Goal: Task Accomplishment & Management: Complete application form

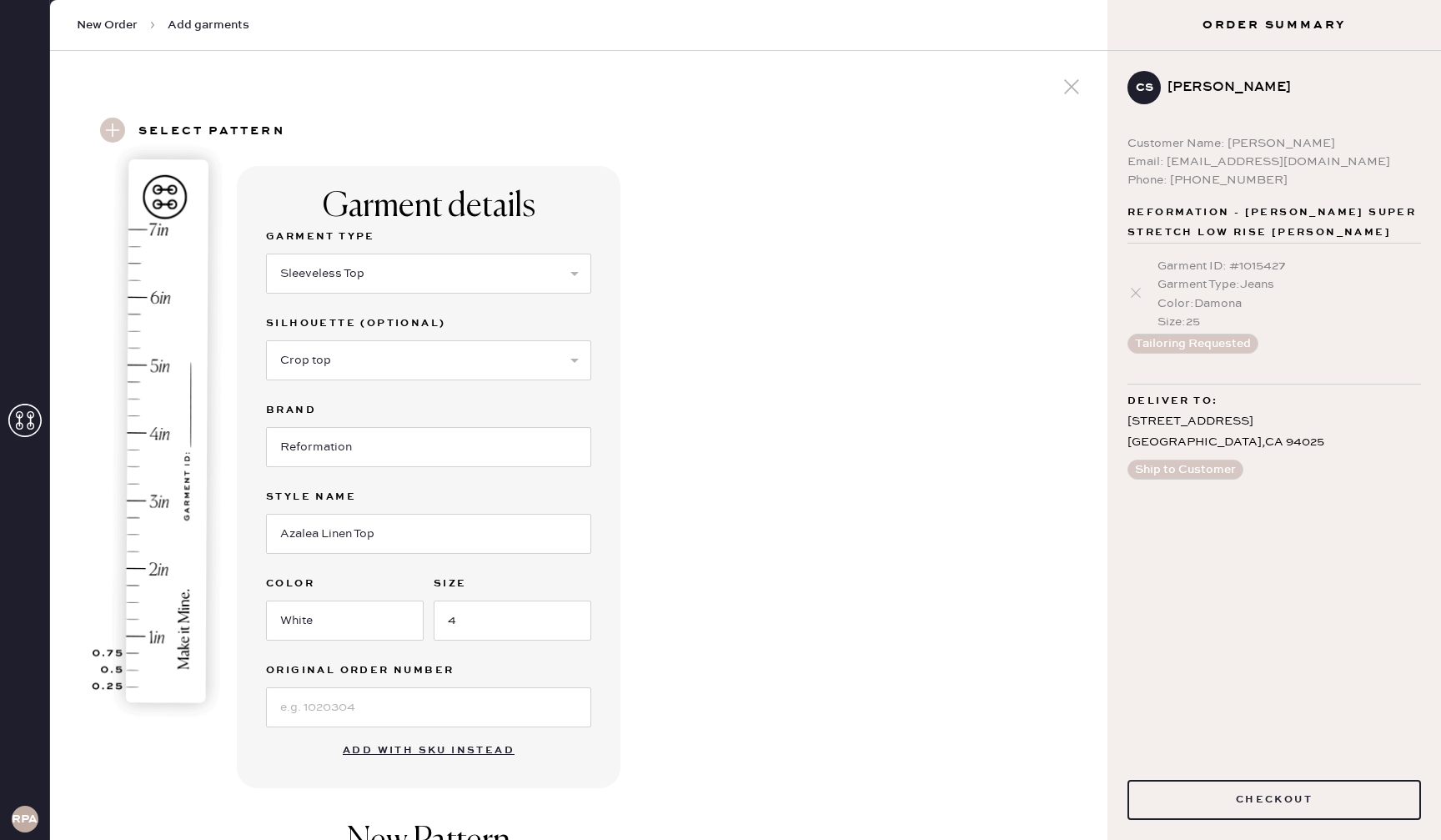
select select "15"
select select "70"
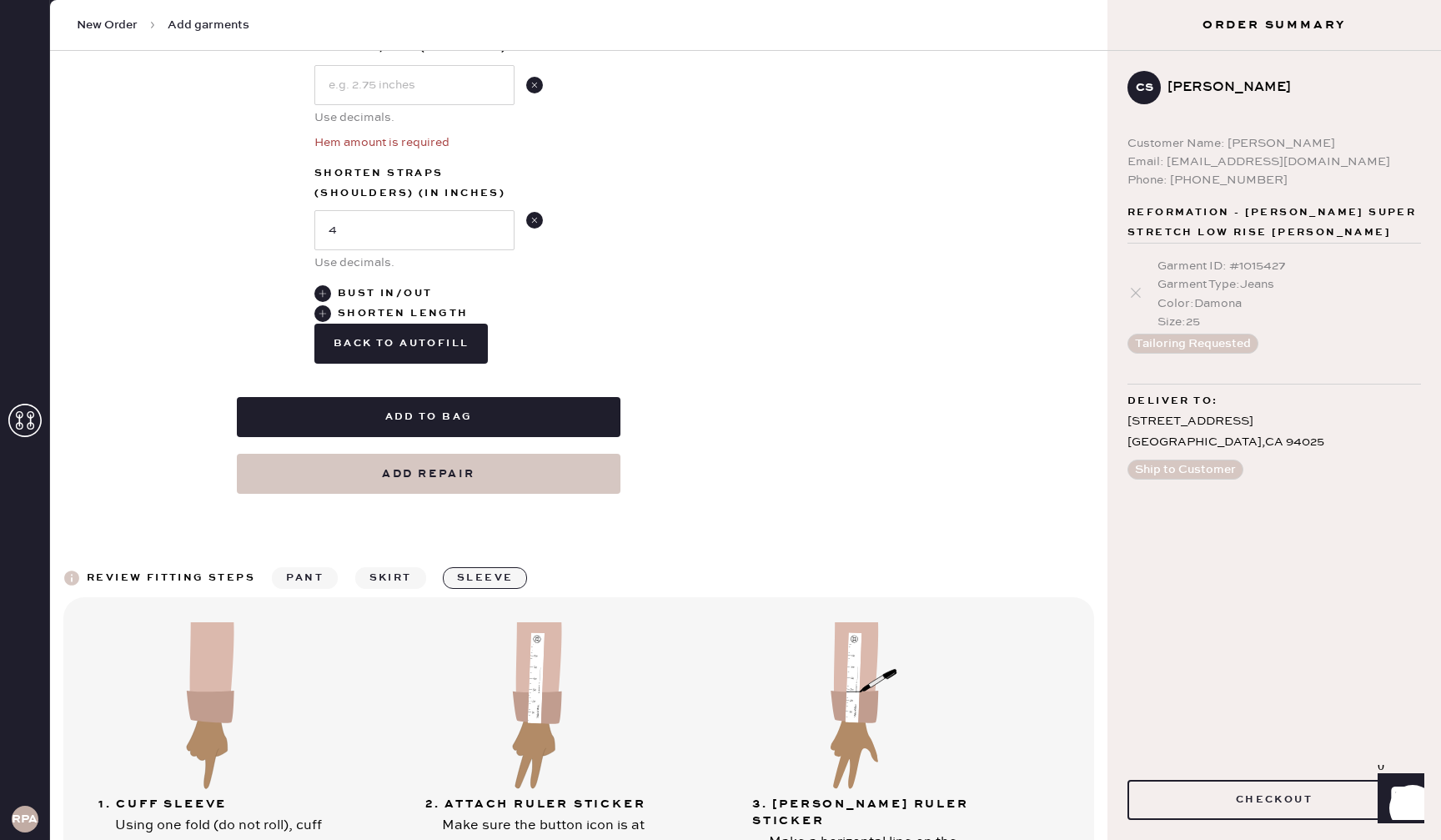
scroll to position [874, 0]
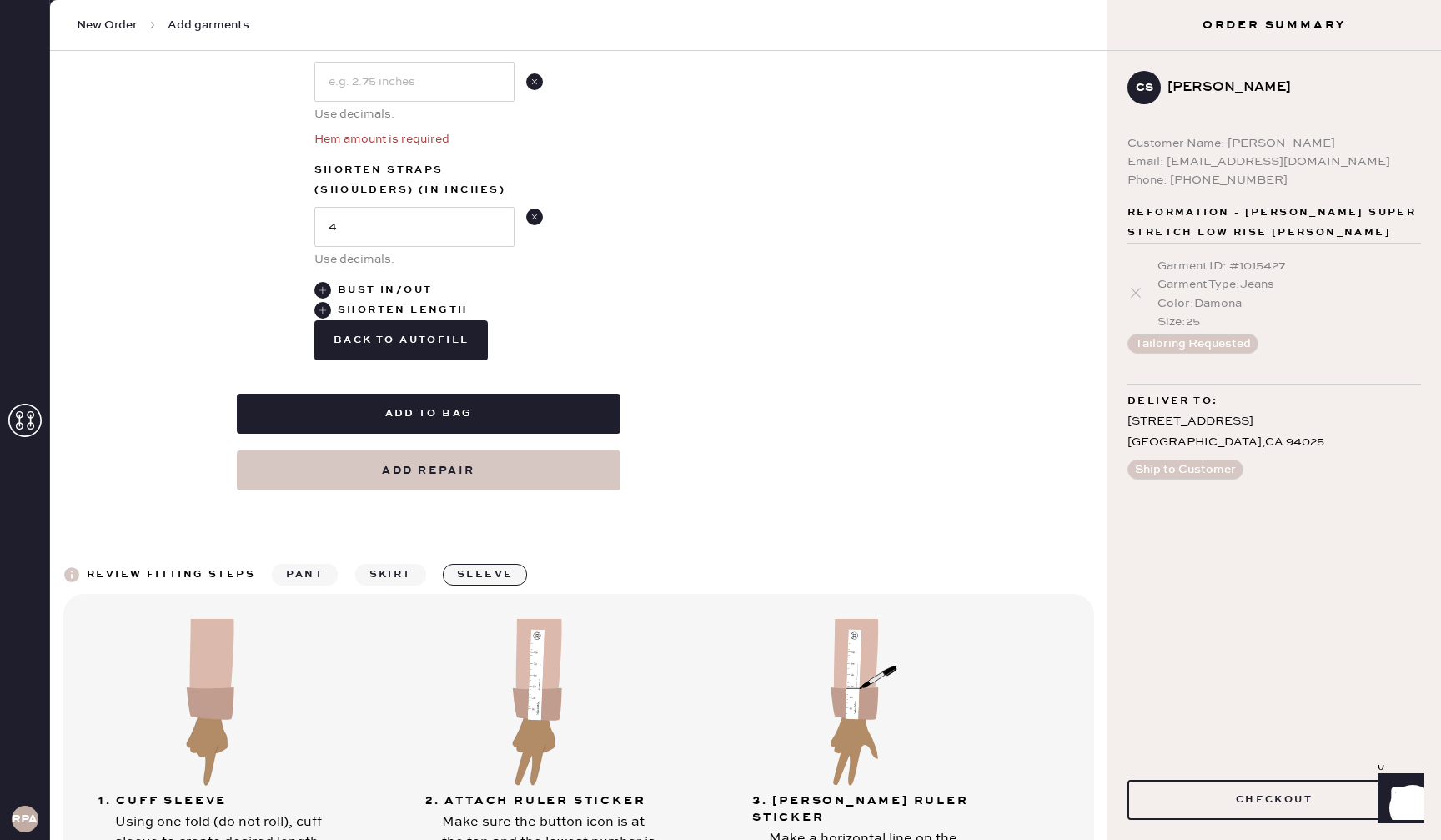
click at [419, 219] on input "4" at bounding box center [414, 227] width 200 height 40
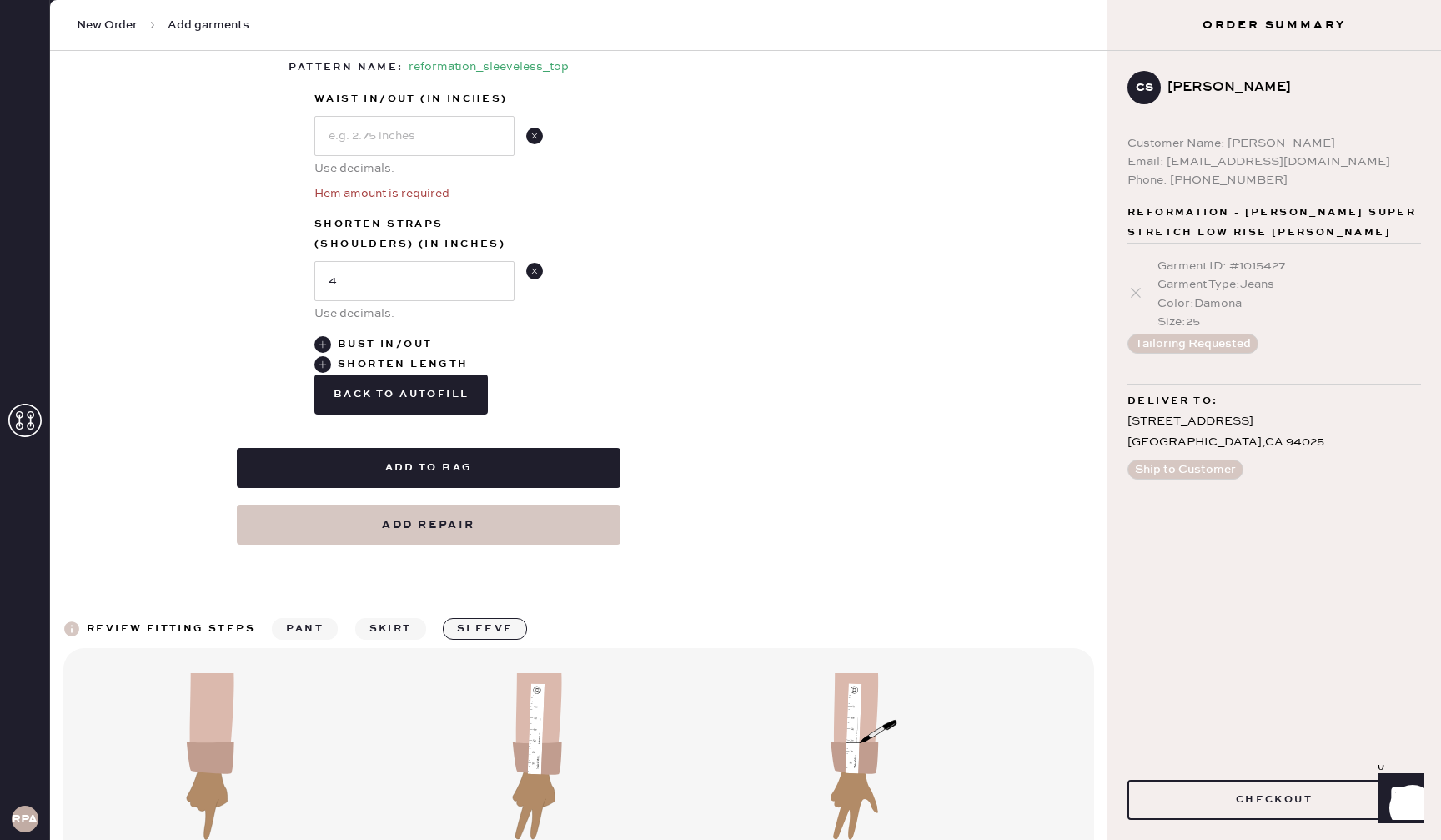
scroll to position [821, 0]
click at [532, 131] on use at bounding box center [534, 135] width 17 height 17
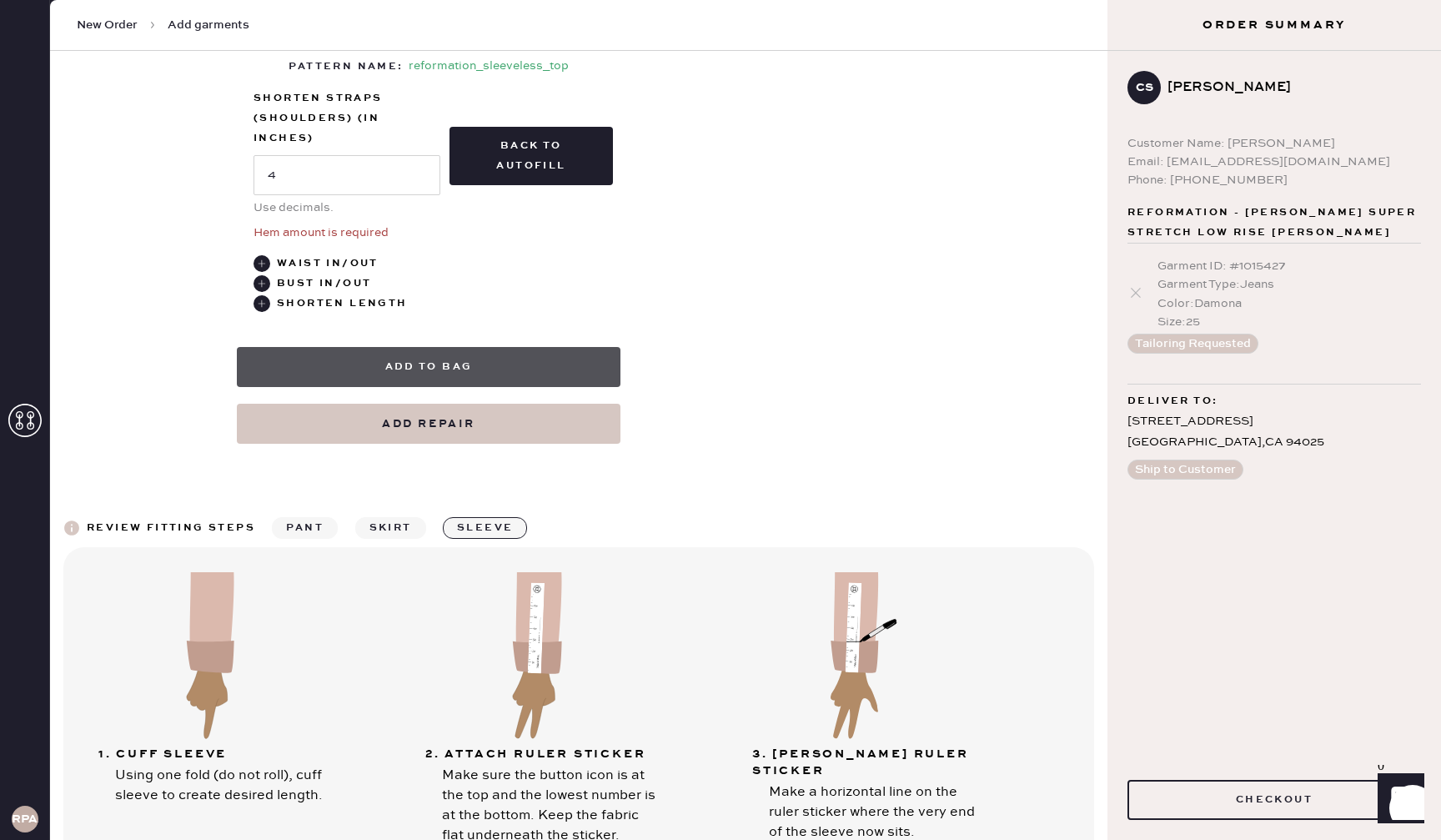
click at [497, 361] on button "Add to bag" at bounding box center [428, 367] width 383 height 40
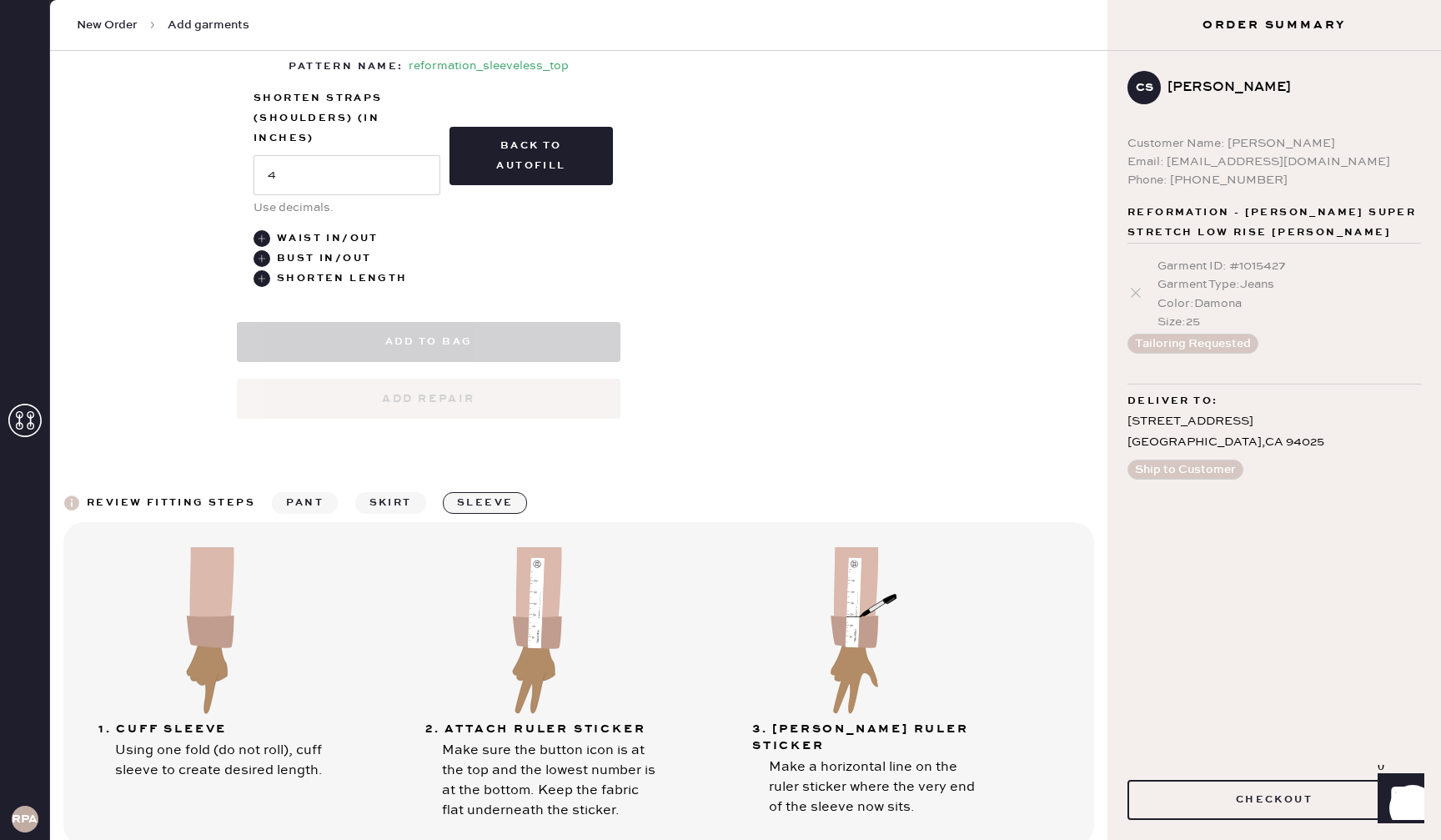
select select "15"
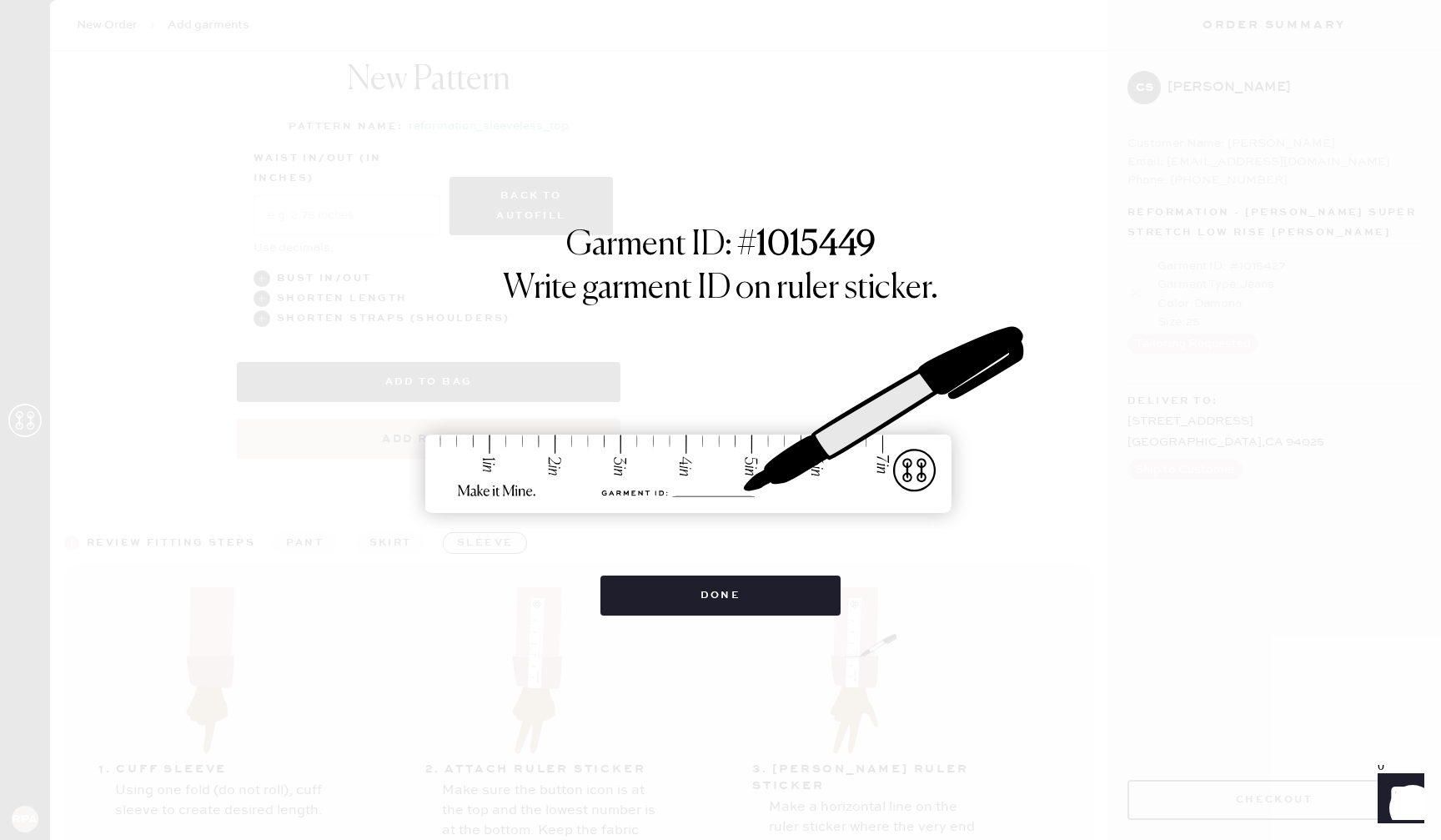
scroll to position [881, 0]
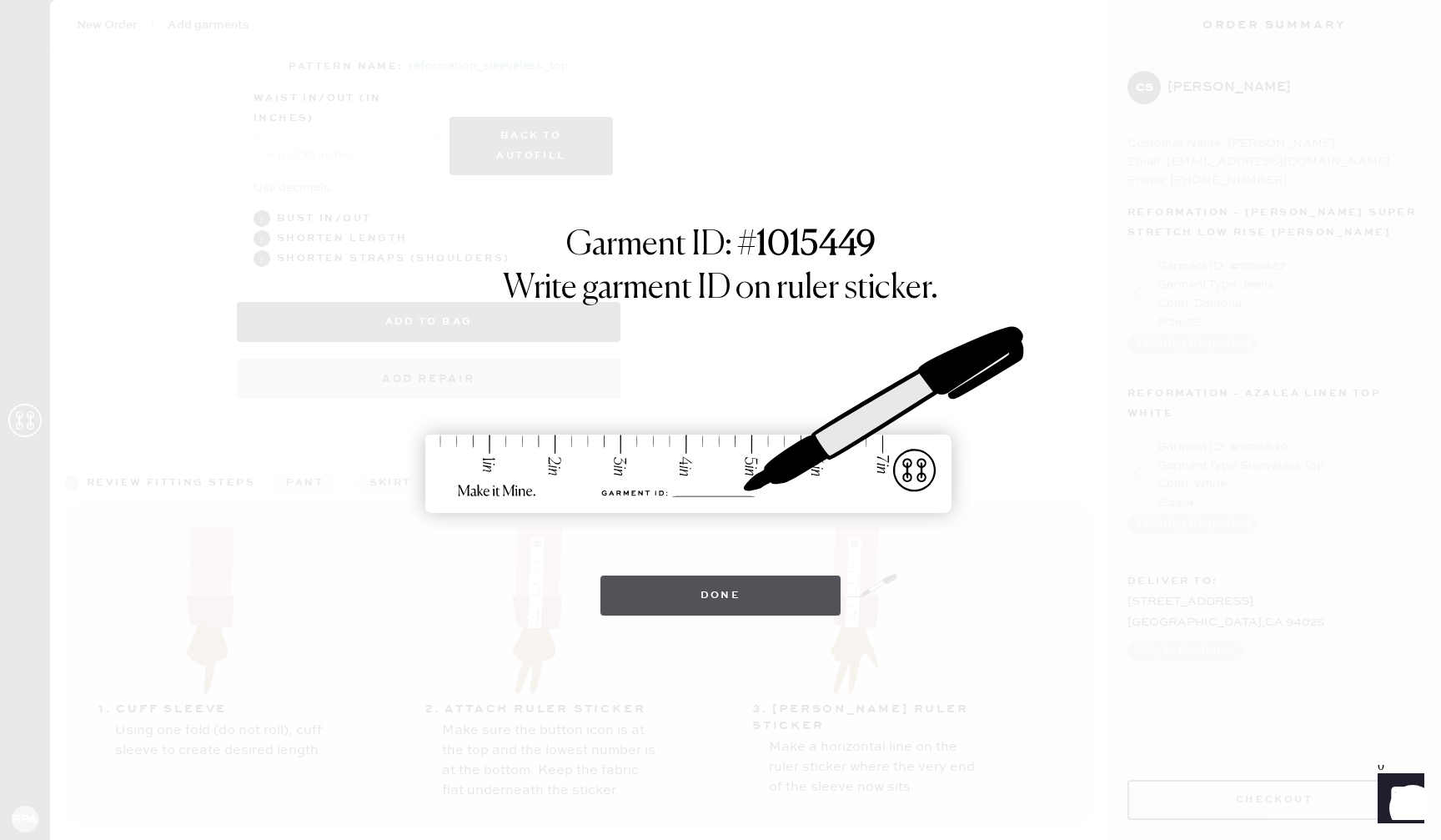
click at [718, 607] on button "Done" at bounding box center [720, 595] width 241 height 40
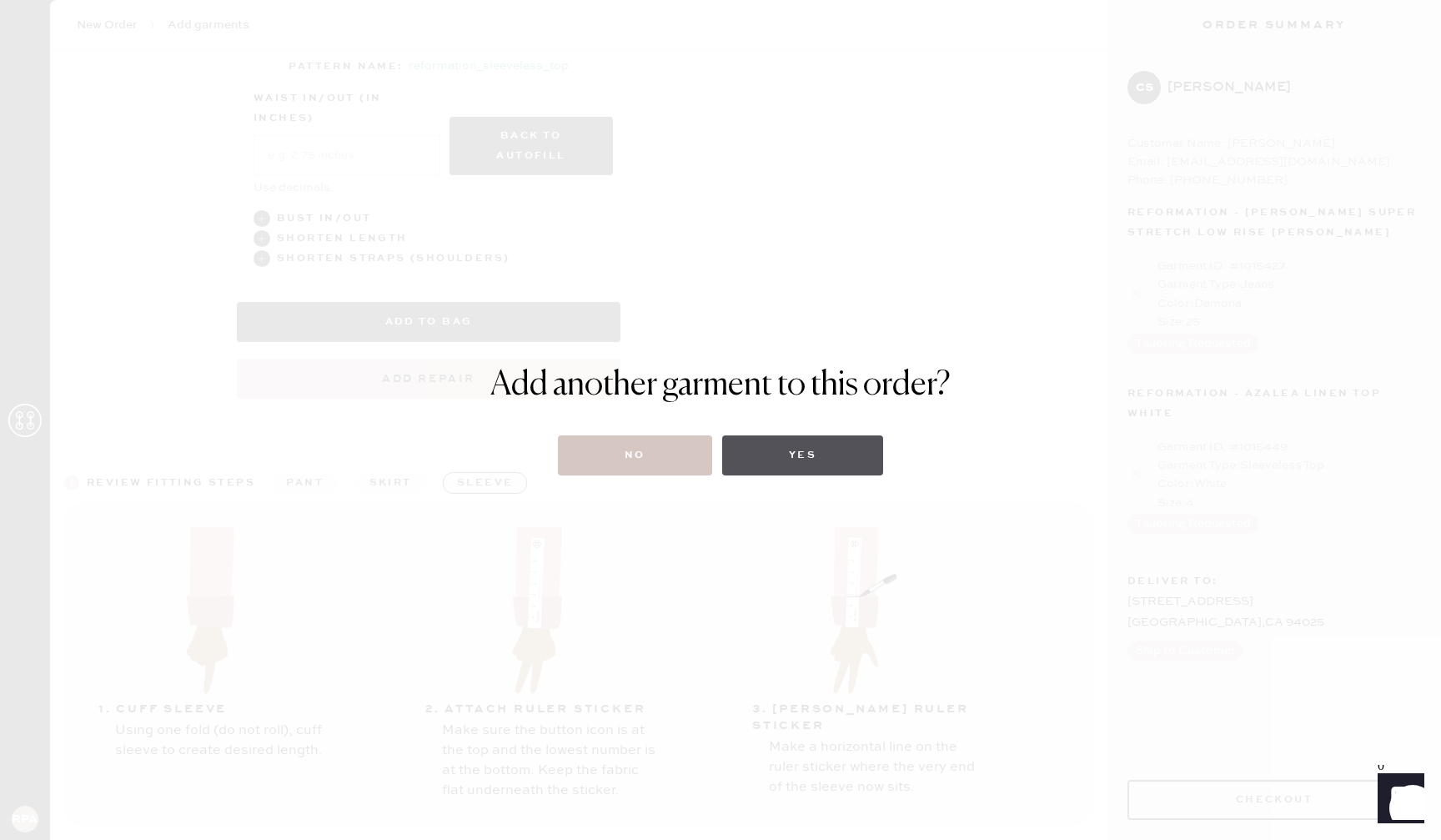
click at [771, 444] on button "Yes" at bounding box center [802, 455] width 161 height 40
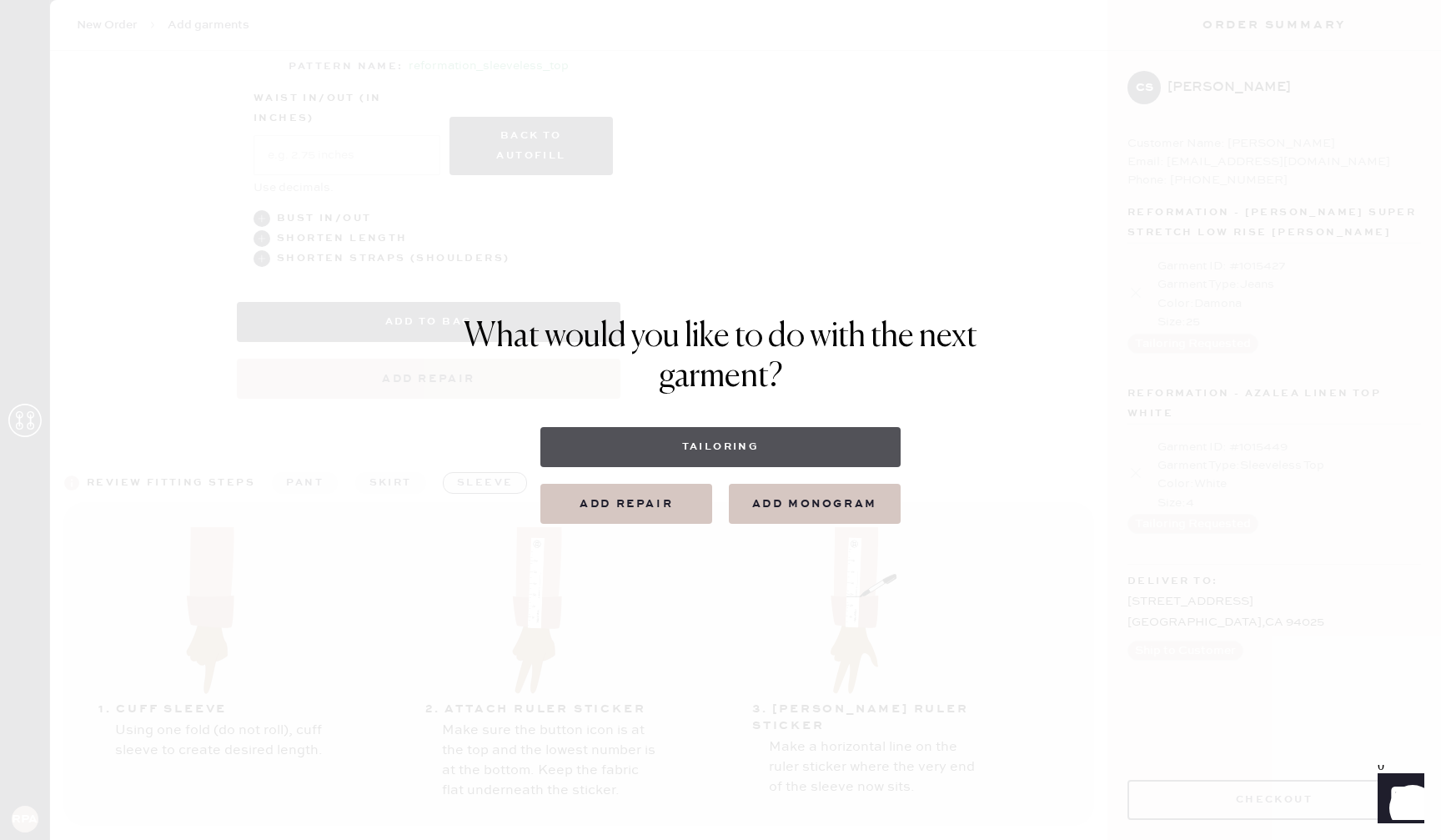
click at [760, 456] on button "Tailoring" at bounding box center [720, 446] width 360 height 40
select select
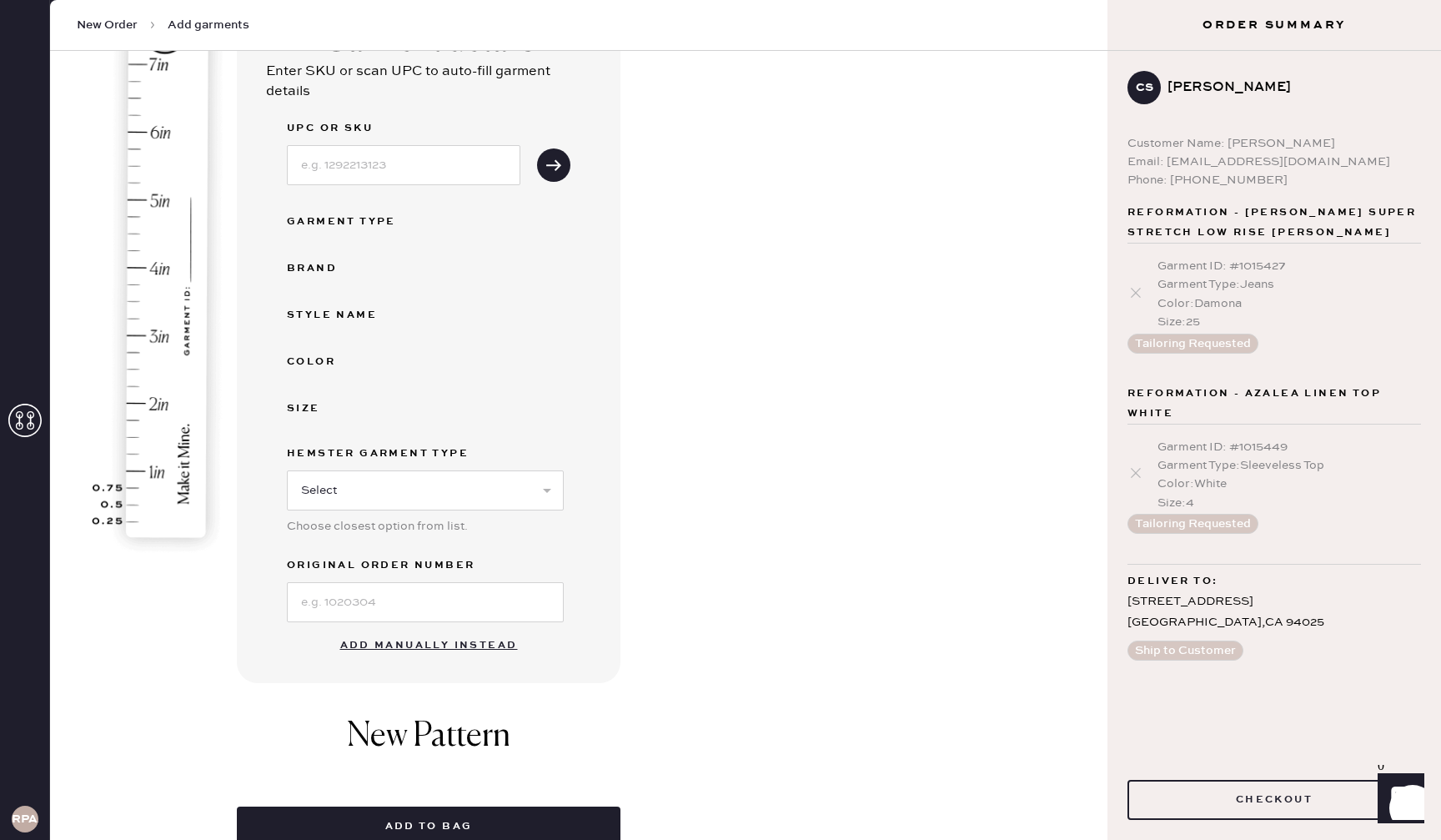
scroll to position [271, 0]
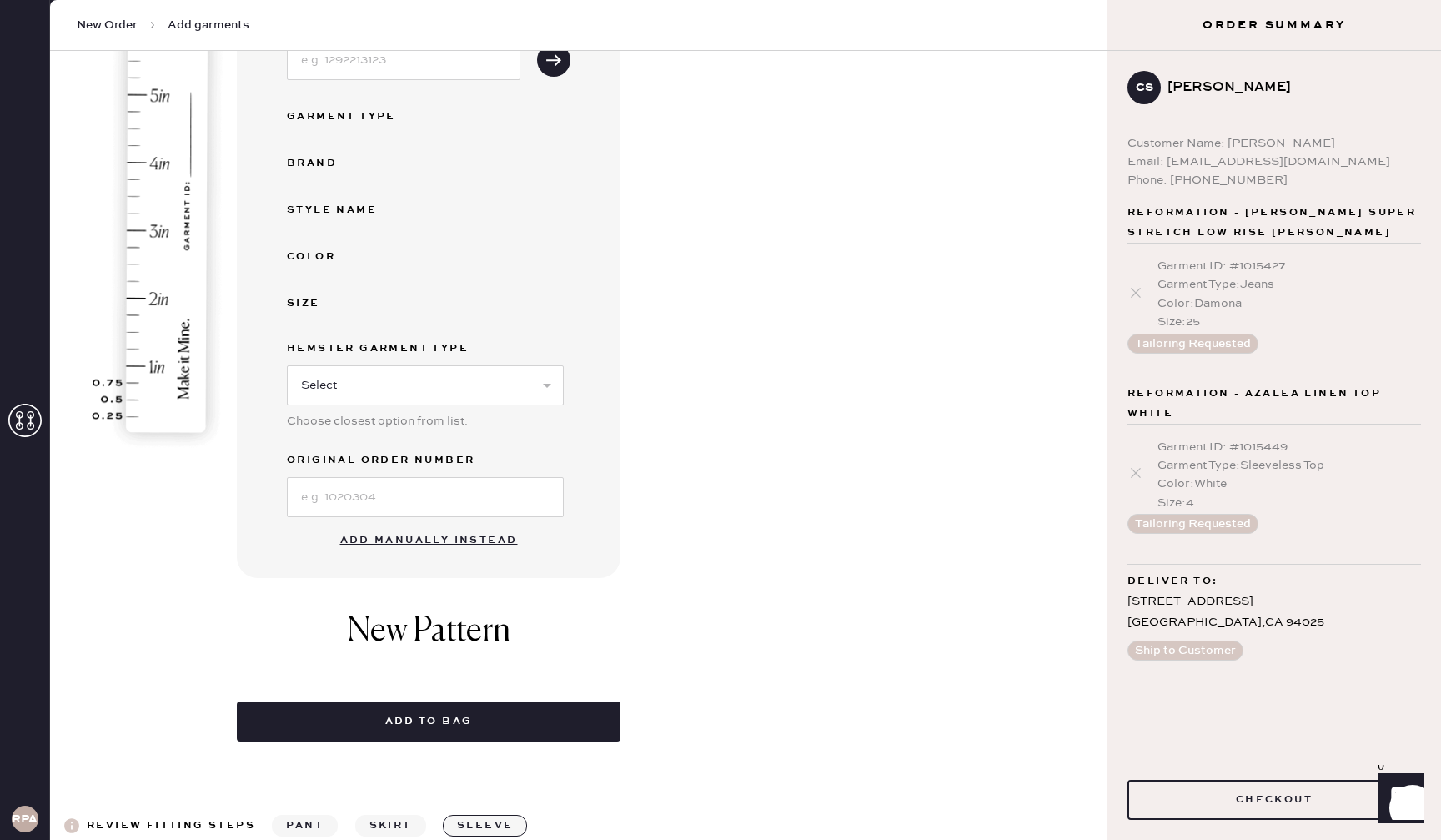
click at [455, 534] on button "Add manually instead" at bounding box center [429, 540] width 197 height 33
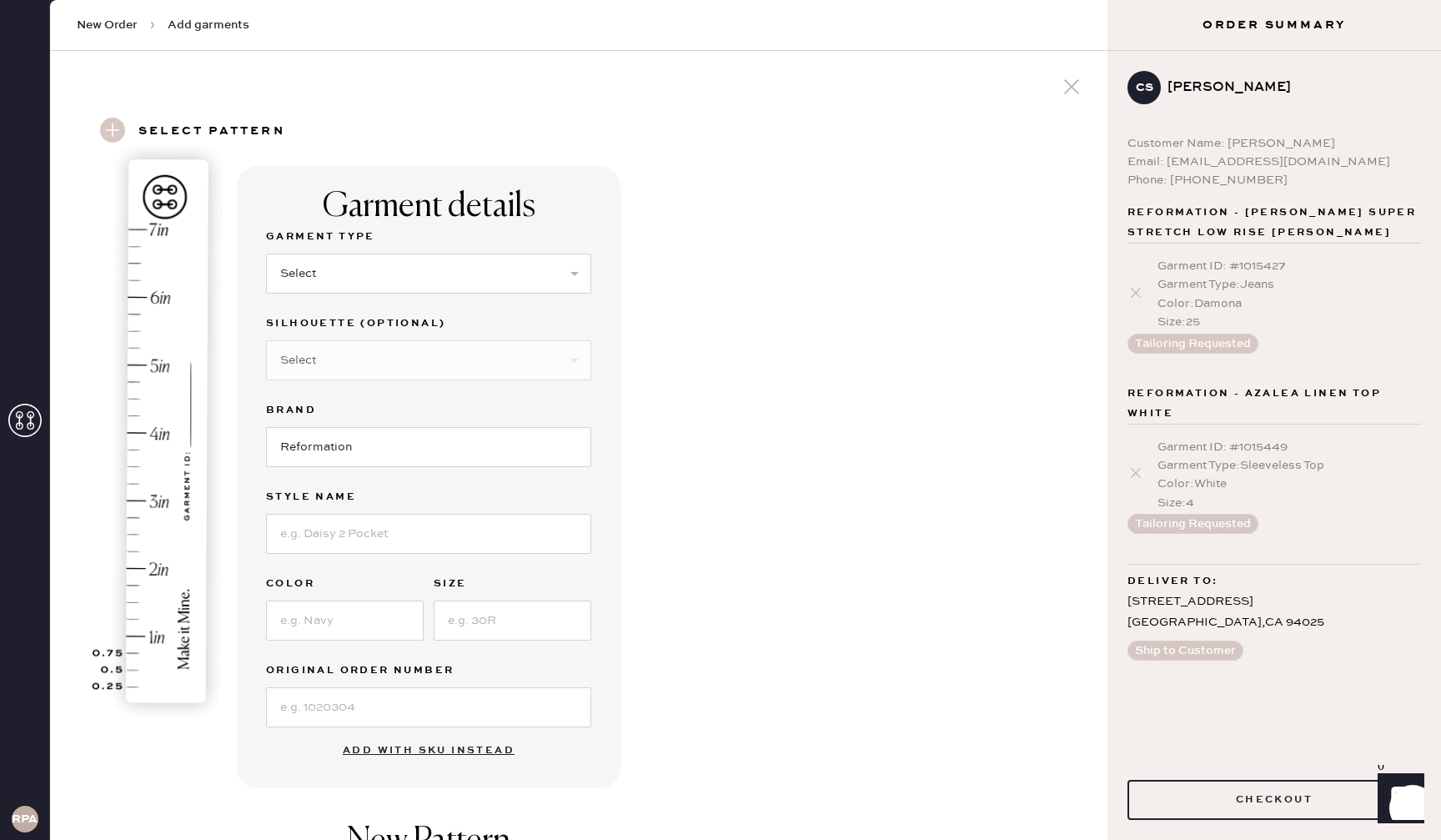
scroll to position [1, 0]
click at [403, 267] on select "Select Basic Skirt Jeans Leggings Pants Shorts Basic Sleeved Dress Basic Sleeve…" at bounding box center [428, 272] width 325 height 40
select select "13"
click at [386, 362] on select "Select Maxi Skirt Midi Skirt Mini Skirt Other" at bounding box center [428, 359] width 325 height 40
select select "21"
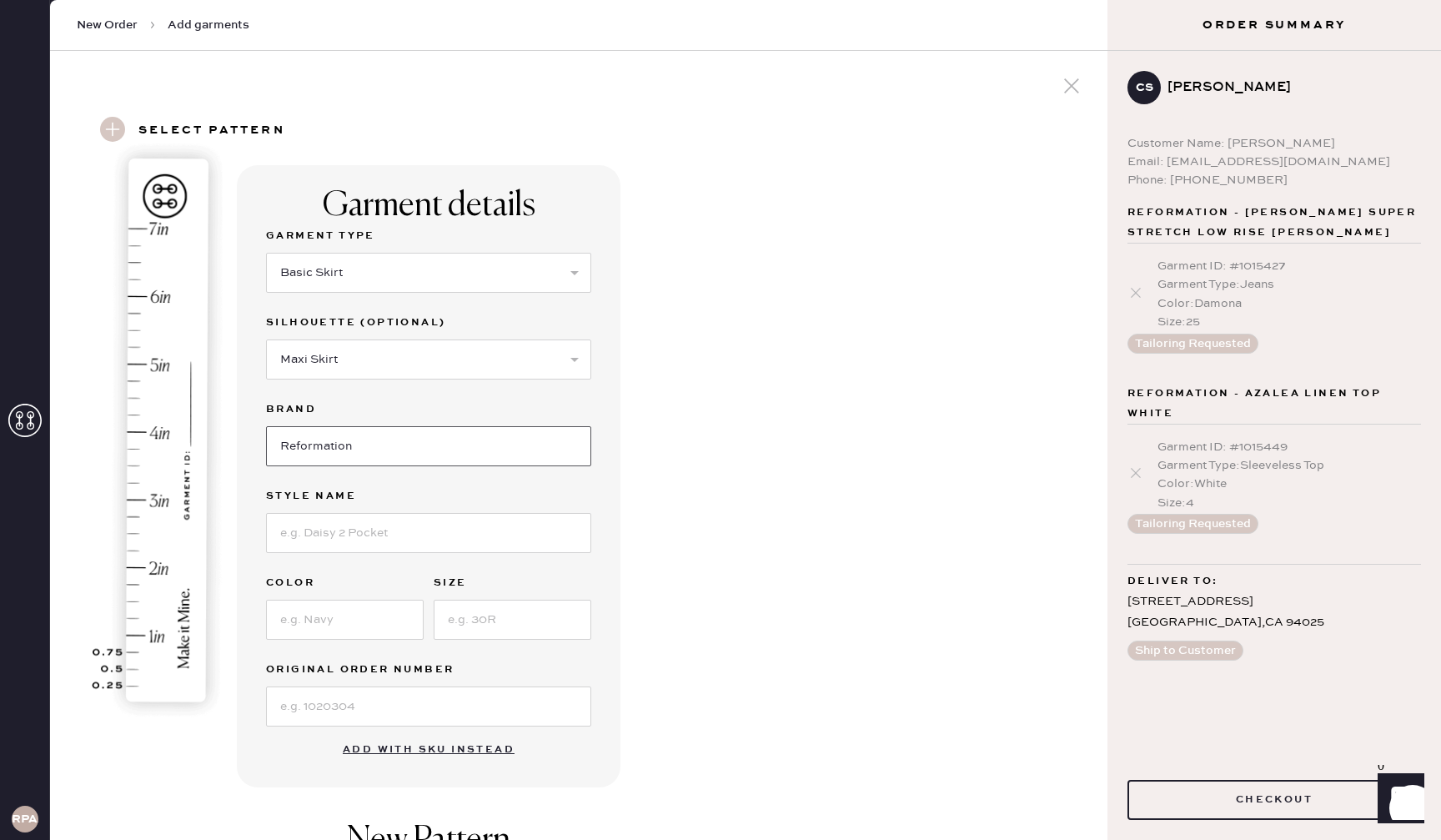
click at [436, 440] on input "Reformation" at bounding box center [428, 445] width 325 height 40
click at [462, 534] on input at bounding box center [428, 532] width 325 height 40
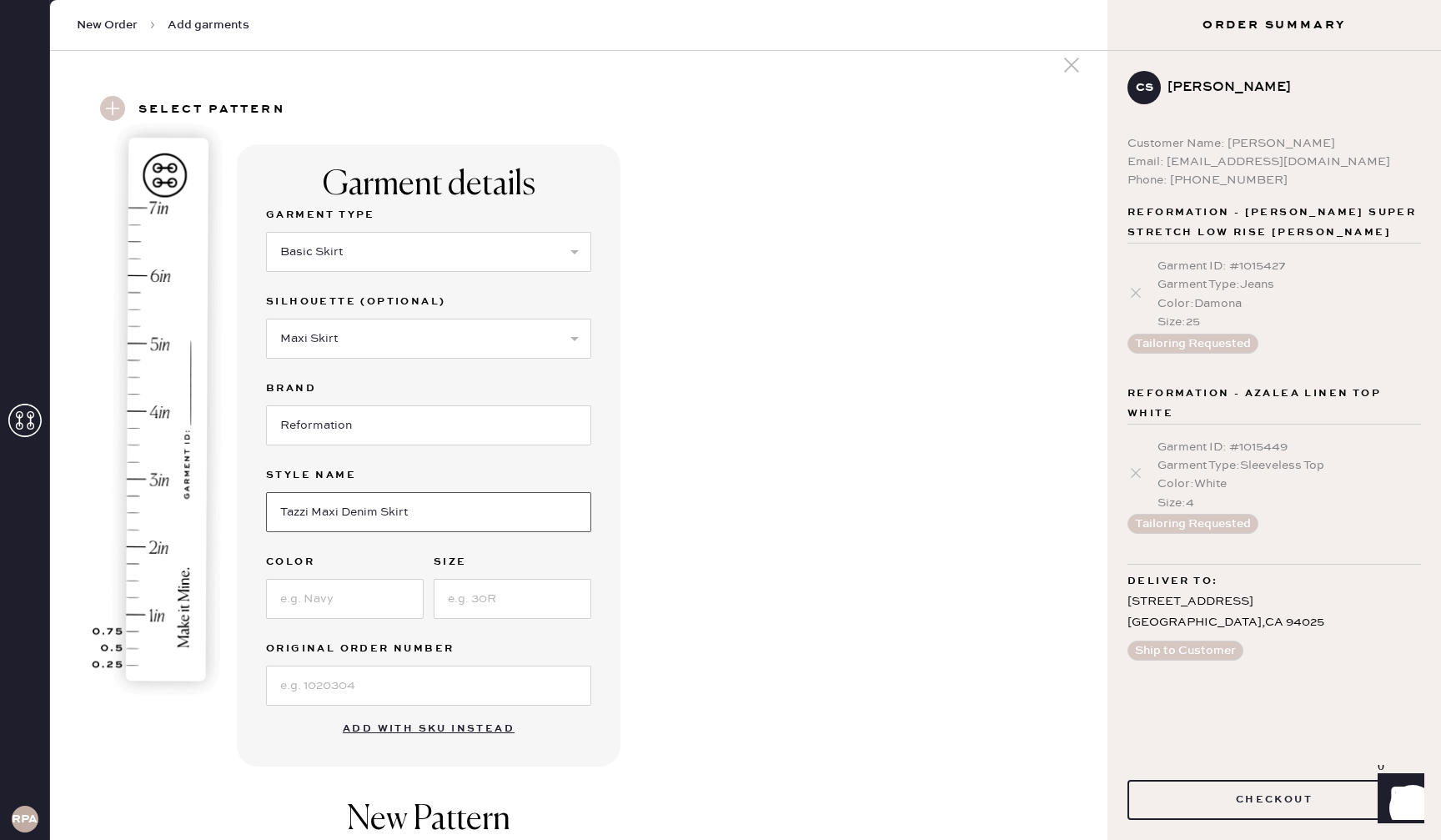
scroll to position [32, 0]
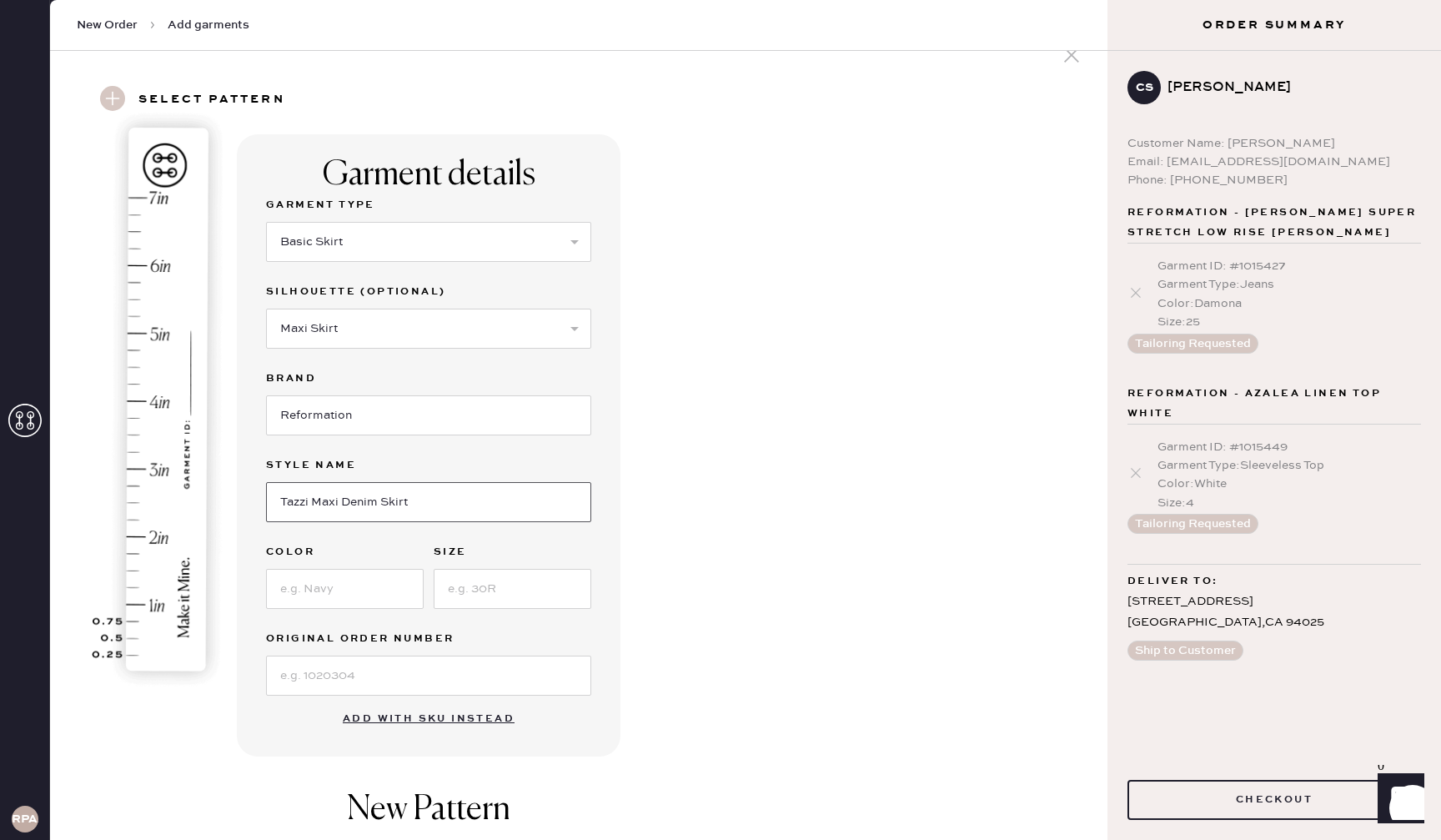
type input "Tazzi Maxi Denim Skirt"
click at [393, 585] on input at bounding box center [345, 588] width 158 height 40
type input "Hemlock"
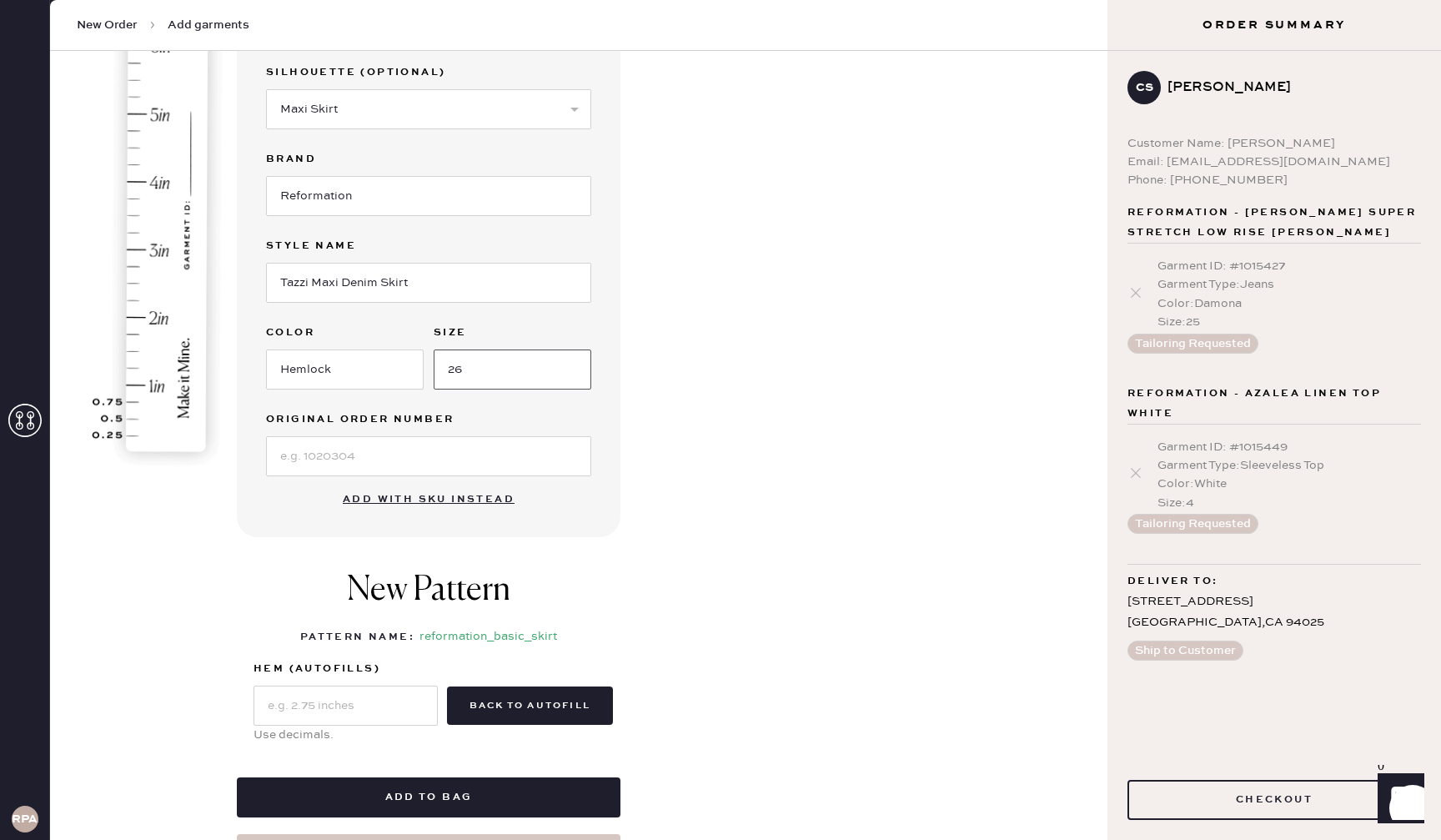
scroll to position [255, 0]
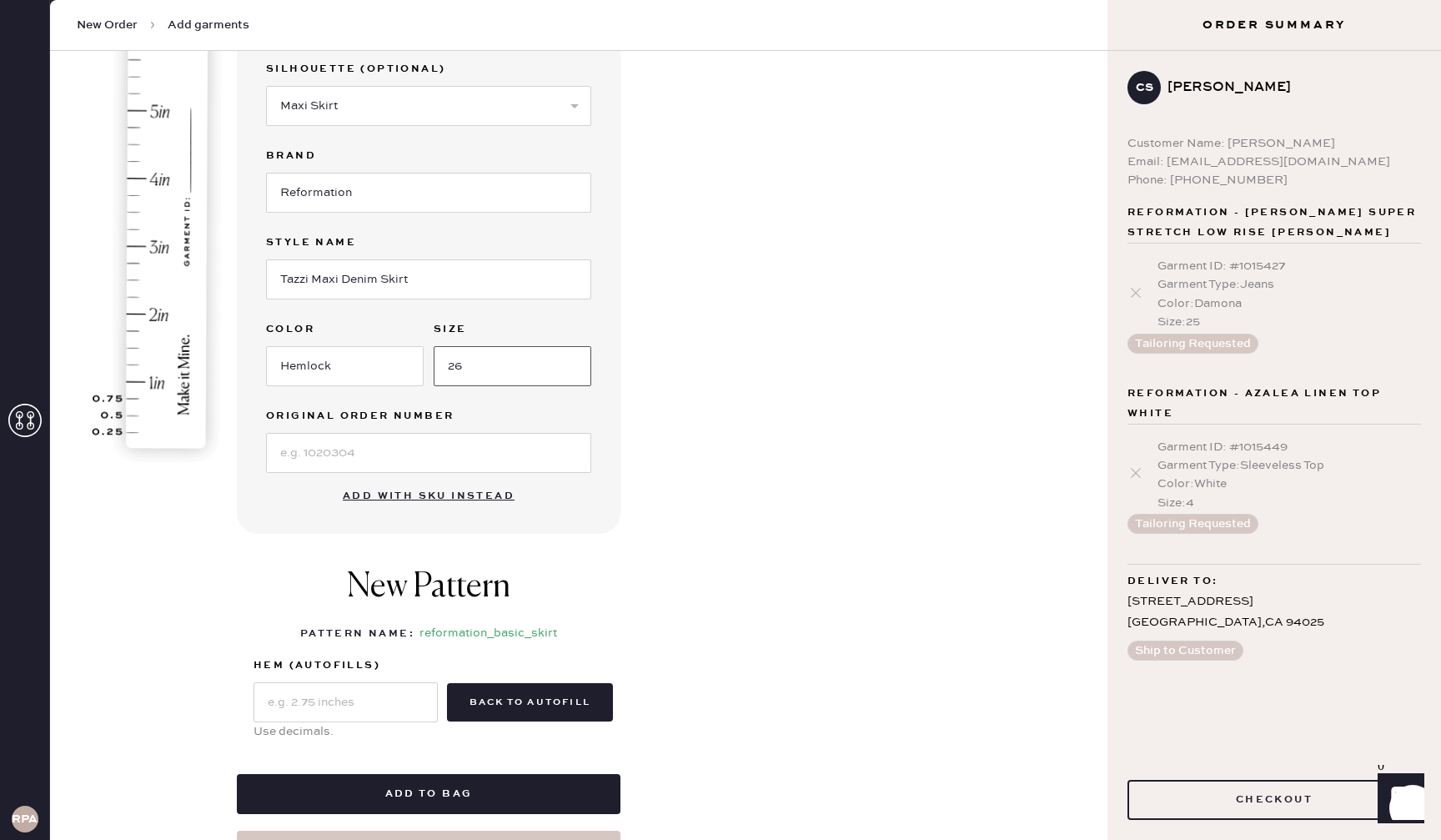
type input "26"
click at [362, 697] on input "text" at bounding box center [345, 702] width 184 height 40
click at [141, 314] on img at bounding box center [160, 176] width 207 height 584
click at [197, 455] on img at bounding box center [160, 176] width 207 height 584
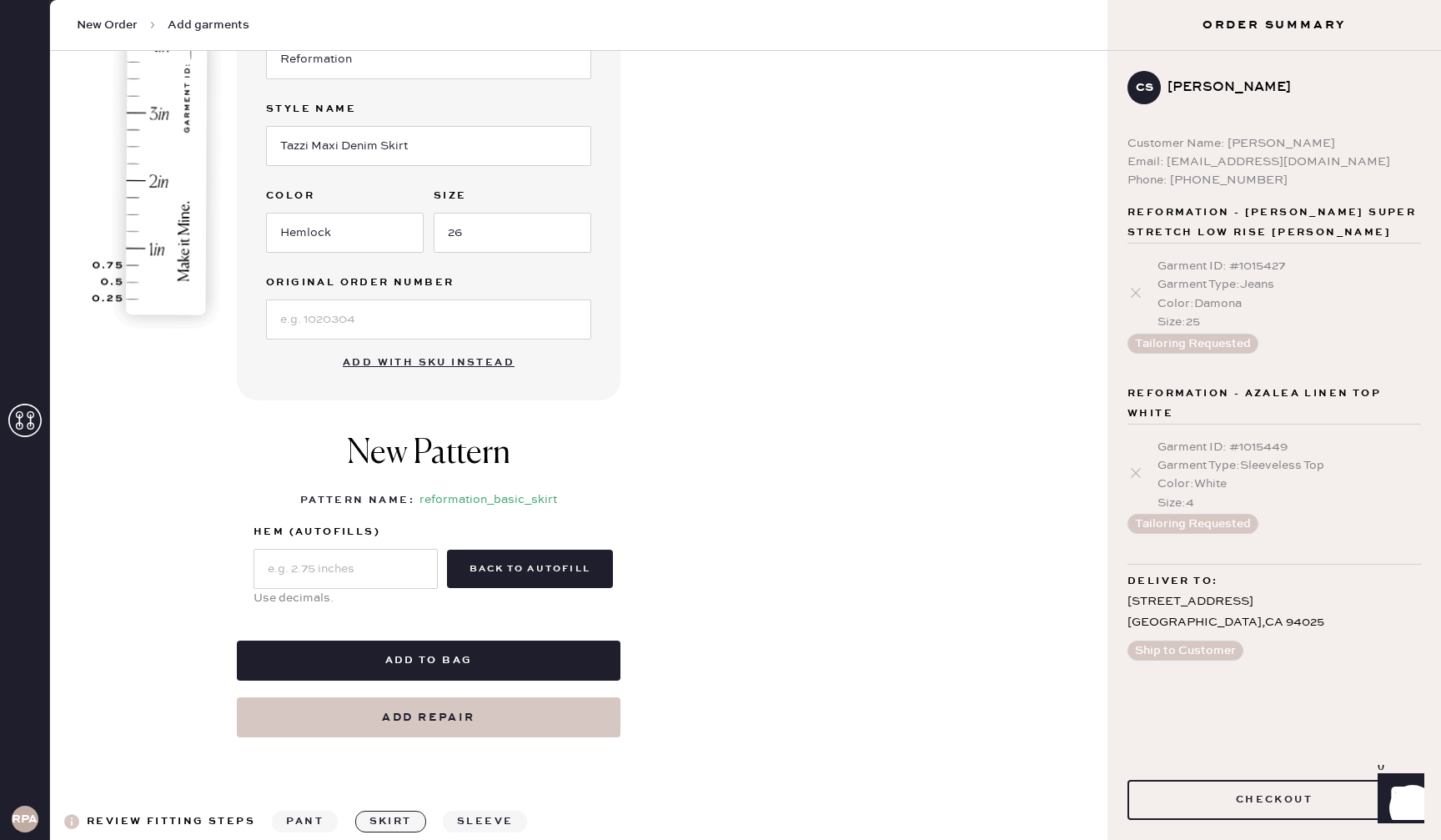
scroll to position [383, 0]
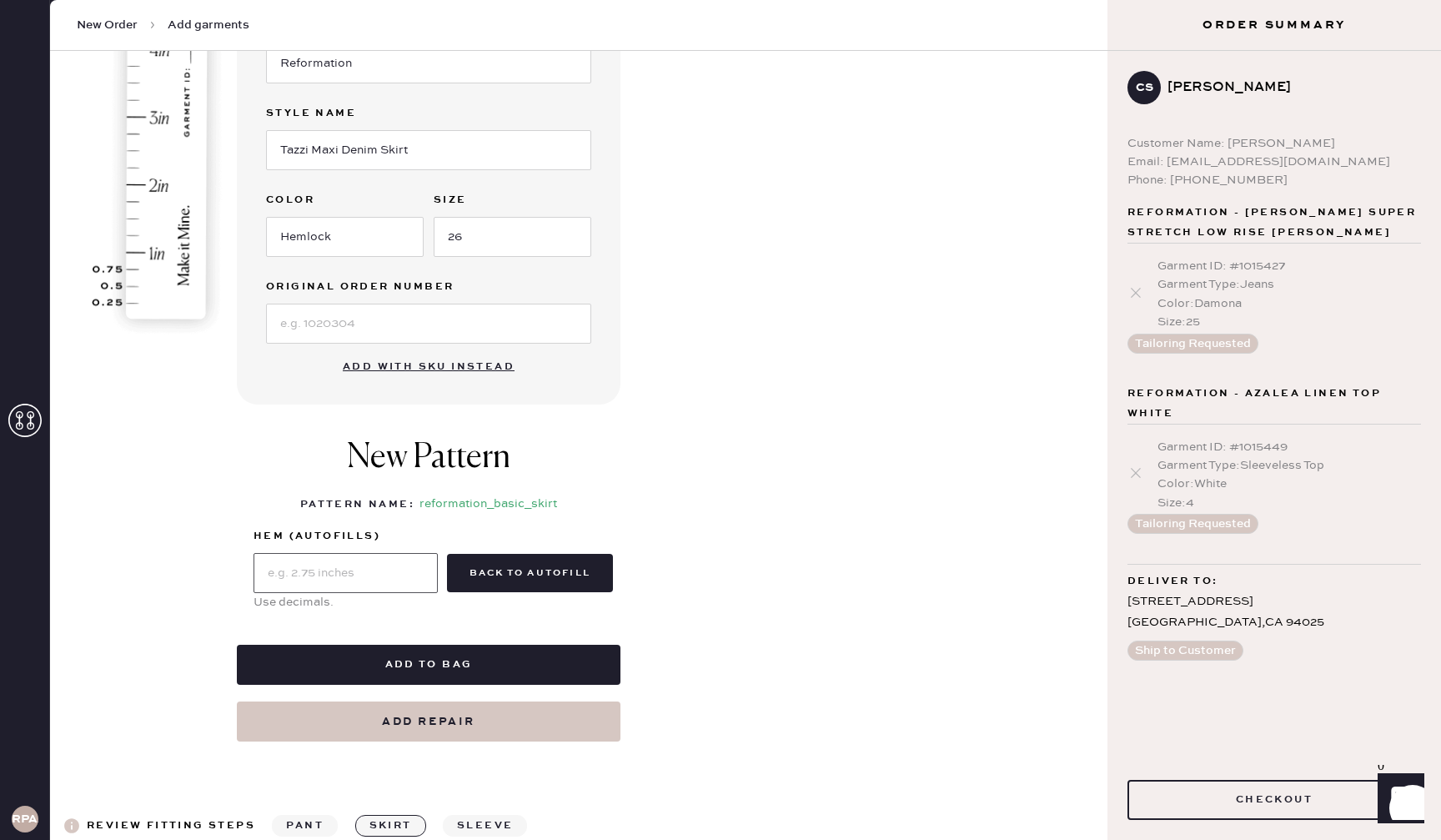
click at [345, 576] on input "text" at bounding box center [345, 572] width 184 height 40
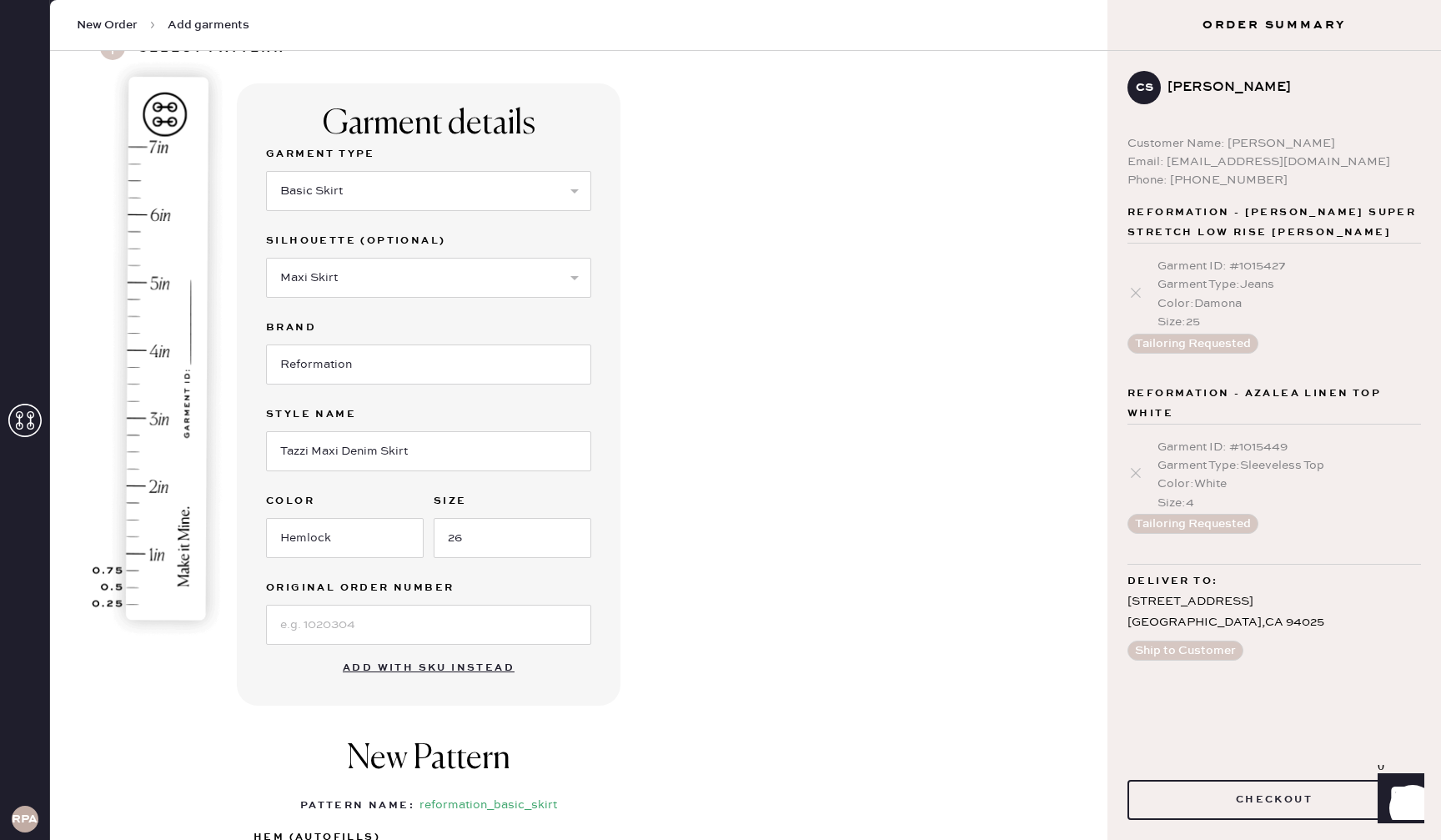
scroll to position [105, 0]
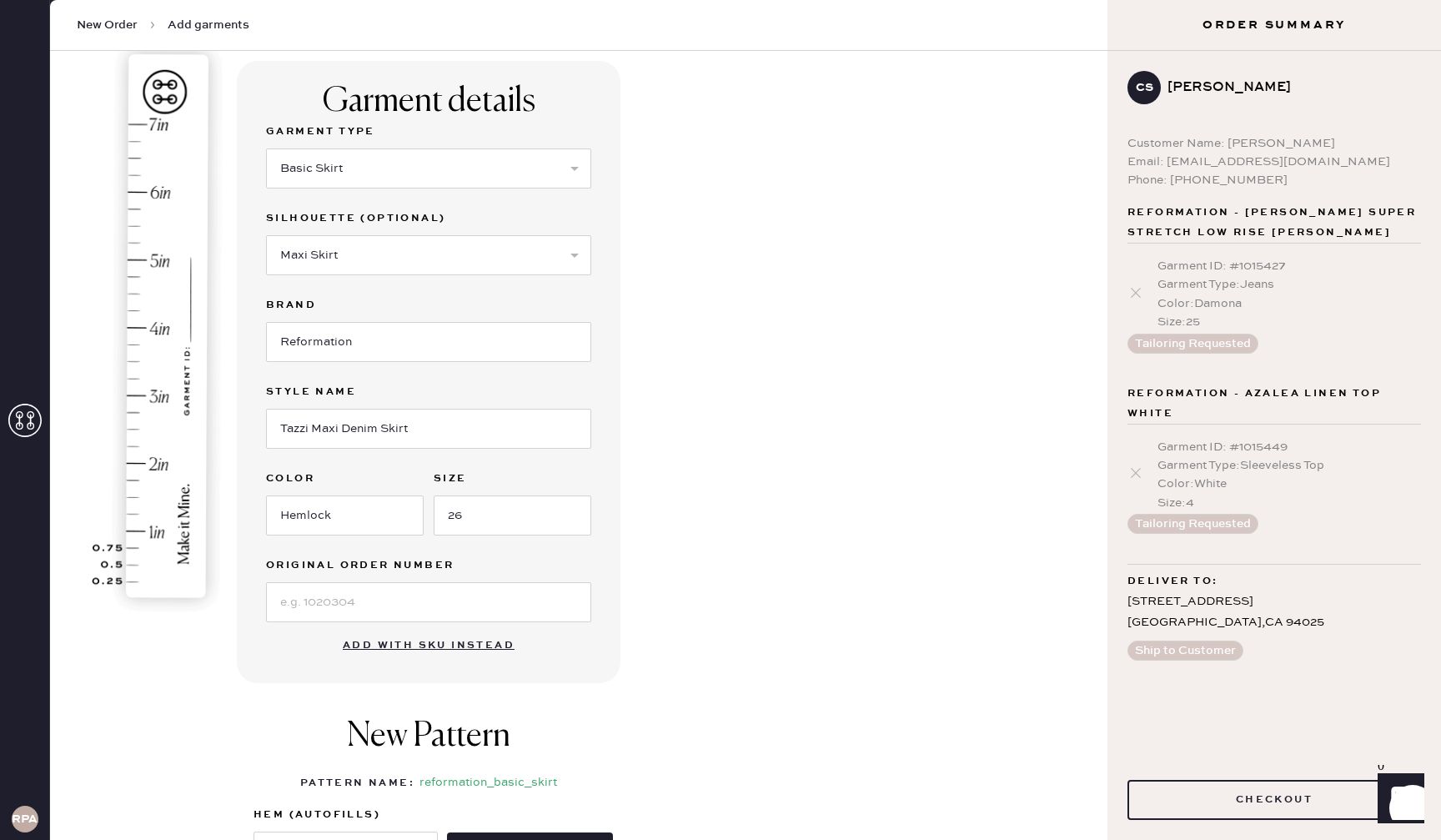
click at [146, 470] on img at bounding box center [160, 326] width 207 height 584
click at [137, 464] on img at bounding box center [160, 326] width 207 height 584
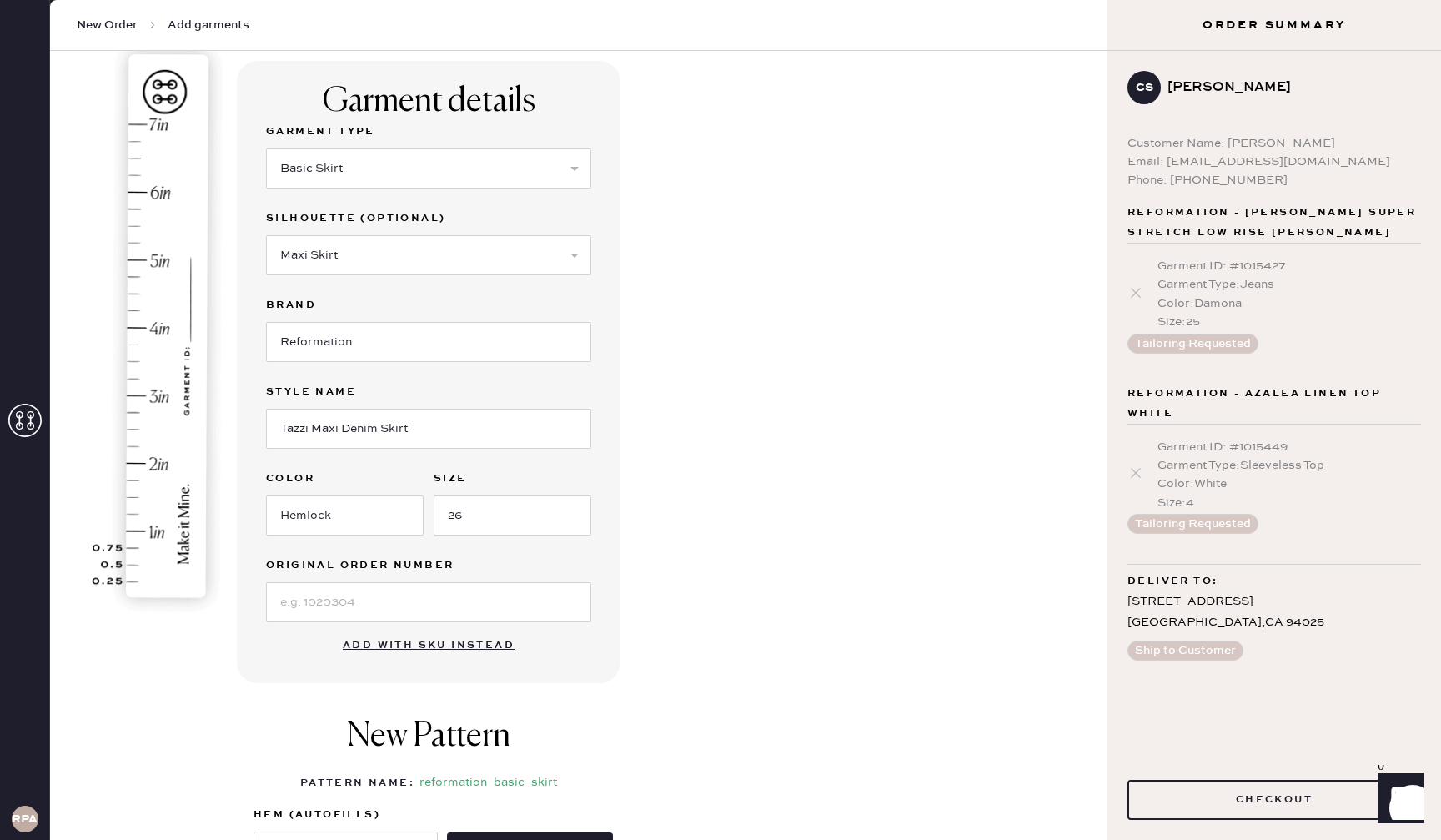
scroll to position [208, 0]
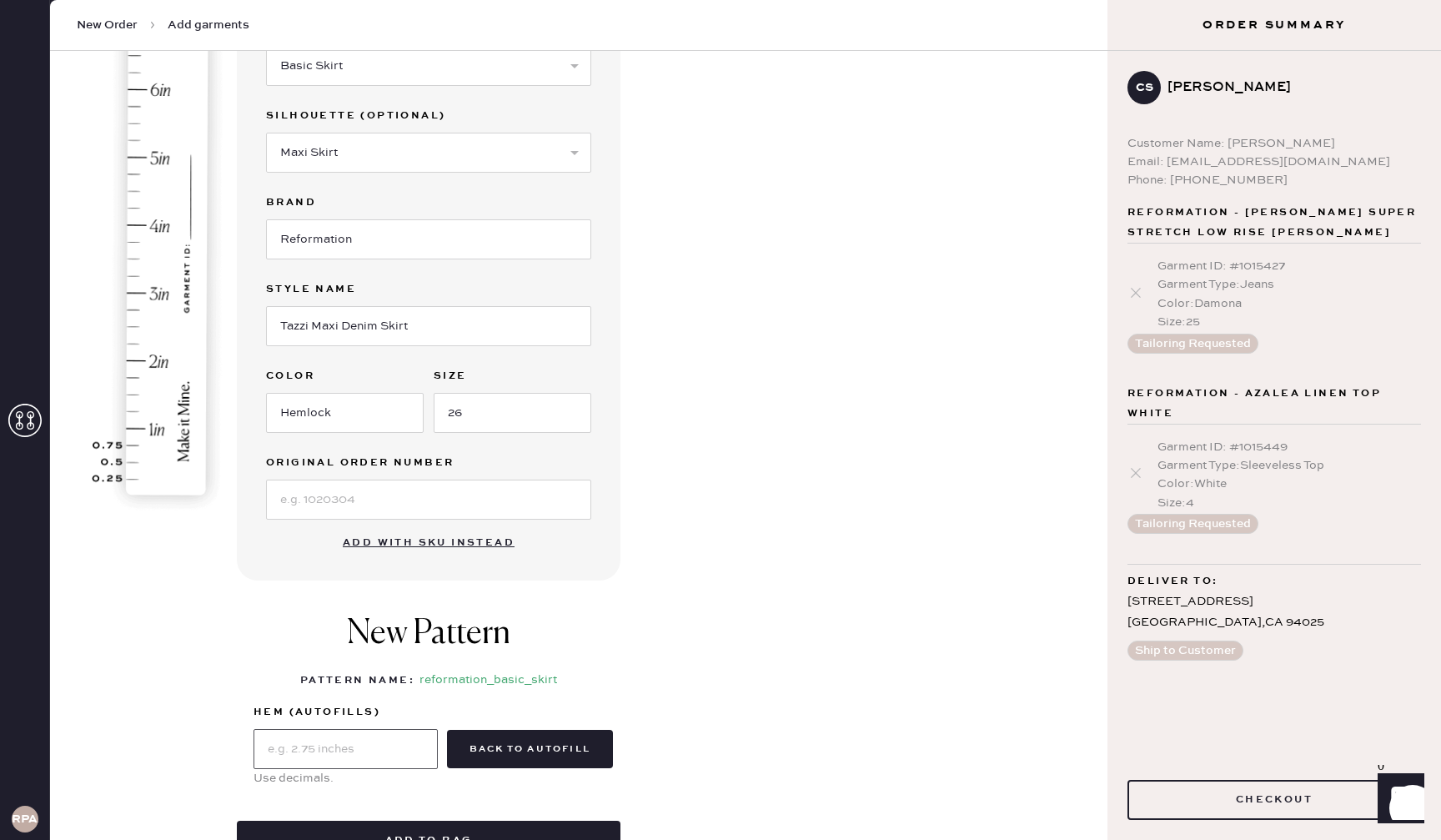
click at [347, 749] on input "text" at bounding box center [345, 748] width 184 height 40
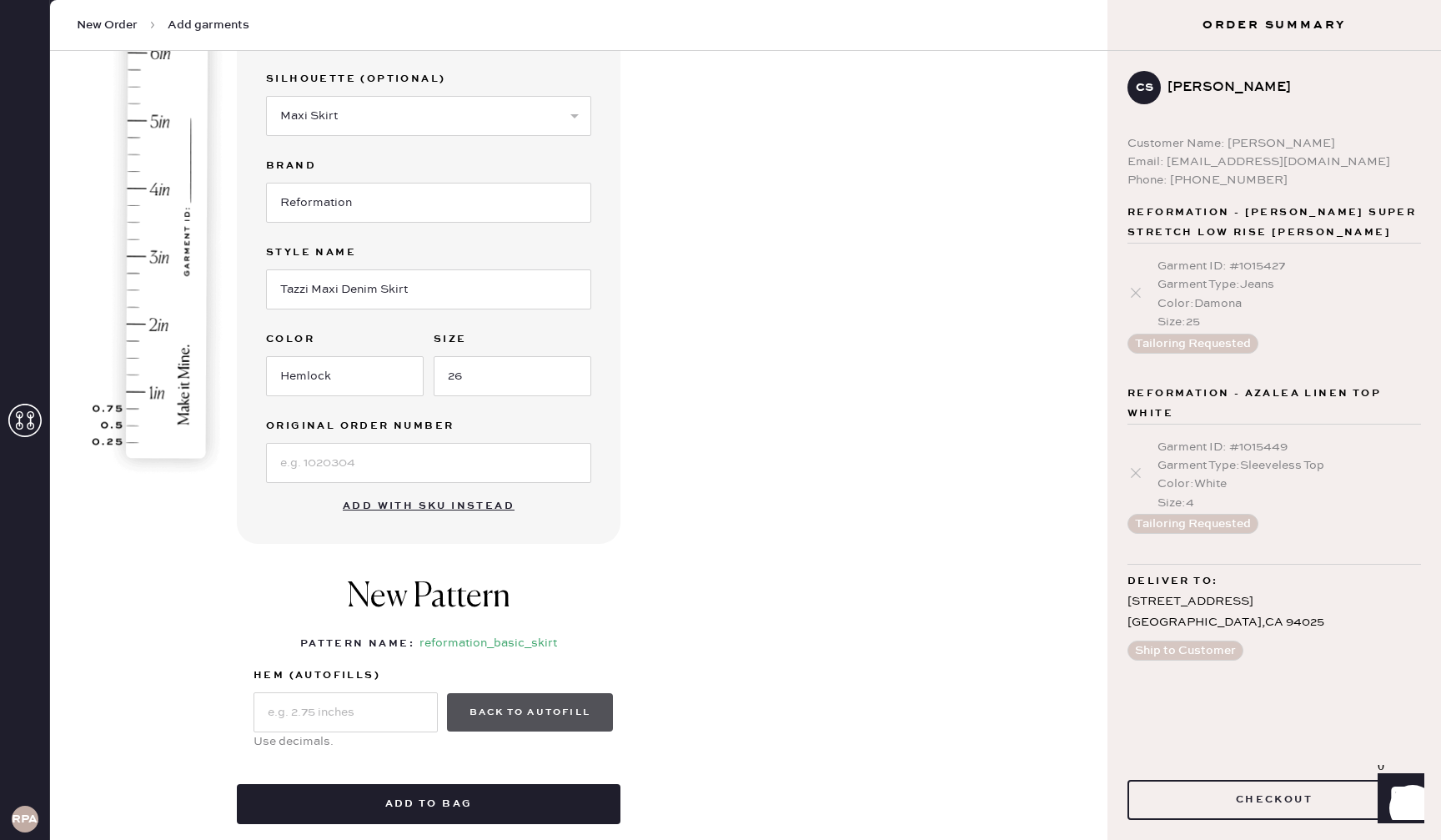
click at [558, 718] on button "back to autofill" at bounding box center [530, 712] width 166 height 39
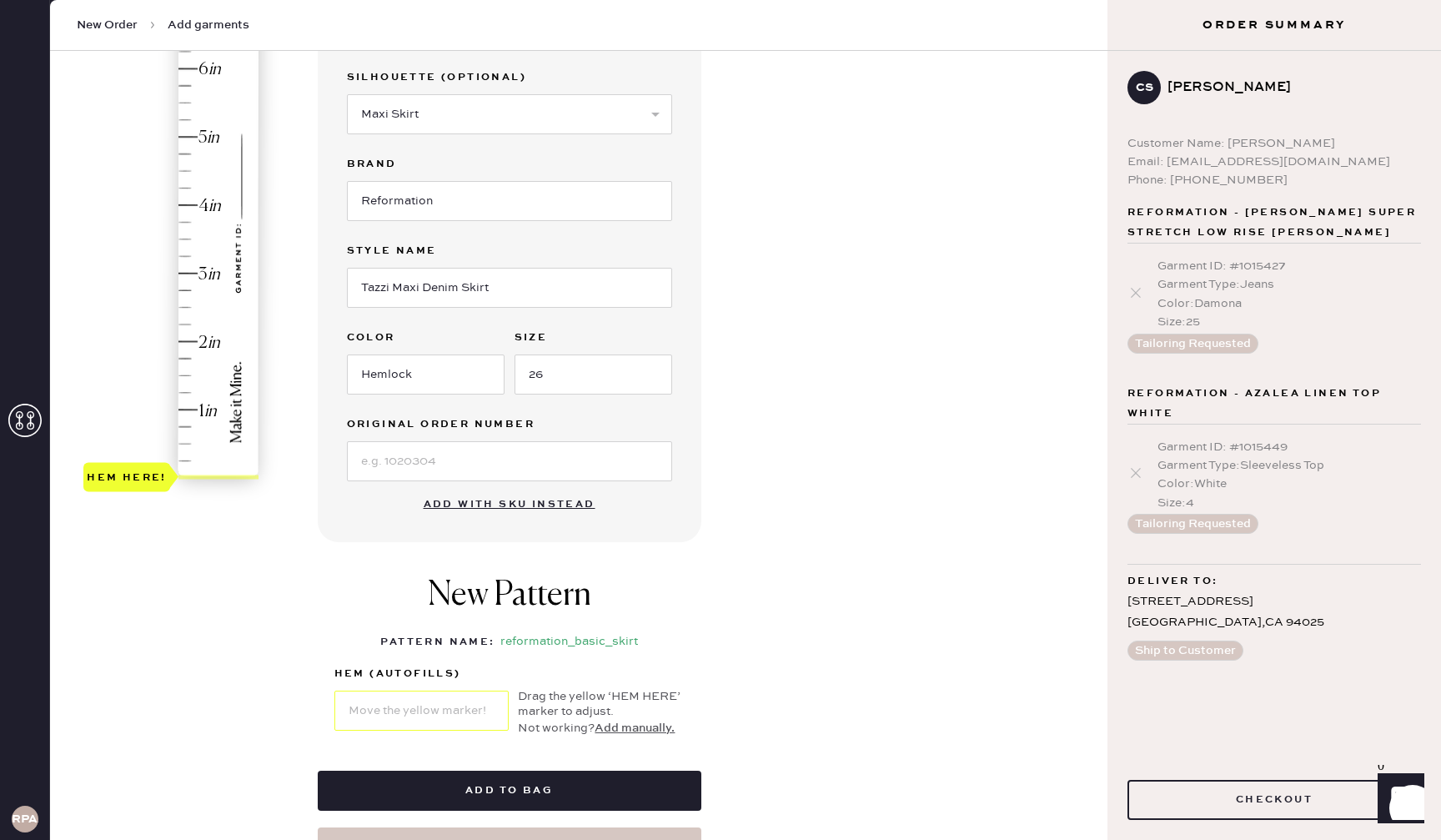
scroll to position [242, 0]
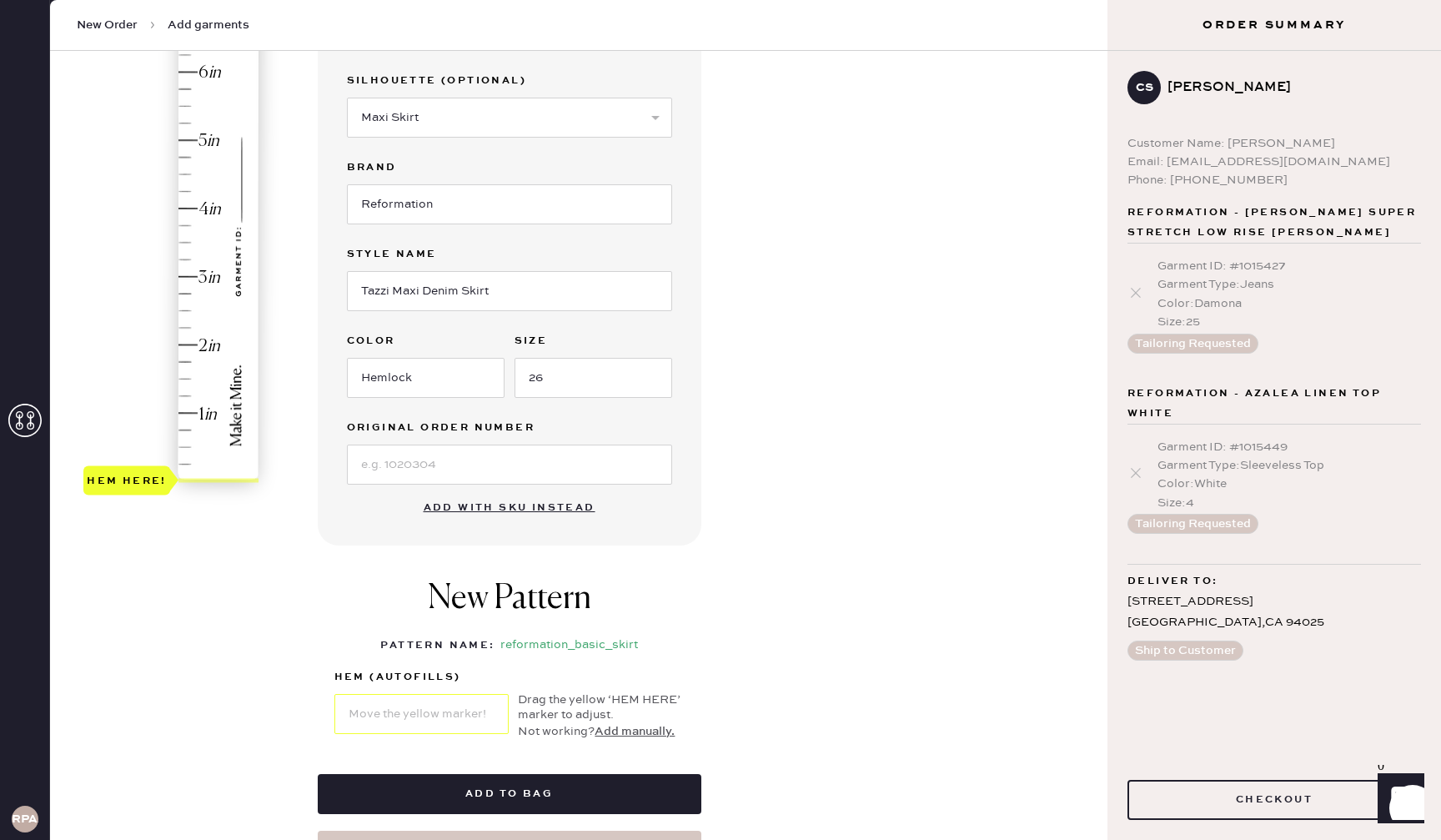
type input "2"
click at [198, 342] on div "Hem here!" at bounding box center [172, 242] width 177 height 492
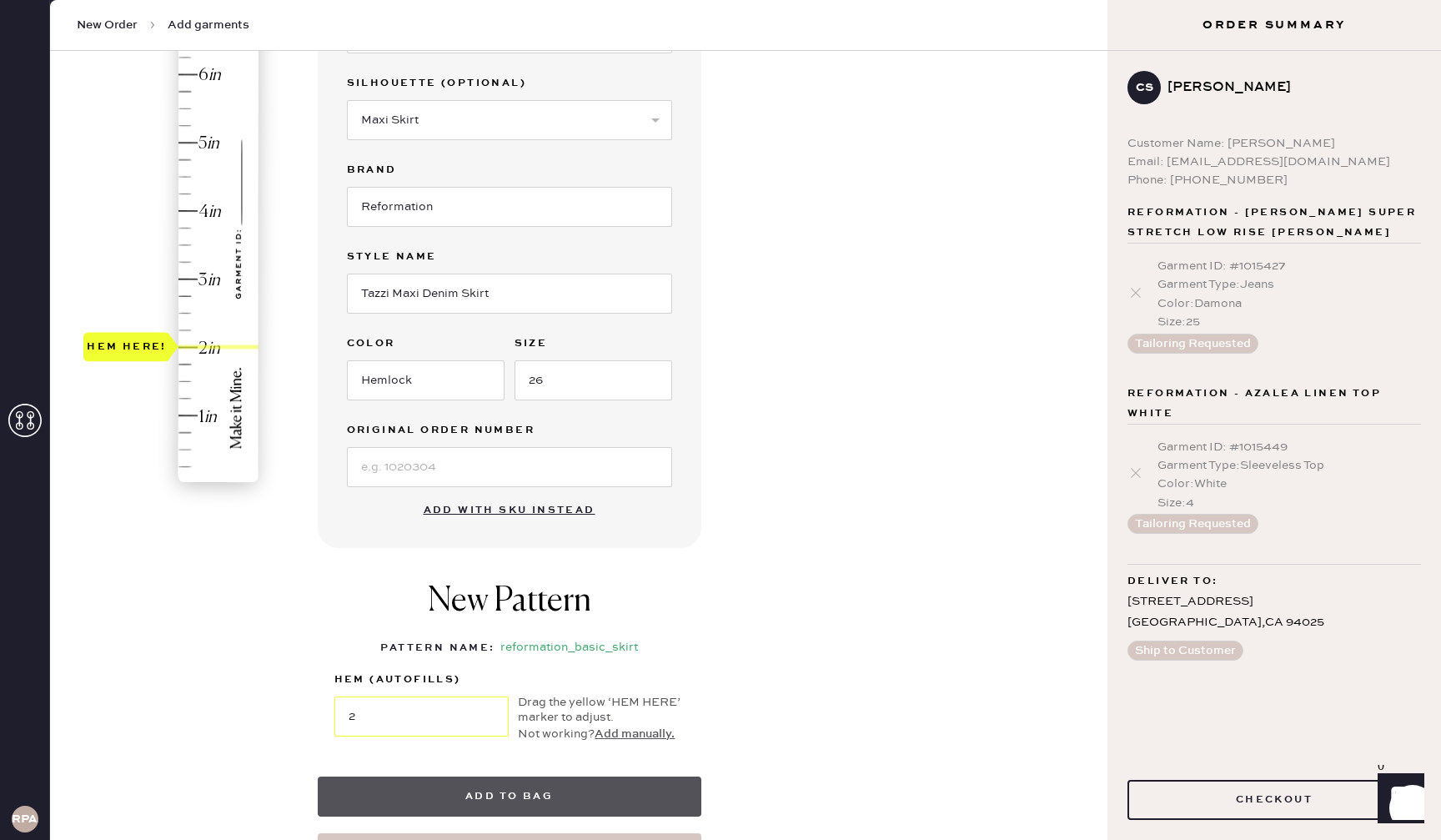
click at [593, 792] on button "Add to bag" at bounding box center [509, 796] width 383 height 40
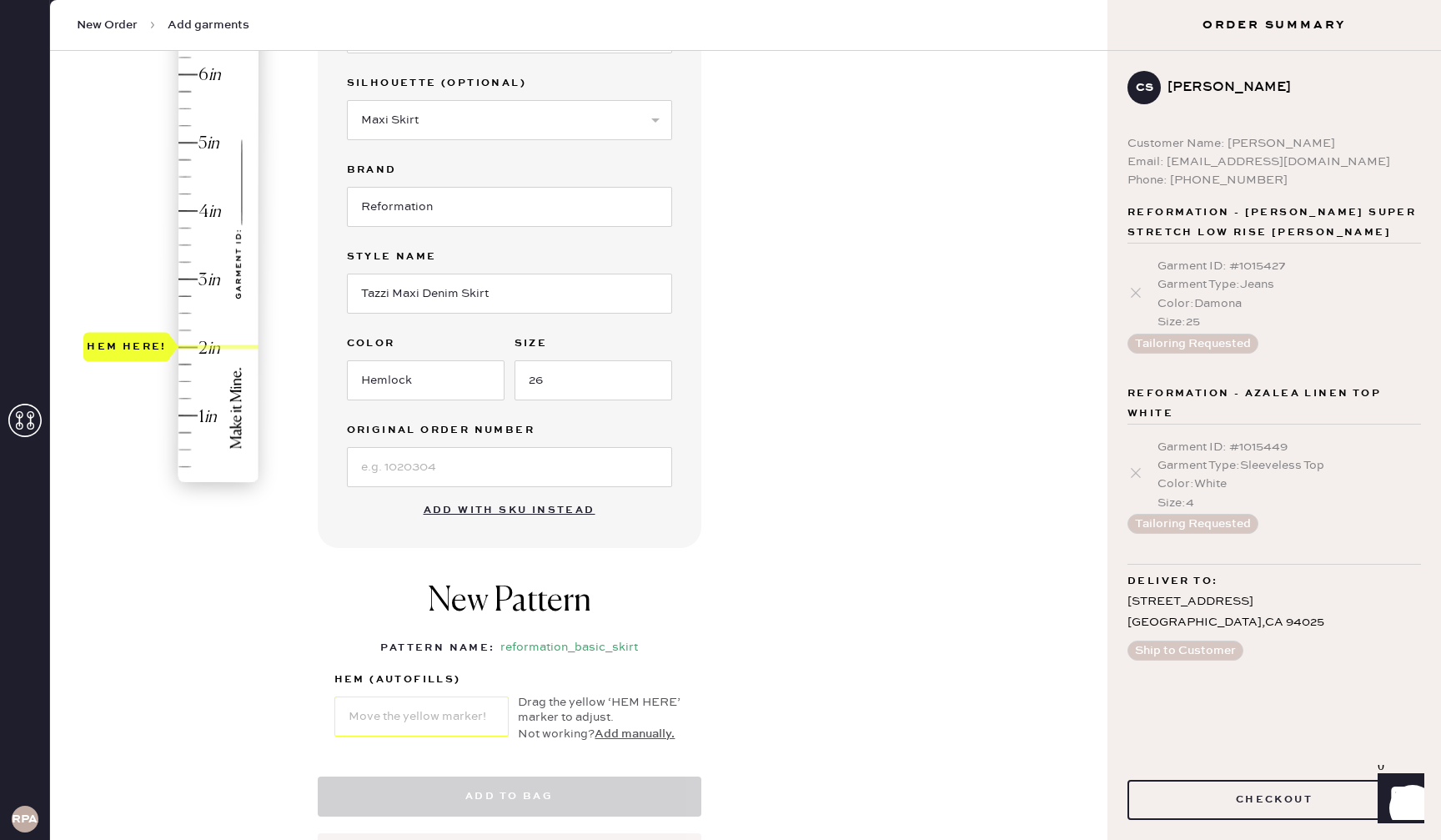
select select "13"
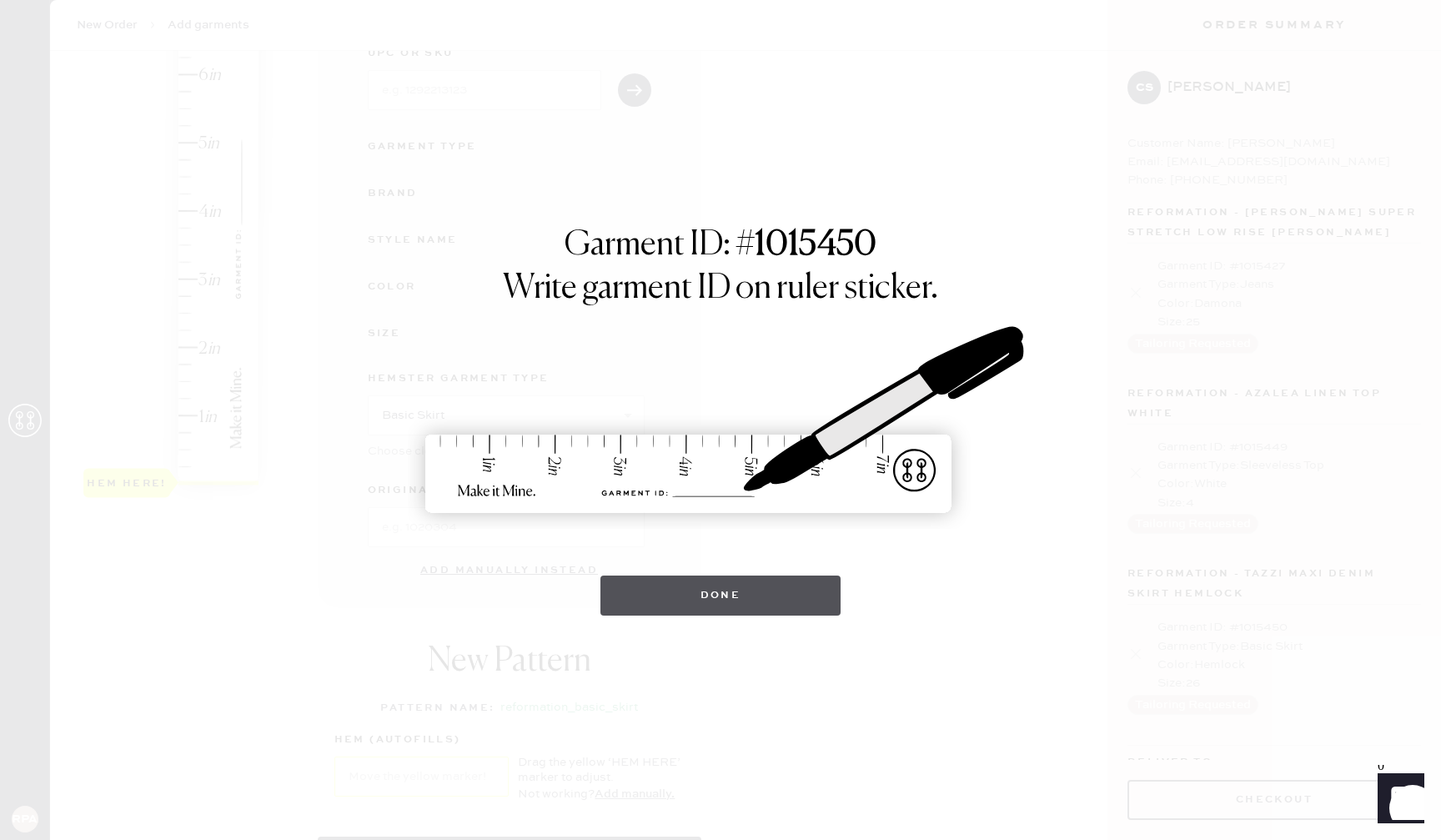
click at [740, 588] on button "Done" at bounding box center [720, 595] width 241 height 40
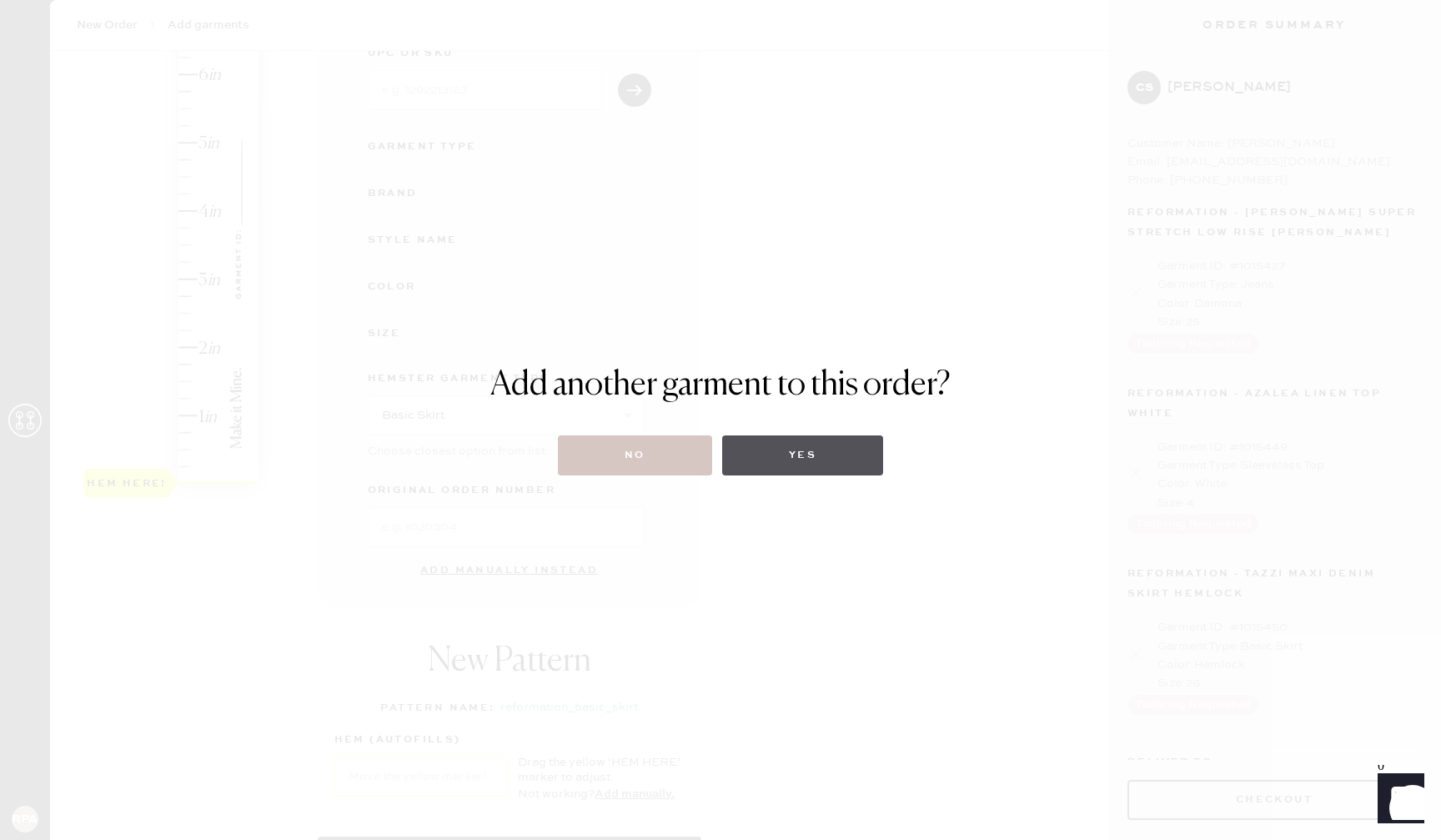
click at [771, 457] on button "Yes" at bounding box center [802, 455] width 161 height 40
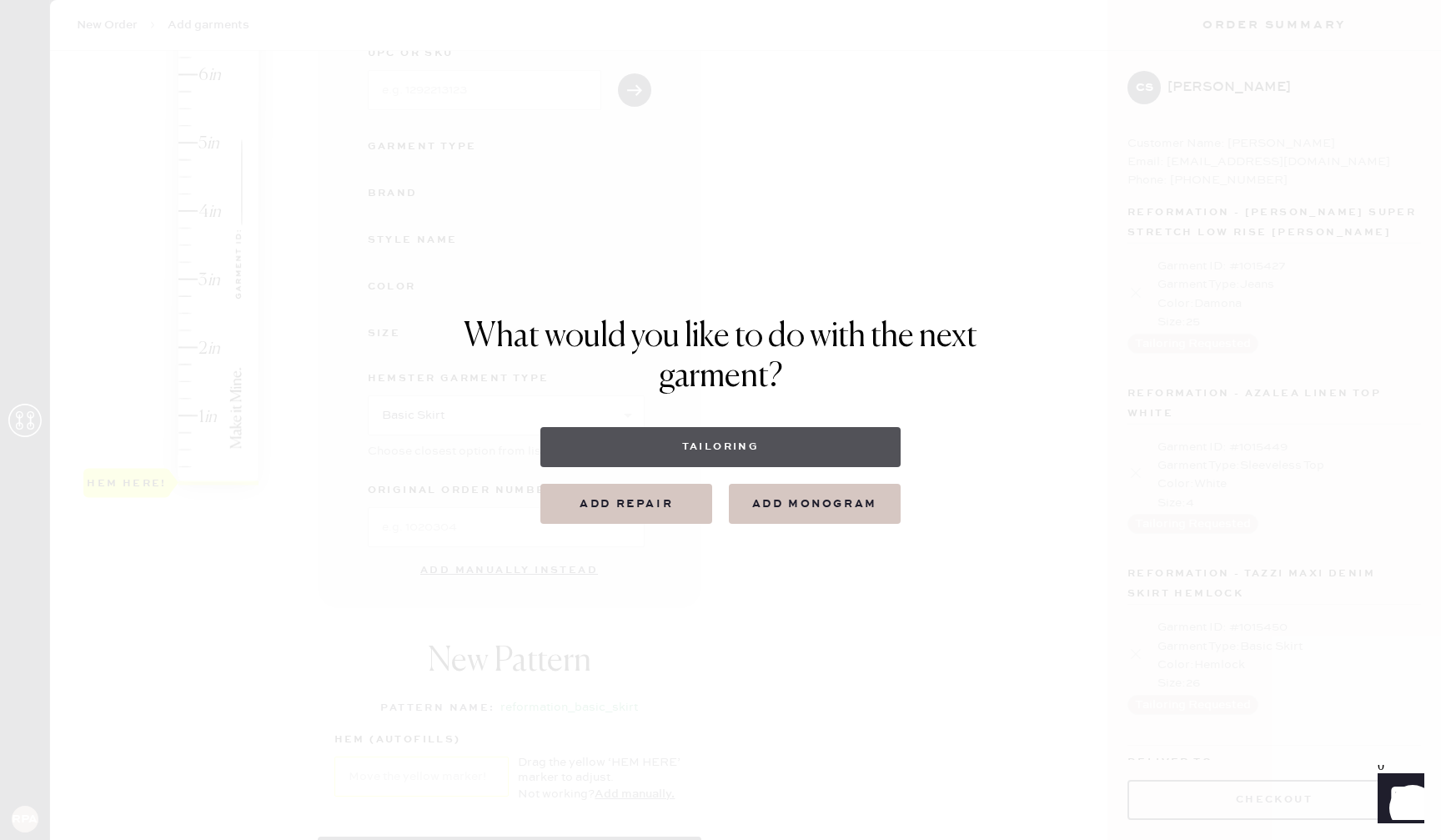
click at [705, 453] on button "Tailoring" at bounding box center [720, 446] width 360 height 40
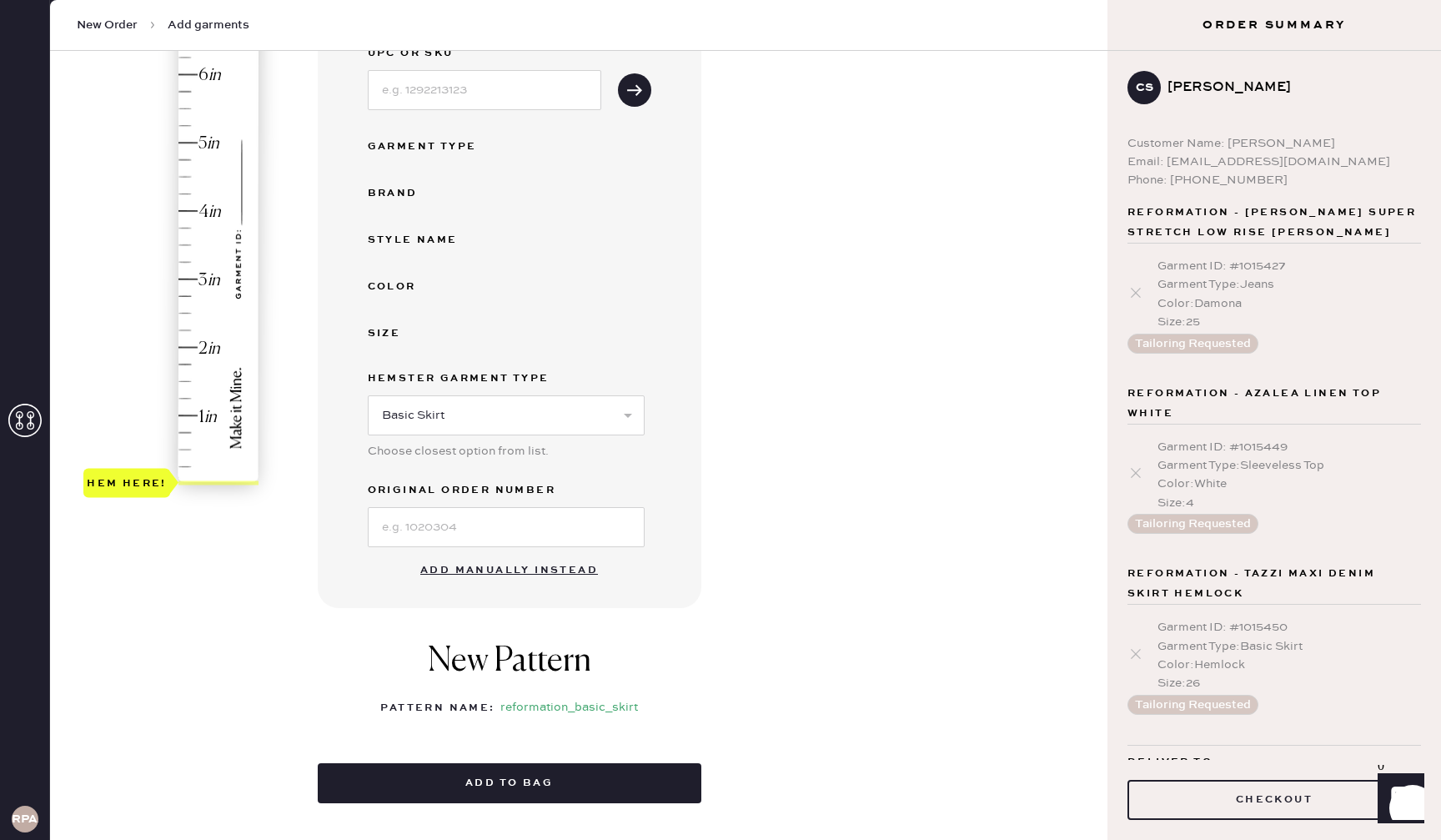
select select
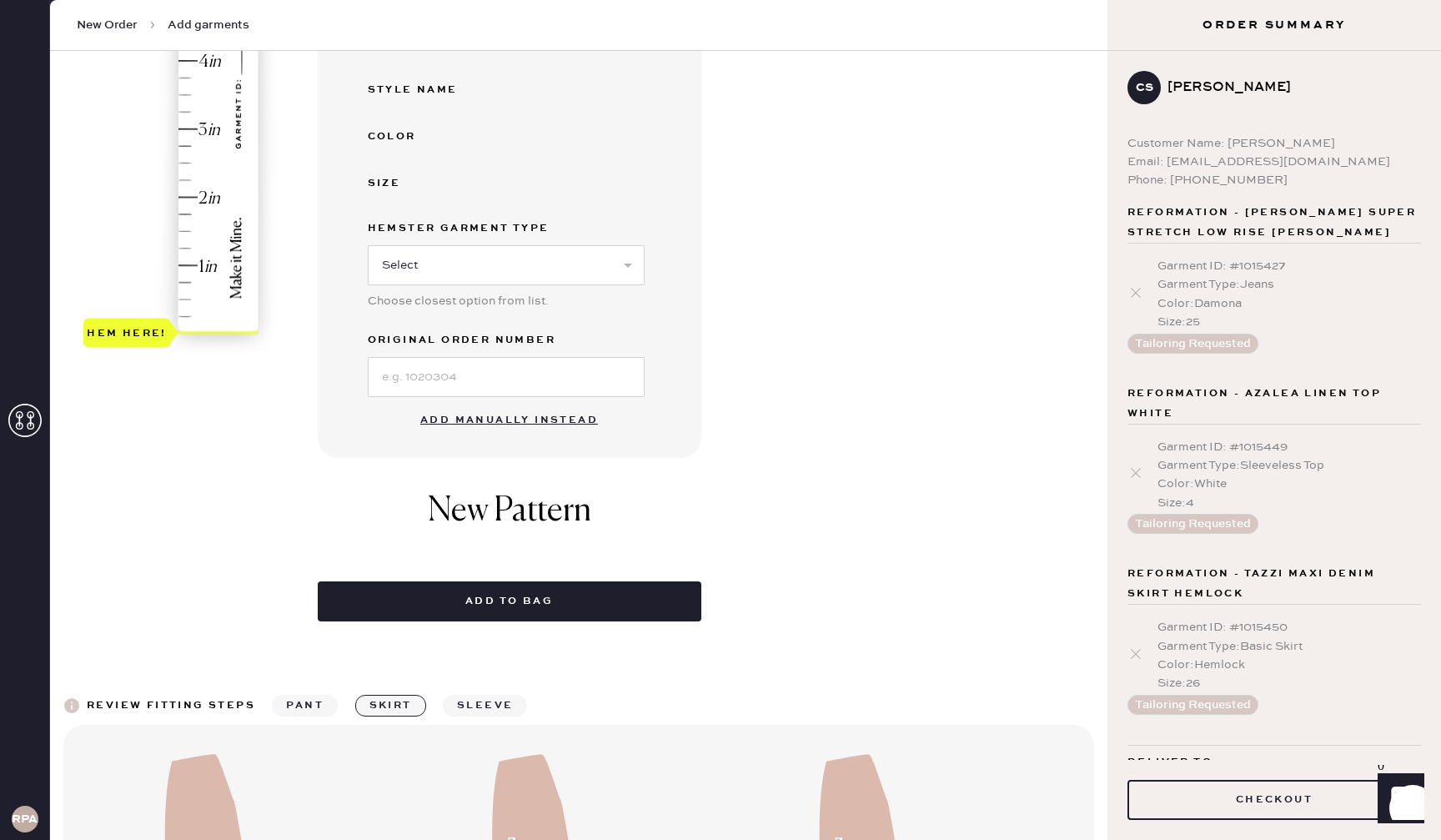
scroll to position [400, 0]
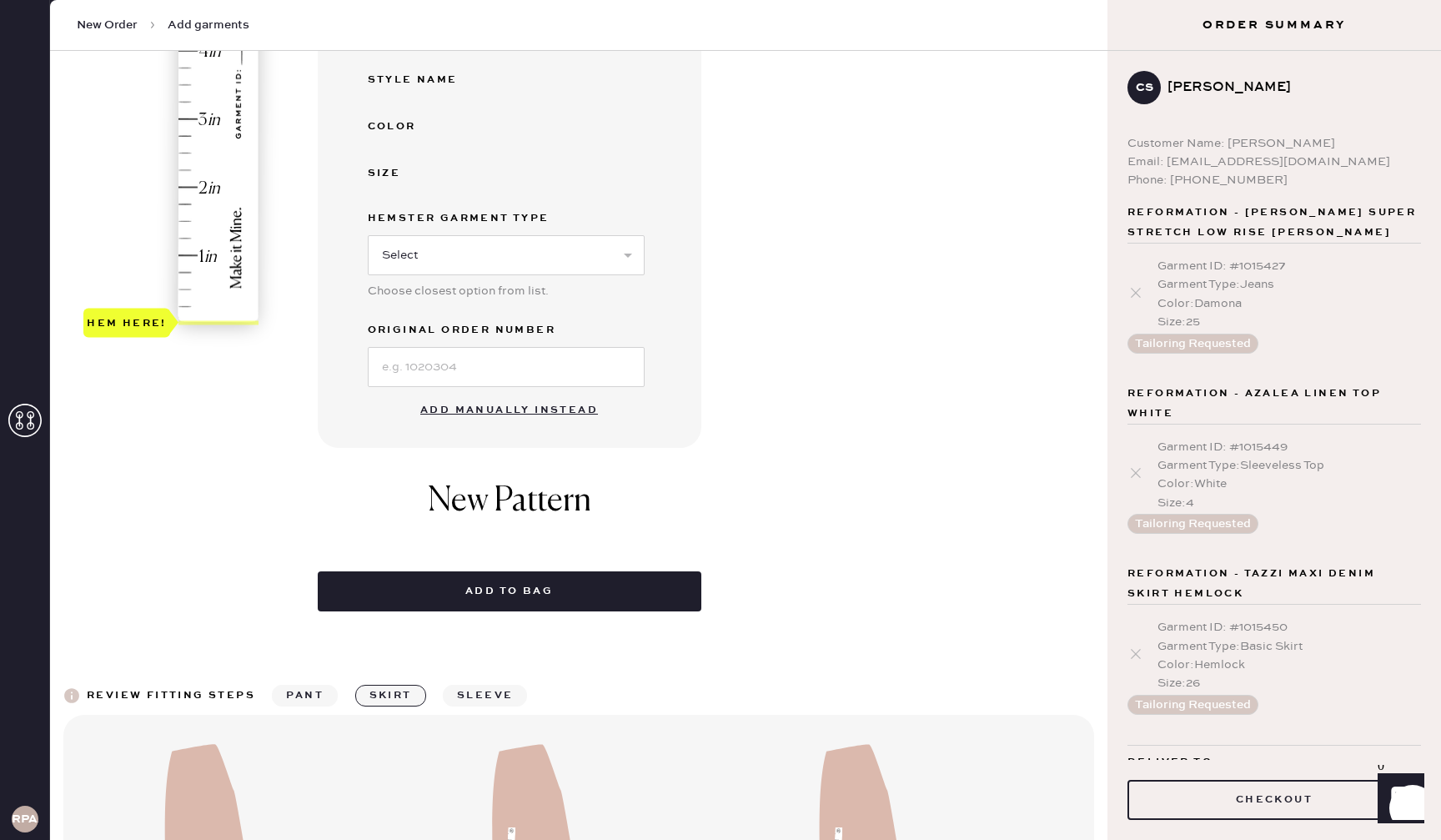
click at [520, 413] on button "Add manually instead" at bounding box center [509, 411] width 197 height 33
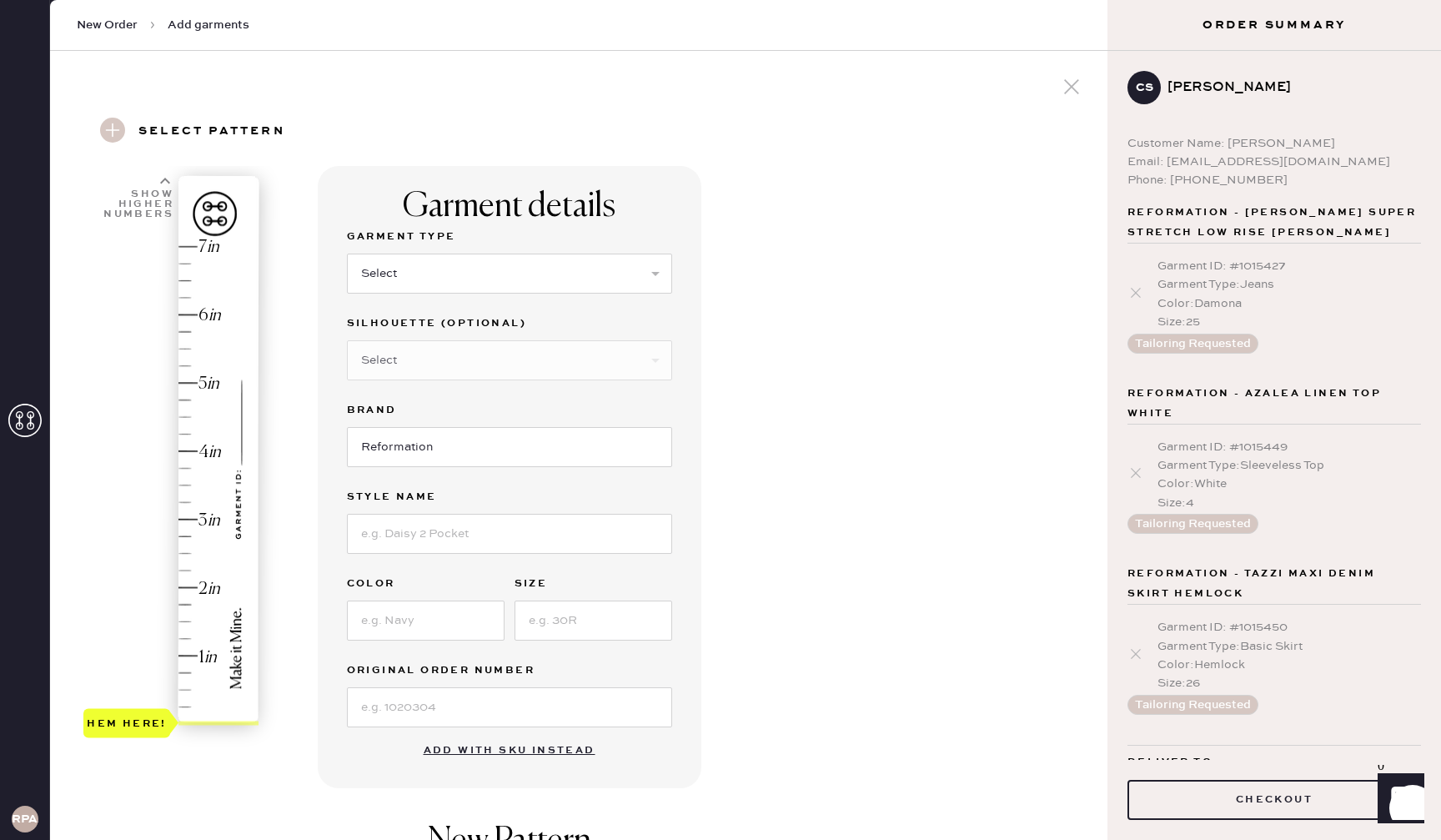
scroll to position [1, 0]
click at [501, 258] on select "Select Basic Skirt Jeans Leggings Pants Shorts Basic Sleeved Dress Basic Sleeve…" at bounding box center [509, 272] width 325 height 40
select select "2"
click at [516, 361] on select "Select Shorts Cropped Flare Boot Cut Straight Skinny Other" at bounding box center [509, 359] width 325 height 40
select select "other"
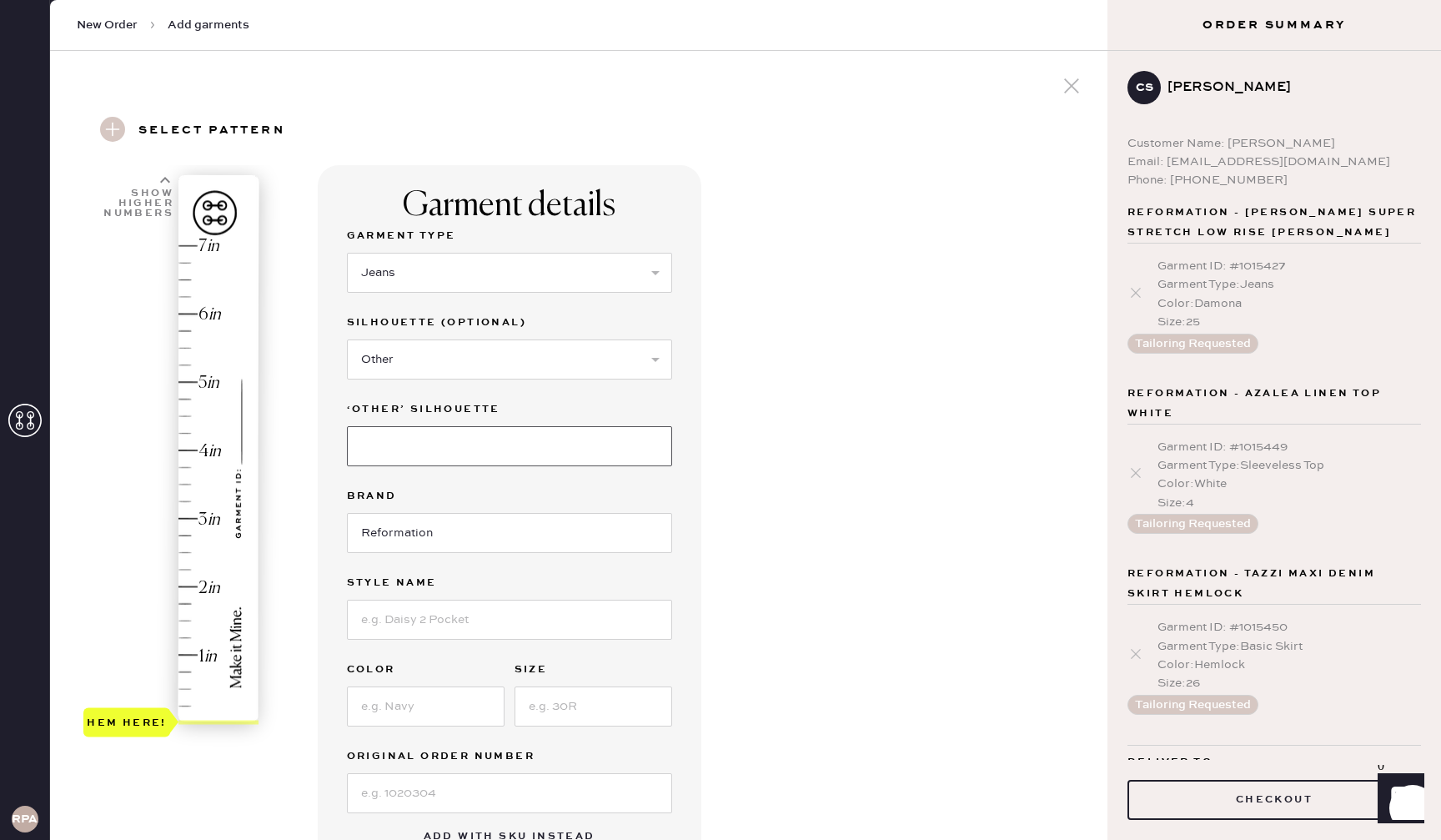
click at [442, 449] on input at bounding box center [509, 445] width 325 height 40
type input "Wide Leg"
click at [441, 608] on input at bounding box center [509, 617] width 325 height 40
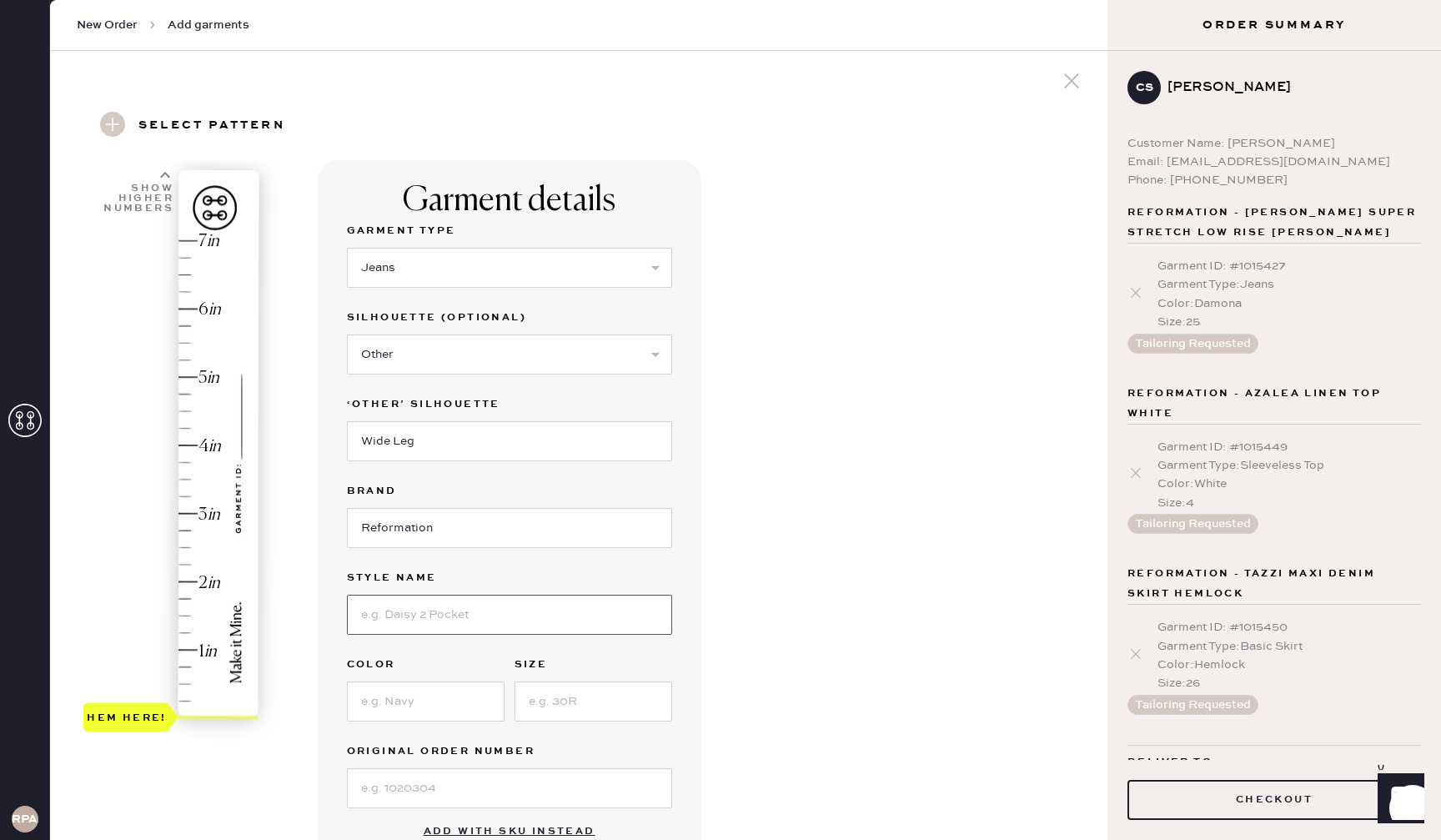
type input "[PERSON_NAME] High Rise Slouchy Wide Leg Jeans"
click at [764, 612] on div "Garment details Garment Type Select Basic Skirt Jeans Leggings Pants Shorts Bas…" at bounding box center [705, 677] width 776 height 1034
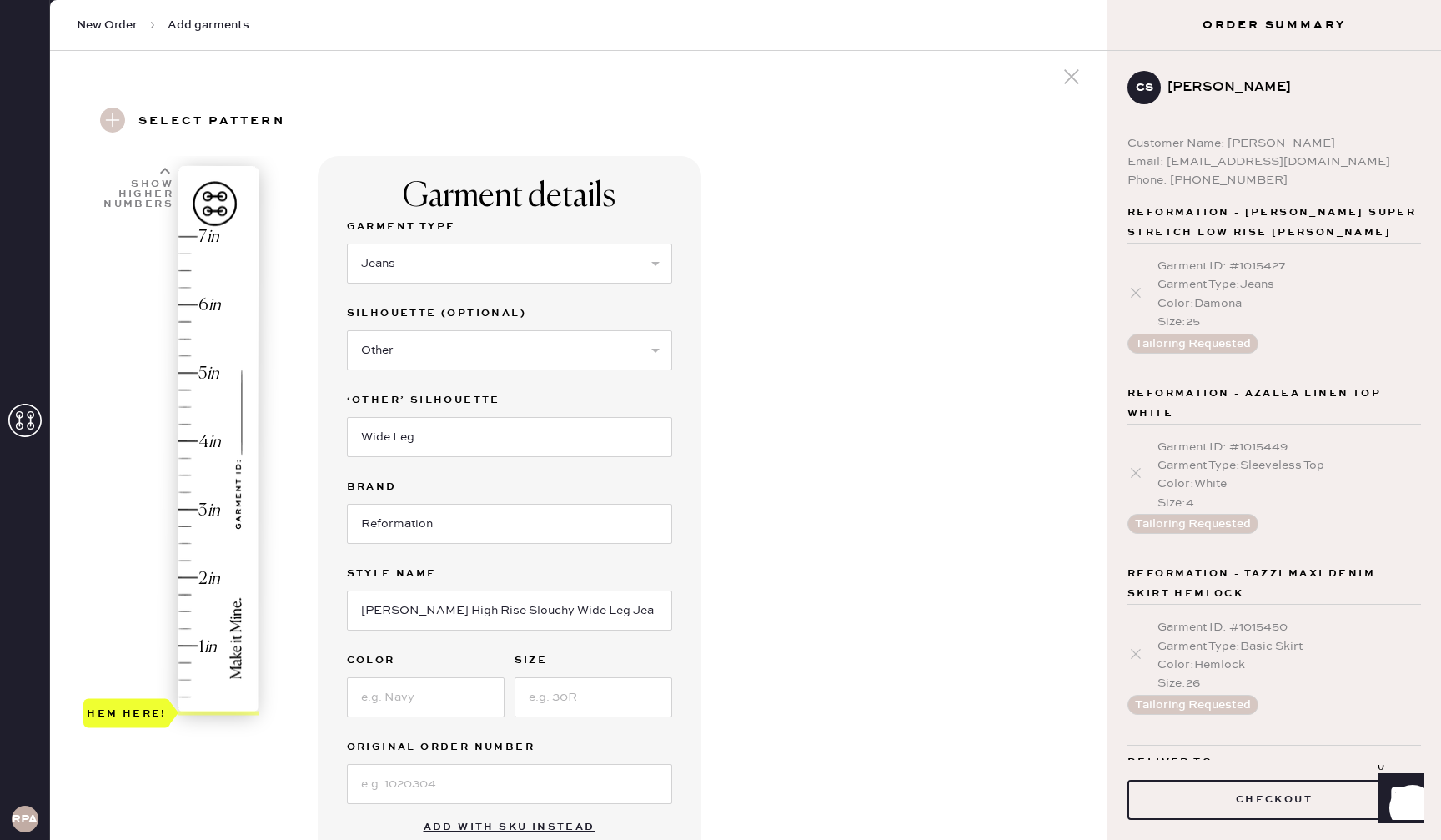
scroll to position [9, 0]
click at [435, 685] on input at bounding box center [426, 697] width 158 height 40
drag, startPoint x: 683, startPoint y: 663, endPoint x: 657, endPoint y: 673, distance: 27.9
click at [683, 663] on div "Garment details Garment Type Select Basic Skirt Jeans Leggings Pants Shorts Bas…" at bounding box center [509, 511] width 383 height 709
click at [607, 695] on input at bounding box center [593, 699] width 158 height 40
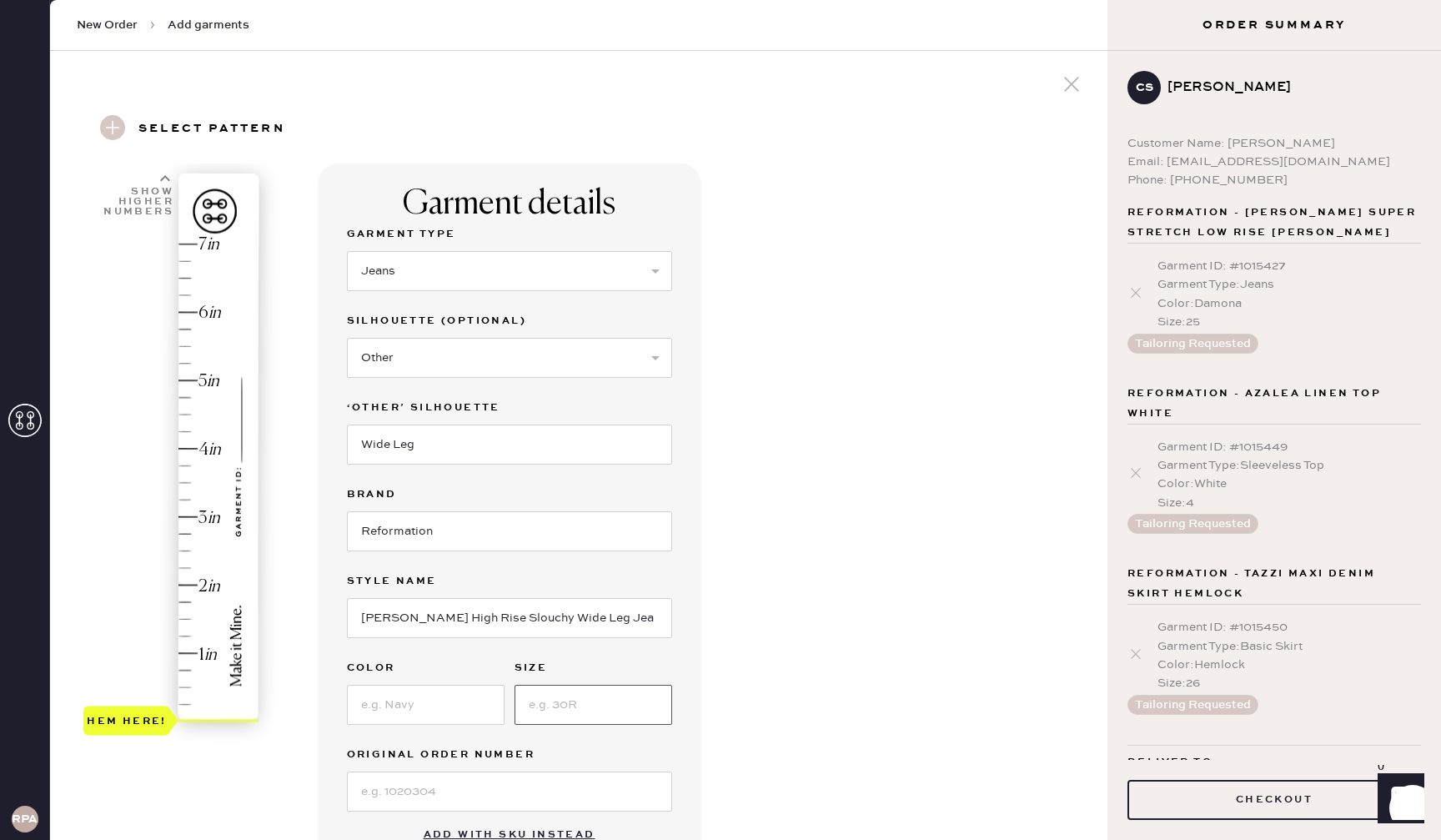
scroll to position [1, 0]
type input "25"
click at [468, 704] on input at bounding box center [426, 706] width 158 height 40
type input "[PERSON_NAME]"
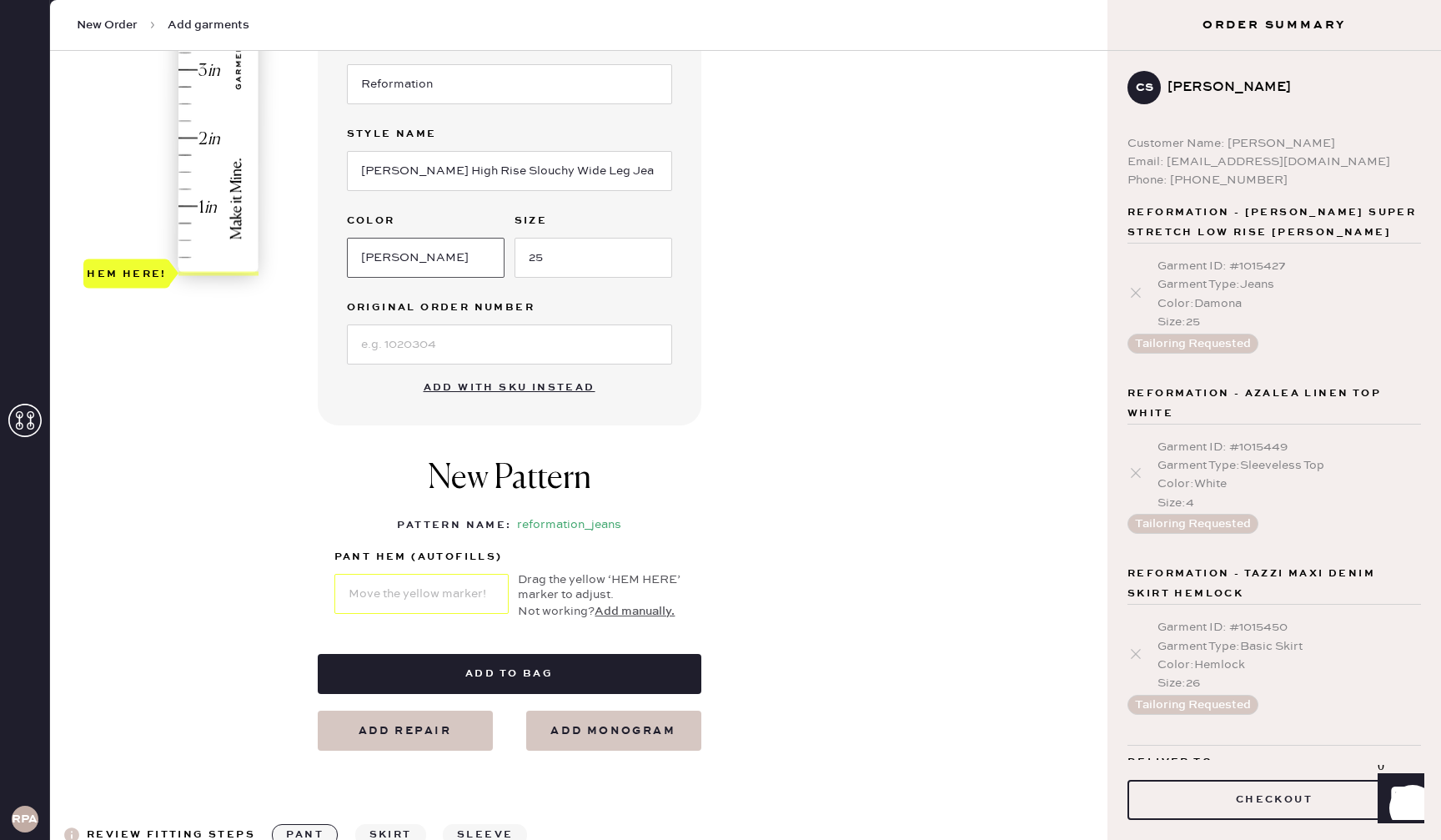
scroll to position [435, 0]
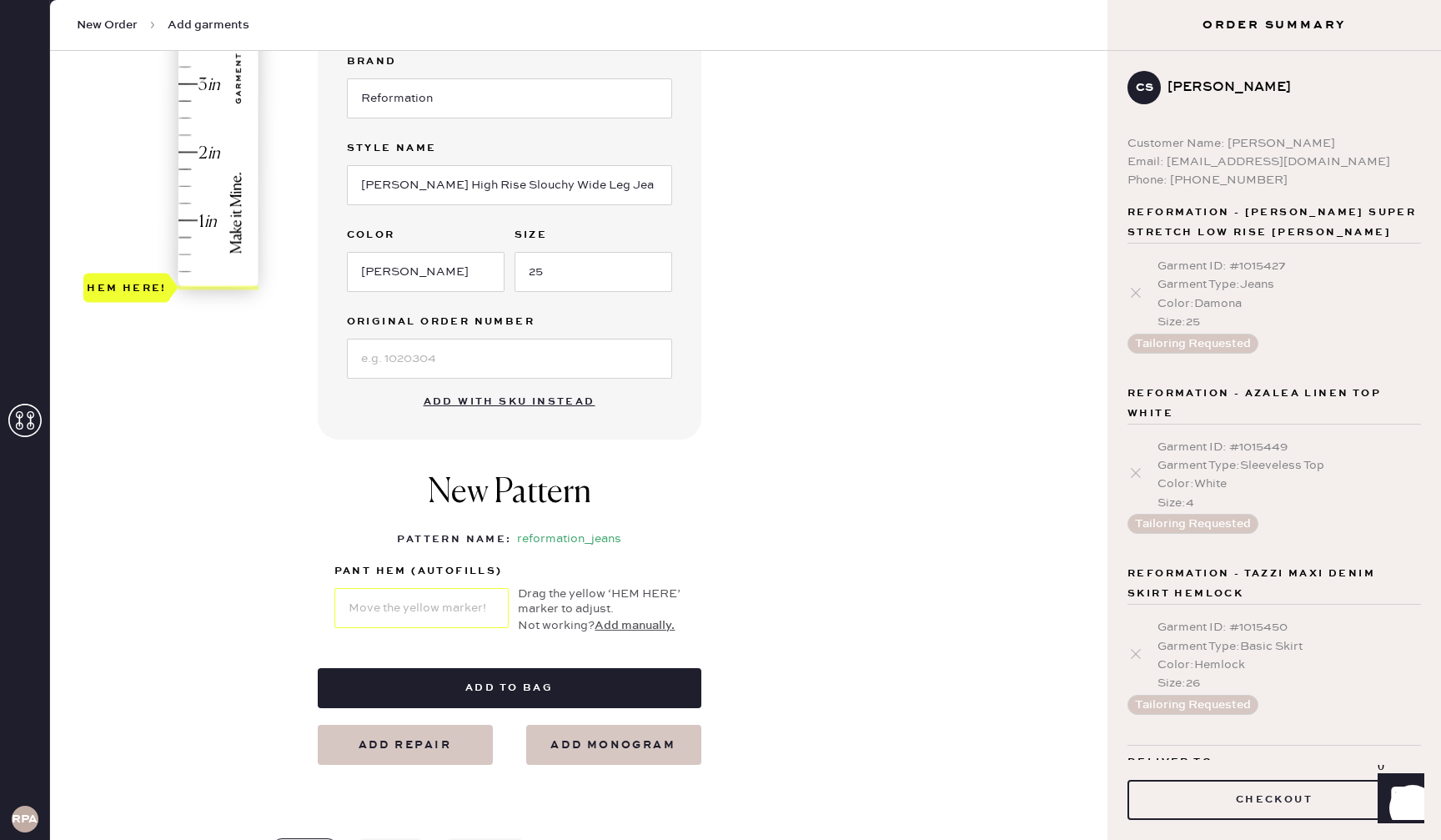
type input "2"
click at [193, 148] on div "Hem here!" at bounding box center [172, 50] width 177 height 492
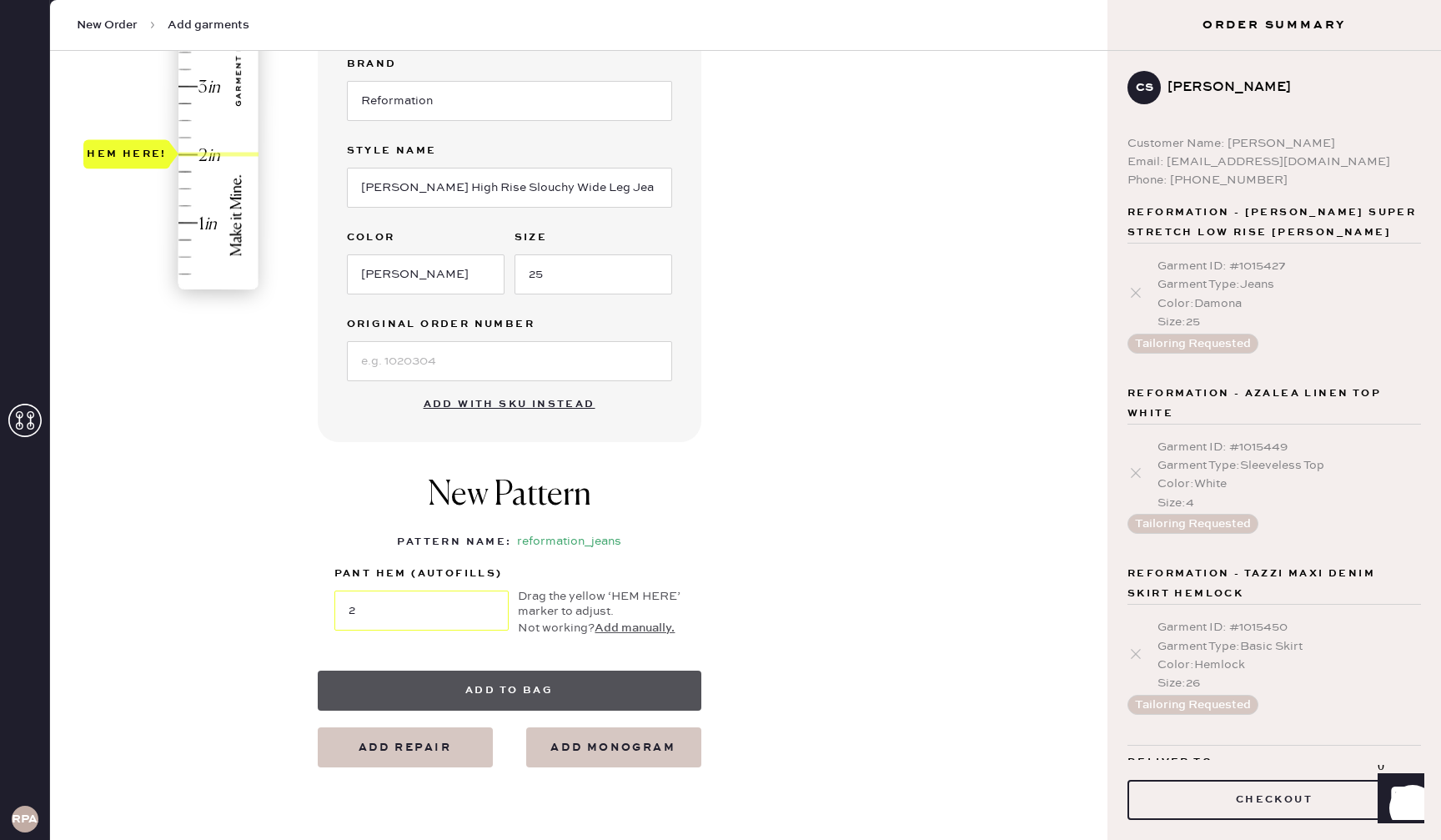
click at [569, 680] on button "Add to bag" at bounding box center [509, 690] width 383 height 40
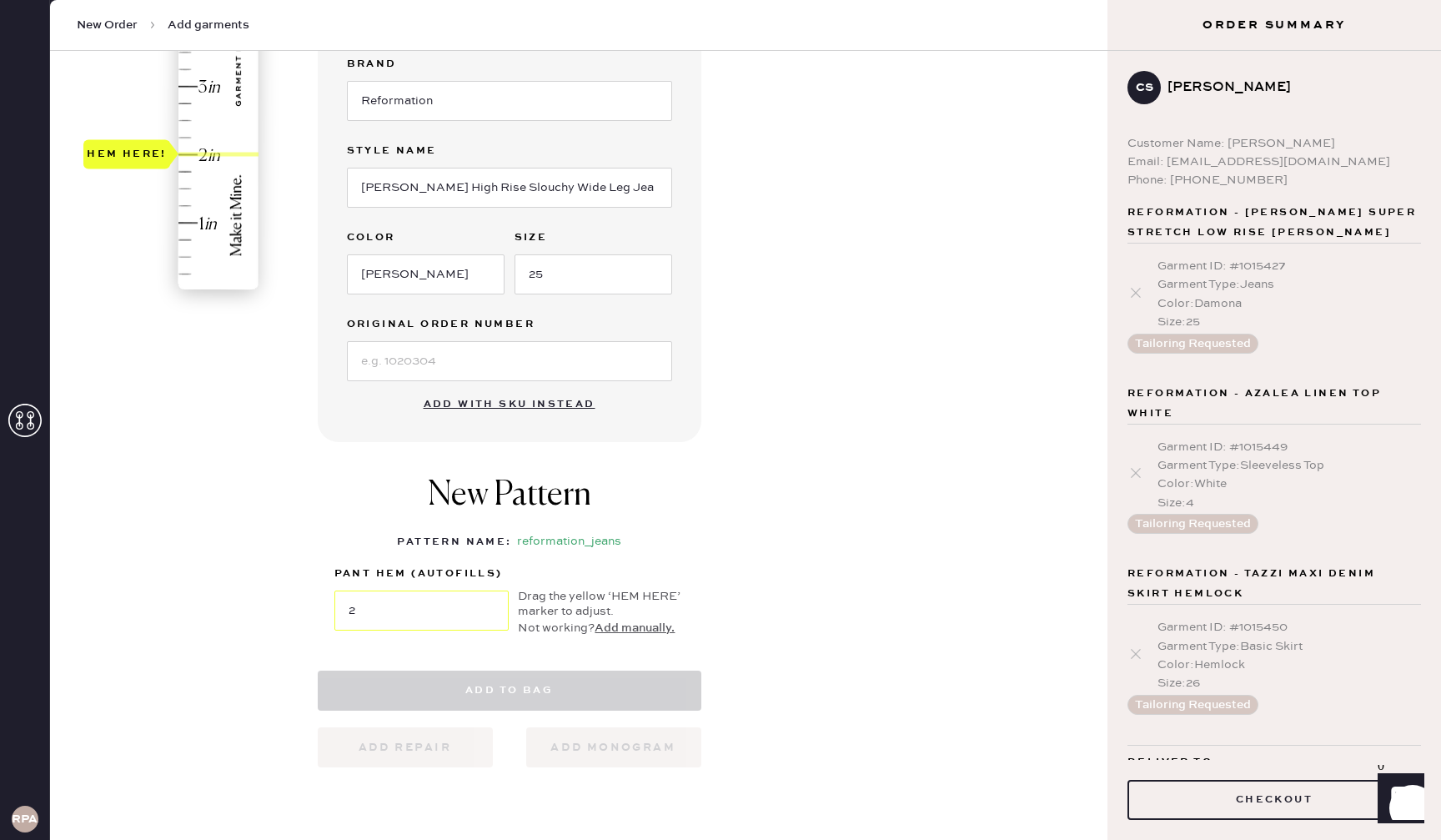
scroll to position [430, 0]
select select "2"
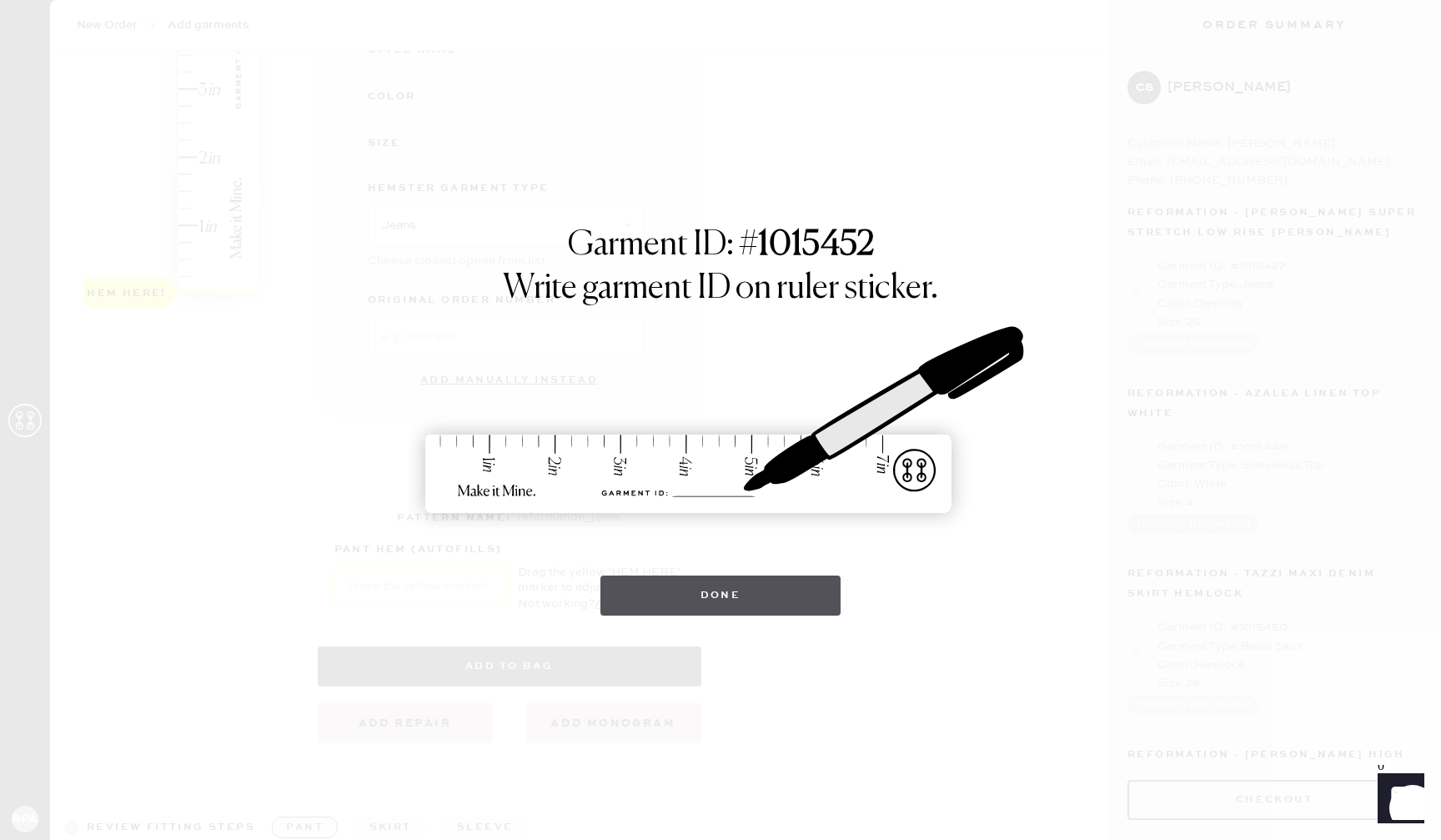
click at [716, 589] on button "Done" at bounding box center [720, 595] width 241 height 40
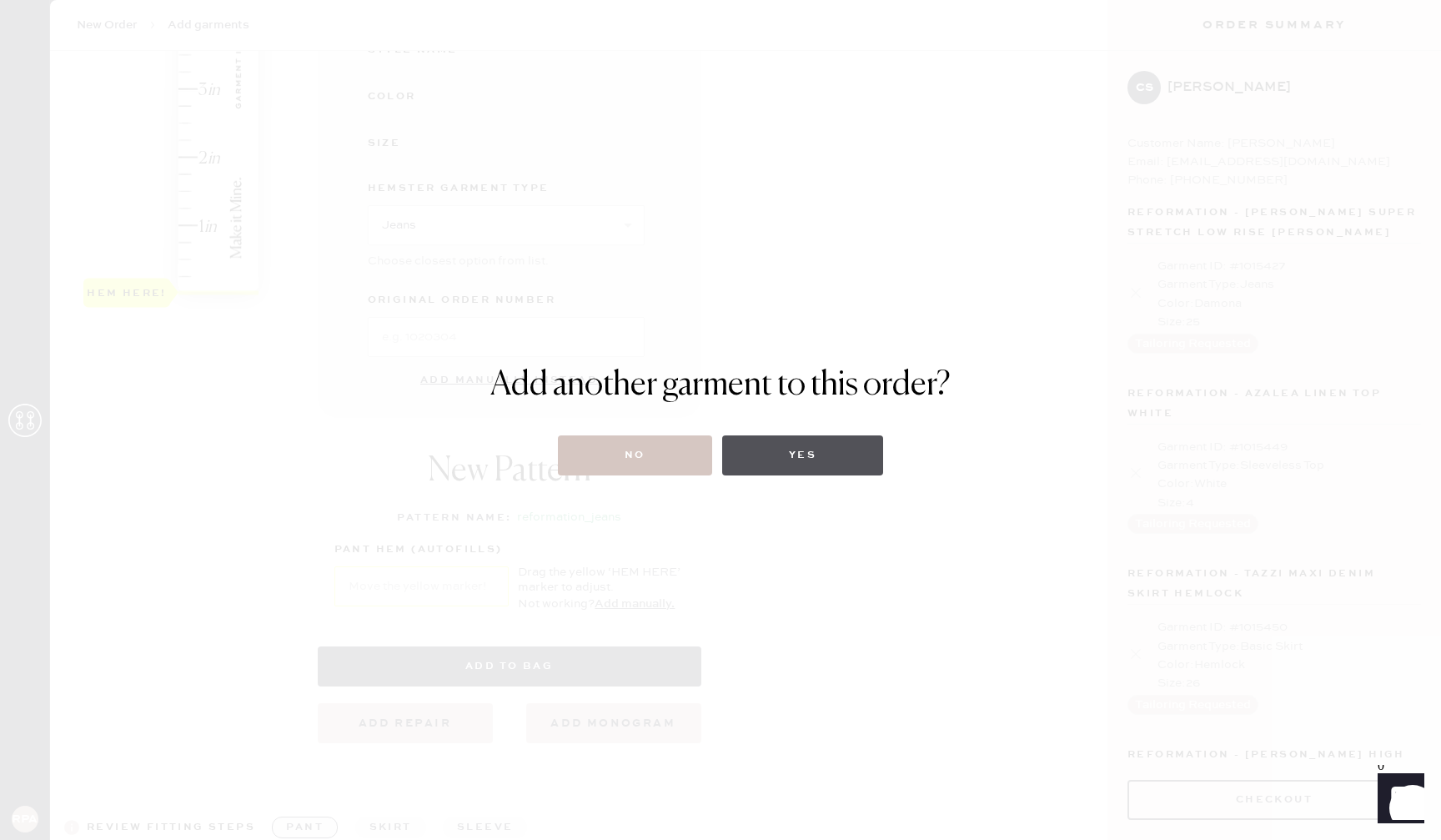
click at [790, 456] on button "Yes" at bounding box center [802, 455] width 161 height 40
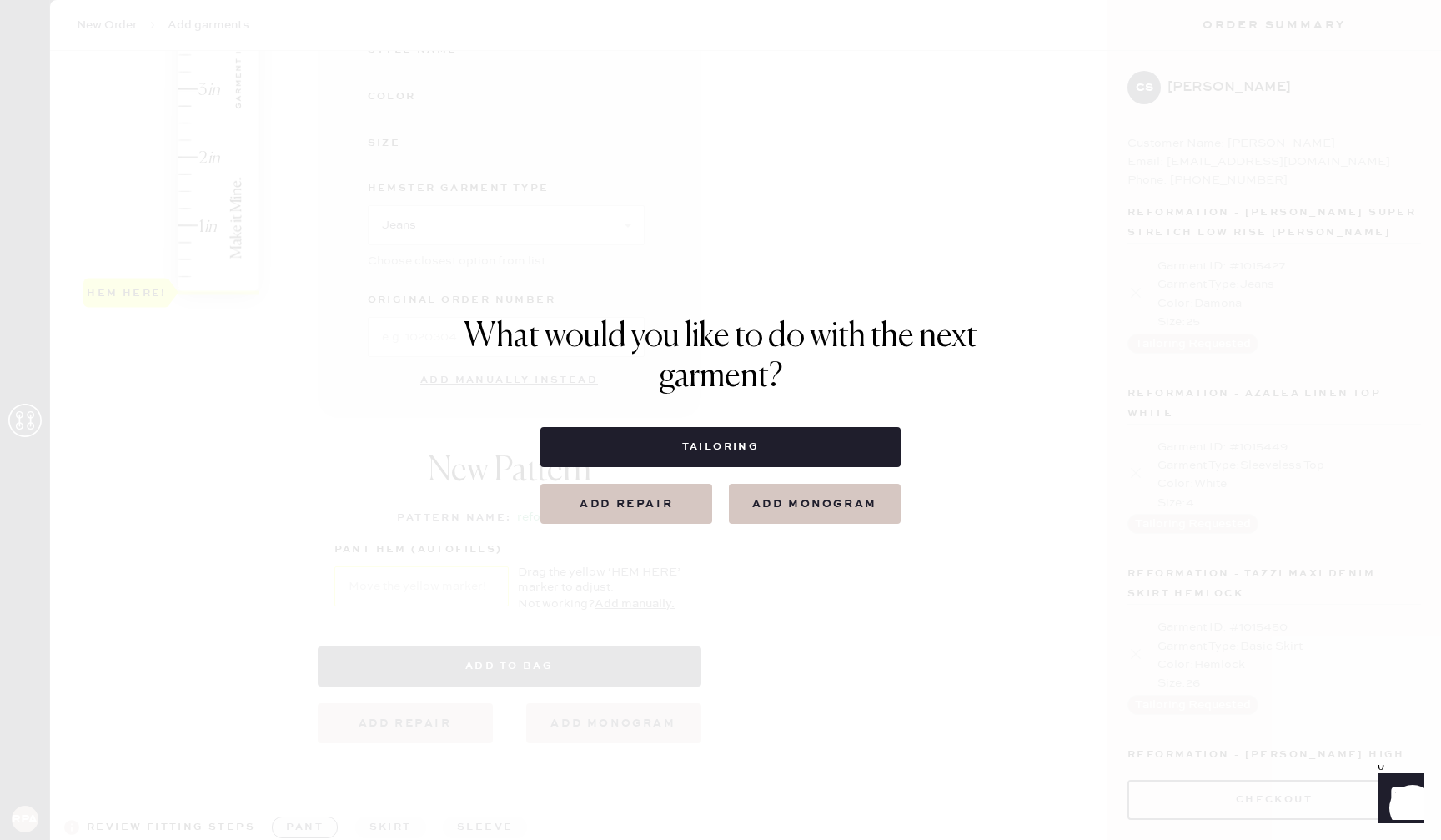
click at [765, 441] on button "Tailoring" at bounding box center [720, 446] width 360 height 40
select select
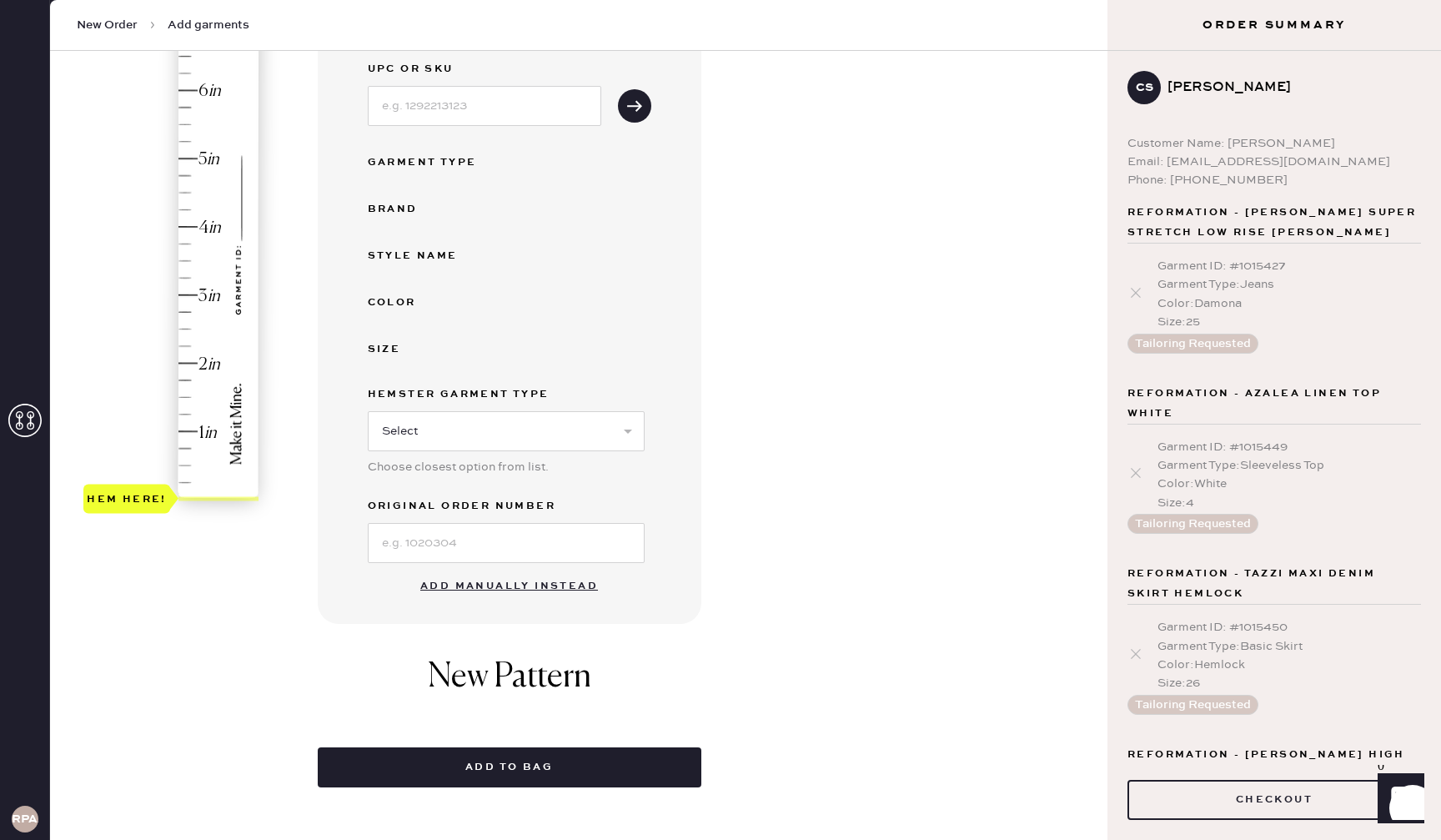
scroll to position [287, 0]
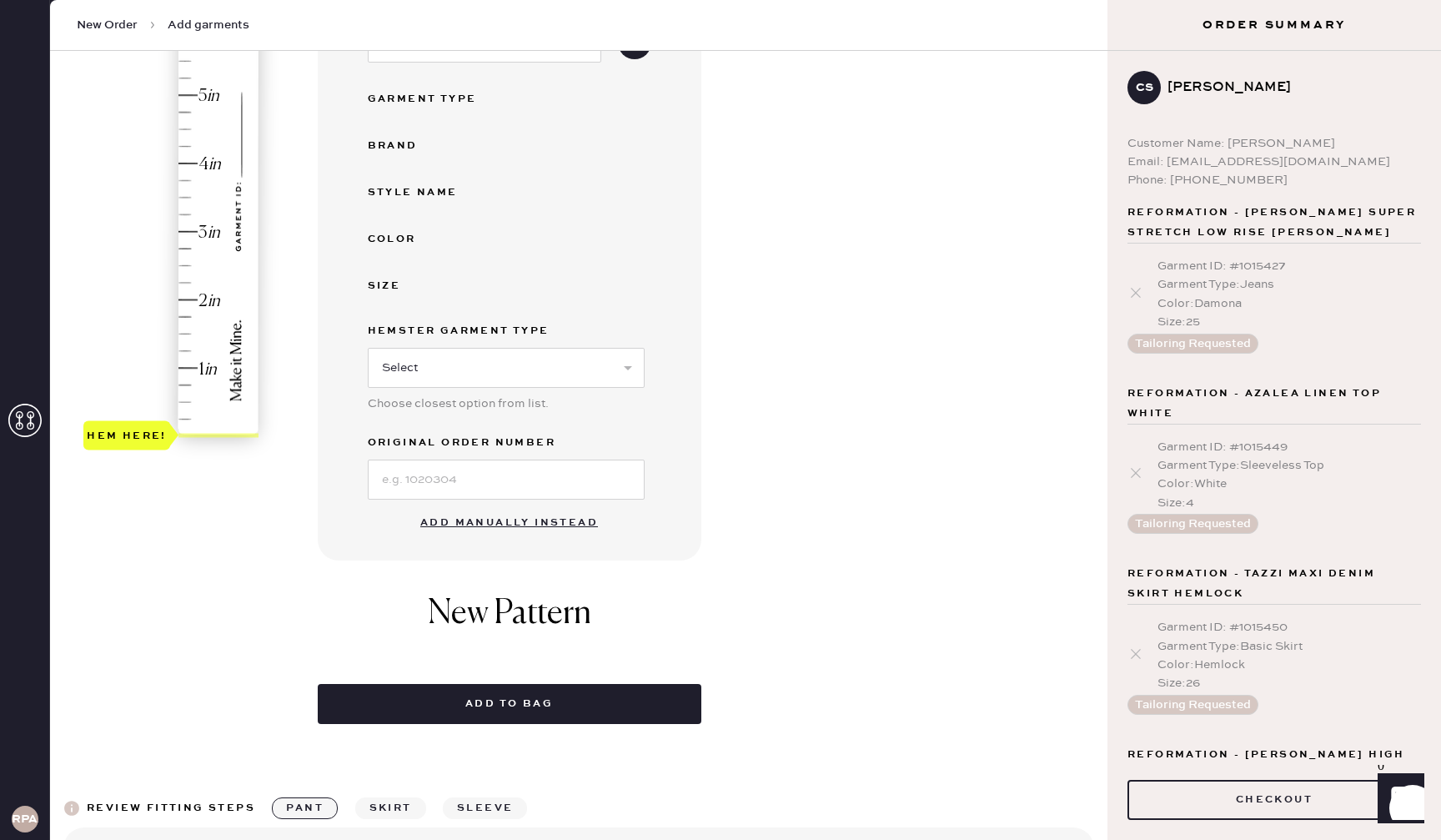
click at [564, 516] on button "Add manually instead" at bounding box center [509, 523] width 197 height 33
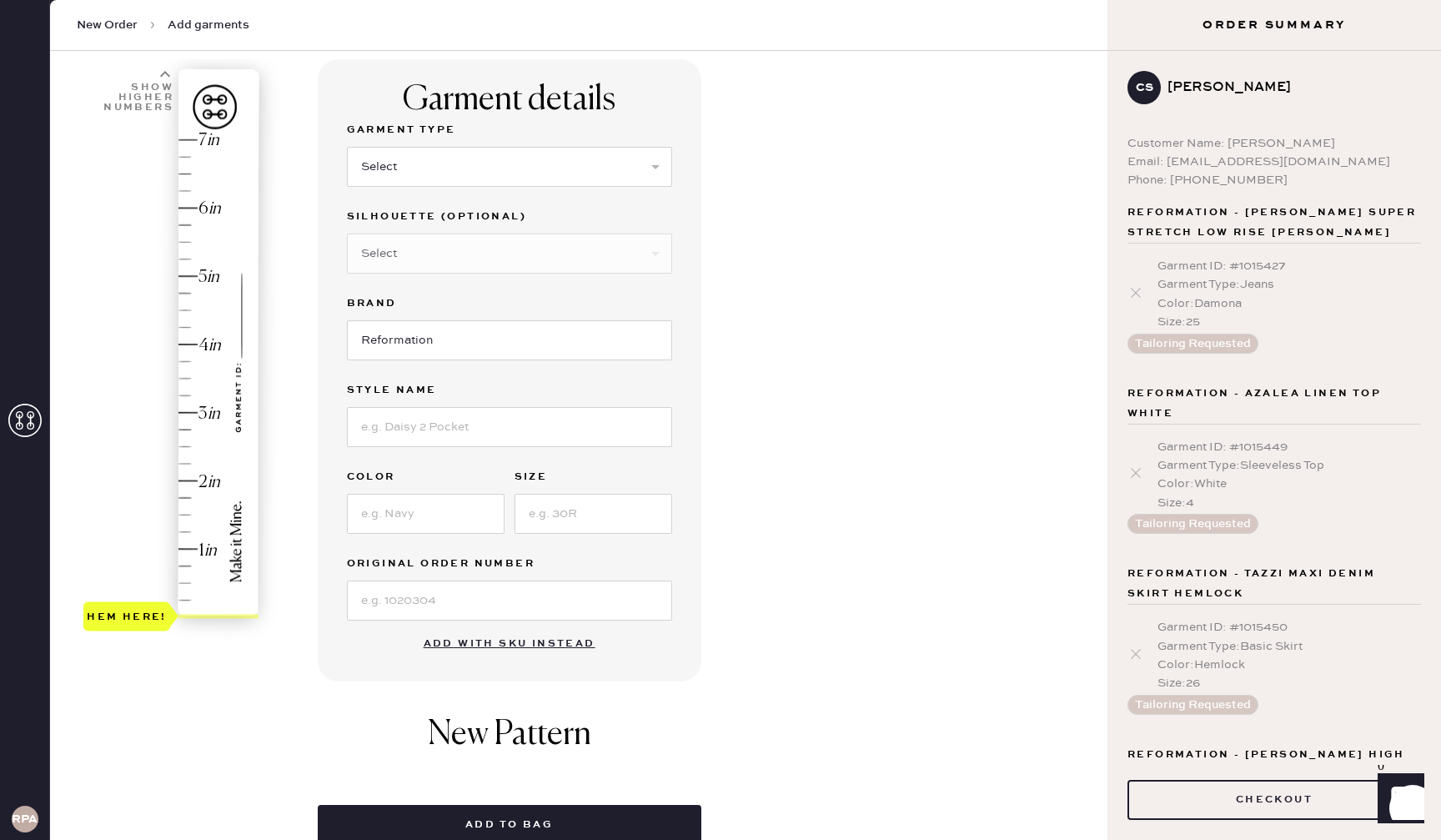
scroll to position [0, 0]
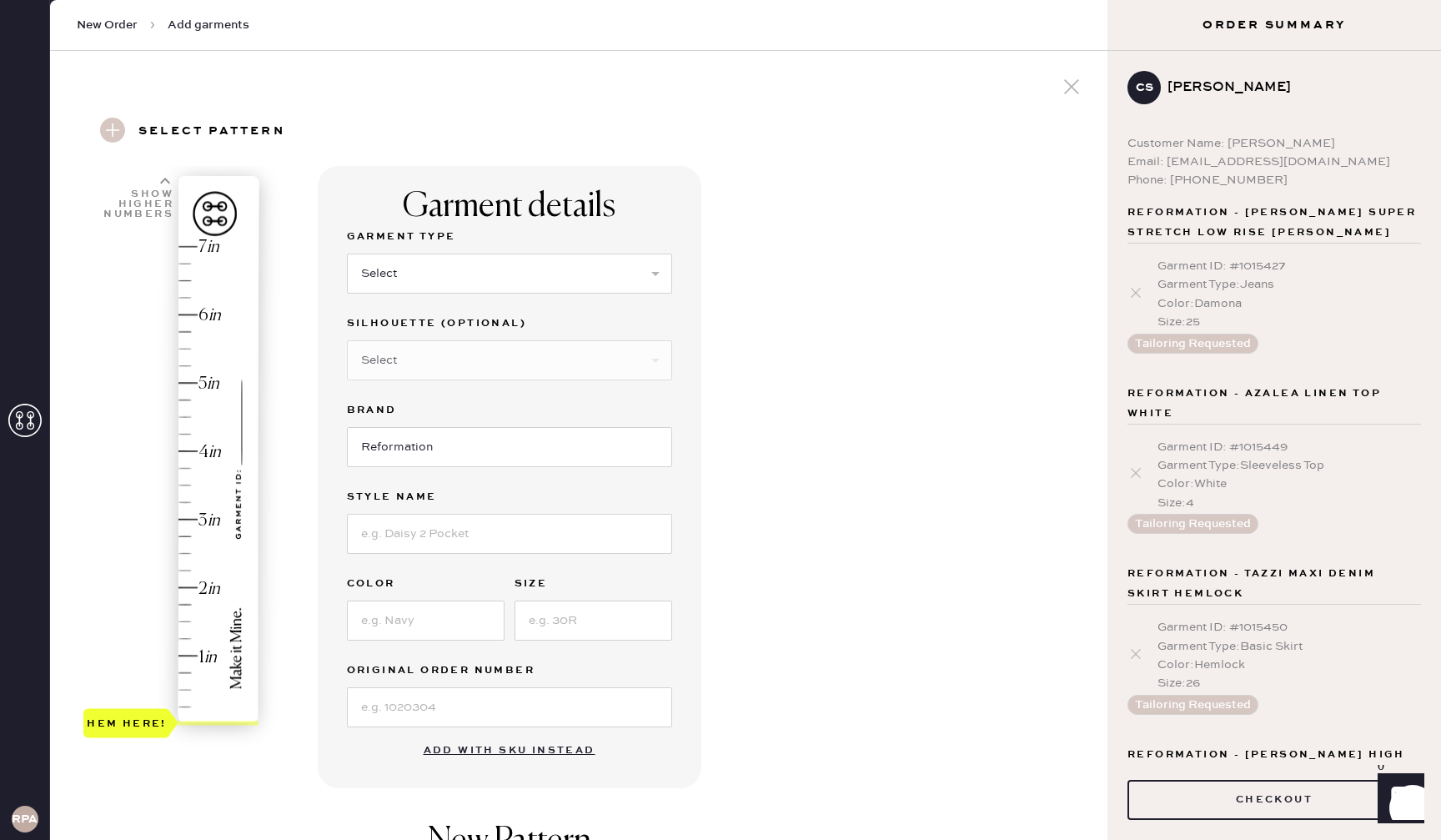
click at [157, 183] on div "Show higher numbers" at bounding box center [135, 197] width 77 height 41
click at [156, 191] on div "Show higher numbers" at bounding box center [137, 204] width 71 height 30
click at [271, 715] on icon at bounding box center [273, 716] width 10 height 10
click at [271, 716] on use at bounding box center [273, 717] width 10 height 6
click at [243, 132] on h3 "Select pattern" at bounding box center [212, 131] width 146 height 28
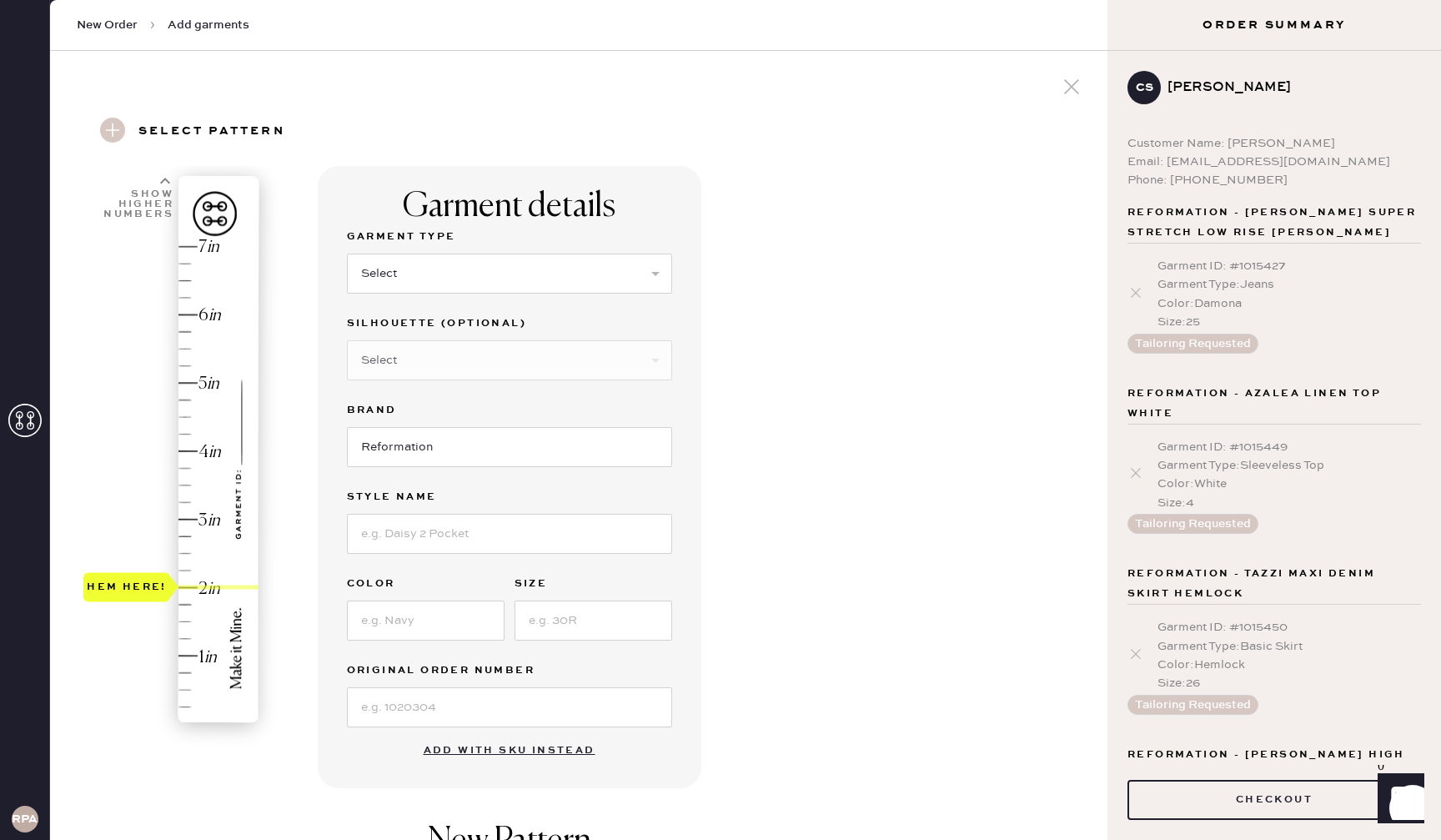
click at [108, 127] on use at bounding box center [113, 130] width 25 height 25
click at [488, 271] on select "Select Basic Skirt Jeans Leggings Pants Shorts Basic Sleeved Dress Basic Sleeve…" at bounding box center [509, 273] width 325 height 40
select select "2"
click at [496, 359] on select "Select Shorts Cropped Flare Boot Cut Straight Skinny Other" at bounding box center [509, 360] width 325 height 40
click at [484, 364] on select "Select Shorts Cropped Flare Boot Cut Straight Skinny Other" at bounding box center [509, 360] width 325 height 40
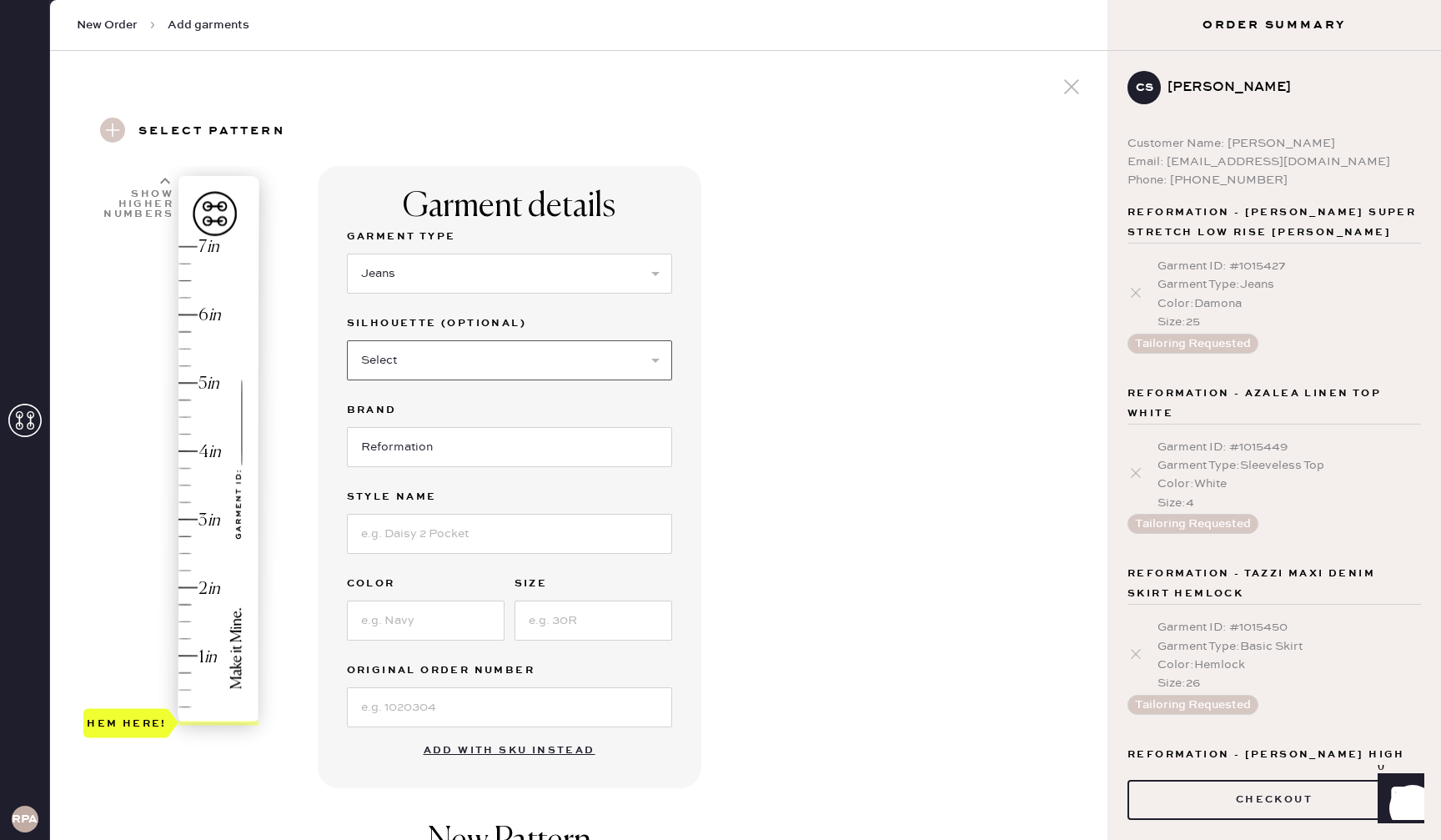
select select "other"
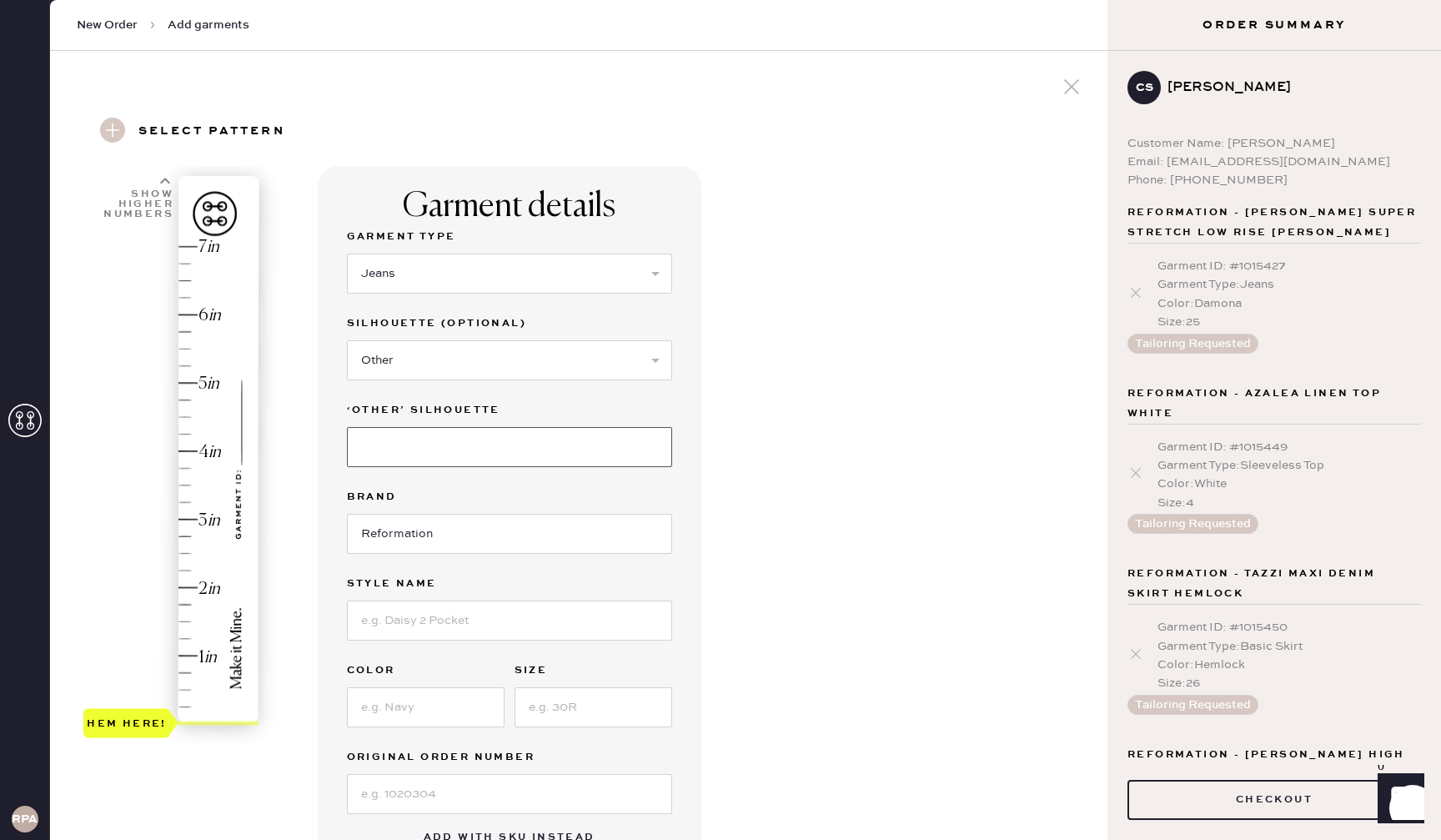
click at [457, 451] on input at bounding box center [509, 446] width 325 height 40
type input "Stretch High Rise Wide Leg"
click at [483, 623] on input at bounding box center [509, 620] width 325 height 40
type input "[PERSON_NAME]"
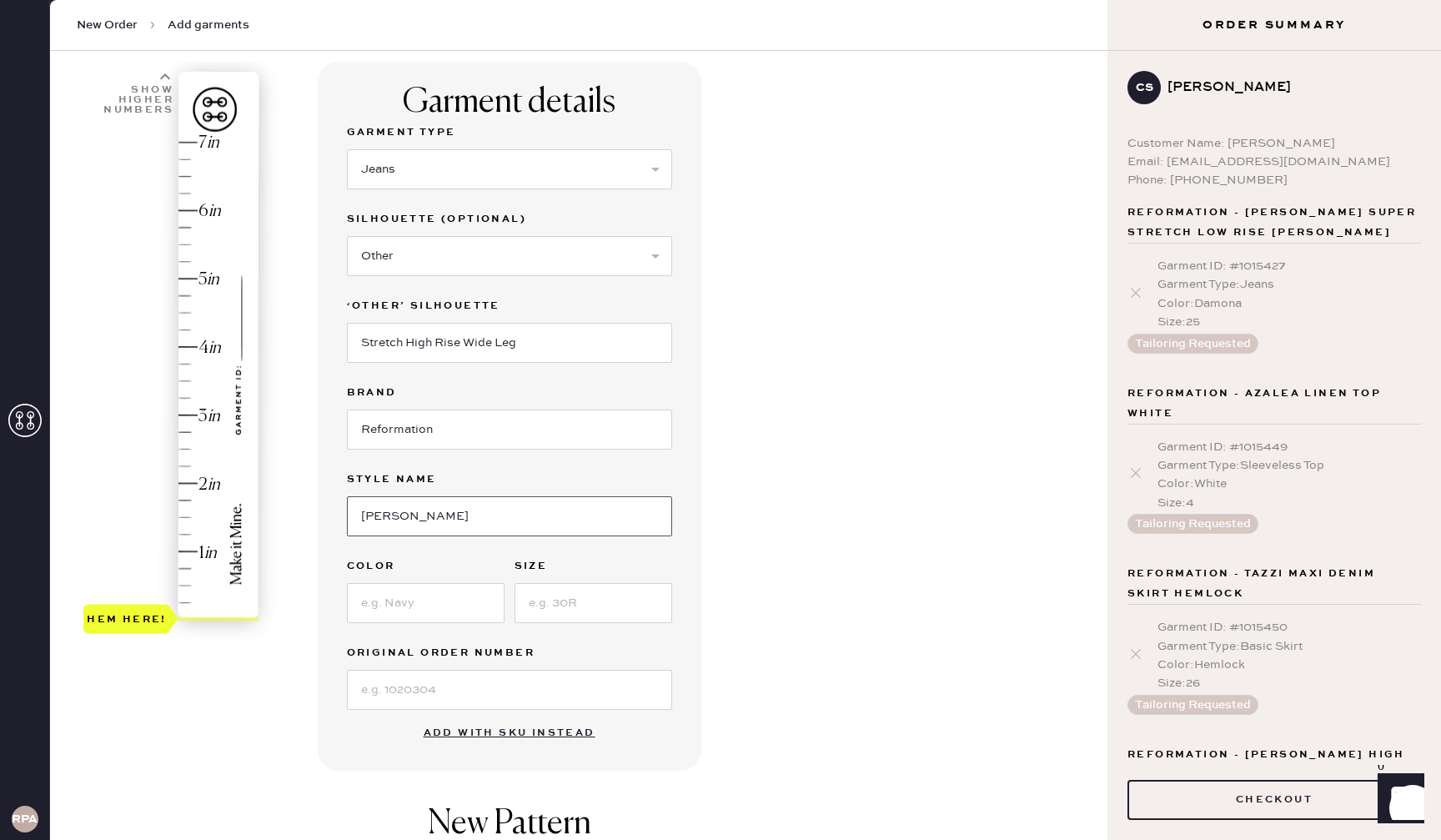
scroll to position [138, 0]
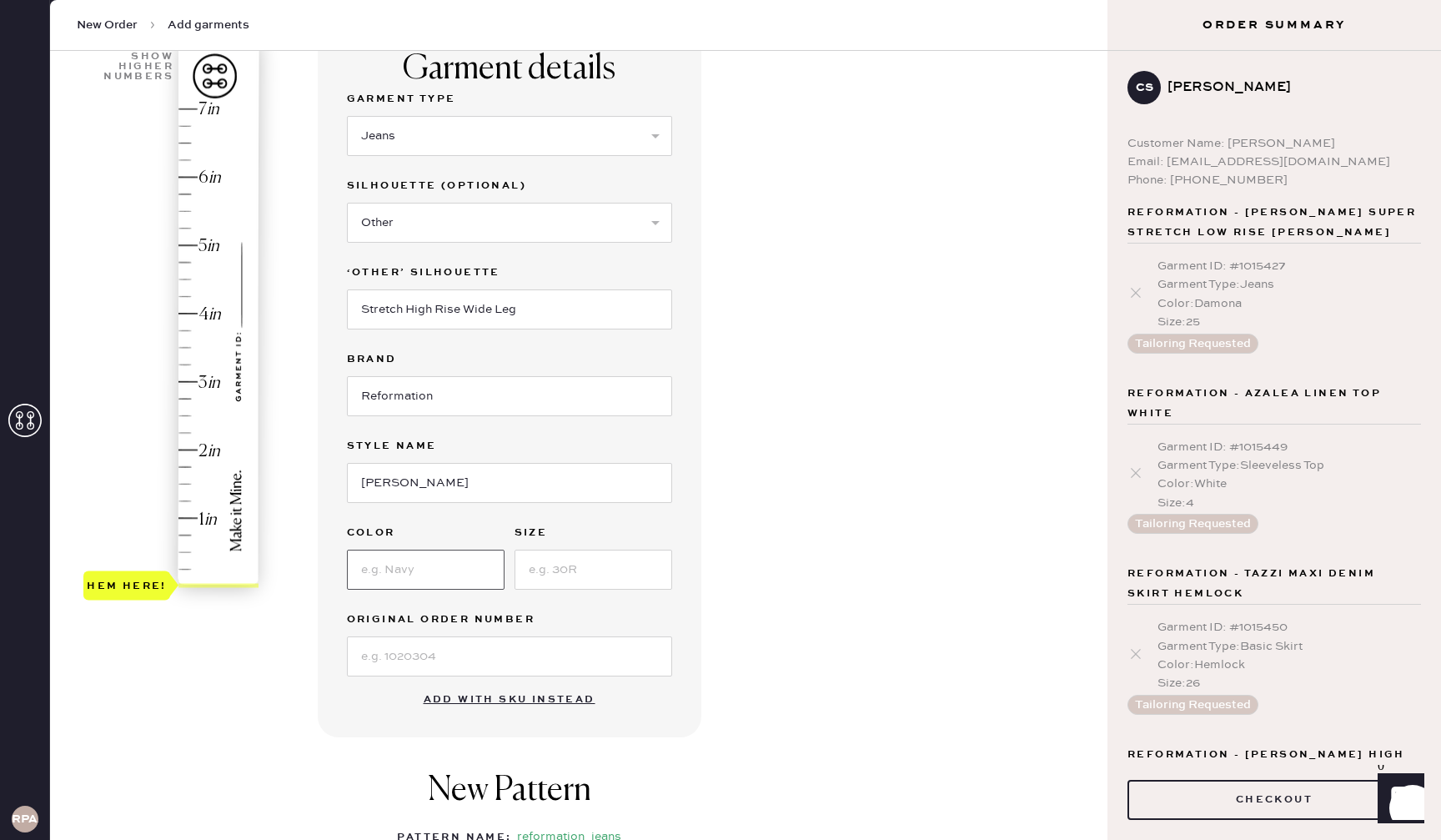
click at [461, 578] on input at bounding box center [426, 569] width 158 height 40
type input "Black"
click at [553, 576] on input at bounding box center [593, 569] width 158 height 40
type input "25"
click at [161, 610] on div "1 in 2 in 3 in 4 in 5 in 6 in 7 in Show higher numbers Show lower numbers Hem h…" at bounding box center [172, 331] width 177 height 584
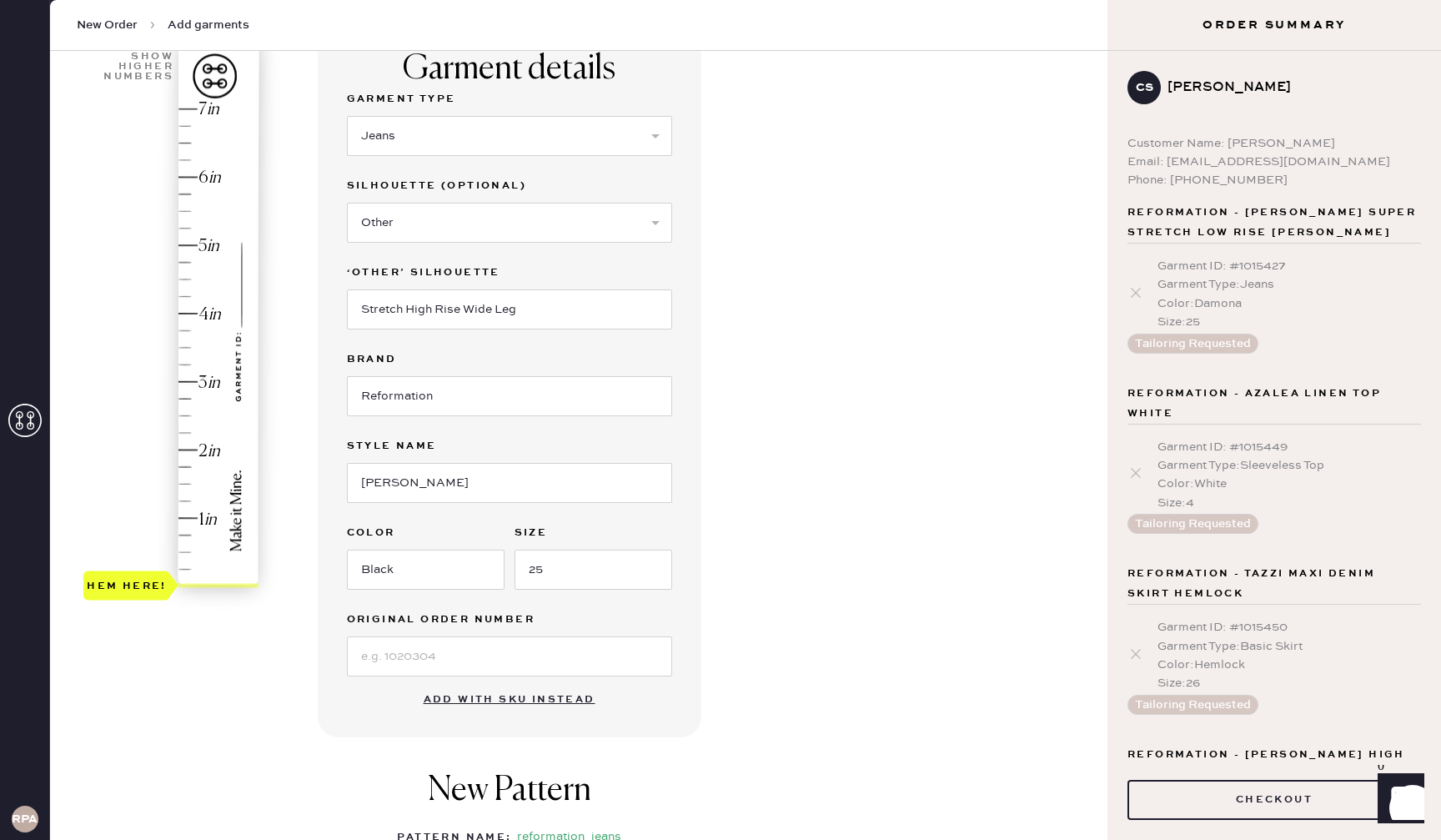
type input "2.5"
click at [189, 413] on div "Hem here!" at bounding box center [172, 347] width 177 height 492
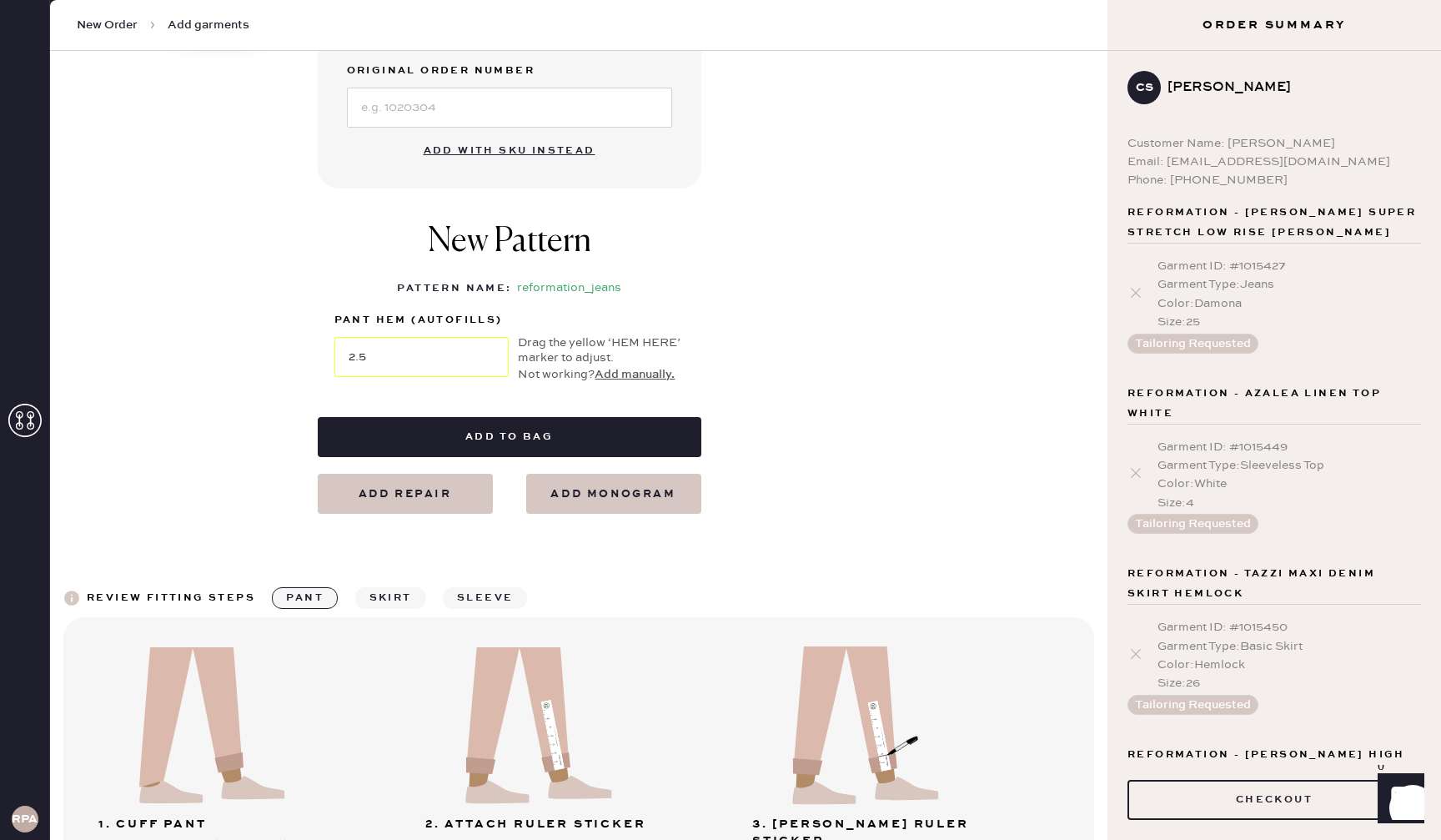
scroll to position [690, 0]
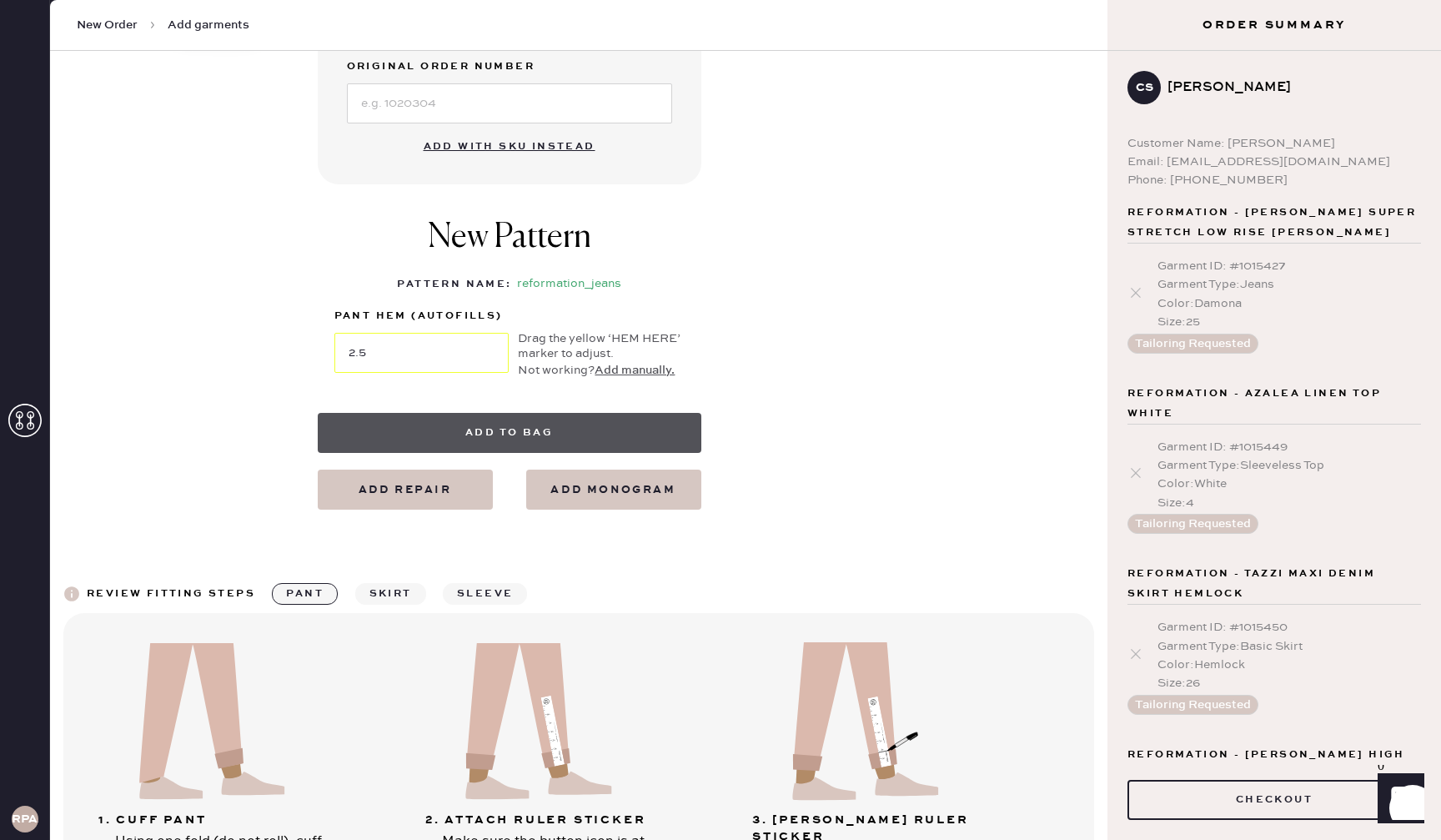
click at [565, 433] on button "Add to bag" at bounding box center [509, 432] width 383 height 40
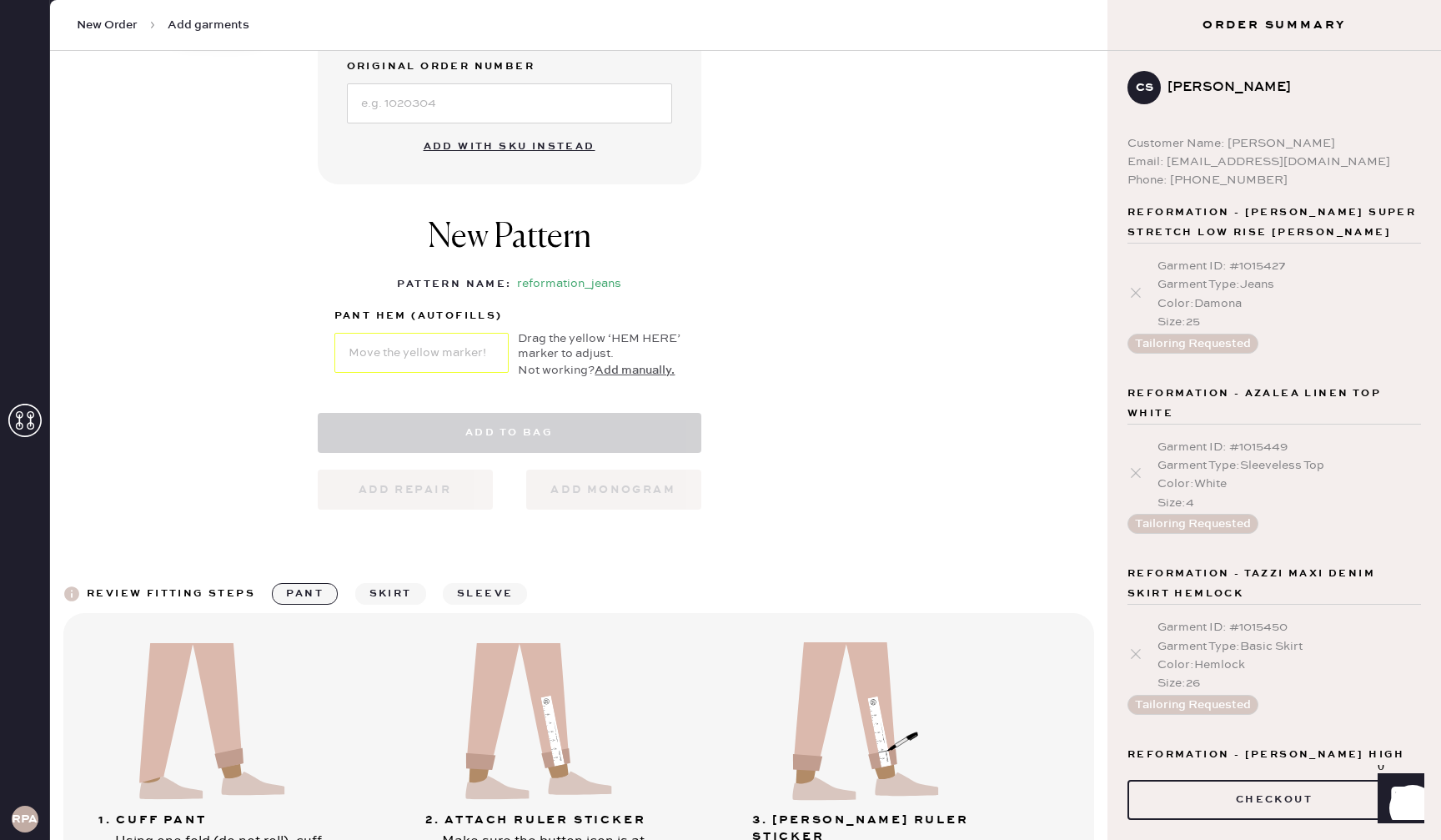
select select "2"
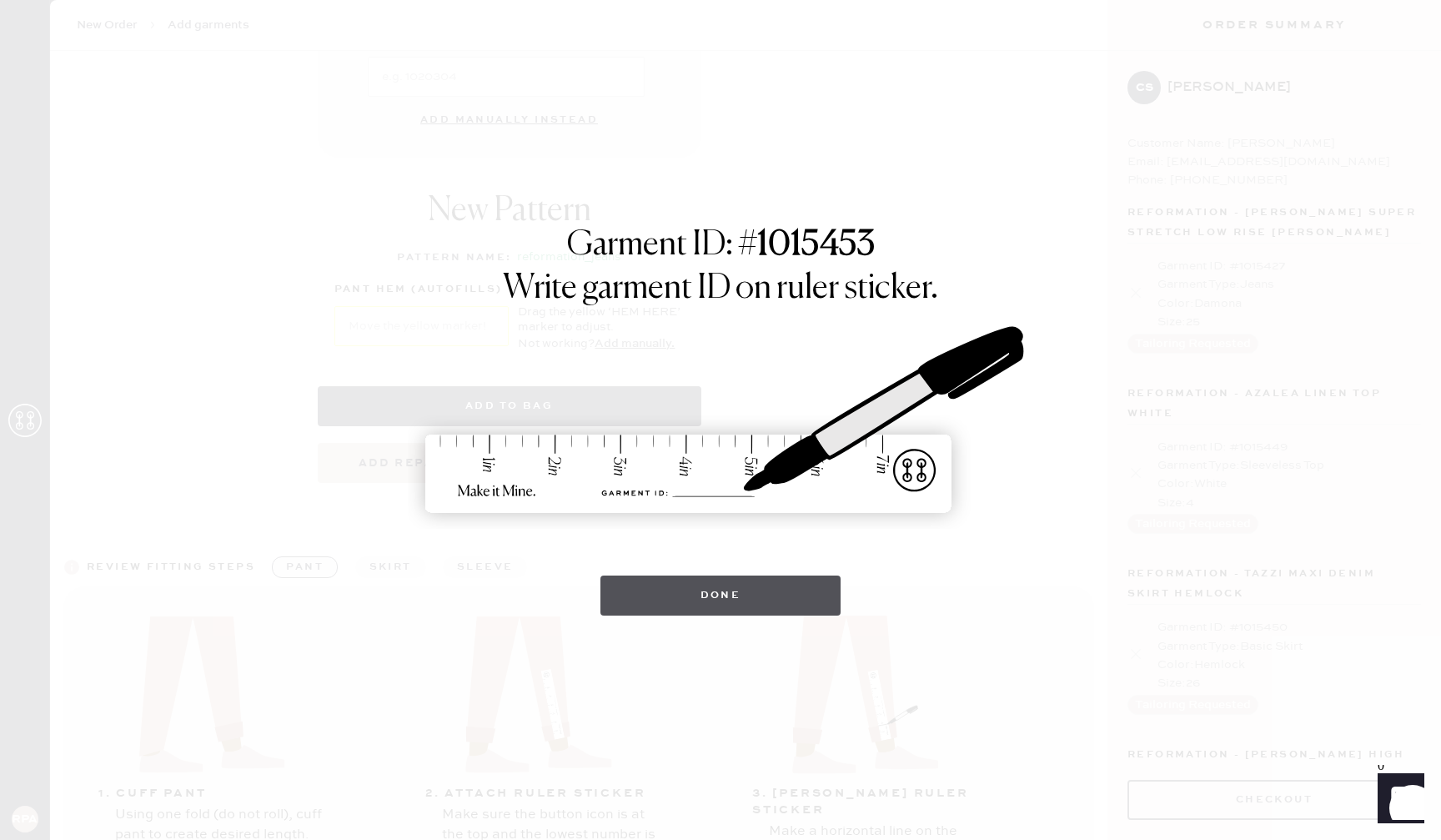
click at [684, 595] on button "Done" at bounding box center [720, 595] width 241 height 40
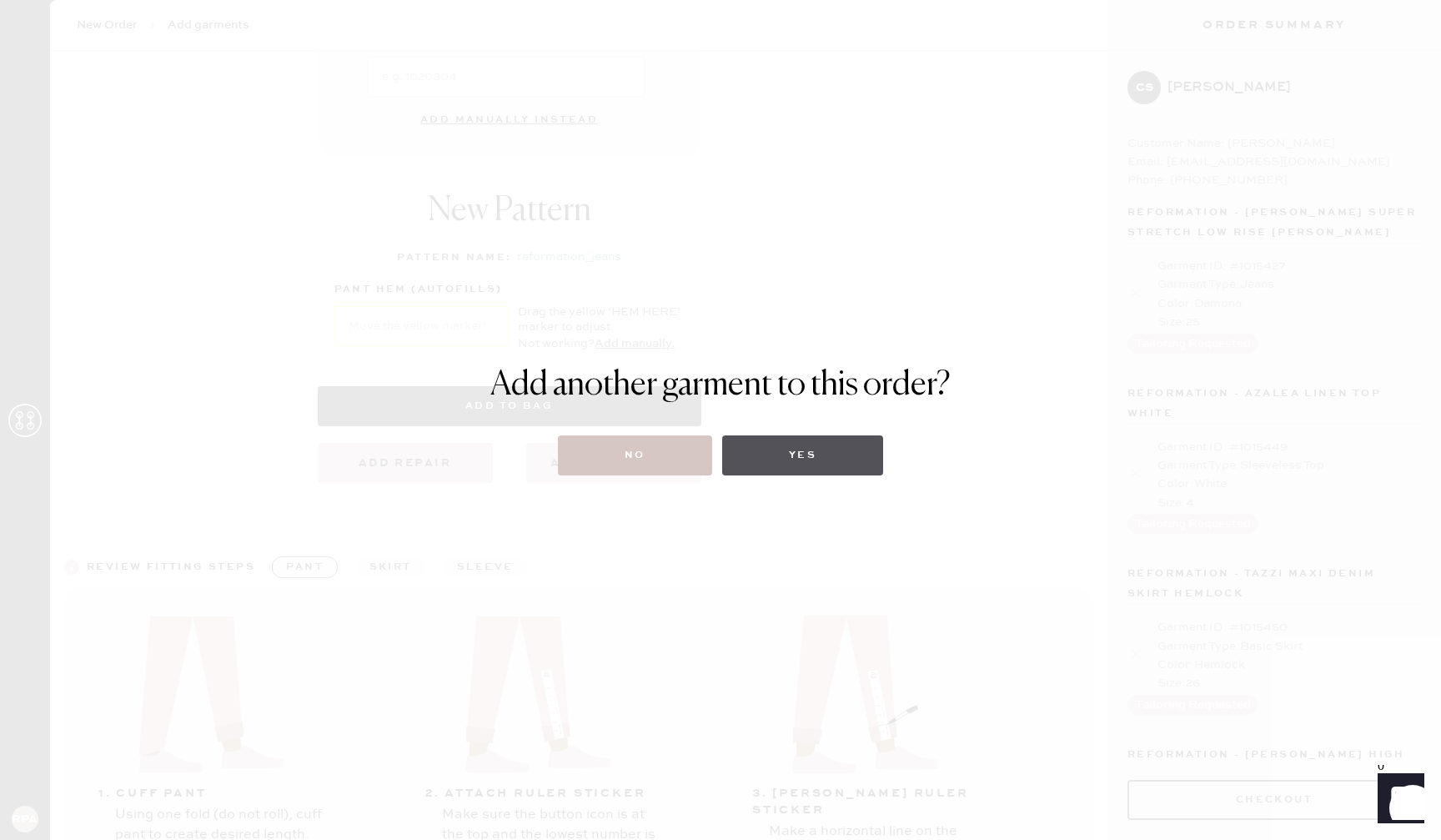
click at [797, 456] on button "Yes" at bounding box center [802, 455] width 161 height 40
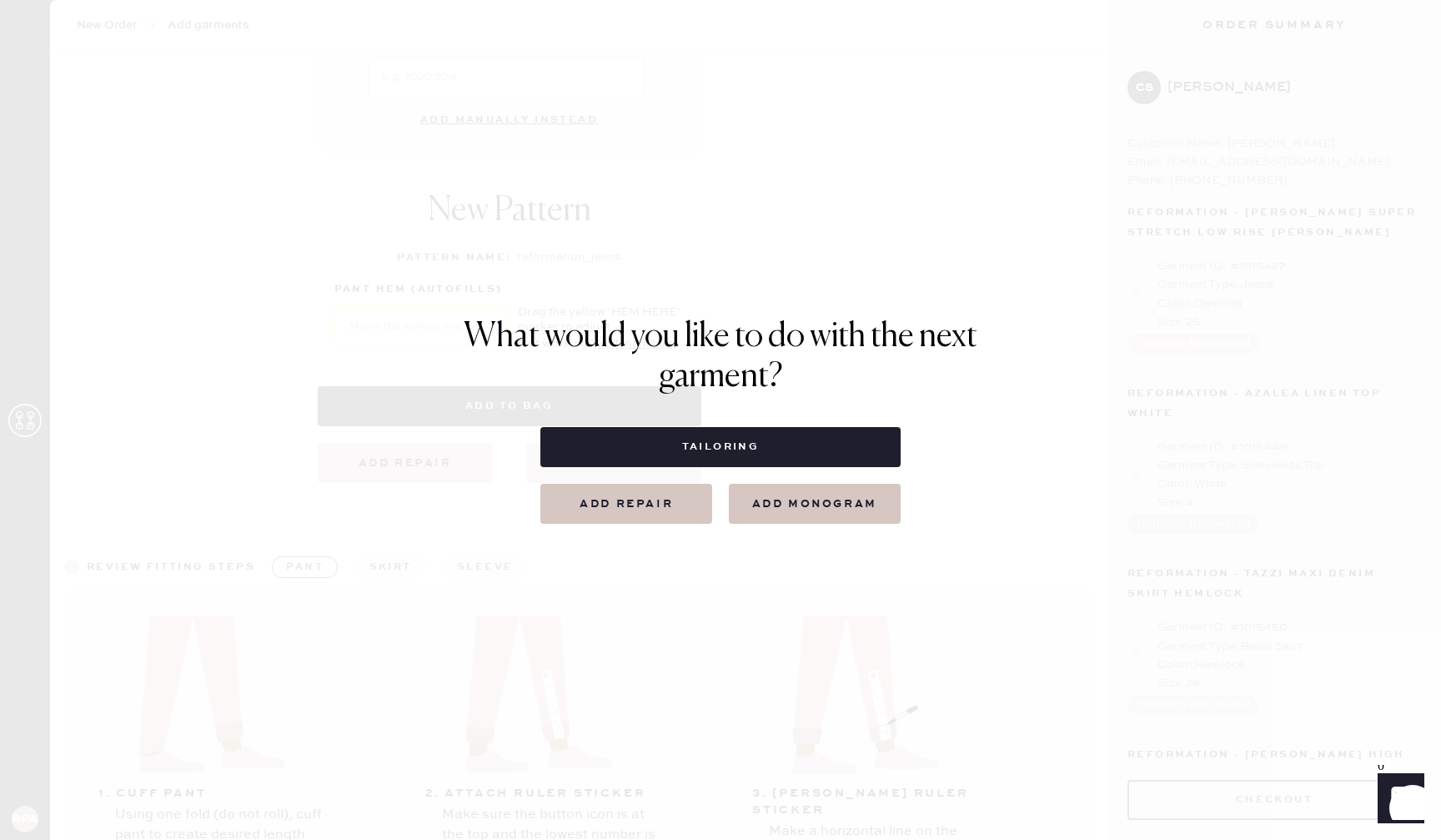
click at [671, 509] on button "Add repair" at bounding box center [626, 503] width 172 height 40
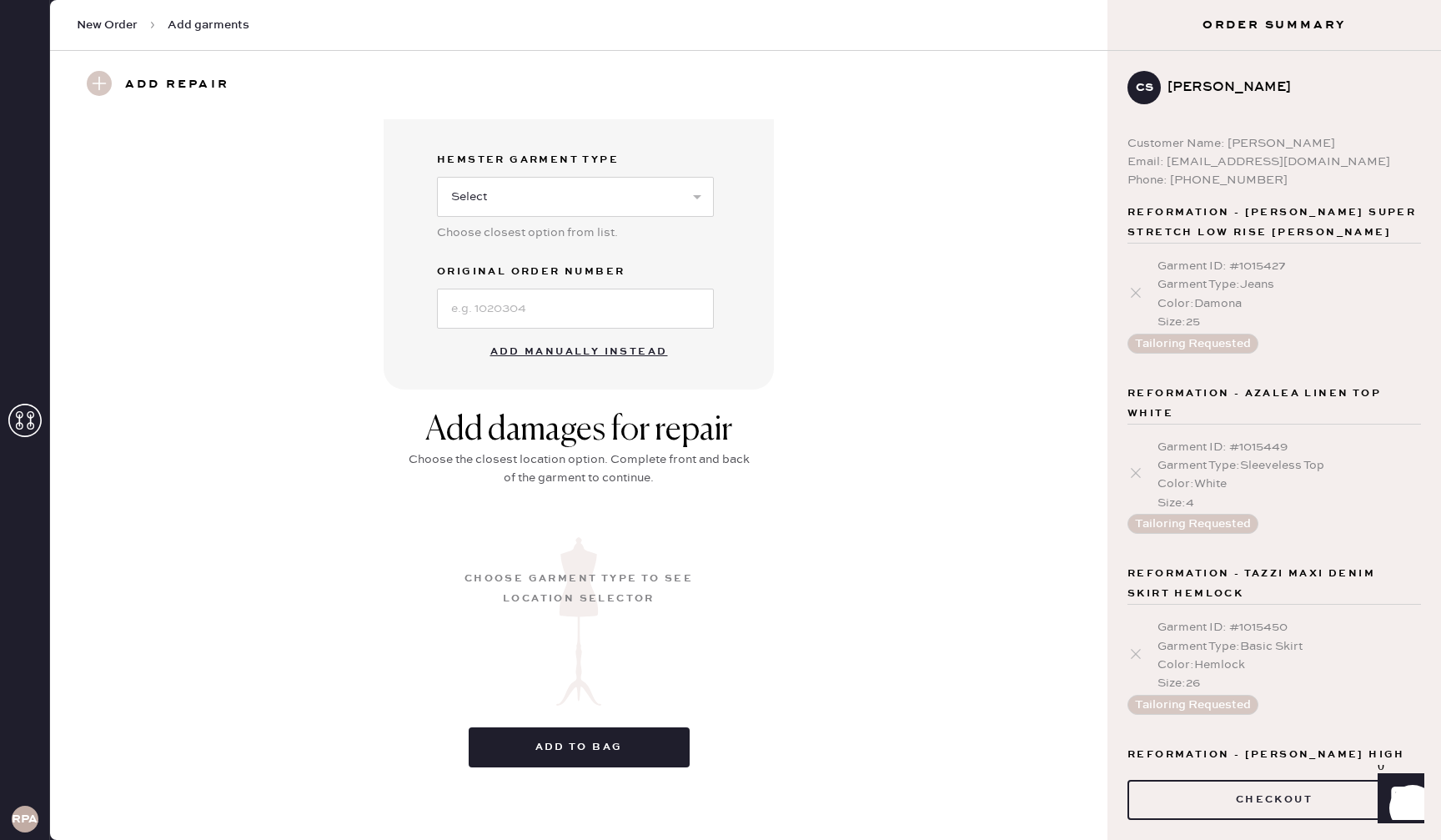
scroll to position [0, 0]
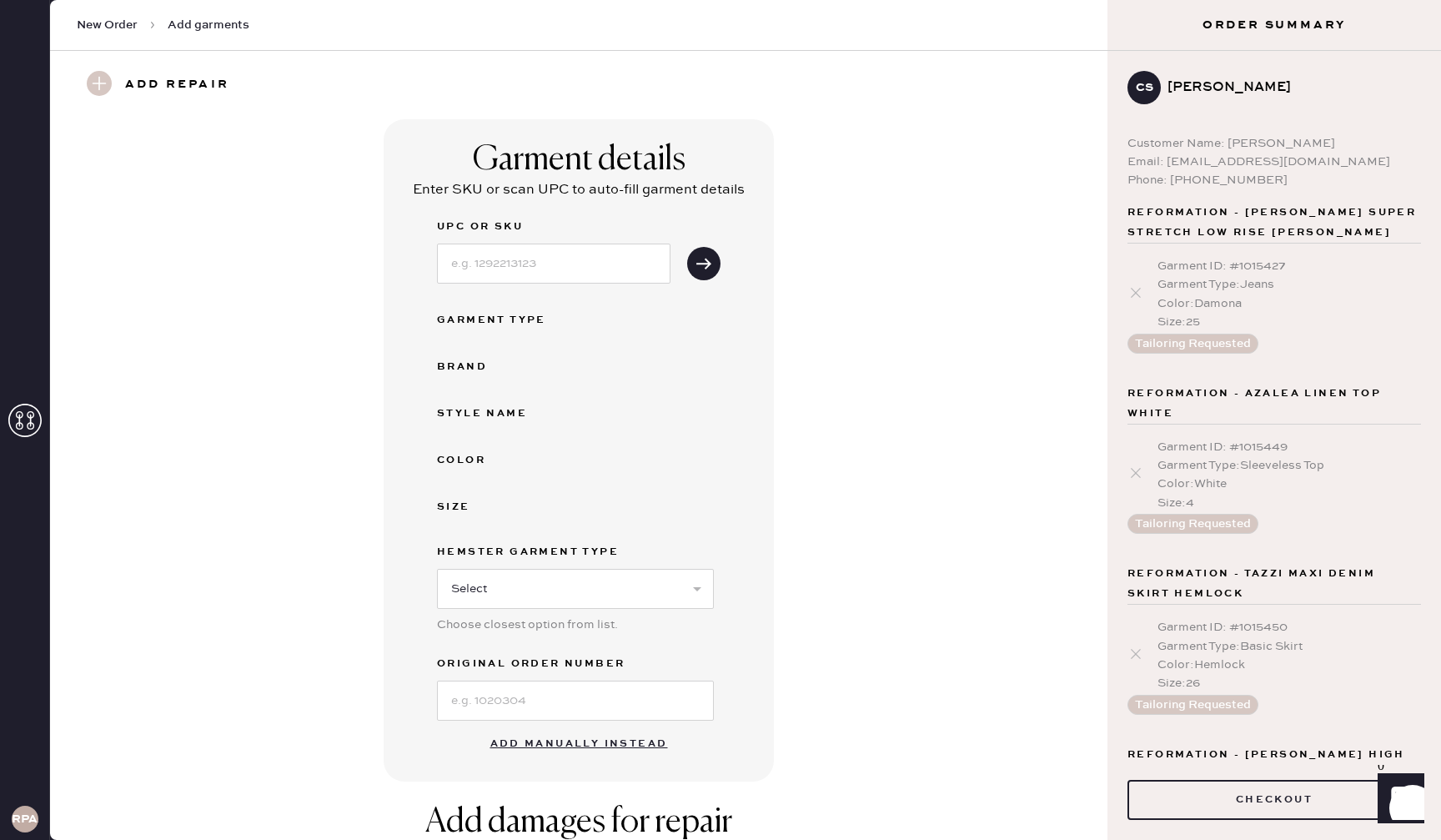
click at [130, 83] on h3 "Add repair" at bounding box center [177, 85] width 104 height 28
drag, startPoint x: 112, startPoint y: 79, endPoint x: 276, endPoint y: 126, distance: 170.6
click at [112, 79] on div "Add repair" at bounding box center [167, 85] width 182 height 28
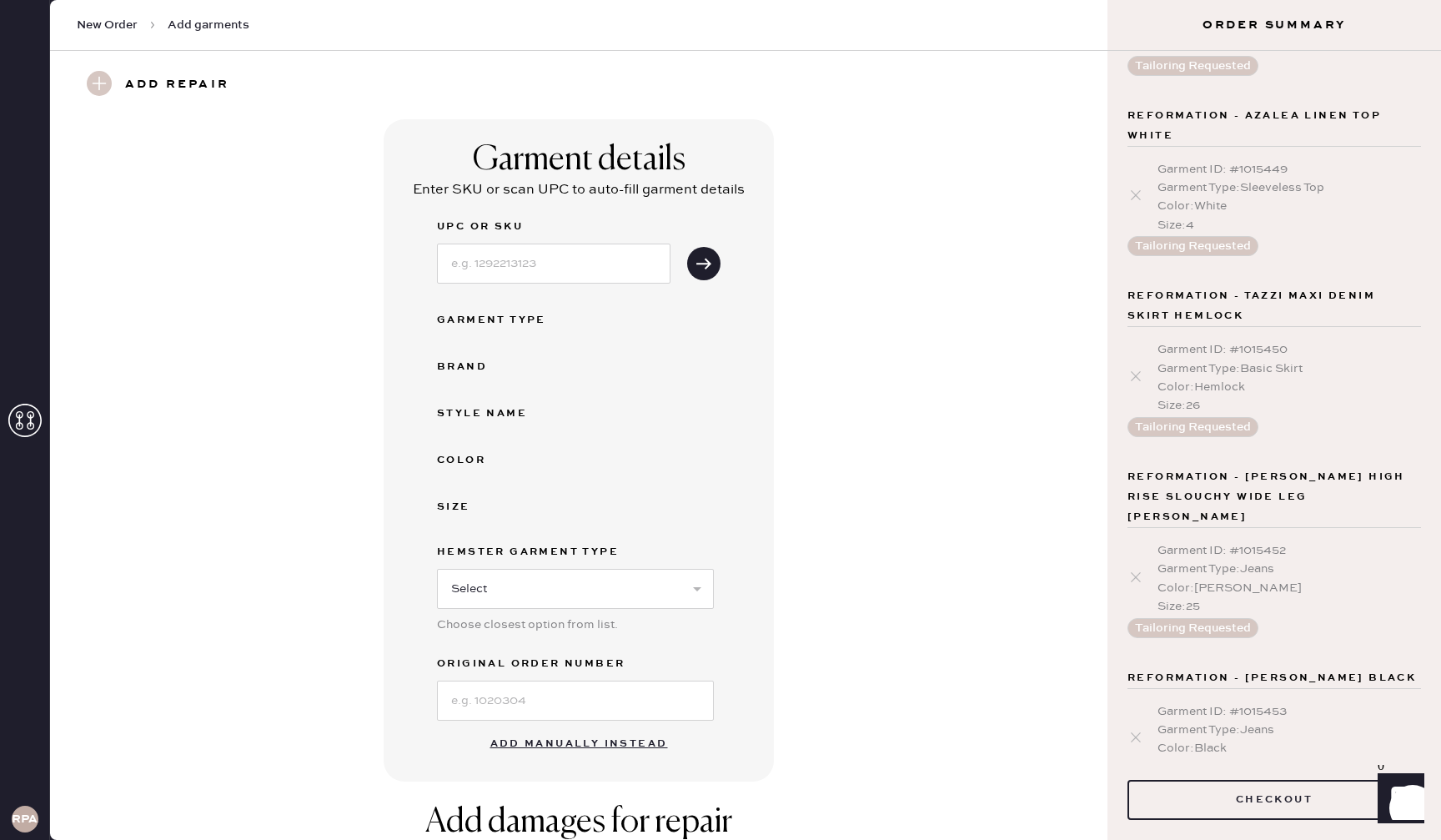
scroll to position [442, 0]
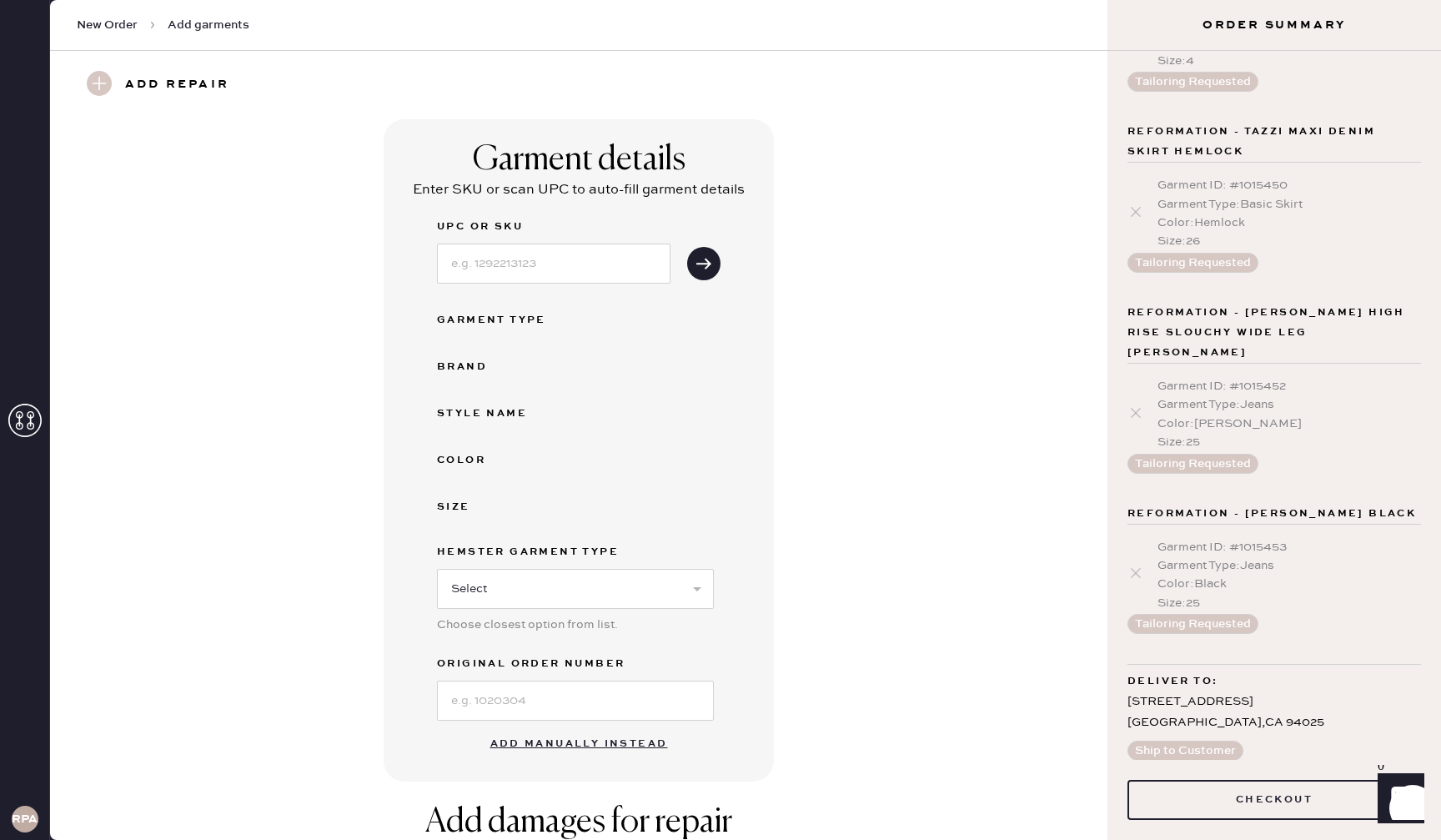
click at [165, 89] on h3 "Add repair" at bounding box center [177, 85] width 104 height 28
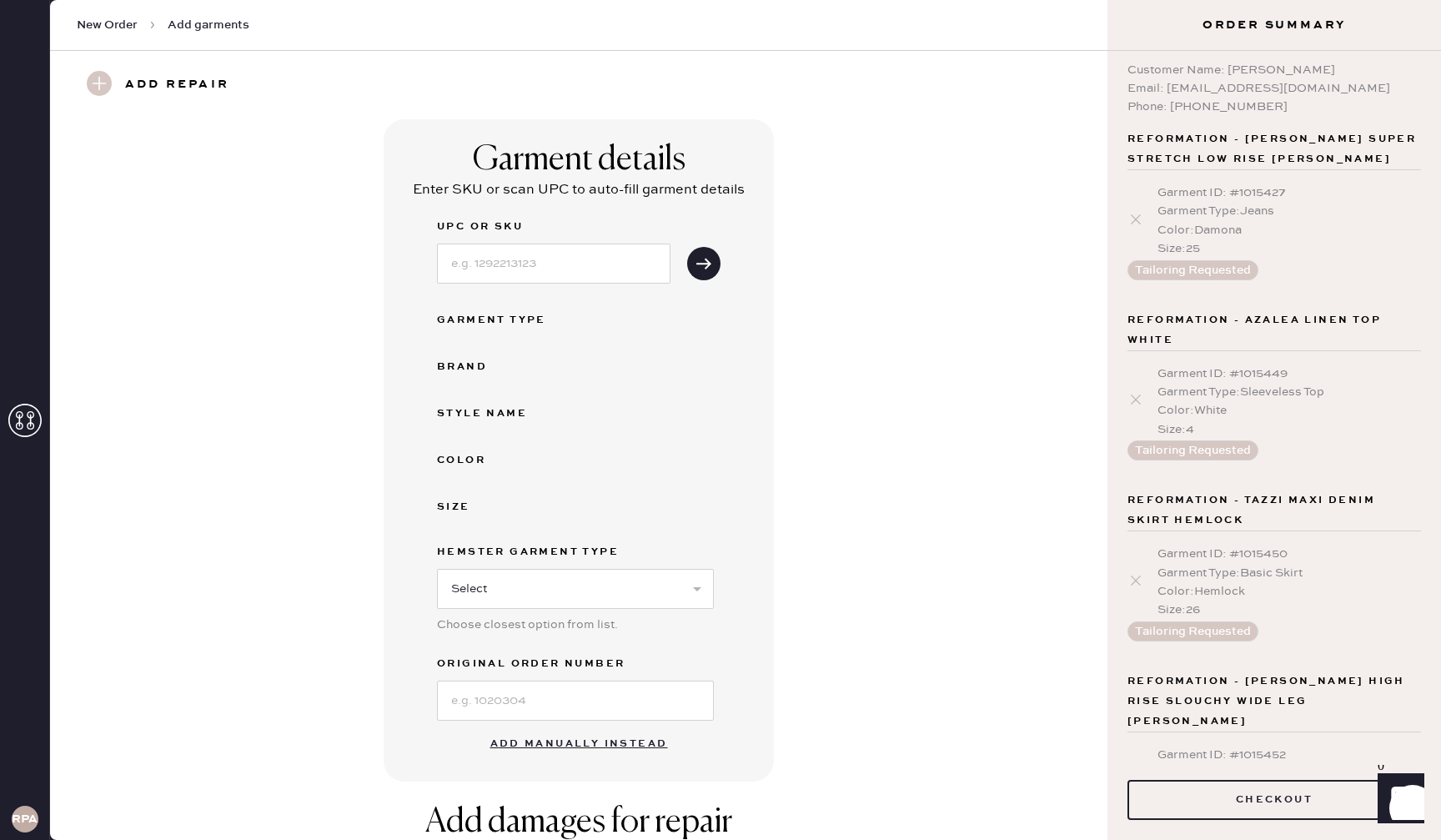
scroll to position [0, 0]
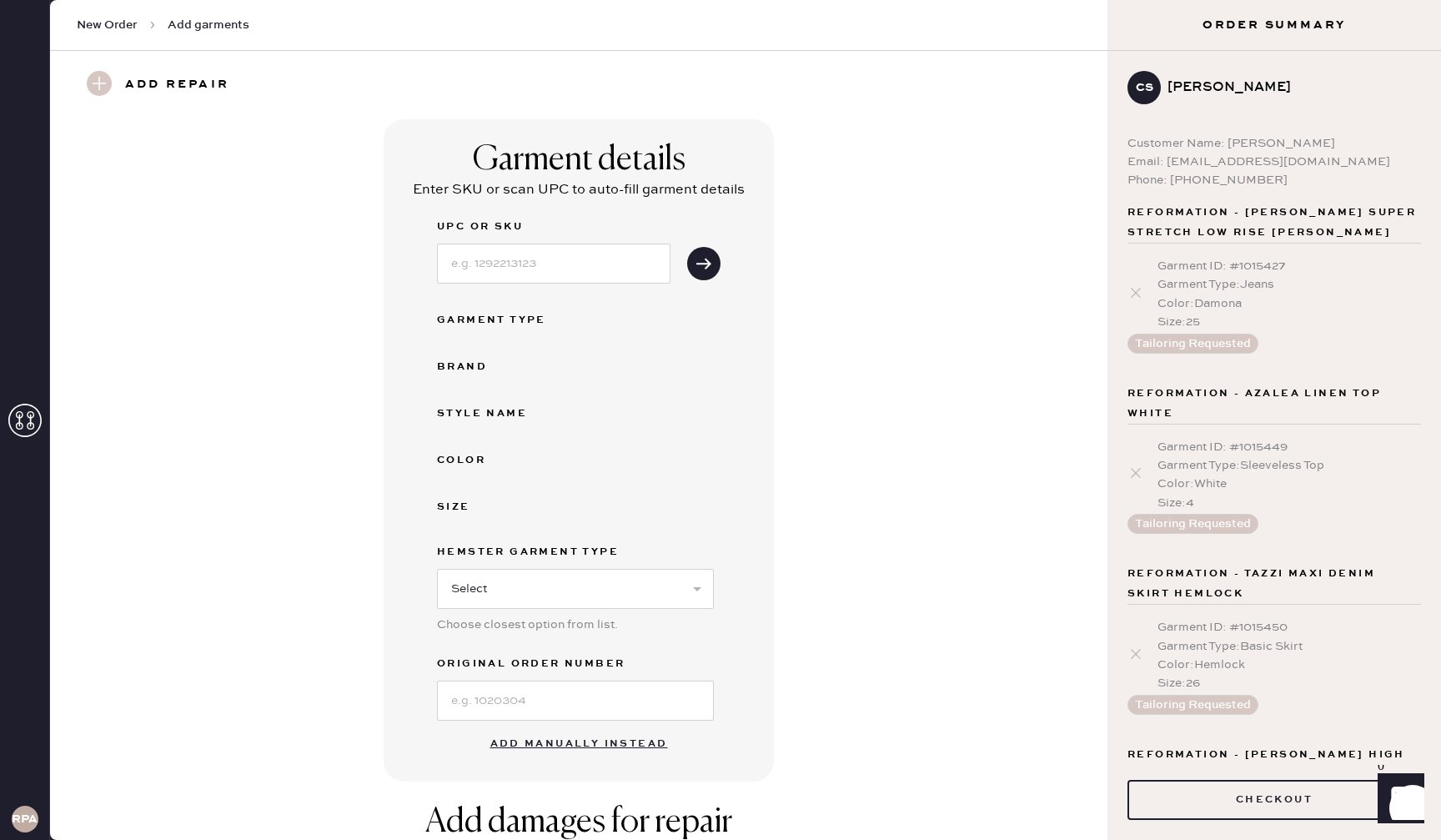
click at [366, 64] on div "Add repair" at bounding box center [579, 85] width 1058 height 69
click at [195, 22] on span "Add garments" at bounding box center [208, 25] width 82 height 17
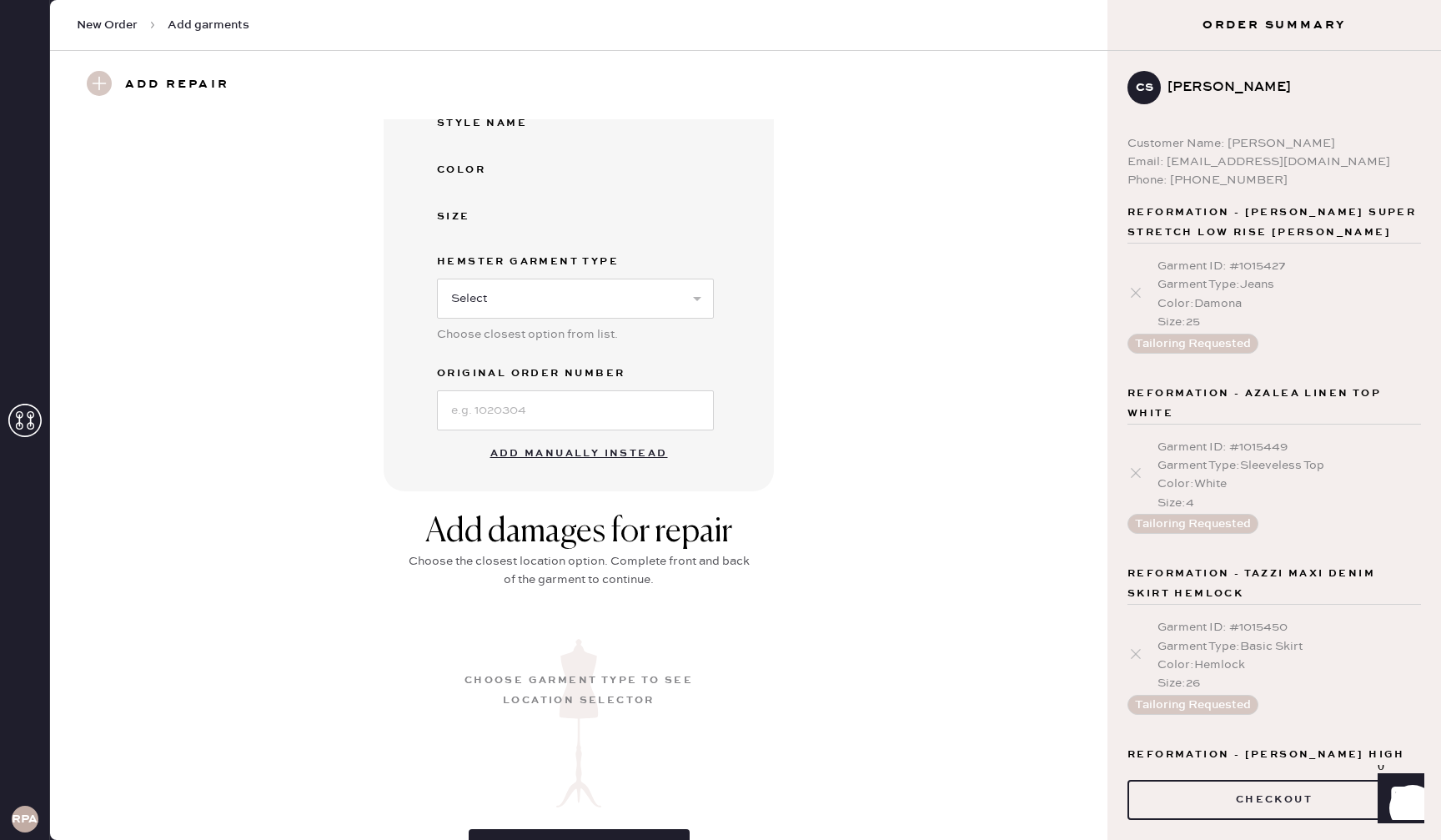
scroll to position [392, 0]
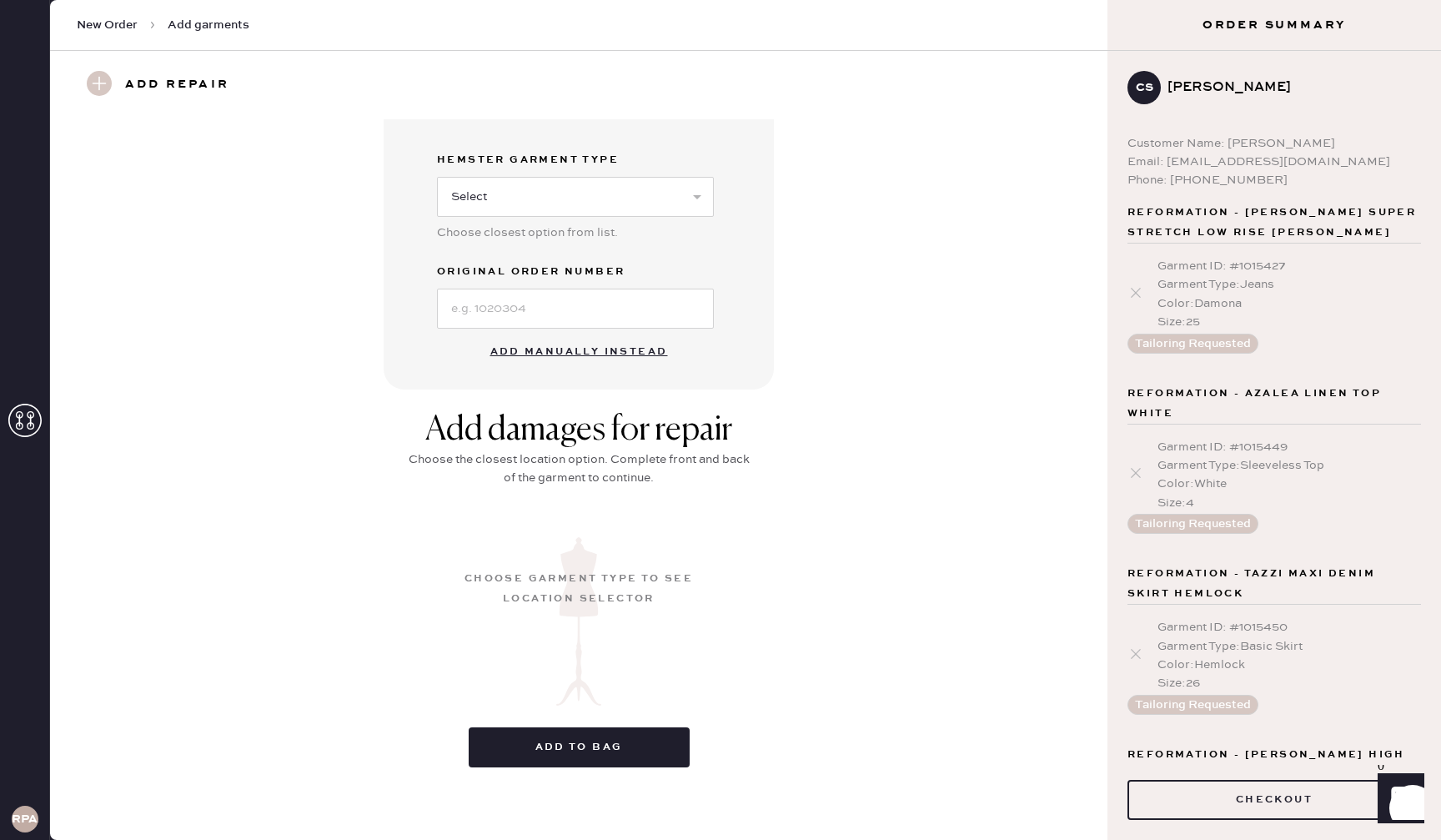
click at [557, 574] on div "Choose garment type to see location selector" at bounding box center [578, 588] width 234 height 40
click at [613, 575] on div "Choose garment type to see location selector" at bounding box center [578, 588] width 234 height 40
click at [613, 576] on div "Choose garment type to see location selector" at bounding box center [578, 588] width 234 height 40
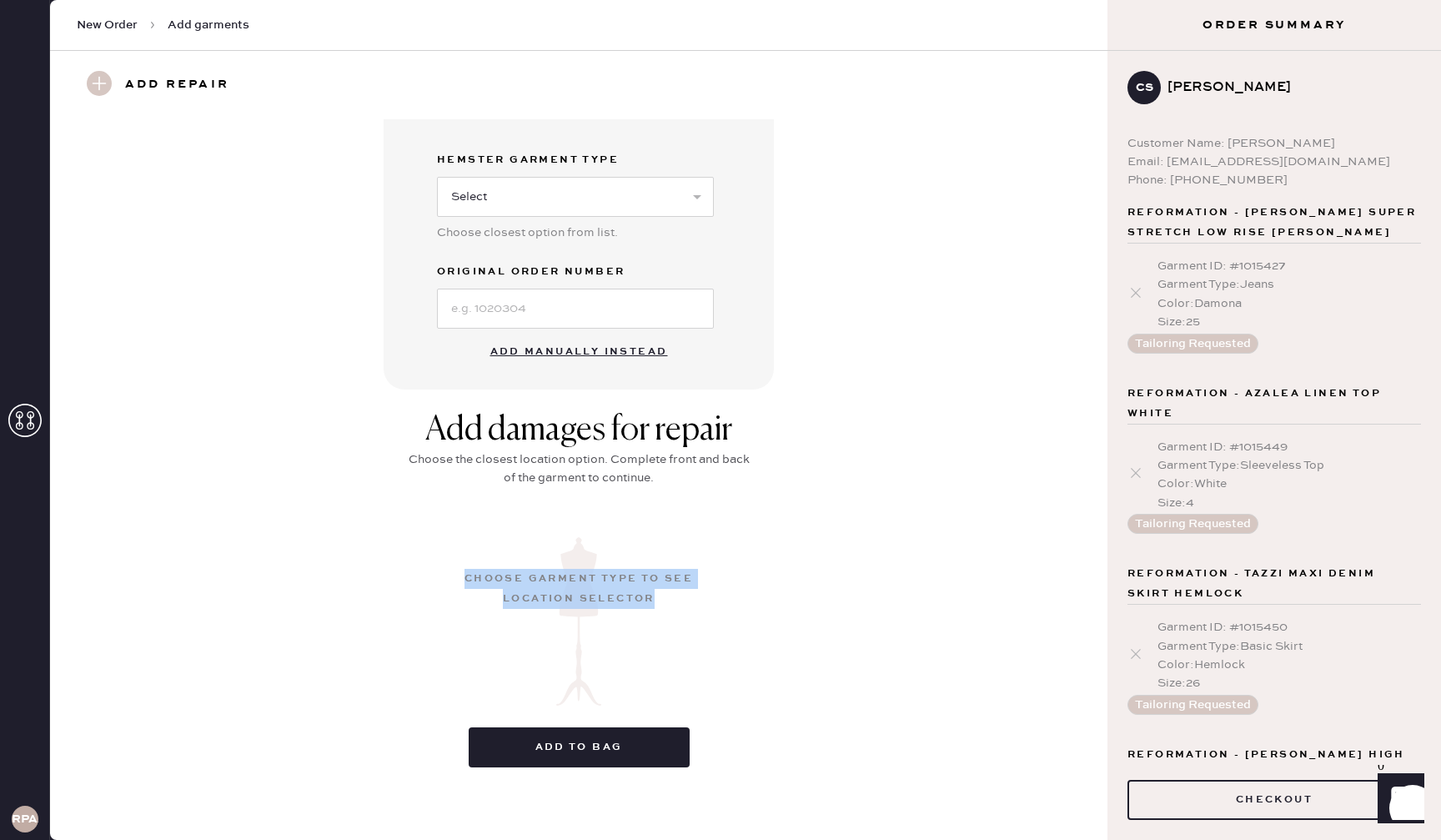
drag, startPoint x: 613, startPoint y: 576, endPoint x: 877, endPoint y: 572, distance: 264.0
click at [616, 575] on div "Choose garment type to see location selector" at bounding box center [578, 588] width 234 height 40
click at [883, 572] on div "Add damages for repair Choose the closest location option. Complete front and b…" at bounding box center [578, 594] width 997 height 369
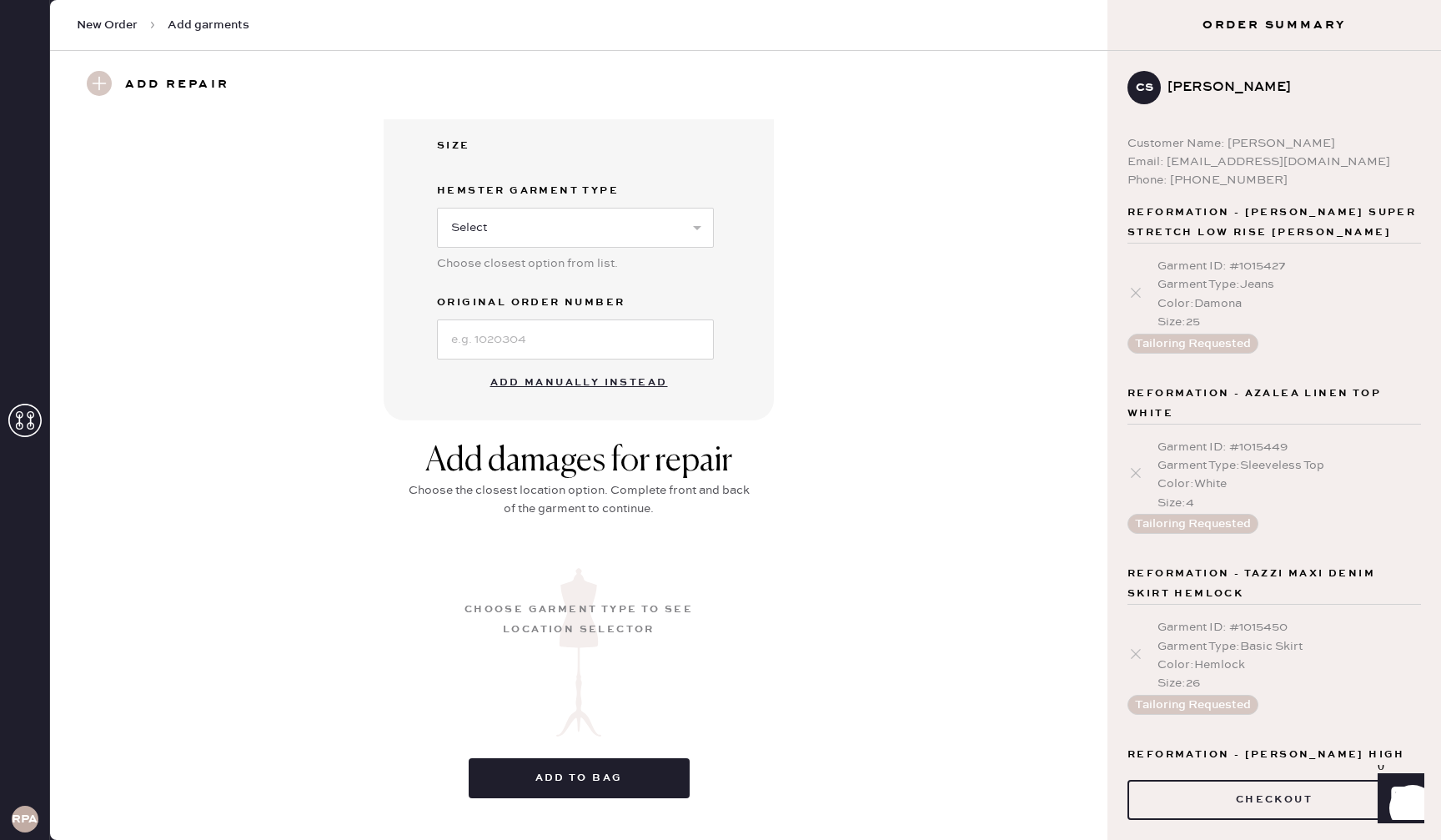
scroll to position [0, 0]
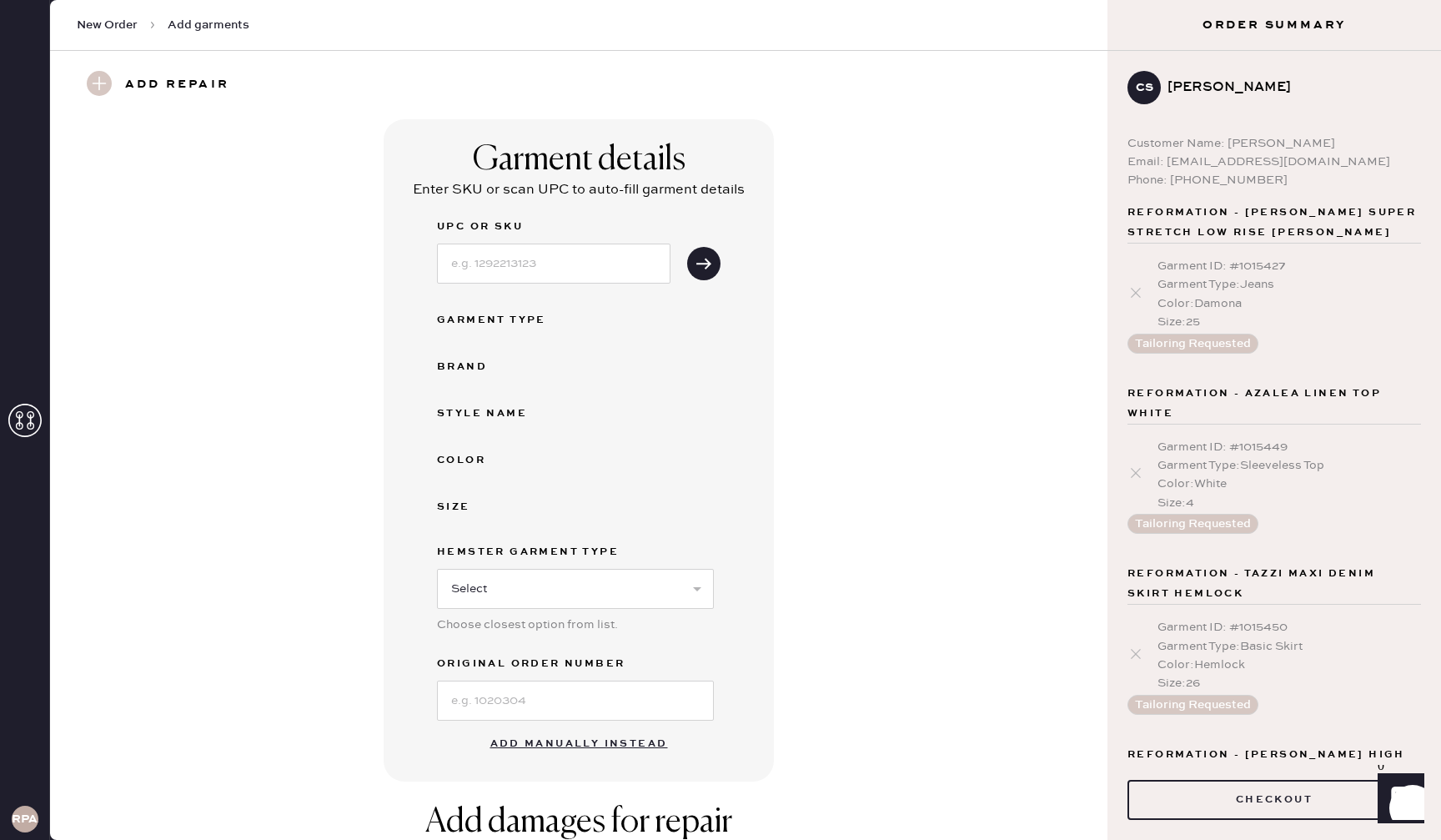
click at [1393, 797] on icon "Show" at bounding box center [1400, 796] width 19 height 20
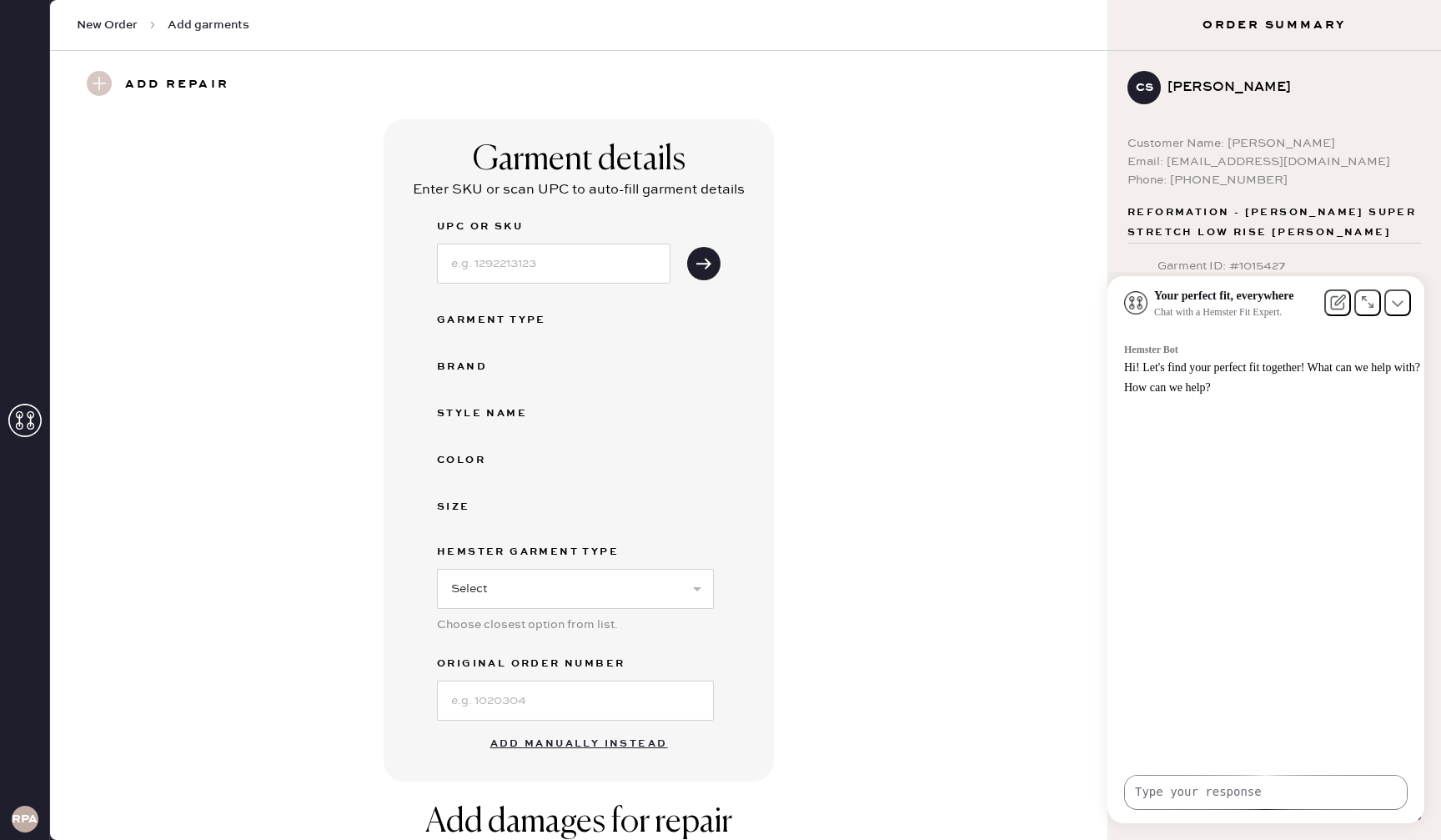
click at [1248, 785] on textarea at bounding box center [1266, 792] width 282 height 33
type textarea "h"
click at [958, 359] on div "Garment details Enter SKU or scan UPC to auto-fill garment details UPC or SKU G…" at bounding box center [578, 450] width 997 height 662
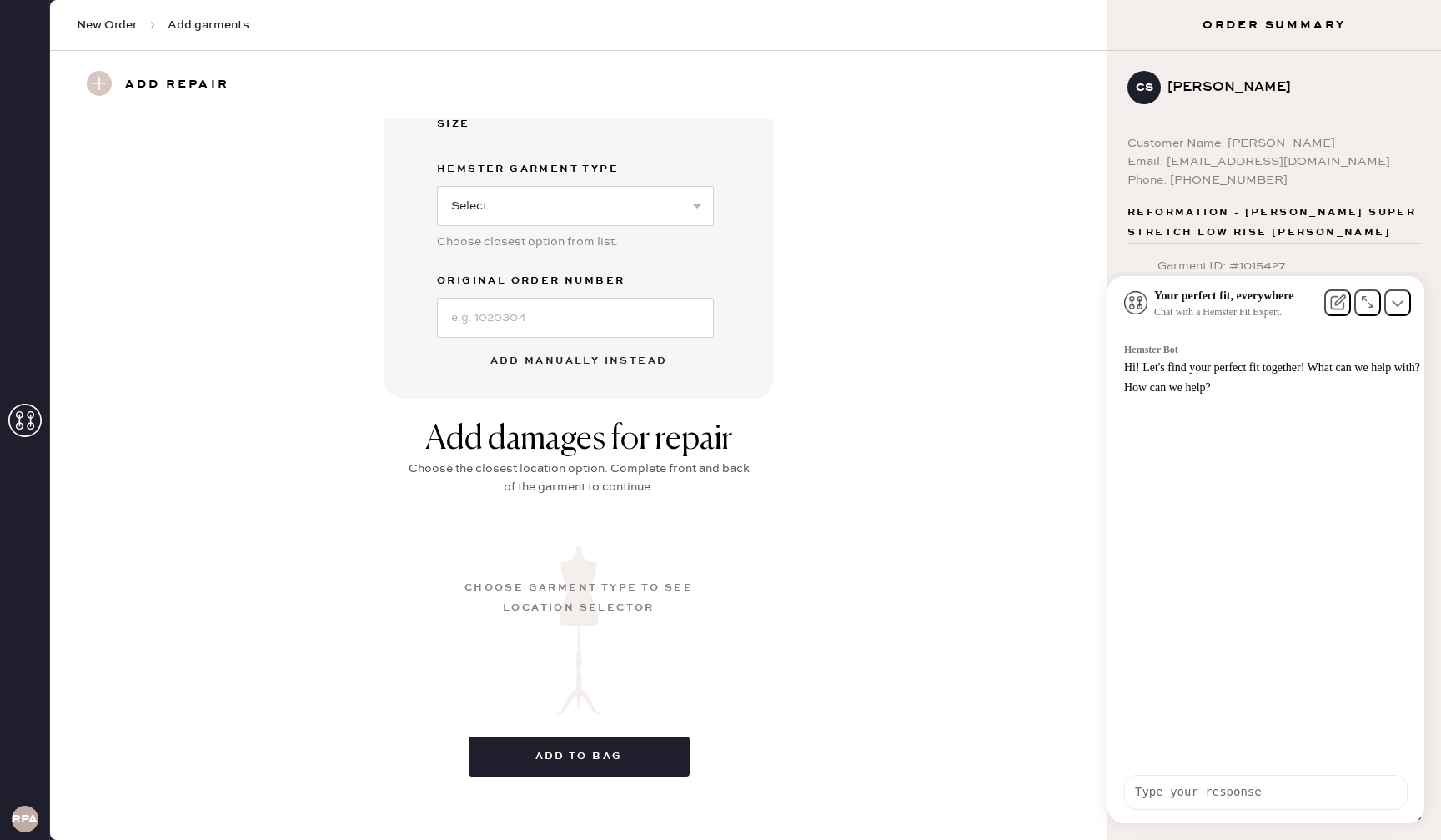
scroll to position [392, 0]
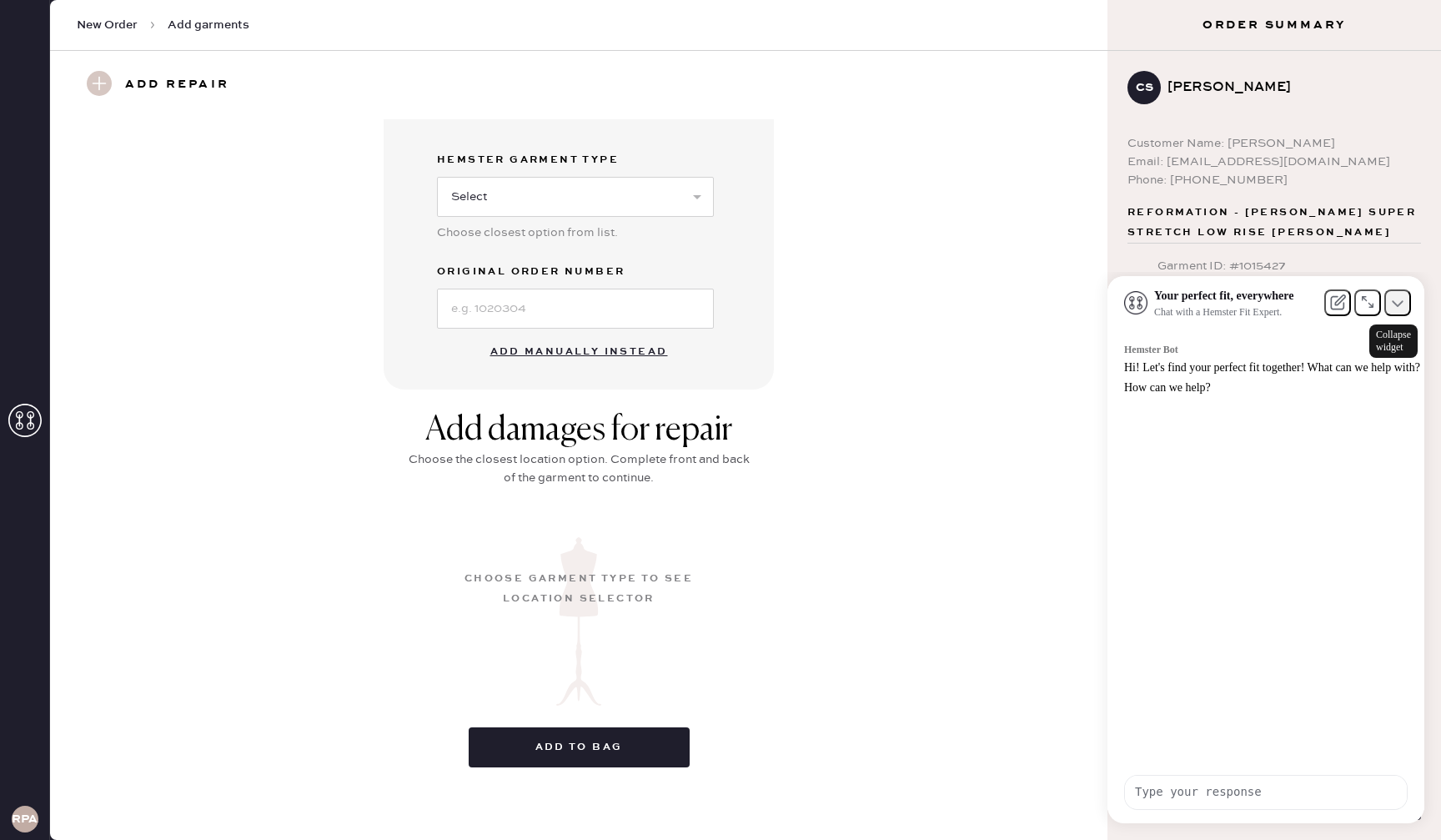
click at [1401, 308] on icon at bounding box center [1397, 302] width 11 height 11
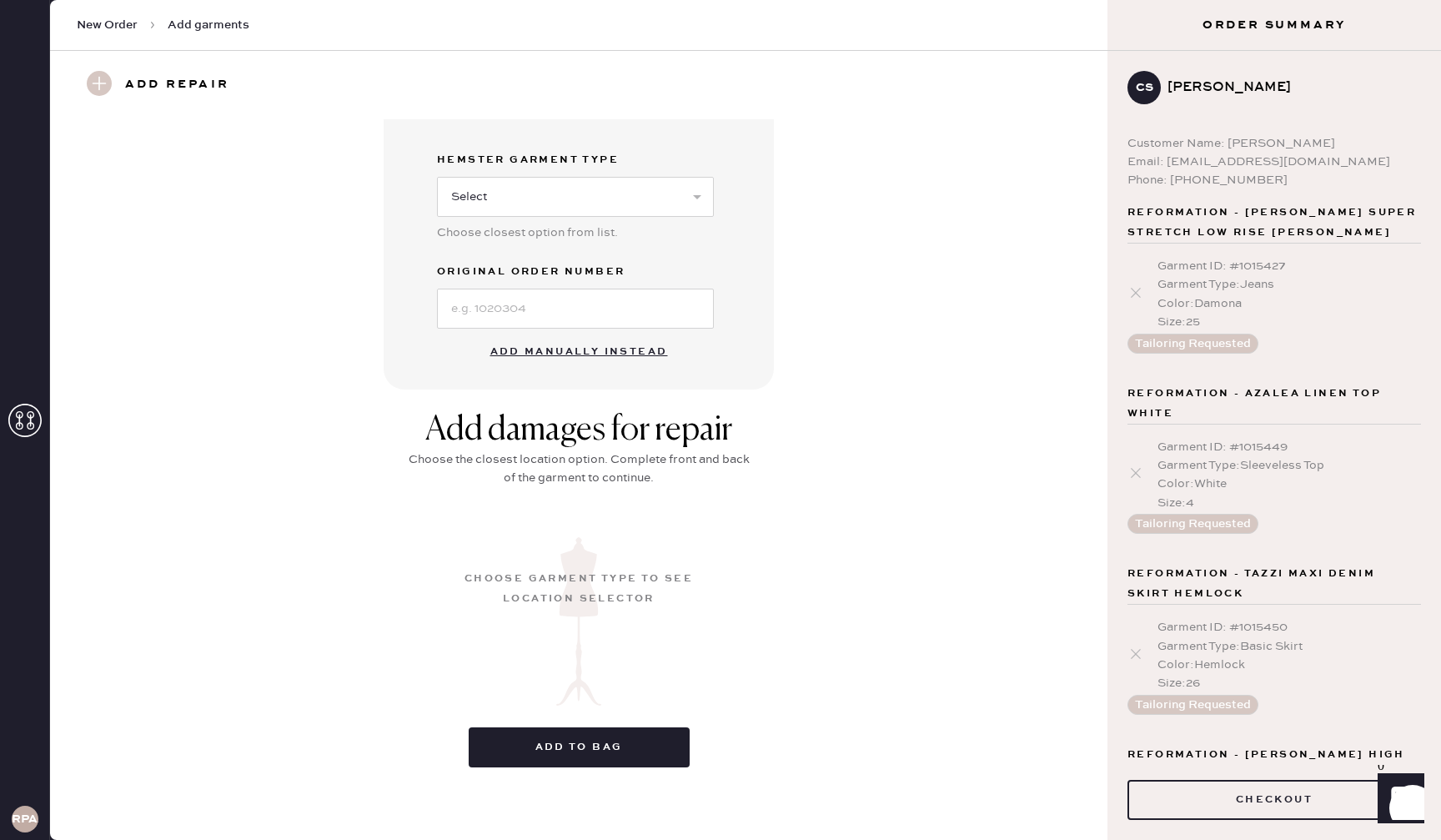
click at [858, 317] on div "Garment details Enter SKU or scan UPC to auto-fill garment details UPC or SKU G…" at bounding box center [578, 58] width 997 height 662
click at [267, 70] on div "Add repair" at bounding box center [579, 85] width 1058 height 69
click at [224, 23] on span "Add garments" at bounding box center [208, 25] width 82 height 17
click at [204, 87] on h3 "Add repair" at bounding box center [177, 85] width 104 height 28
drag, startPoint x: 240, startPoint y: 63, endPoint x: 280, endPoint y: 70, distance: 40.6
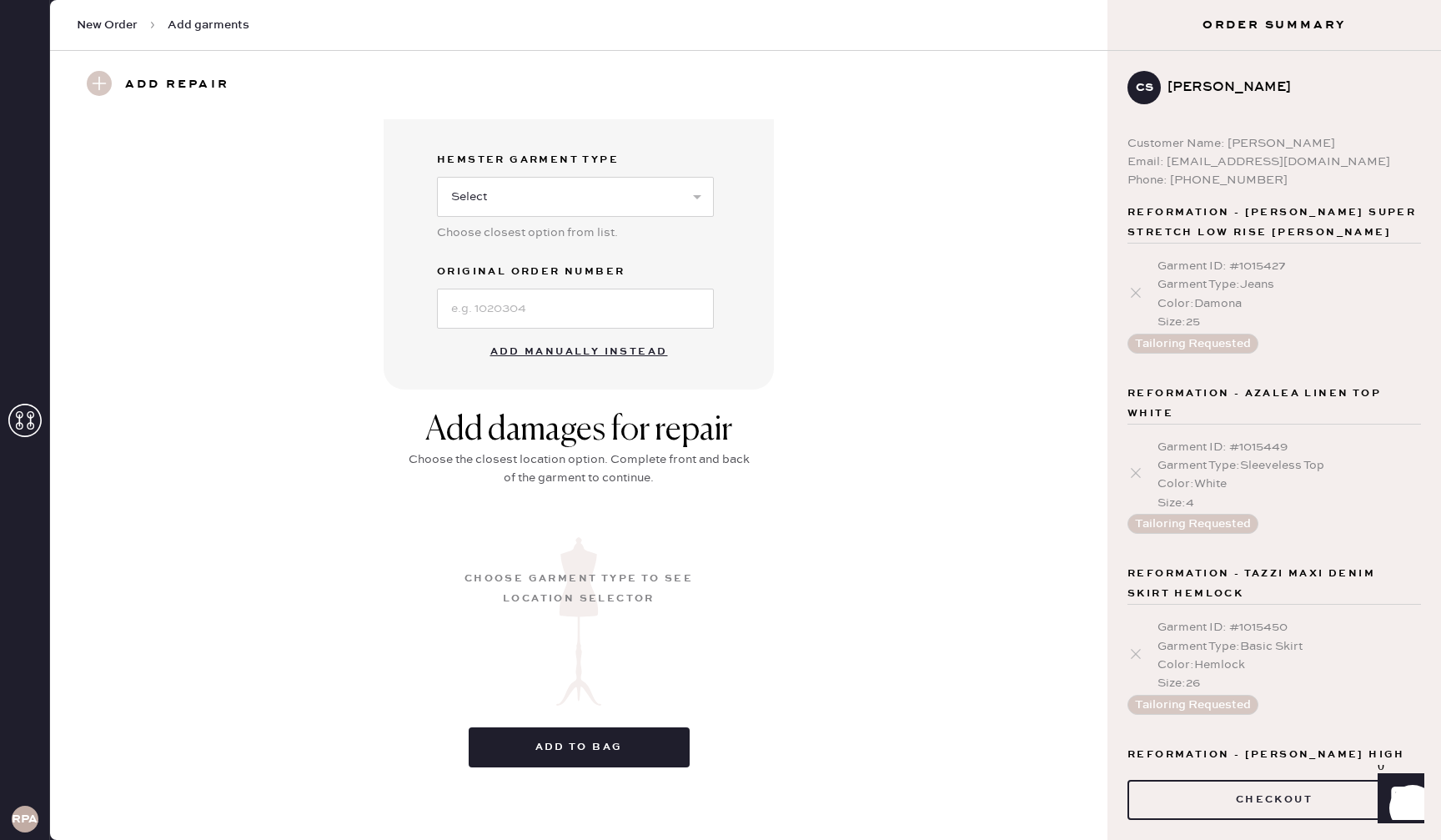
click at [240, 63] on div "Add repair" at bounding box center [579, 85] width 1058 height 69
click at [195, 23] on span "Add garments" at bounding box center [208, 25] width 82 height 17
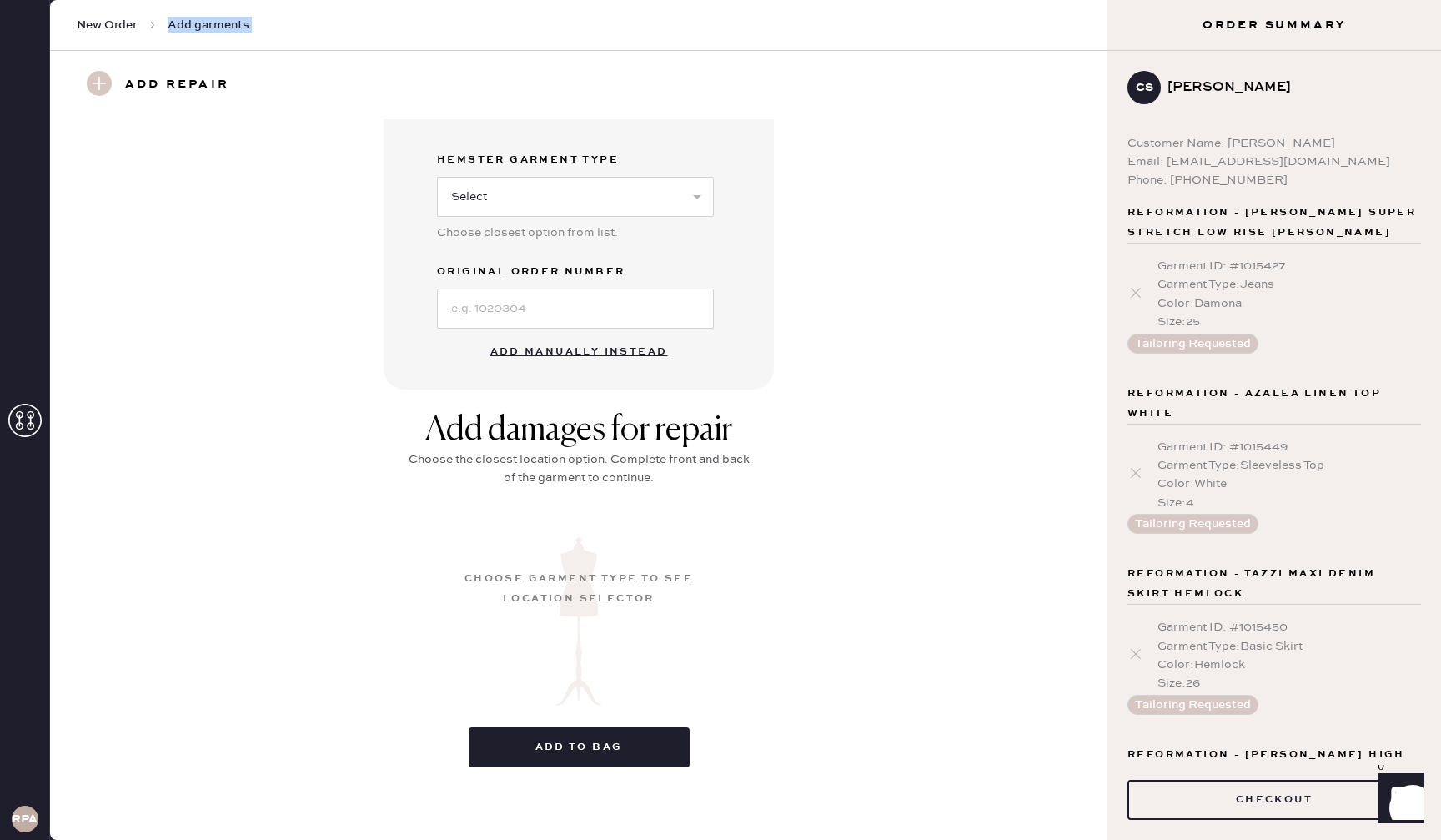
click at [195, 23] on span "Add garments" at bounding box center [208, 25] width 82 height 17
click at [368, 77] on div "Add repair" at bounding box center [579, 85] width 1058 height 69
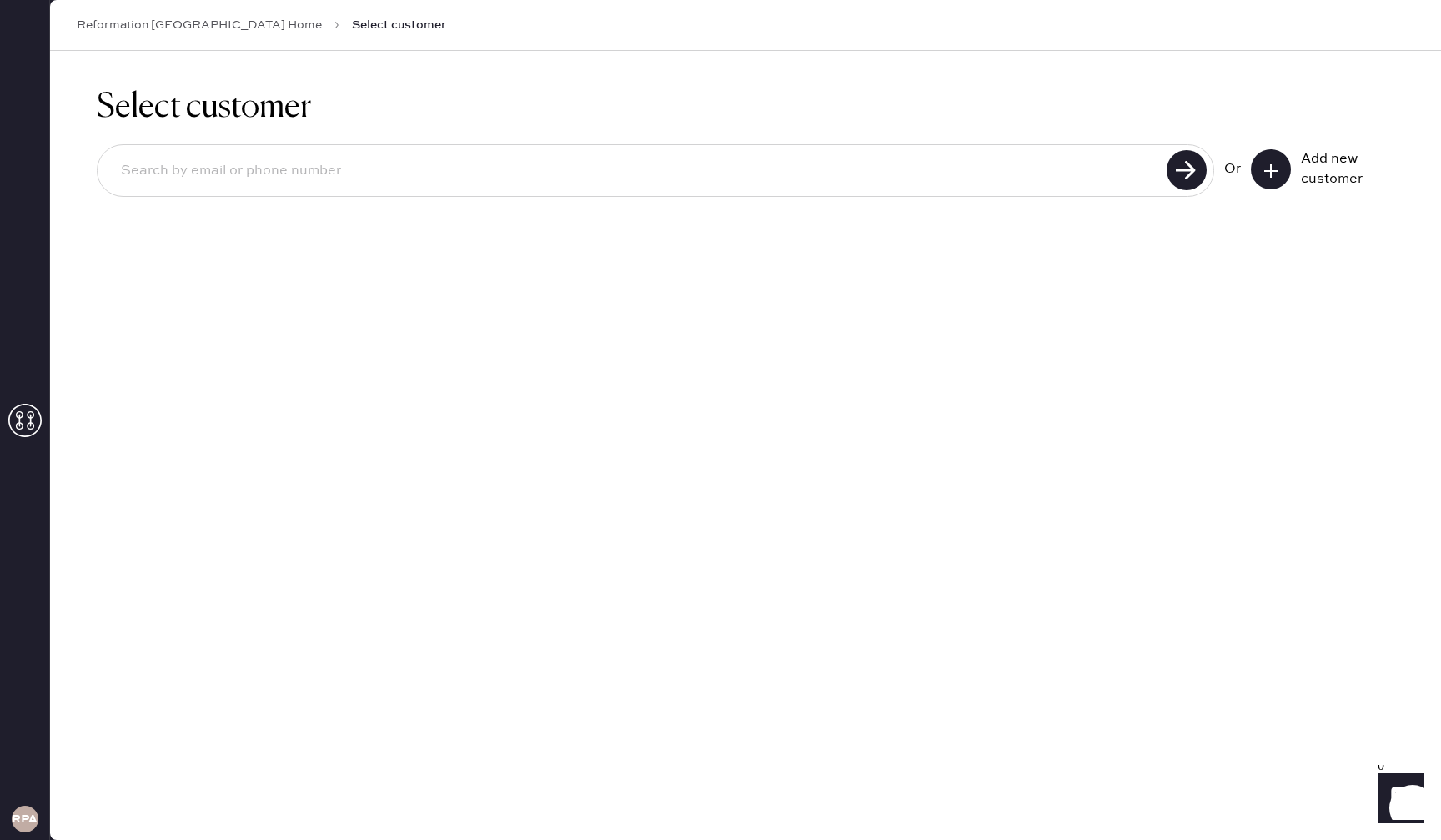
click at [834, 156] on input at bounding box center [635, 171] width 1054 height 39
click at [826, 182] on input "[PERSON_NAME]" at bounding box center [635, 171] width 1054 height 39
type input "[EMAIL_ADDRESS][DOMAIN_NAME]"
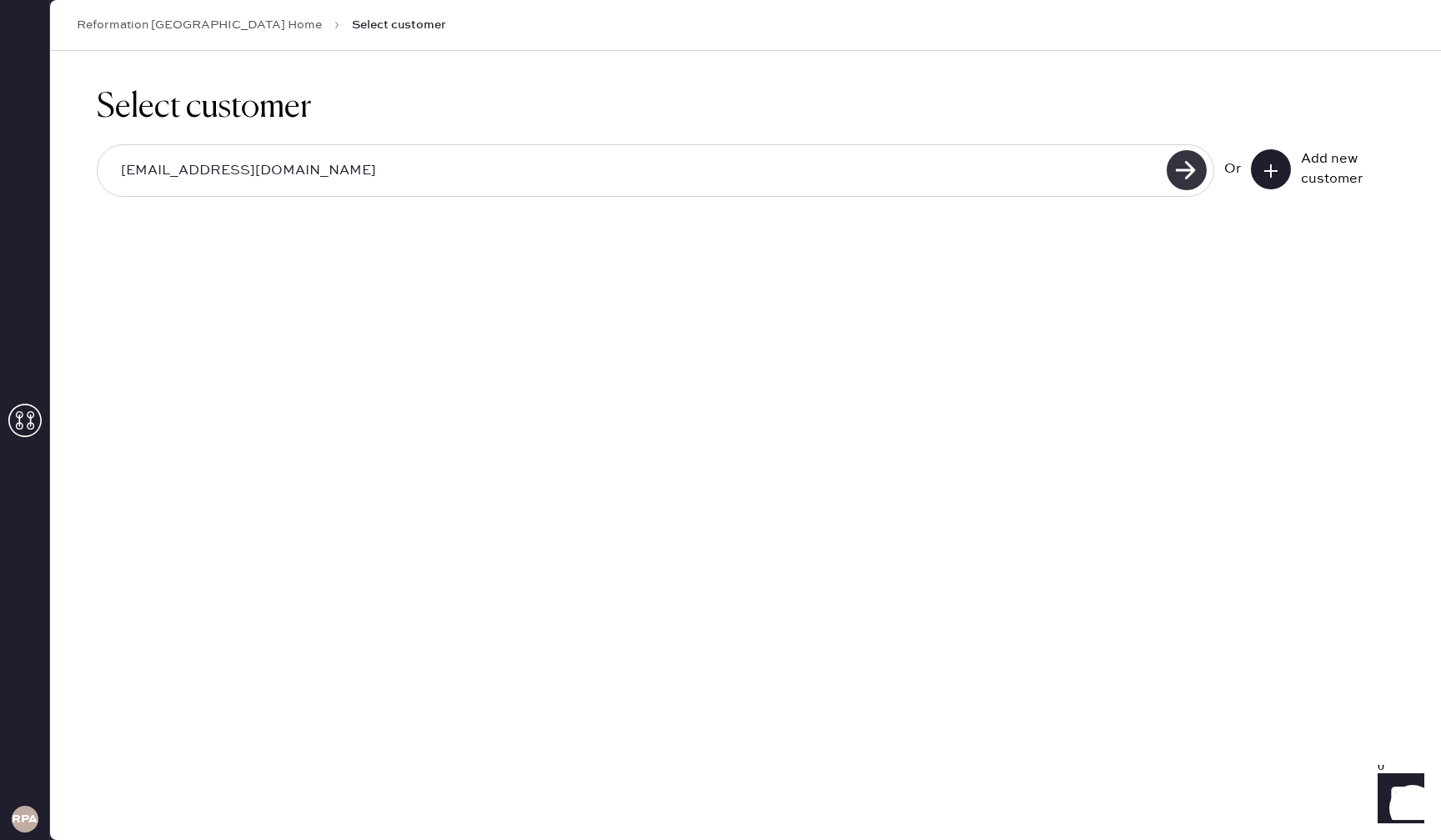
click at [1190, 172] on use at bounding box center [1185, 169] width 40 height 40
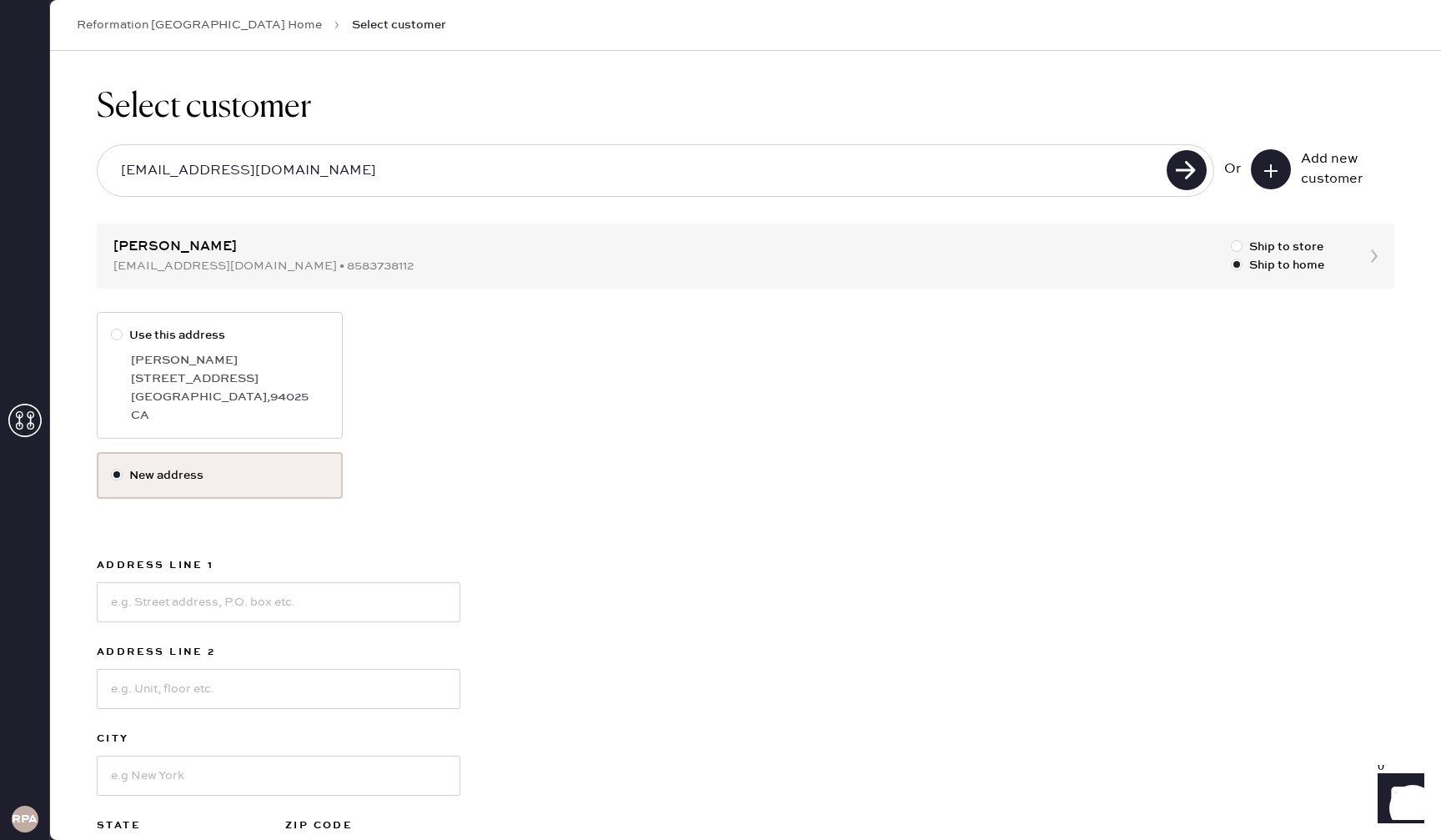
click at [118, 334] on div at bounding box center [116, 334] width 11 height 11
click at [112, 327] on input "Use this address" at bounding box center [111, 326] width 1 height 1
radio input "true"
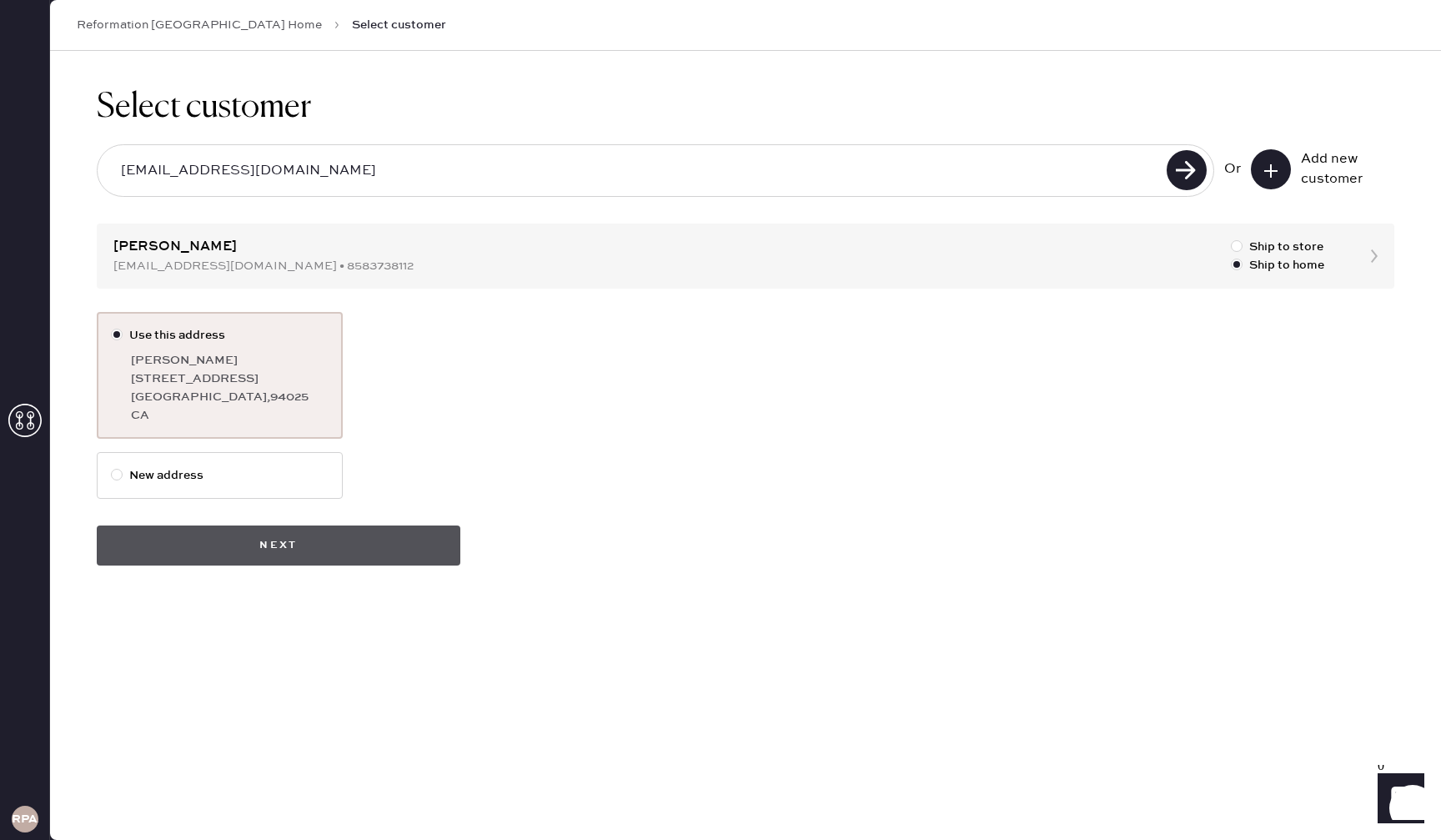
click at [456, 554] on button "Next" at bounding box center [279, 545] width 363 height 40
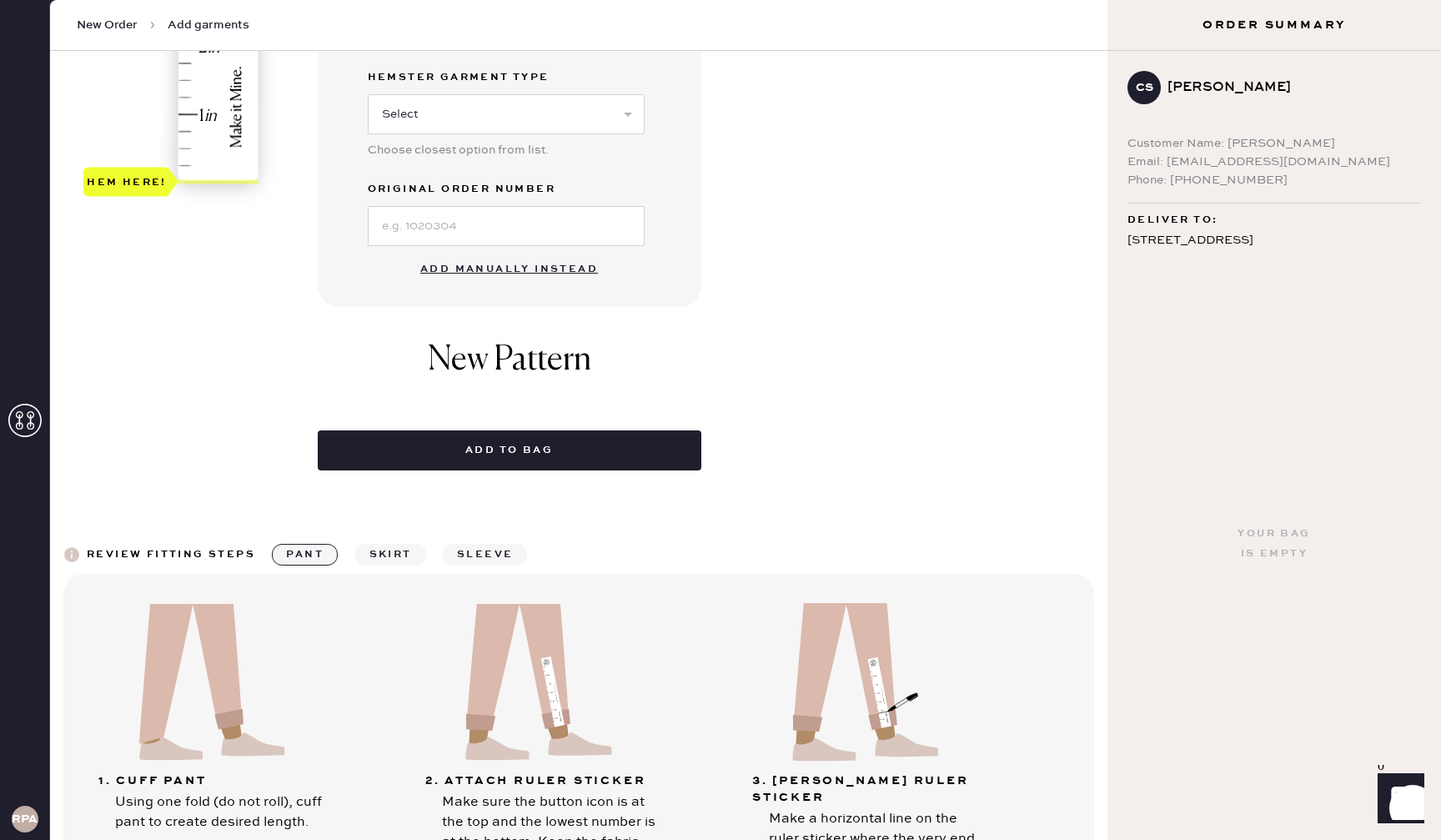
scroll to position [535, 0]
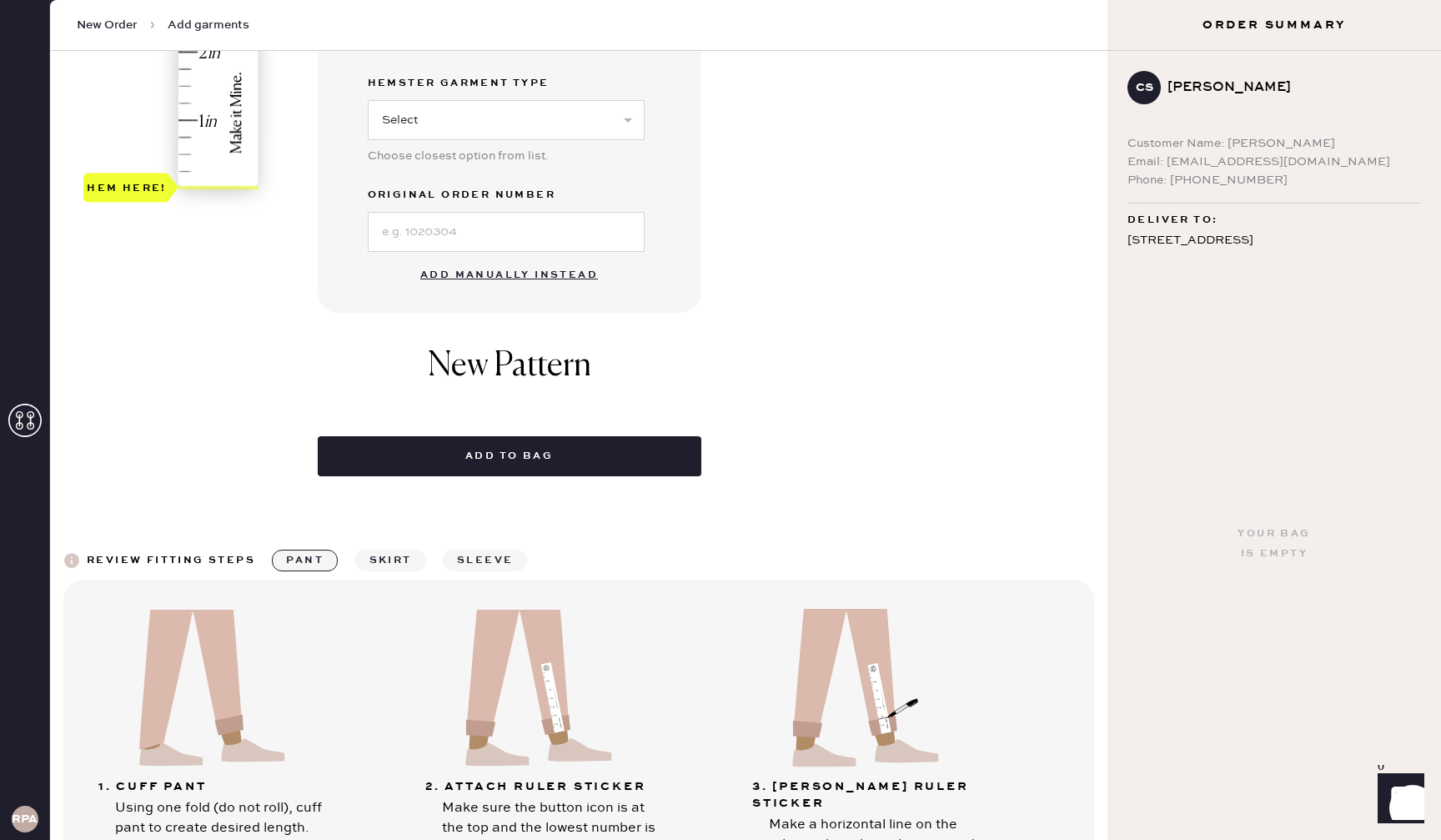
click at [536, 270] on button "Add manually instead" at bounding box center [509, 275] width 197 height 33
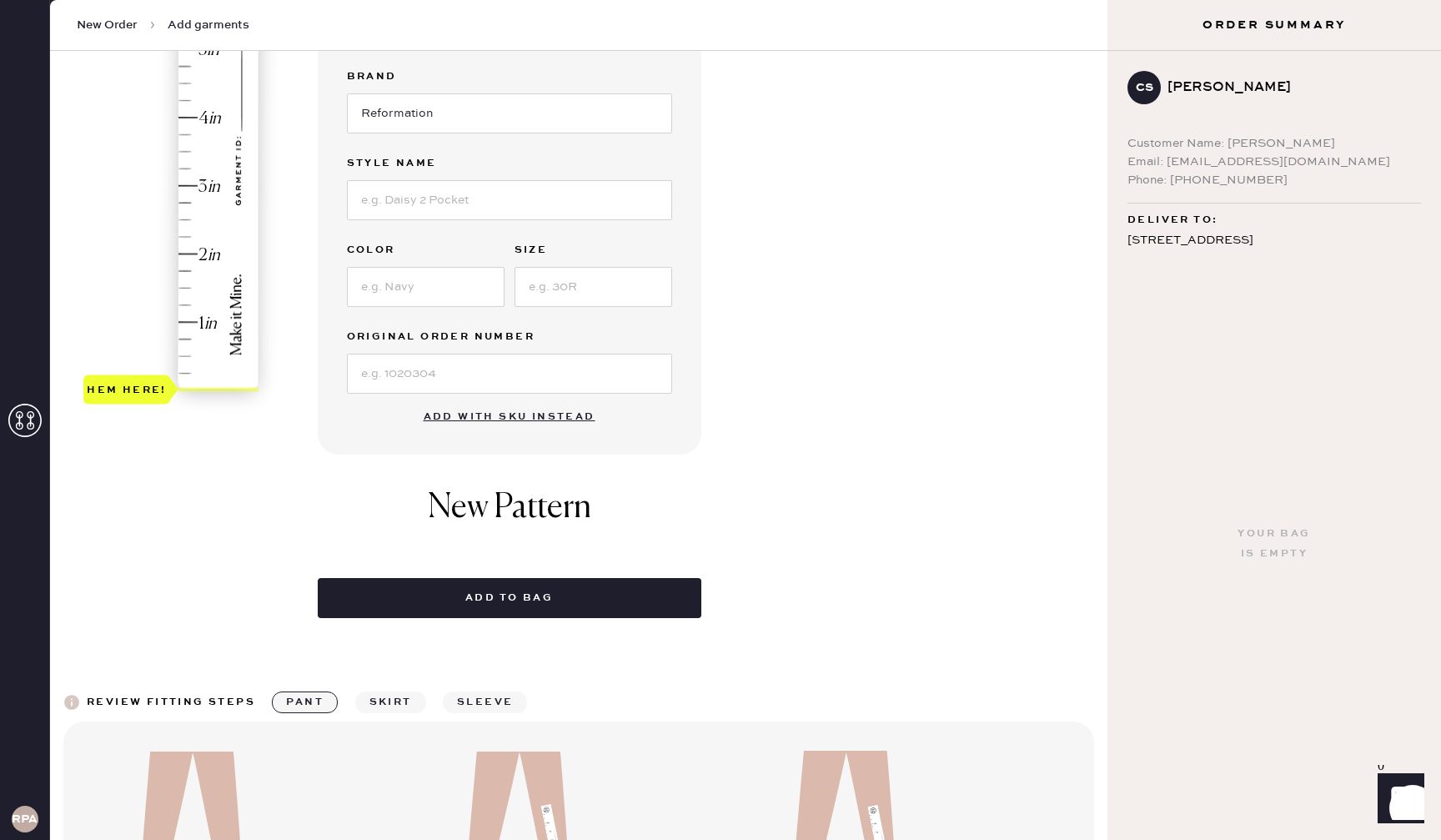
scroll to position [0, 0]
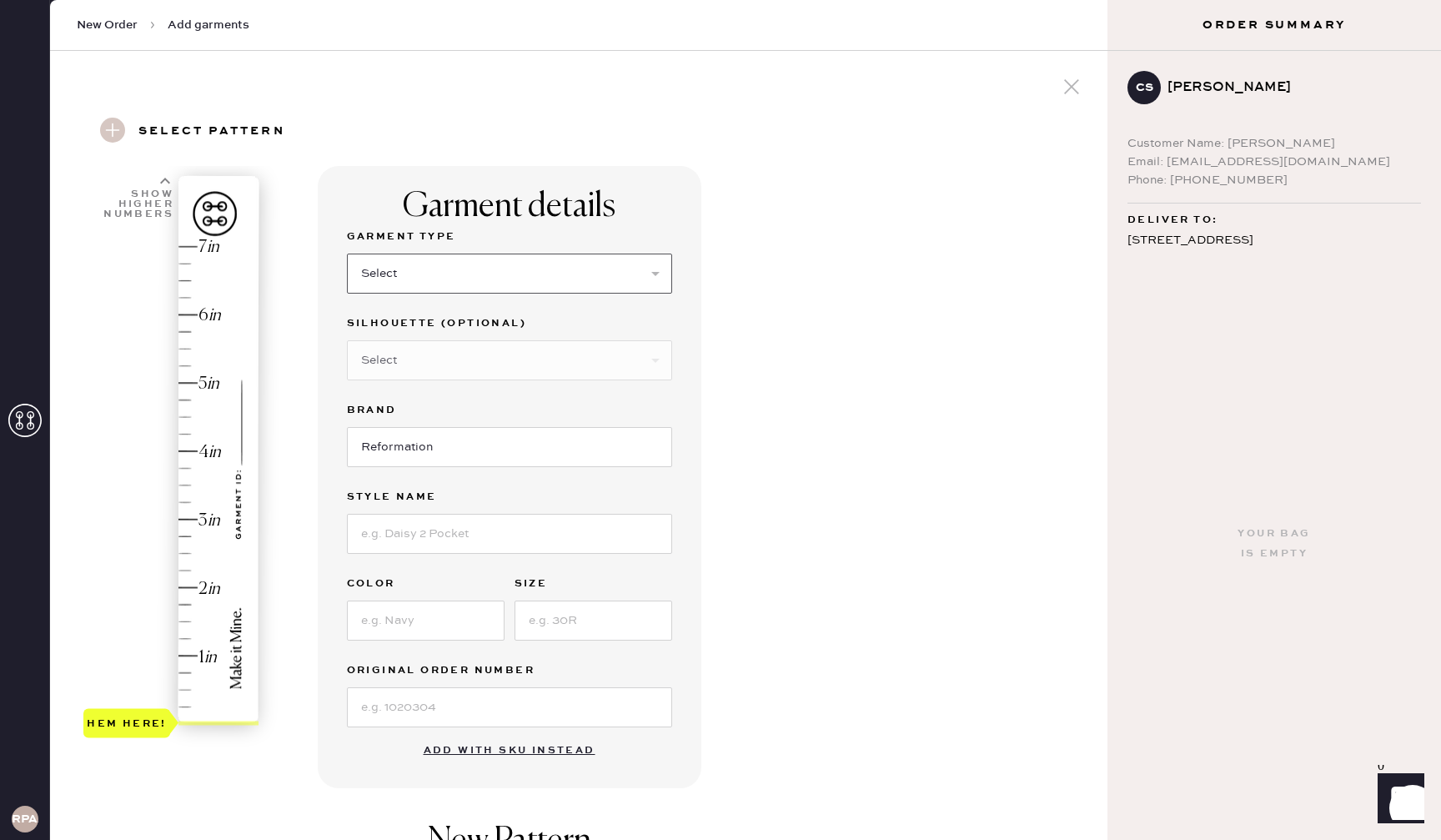
click at [466, 265] on select "Select Basic Skirt Jeans Leggings Pants Shorts Basic Sleeved Dress Basic Sleeve…" at bounding box center [509, 273] width 325 height 40
select select "2"
click at [479, 528] on input at bounding box center [509, 533] width 325 height 40
drag, startPoint x: 601, startPoint y: 530, endPoint x: 539, endPoint y: 534, distance: 62.1
click at [539, 534] on input "[PERSON_NAME] High Rise Wide Leg Cropped Jeans" at bounding box center [509, 533] width 325 height 40
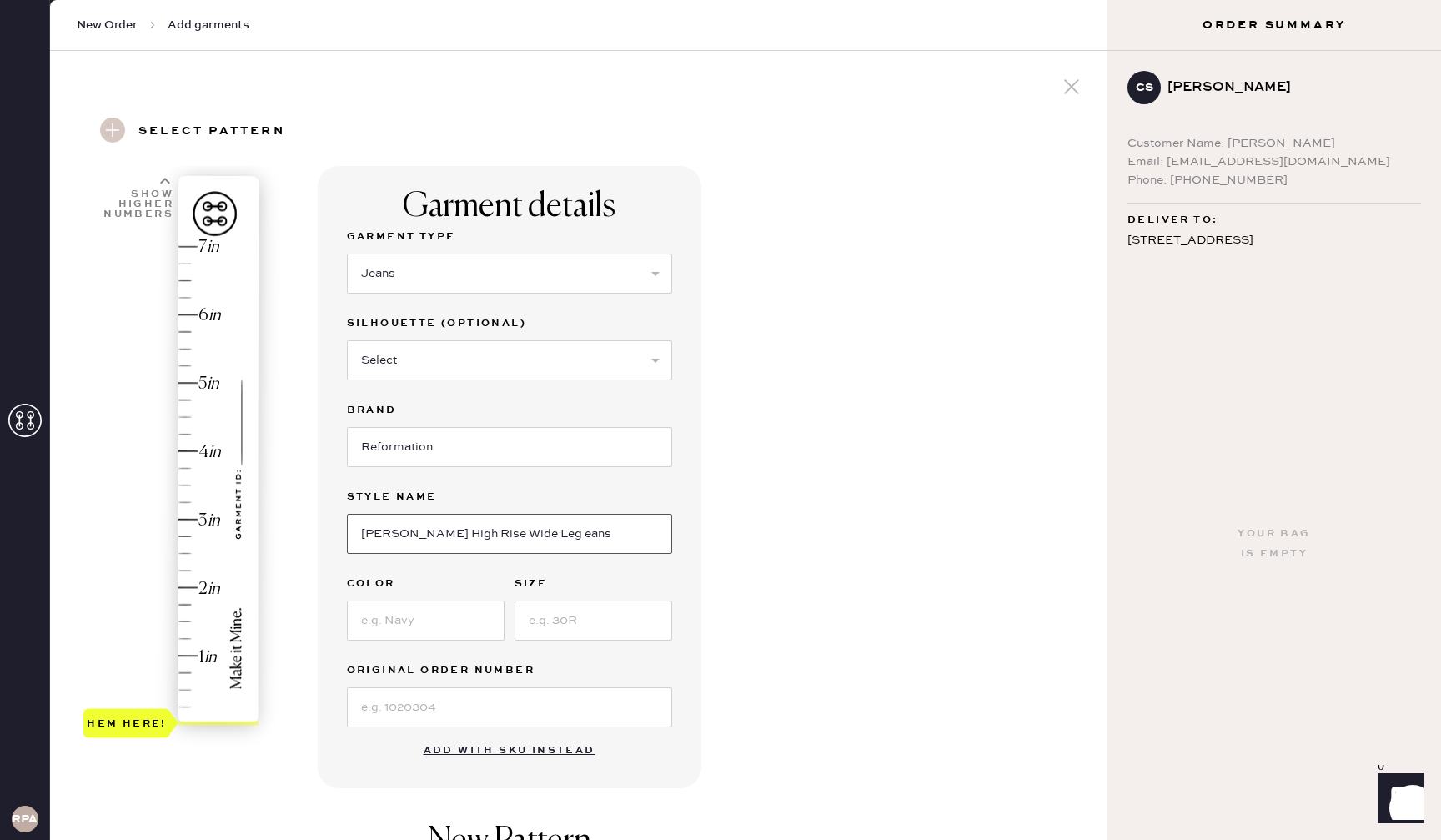
click at [403, 532] on input "[PERSON_NAME] High Rise Wide Leg eans" at bounding box center [509, 533] width 325 height 40
type input "[PERSON_NAME] Stretch High Rise Wide Leg eans"
click at [455, 608] on input at bounding box center [426, 620] width 158 height 40
type input "Black"
click at [601, 610] on input at bounding box center [593, 620] width 158 height 40
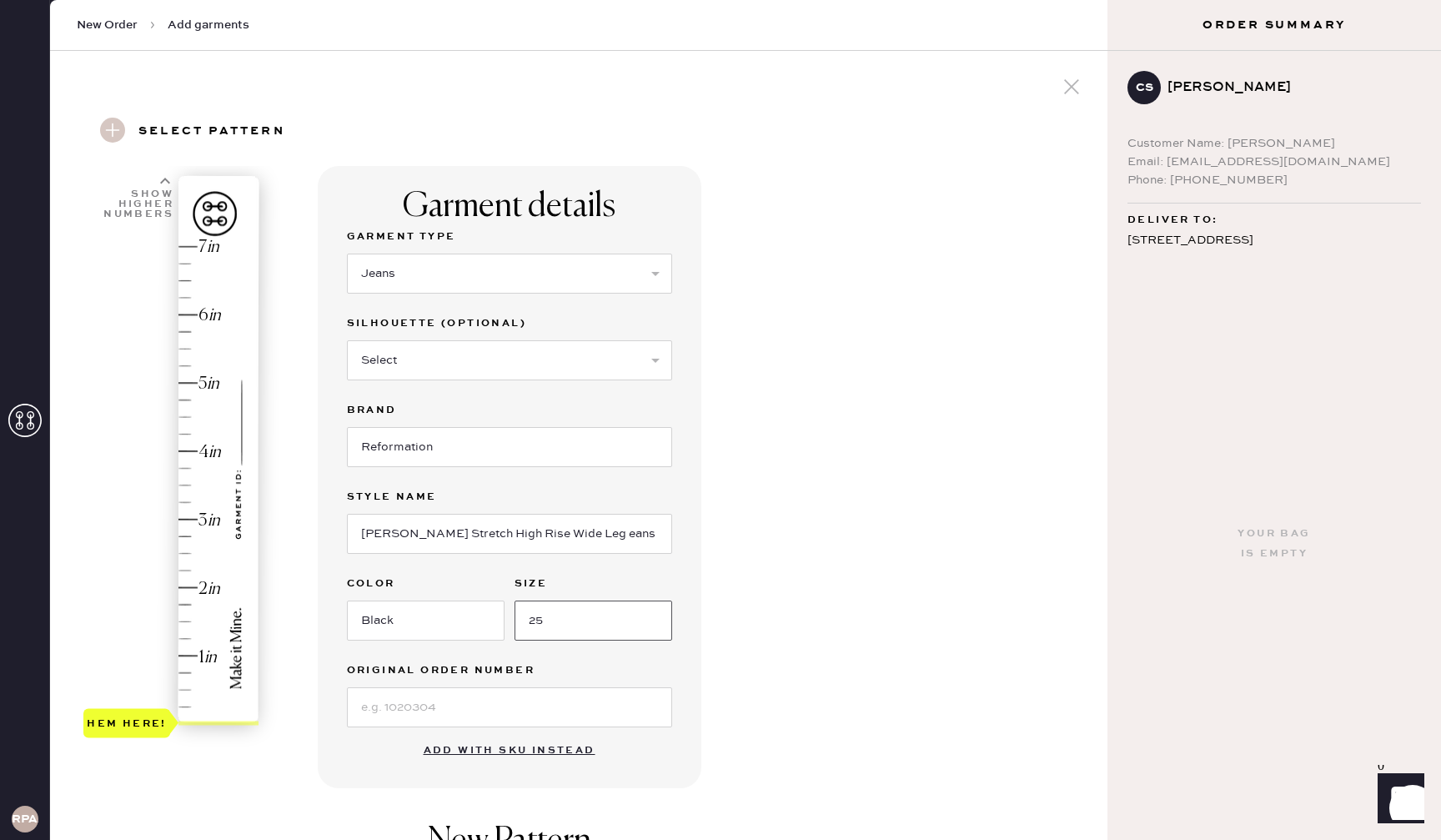
type input "25"
click at [831, 610] on div "Garment details Garment Type Select Basic Skirt Jeans Leggings Pants Shorts Bas…" at bounding box center [705, 639] width 776 height 948
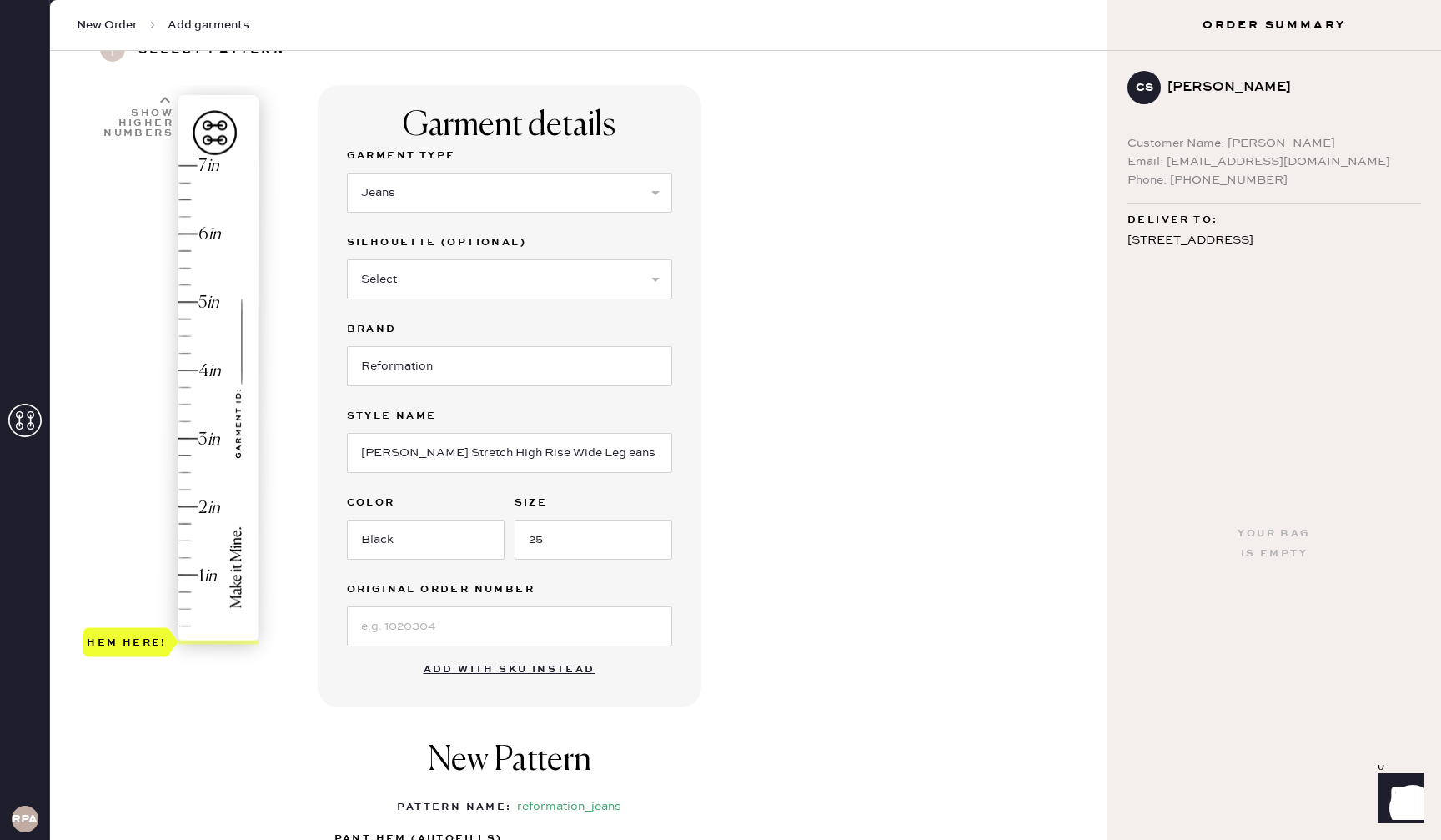
scroll to position [77, 0]
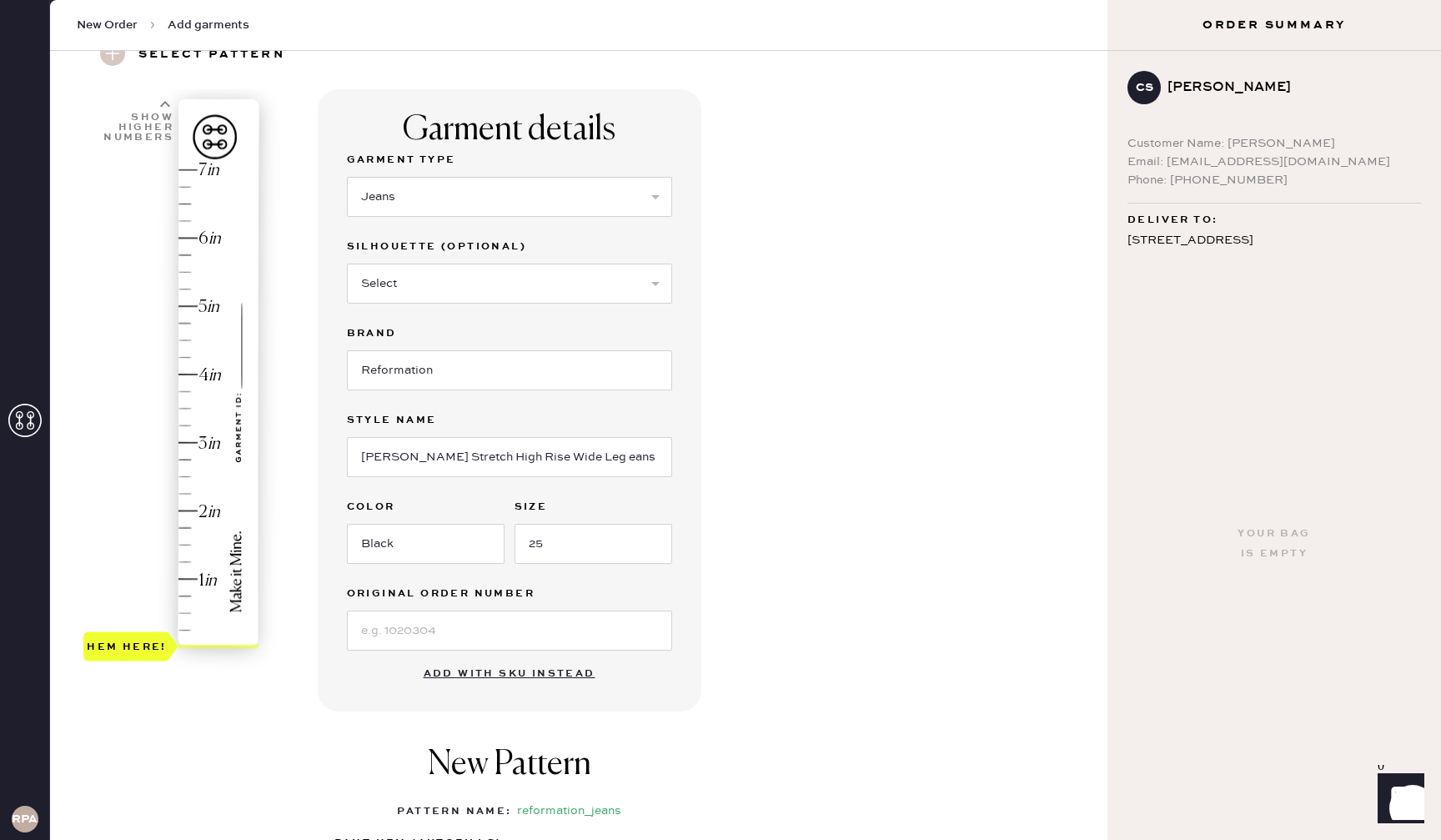
type input "2.5"
click at [185, 479] on div "Hem here!" at bounding box center [172, 408] width 177 height 492
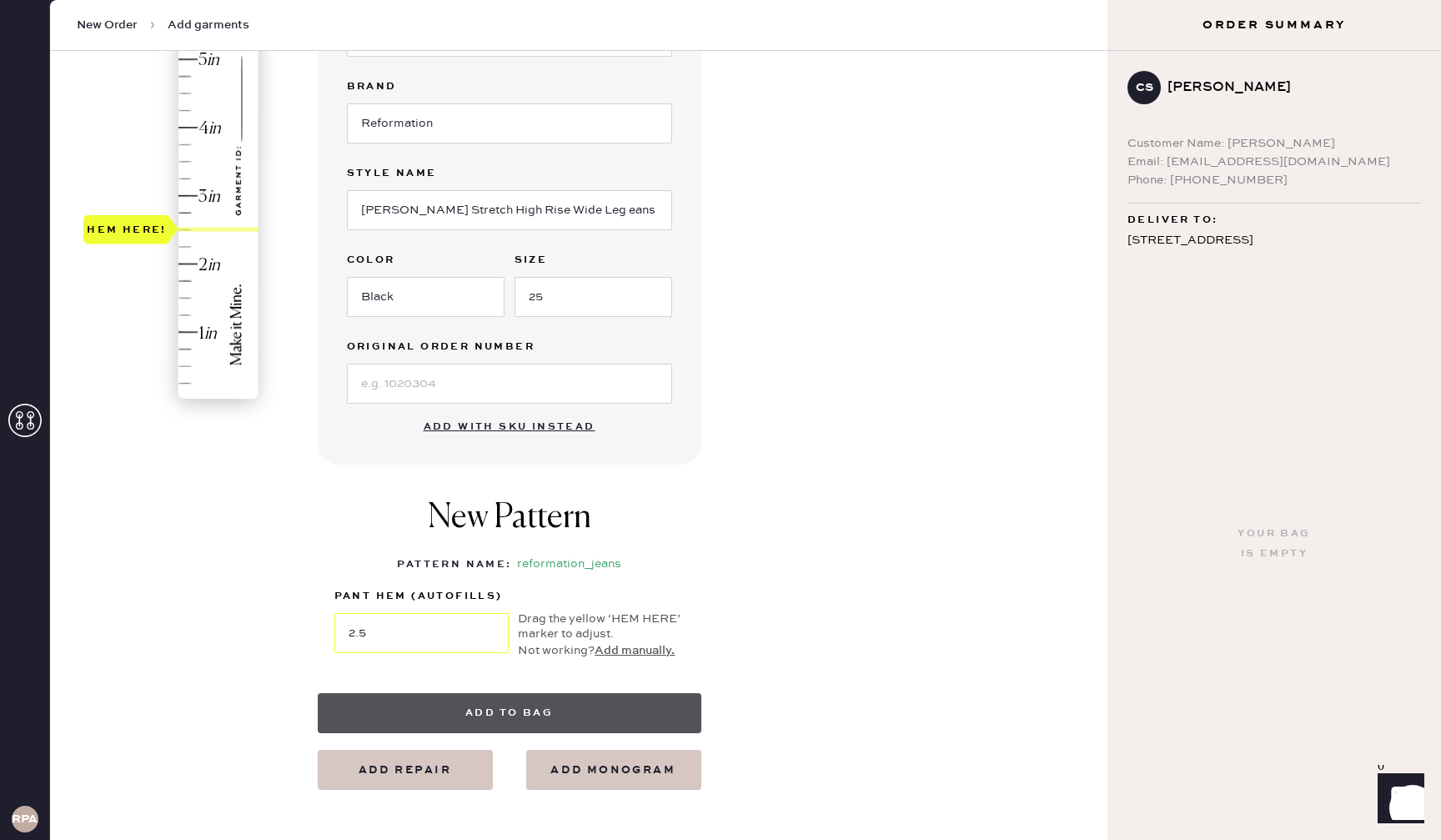
scroll to position [351, 0]
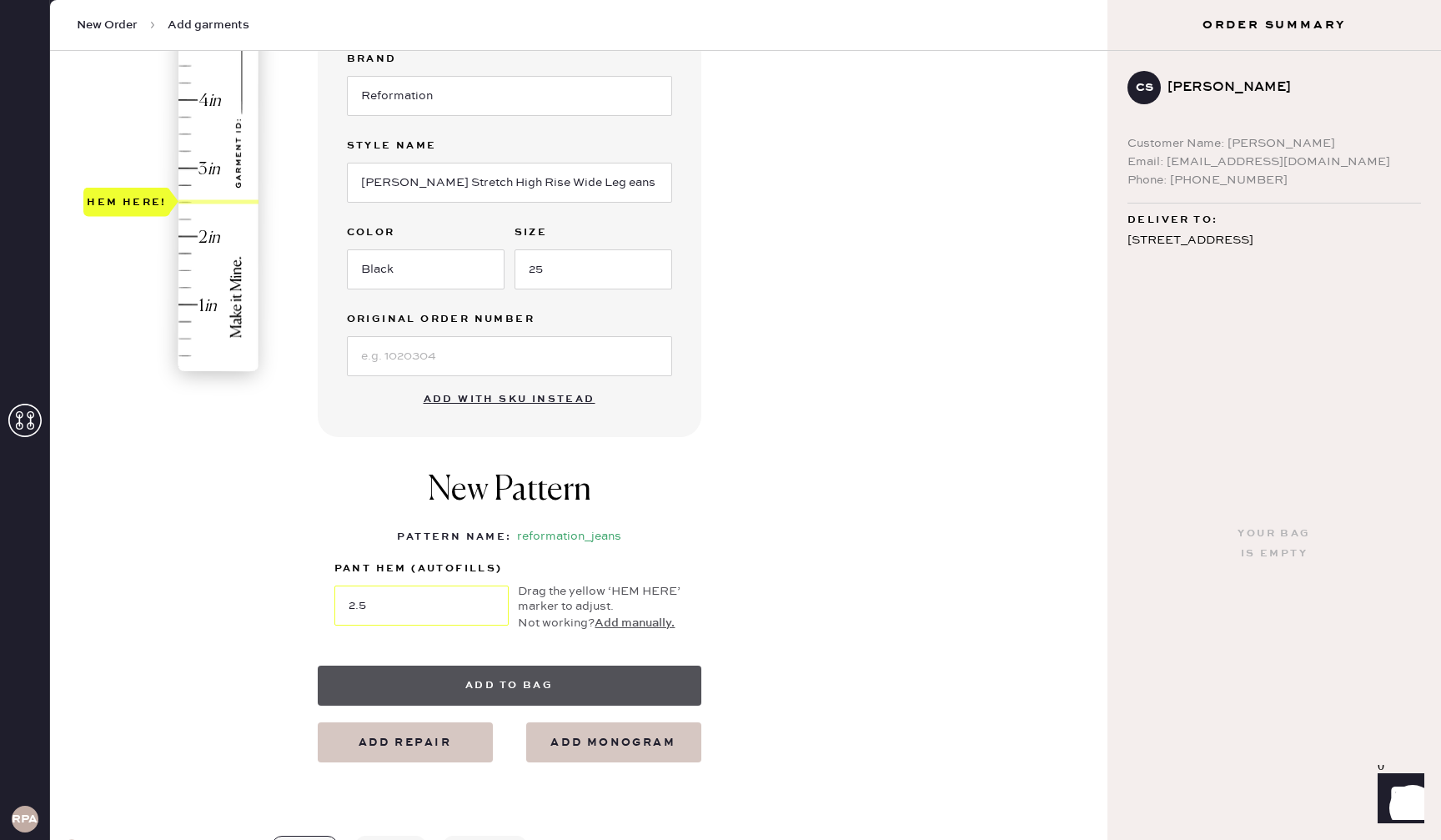
click at [528, 692] on button "Add to bag" at bounding box center [509, 685] width 383 height 40
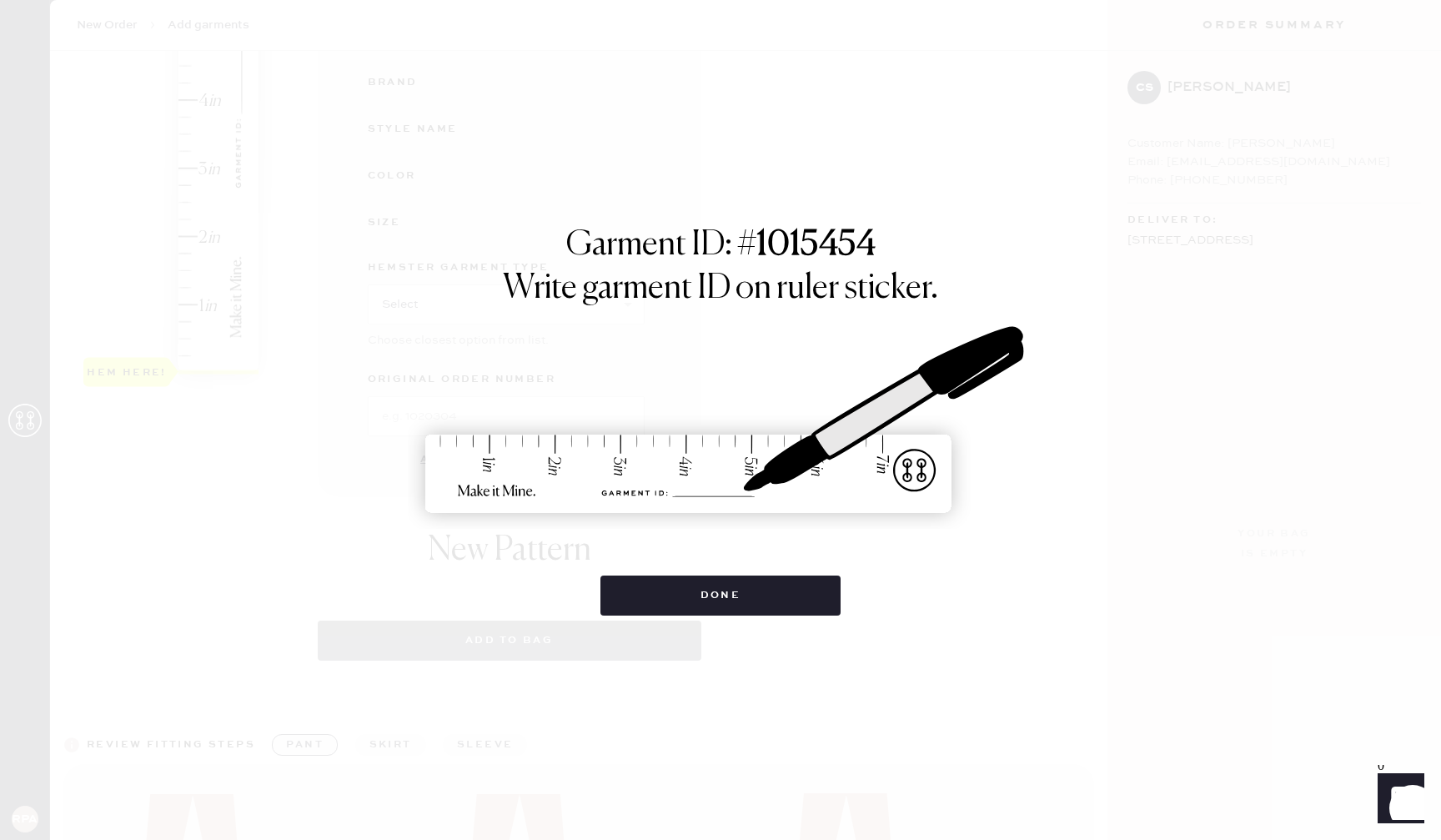
select select "2"
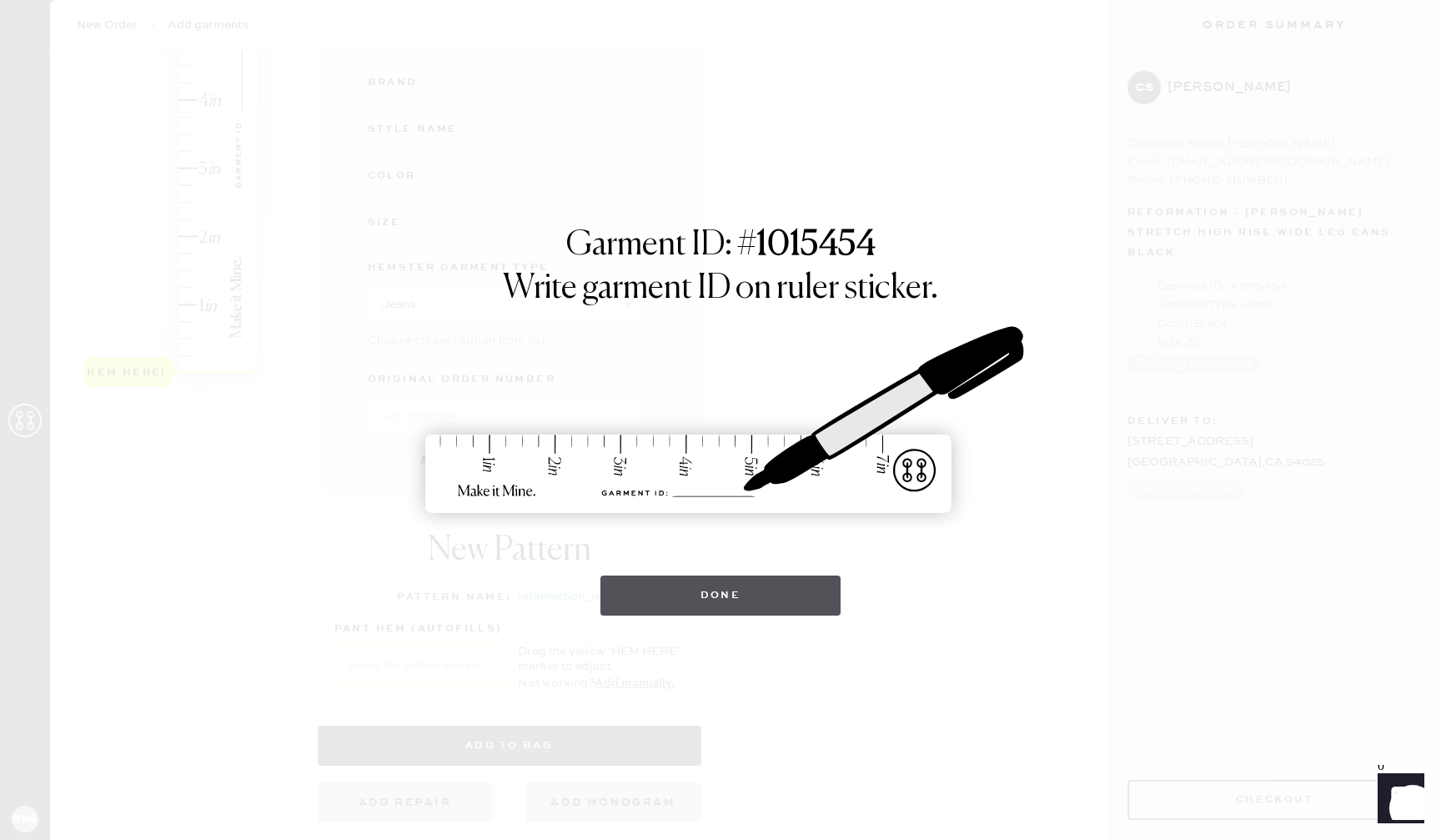
click at [743, 601] on button "Done" at bounding box center [720, 595] width 241 height 40
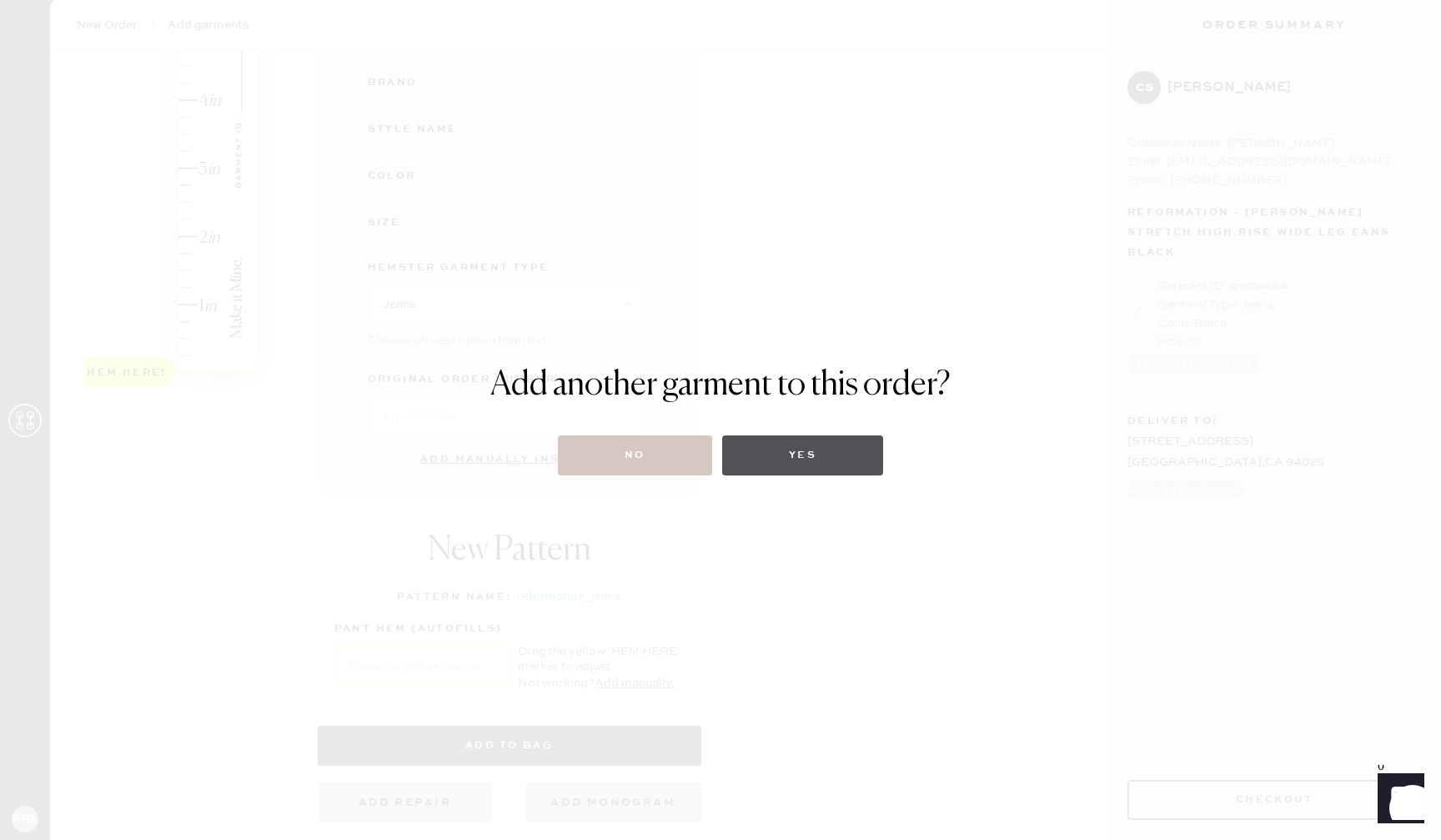
click at [782, 460] on button "Yes" at bounding box center [802, 455] width 161 height 40
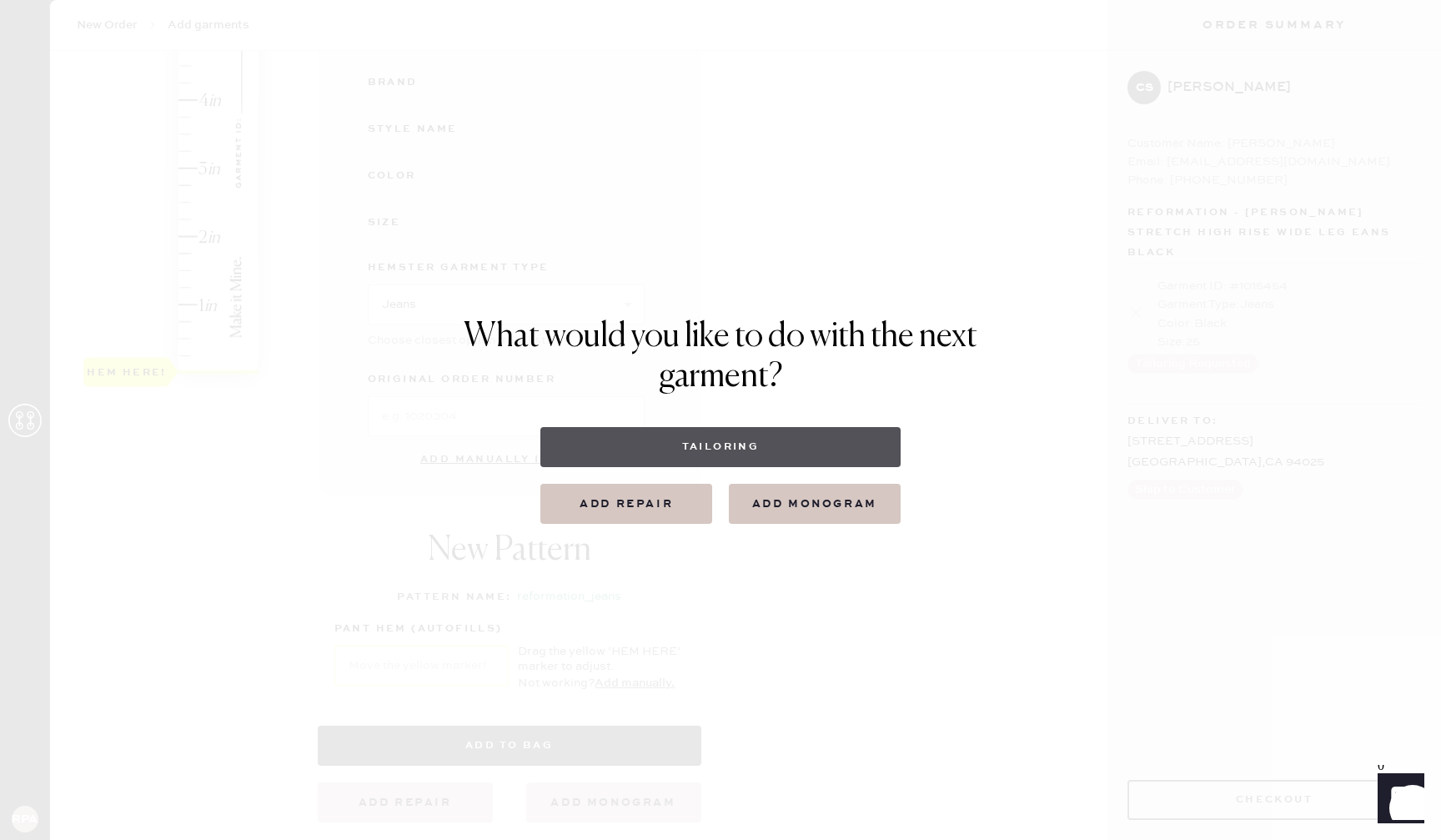
click at [782, 460] on button "Tailoring" at bounding box center [720, 446] width 360 height 40
select select
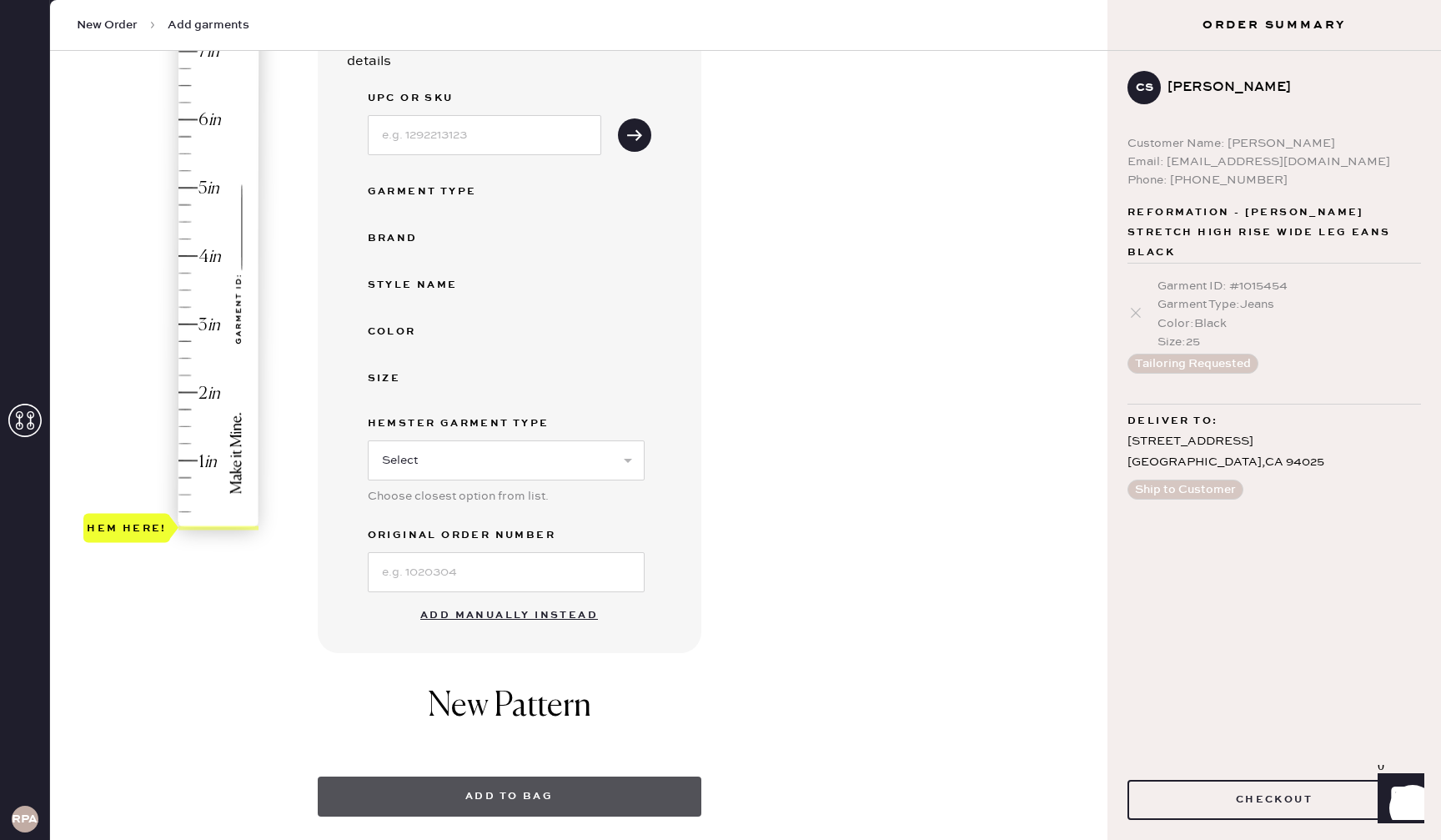
scroll to position [534, 0]
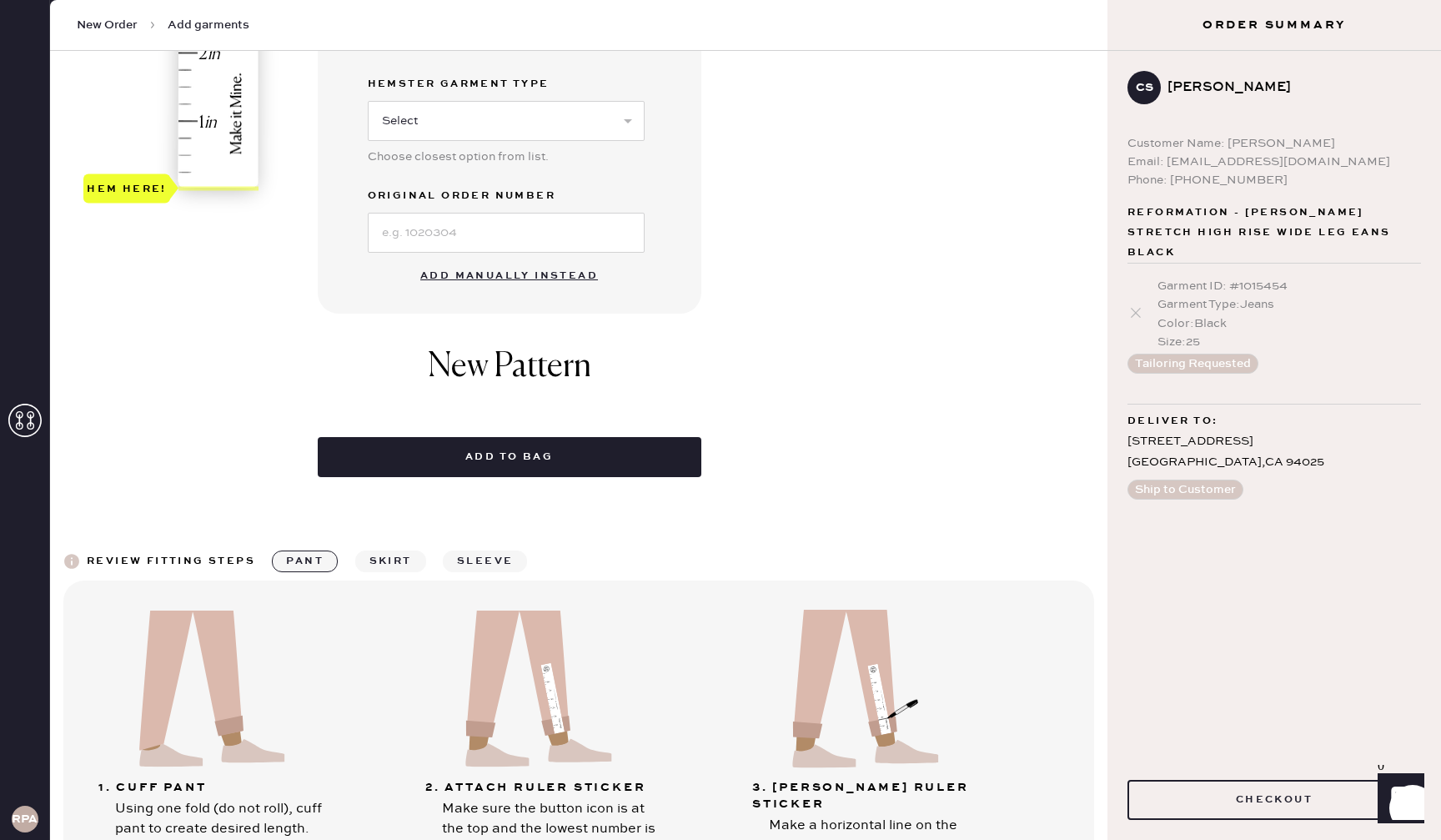
click at [522, 272] on button "Add manually instead" at bounding box center [509, 276] width 197 height 33
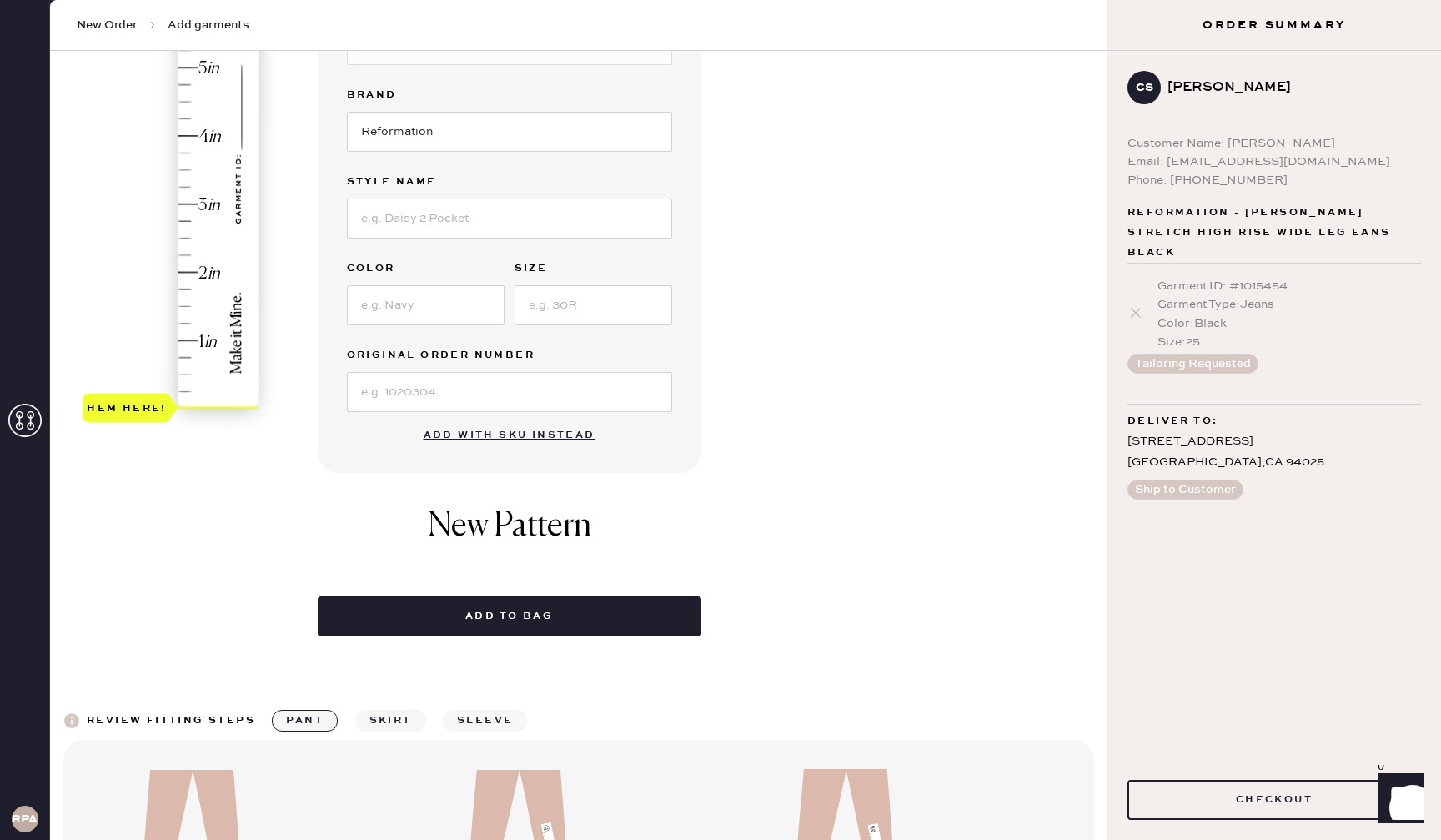
scroll to position [0, 0]
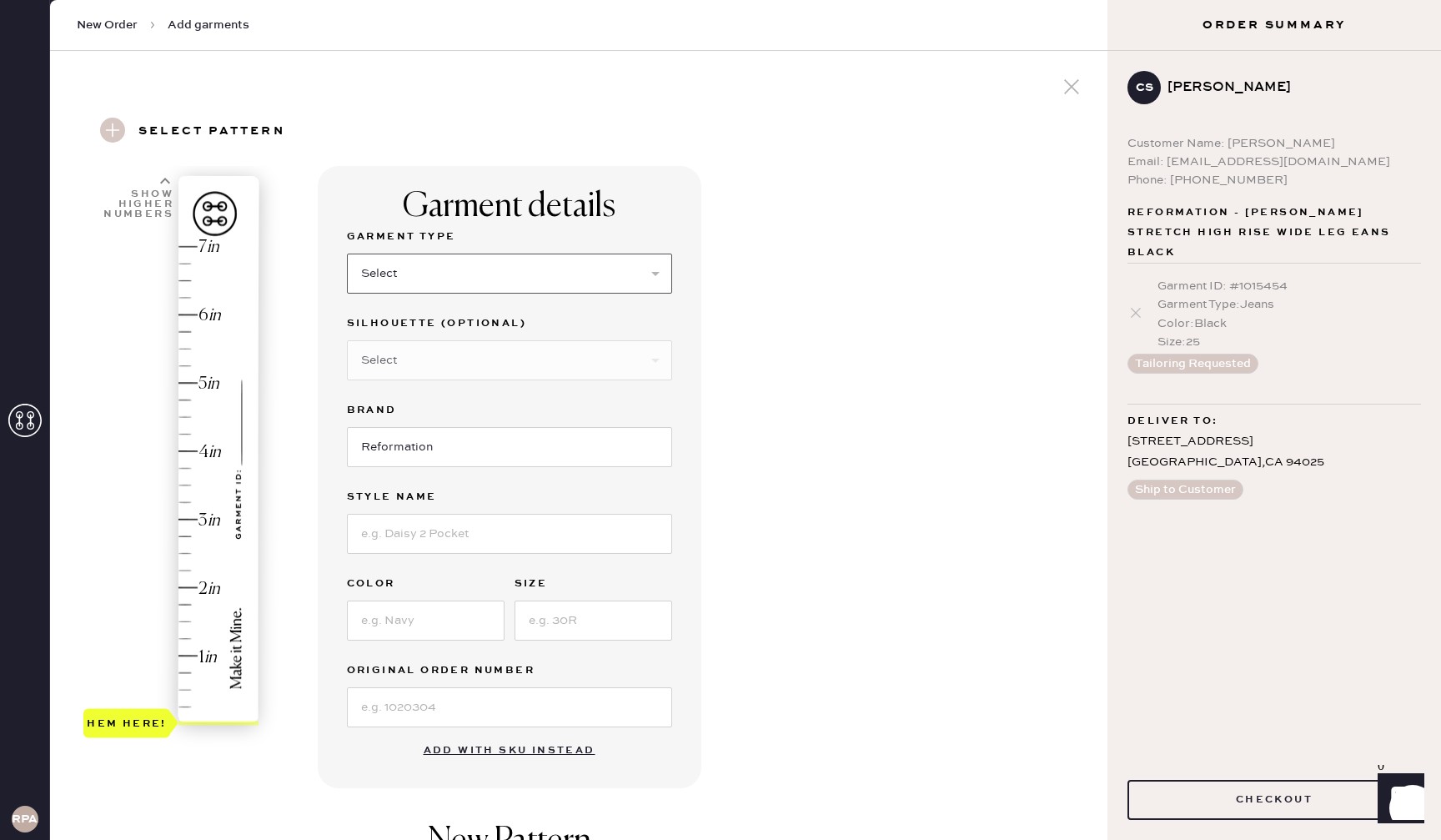
click at [492, 270] on select "Select Basic Skirt Jeans Leggings Pants Shorts Basic Sleeved Dress Basic Sleeve…" at bounding box center [509, 273] width 325 height 40
select select "2"
click at [464, 359] on select "Select Shorts Cropped Flare Boot Cut Straight Skinny Other" at bounding box center [509, 360] width 325 height 40
click at [505, 519] on input at bounding box center [509, 533] width 325 height 40
type input "[PERSON_NAME] High Rise Slouchy Wide Leg Jeans"
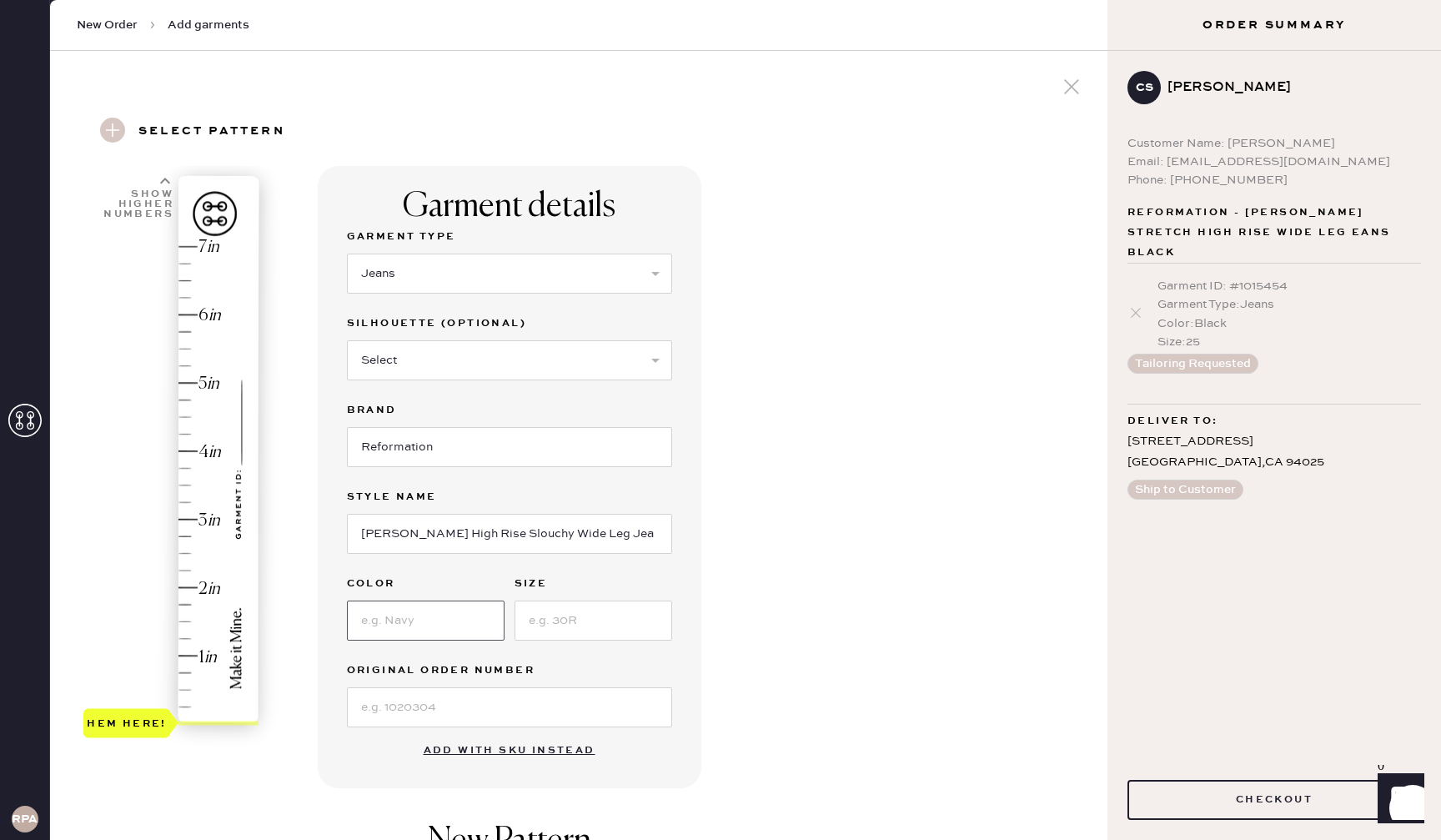
click at [475, 608] on input at bounding box center [426, 620] width 158 height 40
type input "[PERSON_NAME]"
click at [576, 609] on input at bounding box center [593, 620] width 158 height 40
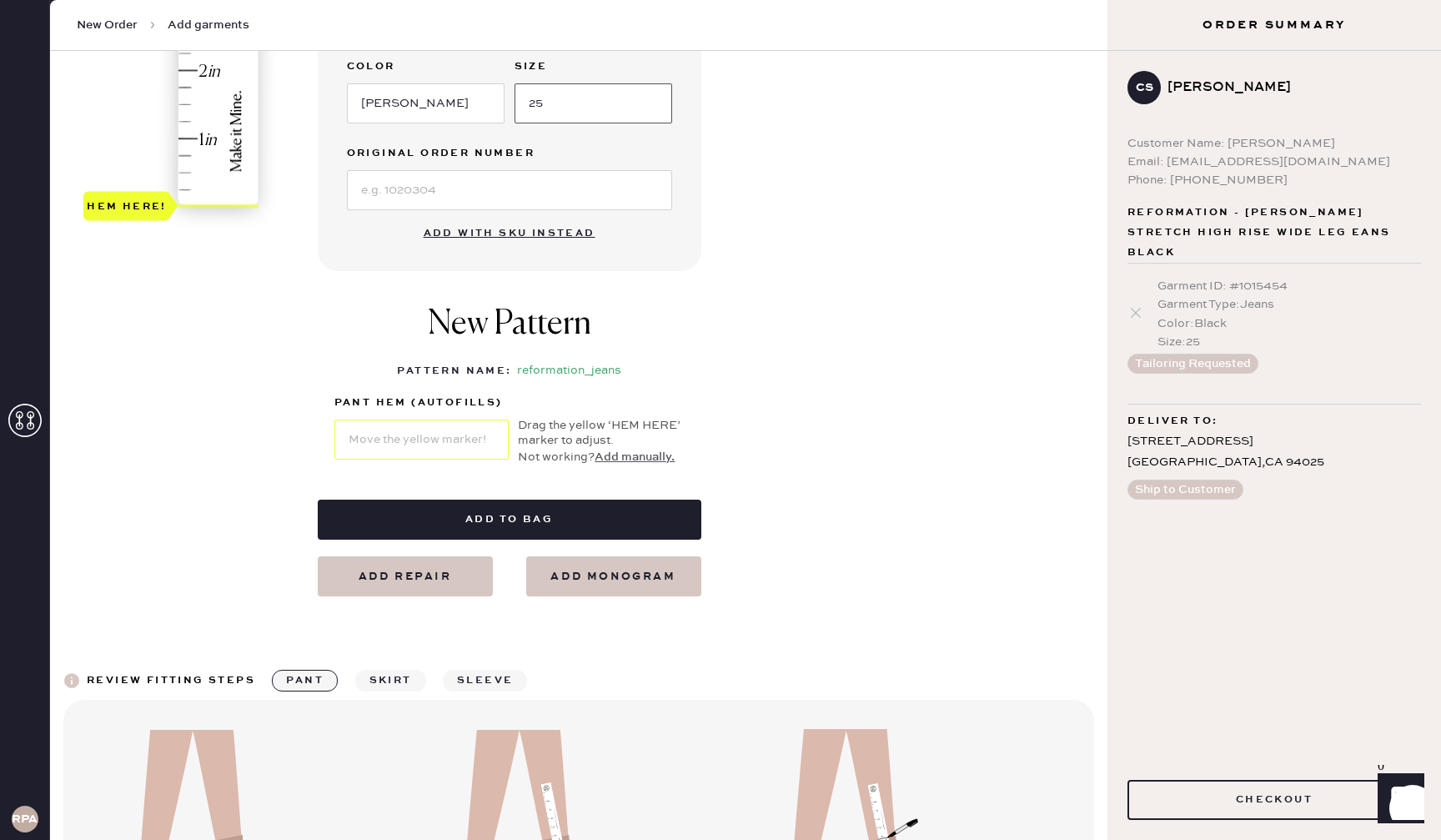
scroll to position [507, 0]
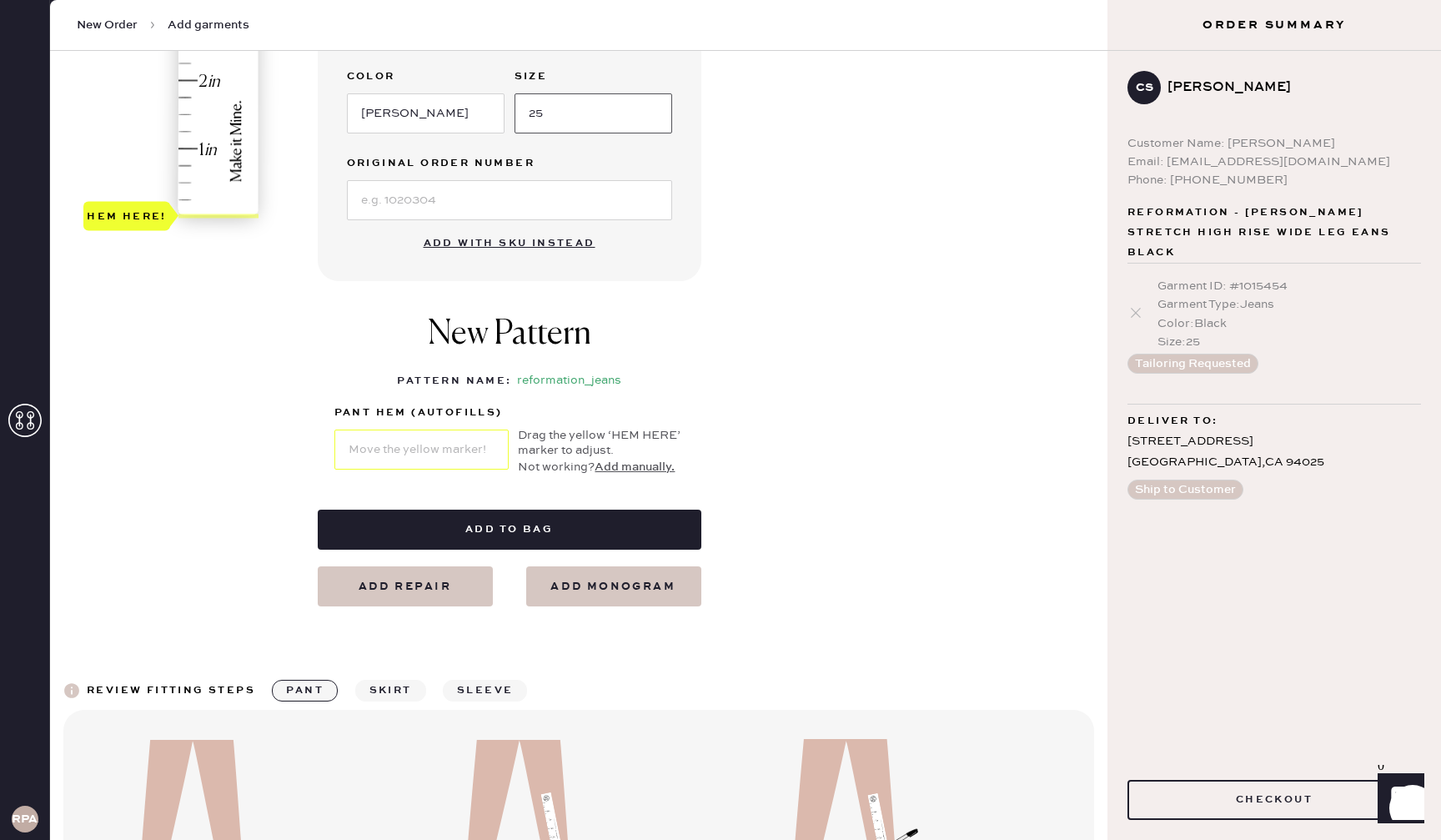
type input "25"
type input "2"
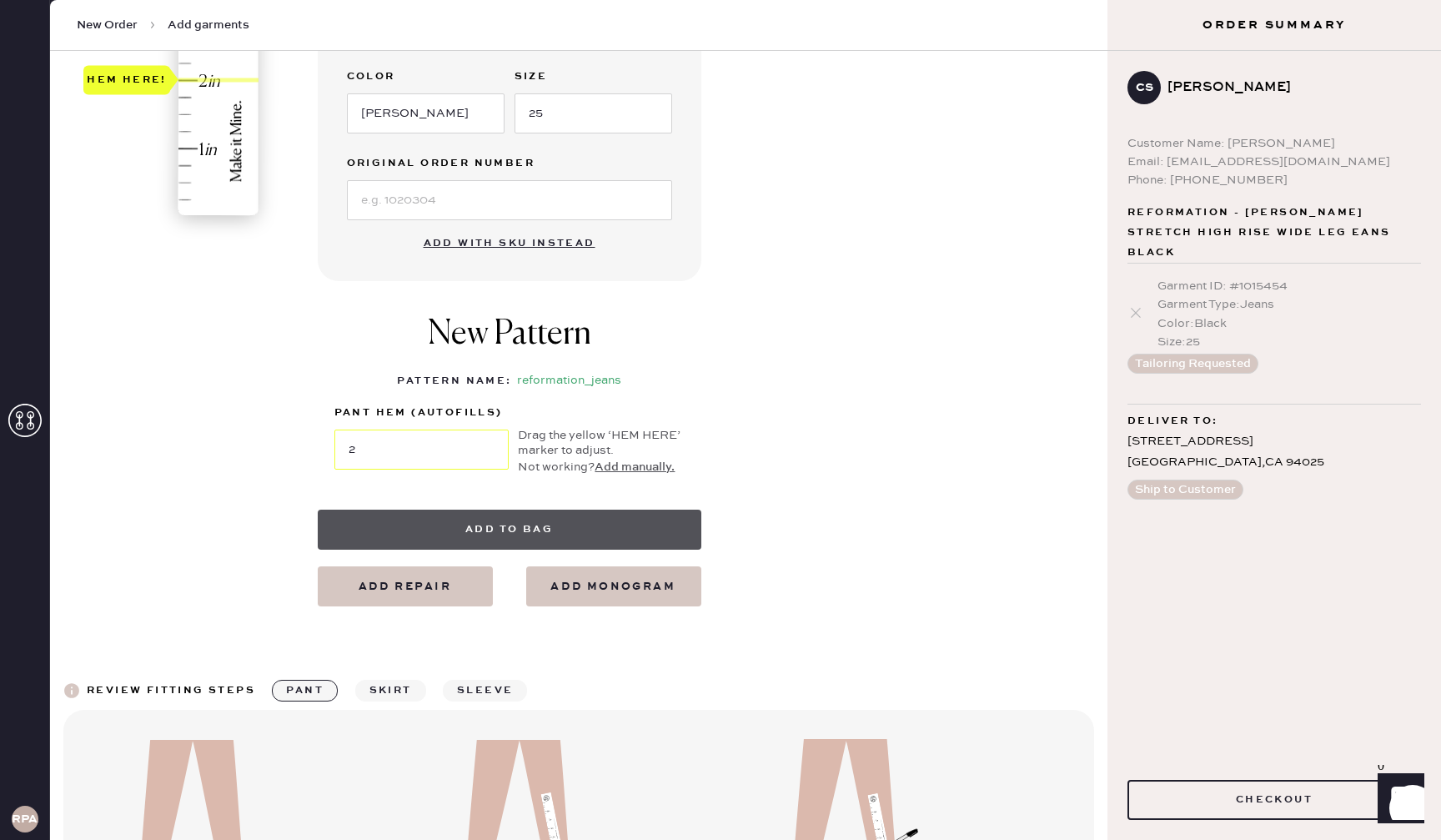
click at [570, 532] on button "Add to bag" at bounding box center [509, 529] width 383 height 40
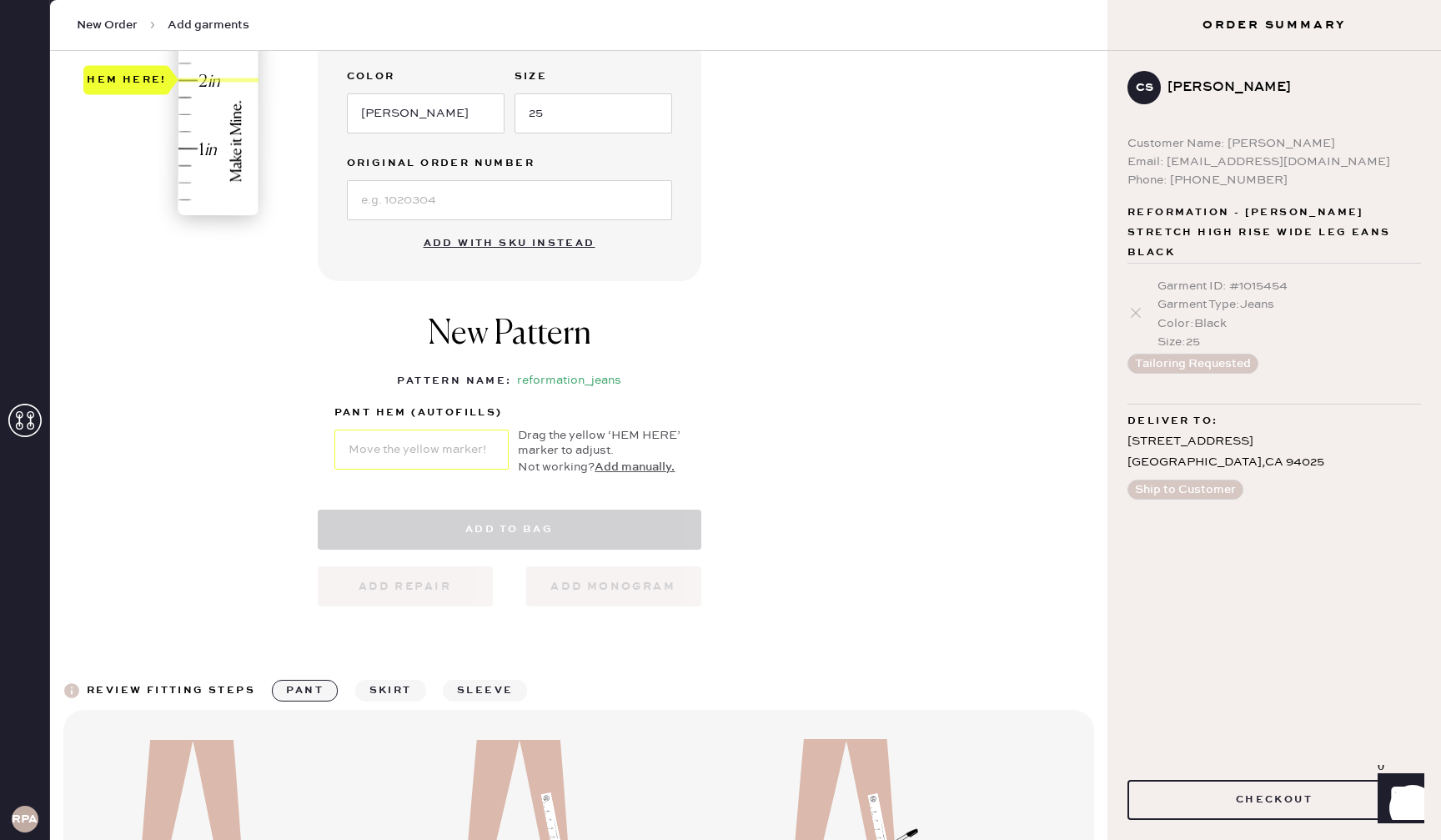
select select "2"
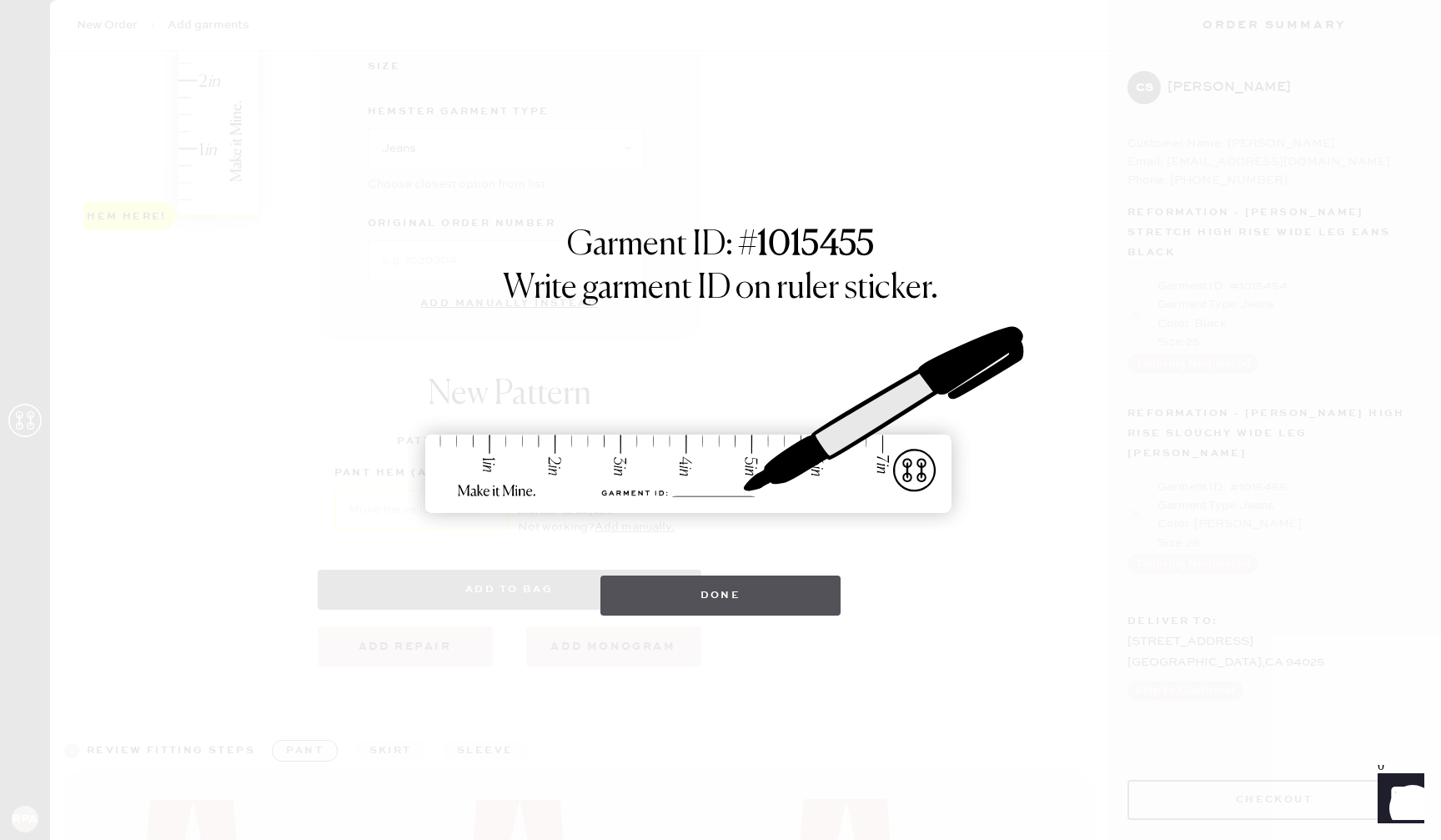
click at [769, 603] on button "Done" at bounding box center [720, 595] width 241 height 40
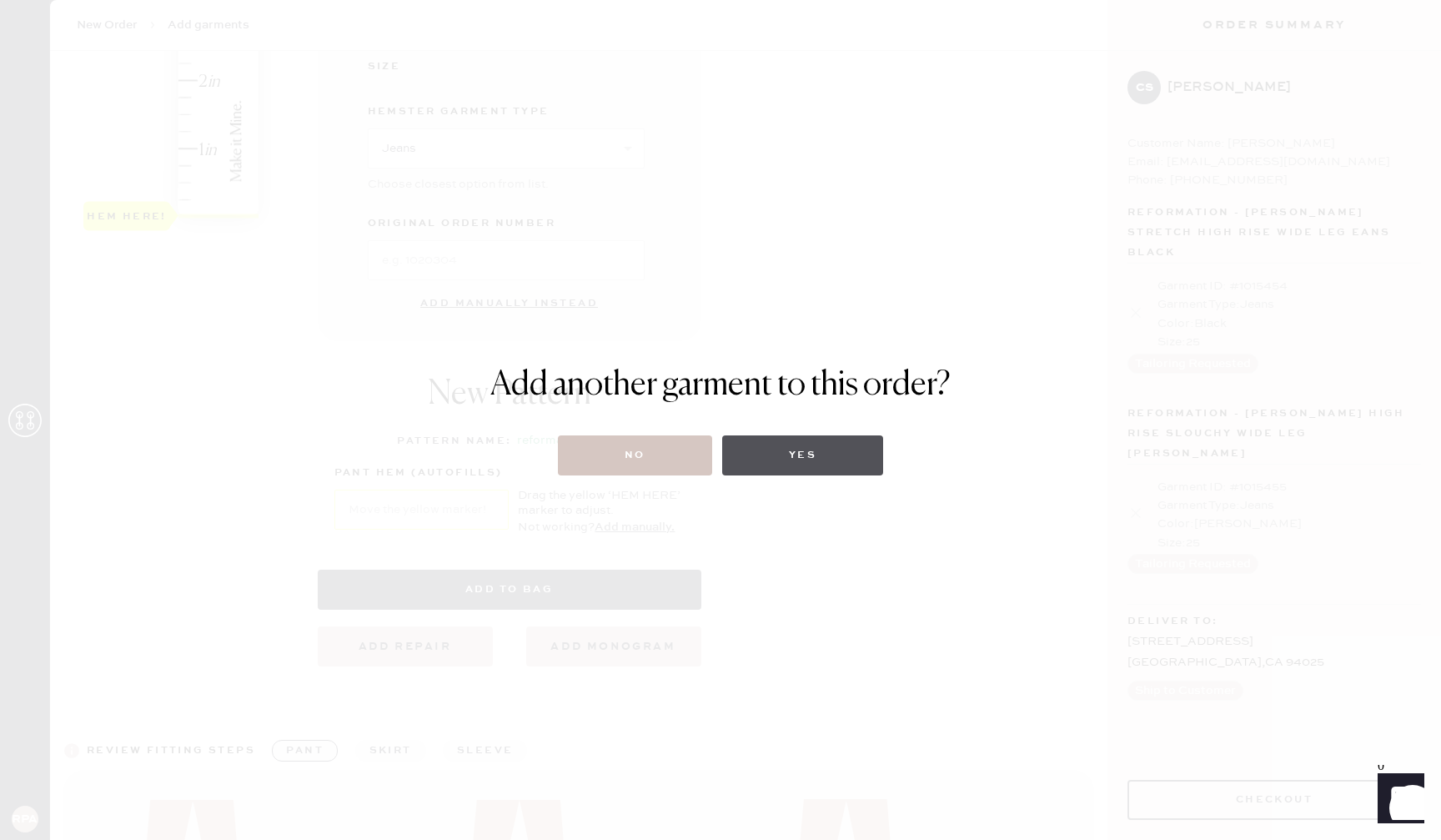
click at [801, 458] on button "Yes" at bounding box center [802, 455] width 161 height 40
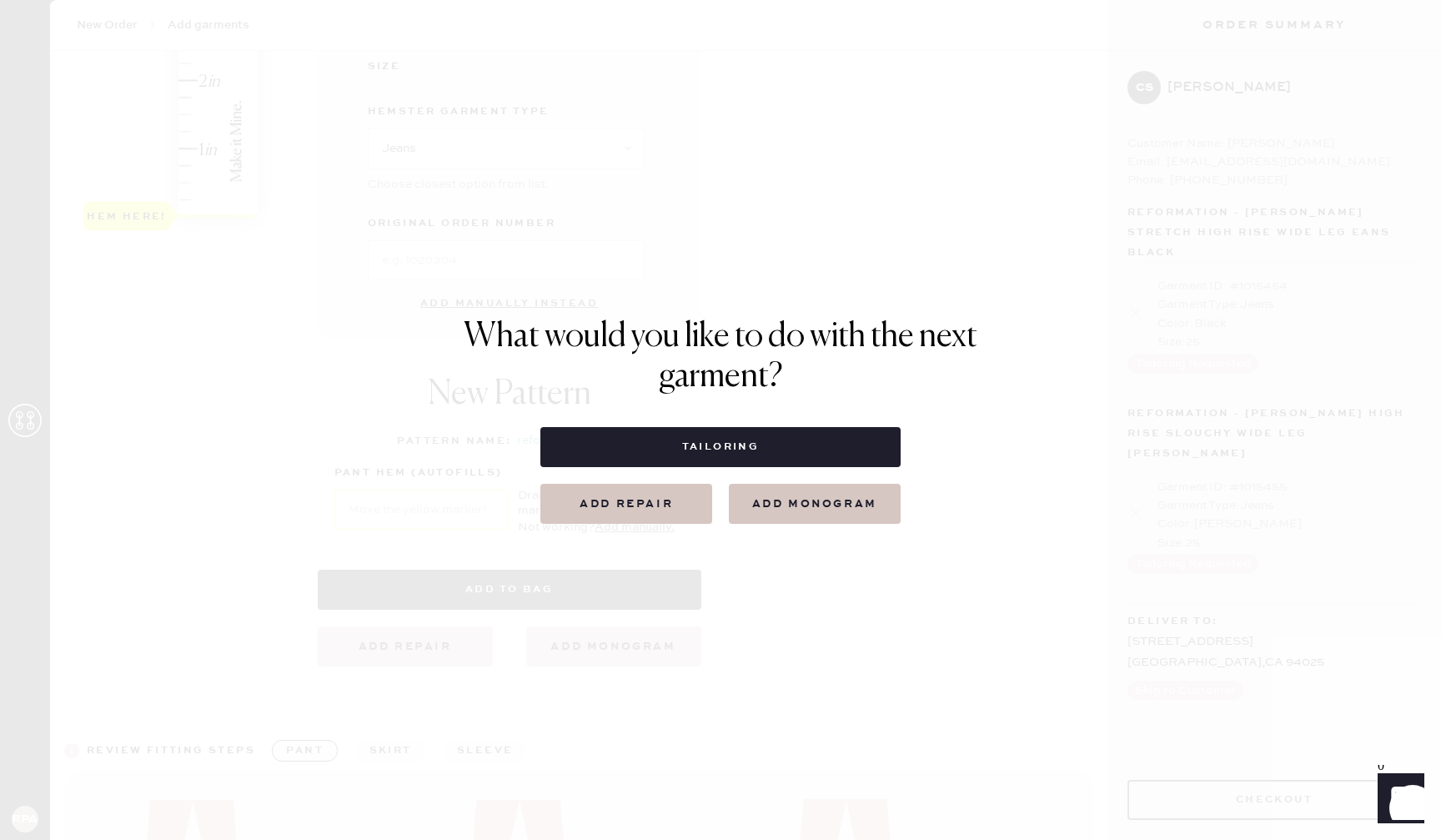
click at [709, 448] on button "Tailoring" at bounding box center [720, 446] width 360 height 40
select select
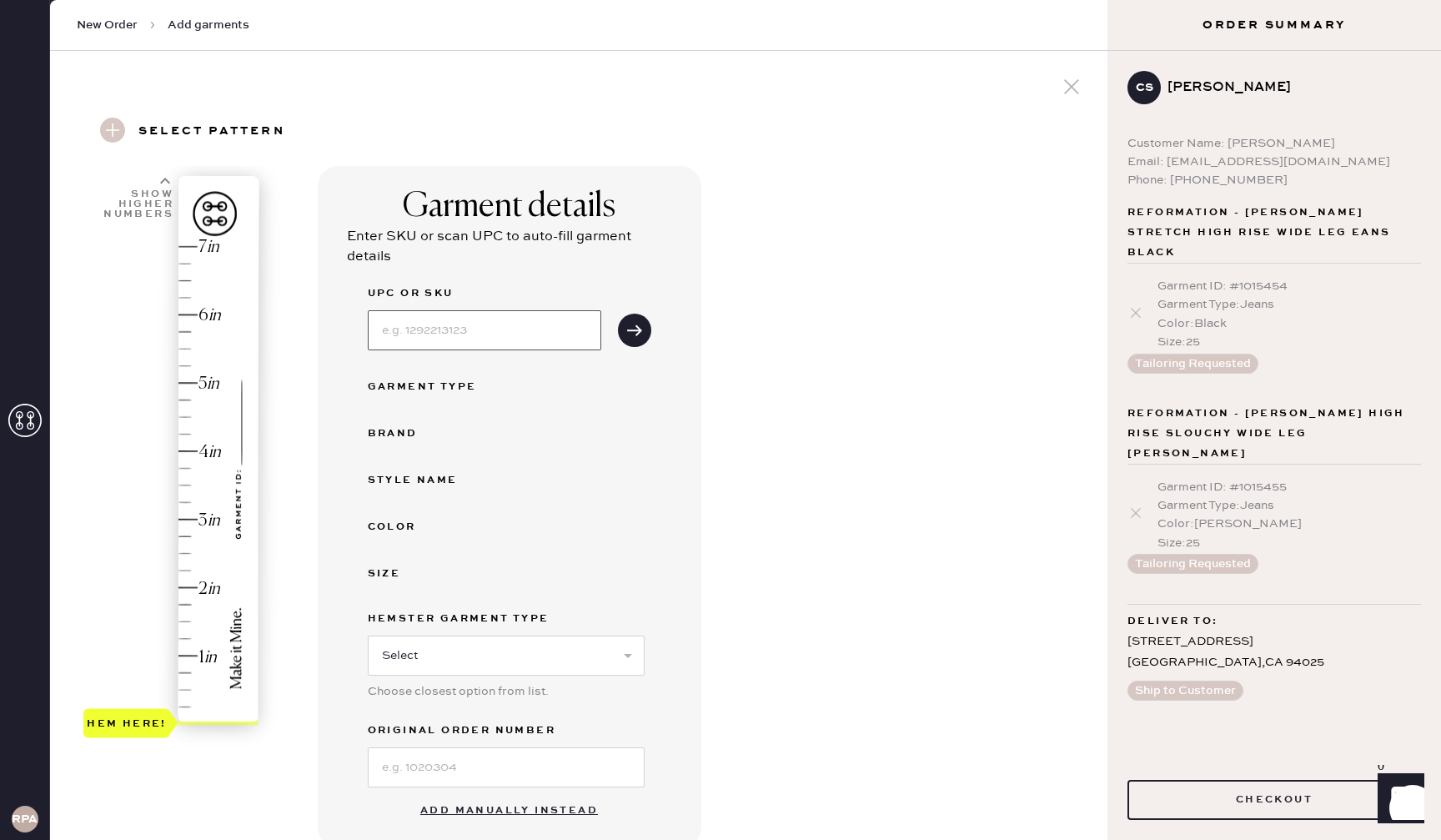
click at [524, 333] on input at bounding box center [484, 330] width 234 height 40
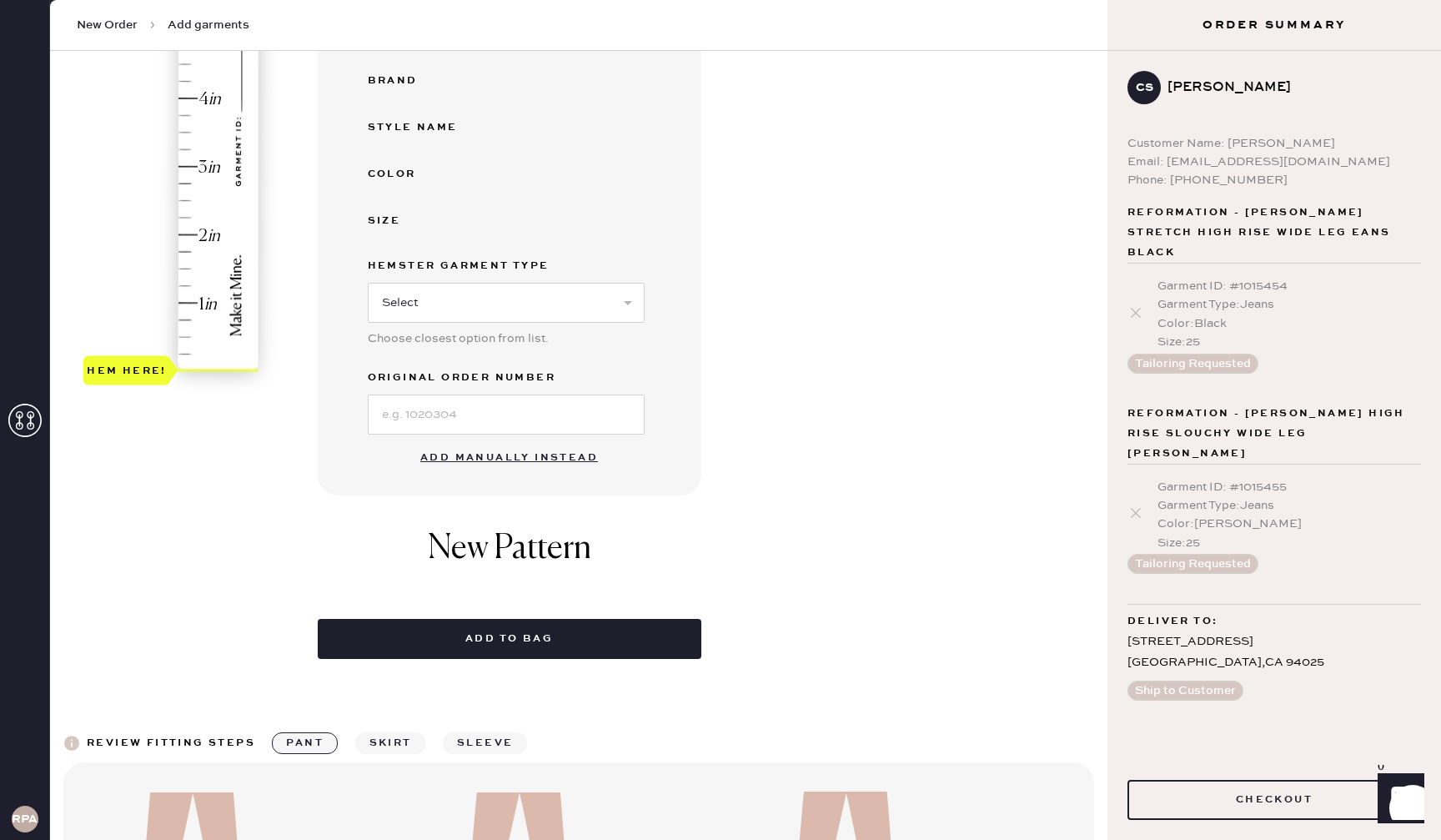
scroll to position [398, 0]
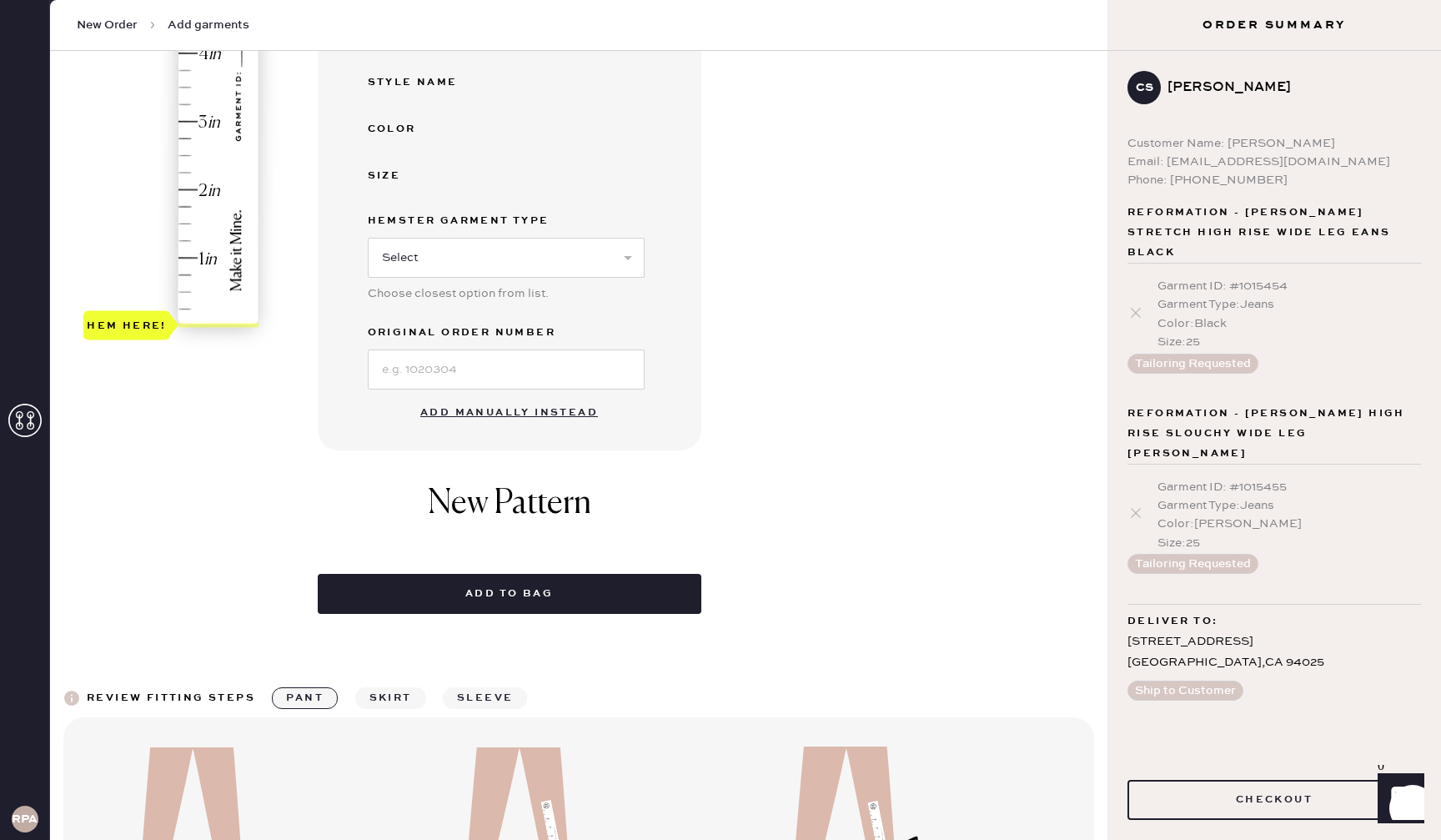
click at [697, 412] on div "Garment details Enter SKU or scan UPC to auto-fill garment details UPC or SKU G…" at bounding box center [509, 109] width 383 height 682
click at [569, 415] on button "Add manually instead" at bounding box center [509, 413] width 197 height 33
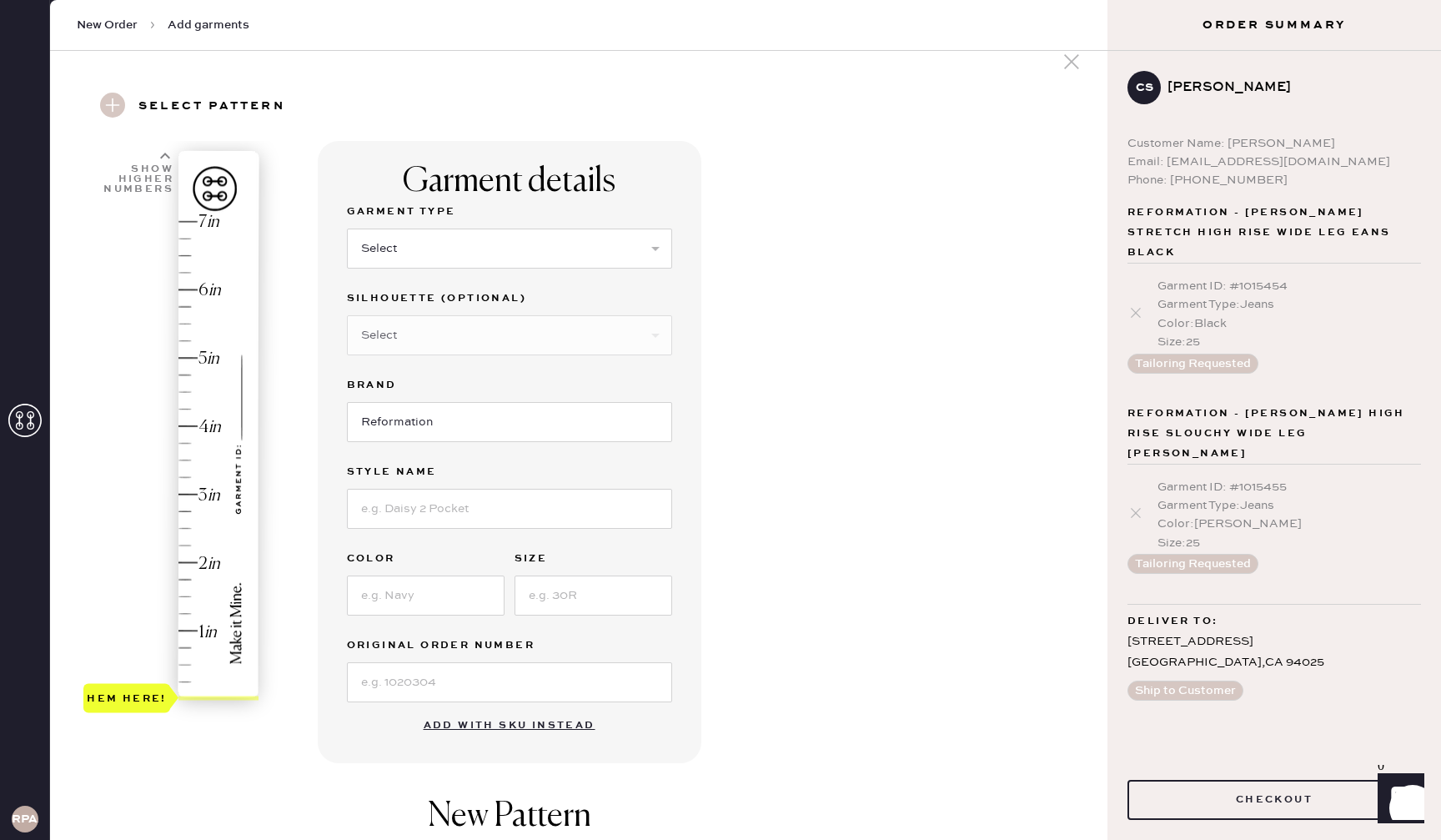
scroll to position [0, 0]
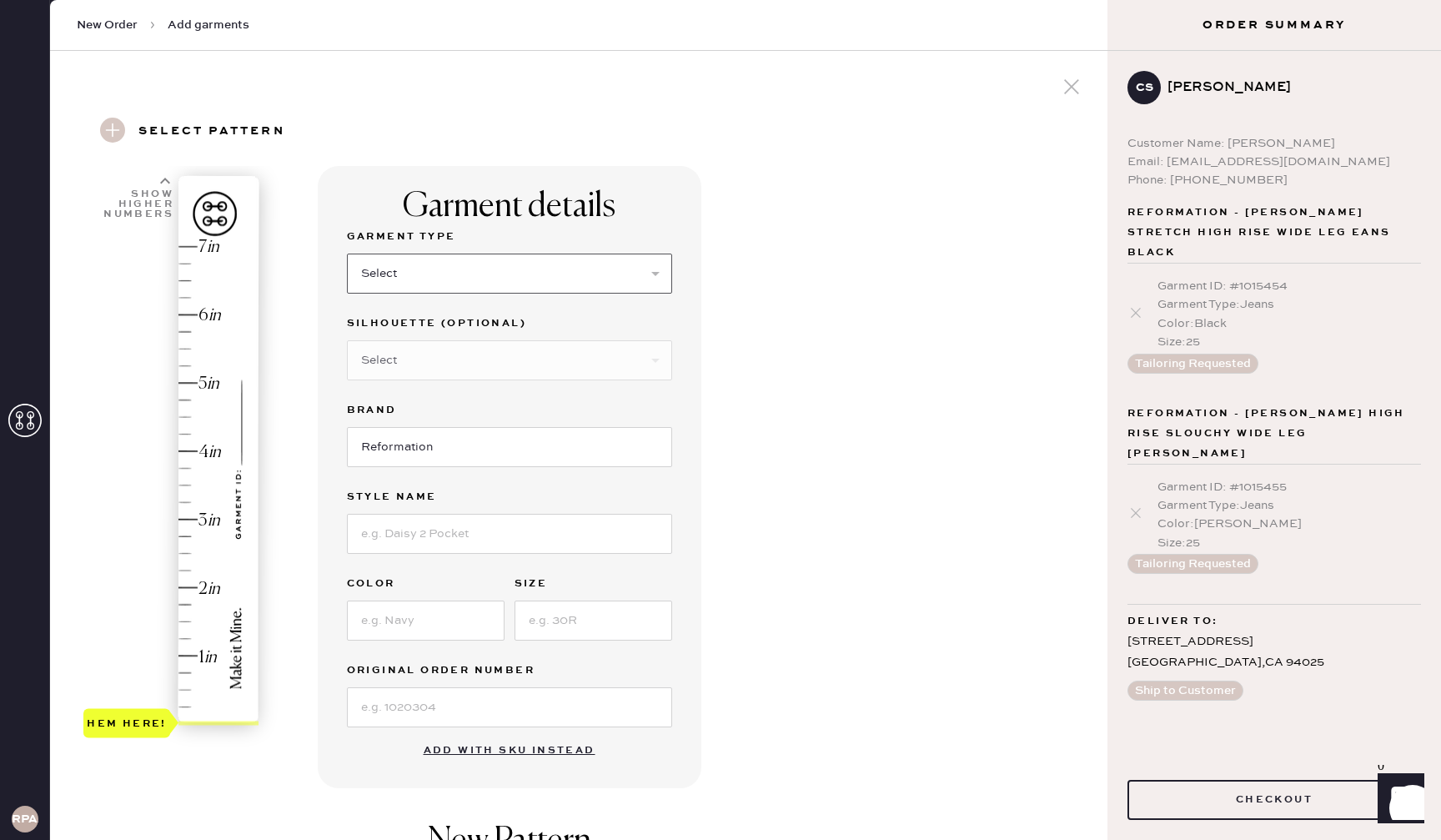
click at [494, 285] on select "Select Basic Skirt Jeans Leggings Pants Shorts Basic Sleeved Dress Basic Sleeve…" at bounding box center [509, 273] width 325 height 40
select select "13"
click at [499, 548] on input at bounding box center [509, 533] width 325 height 40
type input "Tazzi Maxi Denim Skirt"
click at [470, 610] on input at bounding box center [426, 620] width 158 height 40
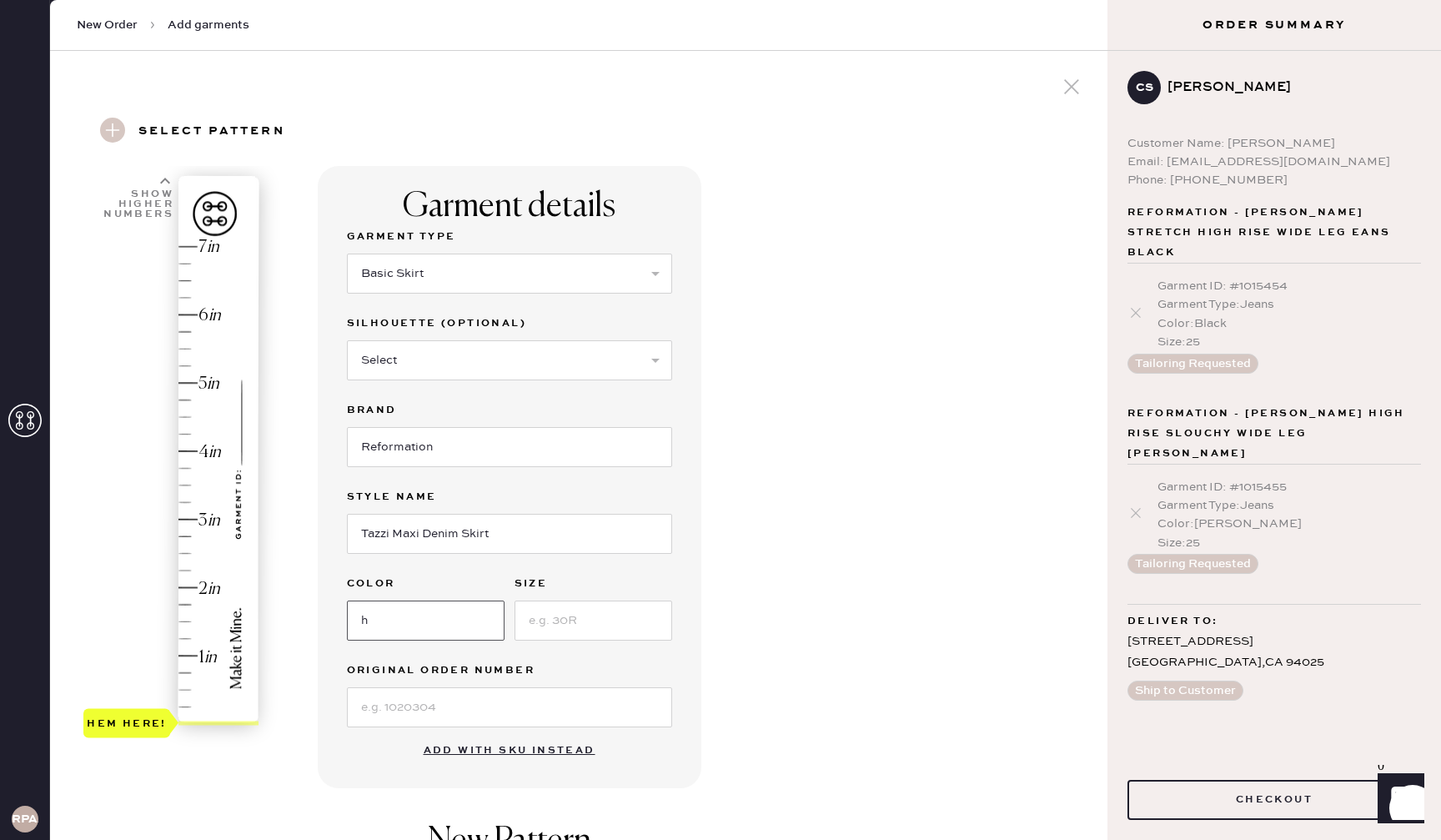
type input "Hemlock"
click at [588, 617] on input at bounding box center [593, 620] width 158 height 40
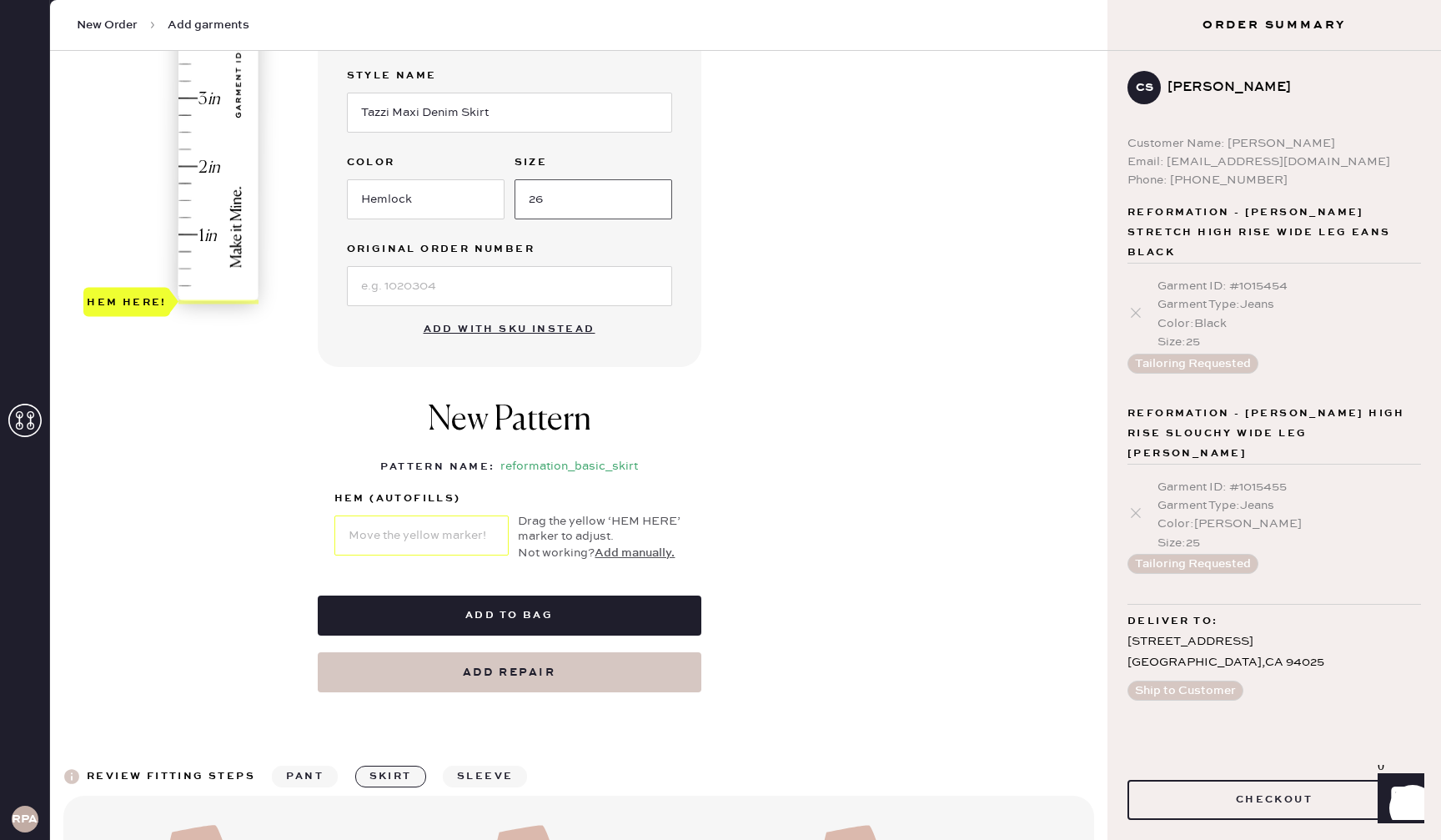
scroll to position [395, 0]
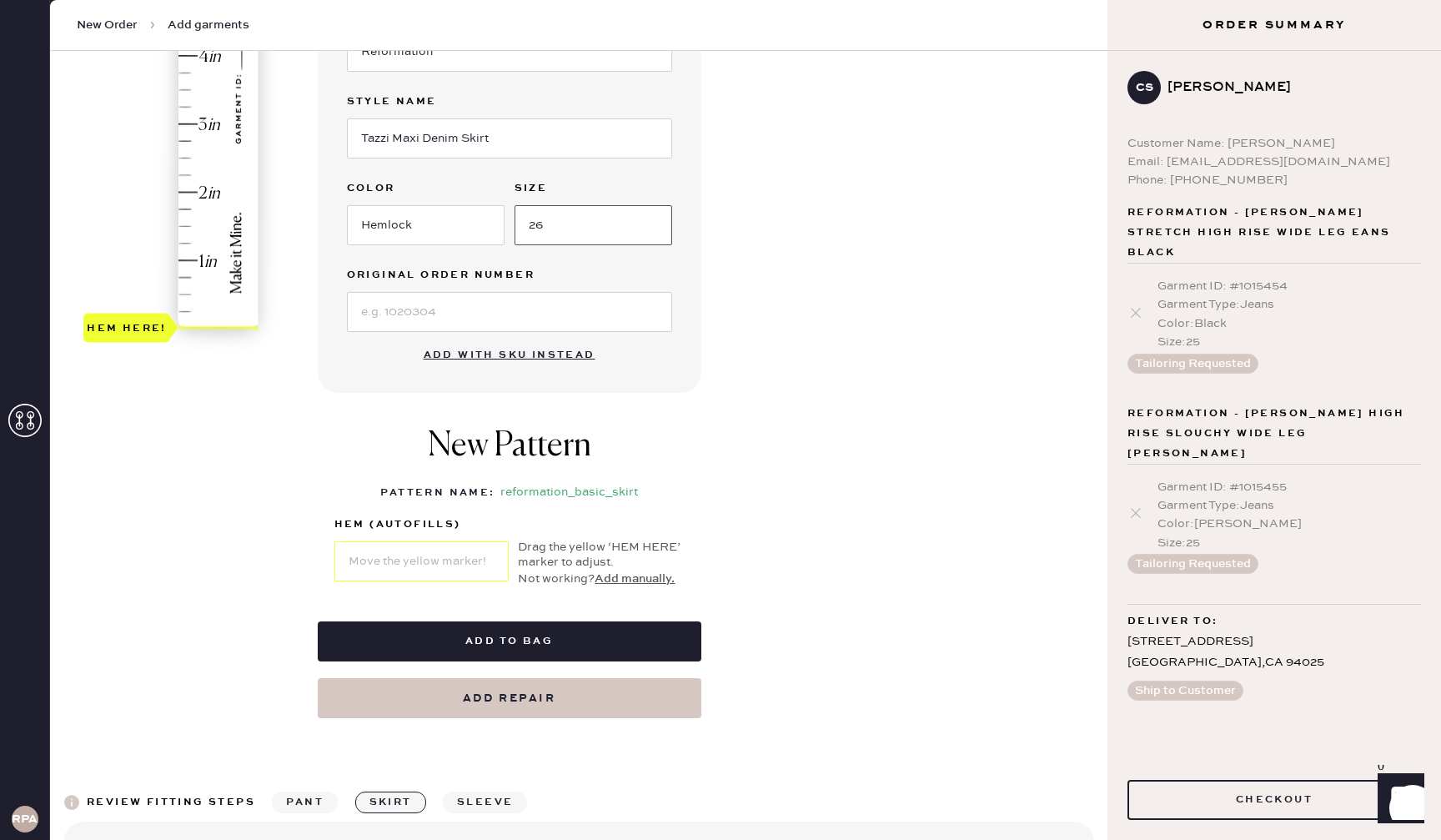
type input "26"
type input "2"
click at [207, 190] on div "Hem here!" at bounding box center [172, 90] width 177 height 492
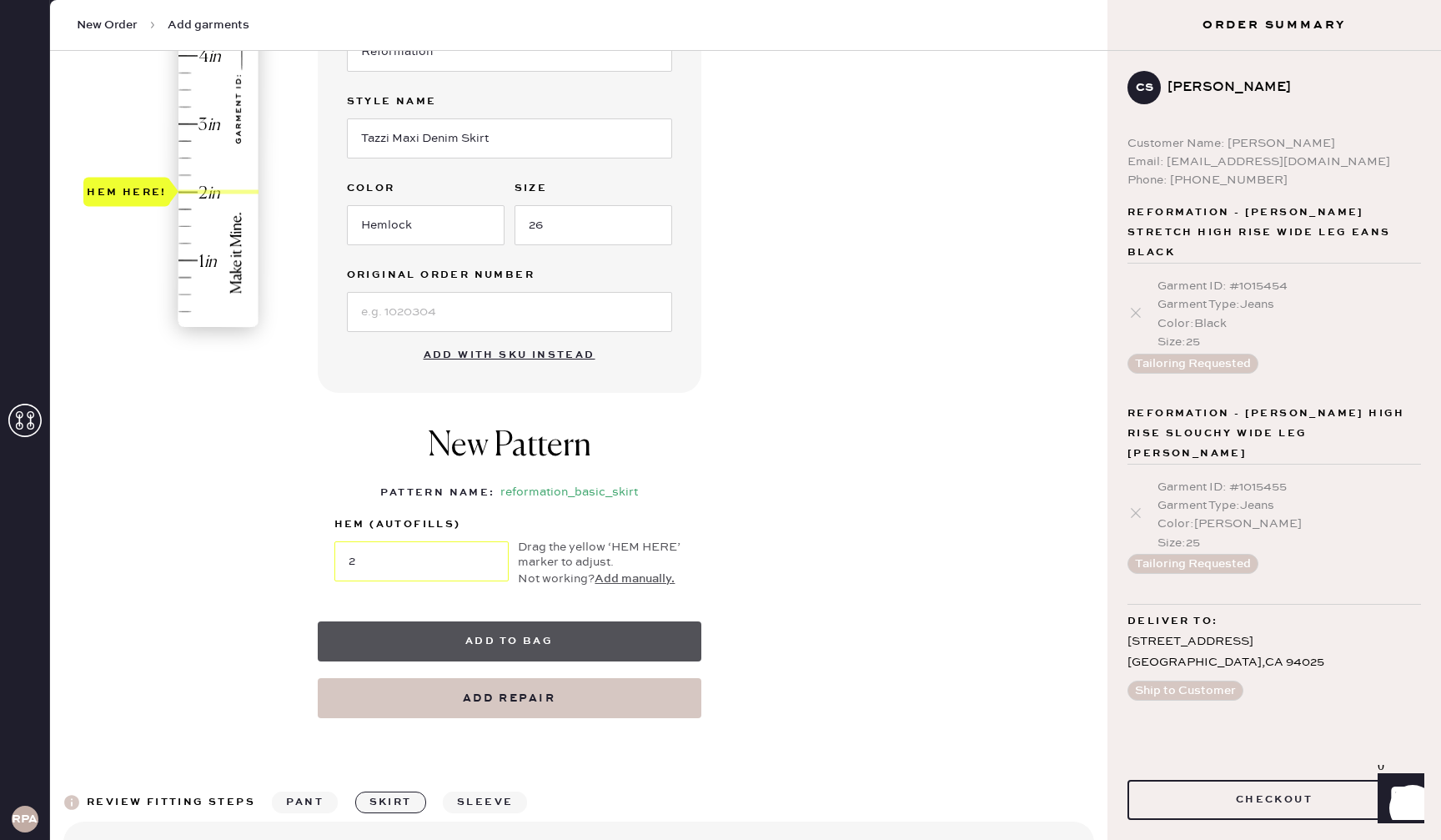
click at [531, 634] on button "Add to bag" at bounding box center [509, 641] width 383 height 40
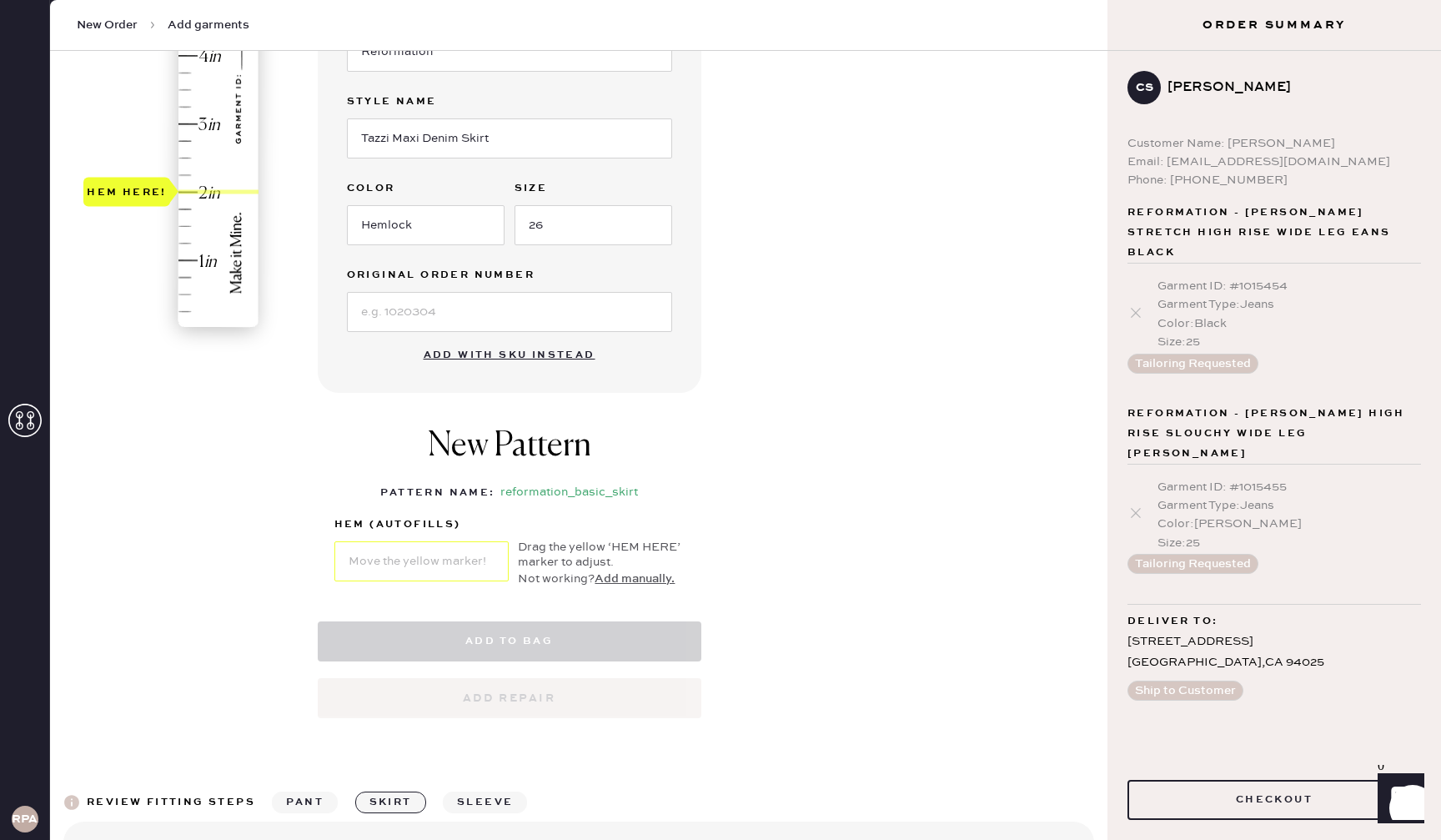
select select "13"
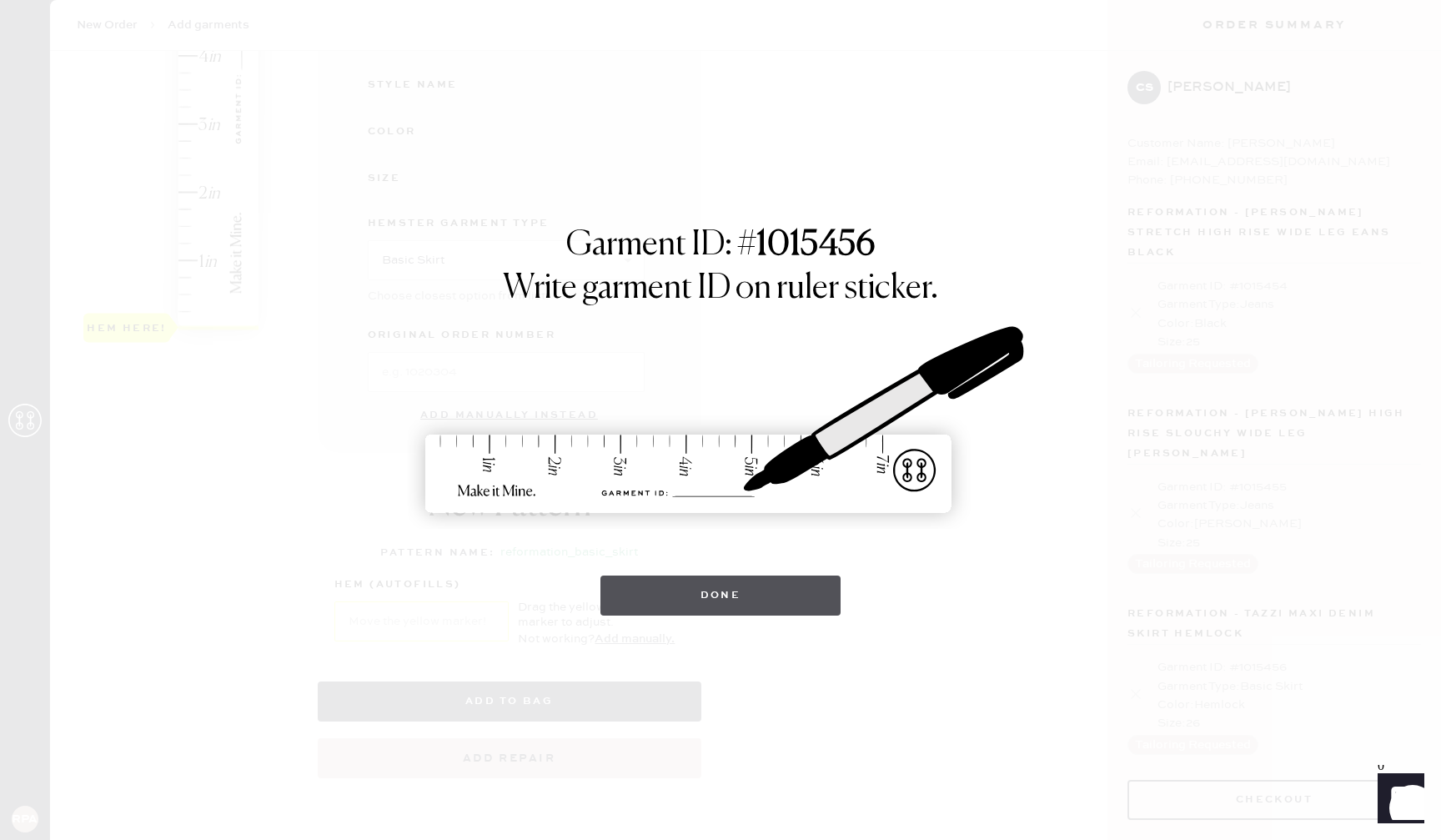
click at [686, 600] on button "Done" at bounding box center [720, 595] width 241 height 40
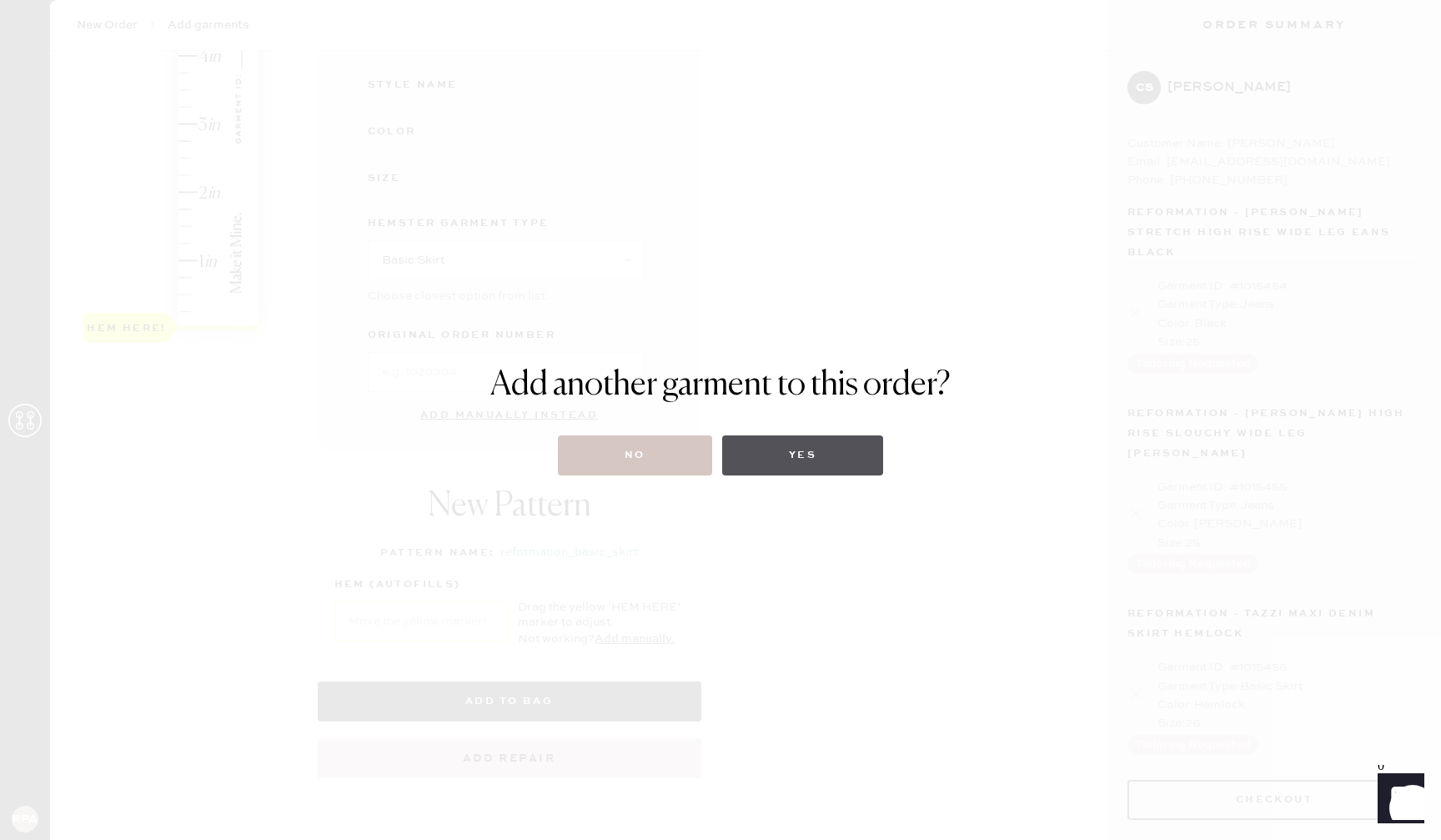
click at [823, 456] on button "Yes" at bounding box center [802, 455] width 161 height 40
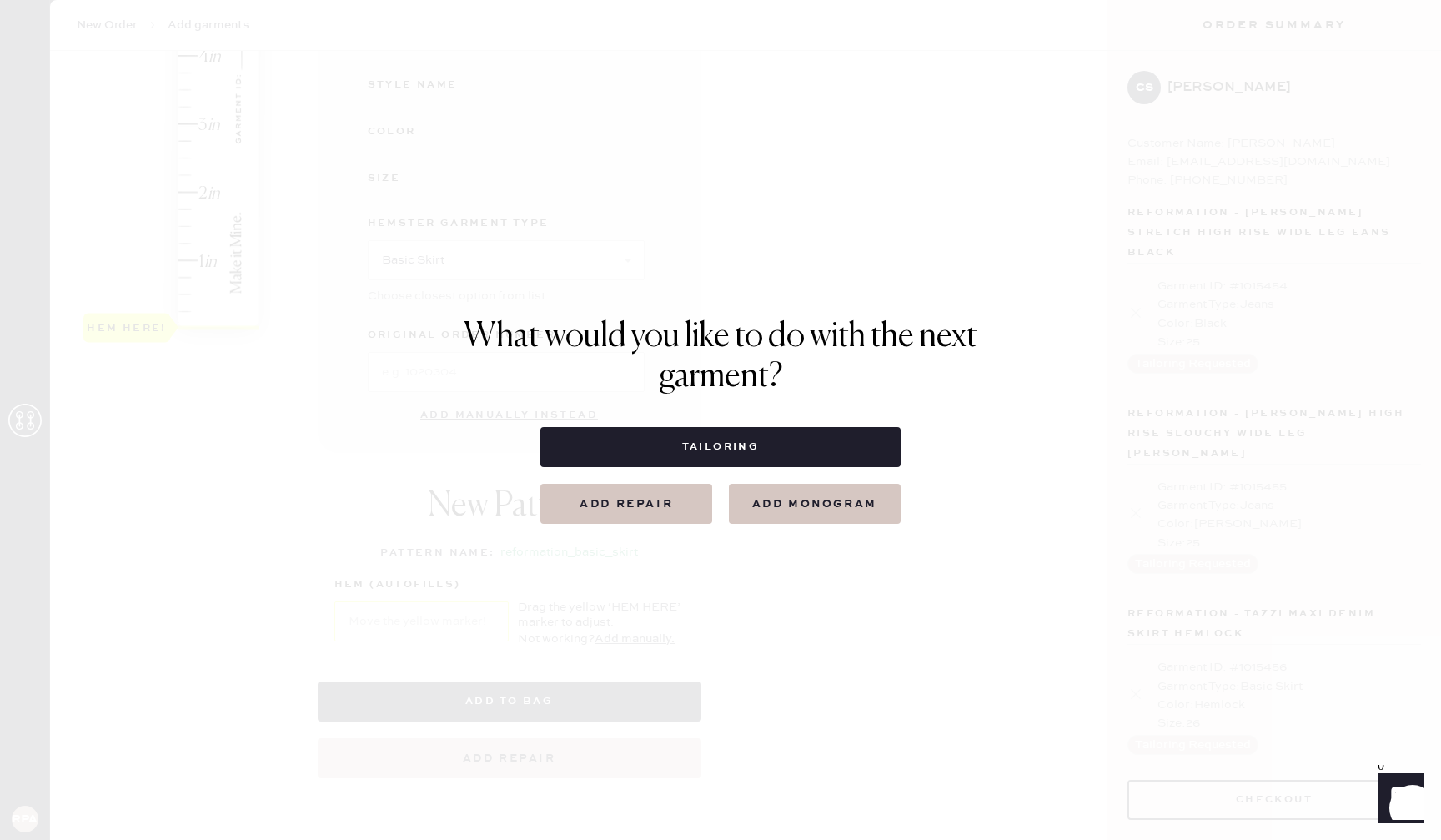
click at [697, 436] on button "Tailoring" at bounding box center [720, 446] width 360 height 40
select select
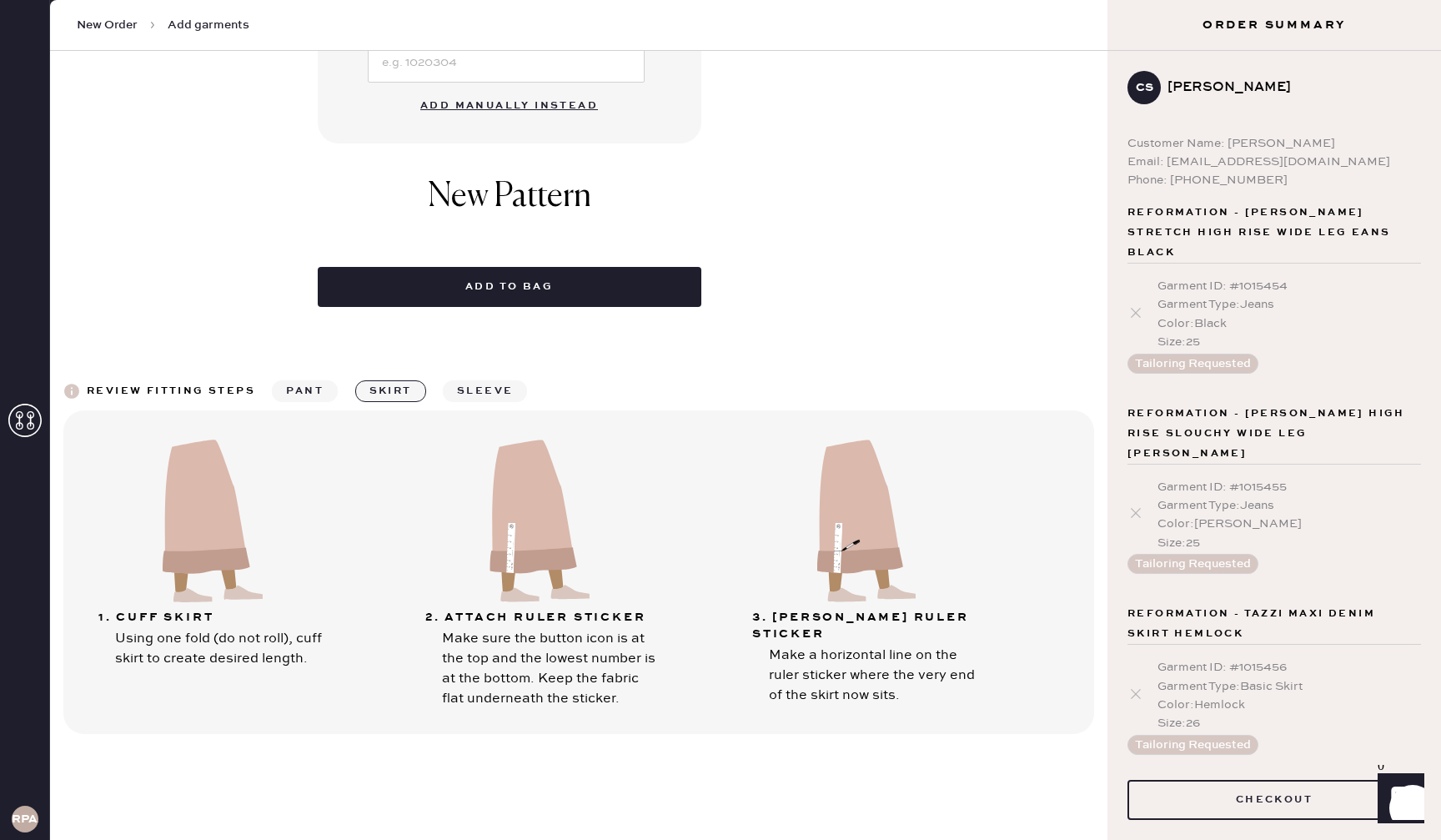
scroll to position [688, 0]
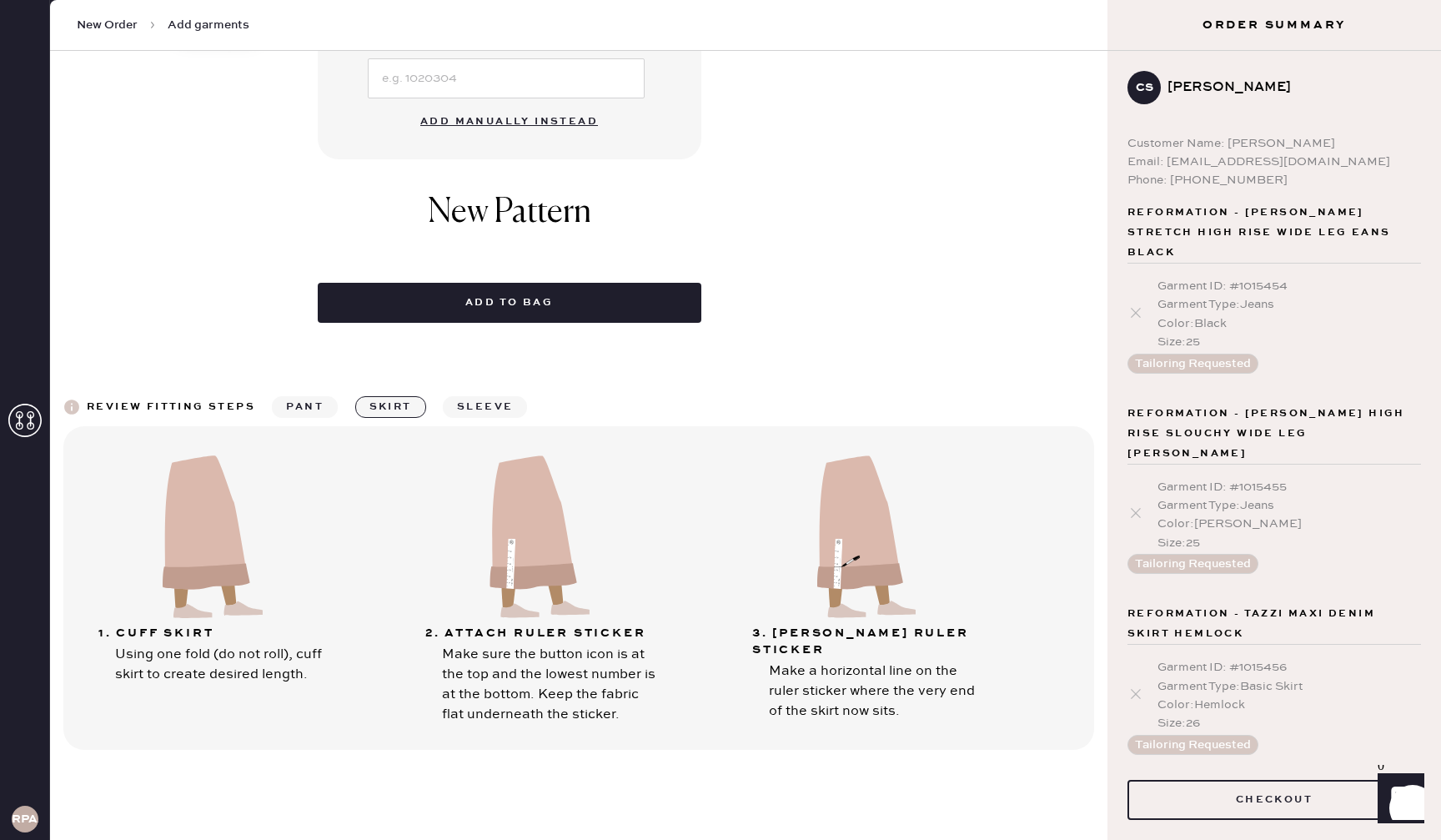
click at [547, 123] on button "Add manually instead" at bounding box center [509, 122] width 197 height 33
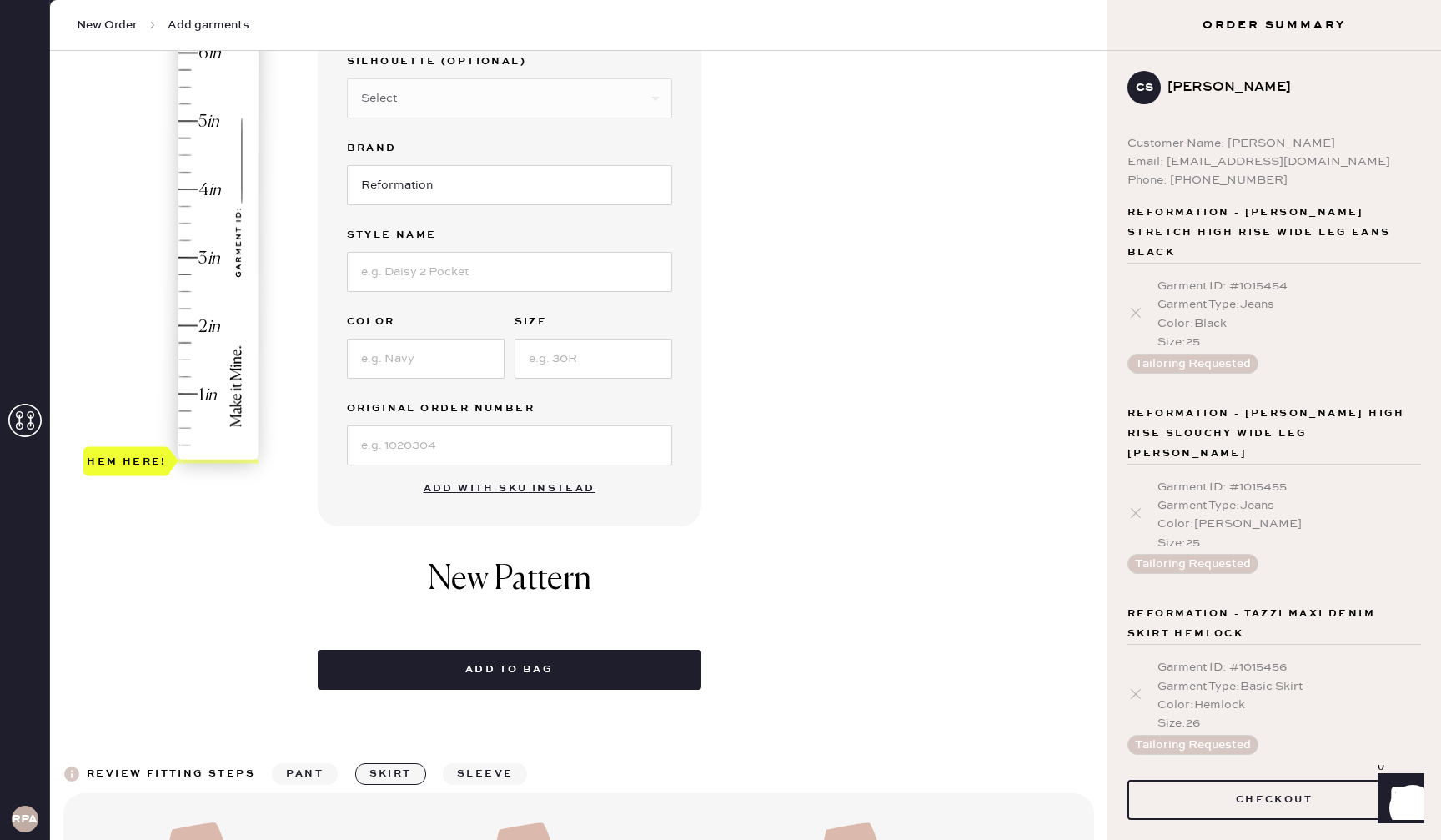
scroll to position [0, 0]
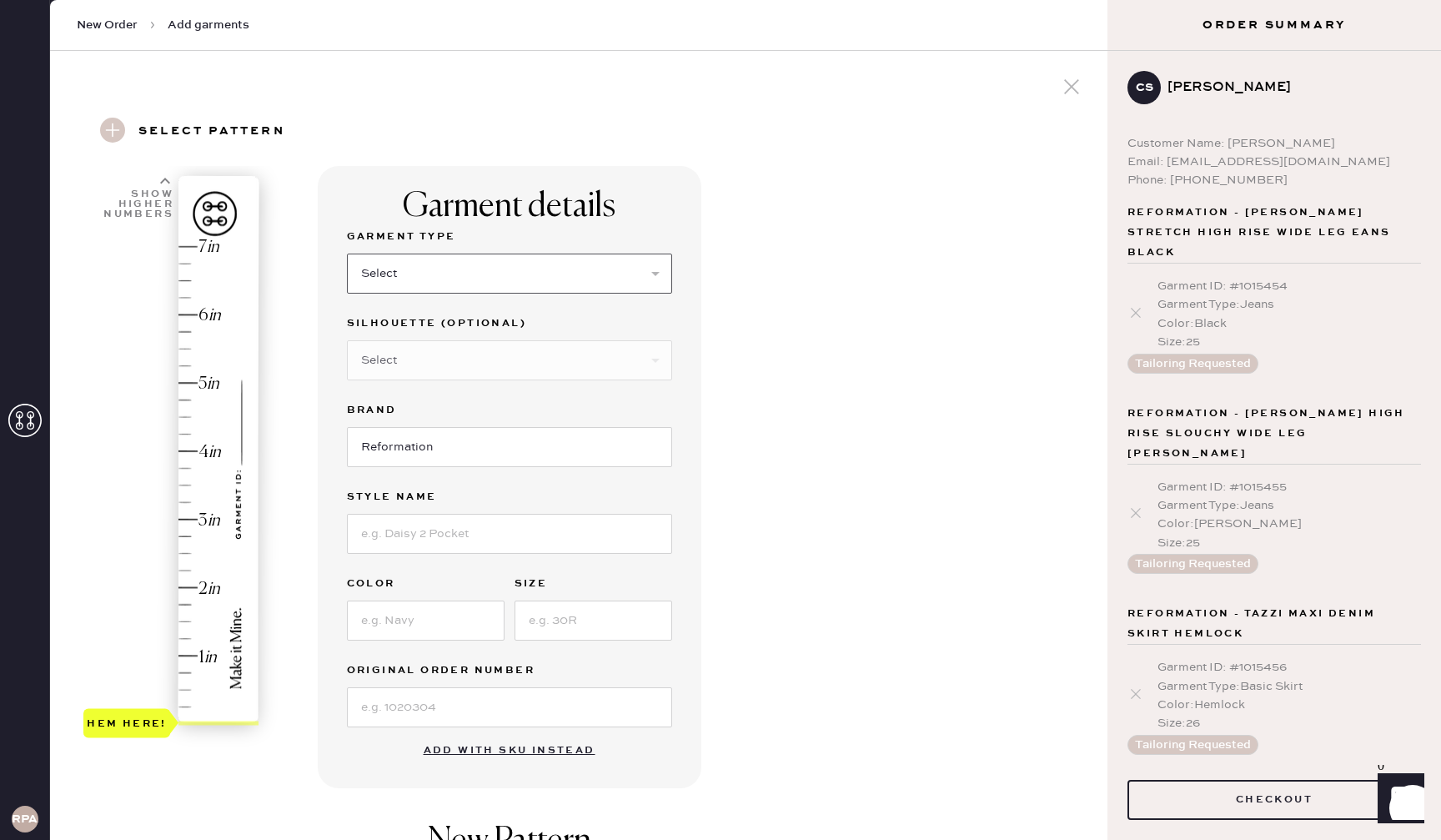
click at [478, 278] on select "Select Basic Skirt Jeans Leggings Pants Shorts Basic Sleeved Dress Basic Sleeve…" at bounding box center [509, 273] width 325 height 40
select select "2"
click at [469, 550] on input at bounding box center [509, 533] width 325 height 40
type input "[PERSON_NAME] Super Stretch Low Rise Wide Leg Jeans"
click at [409, 616] on input at bounding box center [426, 620] width 158 height 40
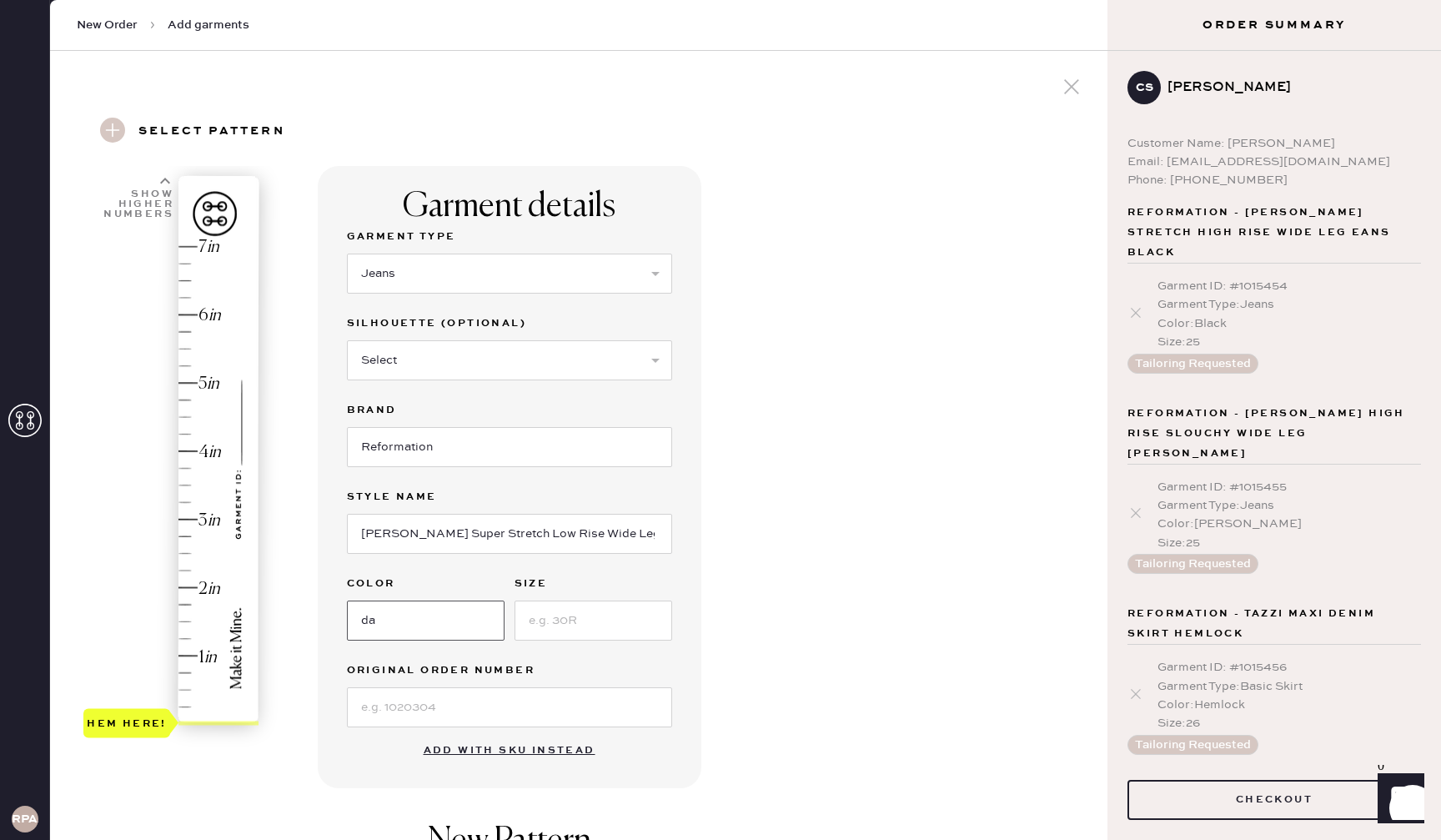
type input "Damona"
click at [595, 616] on input at bounding box center [593, 620] width 158 height 40
type input "25"
click at [189, 578] on div "Hem here!" at bounding box center [172, 486] width 177 height 492
type input "2.25"
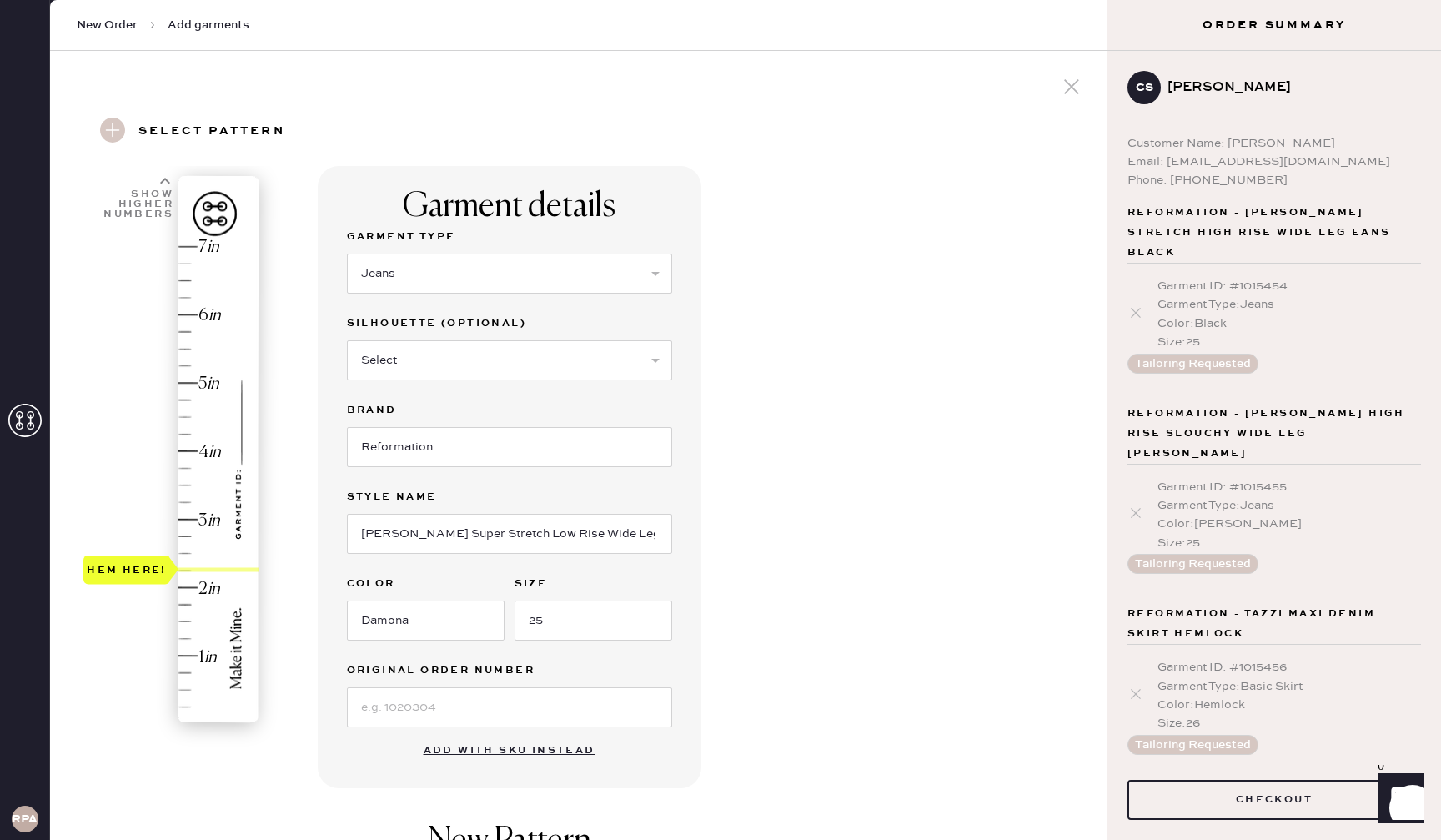
click at [197, 570] on div "Hem here!" at bounding box center [172, 486] width 177 height 492
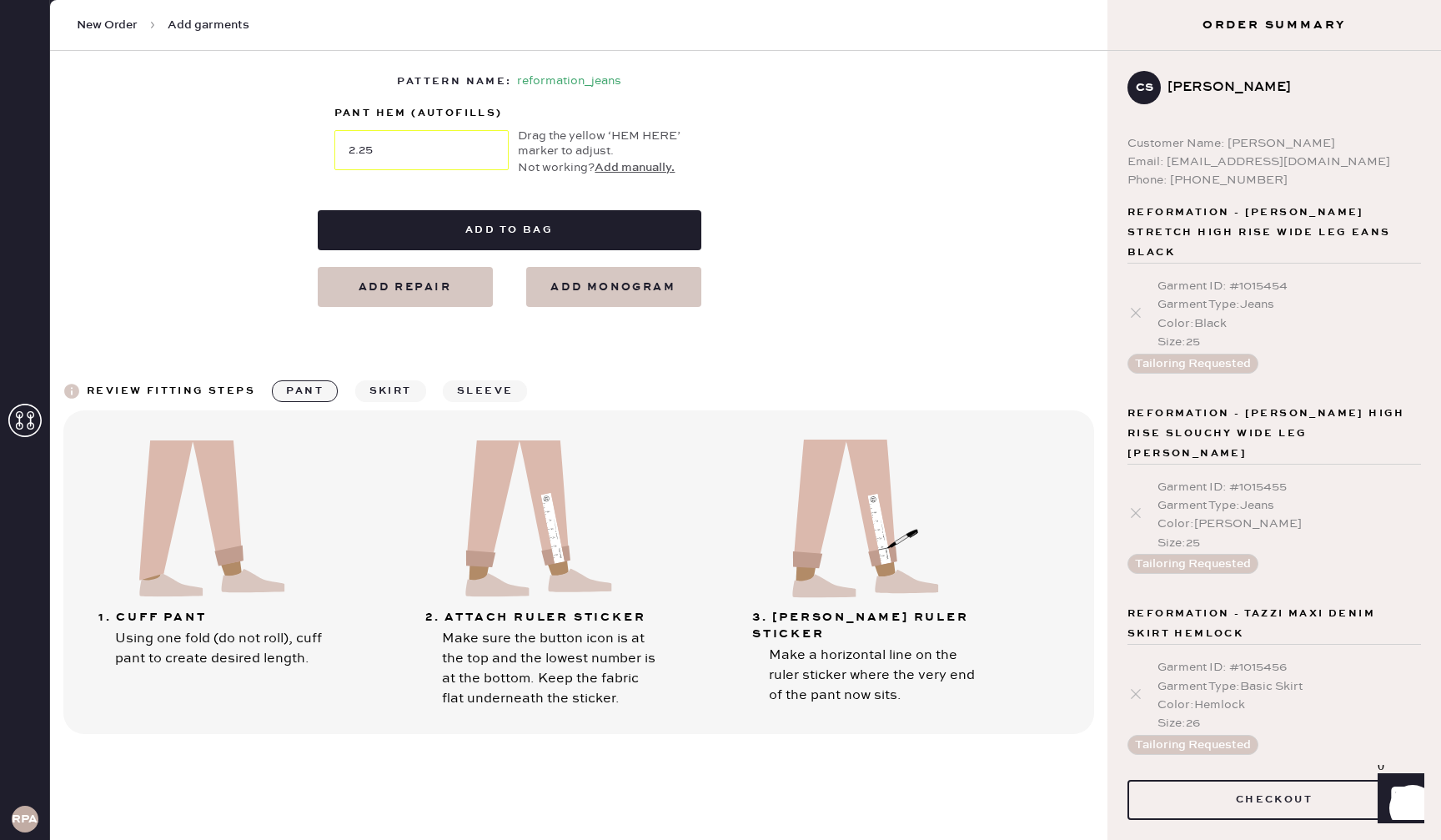
scroll to position [771, 0]
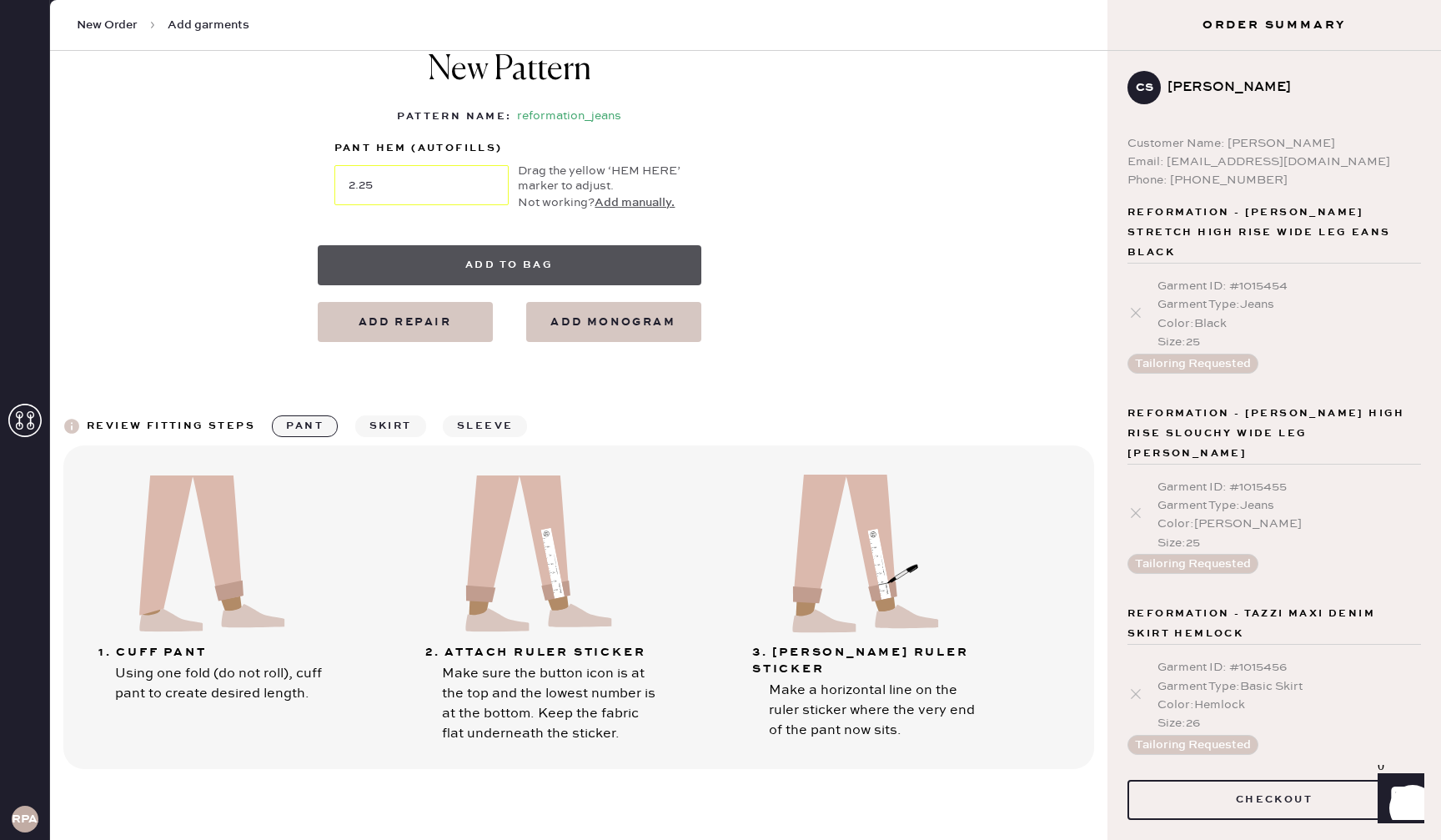
click at [510, 257] on button "Add to bag" at bounding box center [509, 264] width 383 height 40
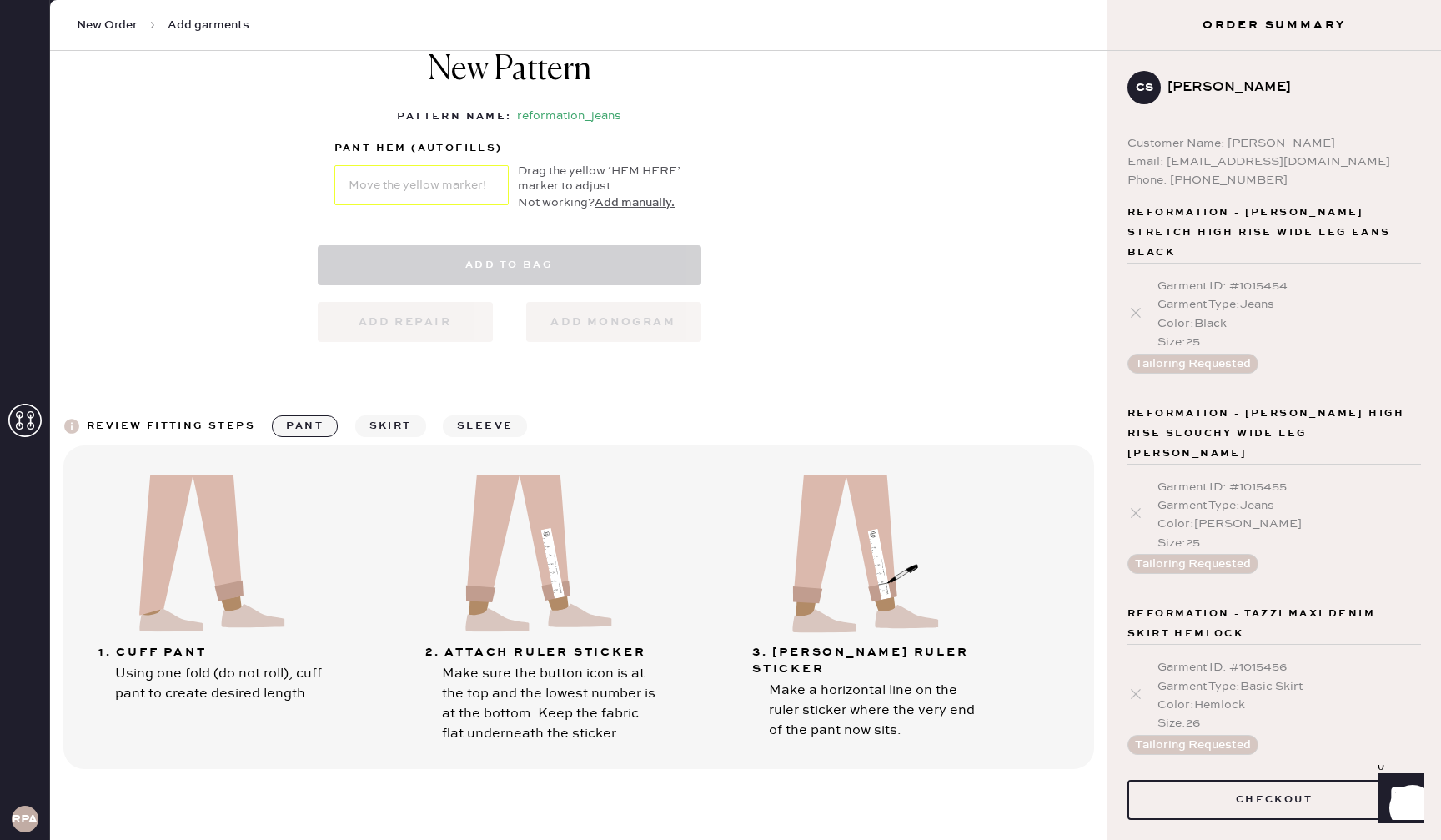
select select "2"
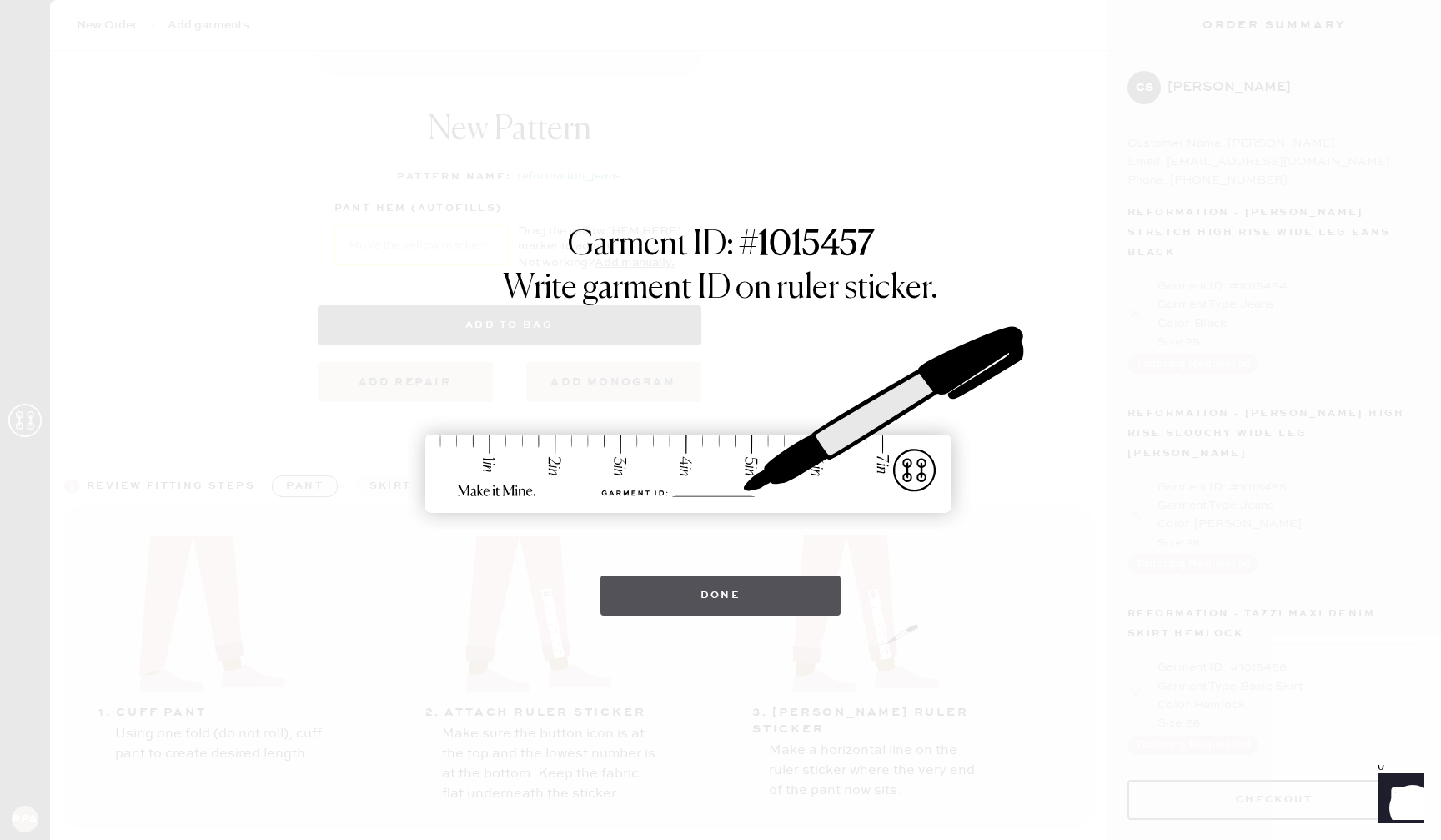
click at [652, 591] on button "Done" at bounding box center [720, 595] width 241 height 40
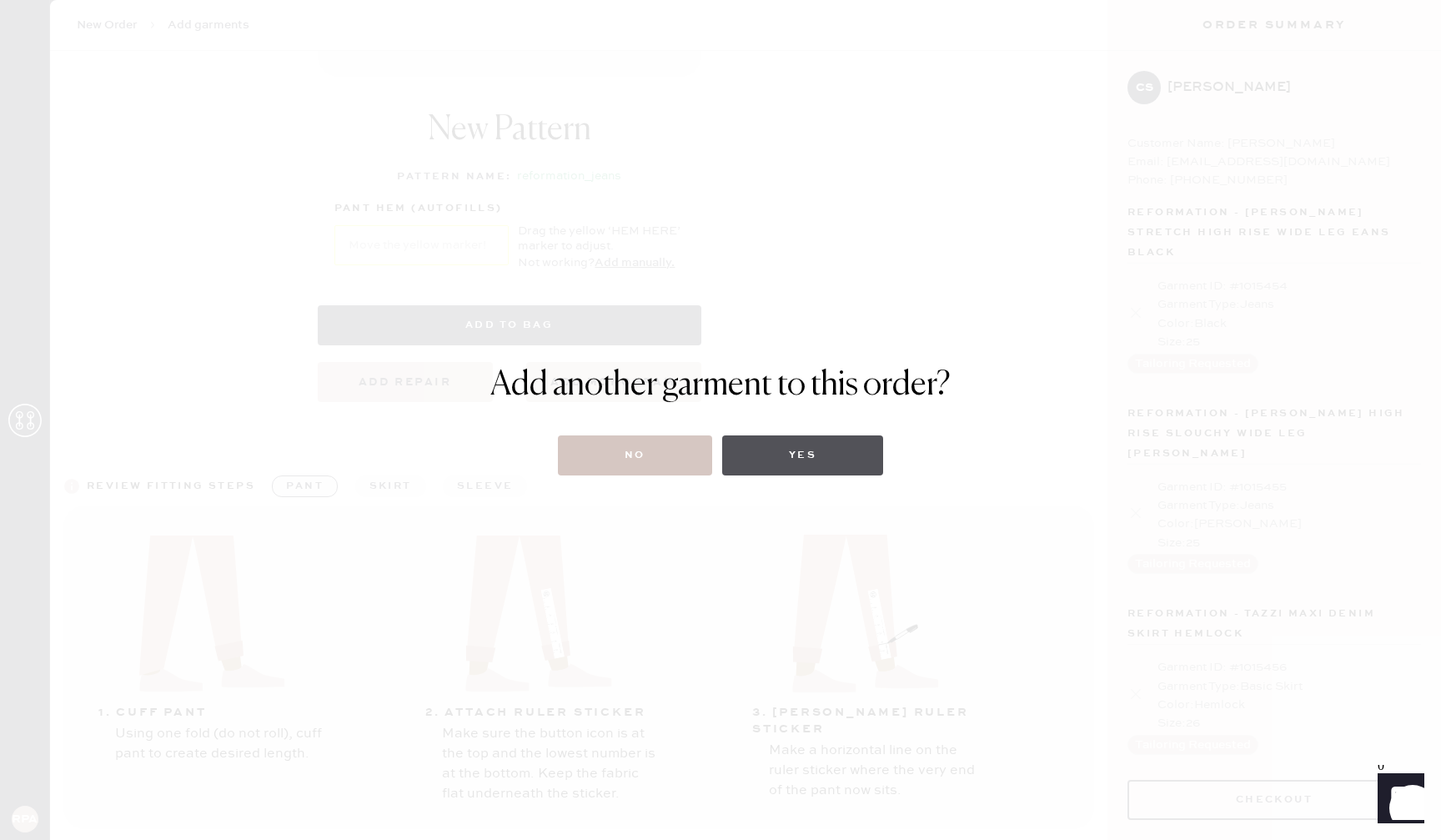
click at [764, 449] on button "Yes" at bounding box center [802, 455] width 161 height 40
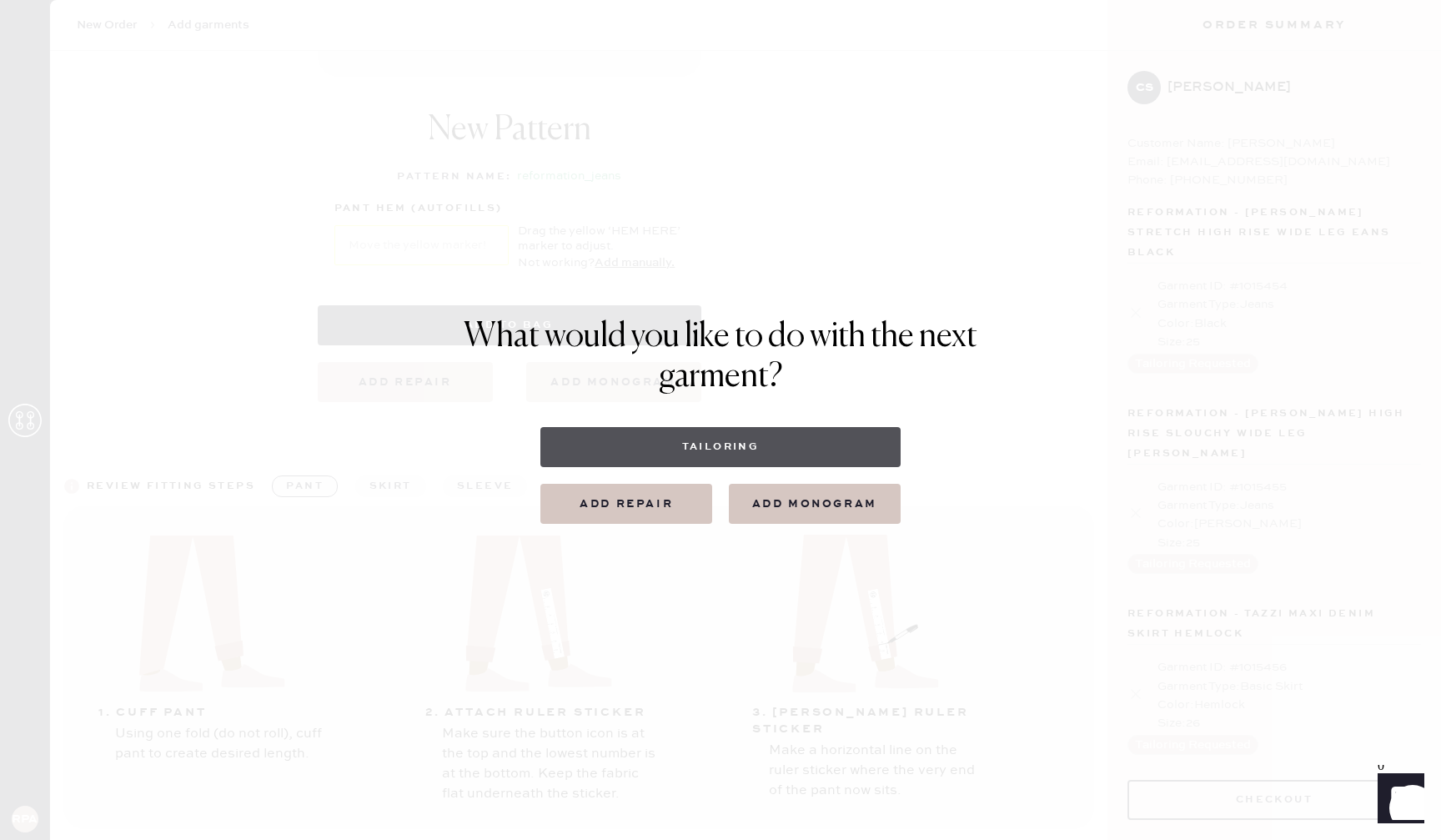
click at [764, 450] on button "Tailoring" at bounding box center [720, 446] width 360 height 40
select select
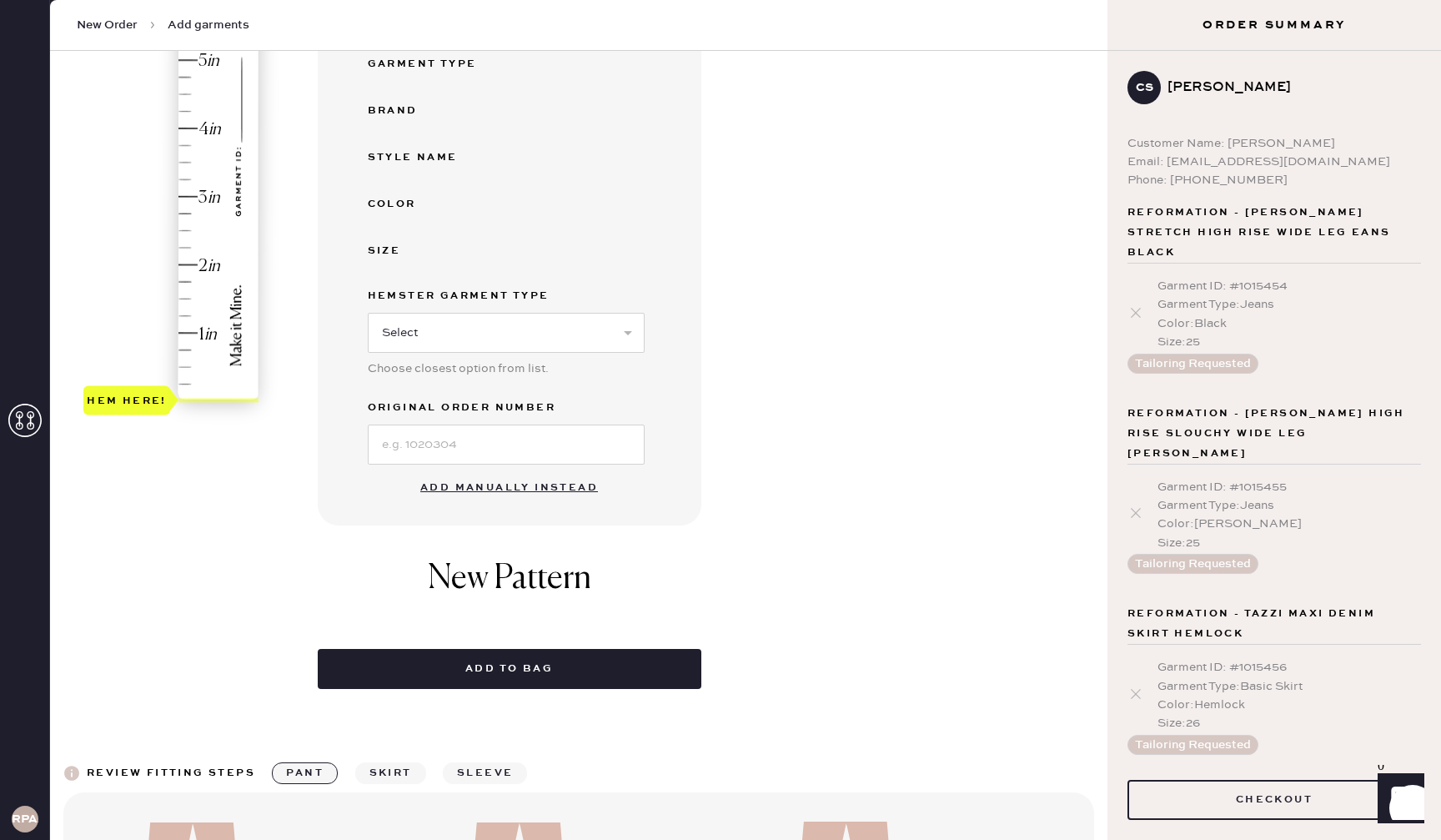
scroll to position [704, 0]
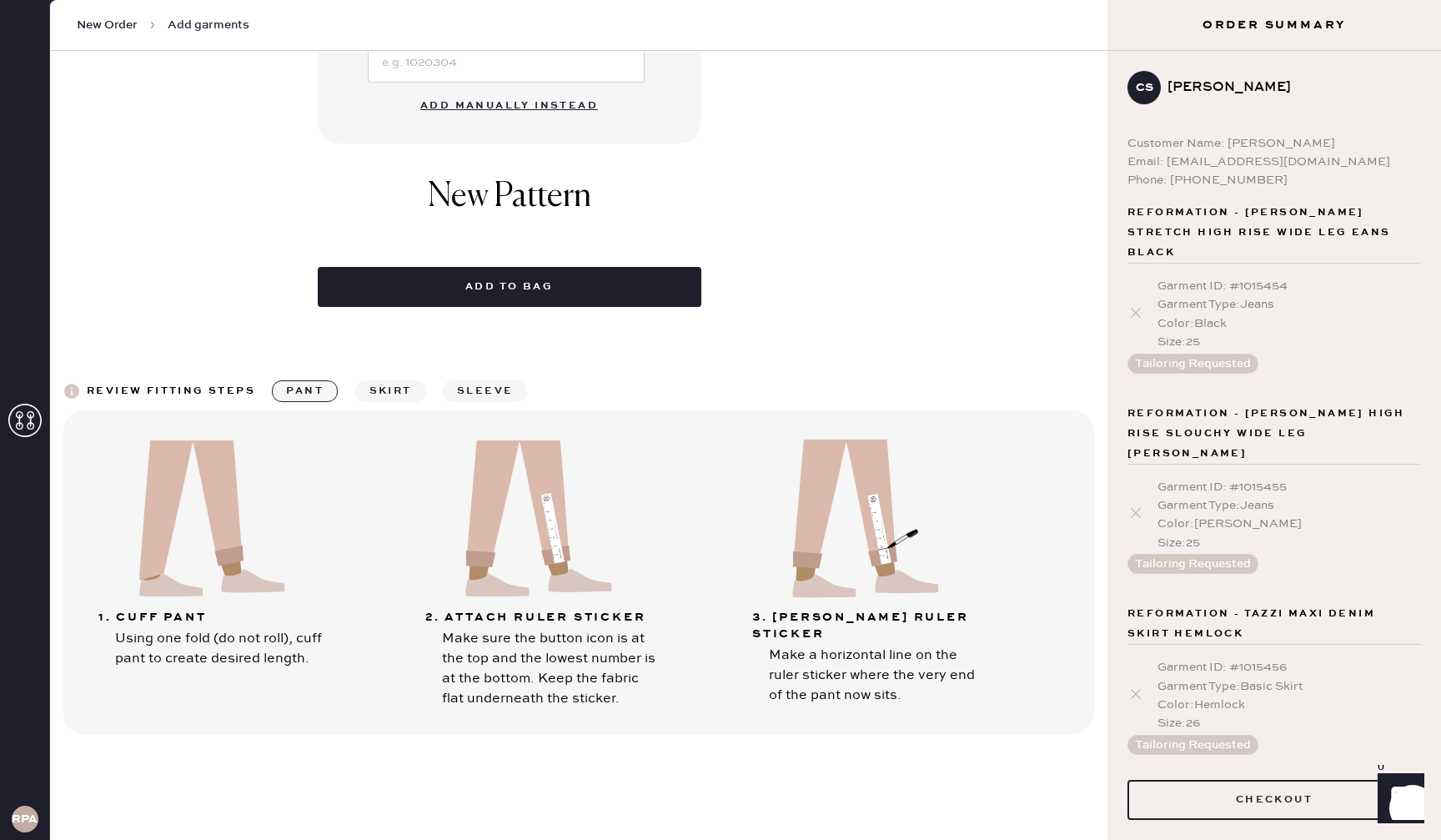
click at [542, 97] on button "Add manually instead" at bounding box center [509, 106] width 197 height 33
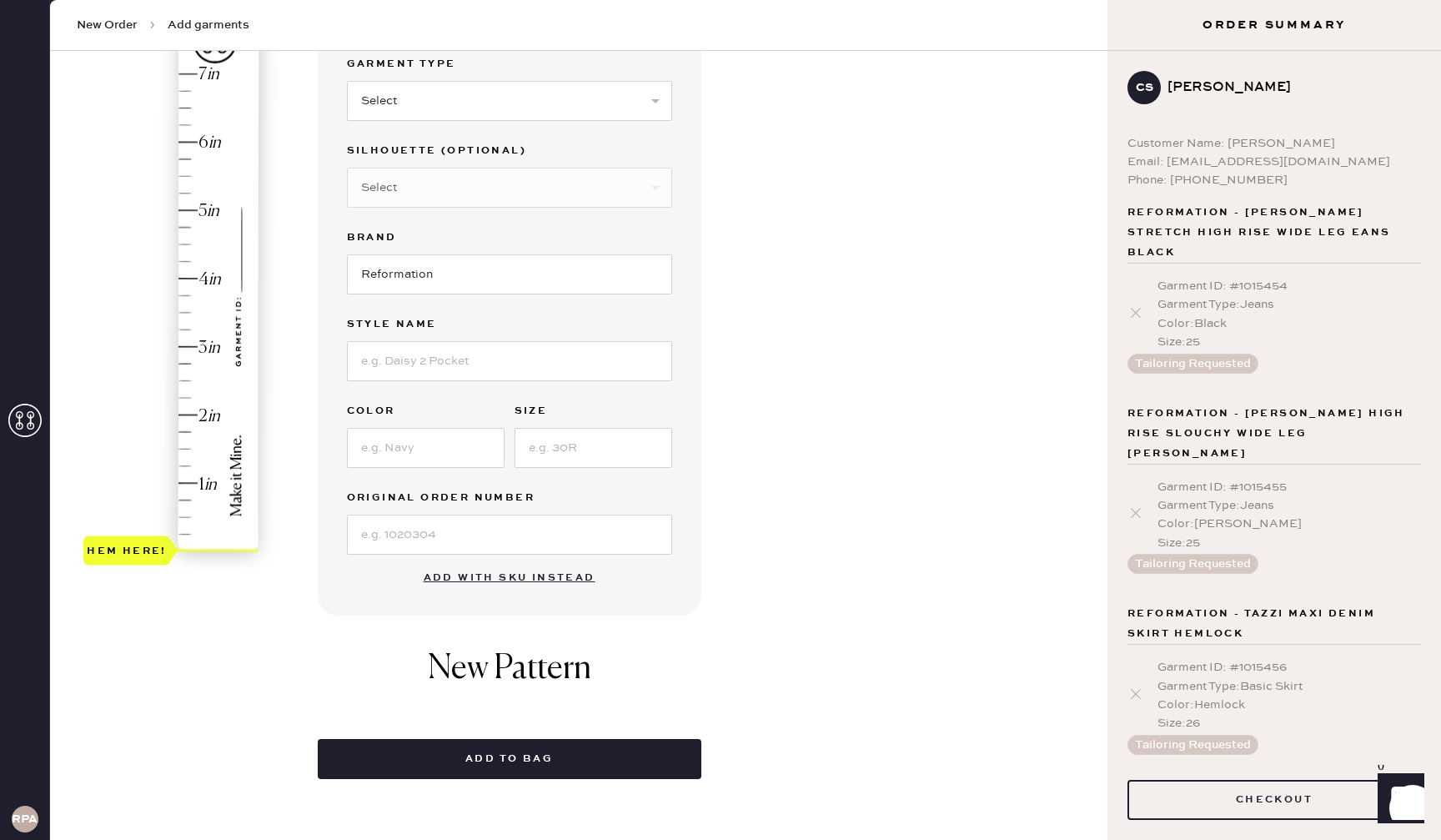
scroll to position [0, 0]
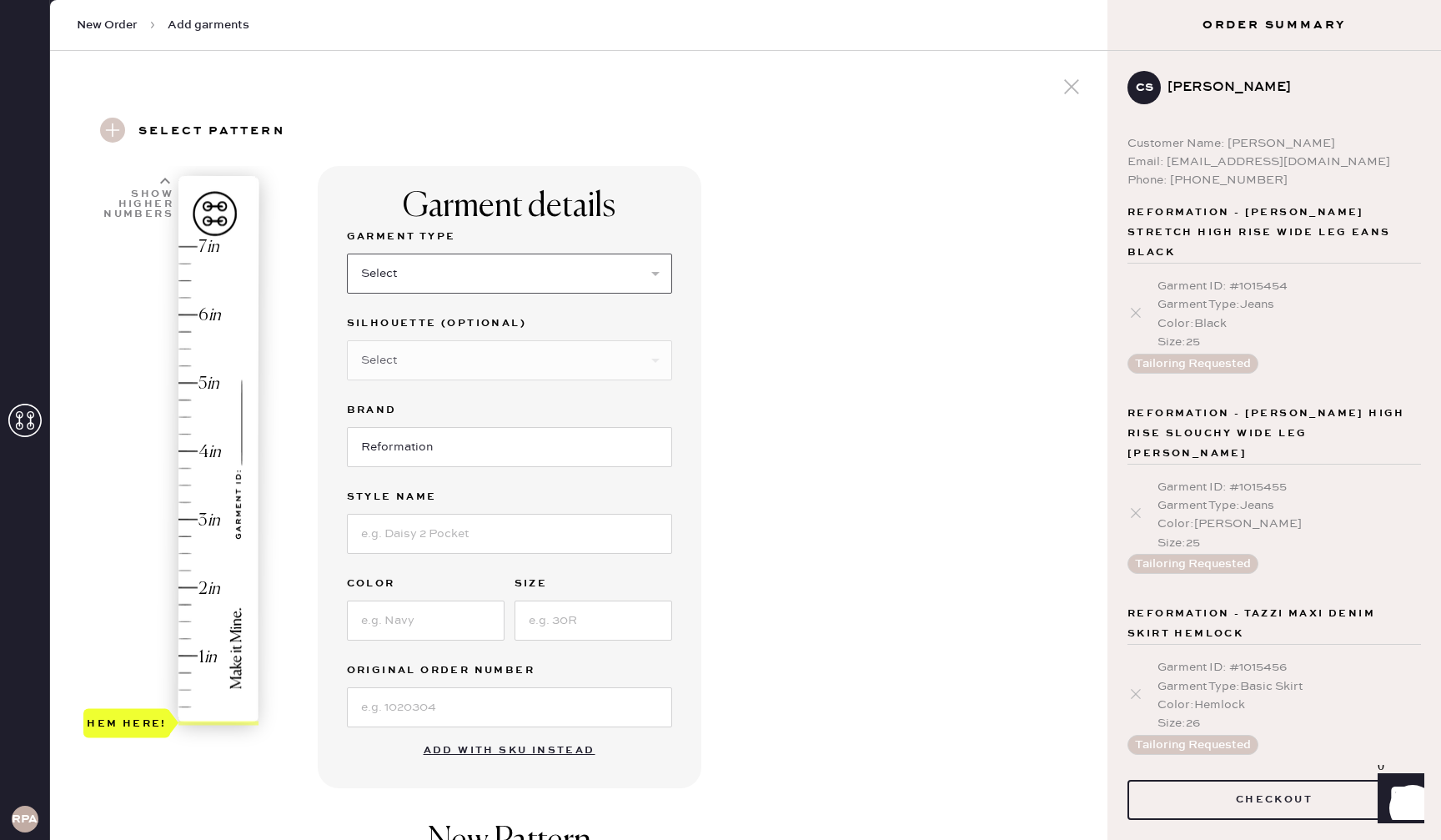
click at [483, 283] on select "Select Basic Skirt Jeans Leggings Pants Shorts Basic Sleeved Dress Basic Sleeve…" at bounding box center [509, 273] width 325 height 40
select select "7"
click at [501, 364] on select "Select Maxi Dress Midi Dress Mini Dress Other" at bounding box center [509, 360] width 325 height 40
select select "33"
click at [487, 540] on input at bounding box center [509, 533] width 325 height 40
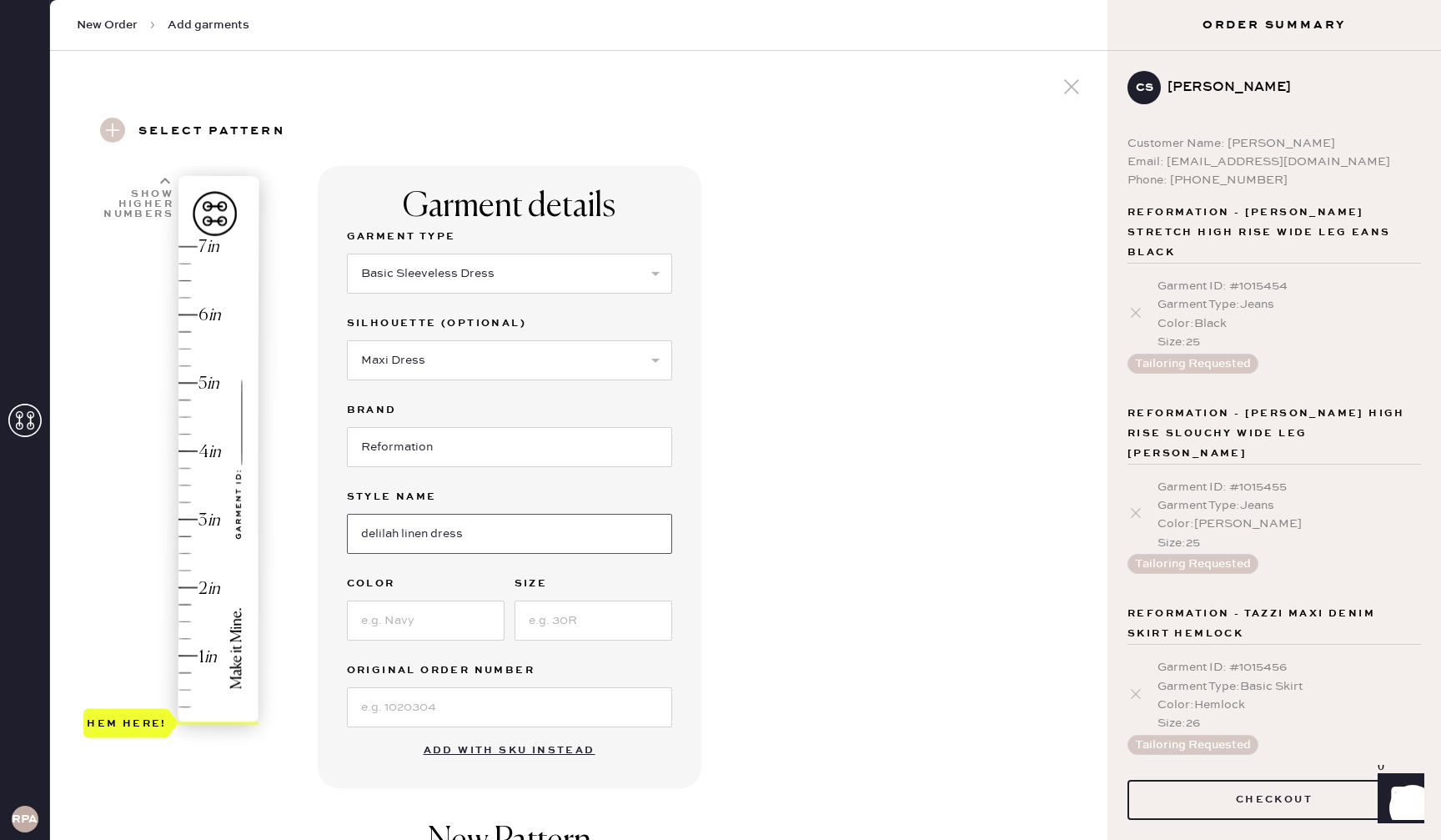
type input "delilah linen dress"
click at [471, 601] on input at bounding box center [426, 620] width 158 height 40
type input "parisian blue"
click at [583, 608] on input at bounding box center [593, 620] width 158 height 40
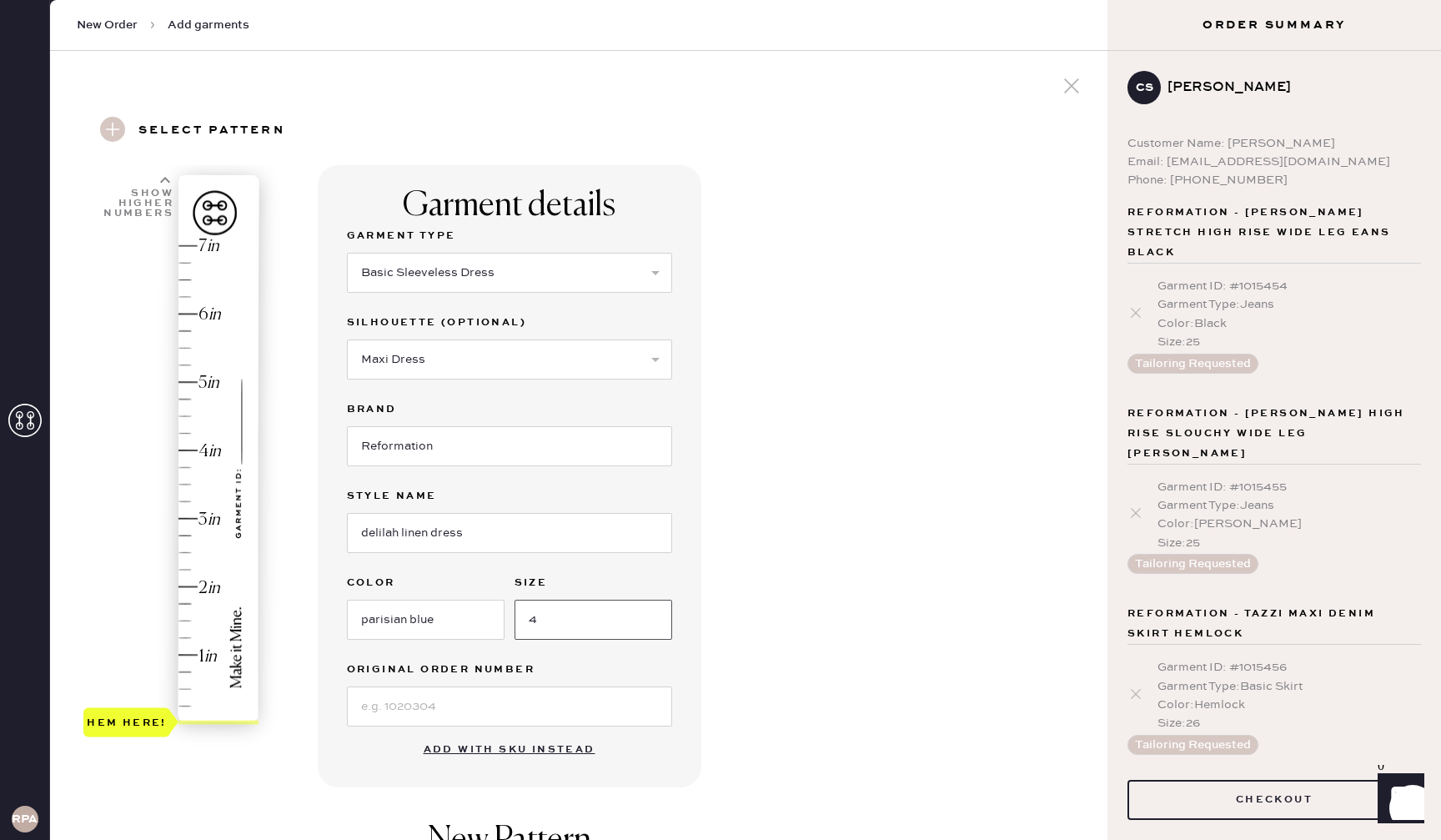
type input "4"
type input "2"
click at [189, 586] on div "Hem here!" at bounding box center [172, 485] width 177 height 492
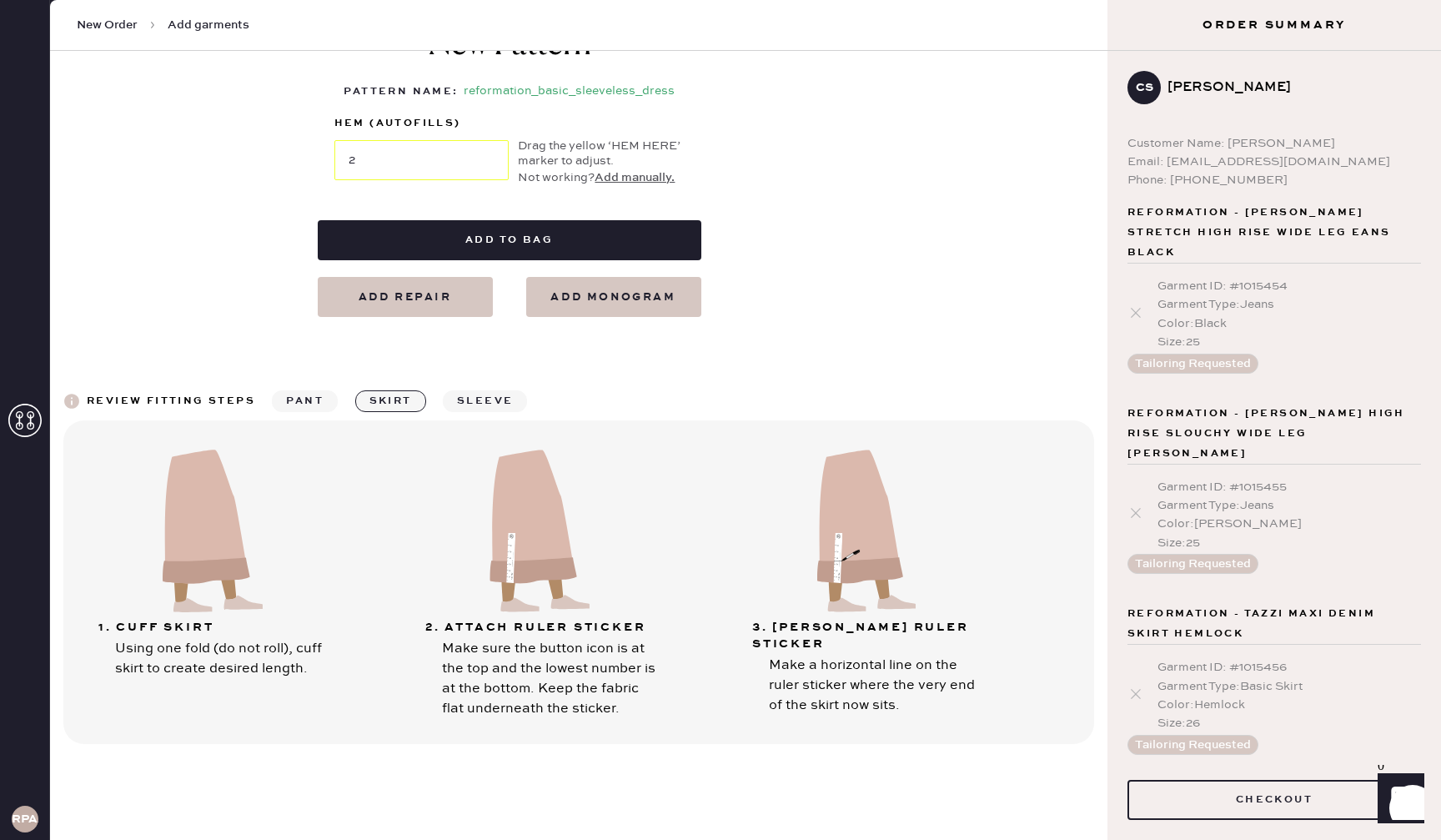
scroll to position [807, 0]
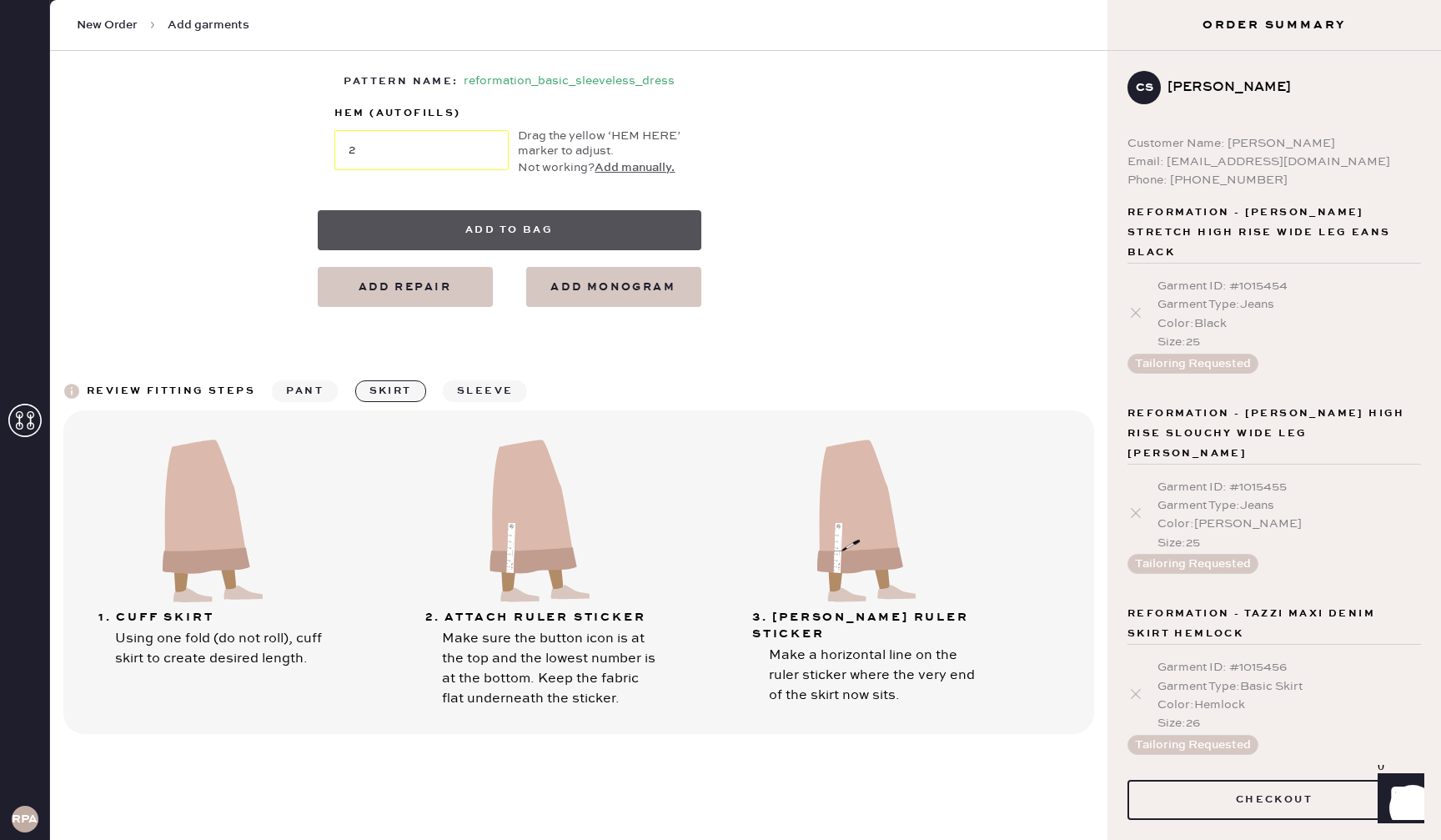
click at [462, 220] on button "Add to bag" at bounding box center [509, 229] width 383 height 40
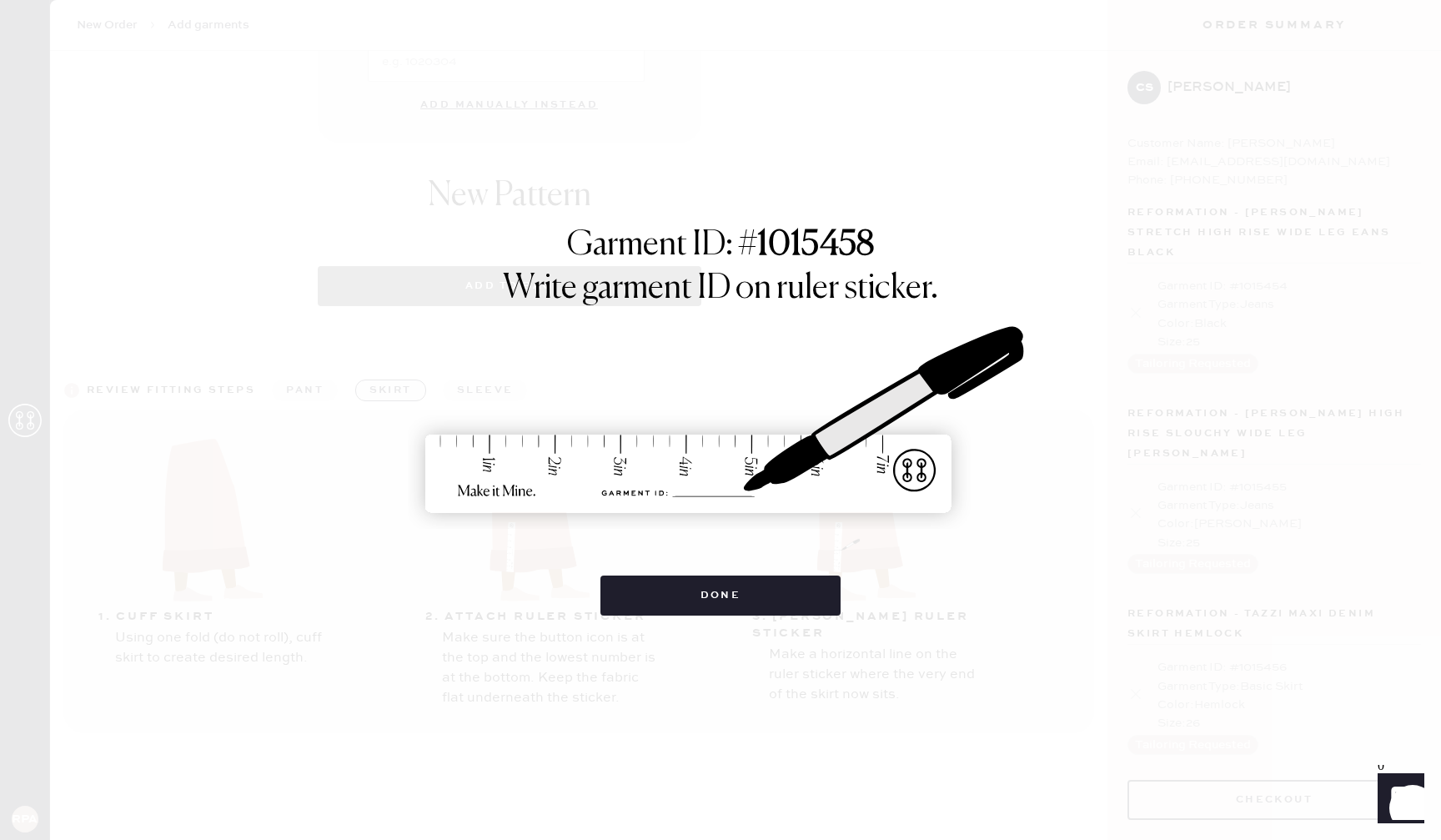
select select "7"
click at [680, 583] on button "Done" at bounding box center [720, 595] width 241 height 40
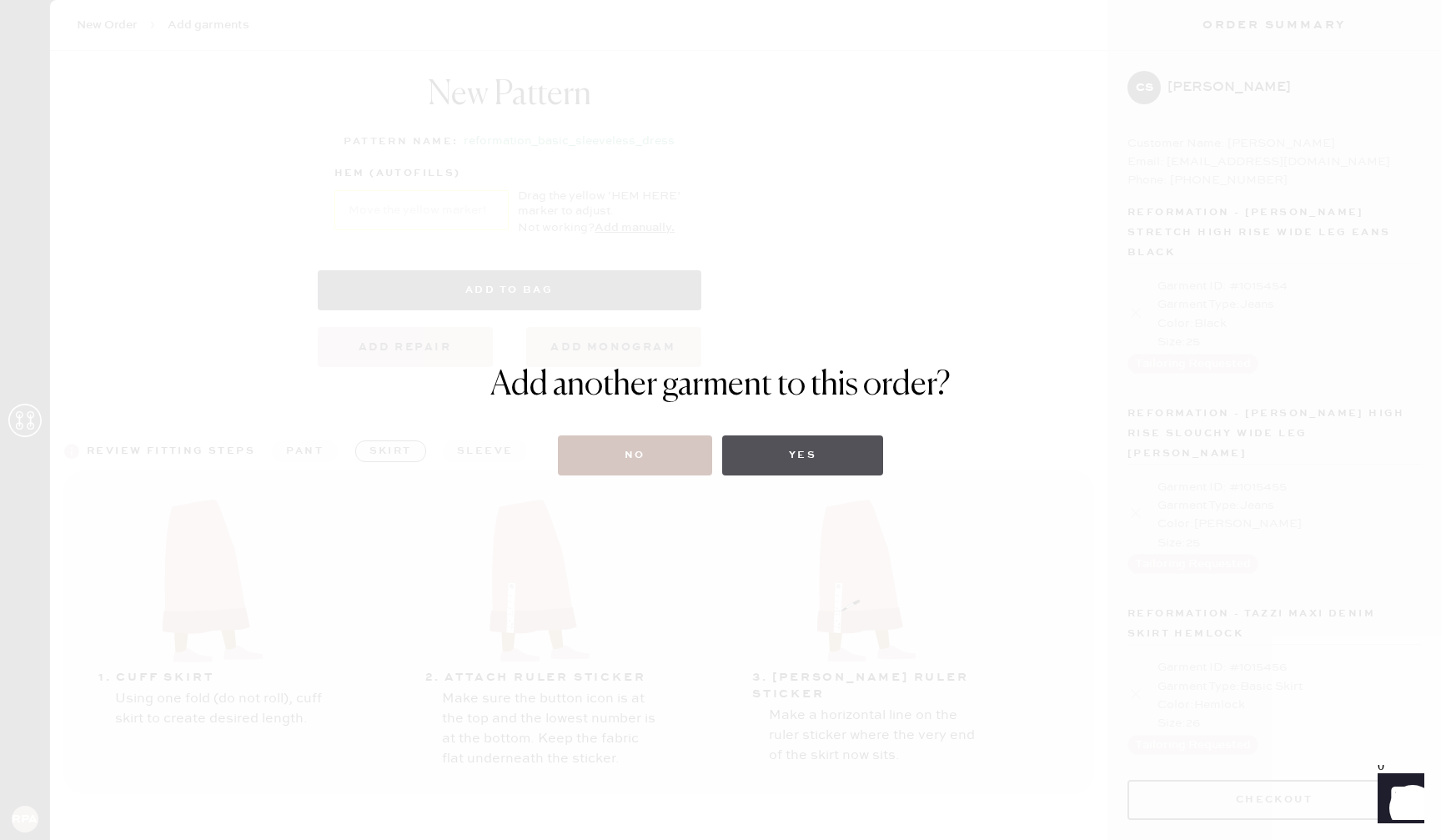
click at [754, 454] on button "Yes" at bounding box center [802, 455] width 161 height 40
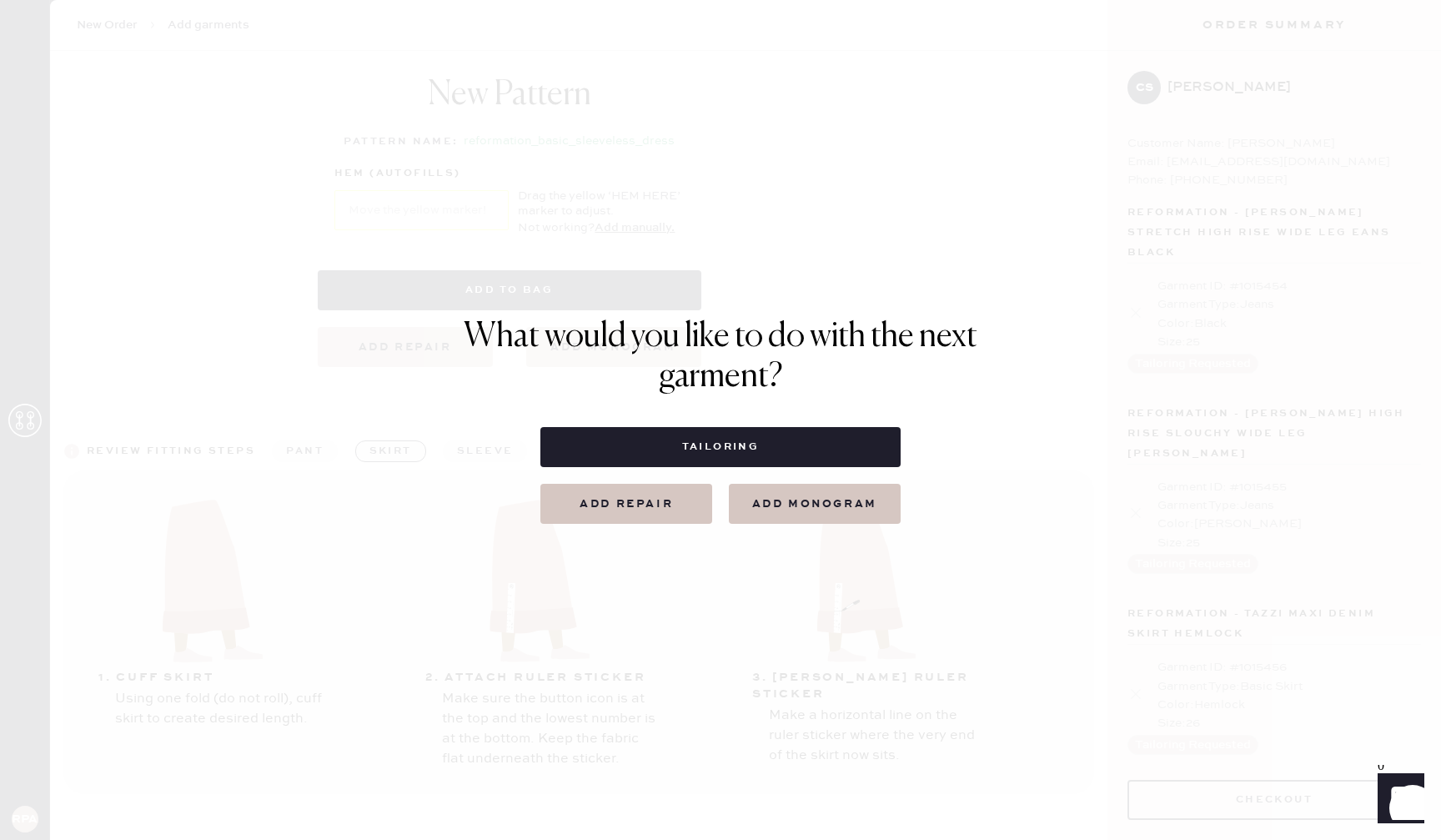
click at [712, 450] on button "Tailoring" at bounding box center [720, 446] width 360 height 40
select select
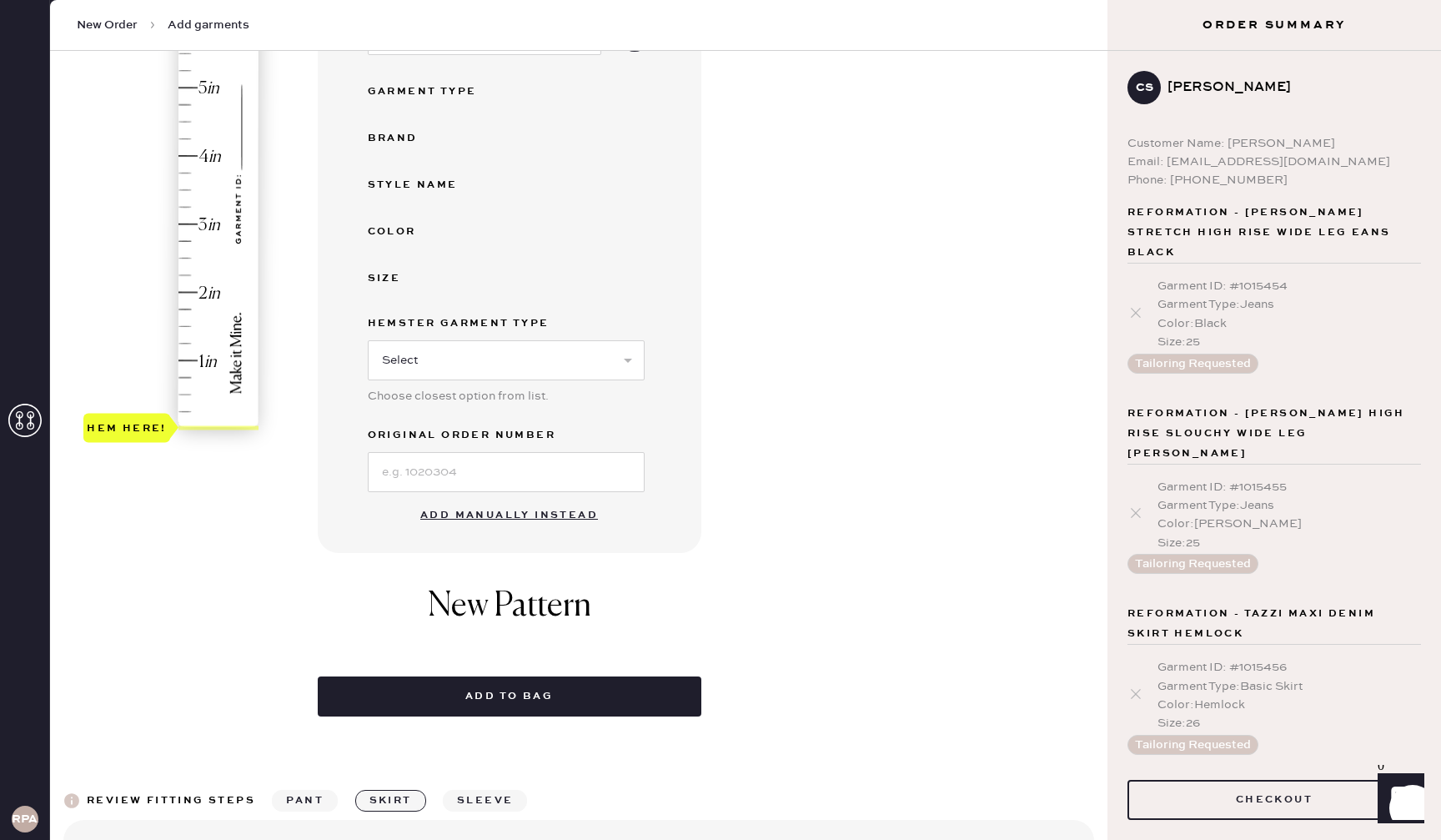
scroll to position [292, 0]
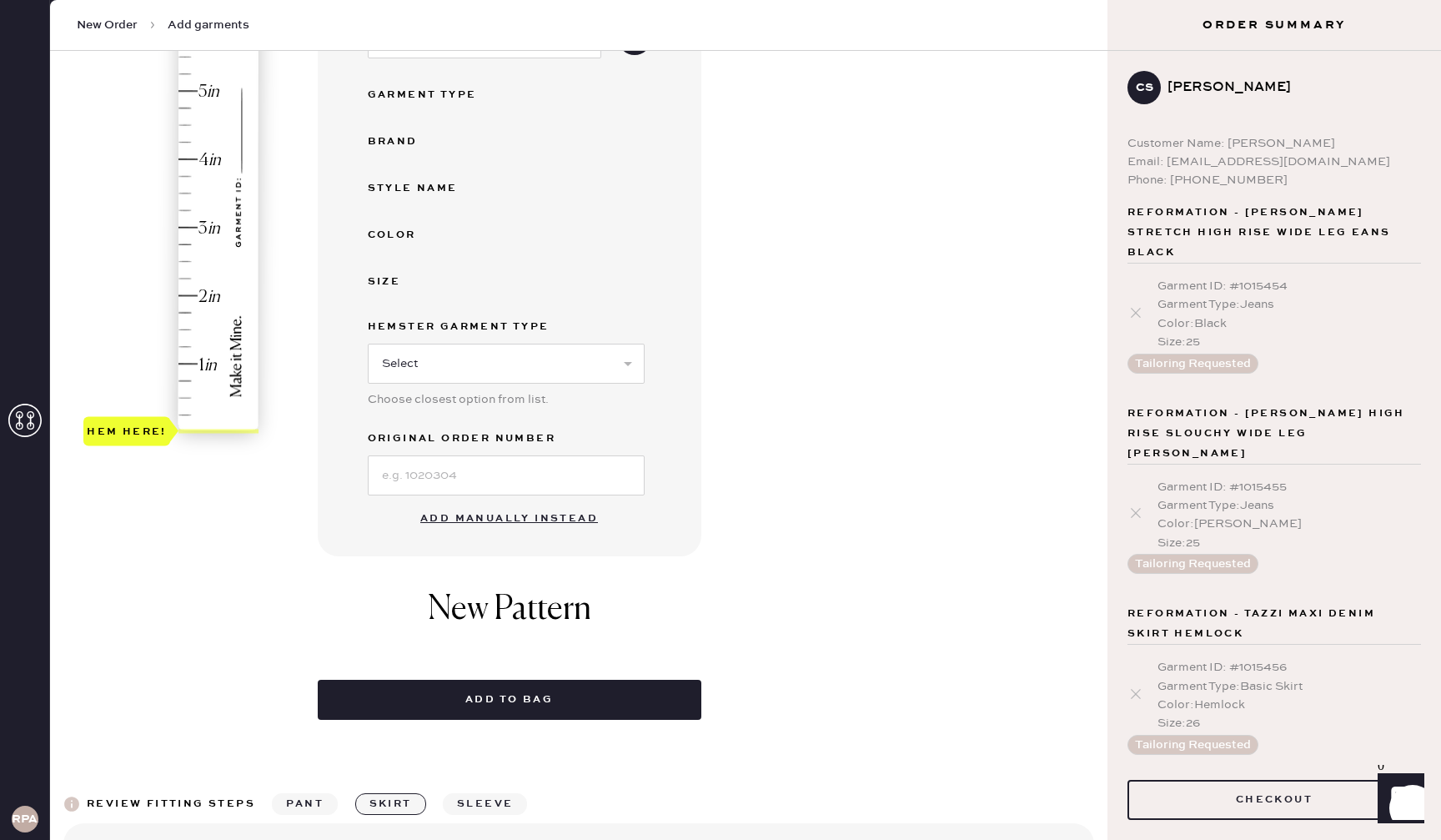
click at [519, 524] on button "Add manually instead" at bounding box center [509, 518] width 197 height 33
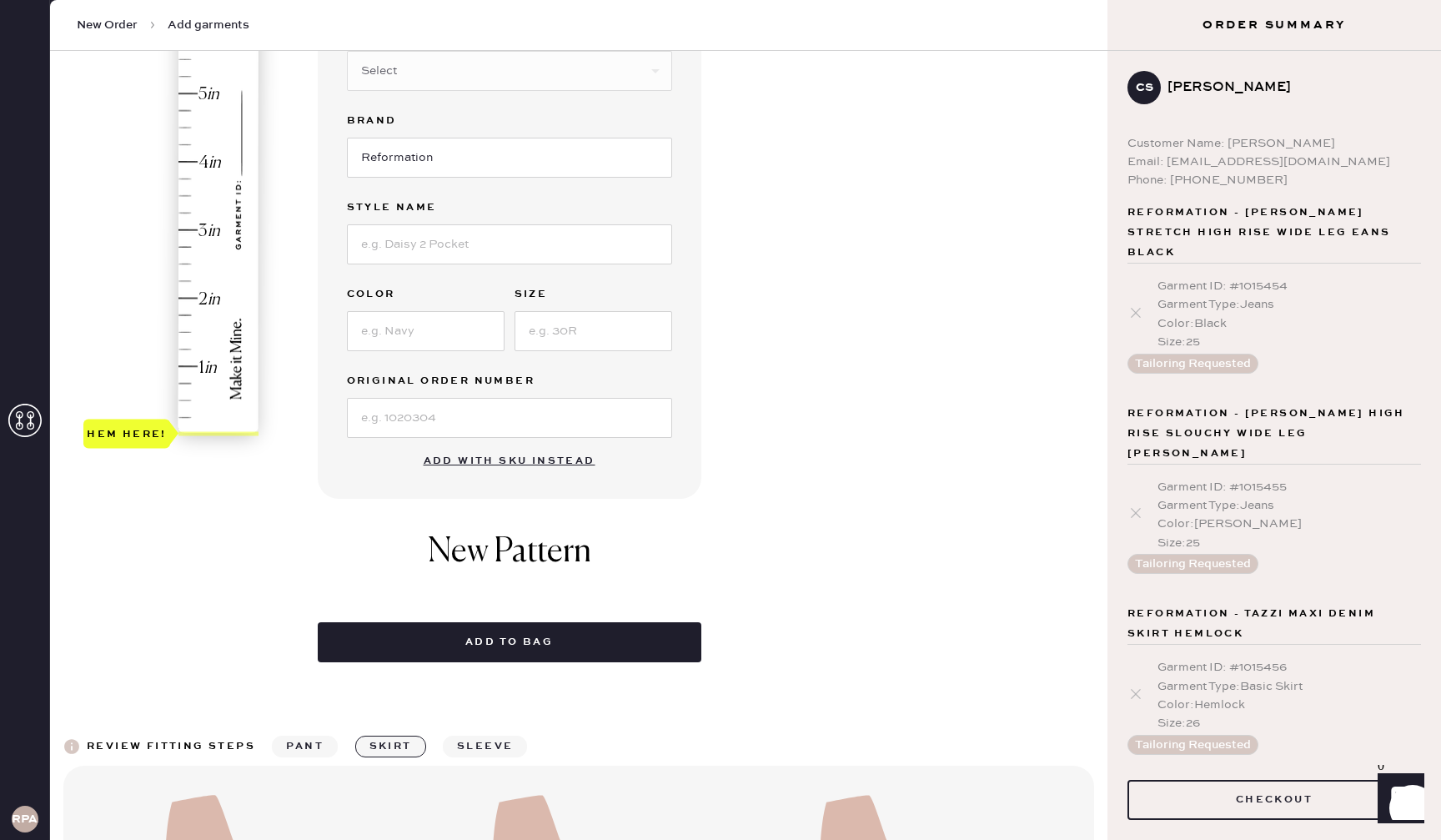
scroll to position [0, 0]
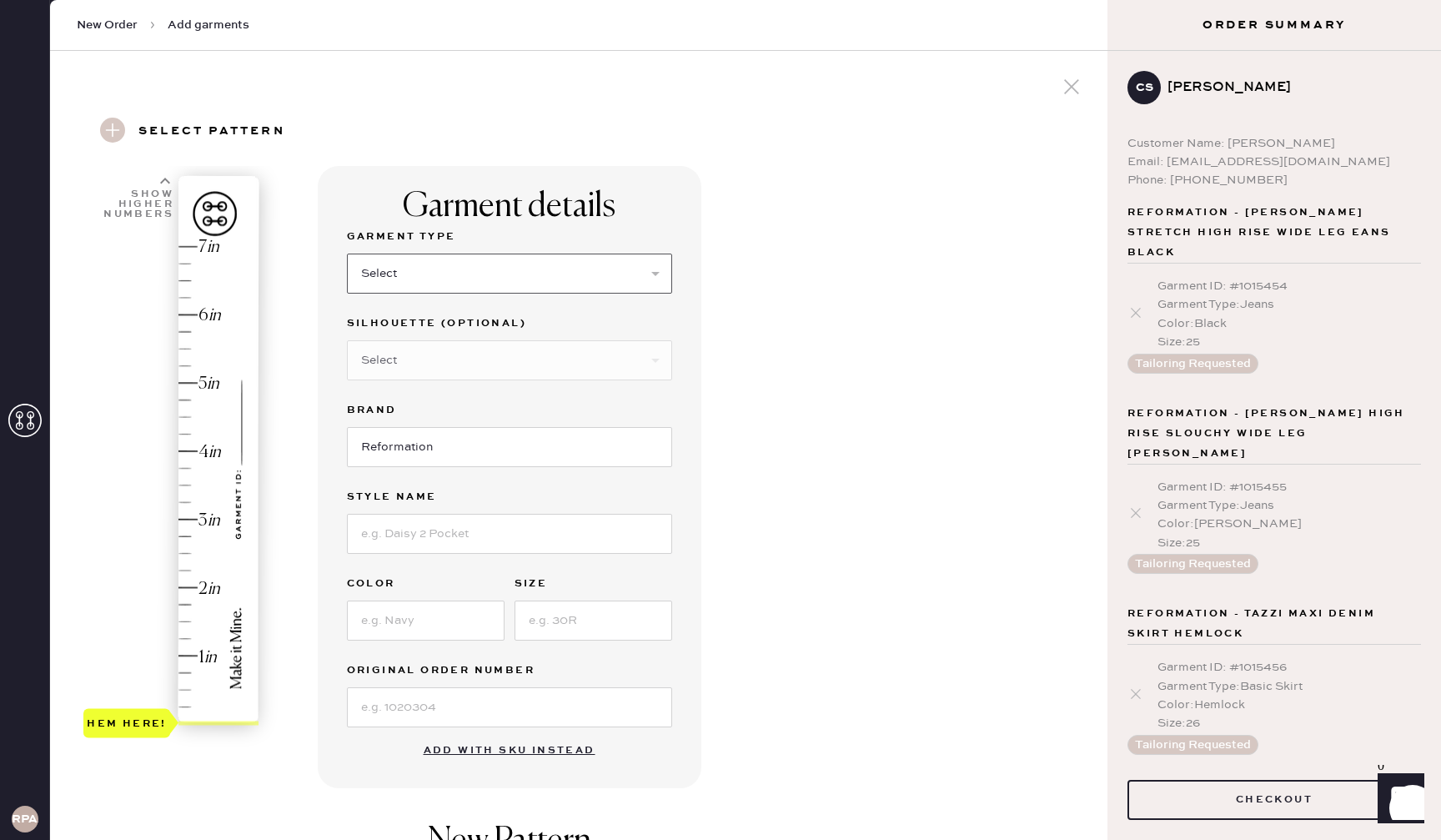
click at [495, 279] on select "Select Basic Skirt Jeans Leggings Pants Shorts Basic Sleeved Dress Basic Sleeve…" at bounding box center [509, 273] width 325 height 40
select select "15"
click at [493, 533] on input at bounding box center [509, 533] width 325 height 40
type input "Azalea Linen Top"
click at [439, 616] on input at bounding box center [426, 620] width 158 height 40
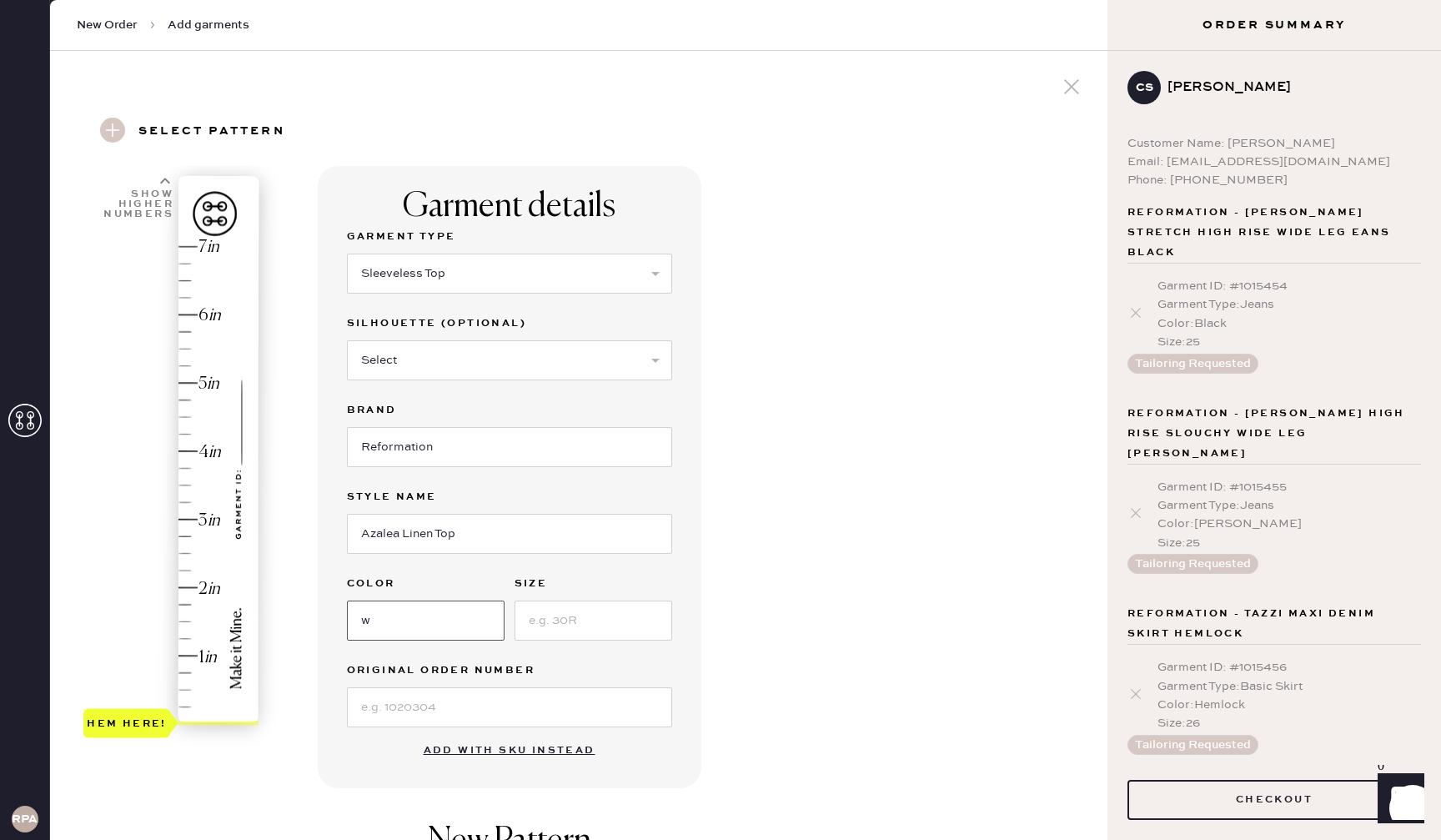
type input "White"
click at [613, 636] on input at bounding box center [593, 620] width 158 height 40
type input "4"
click at [792, 546] on div "Garment details Garment Type Select Basic Skirt Jeans Leggings Pants Shorts Bas…" at bounding box center [705, 682] width 776 height 1034
type input "4"
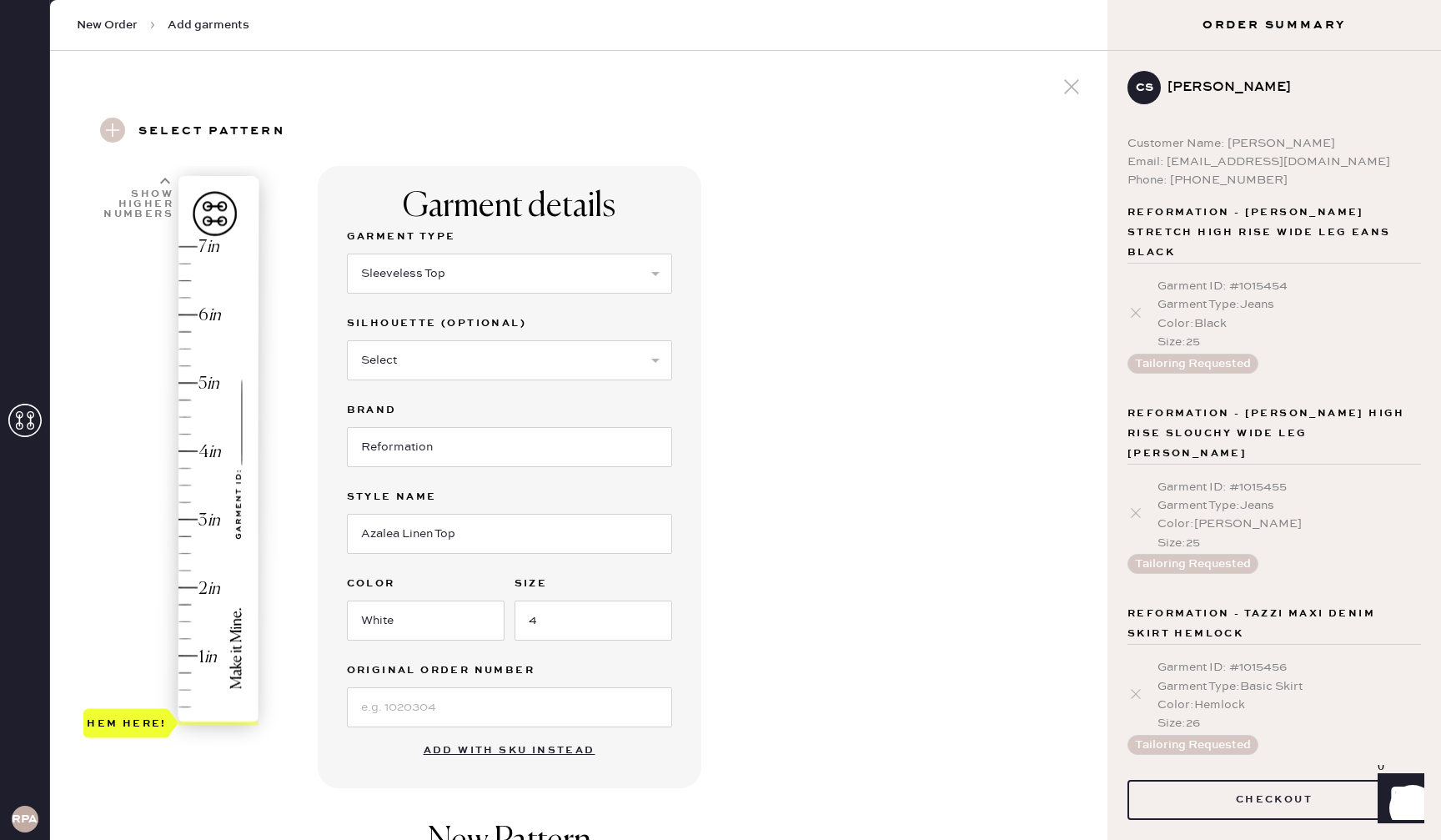
click at [192, 451] on div "Hem here!" at bounding box center [172, 486] width 177 height 492
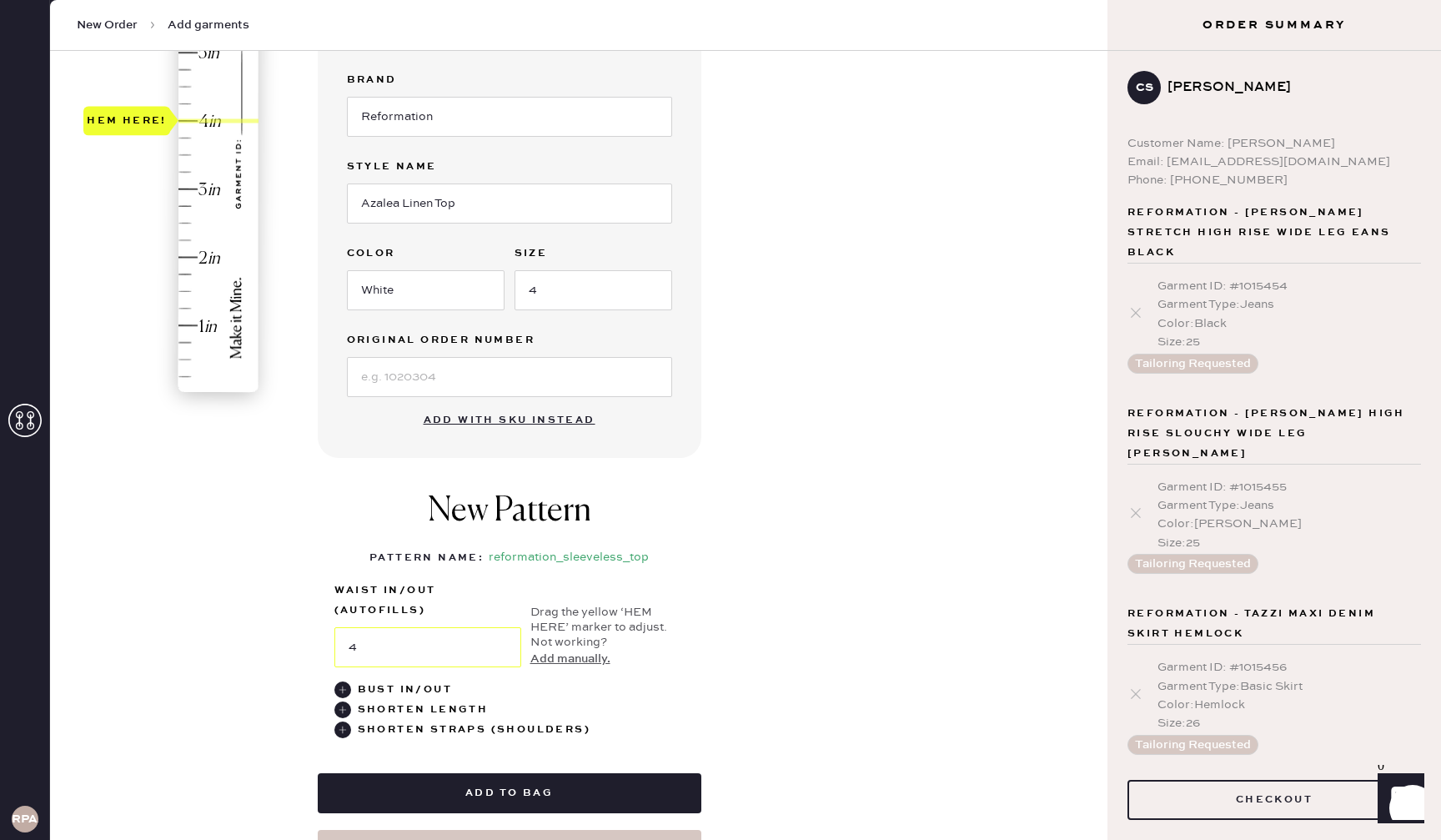
scroll to position [336, 0]
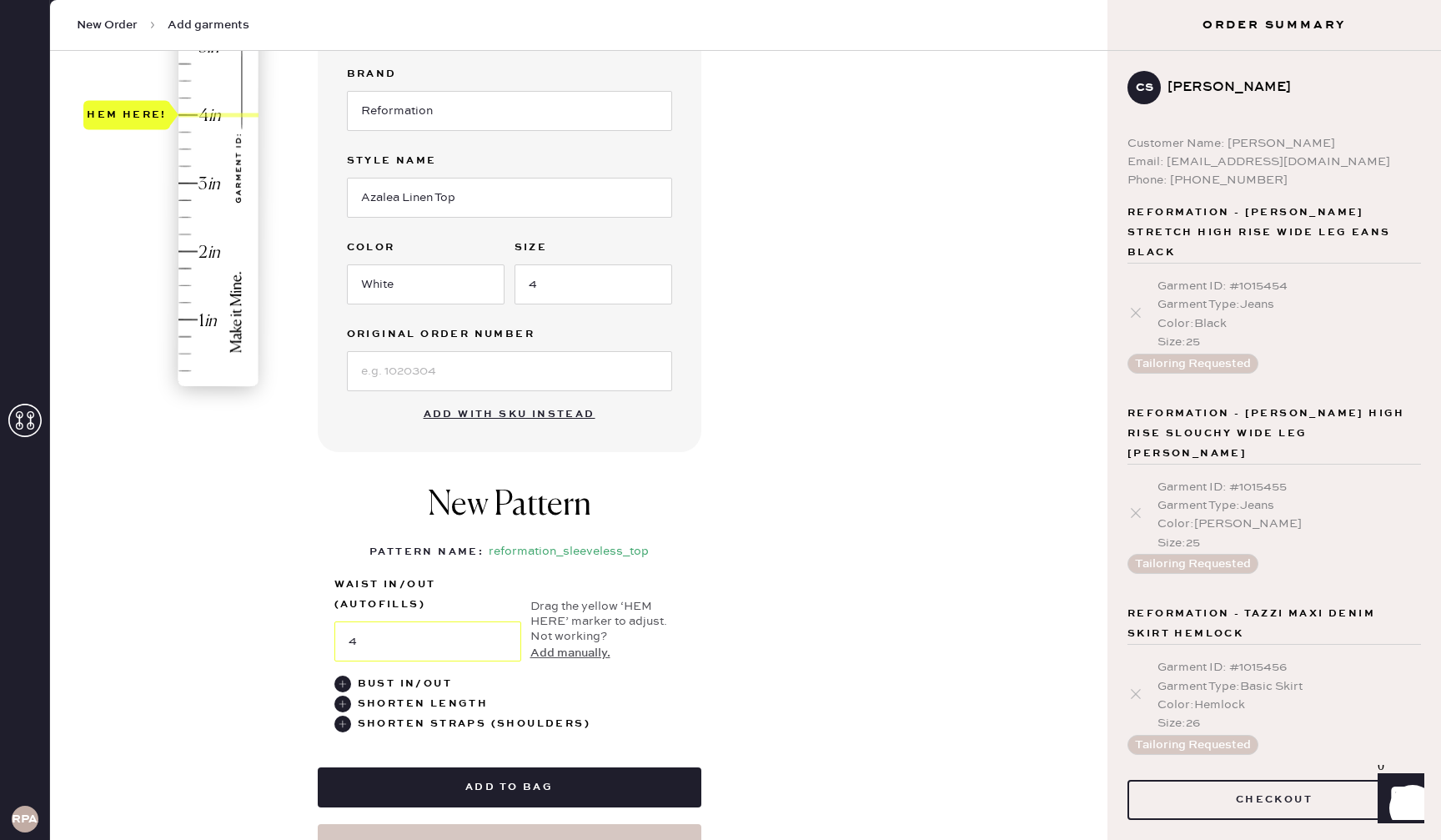
click at [268, 440] on div "1 in 2 in 3 in 4 in 5 in 6 in 7 in Show higher numbers Show lower numbers Hem h…" at bounding box center [578, 346] width 1030 height 1034
click at [340, 722] on use at bounding box center [342, 724] width 17 height 17
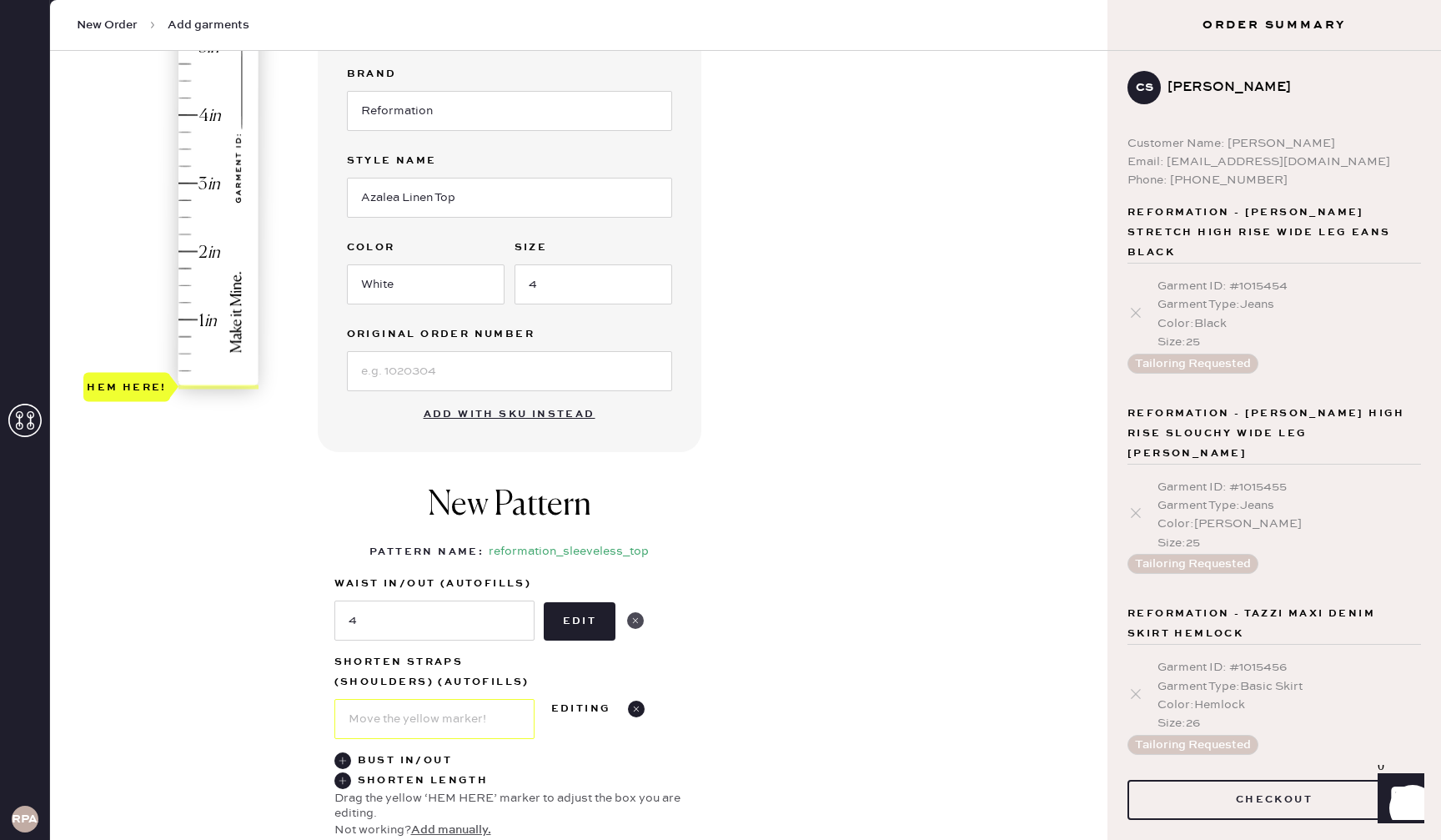
click at [635, 617] on use at bounding box center [635, 620] width 17 height 17
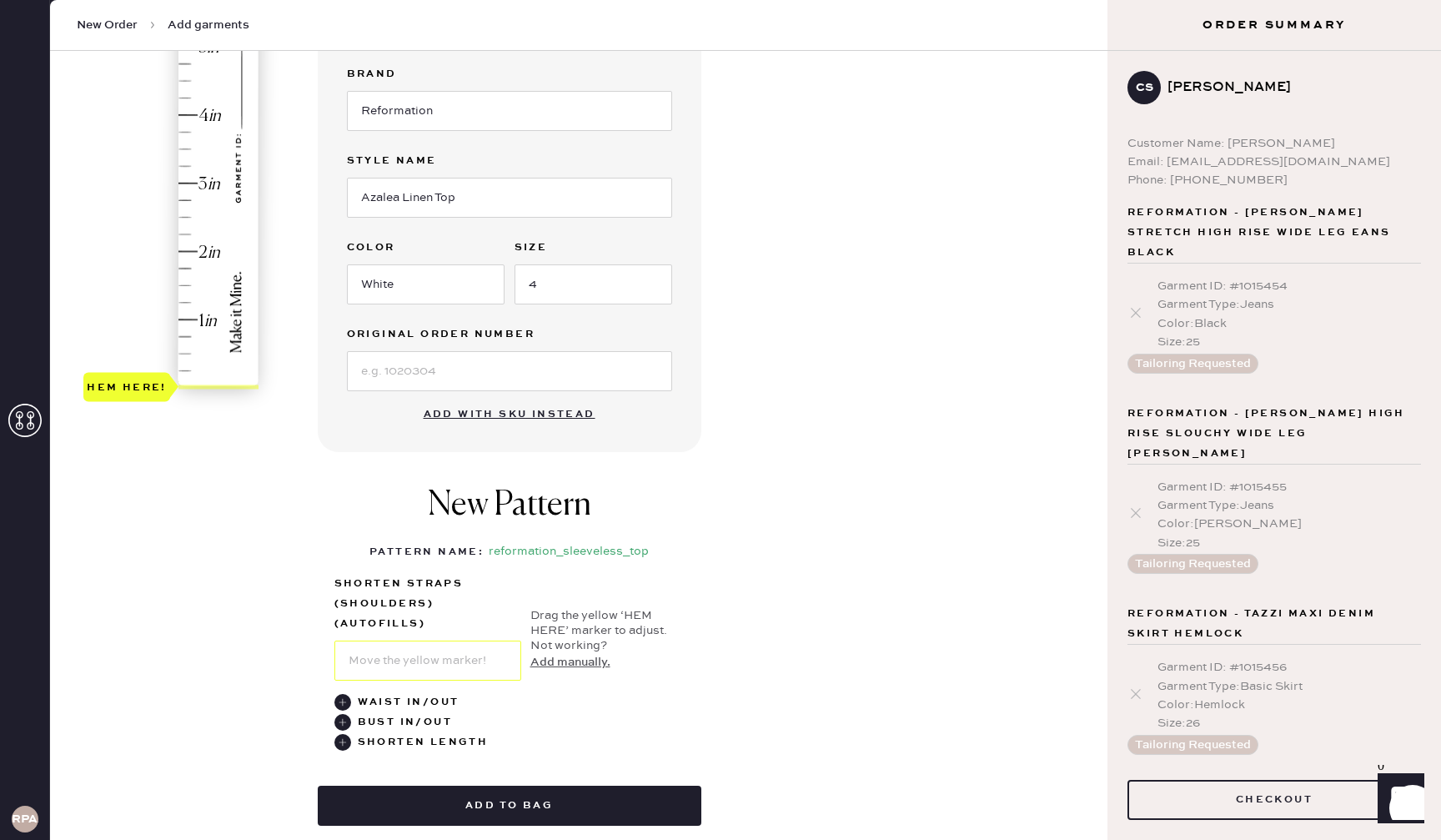
type input "4"
click at [195, 115] on div "Hem here!" at bounding box center [172, 149] width 177 height 492
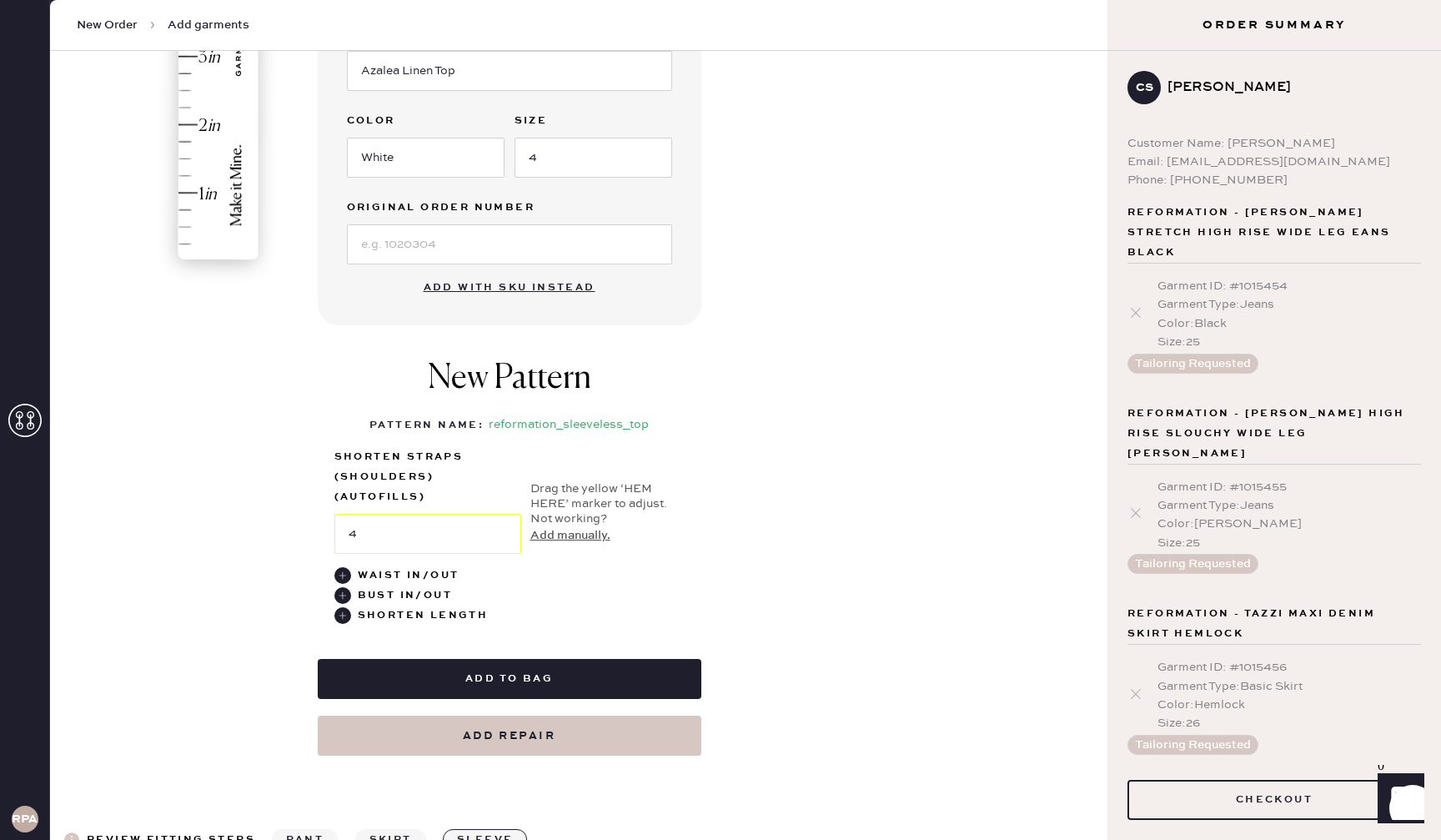
scroll to position [462, 0]
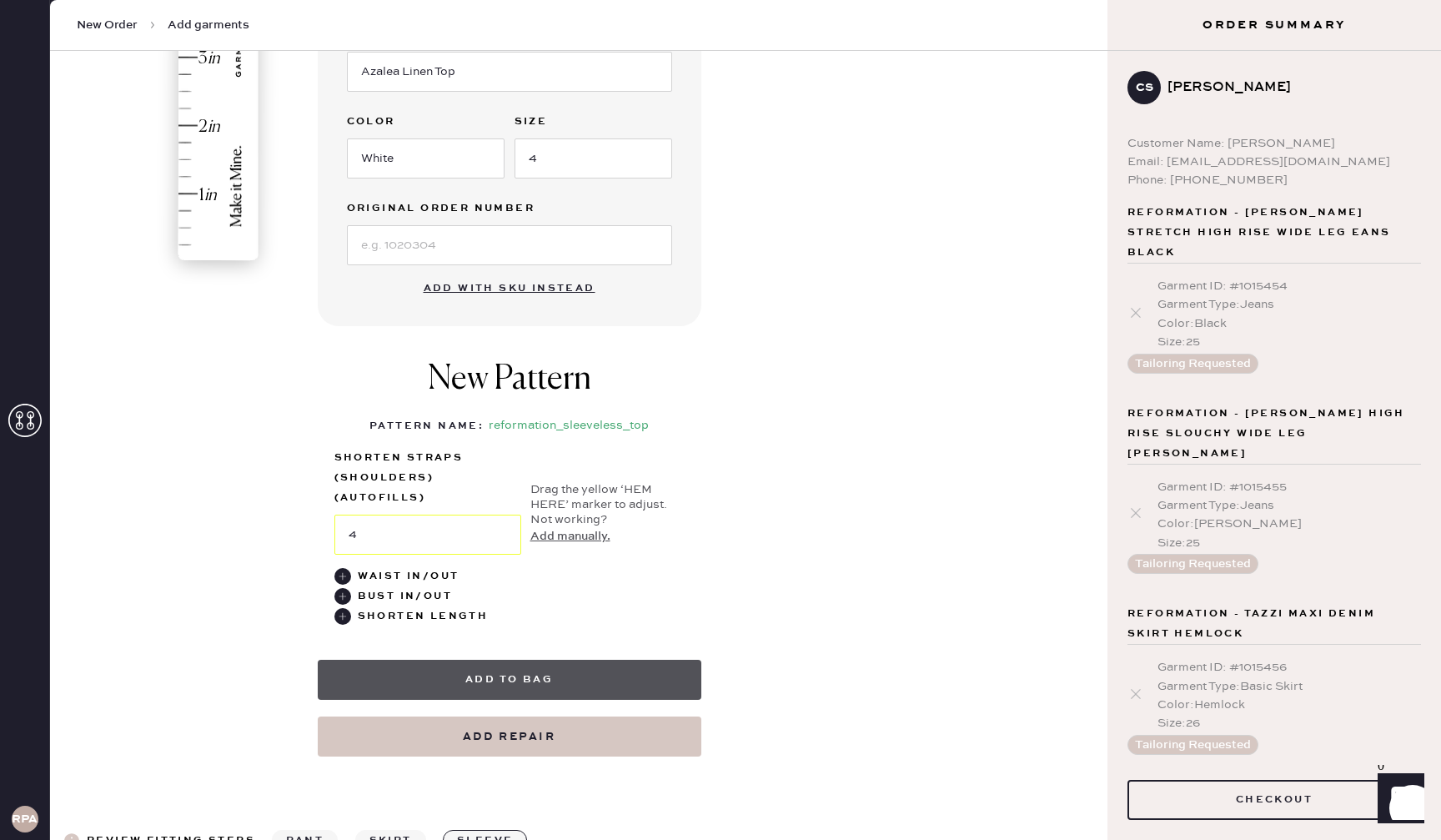
click at [587, 684] on button "Add to bag" at bounding box center [509, 679] width 383 height 40
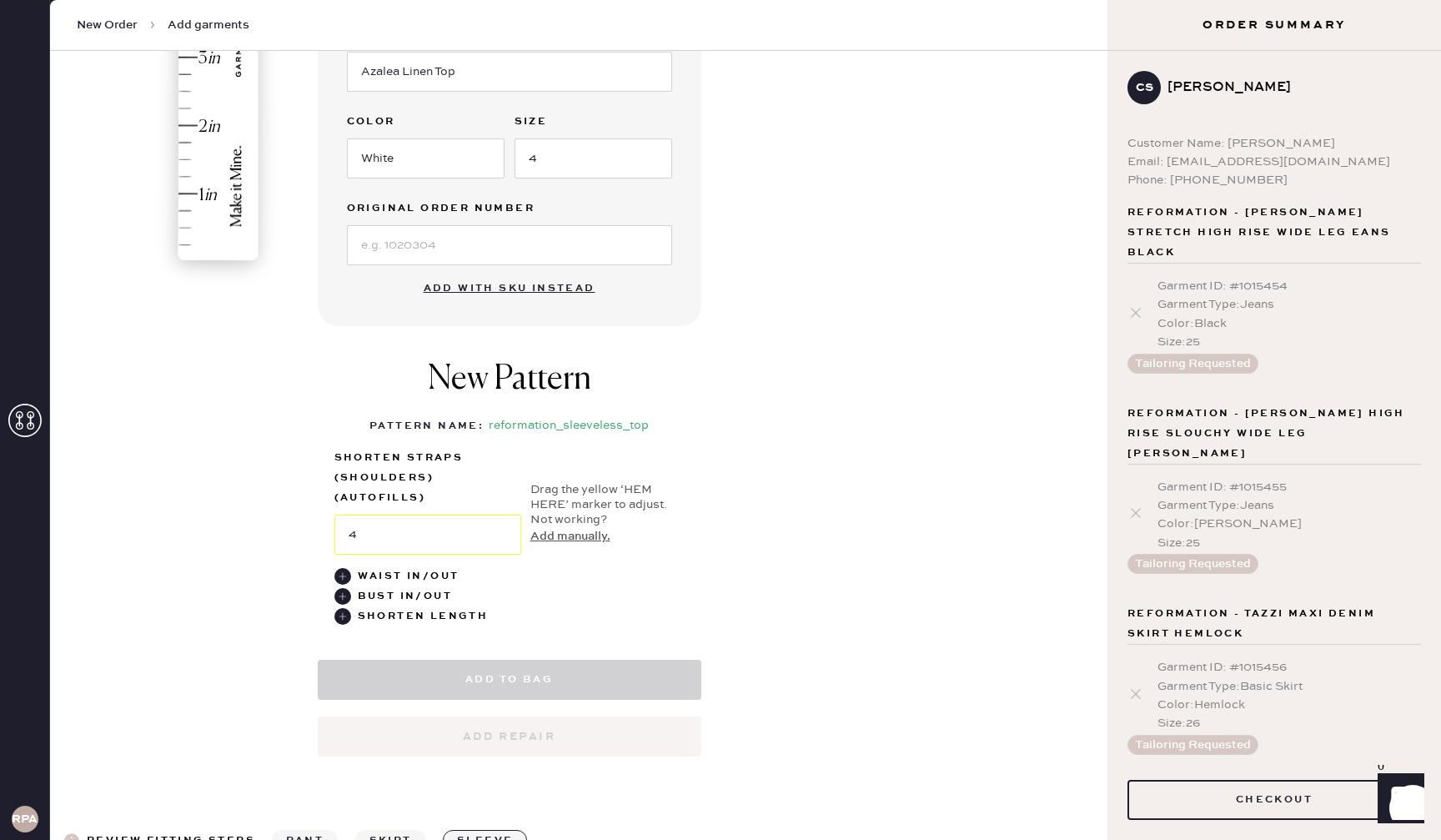
select select "15"
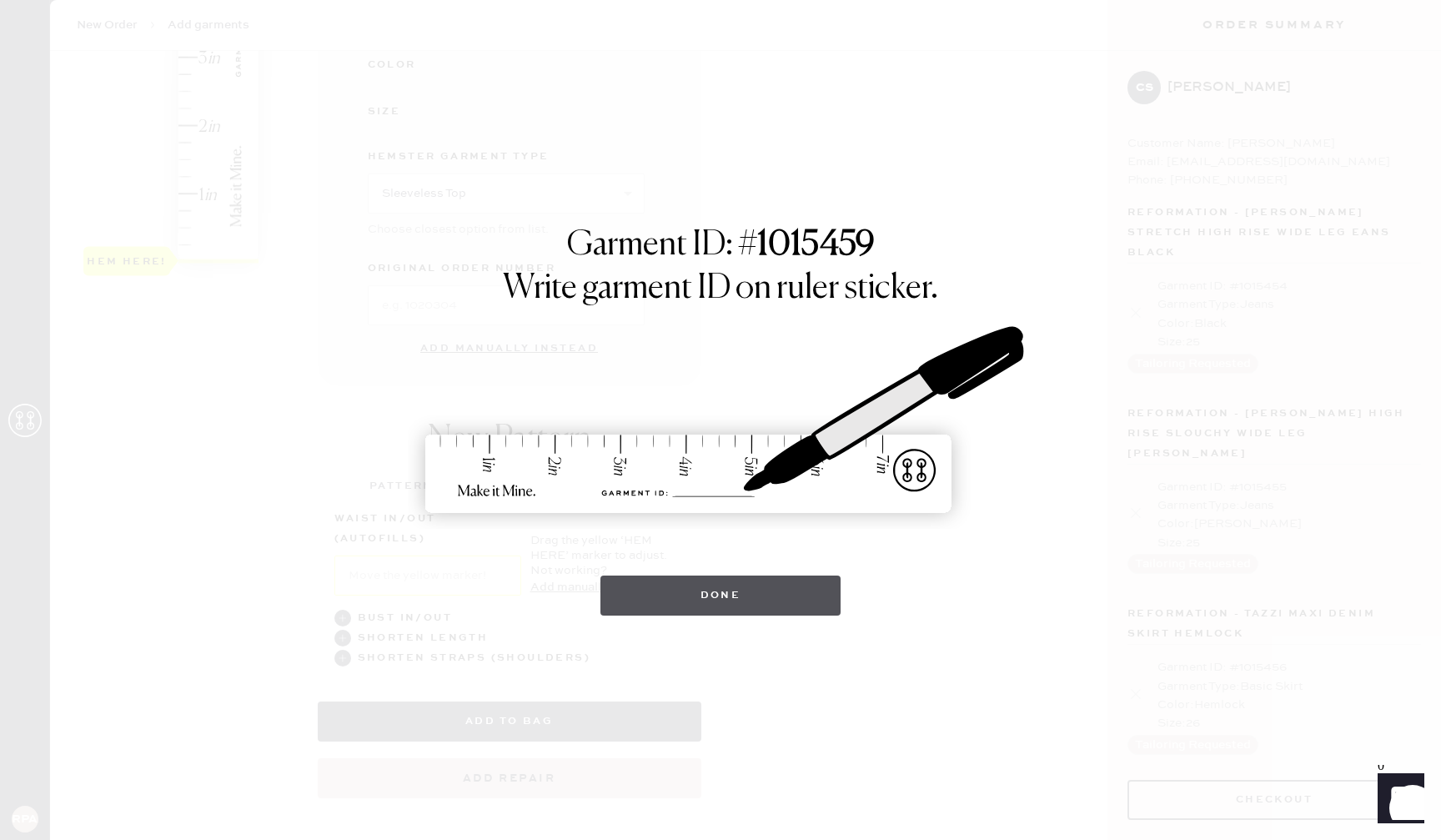
click at [787, 598] on button "Done" at bounding box center [720, 595] width 241 height 40
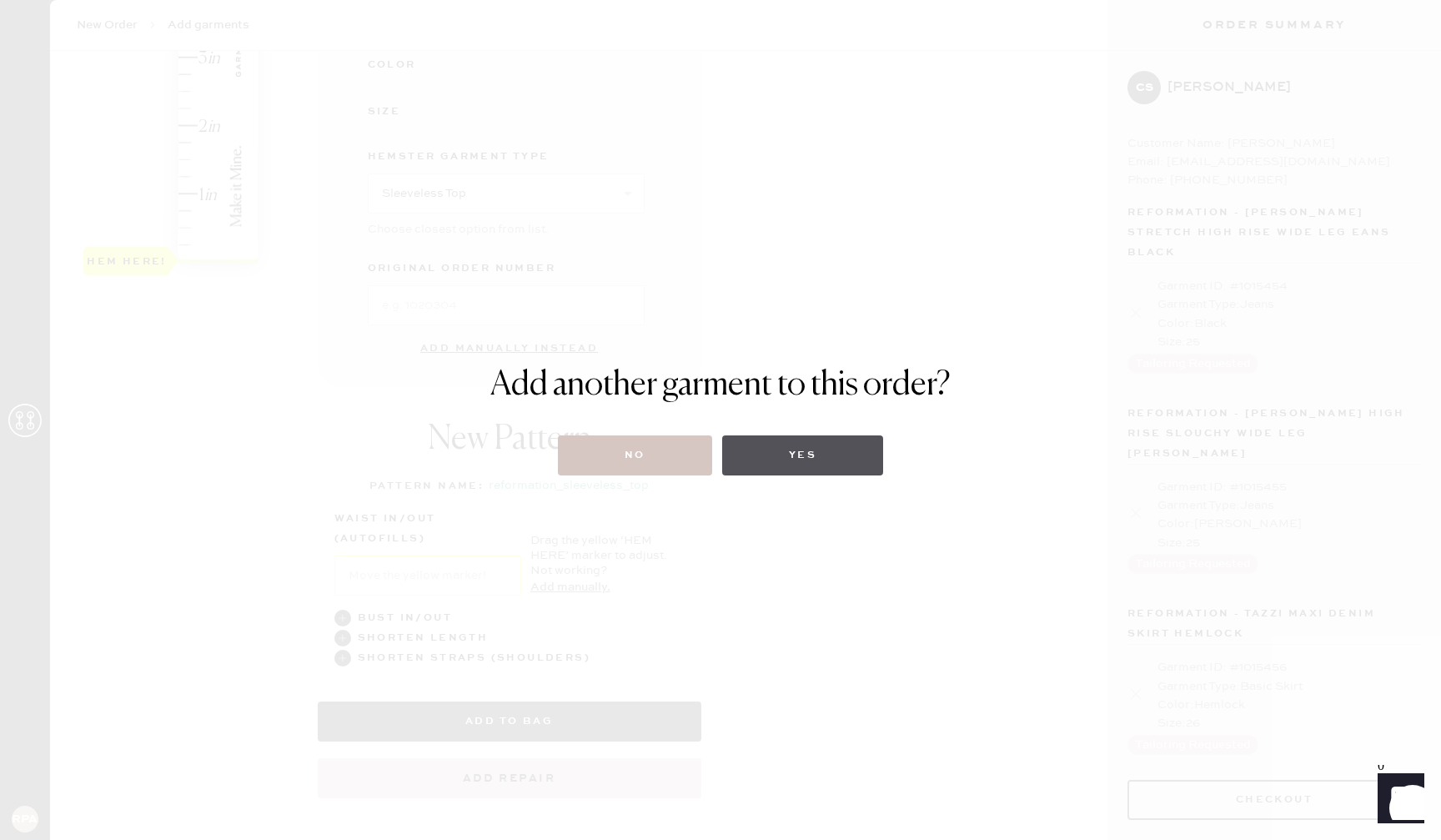
click at [818, 464] on button "Yes" at bounding box center [802, 455] width 161 height 40
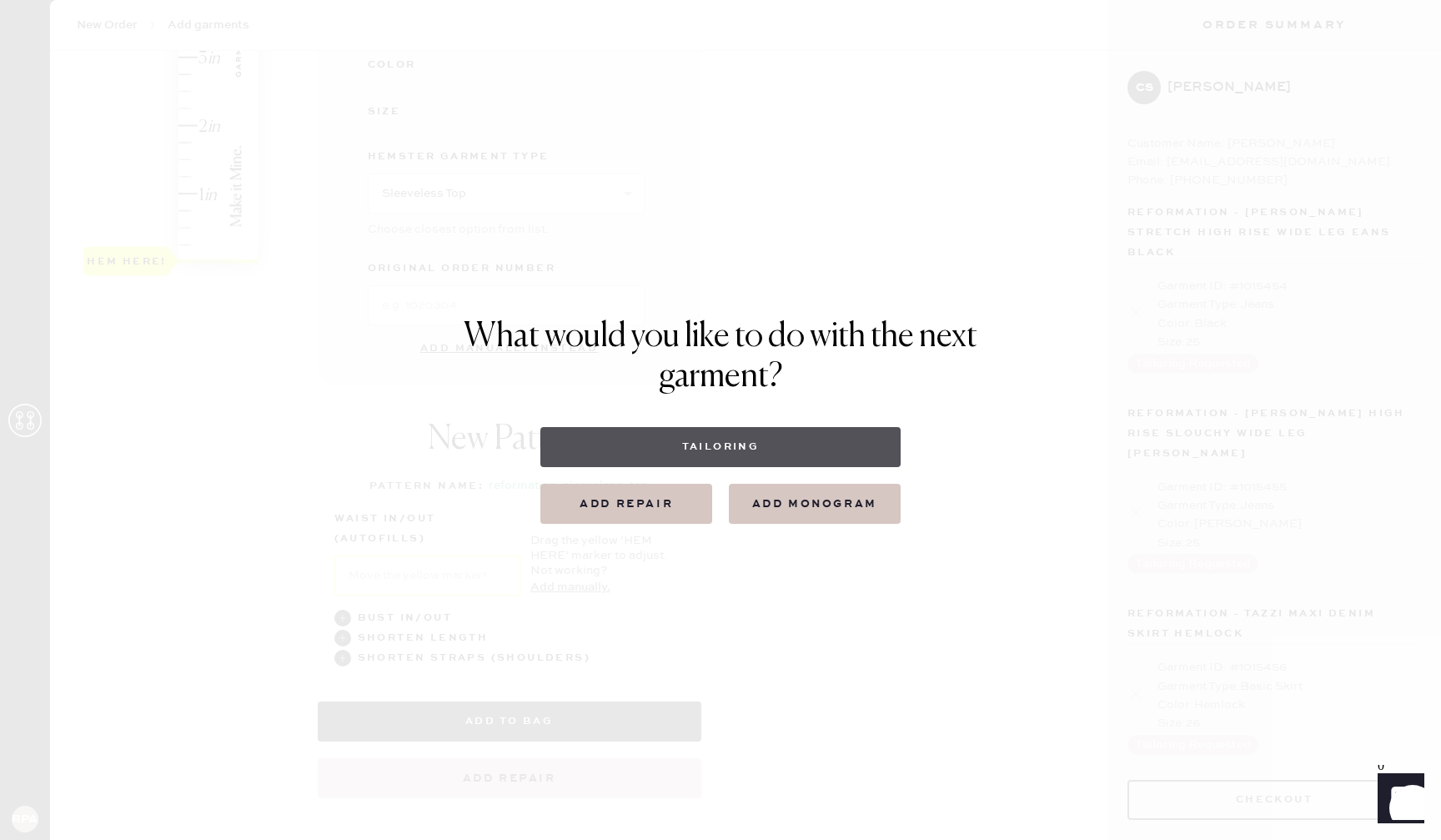
click at [824, 455] on button "Tailoring" at bounding box center [720, 446] width 360 height 40
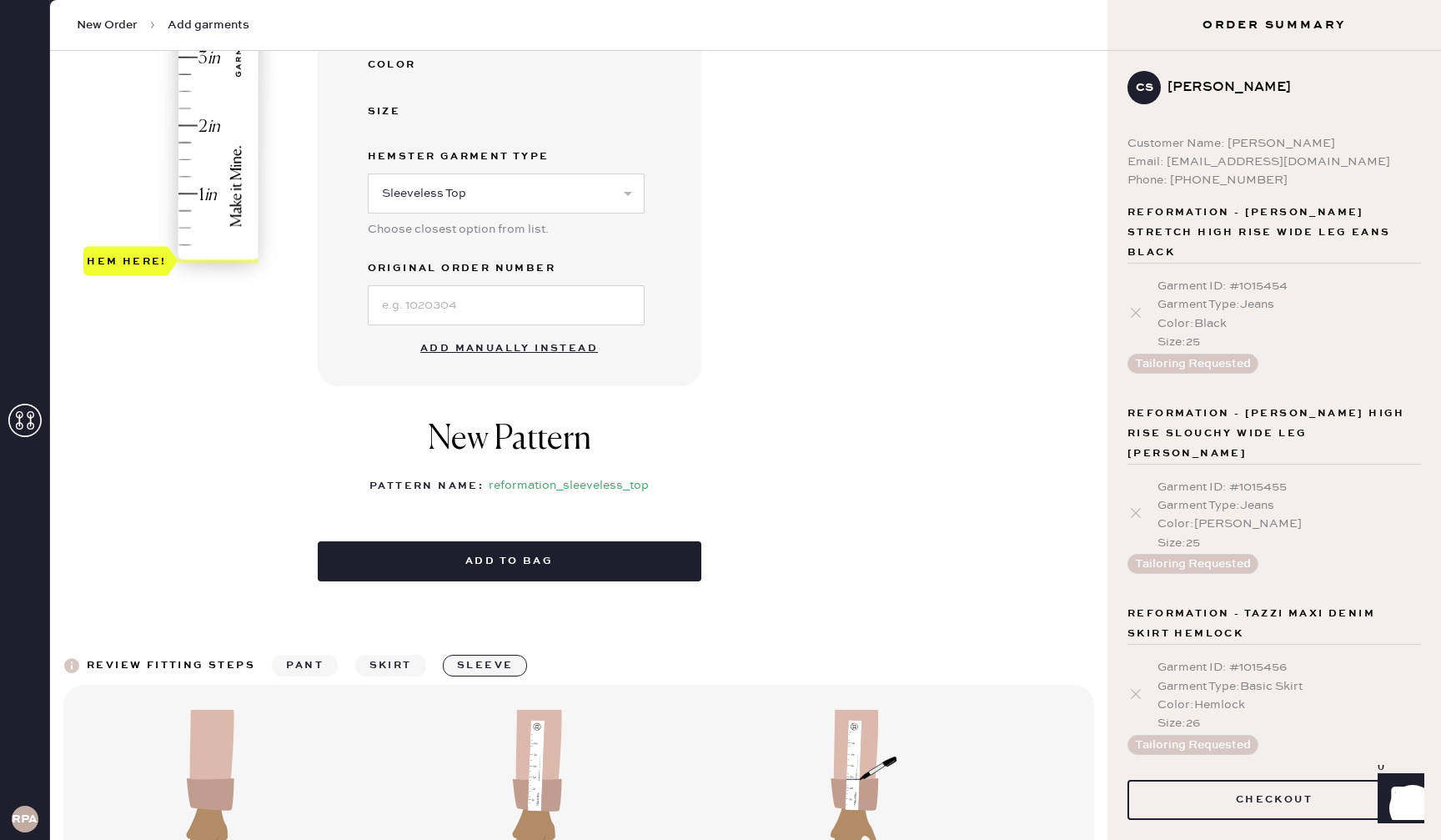
select select
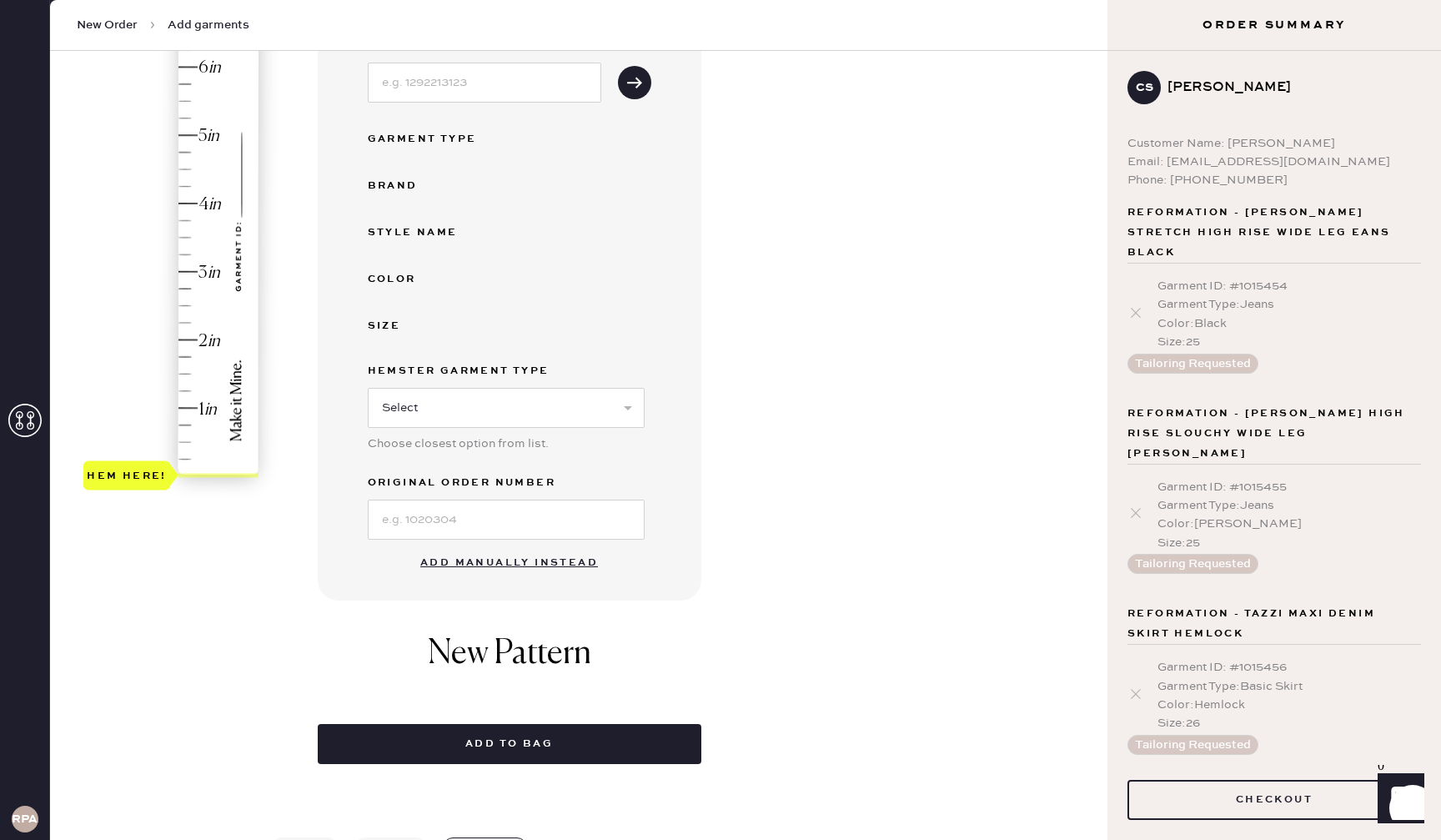
scroll to position [465, 0]
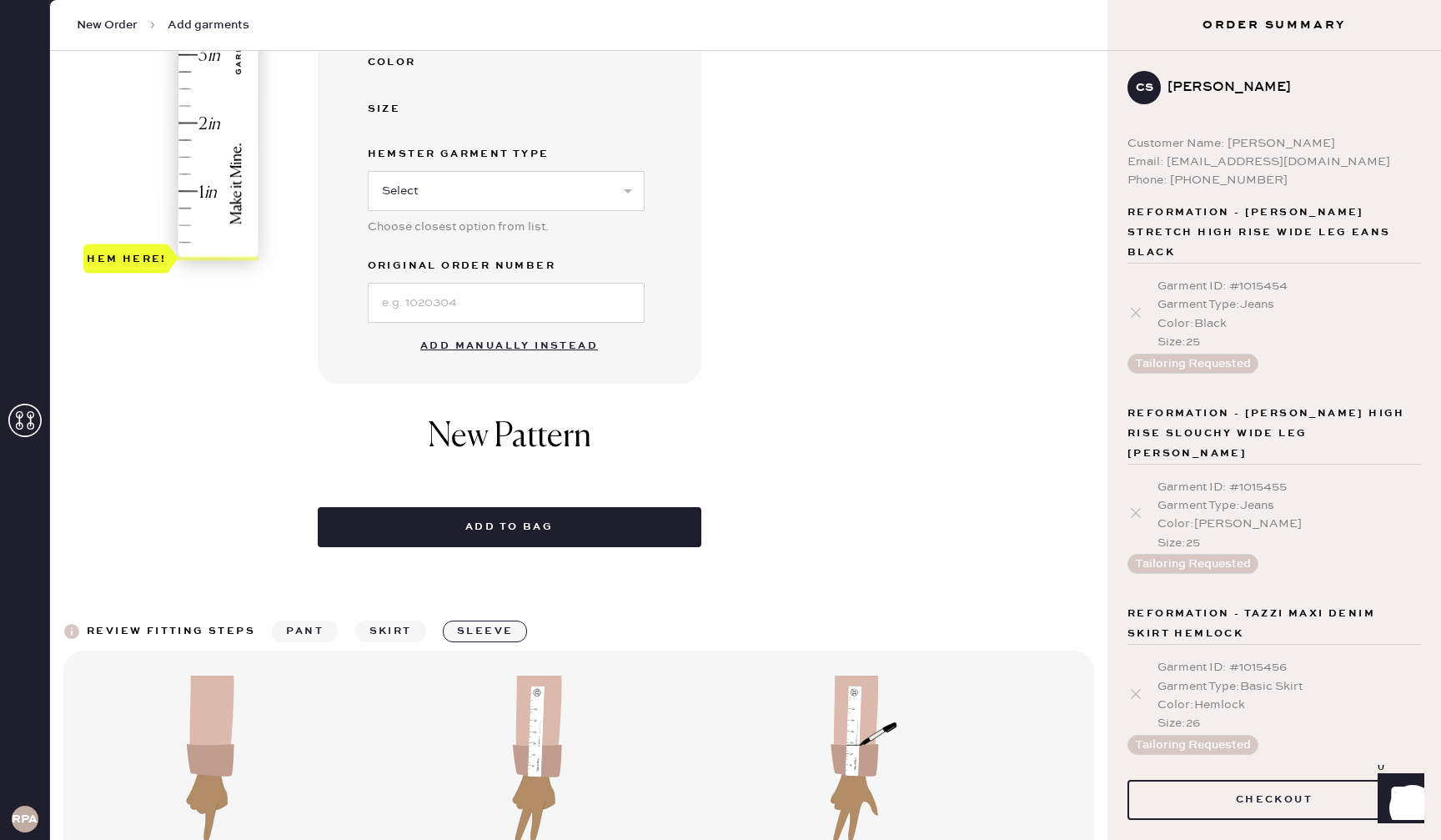
click at [514, 347] on button "Add manually instead" at bounding box center [509, 346] width 197 height 33
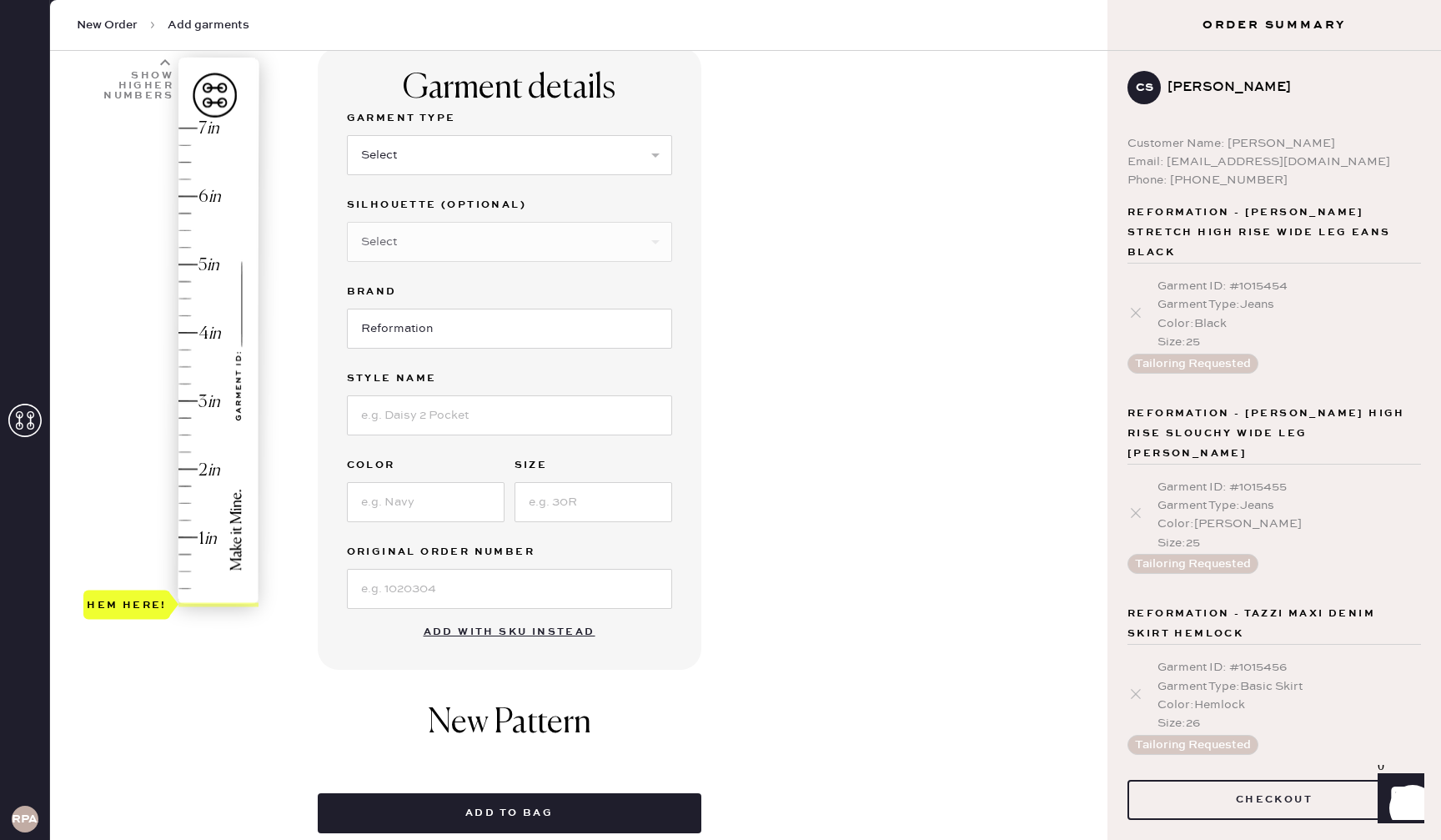
scroll to position [0, 0]
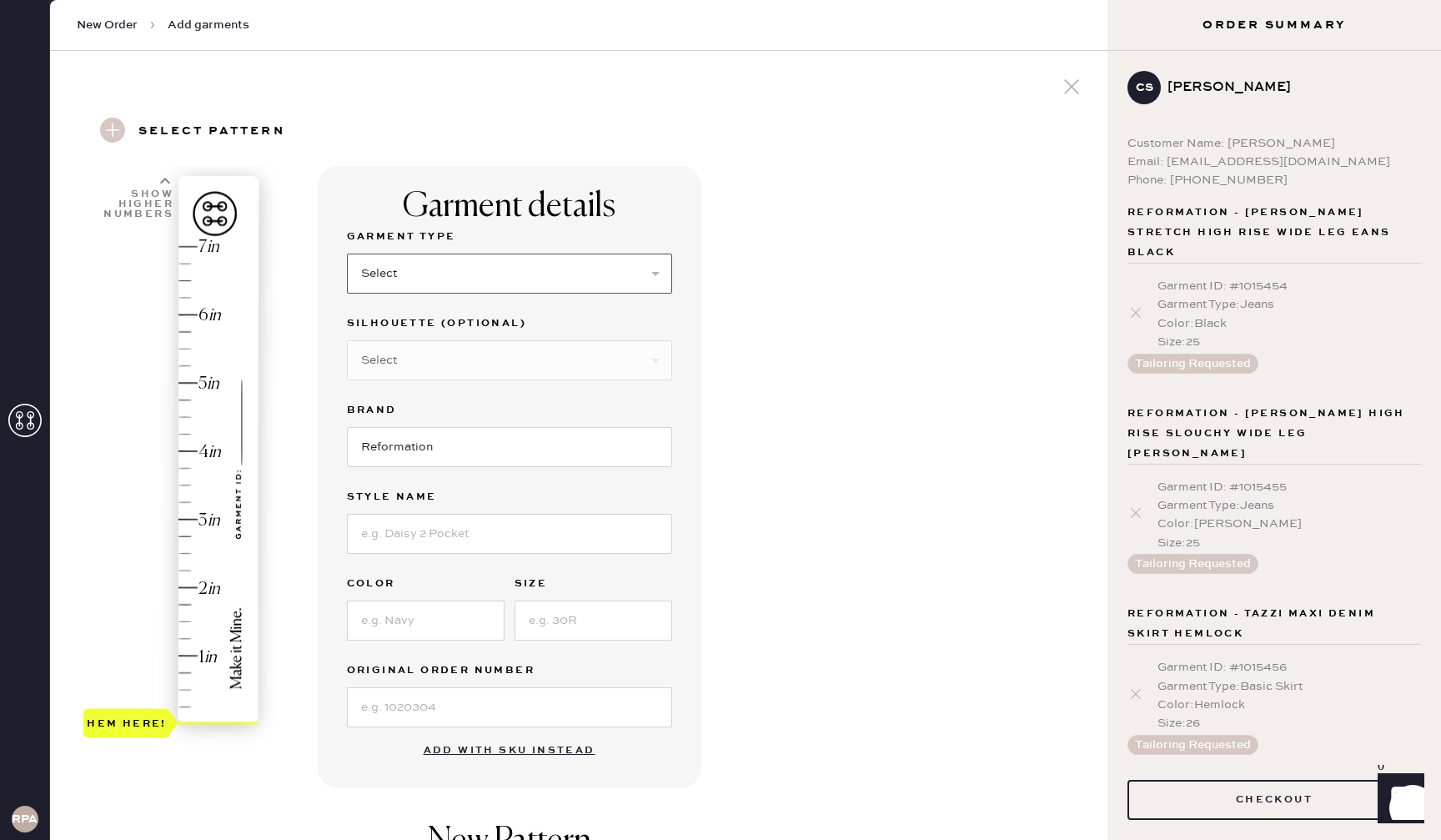
click at [441, 272] on select "Select Basic Skirt Jeans Leggings Pants Shorts Basic Sleeved Dress Basic Sleeve…" at bounding box center [509, 273] width 325 height 40
select select "15"
click at [834, 510] on div "Garment details Garment Type Select Basic Skirt Jeans Leggings Pants Shorts Bas…" at bounding box center [705, 682] width 776 height 1034
click at [511, 538] on input at bounding box center [509, 533] width 325 height 40
type input "[PERSON_NAME] knit top"
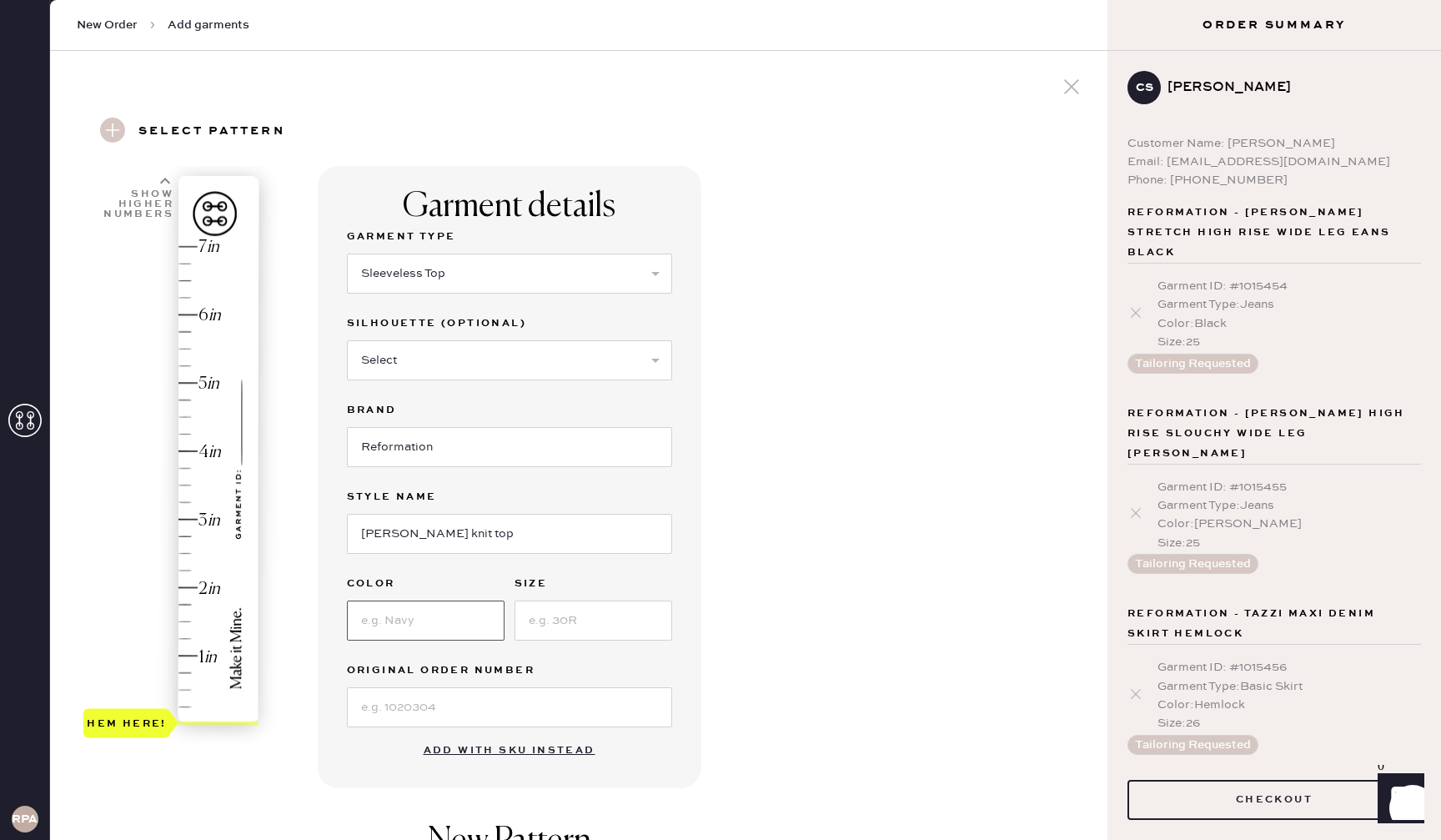
click at [448, 622] on input at bounding box center [426, 620] width 158 height 40
type input "silver sparkle"
click at [543, 608] on input at bounding box center [593, 620] width 158 height 40
type input "s"
click at [780, 559] on div "Garment details Garment Type Select Basic Skirt Jeans Leggings Pants Shorts Bas…" at bounding box center [705, 682] width 776 height 1034
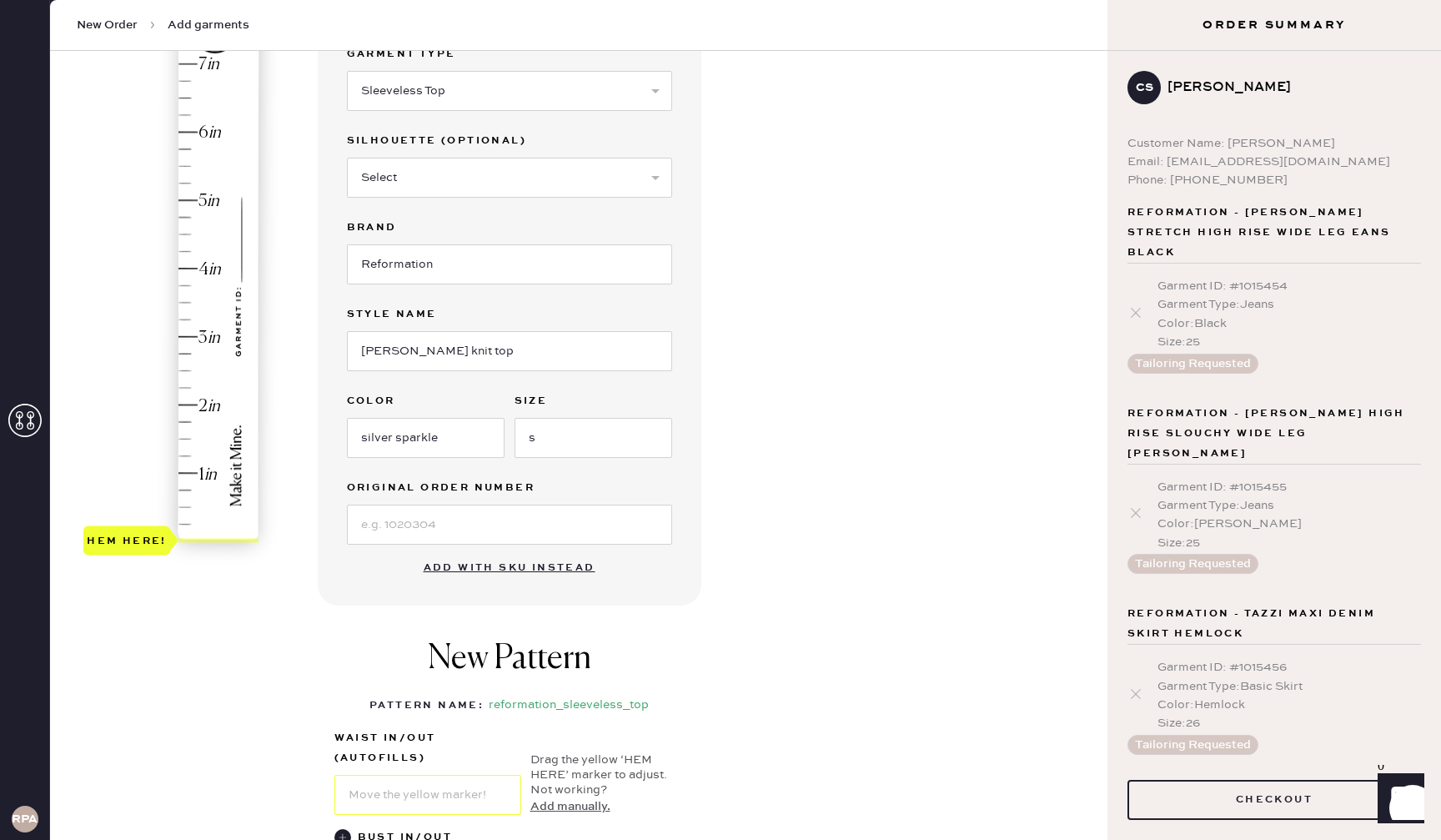
scroll to position [227, 0]
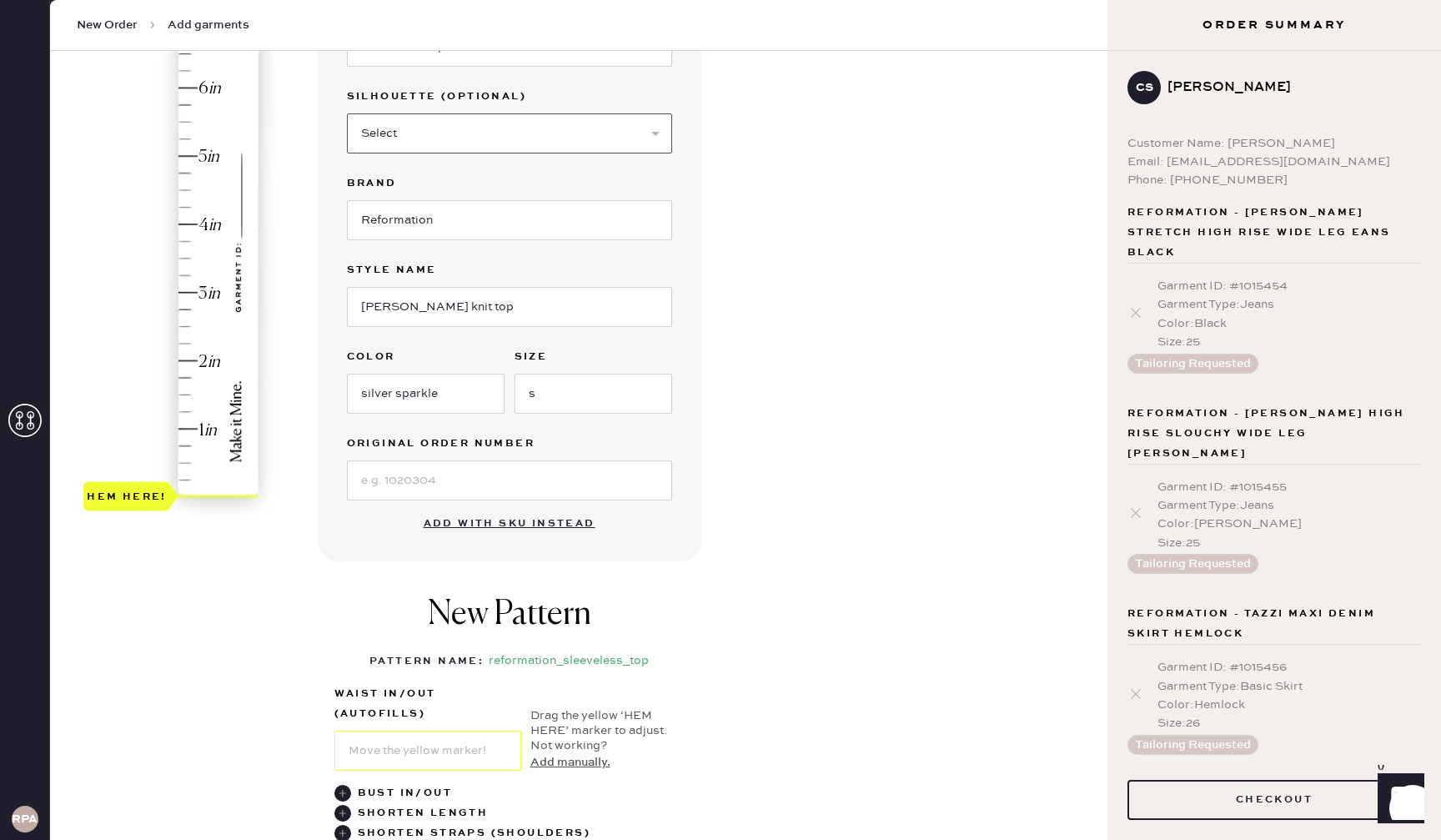
click at [493, 148] on select "Select Crop top Full Length Other" at bounding box center [509, 133] width 325 height 40
select select "70"
click at [635, 139] on select "Select Crop top Full Length Other" at bounding box center [509, 133] width 325 height 40
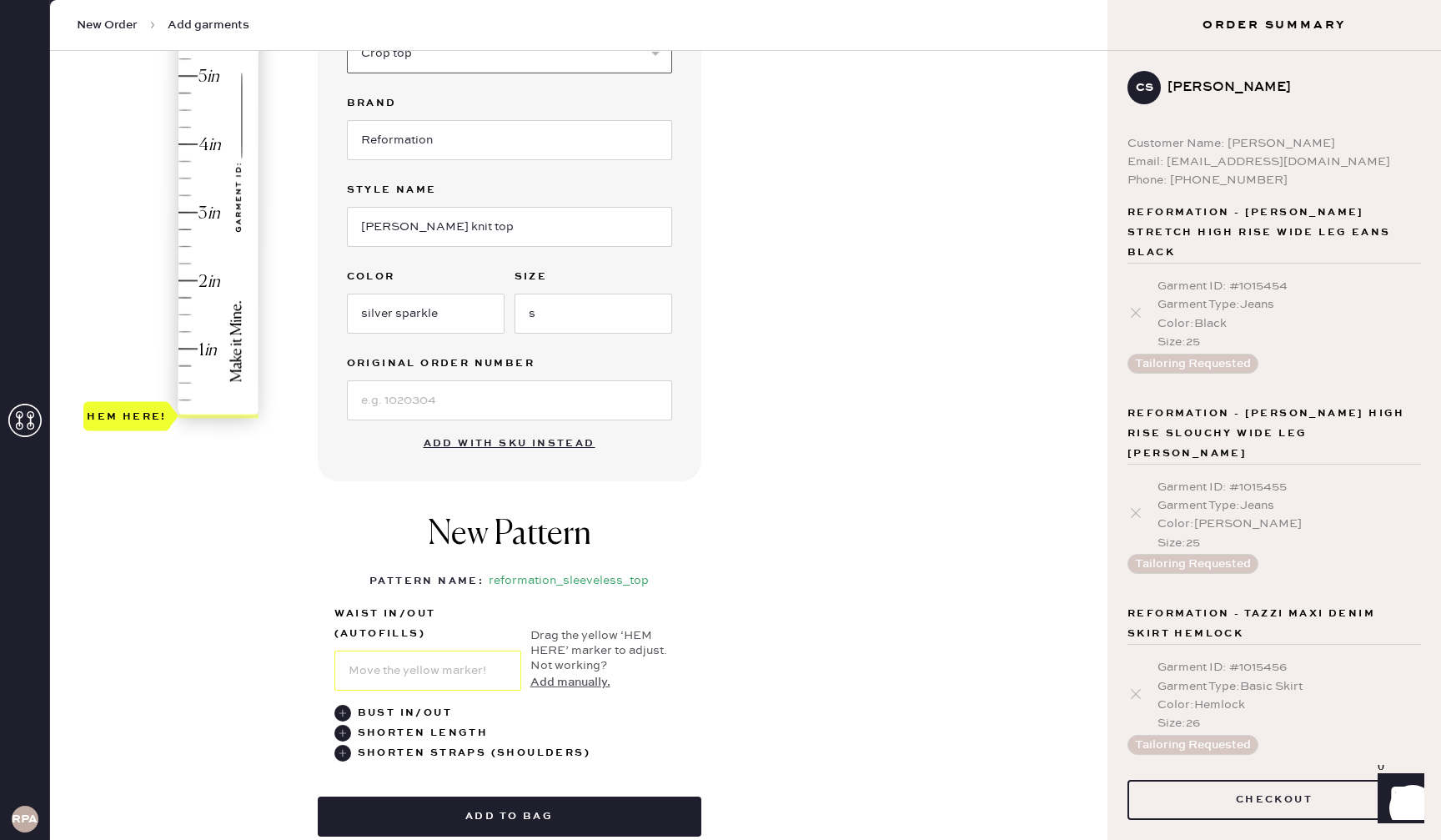
scroll to position [319, 0]
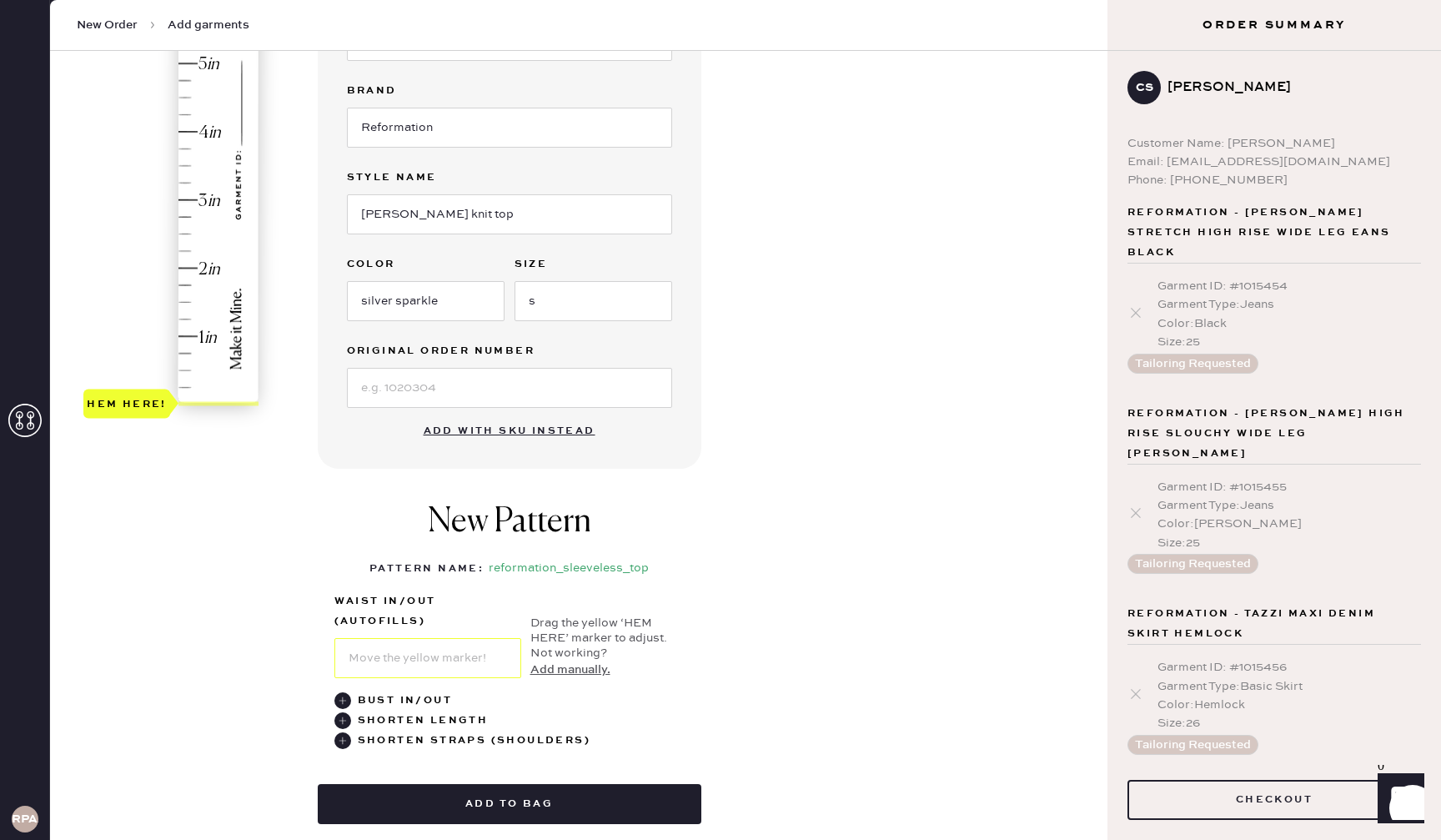
click at [798, 678] on div "Garment details Garment Type Select Basic Skirt Jeans Leggings Pants Shorts Bas…" at bounding box center [705, 363] width 776 height 1034
click at [453, 739] on div "Shorten Straps (Shoulders)" at bounding box center [474, 740] width 233 height 20
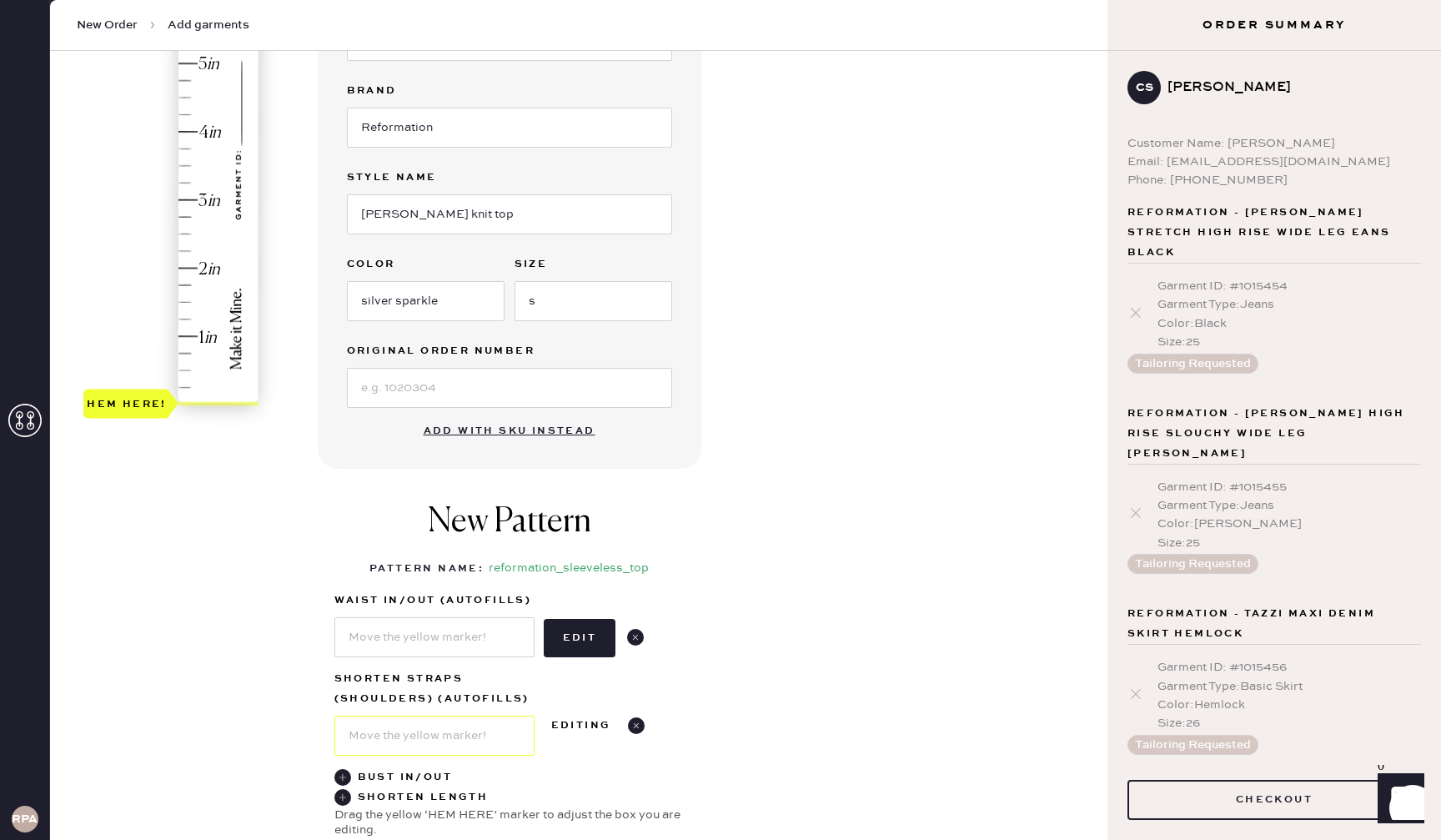
click at [305, 709] on div "1 in 2 in 3 in 4 in 5 in 6 in 7 in Show higher numbers Show lower numbers Hem h…" at bounding box center [578, 416] width 1030 height 1139
type input "4"
click at [182, 131] on div "Hem here!" at bounding box center [172, 166] width 177 height 492
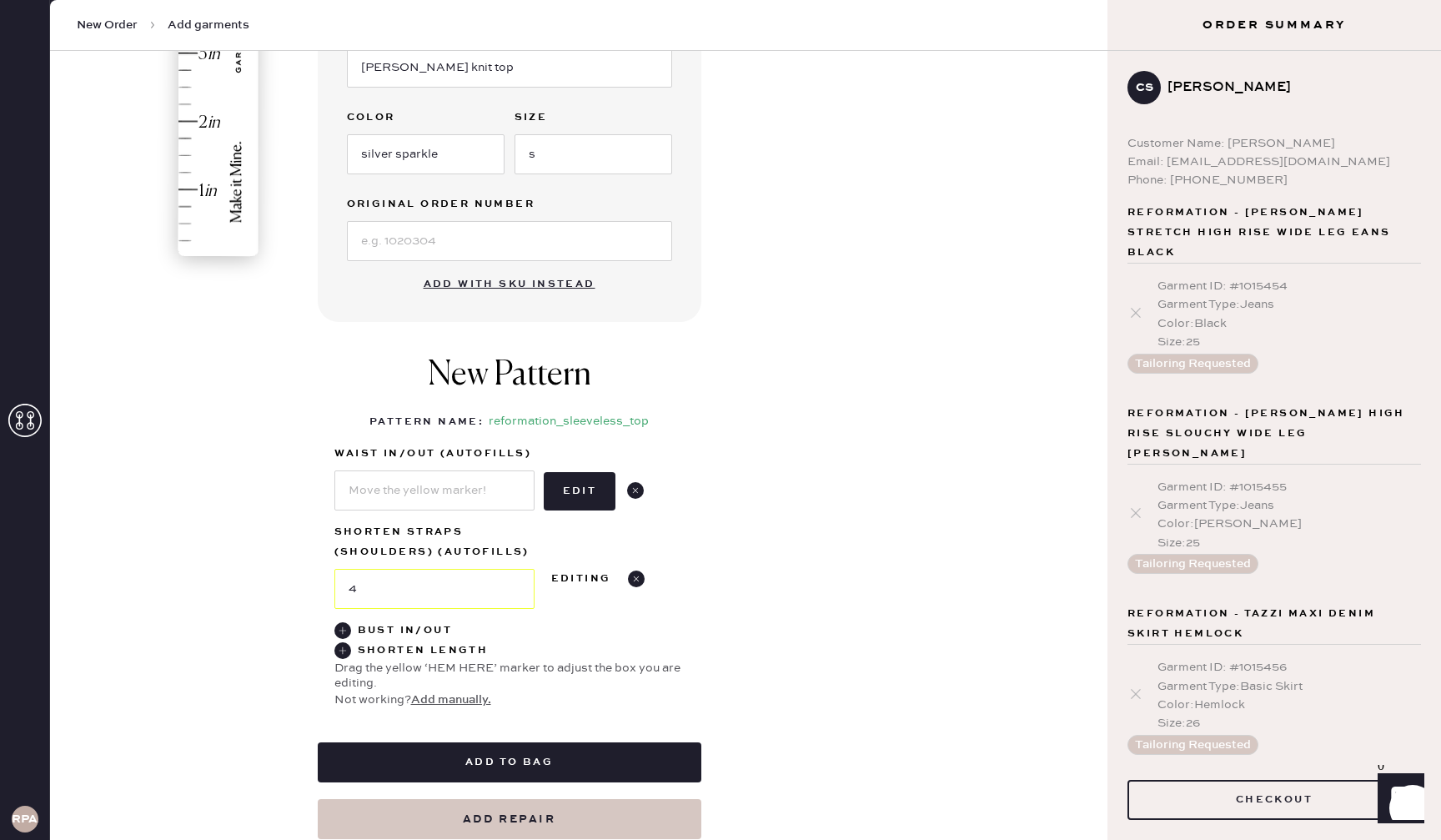
scroll to position [465, 0]
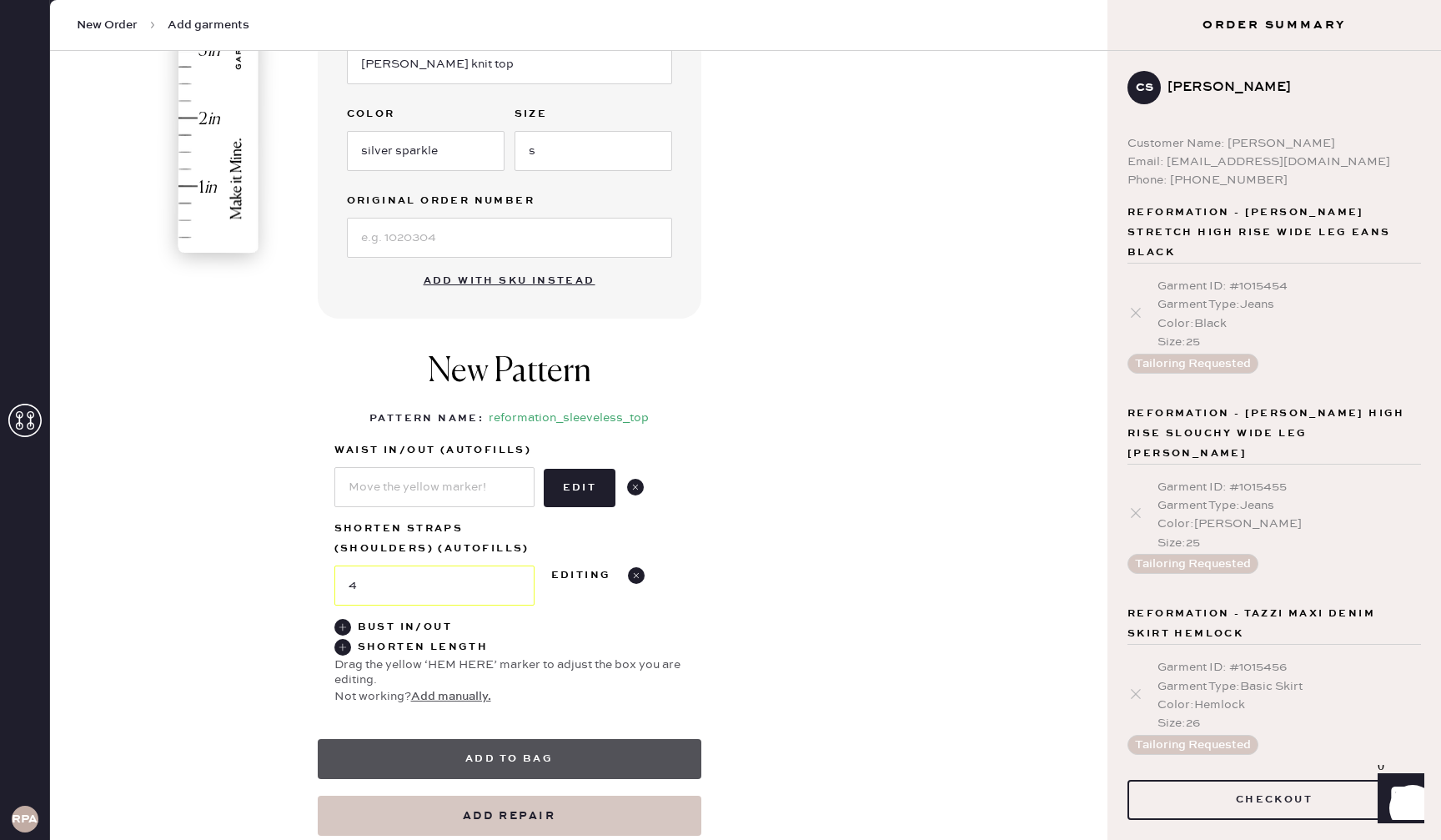
click at [534, 762] on button "Add to bag" at bounding box center [509, 758] width 383 height 40
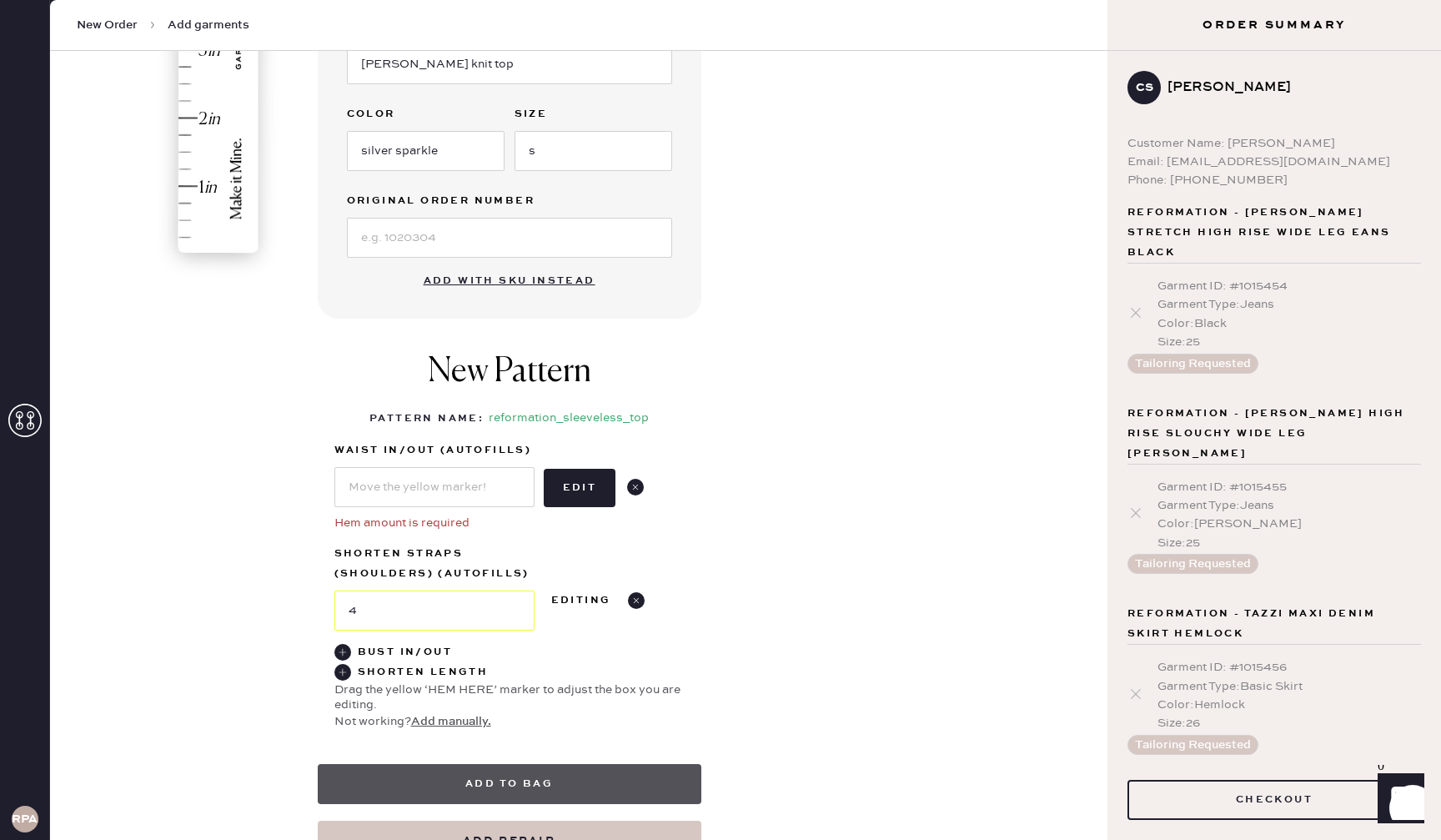
scroll to position [467, 0]
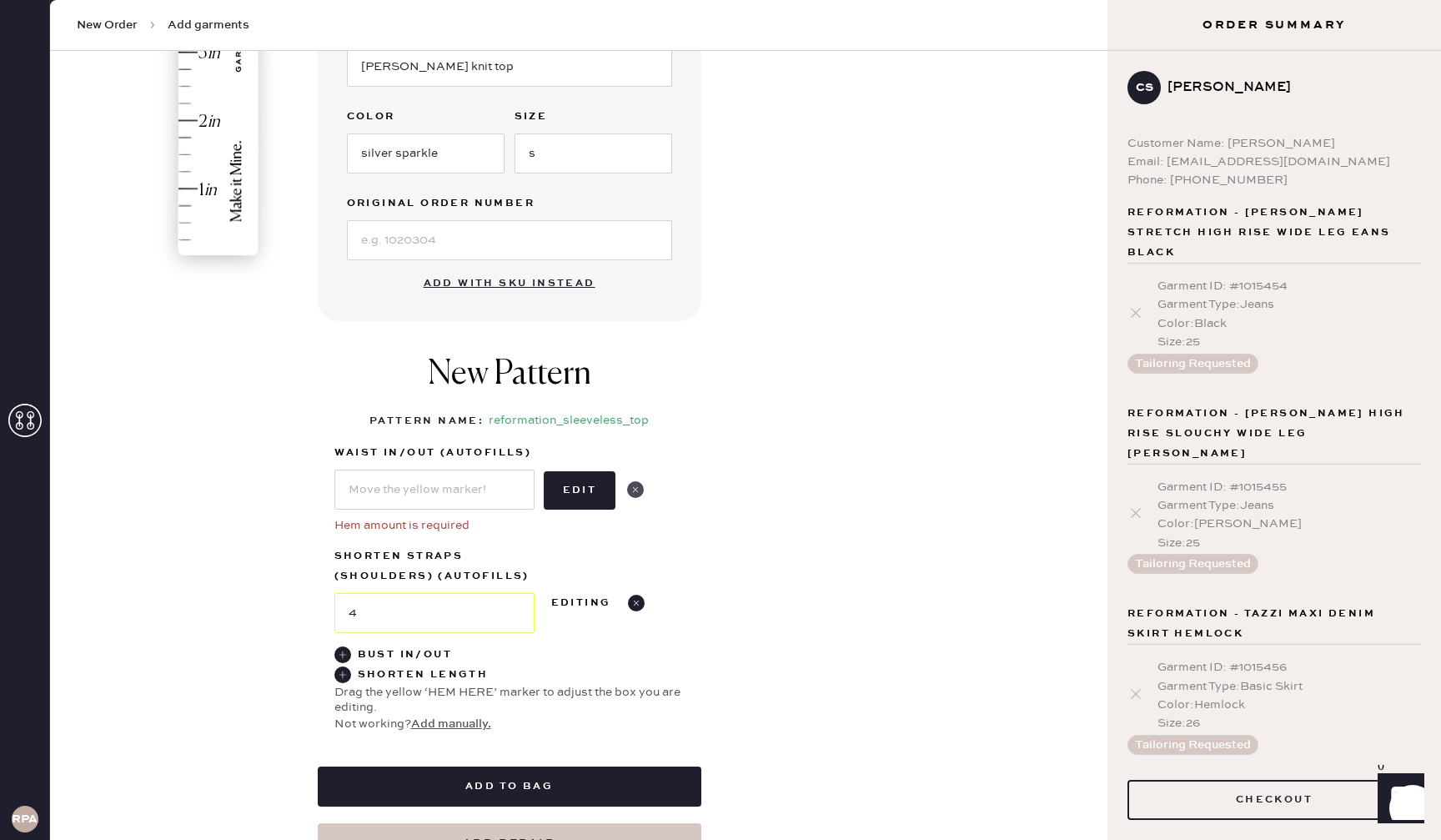
click at [631, 488] on use at bounding box center [635, 489] width 17 height 17
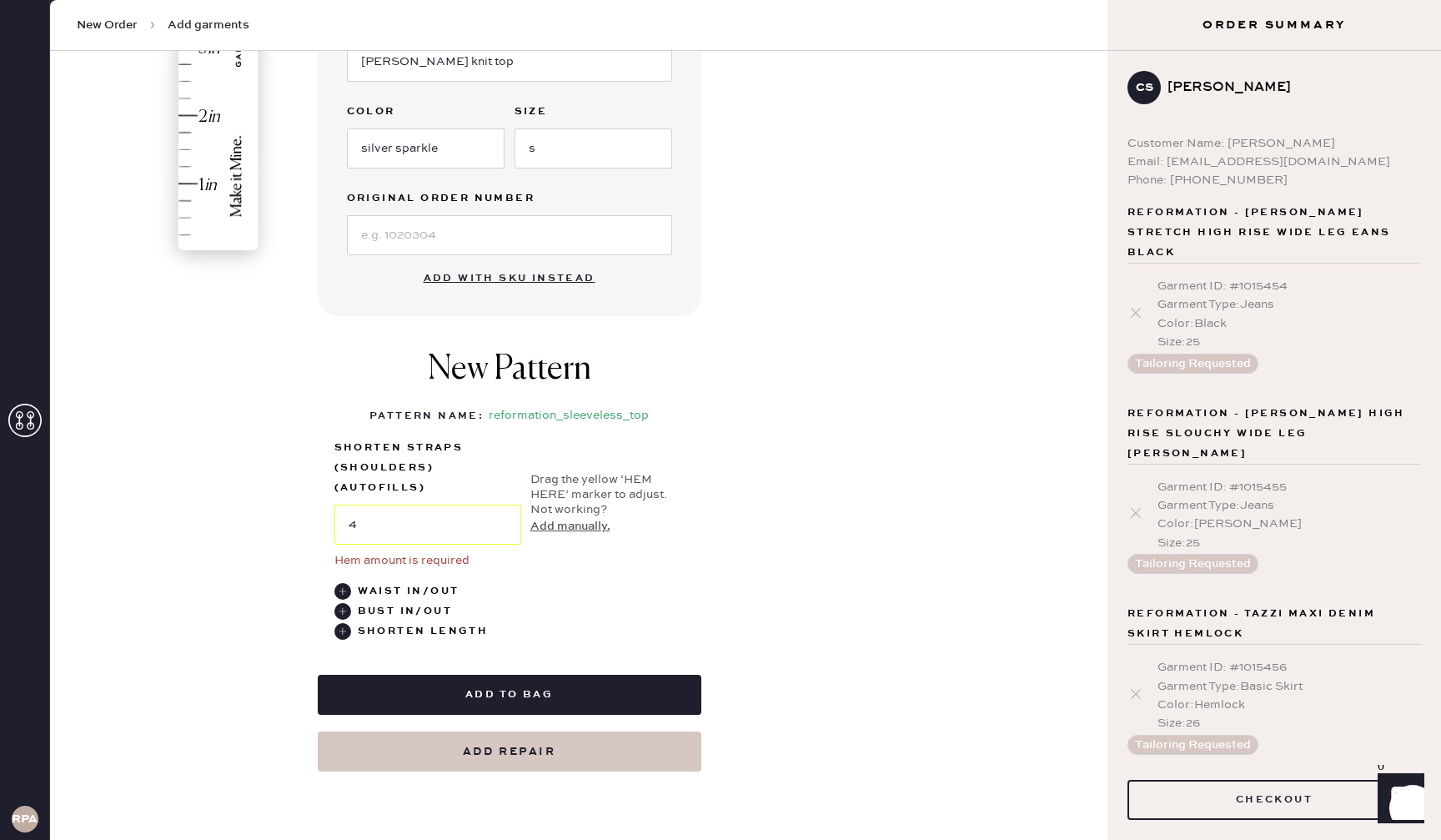
click at [661, 579] on div "1 in 2 in 3 in 4 in Show higher numbers Show lower numbers Hem here! Shorten St…" at bounding box center [509, 539] width 350 height 204
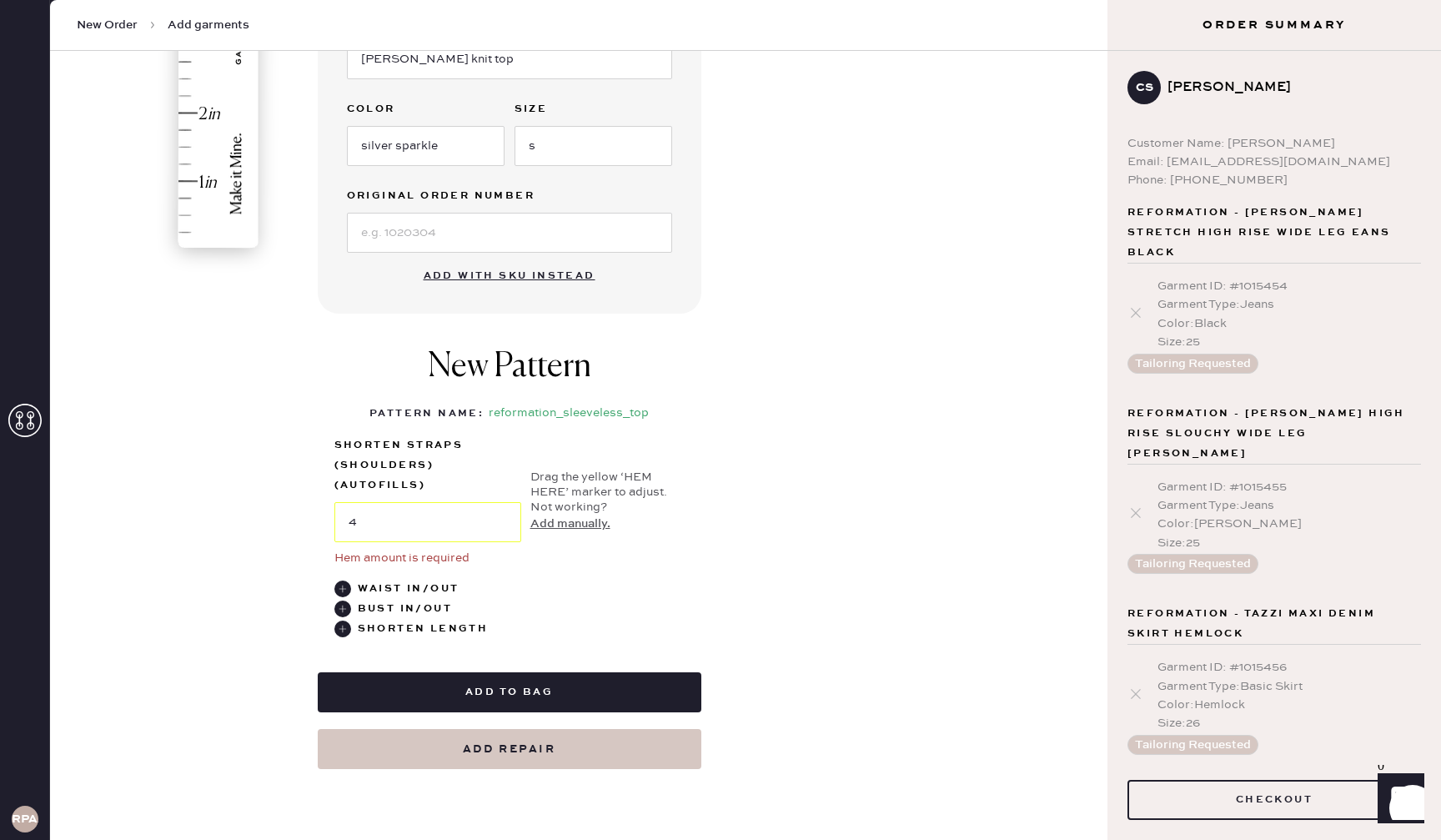
click at [559, 690] on button "Add to bag" at bounding box center [509, 691] width 383 height 40
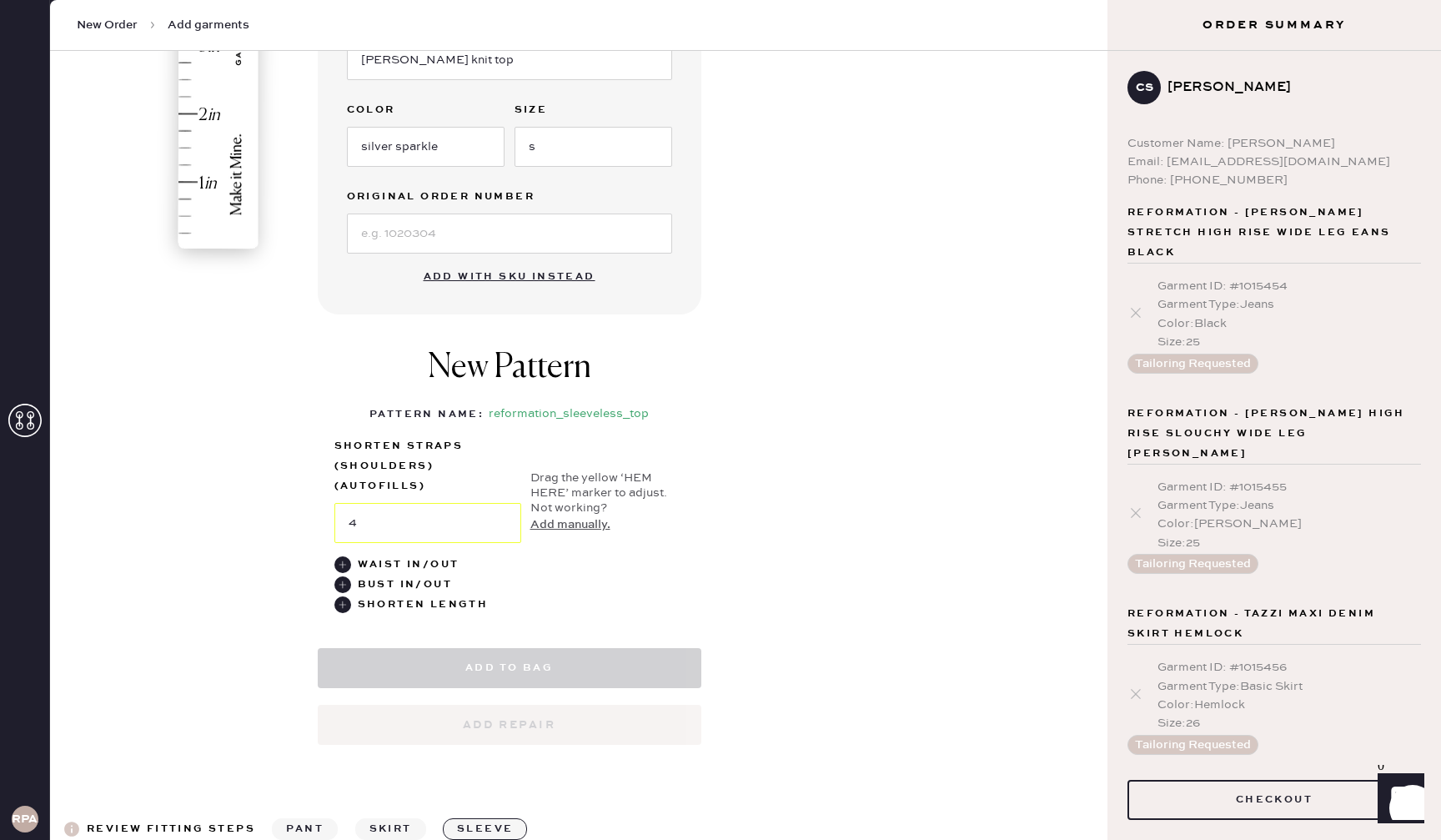
select select "15"
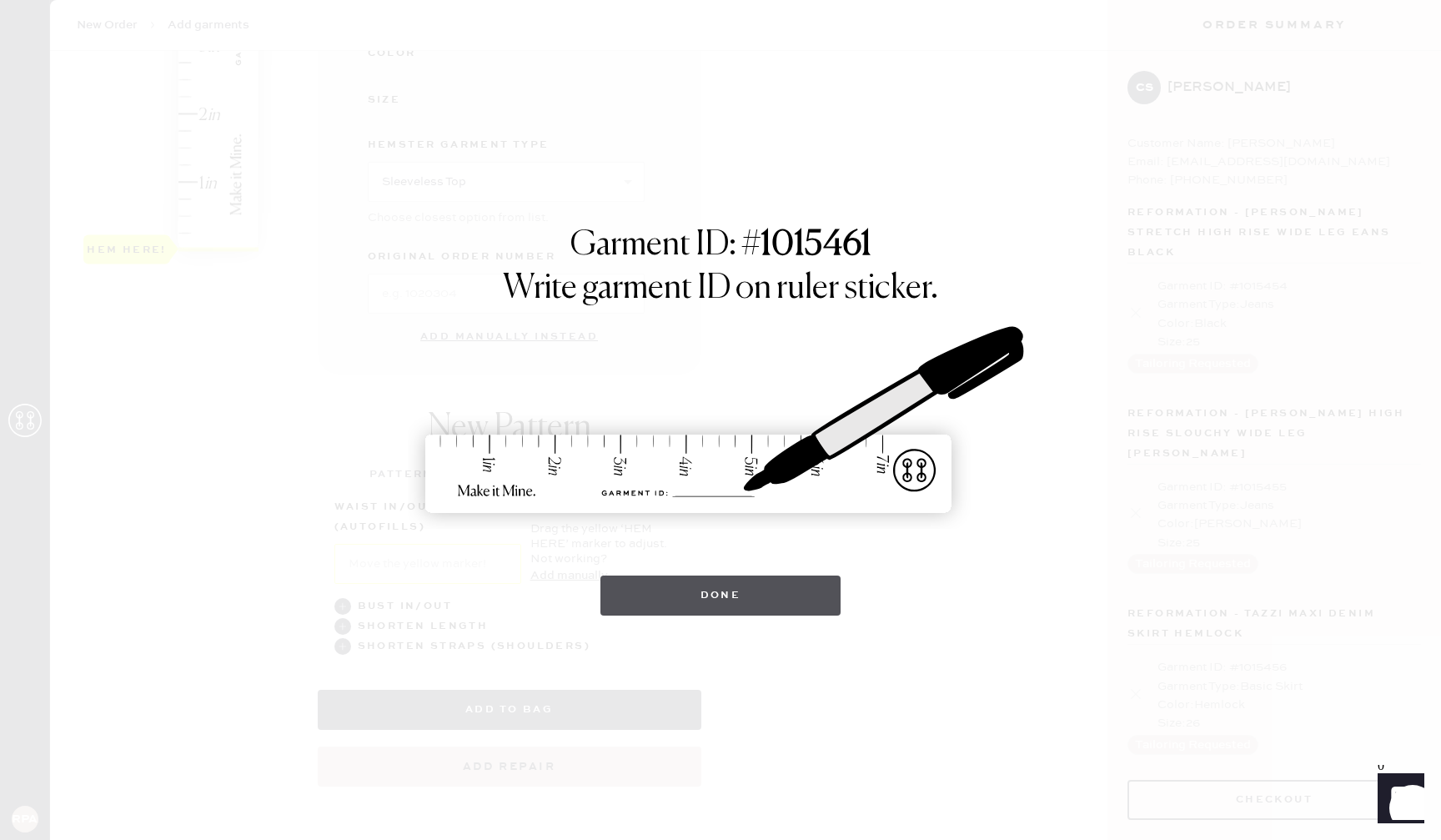
click at [712, 585] on button "Done" at bounding box center [720, 595] width 241 height 40
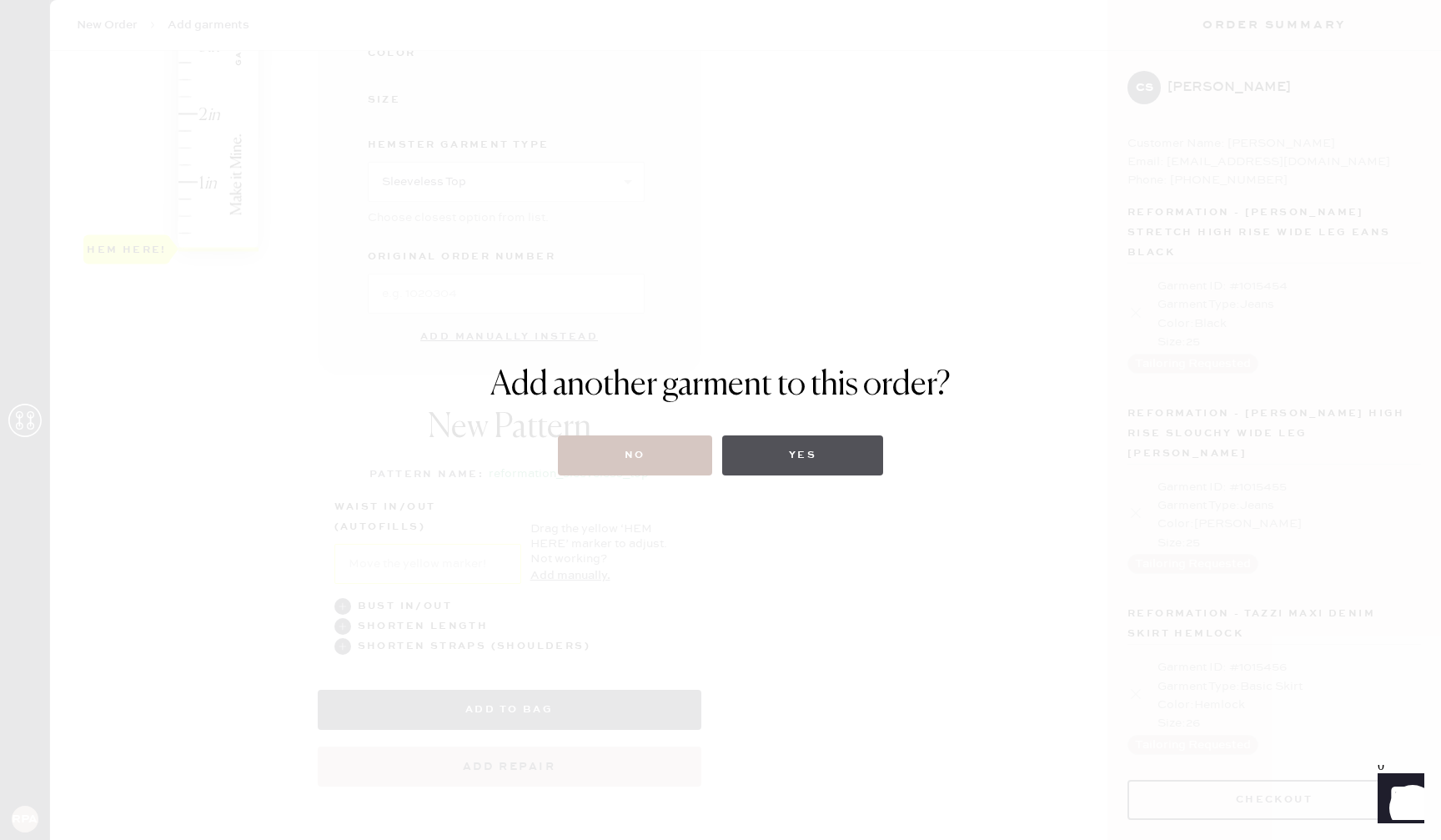
click at [831, 450] on button "Yes" at bounding box center [802, 455] width 161 height 40
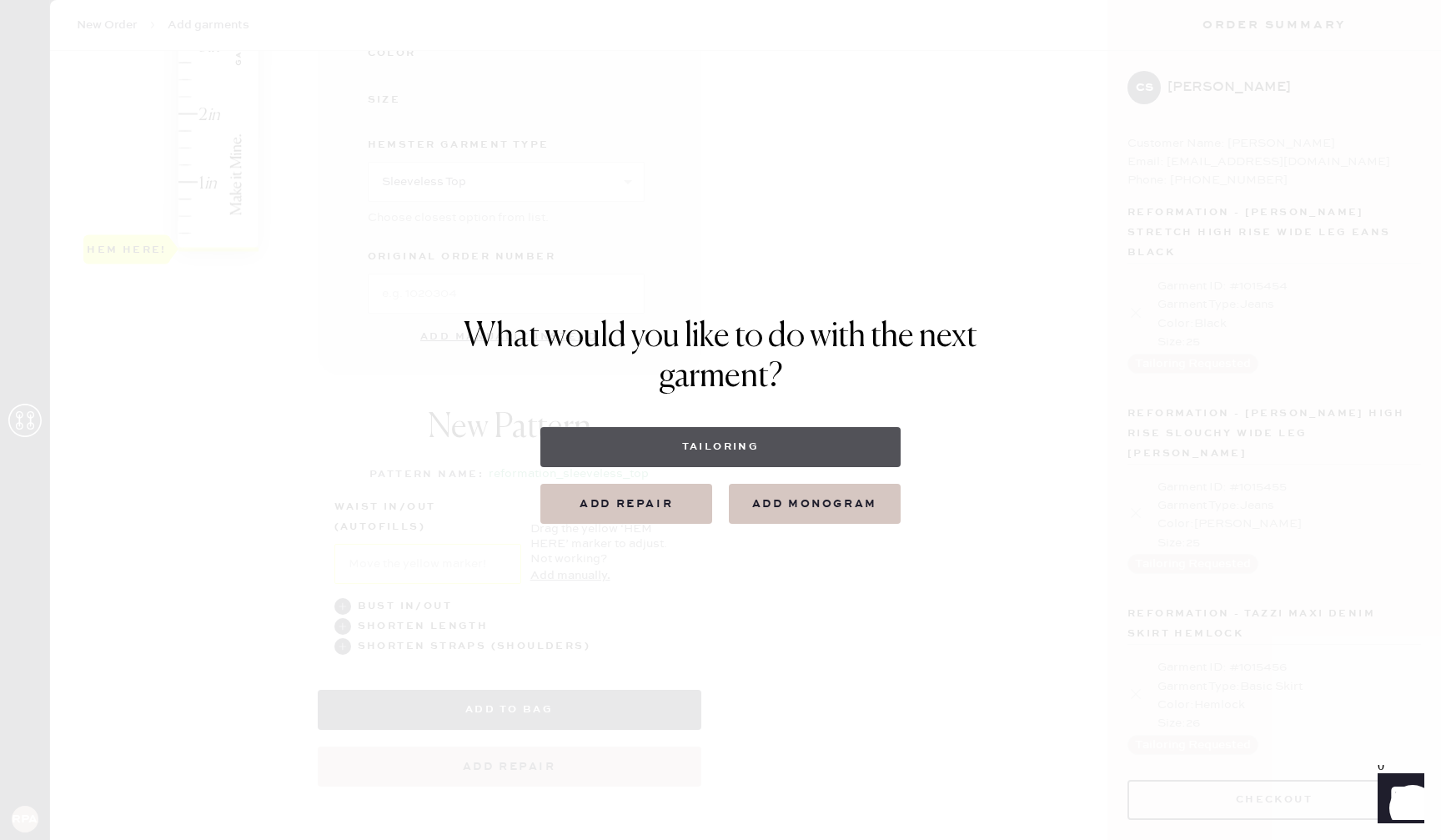
click at [775, 443] on button "Tailoring" at bounding box center [720, 446] width 360 height 40
select select
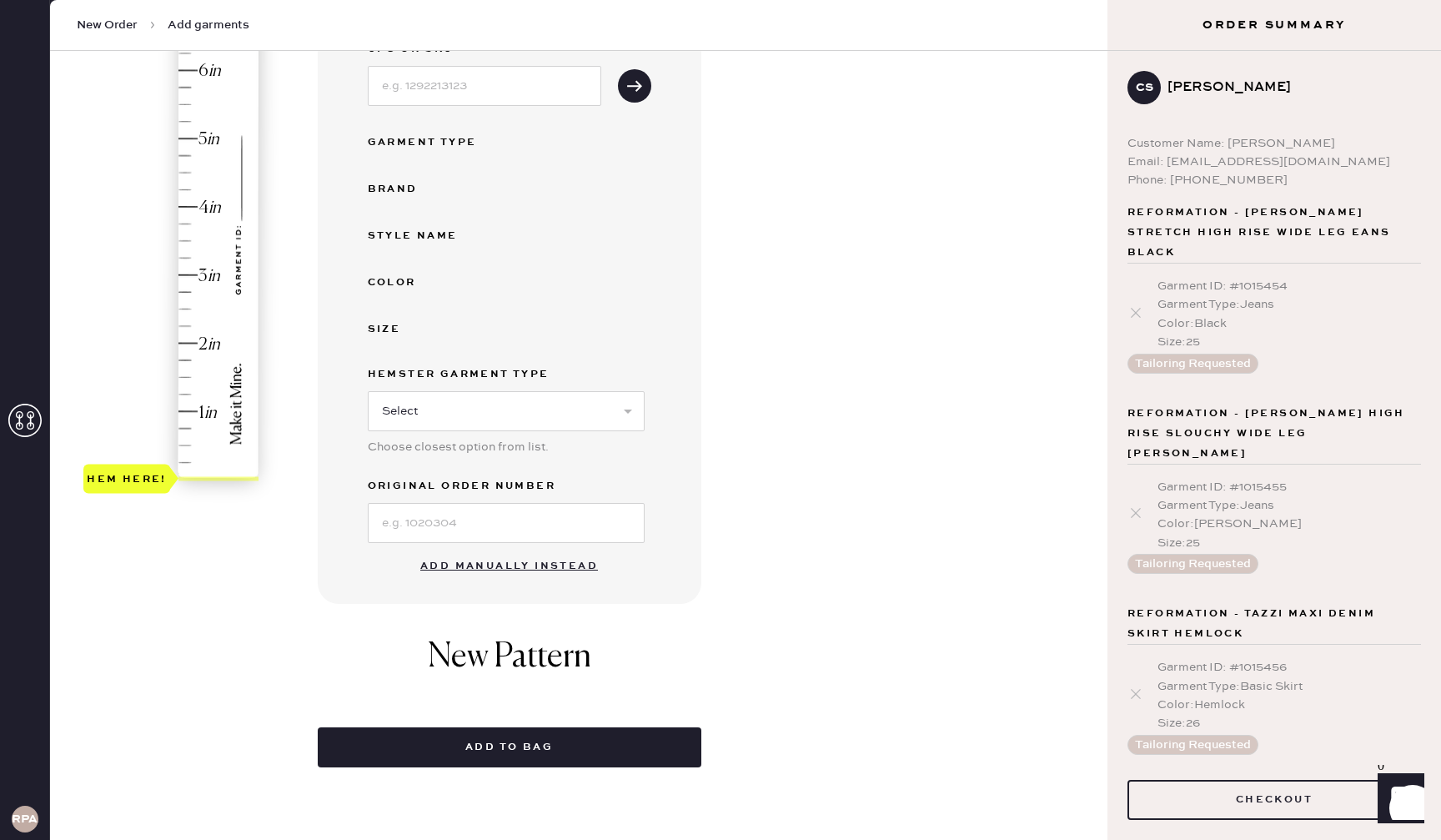
scroll to position [252, 0]
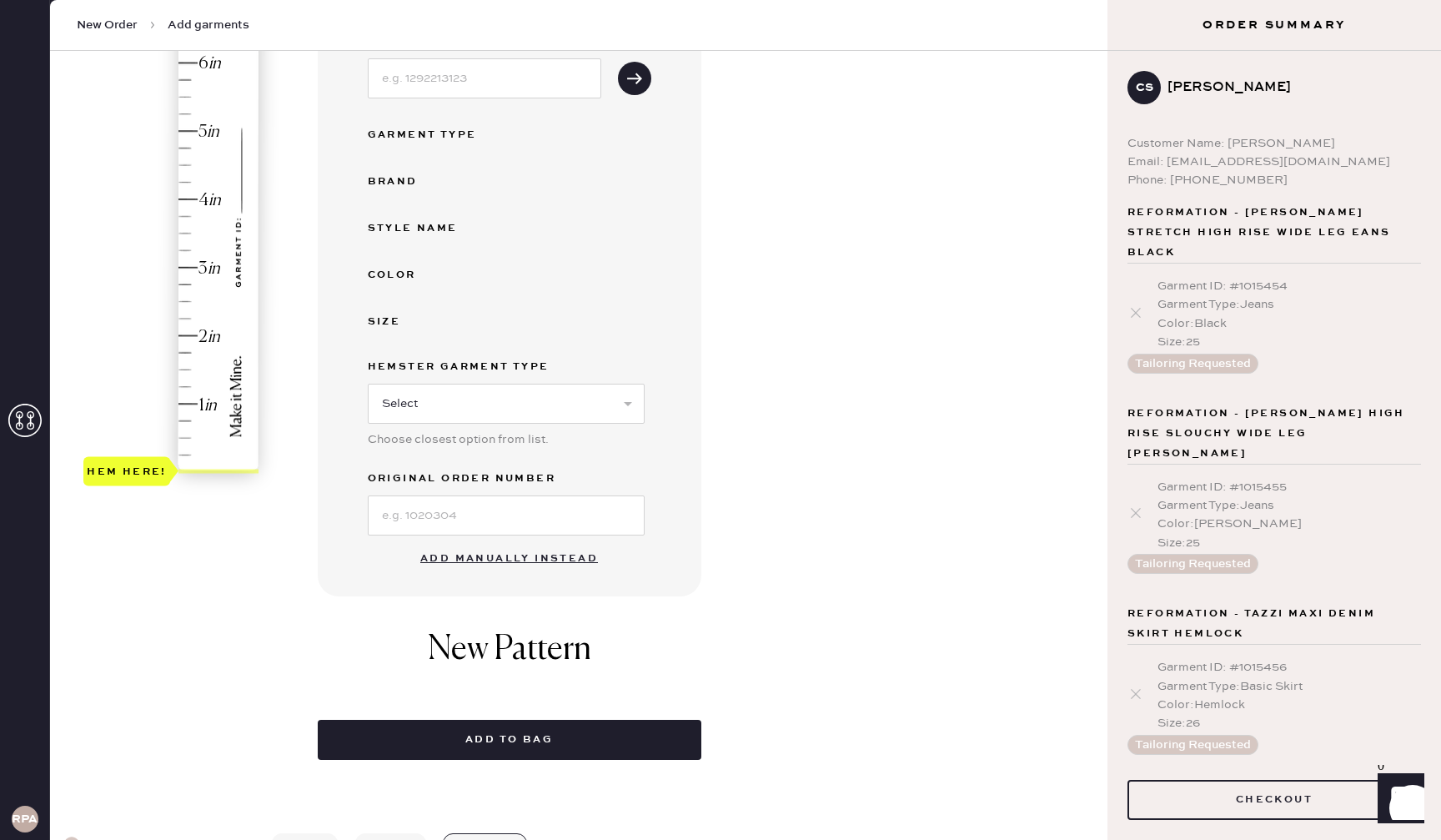
click at [533, 553] on button "Add manually instead" at bounding box center [509, 559] width 197 height 33
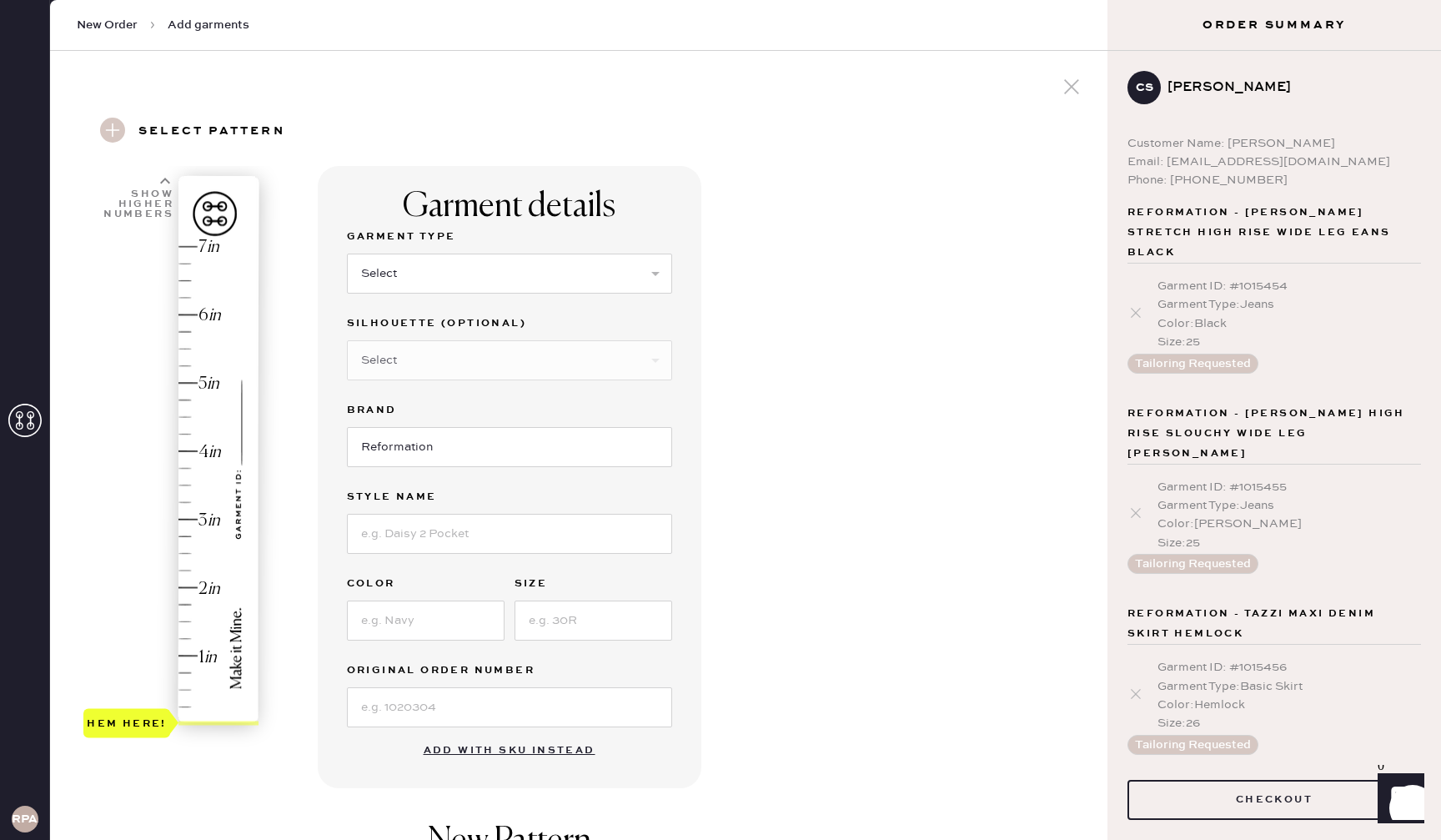
scroll to position [92, 0]
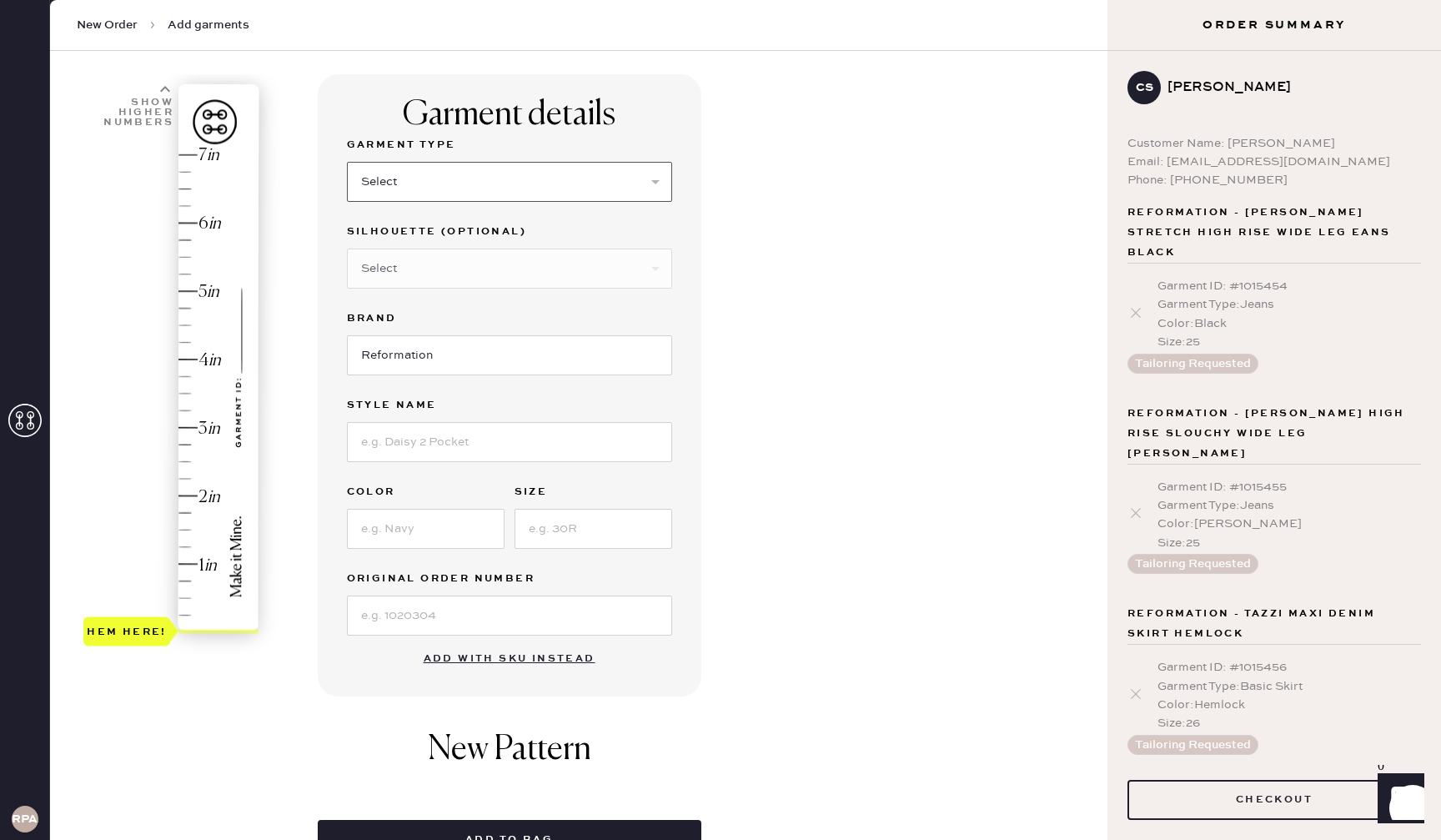
click at [532, 175] on select "Select Basic Skirt Jeans Leggings Pants Shorts Basic Sleeved Dress Basic Sleeve…" at bounding box center [509, 182] width 325 height 40
select select "7"
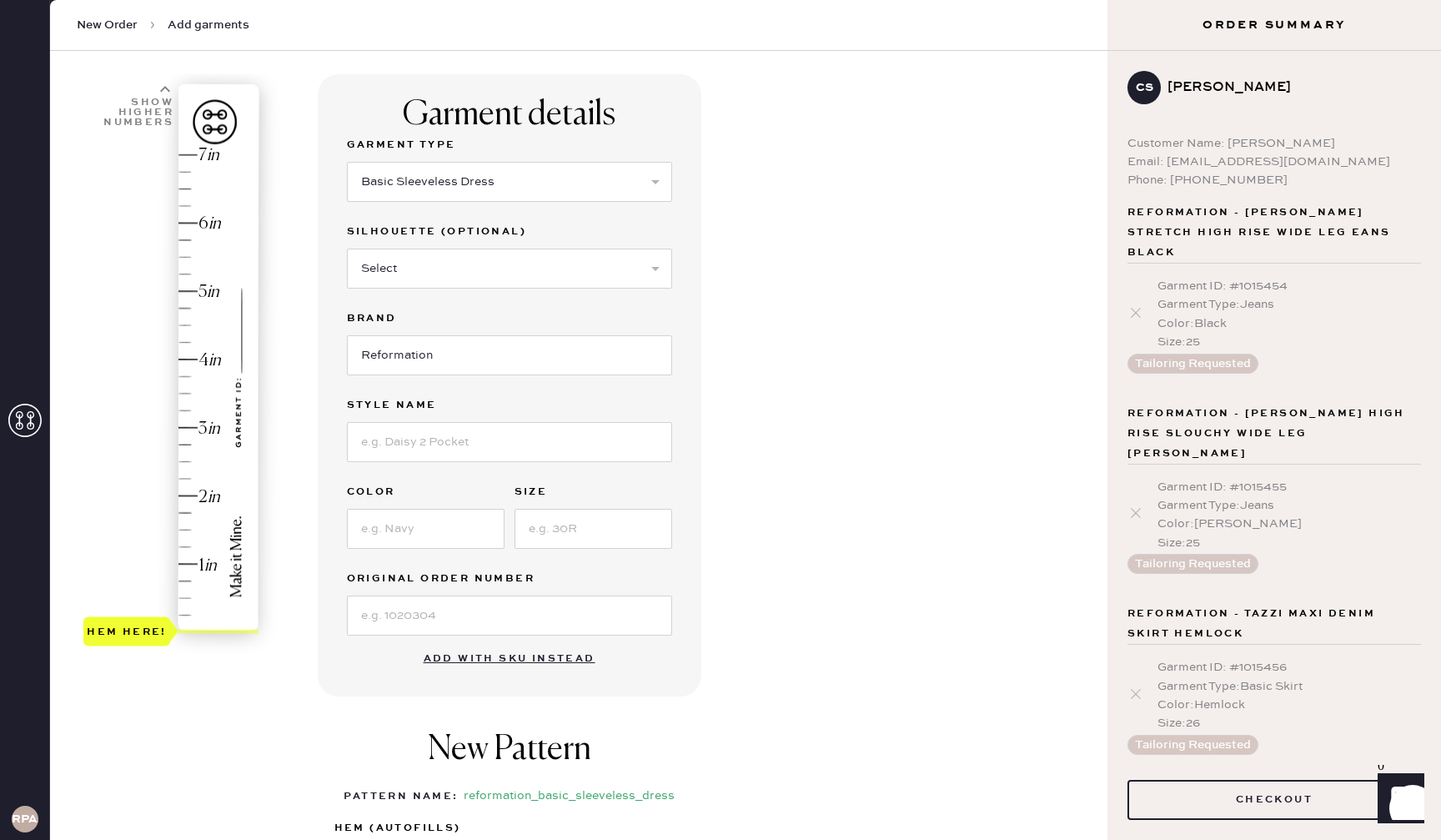
drag, startPoint x: 746, startPoint y: 378, endPoint x: 724, endPoint y: 378, distance: 22.0
click at [746, 378] on div "Garment details Garment Type Select Basic Skirt Jeans Leggings Pants Shorts Bas…" at bounding box center [705, 547] width 776 height 948
click at [493, 453] on input at bounding box center [509, 442] width 325 height 40
type input "[PERSON_NAME]"
click at [453, 551] on div "Garment Type Select Basic Skirt Jeans Leggings Pants Shorts Basic Sleeved Dress…" at bounding box center [509, 385] width 325 height 501
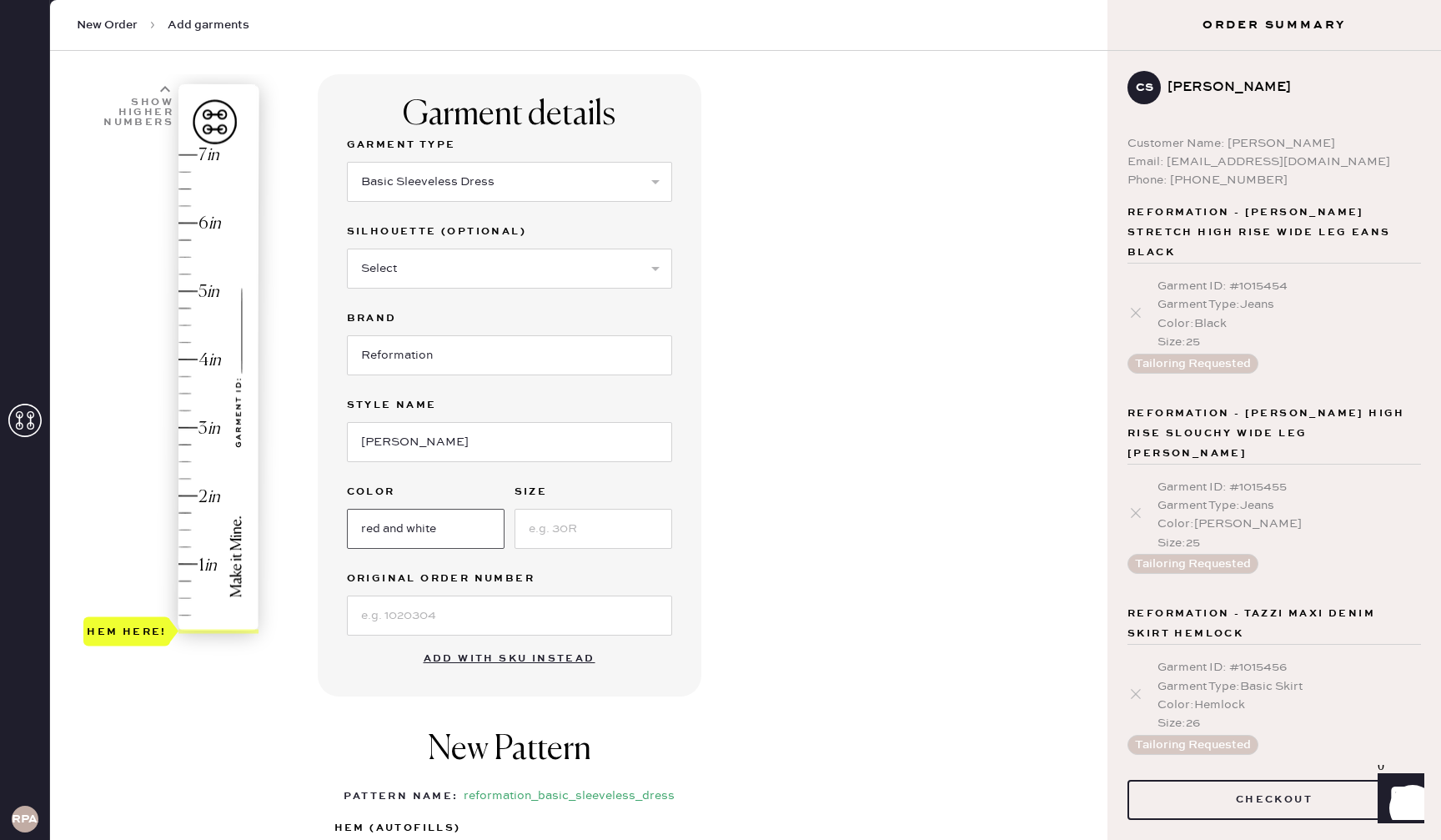
type input "red and white"
click at [628, 532] on input at bounding box center [593, 528] width 158 height 40
type input "s"
drag, startPoint x: 836, startPoint y: 513, endPoint x: 823, endPoint y: 522, distance: 15.8
click at [836, 515] on div "Garment details Garment Type Select Basic Skirt Jeans Leggings Pants Shorts Bas…" at bounding box center [705, 547] width 776 height 948
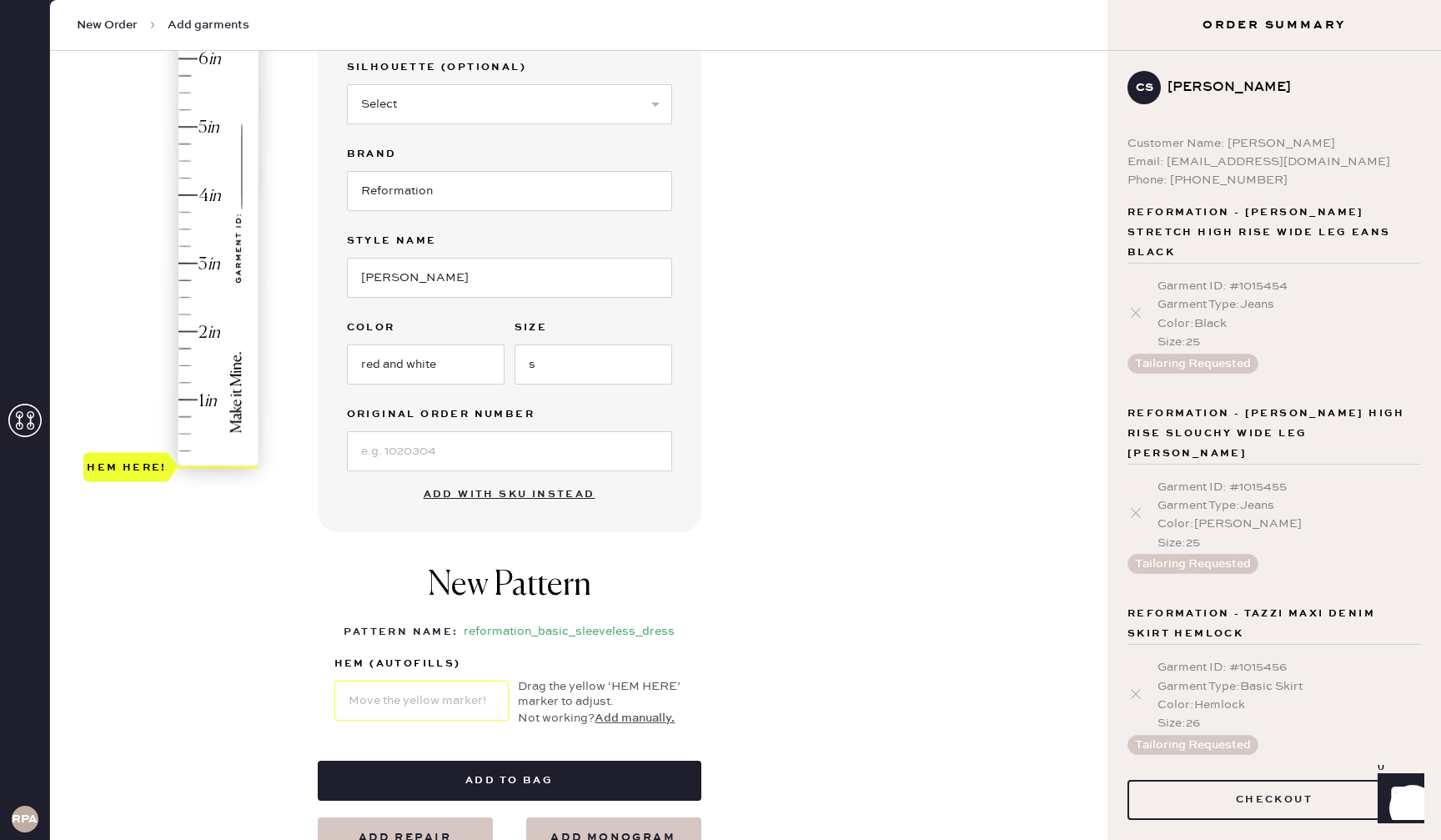
scroll to position [257, 0]
click at [746, 394] on div "Garment details Garment Type Select Basic Skirt Jeans Leggings Pants Shorts Bas…" at bounding box center [705, 382] width 776 height 948
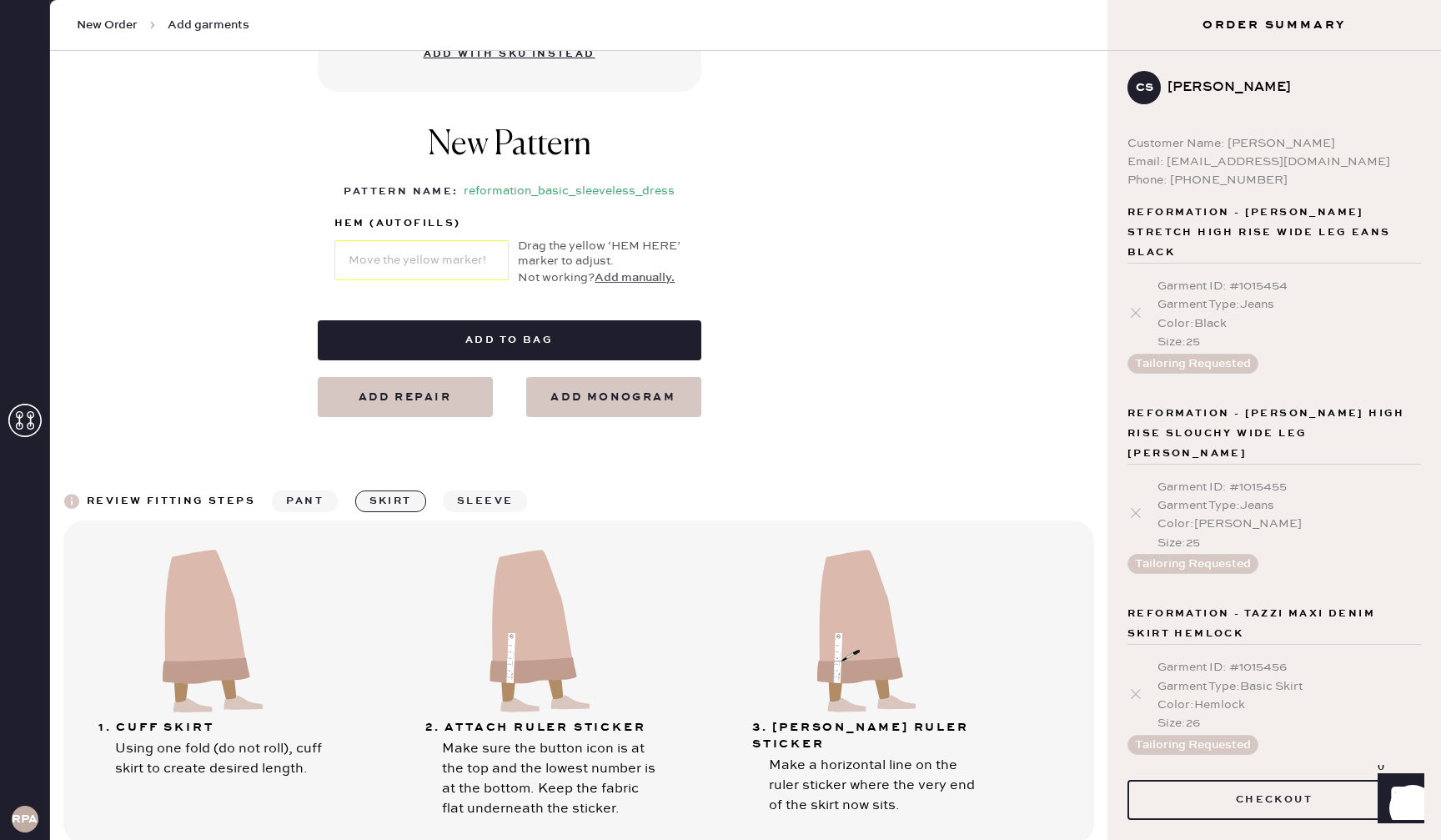
scroll to position [0, 0]
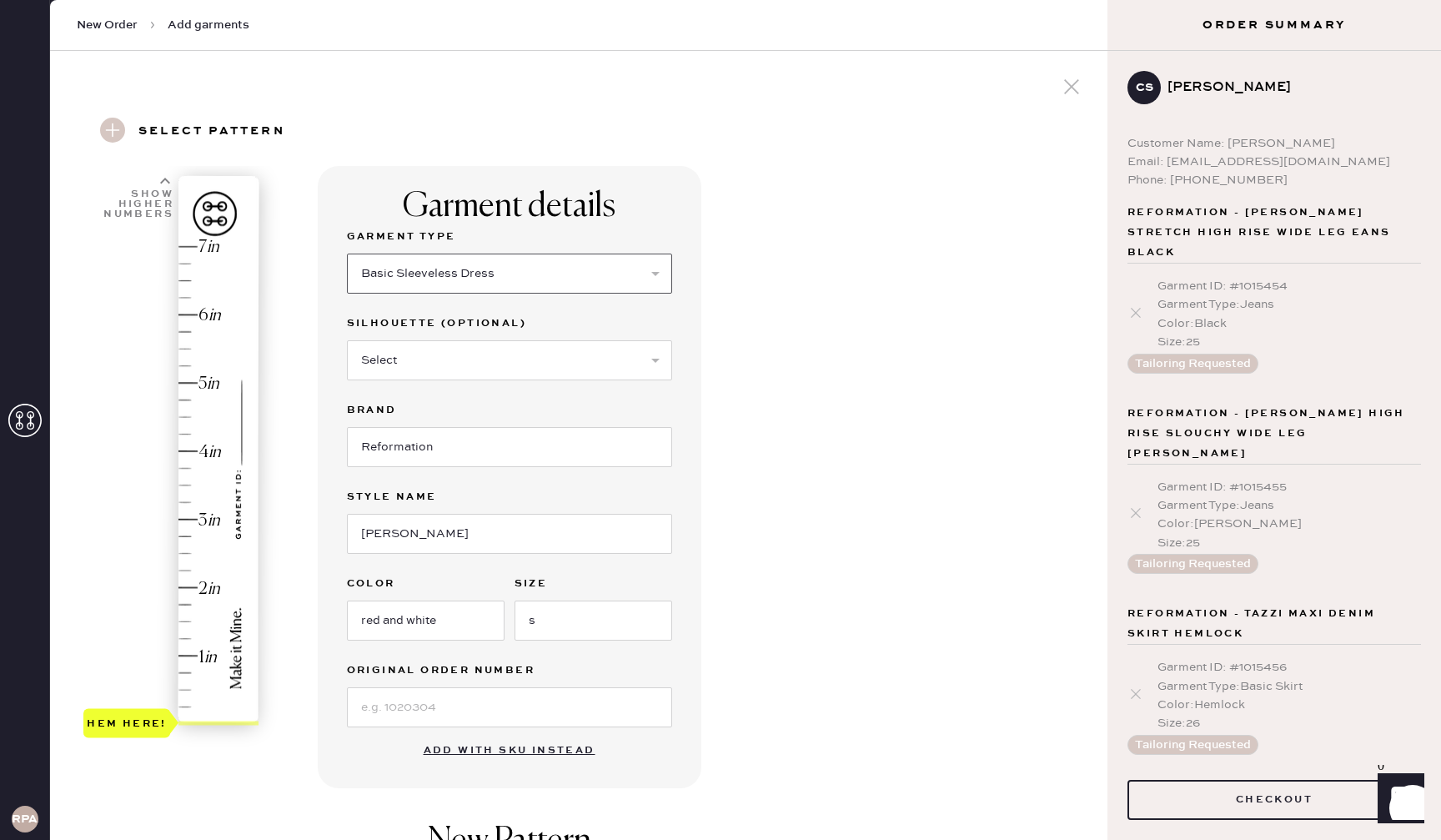
click at [550, 277] on select "Select Basic Skirt Jeans Leggings Pants Shorts Basic Sleeved Dress Basic Sleeve…" at bounding box center [509, 273] width 325 height 40
select select "6"
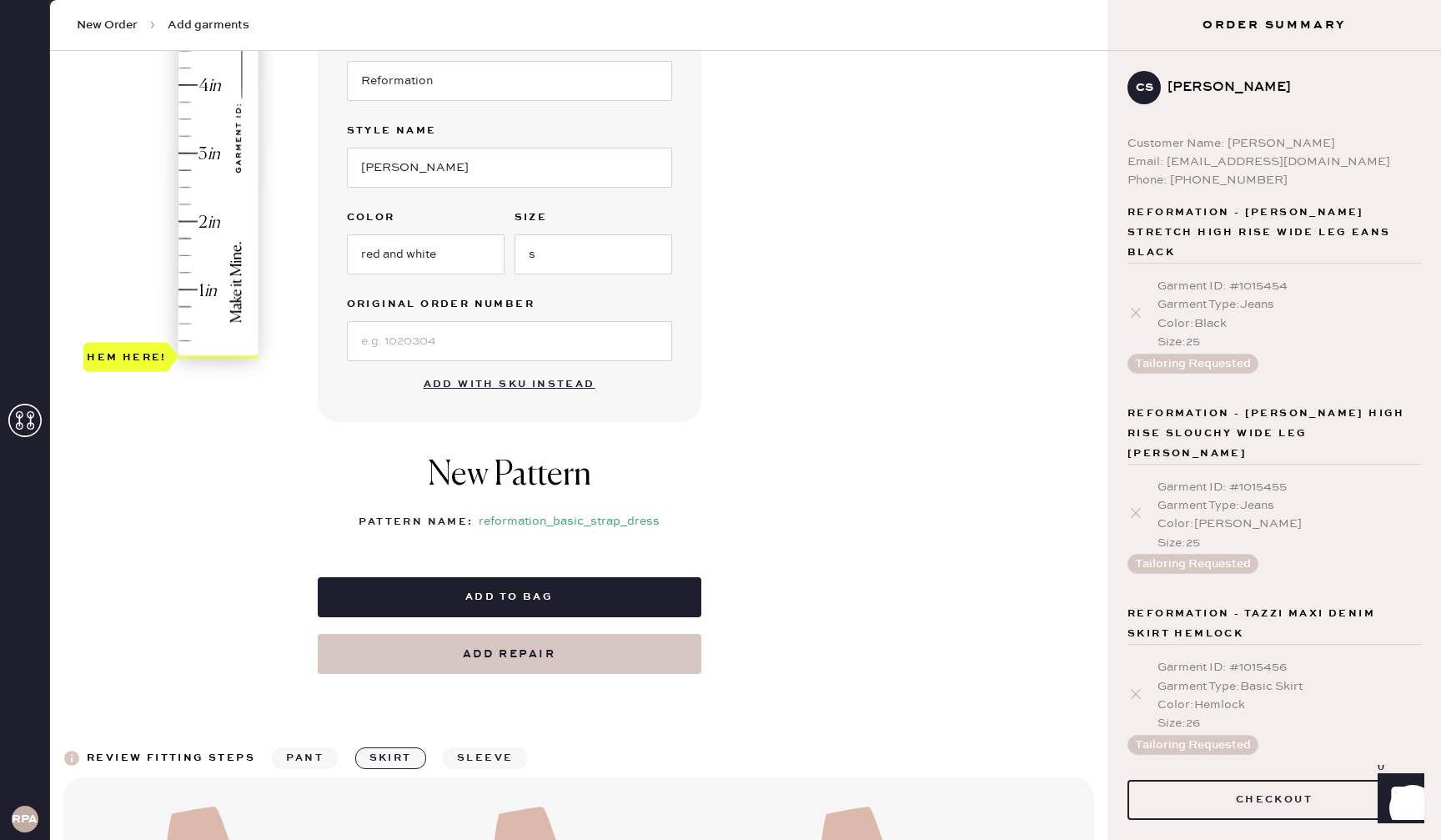
scroll to position [464, 0]
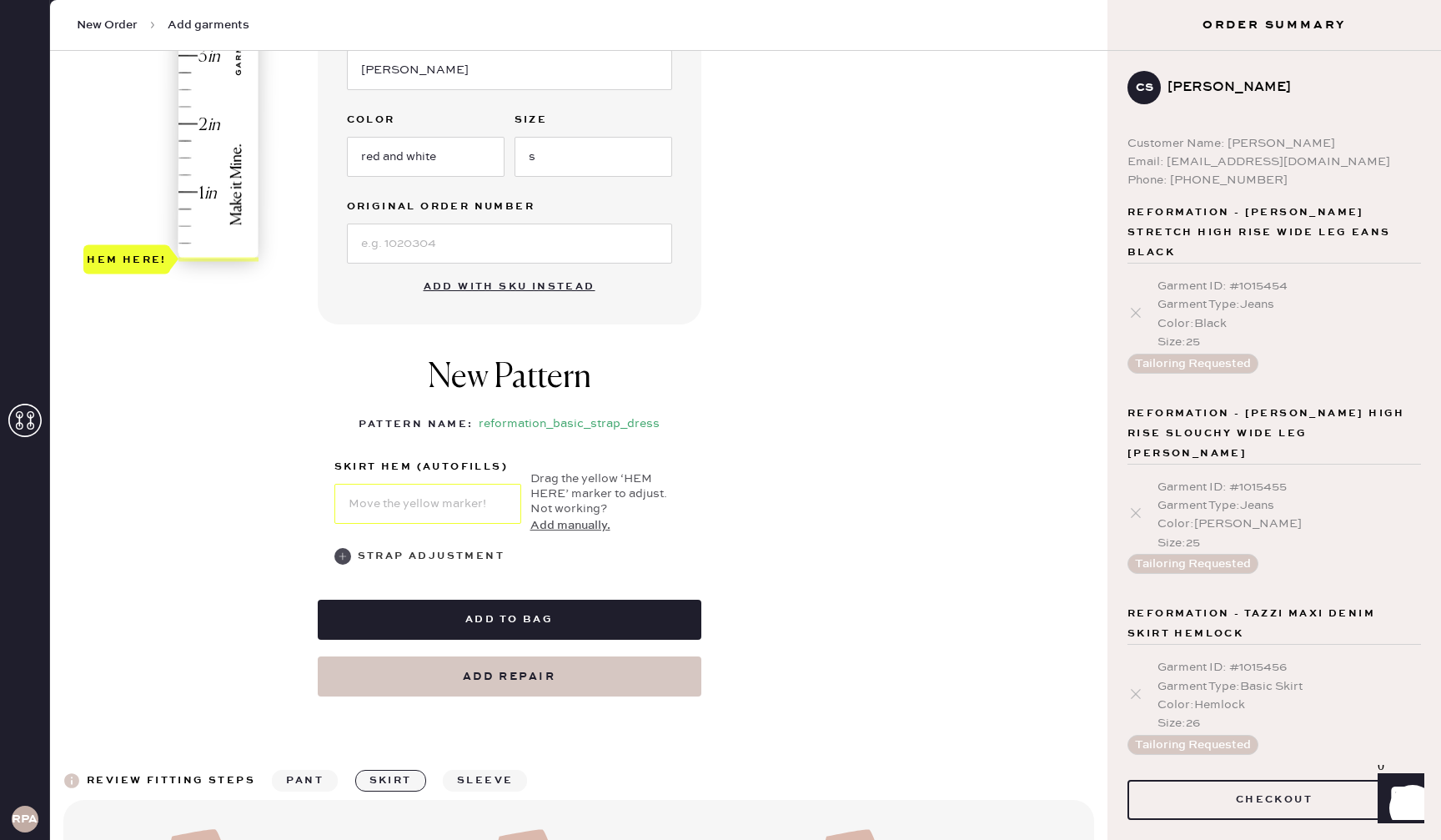
click at [430, 553] on div "Strap Adjustment" at bounding box center [431, 556] width 146 height 20
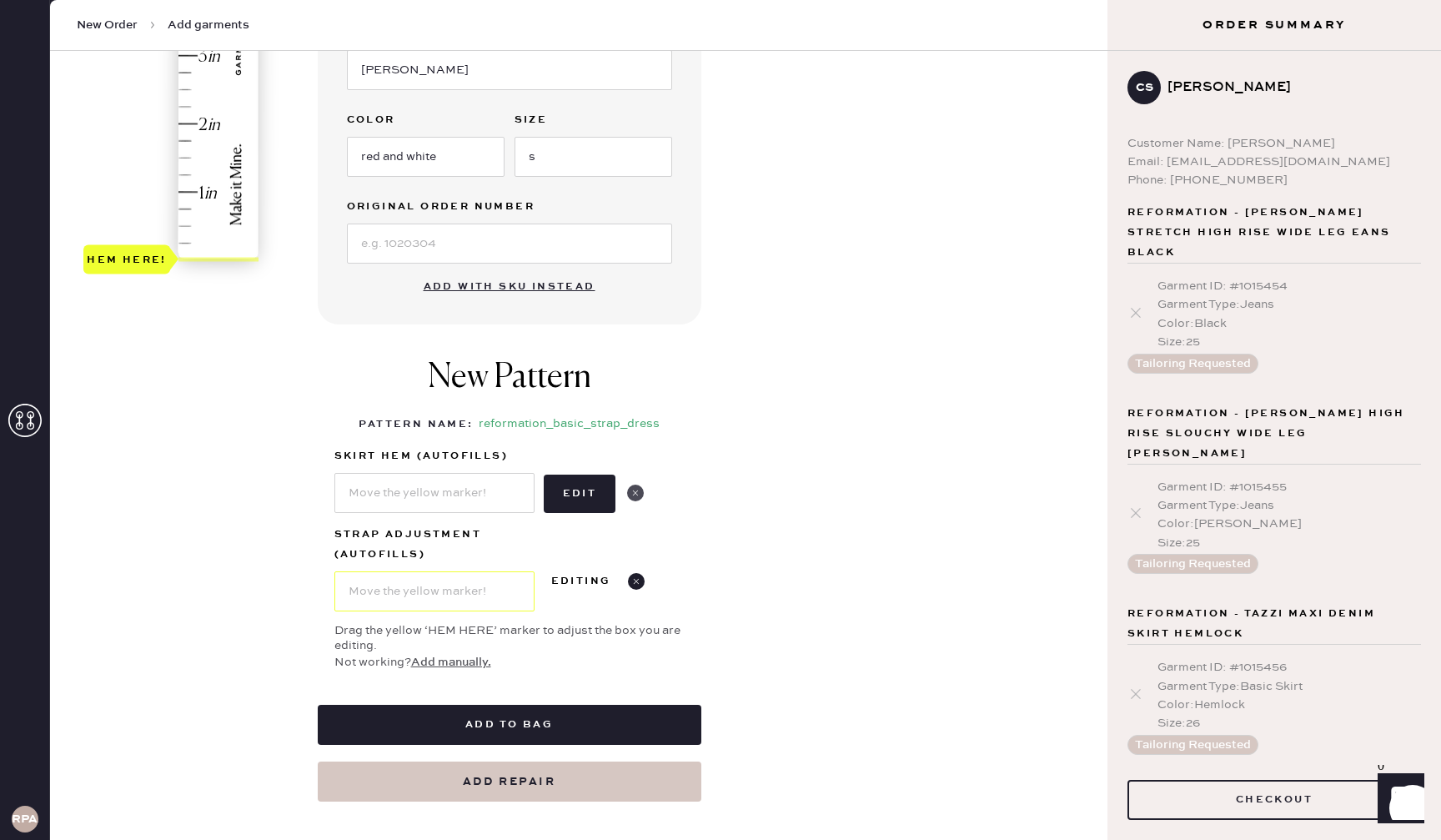
click at [634, 487] on use at bounding box center [635, 493] width 17 height 17
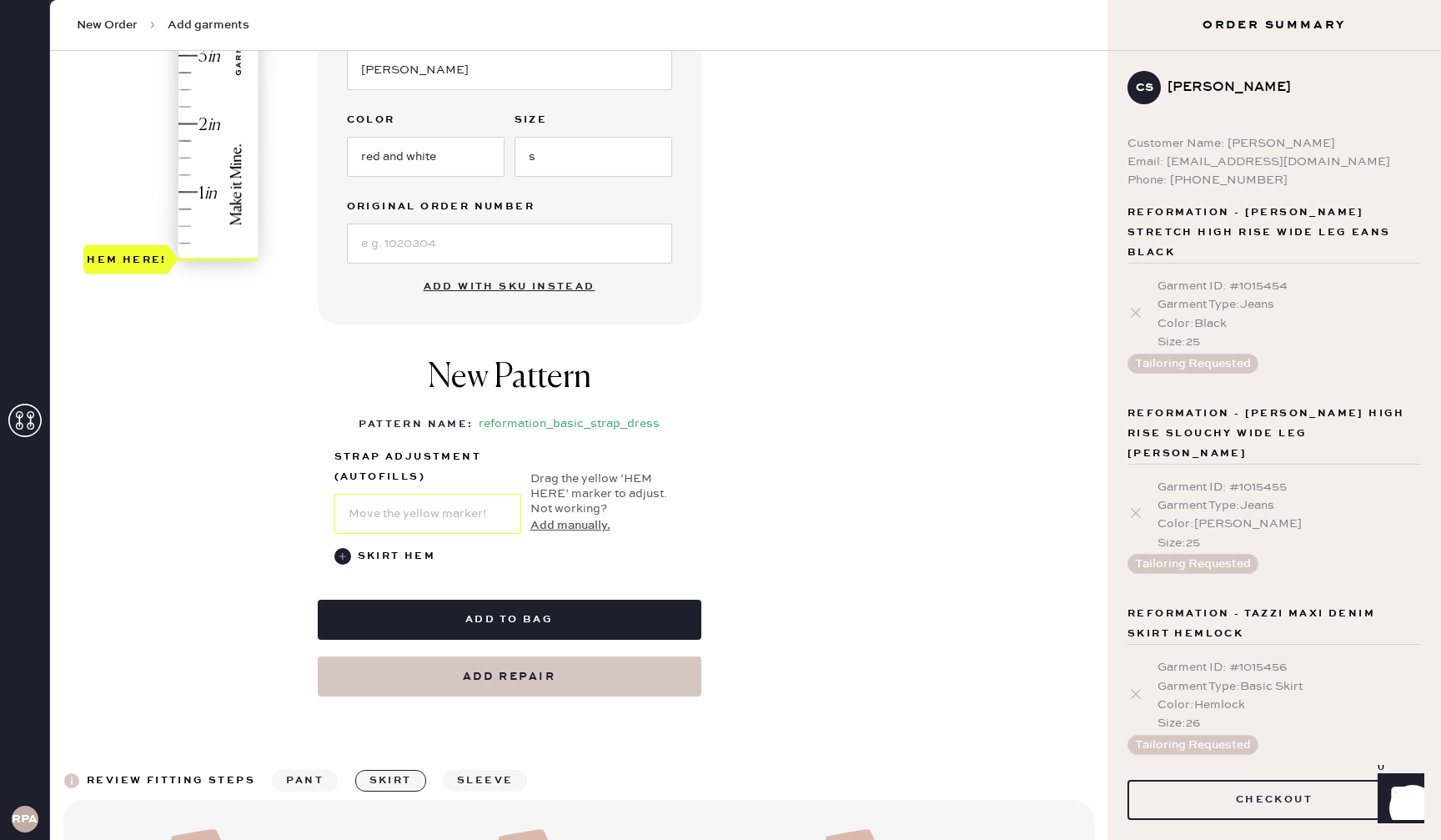
type input "1.5"
click at [185, 154] on div "Hem here!" at bounding box center [172, 22] width 177 height 492
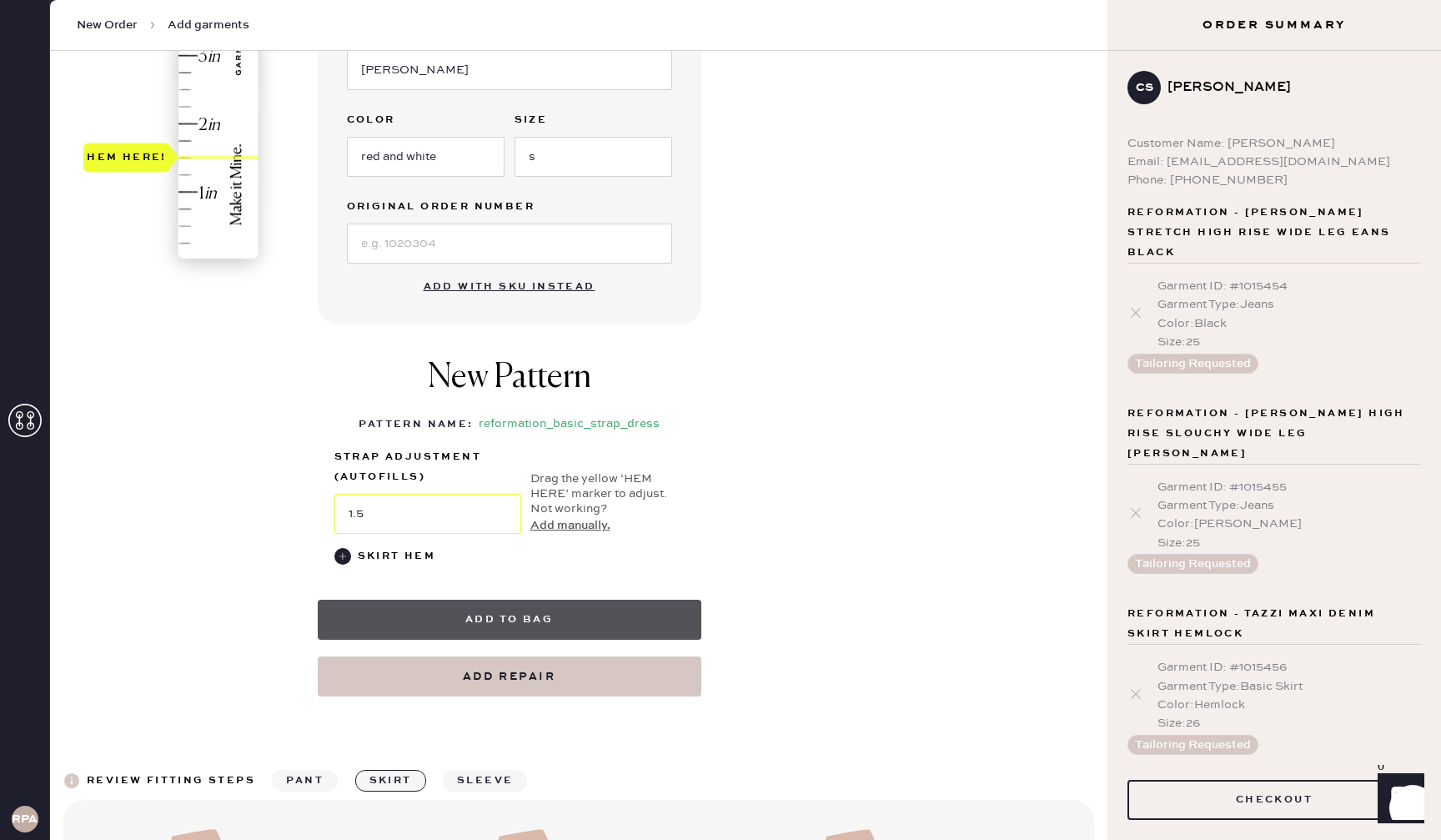
click at [562, 620] on button "Add to bag" at bounding box center [509, 619] width 383 height 40
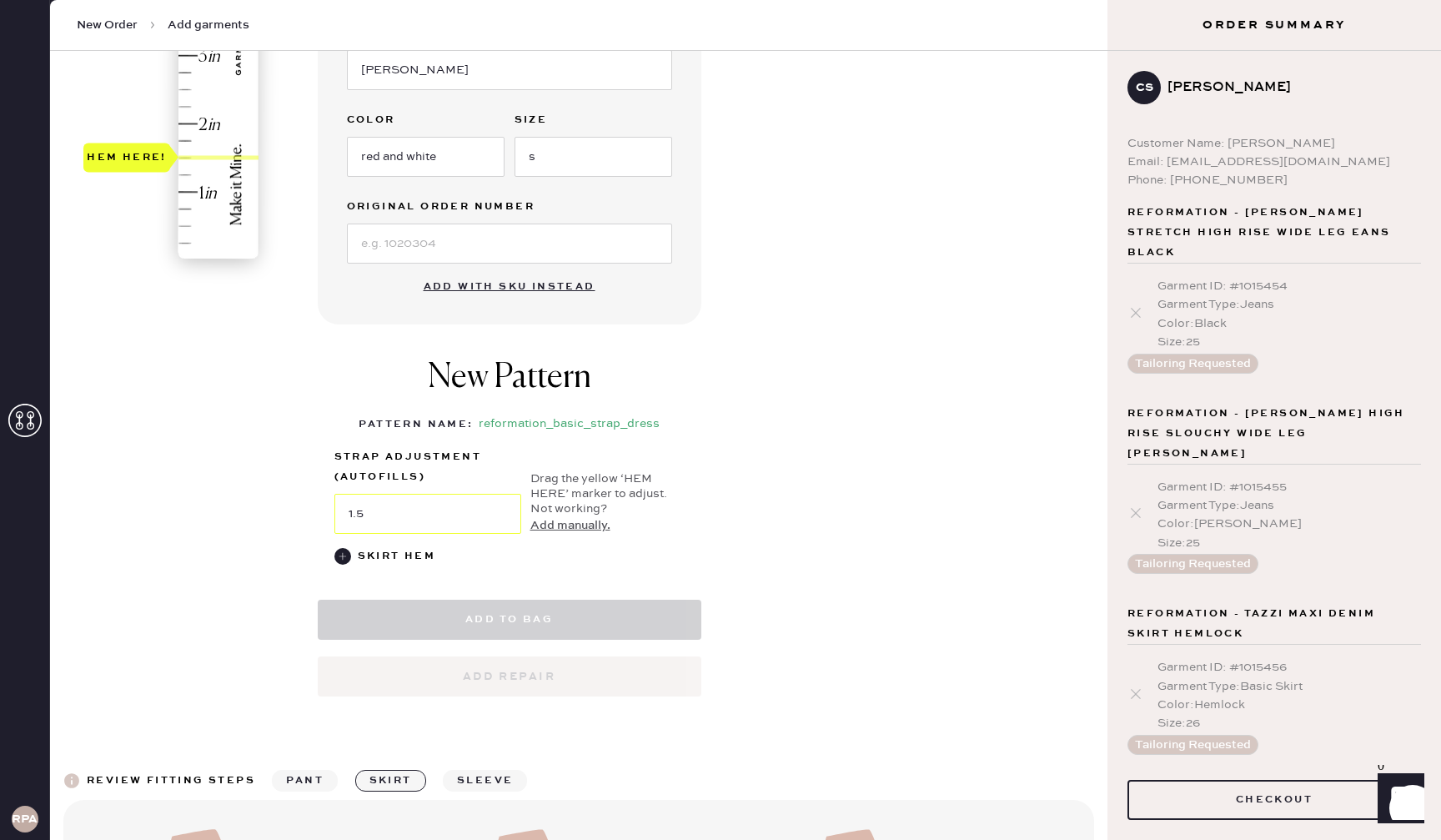
select select "6"
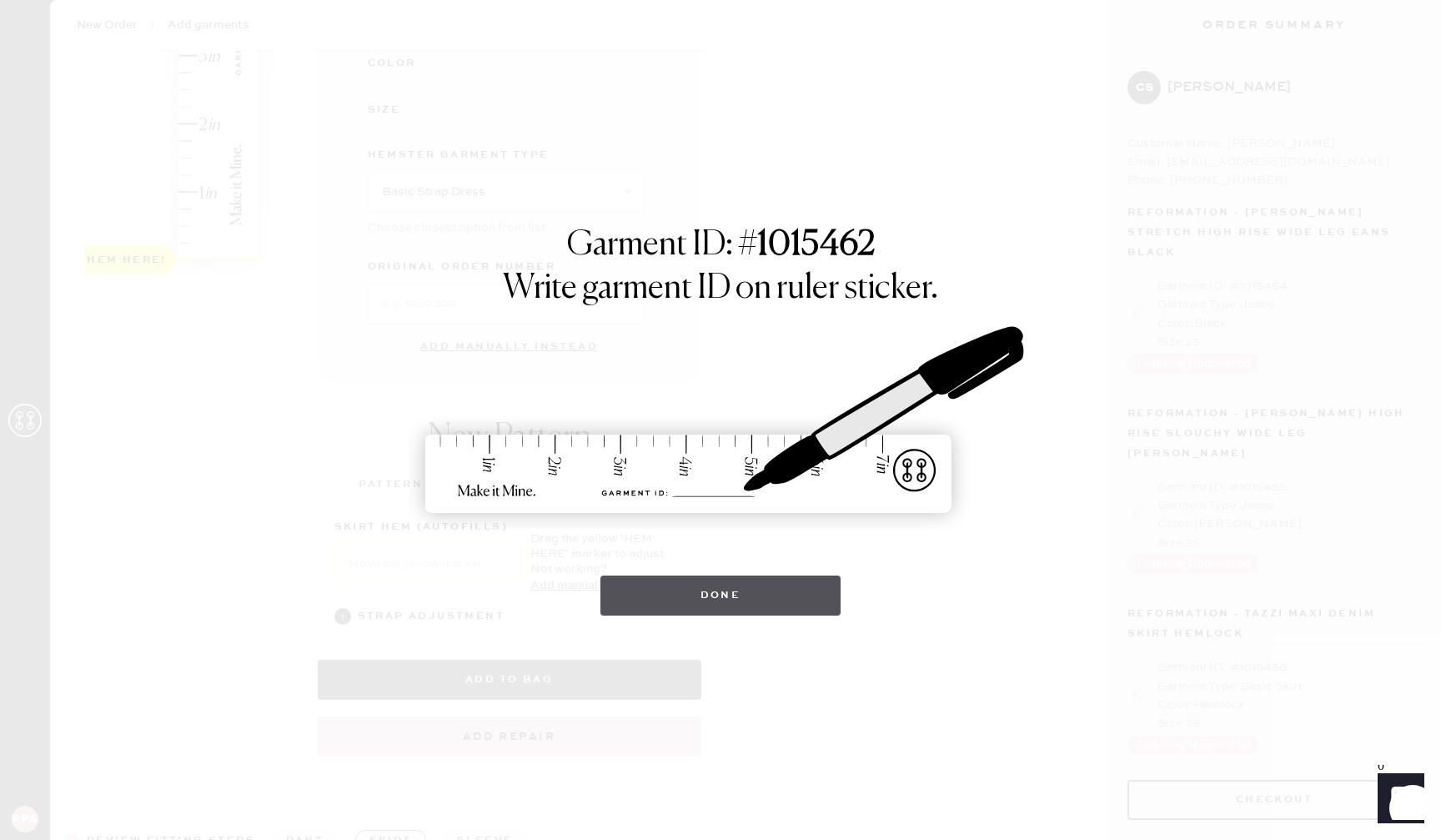
click at [701, 590] on button "Done" at bounding box center [720, 595] width 241 height 40
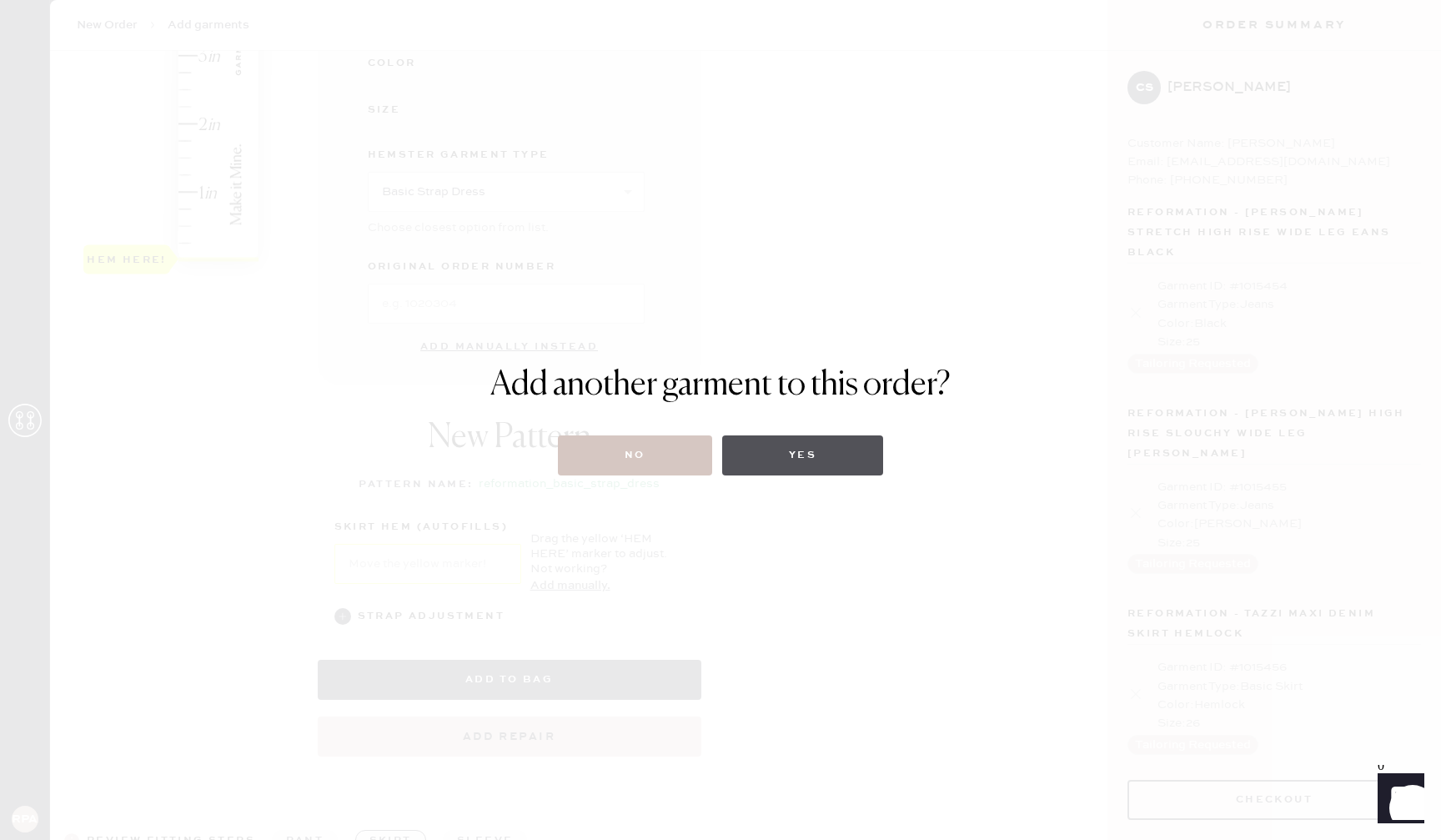
click at [821, 451] on button "Yes" at bounding box center [802, 455] width 161 height 40
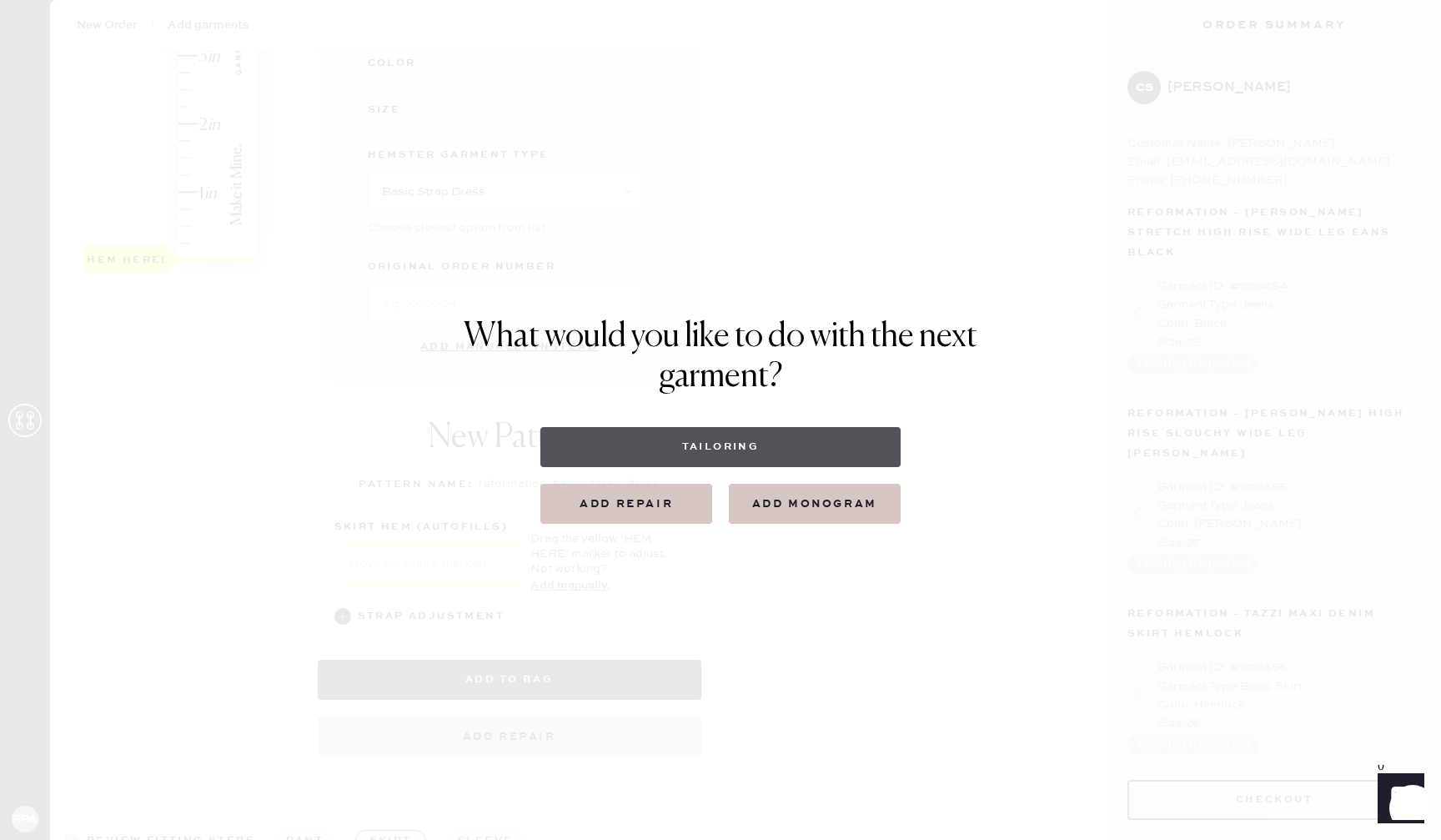
click at [768, 447] on button "Tailoring" at bounding box center [720, 446] width 360 height 40
select select
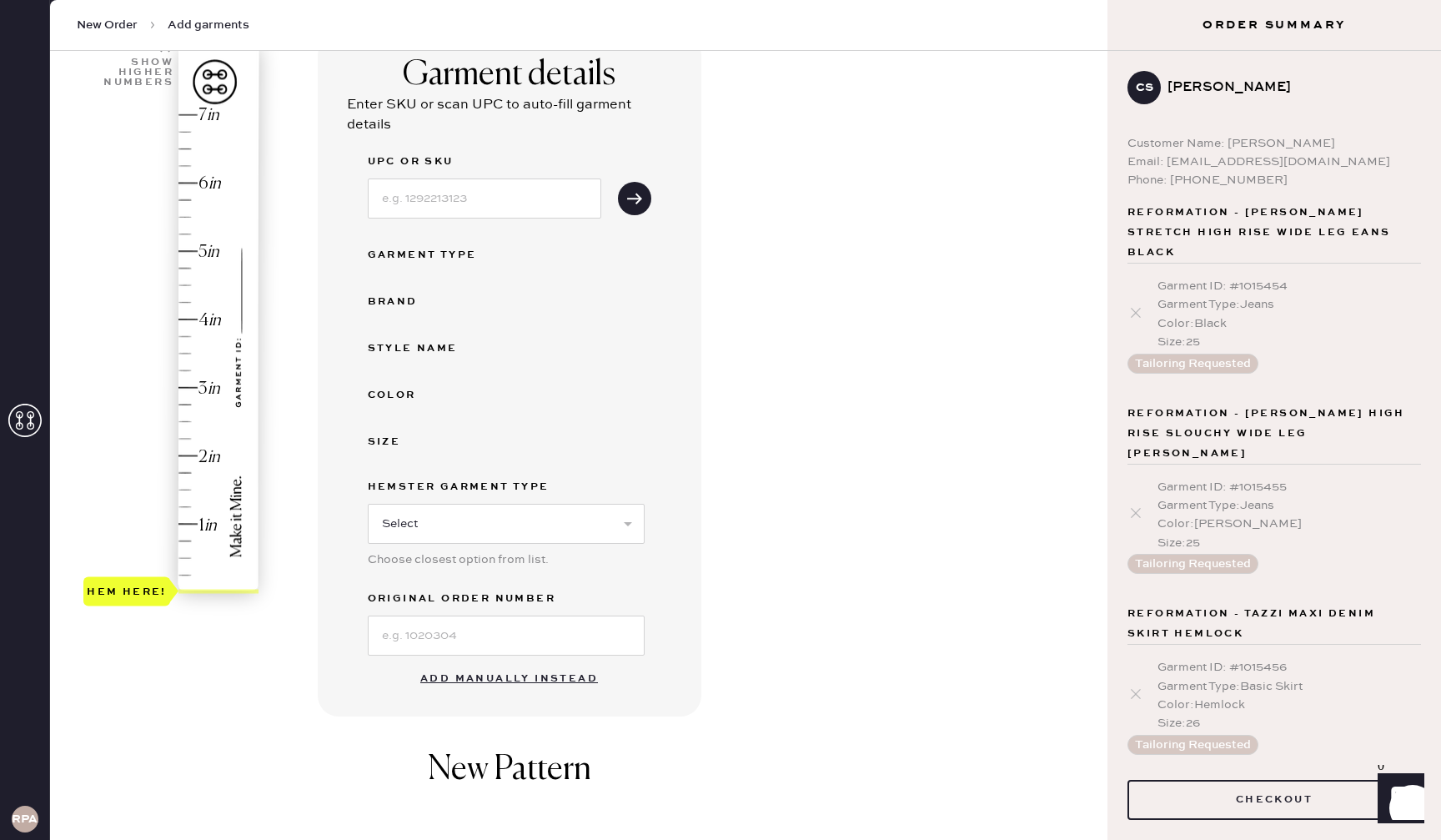
scroll to position [241, 0]
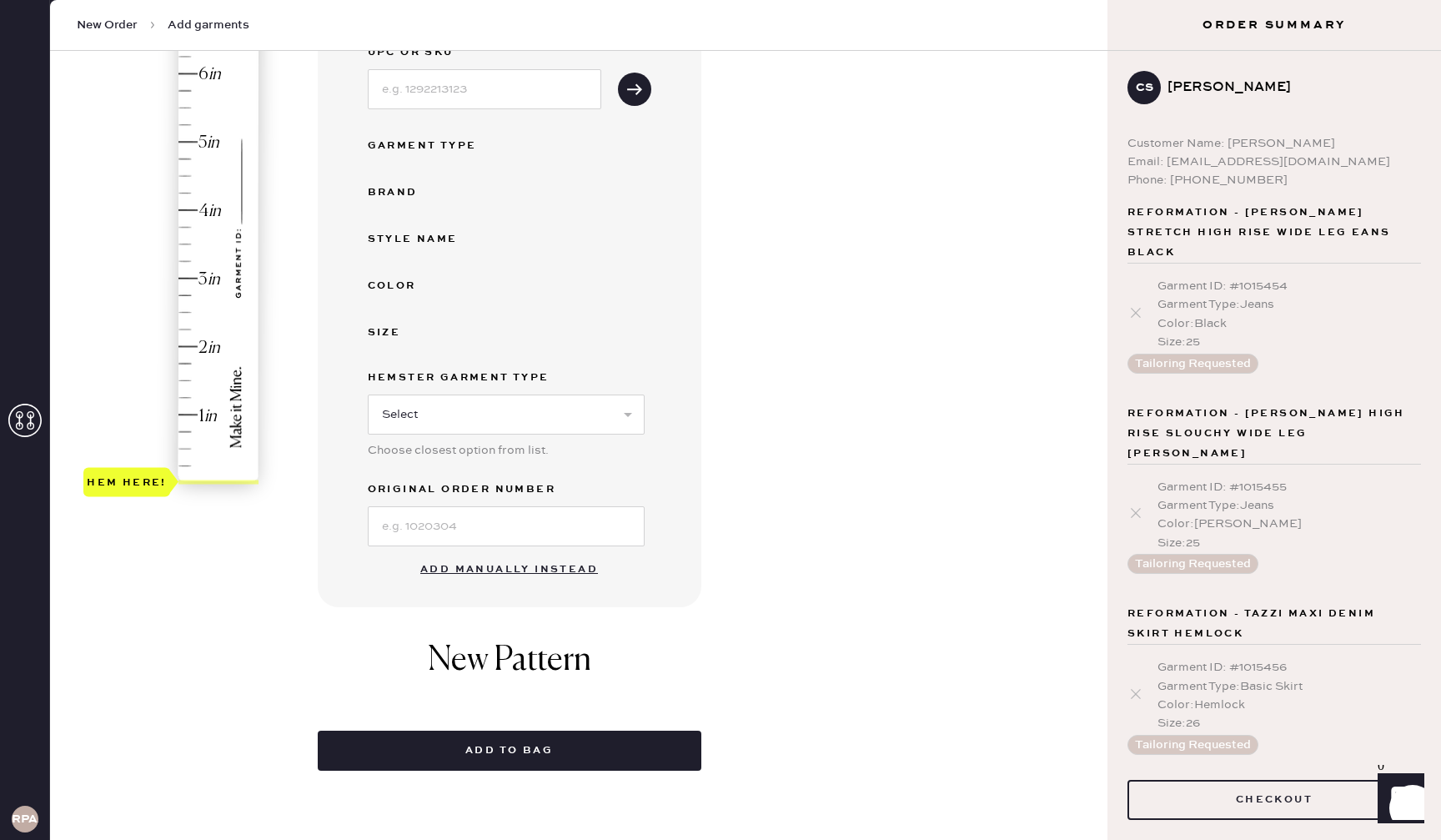
click at [578, 570] on button "Add manually instead" at bounding box center [509, 569] width 197 height 33
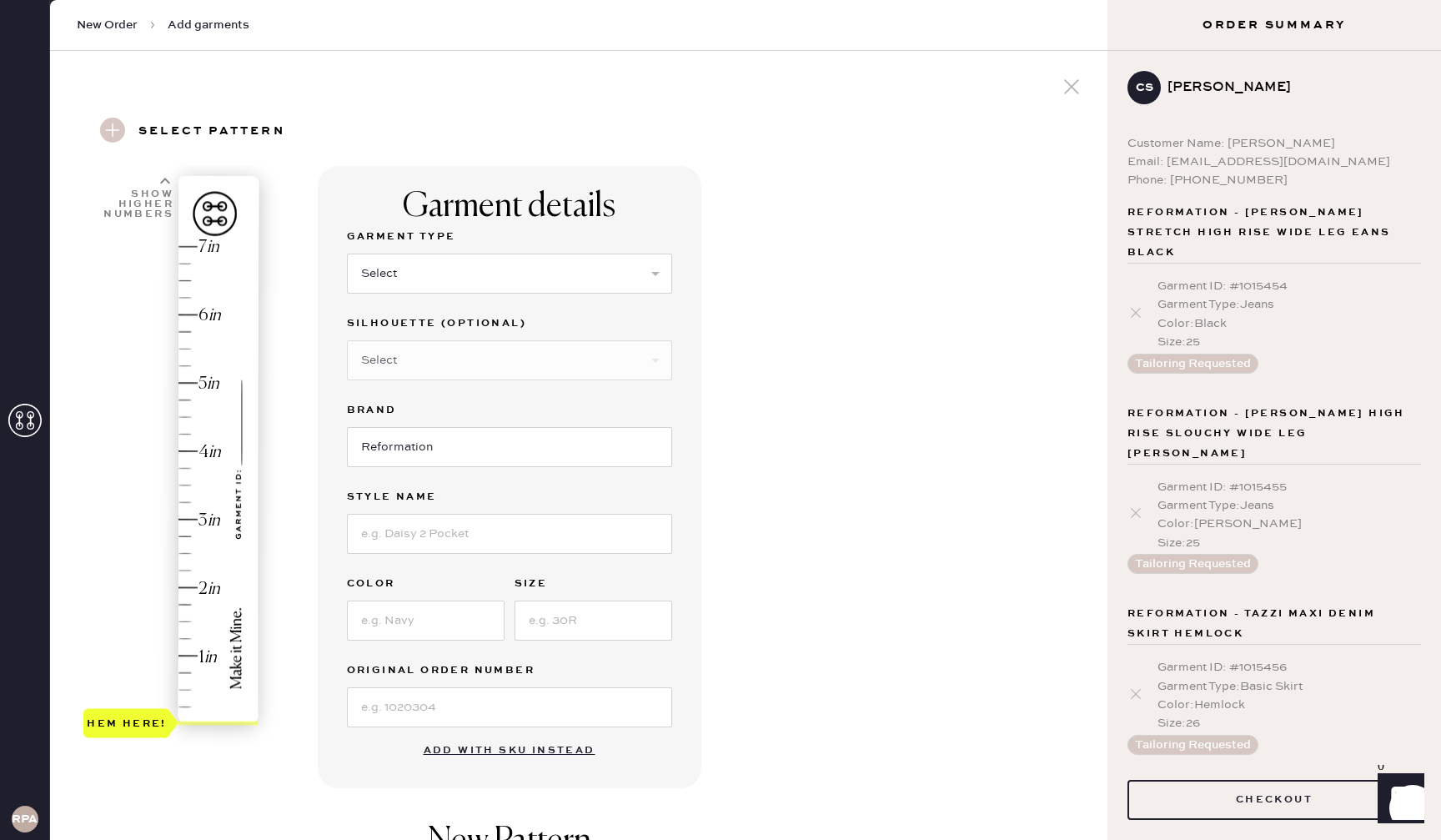
scroll to position [4, 0]
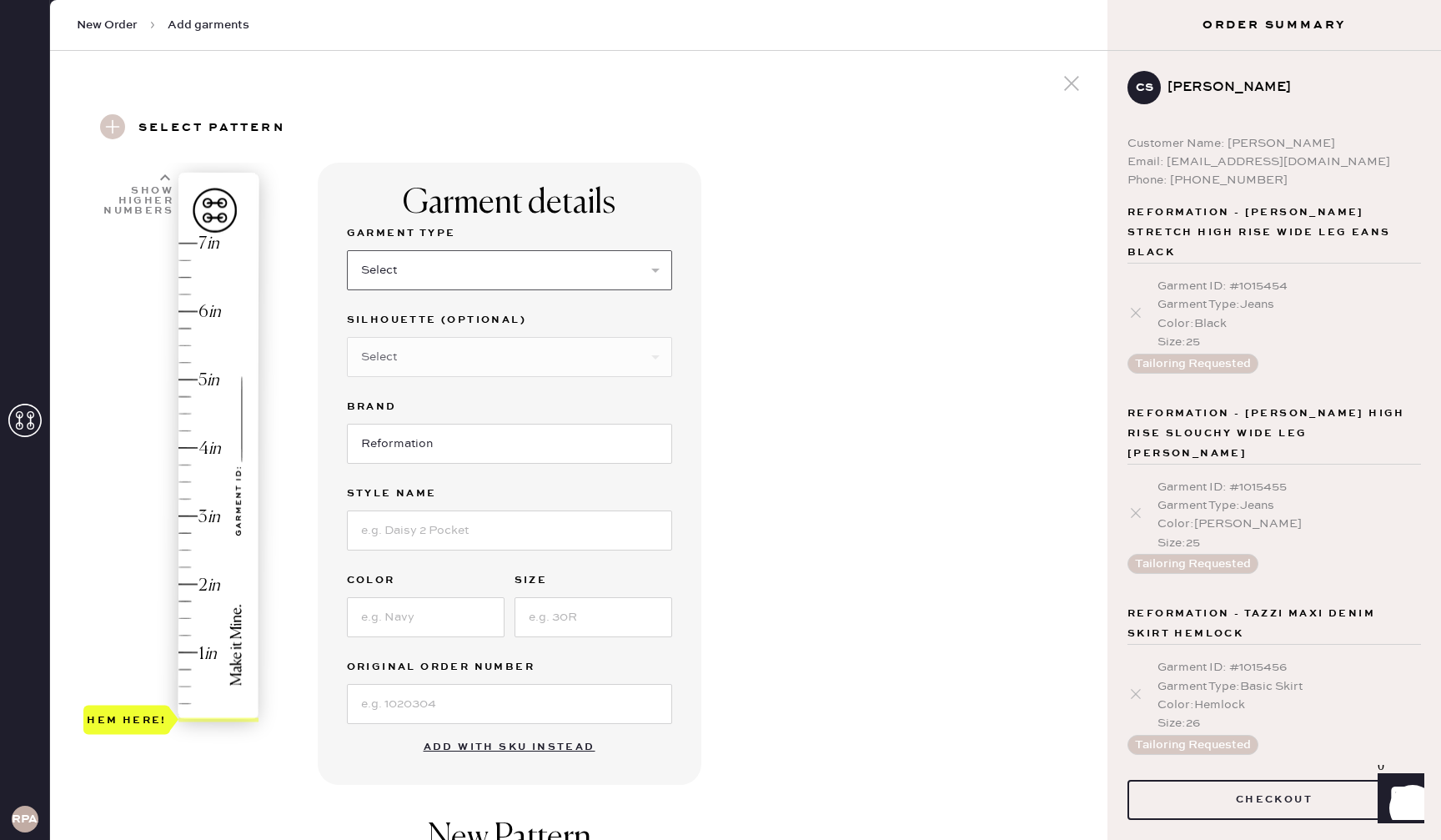
click at [509, 265] on select "Select Basic Skirt Jeans Leggings Pants Shorts Basic Sleeved Dress Basic Sleeve…" at bounding box center [509, 270] width 325 height 40
select select "13"
click at [514, 532] on input at bounding box center [509, 531] width 325 height 40
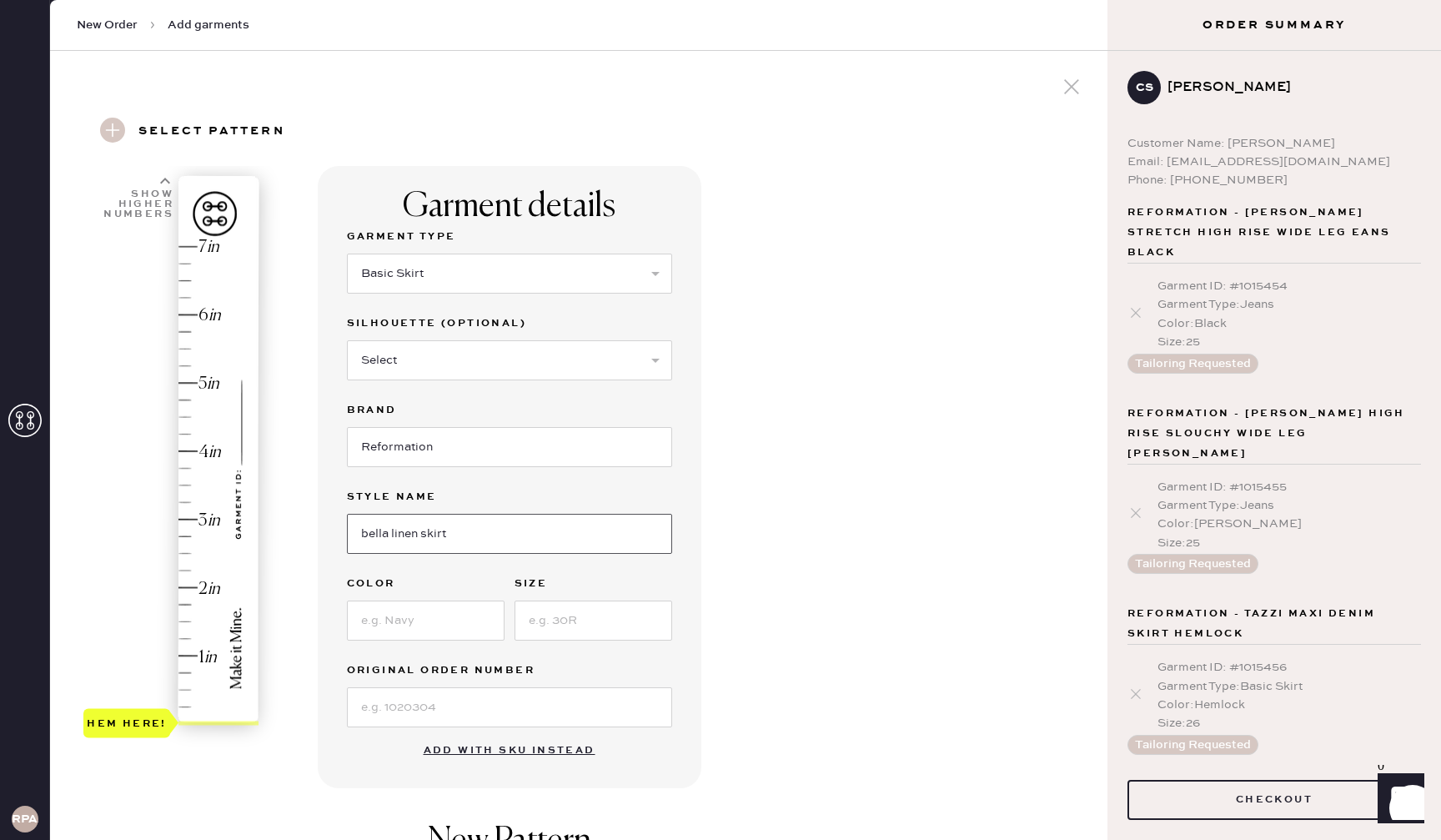
type input "bella linen skirt"
type input "chocolate"
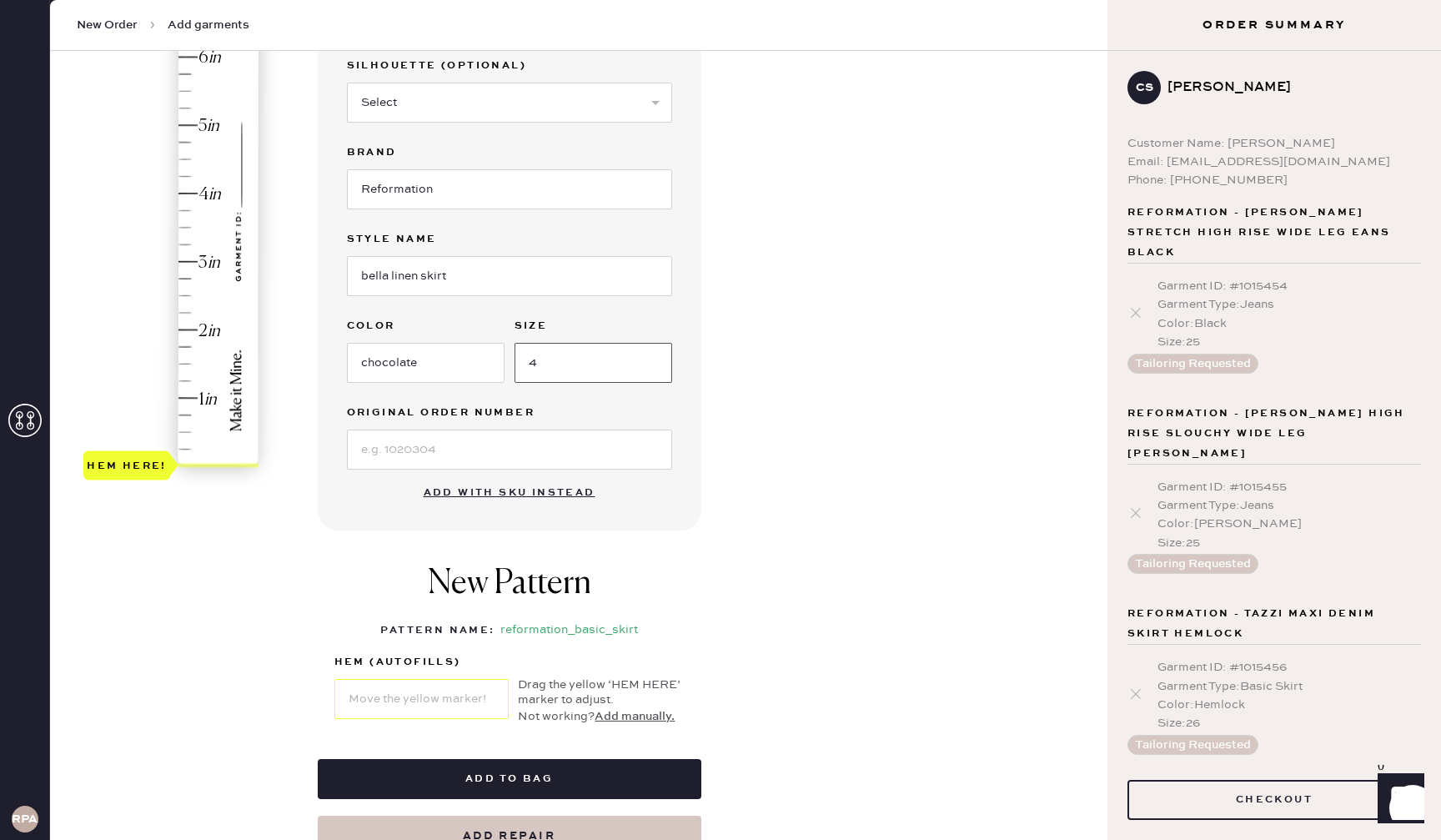
scroll to position [279, 0]
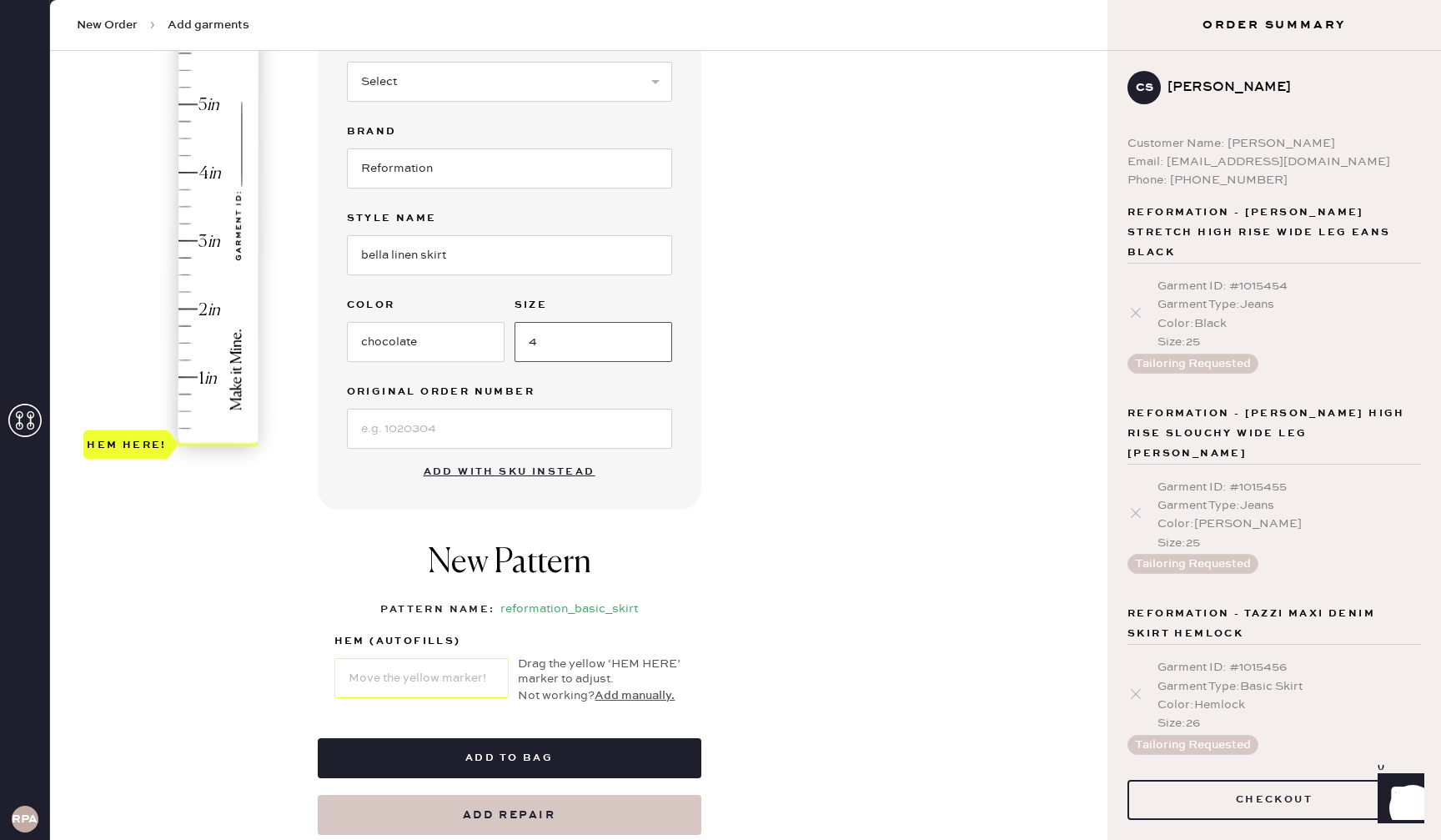
type input "4"
click at [347, 590] on div "New Pattern Pattern Name : reformation_basic_skirt 1 in 2 in 3 in 4 in Show hig…" at bounding box center [509, 623] width 383 height 195
type input "2"
click at [215, 309] on div "Hem here!" at bounding box center [172, 207] width 177 height 492
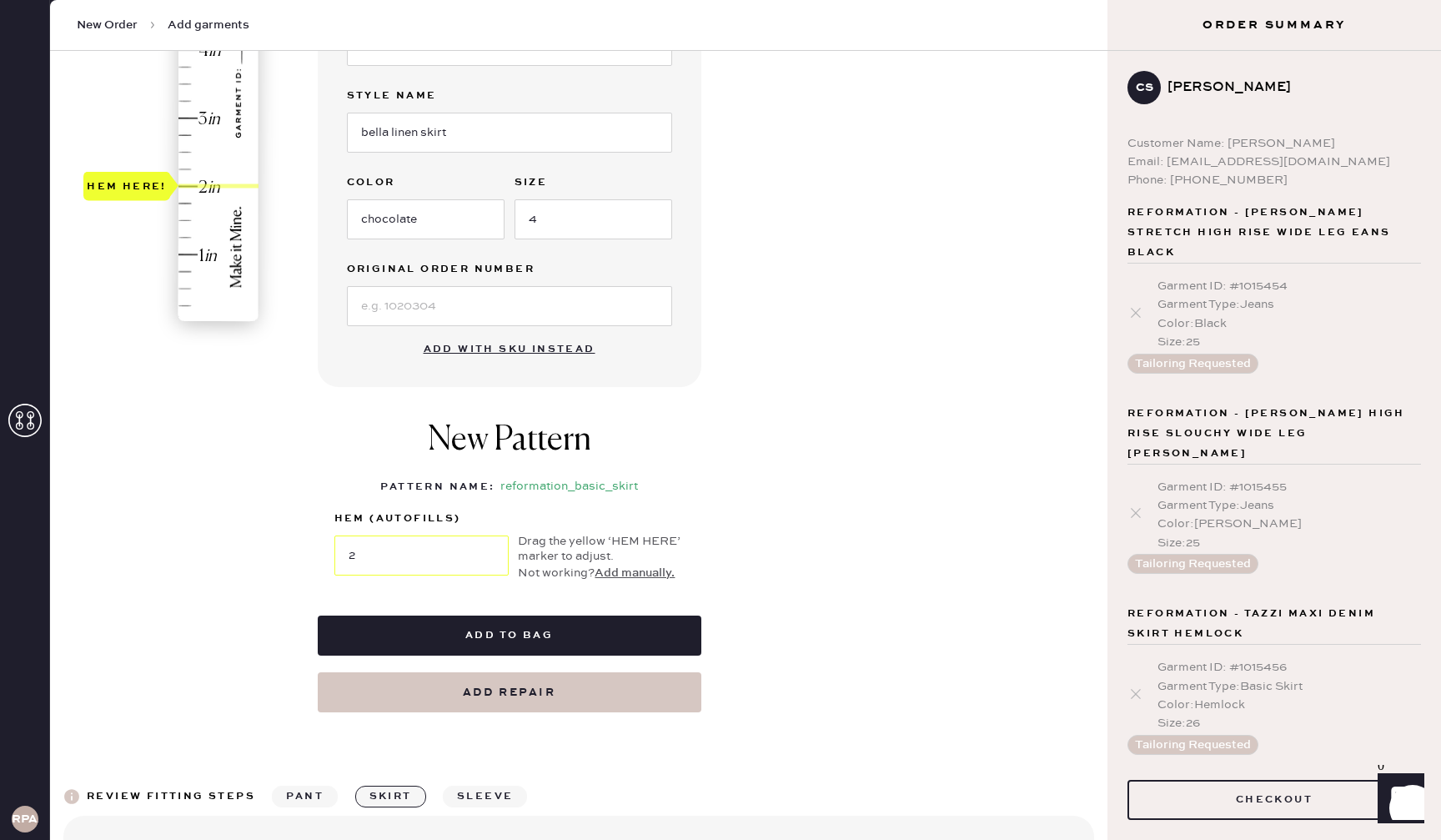
scroll to position [441, 0]
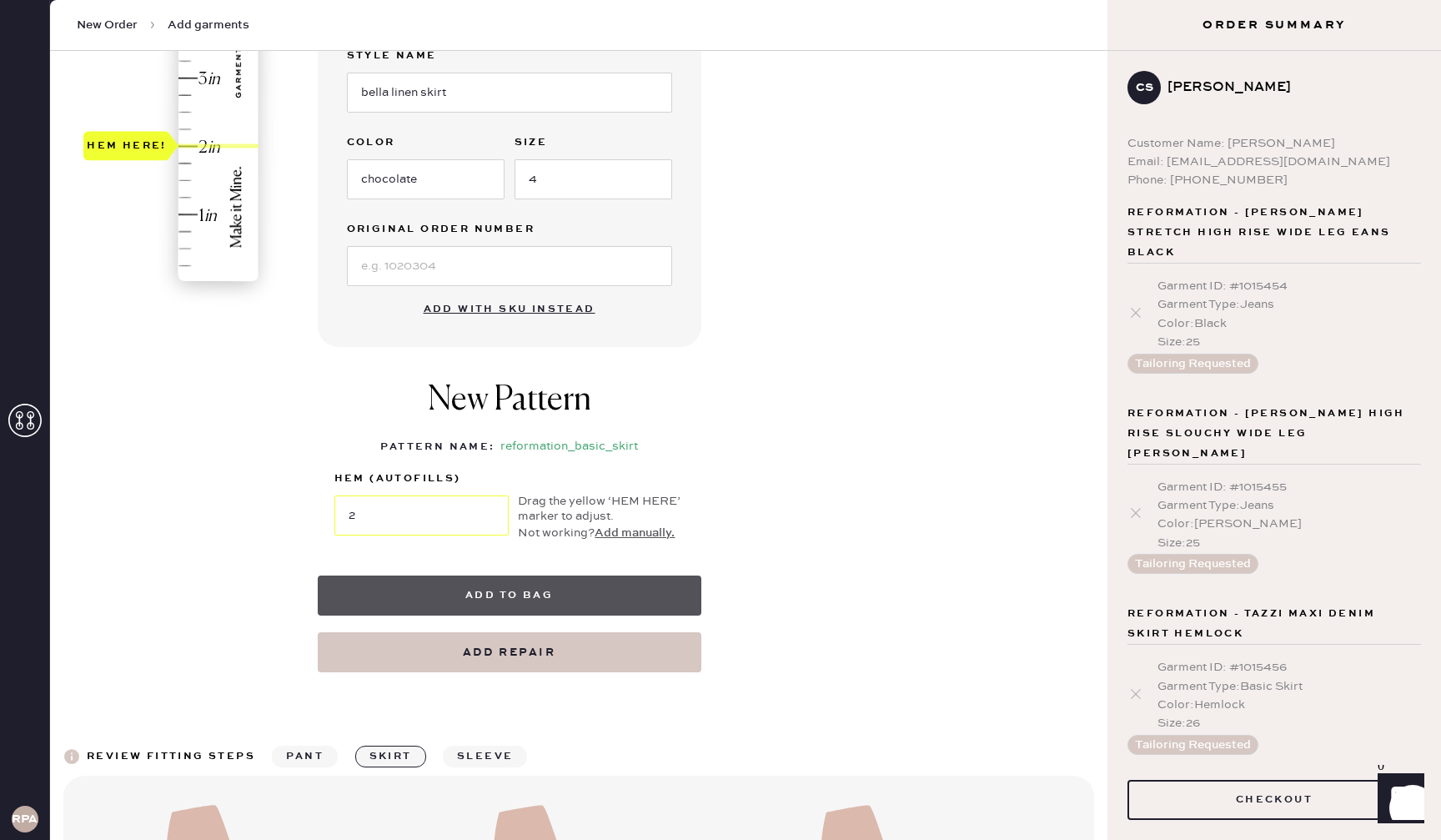
click at [559, 603] on button "Add to bag" at bounding box center [509, 595] width 383 height 40
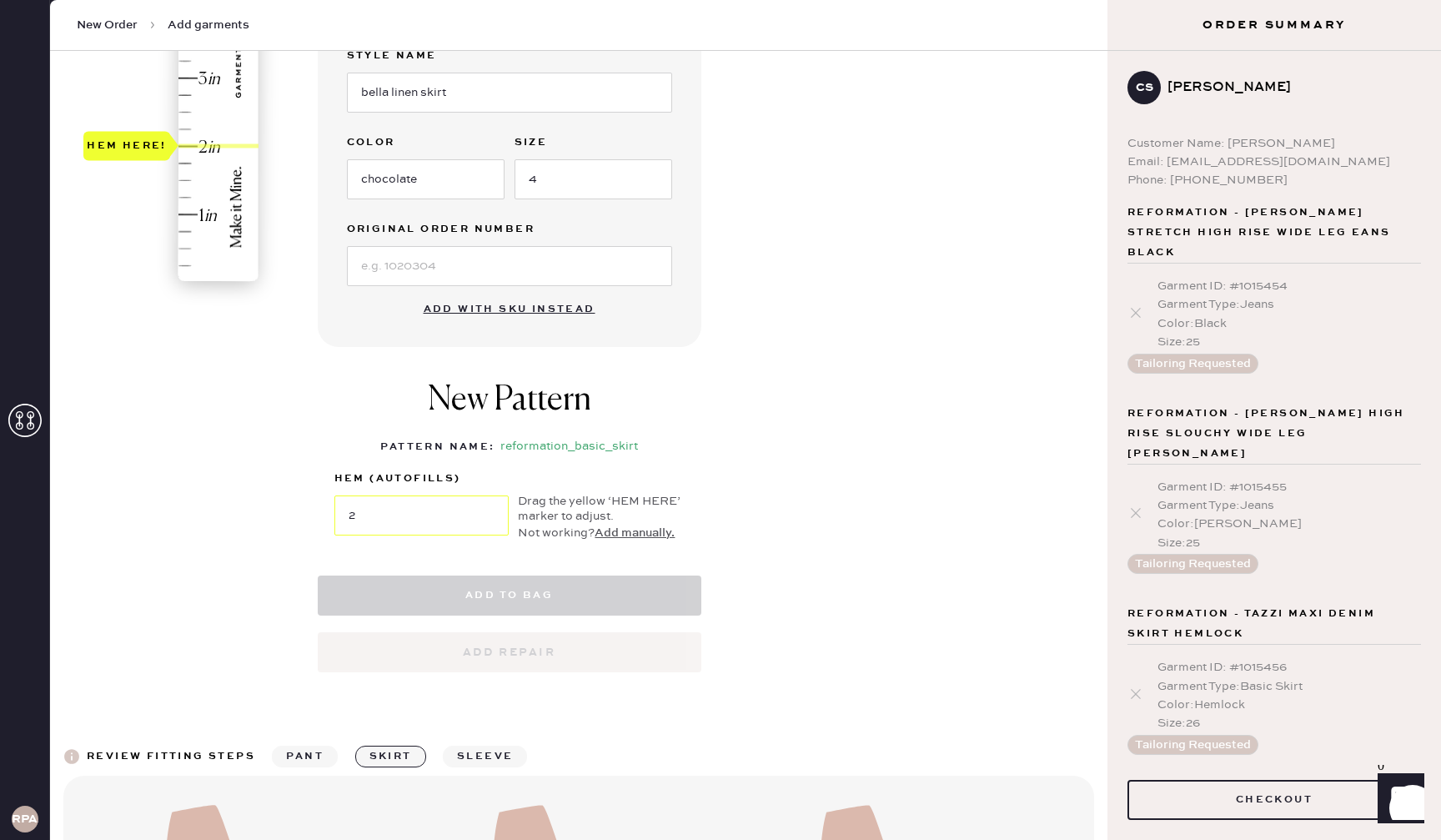
scroll to position [440, 0]
select select "13"
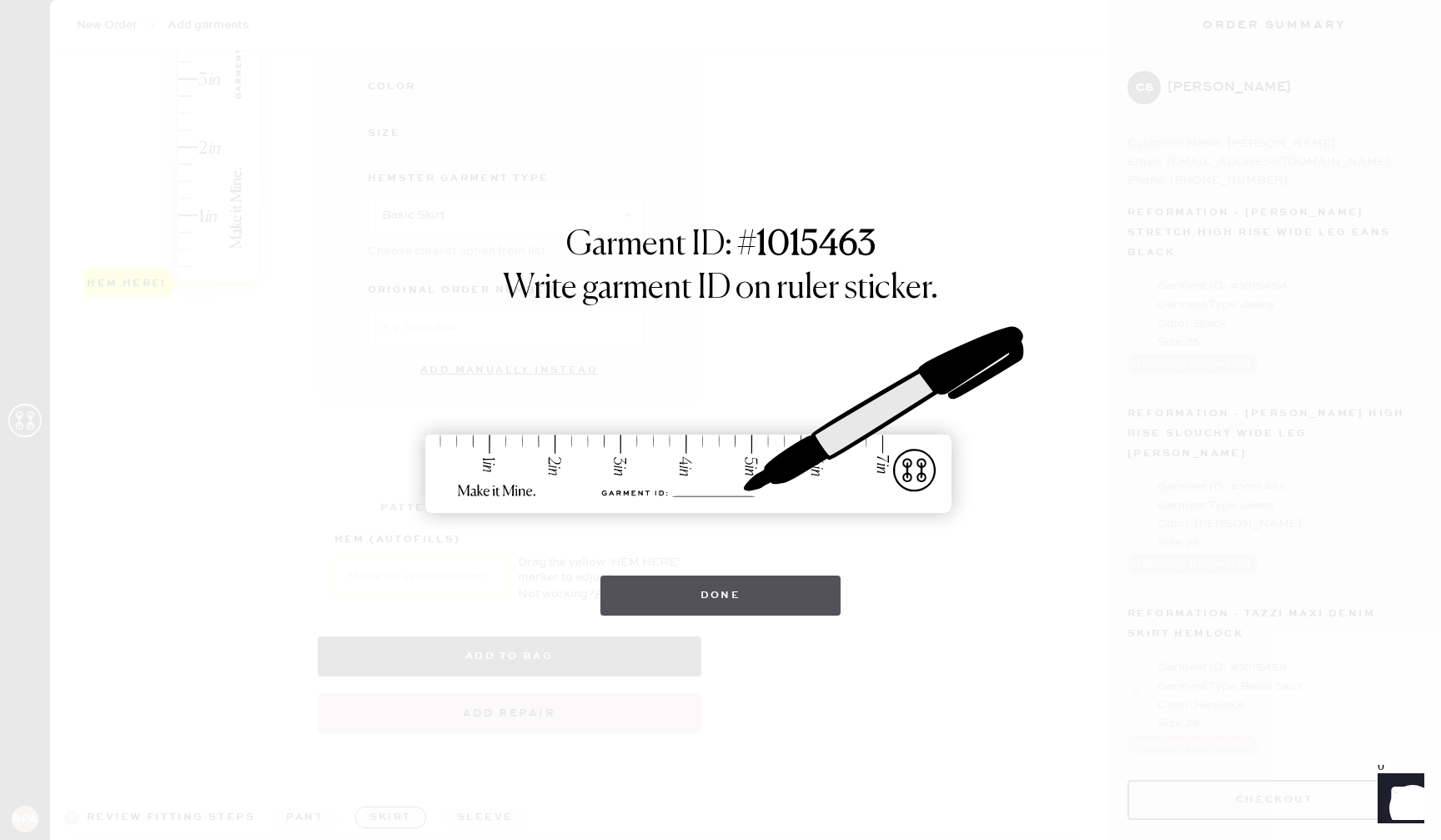
click at [732, 594] on button "Done" at bounding box center [720, 595] width 241 height 40
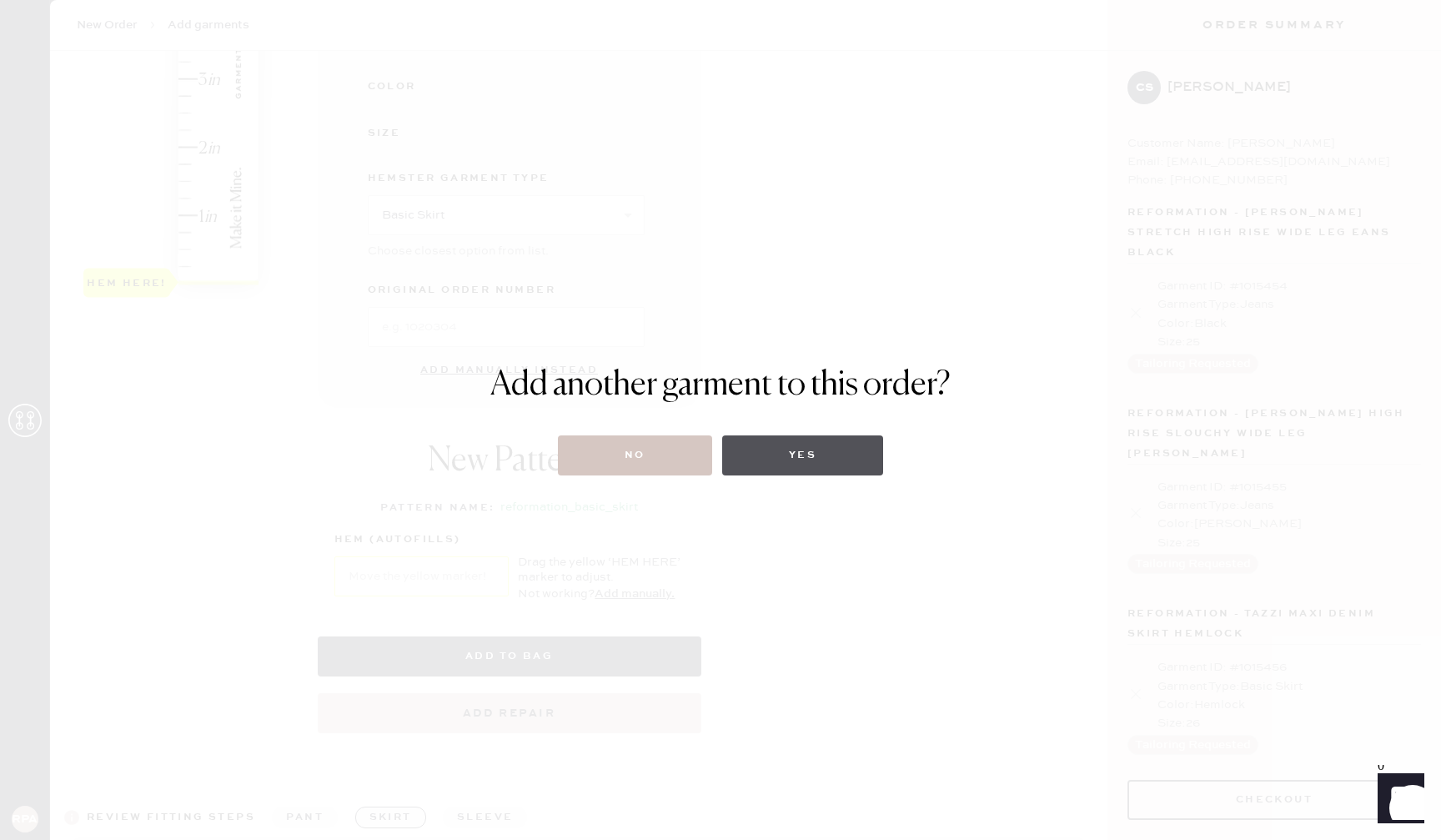
click at [790, 455] on button "Yes" at bounding box center [802, 455] width 161 height 40
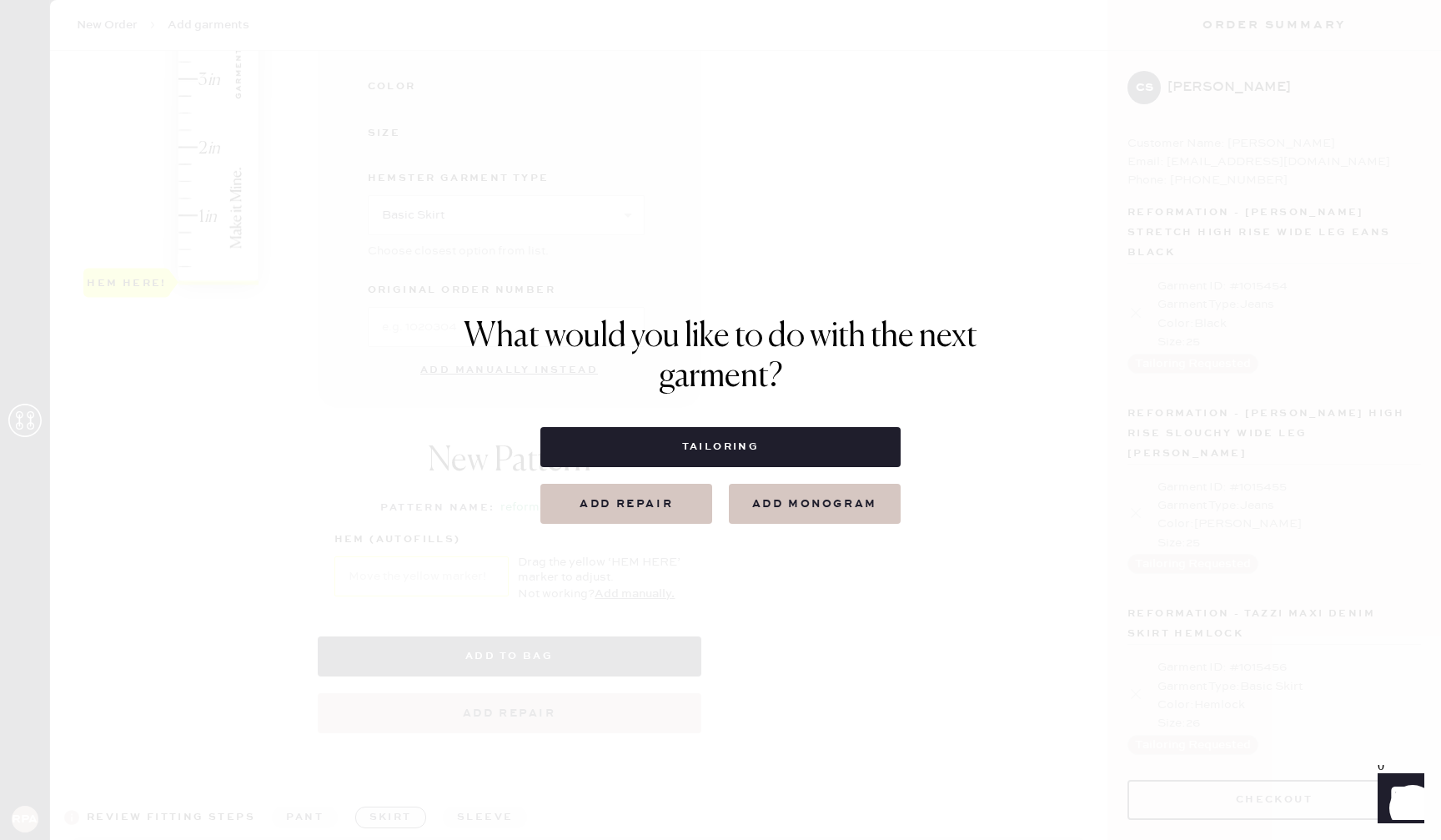
click at [702, 442] on button "Tailoring" at bounding box center [720, 446] width 360 height 40
select select
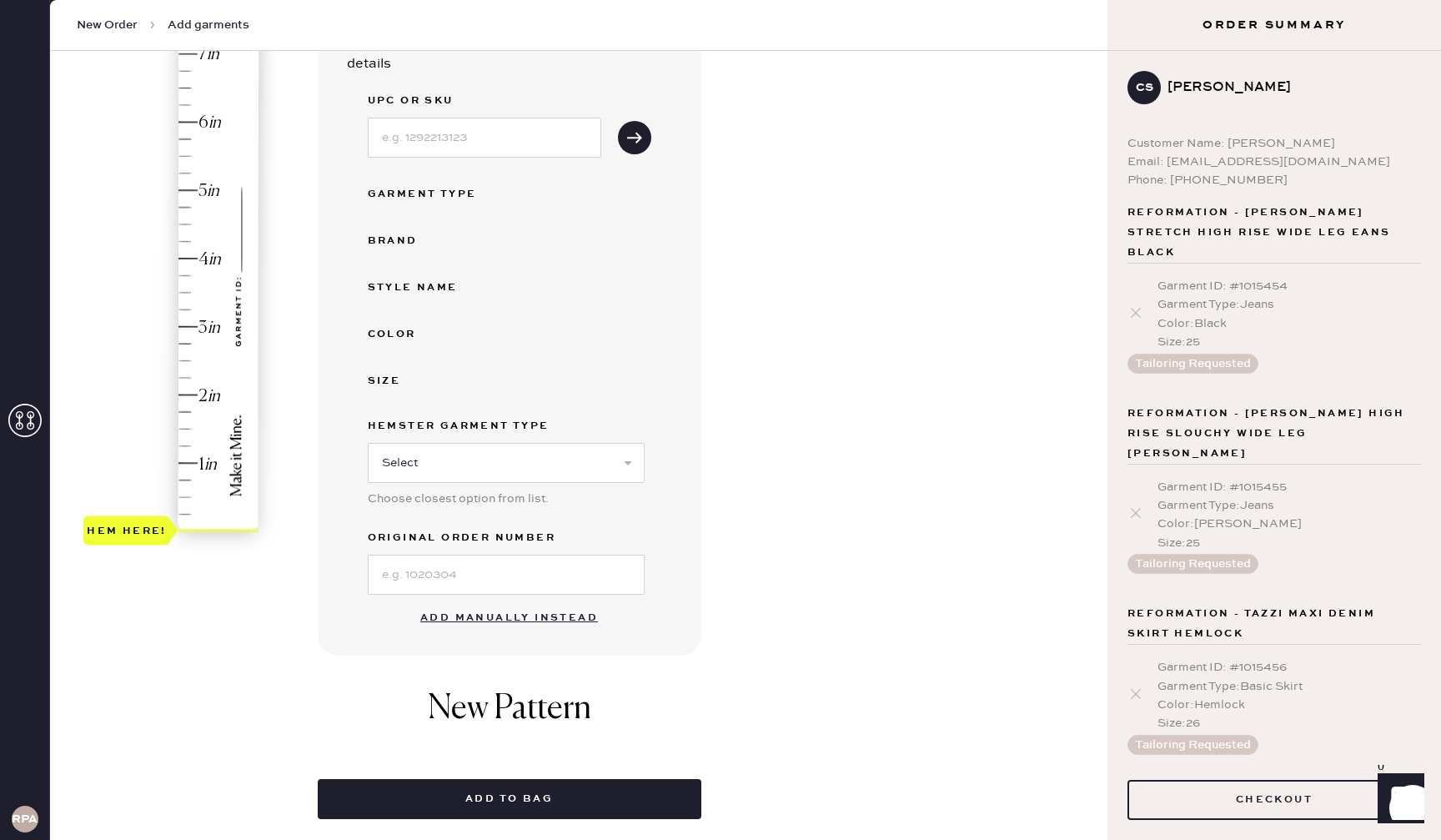
scroll to position [247, 0]
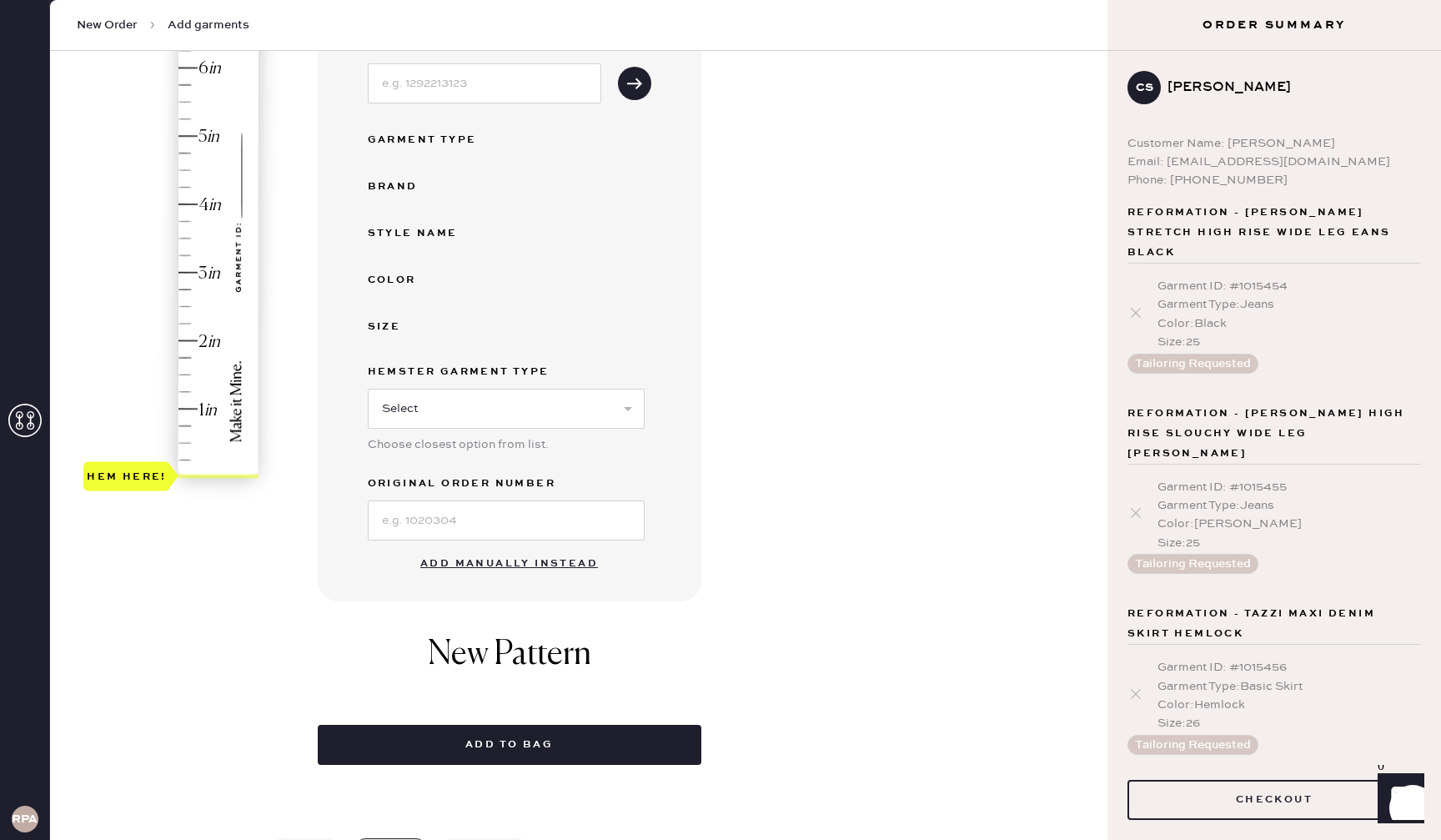
click at [532, 564] on button "Add manually instead" at bounding box center [509, 564] width 197 height 33
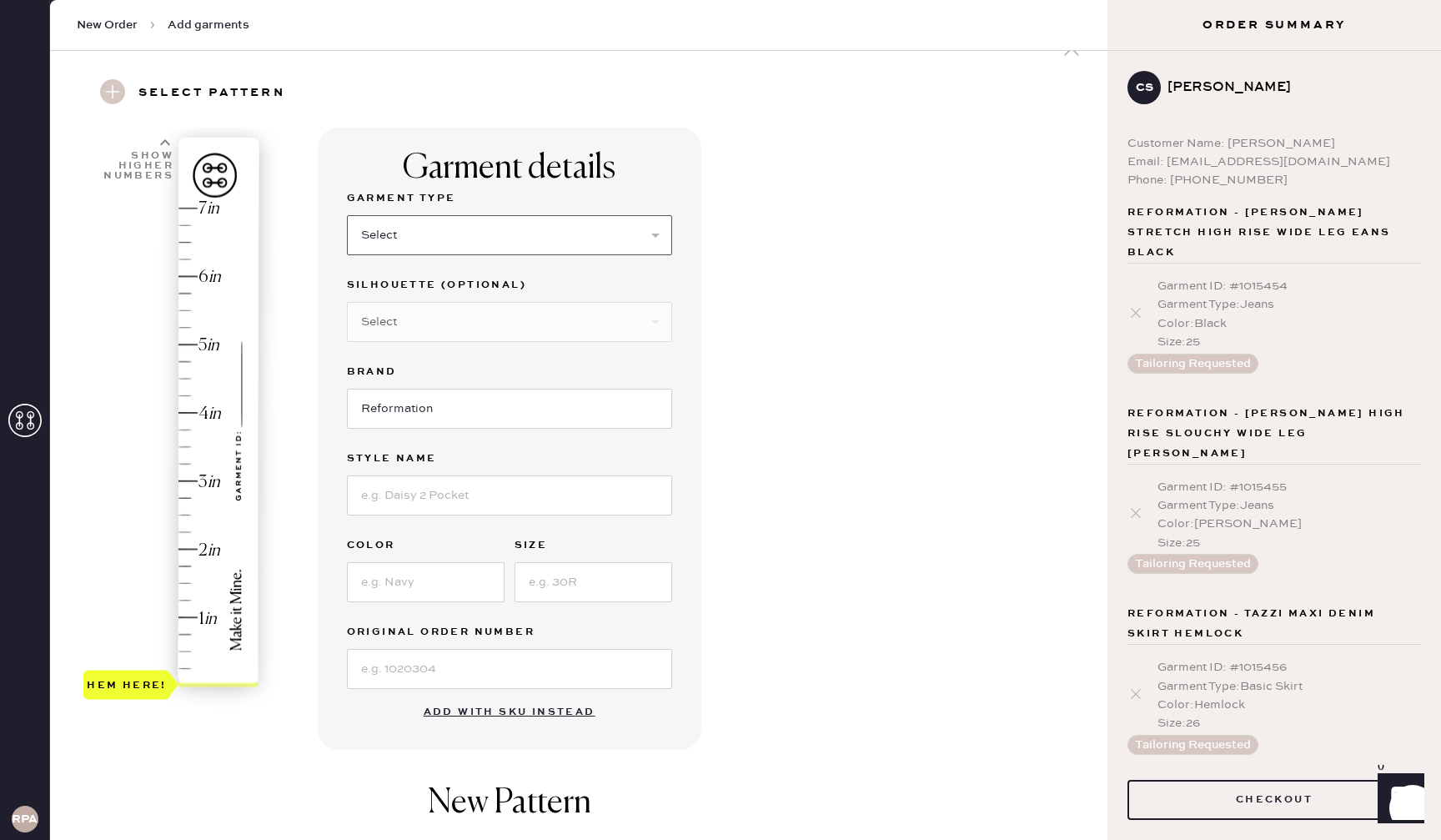
click at [509, 222] on select "Select Basic Skirt Jeans Leggings Pants Shorts Basic Sleeved Dress Basic Sleeve…" at bounding box center [509, 234] width 325 height 40
select select "15"
click at [497, 490] on input at bounding box center [509, 493] width 325 height 40
type input "[PERSON_NAME] linen top"
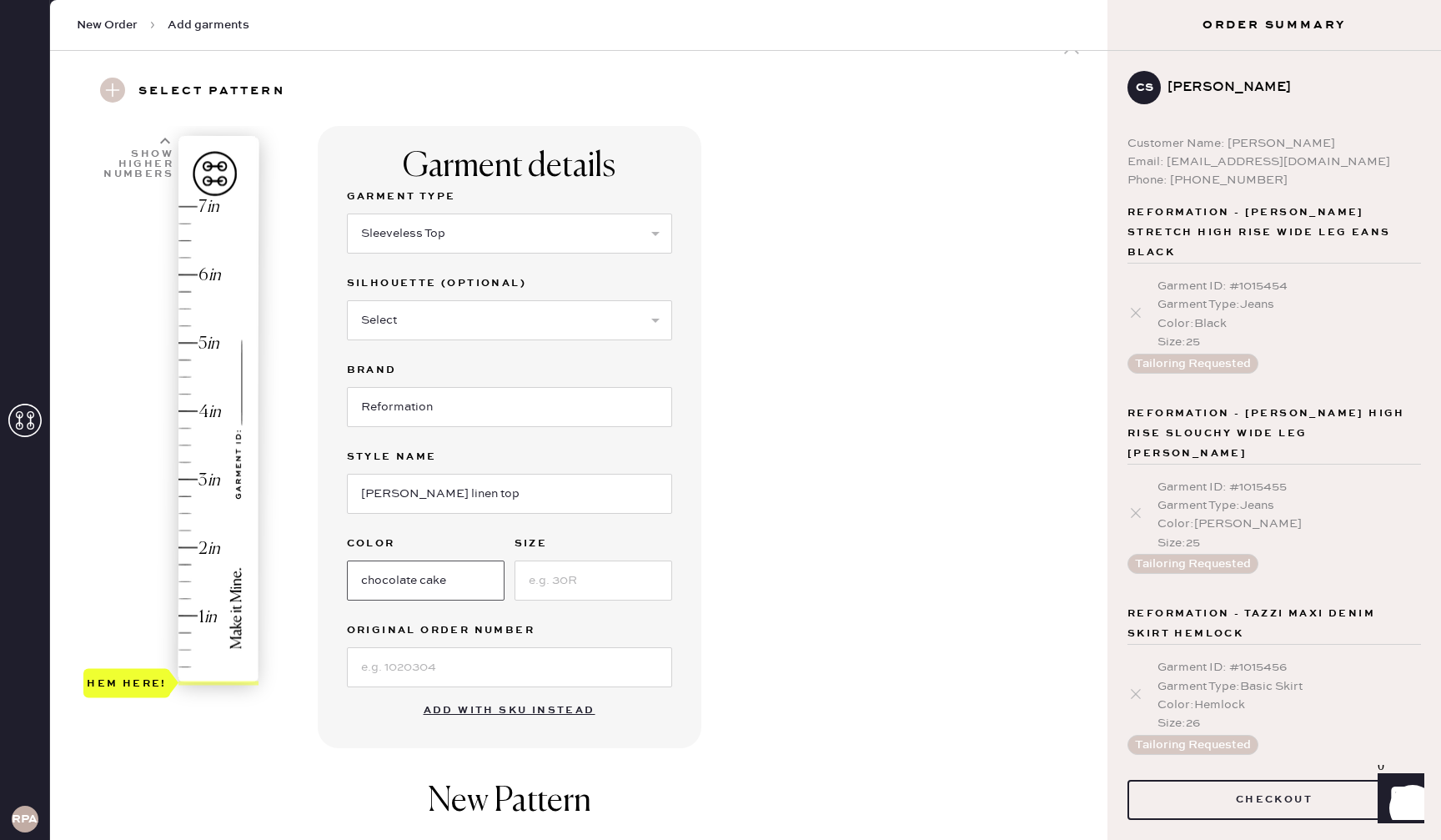
type input "chocolate cake"
type input "s"
drag, startPoint x: 833, startPoint y: 518, endPoint x: 782, endPoint y: 539, distance: 55.2
click at [833, 518] on div "Garment details Garment Type Select Basic Skirt Jeans Leggings Pants Shorts Bas…" at bounding box center [705, 643] width 776 height 1034
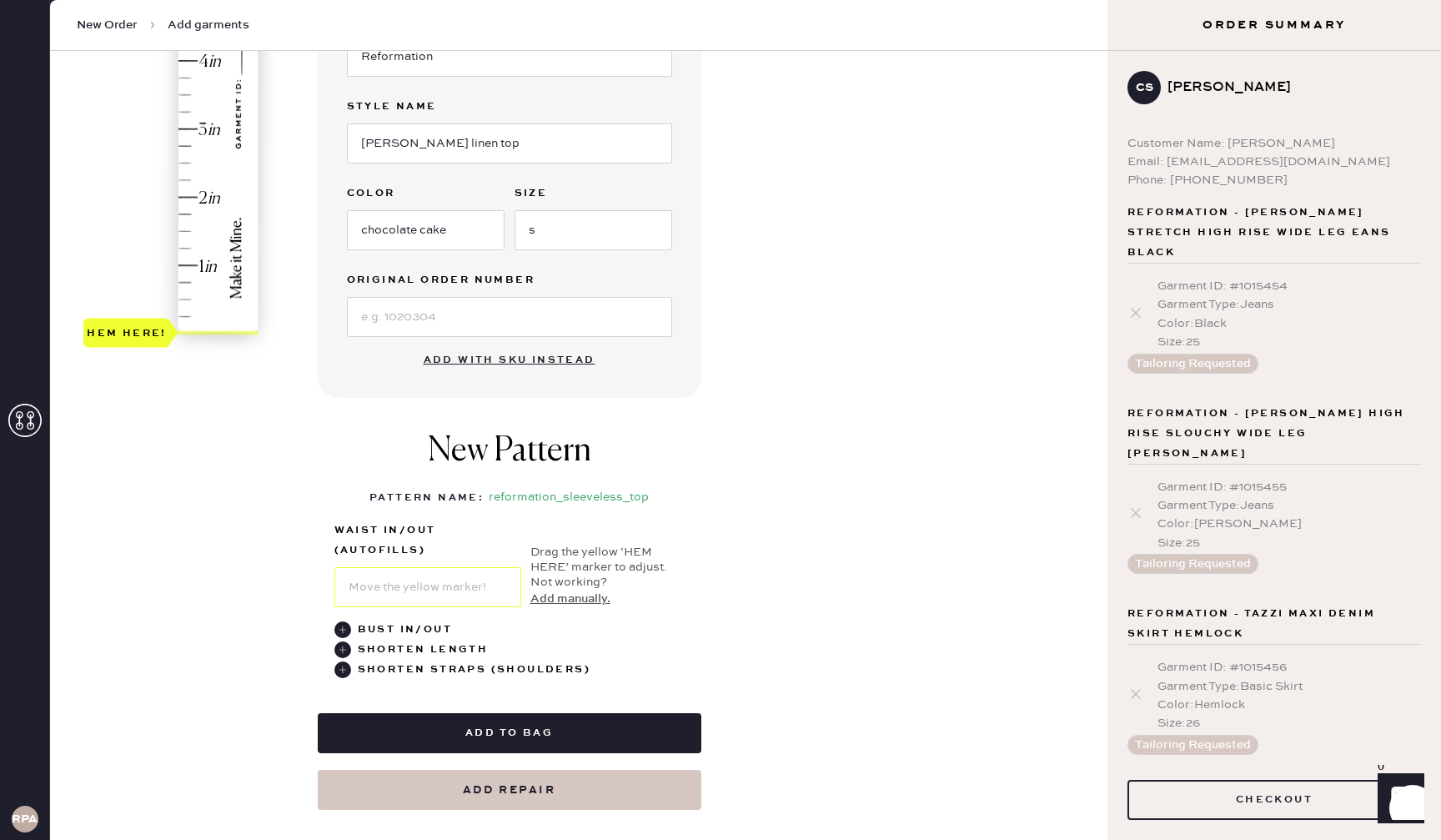
scroll to position [408, 0]
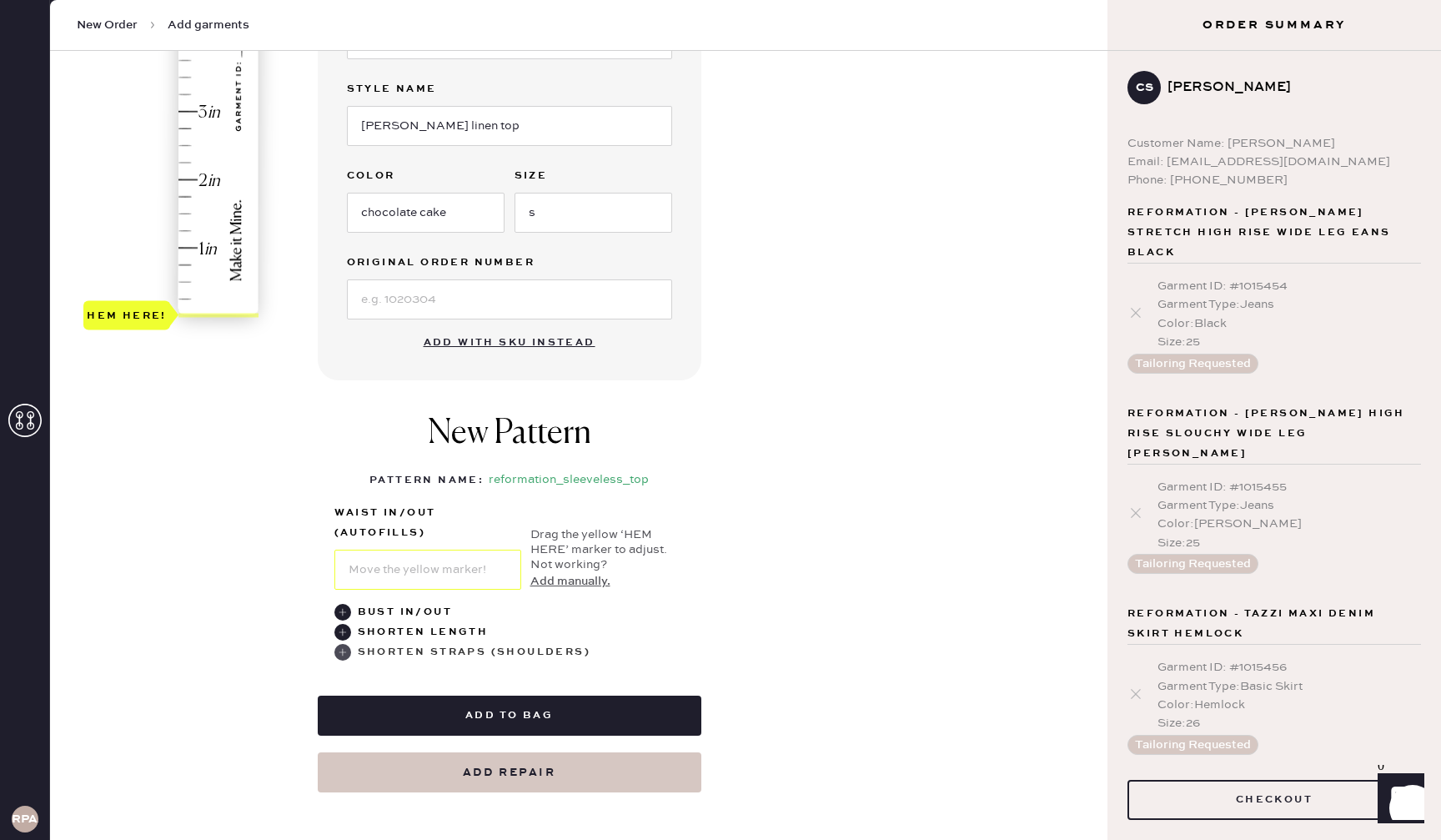
click at [448, 653] on div "Shorten Straps (Shoulders)" at bounding box center [474, 651] width 233 height 20
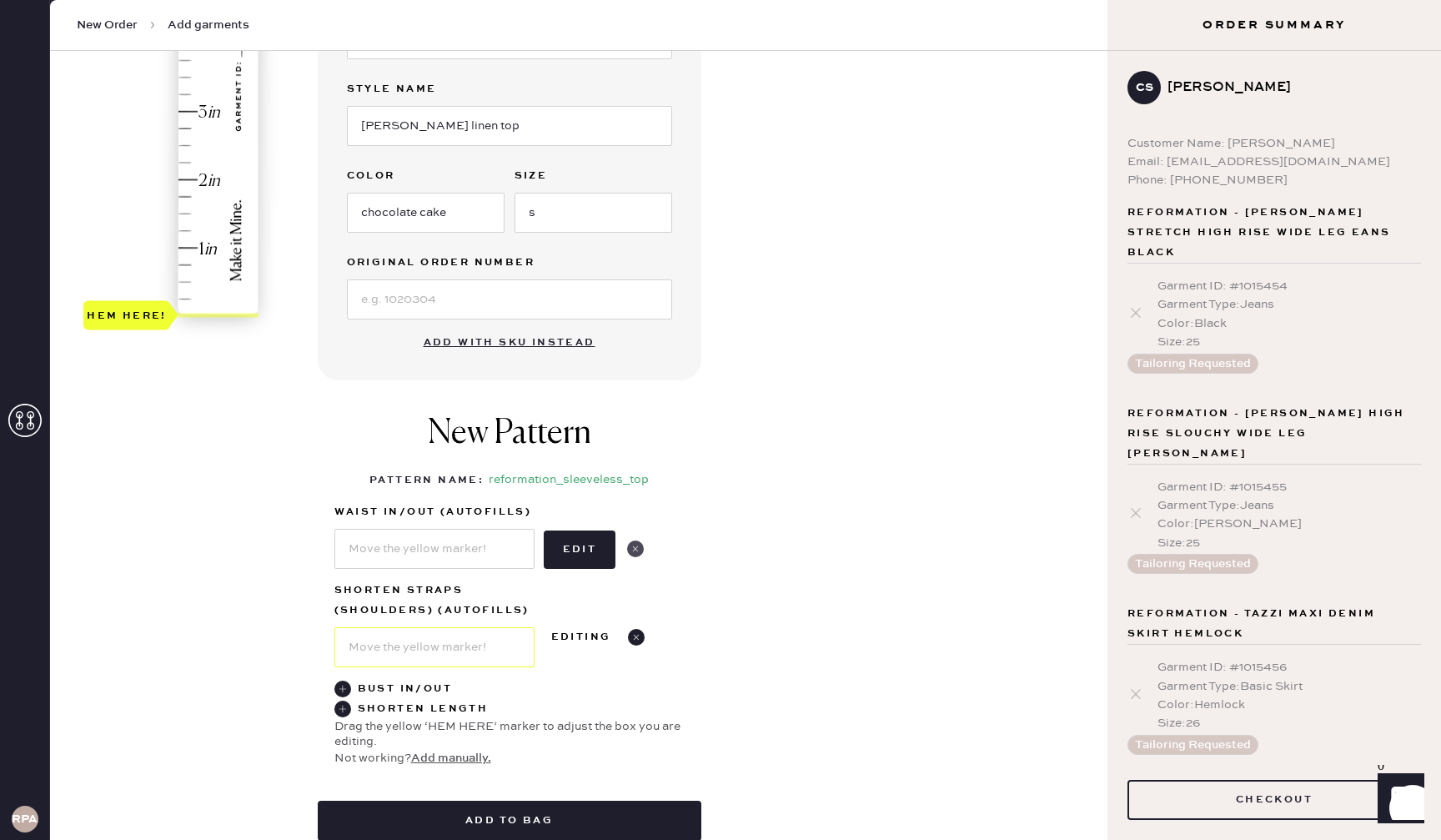
click at [638, 548] on use at bounding box center [635, 548] width 17 height 17
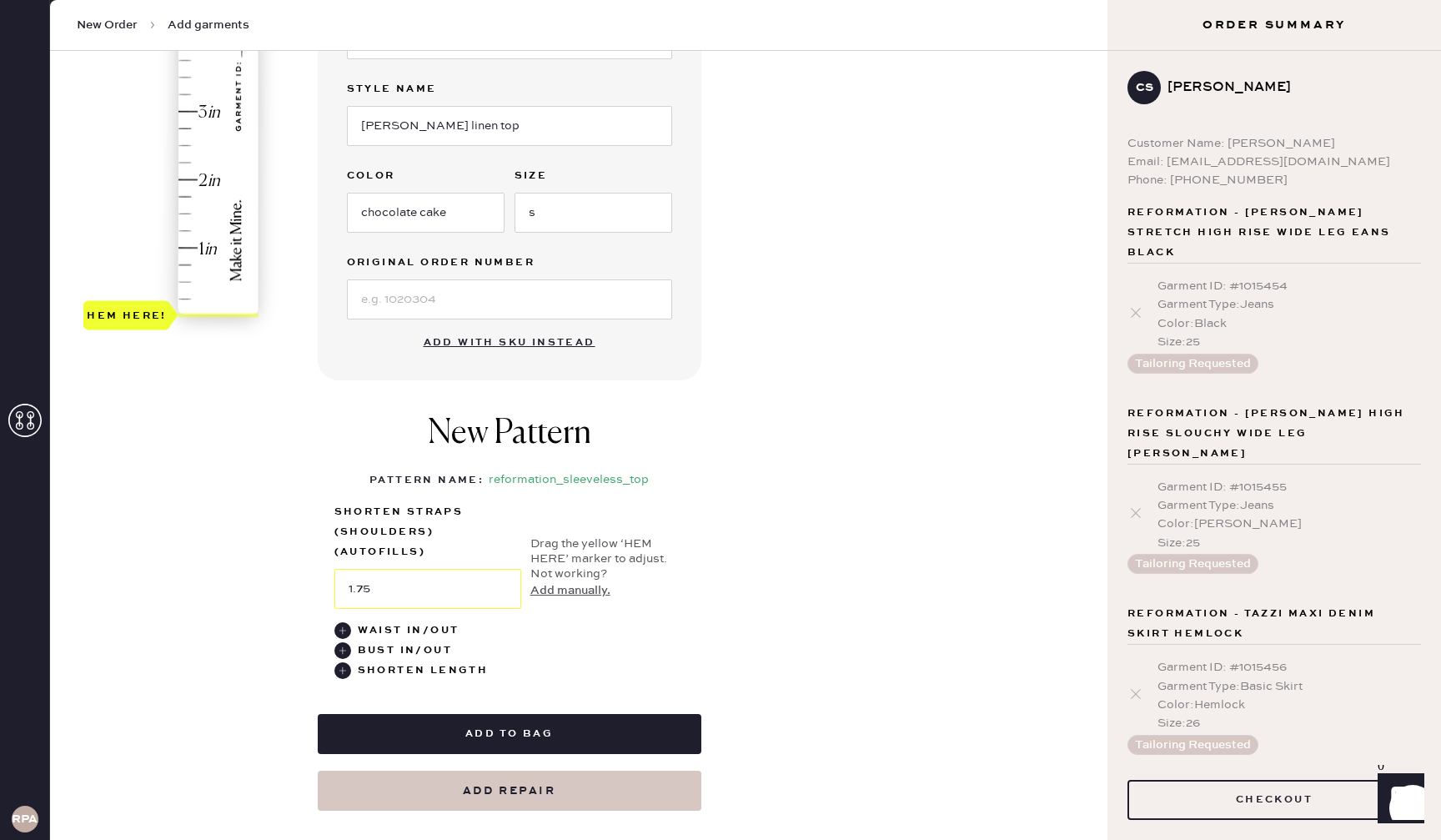
click at [202, 185] on div "Hem here!" at bounding box center [172, 78] width 177 height 492
type input "2"
click at [209, 179] on div "Hem here!" at bounding box center [172, 78] width 177 height 492
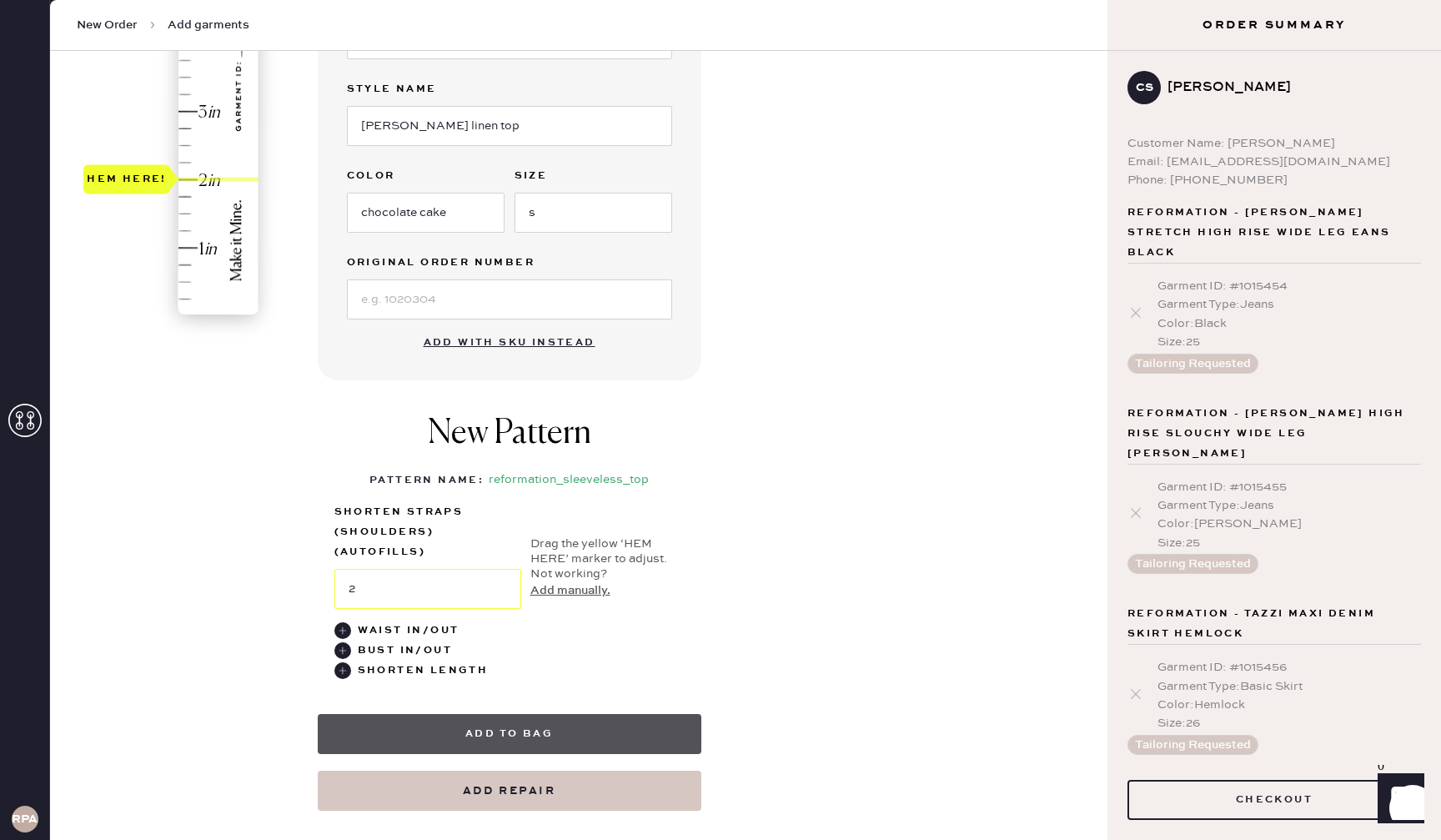
click at [555, 738] on button "Add to bag" at bounding box center [509, 733] width 383 height 40
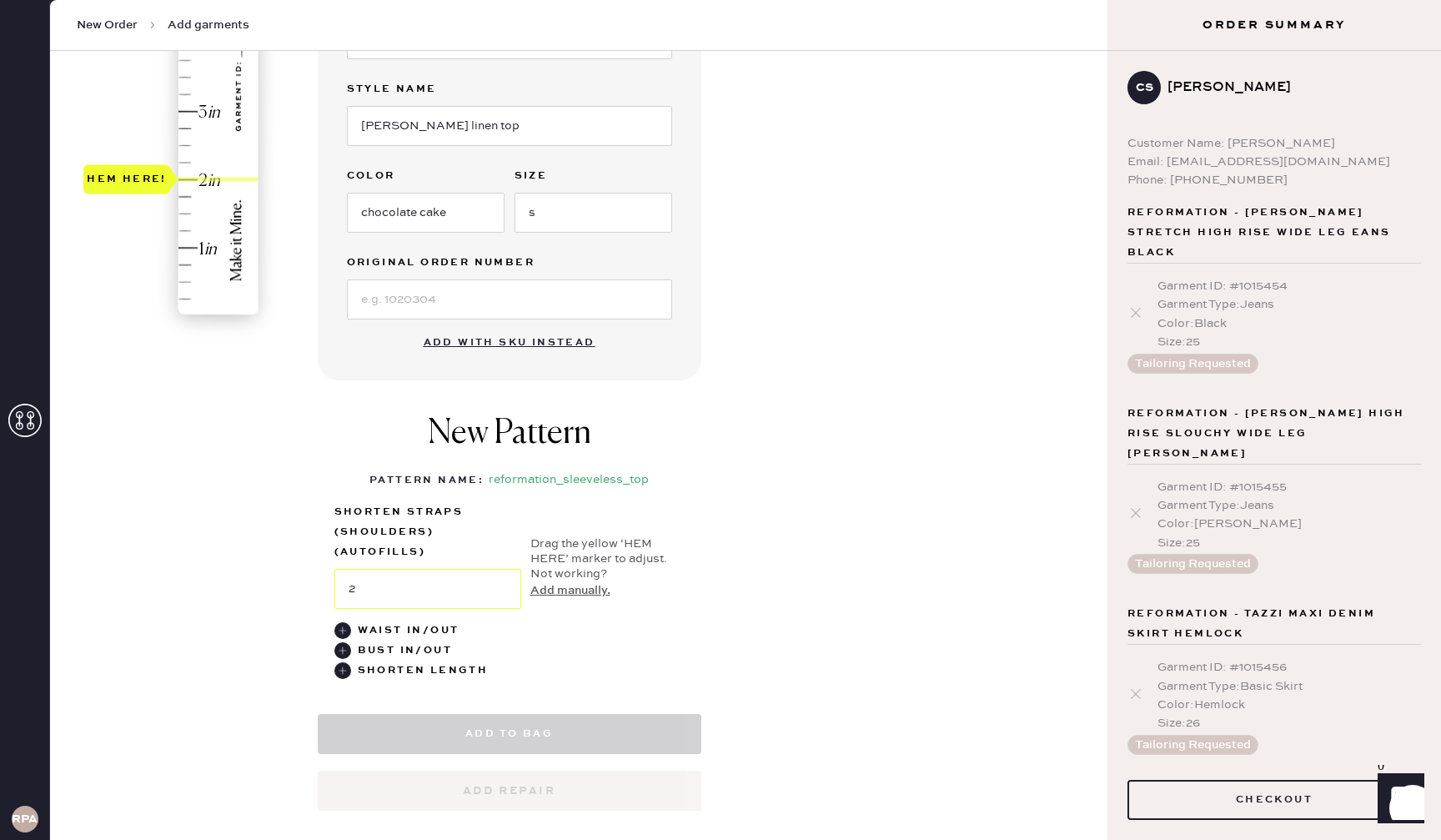
select select "15"
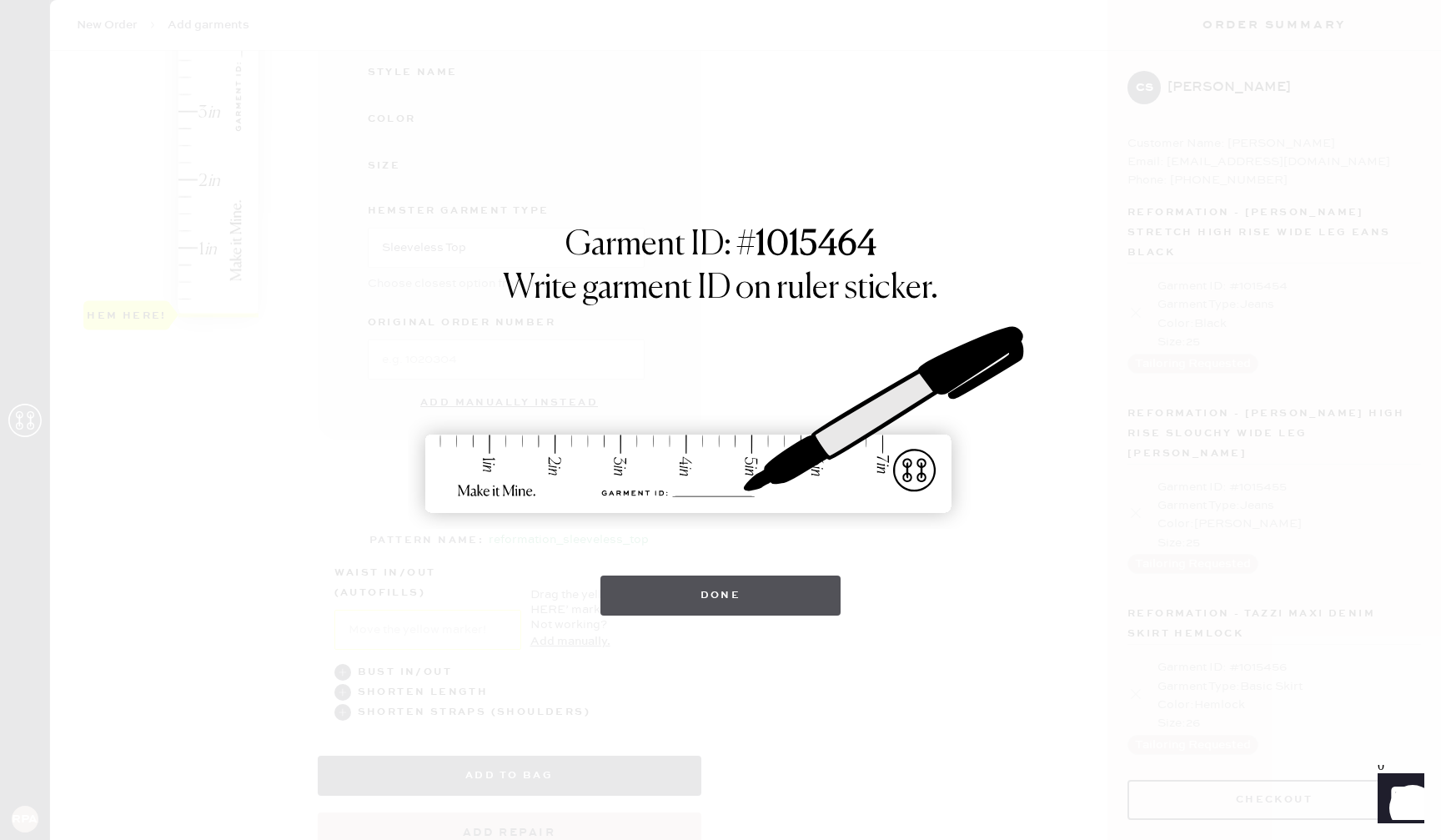
click at [795, 590] on button "Done" at bounding box center [720, 595] width 241 height 40
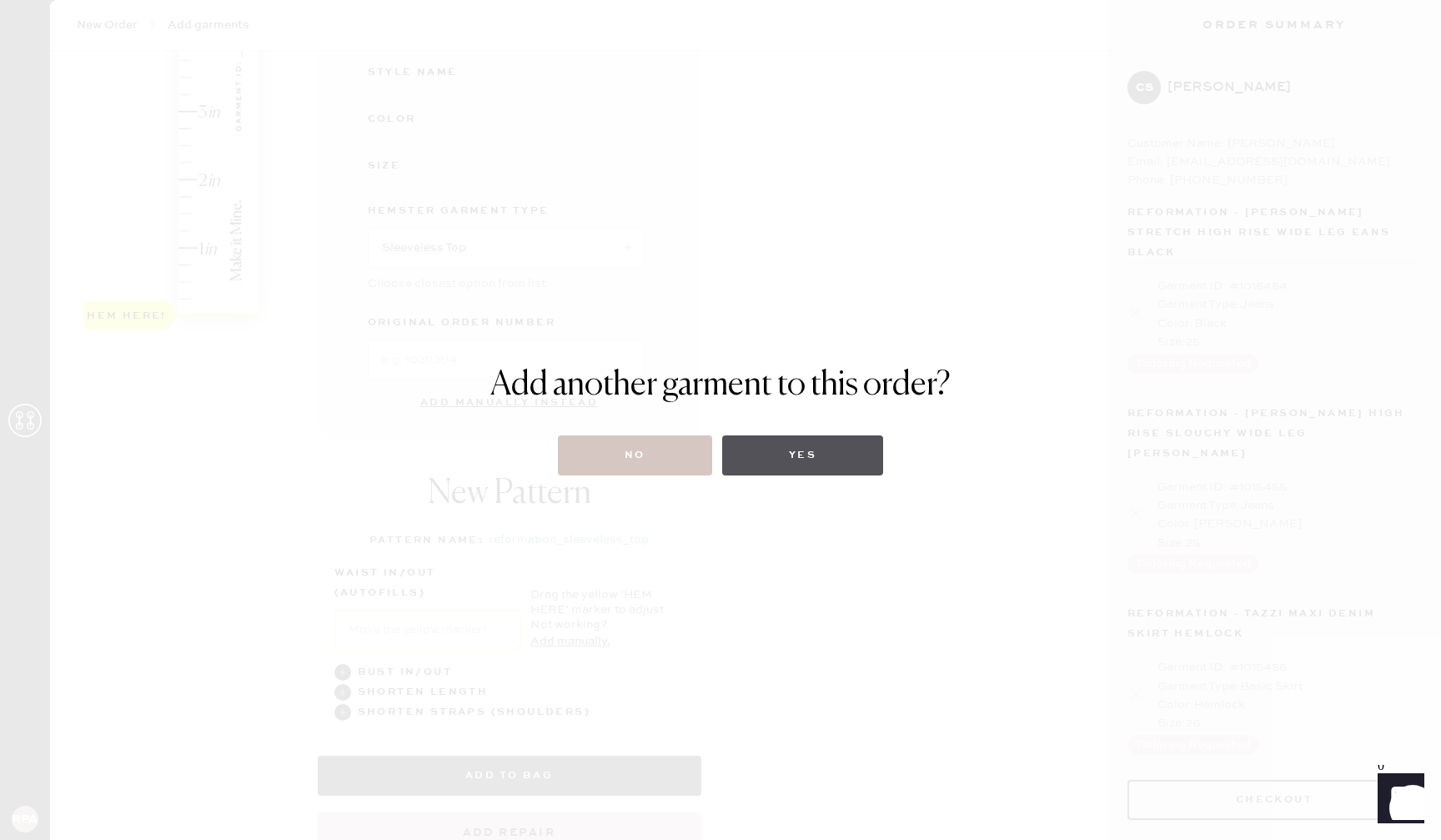
click at [819, 457] on button "Yes" at bounding box center [802, 455] width 161 height 40
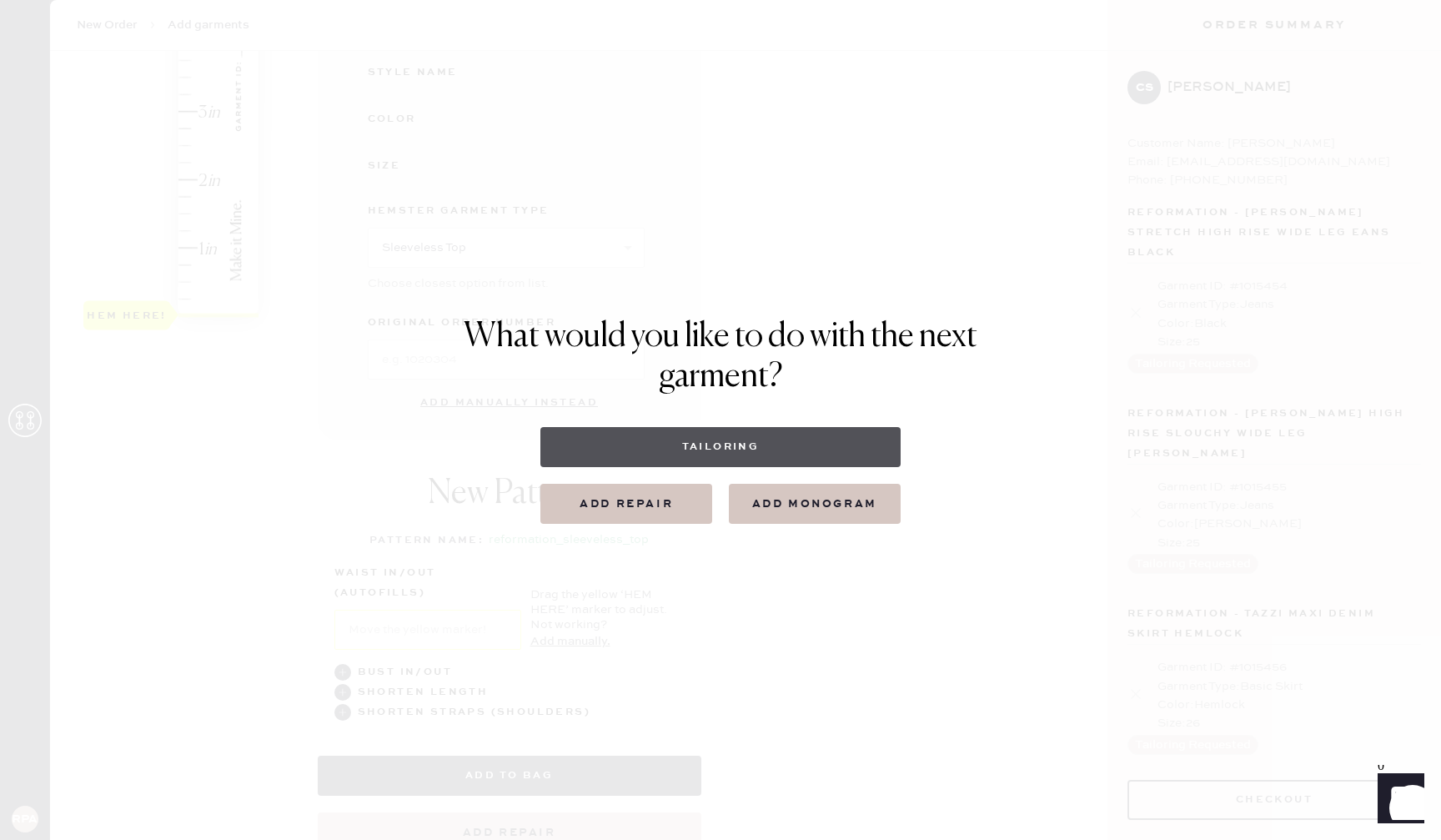
click at [741, 440] on button "Tailoring" at bounding box center [720, 446] width 360 height 40
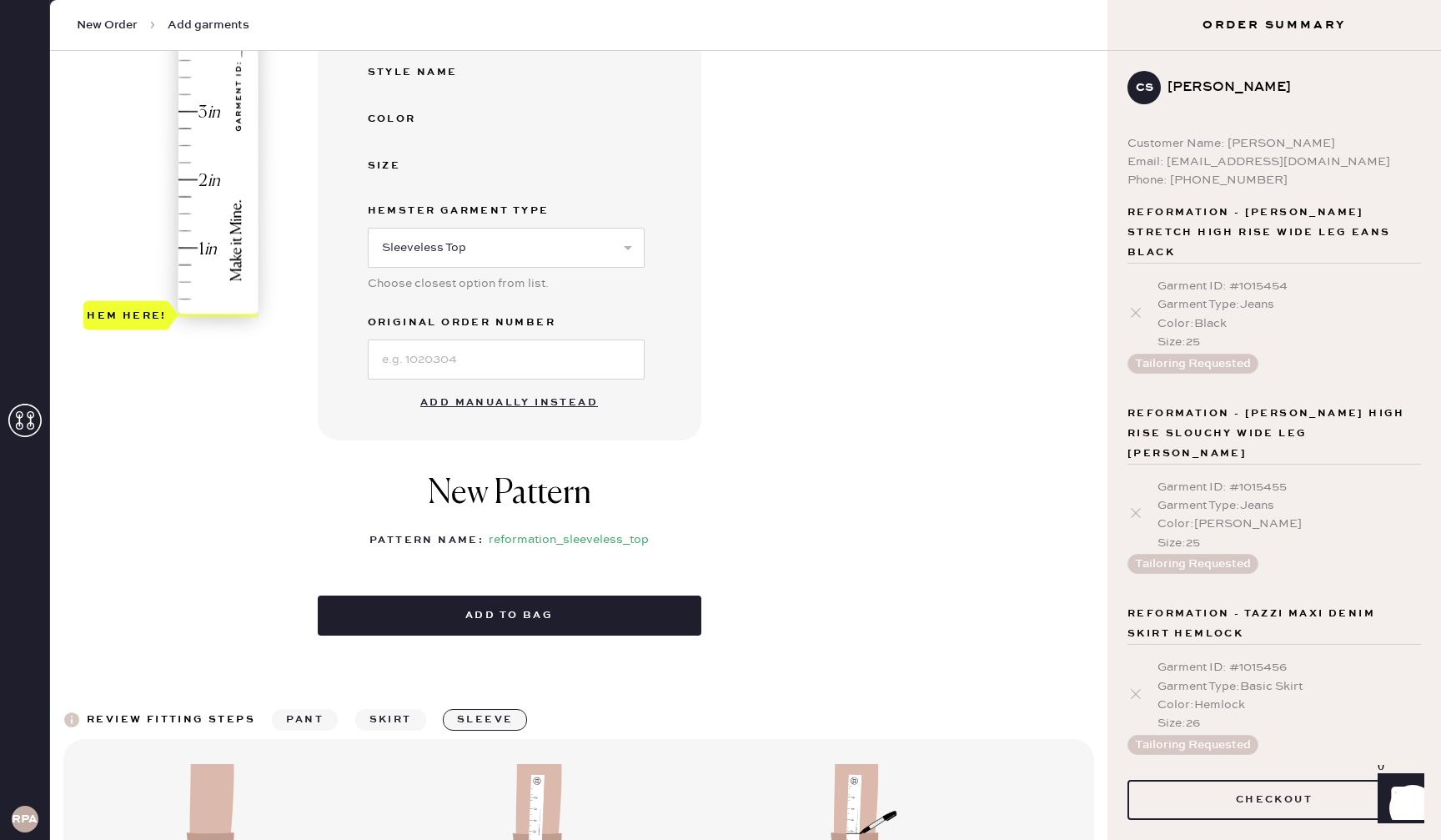
select select
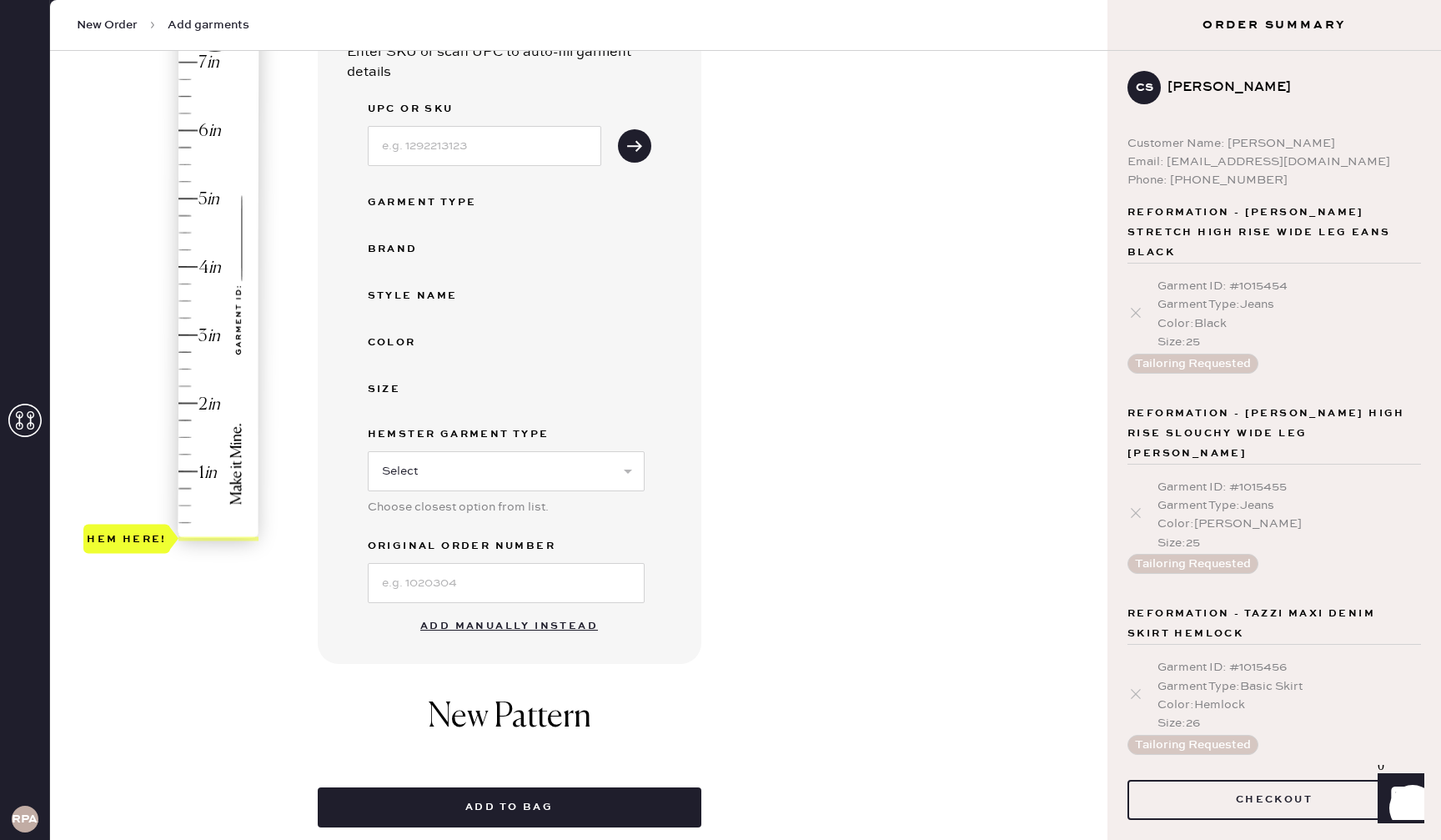
scroll to position [190, 0]
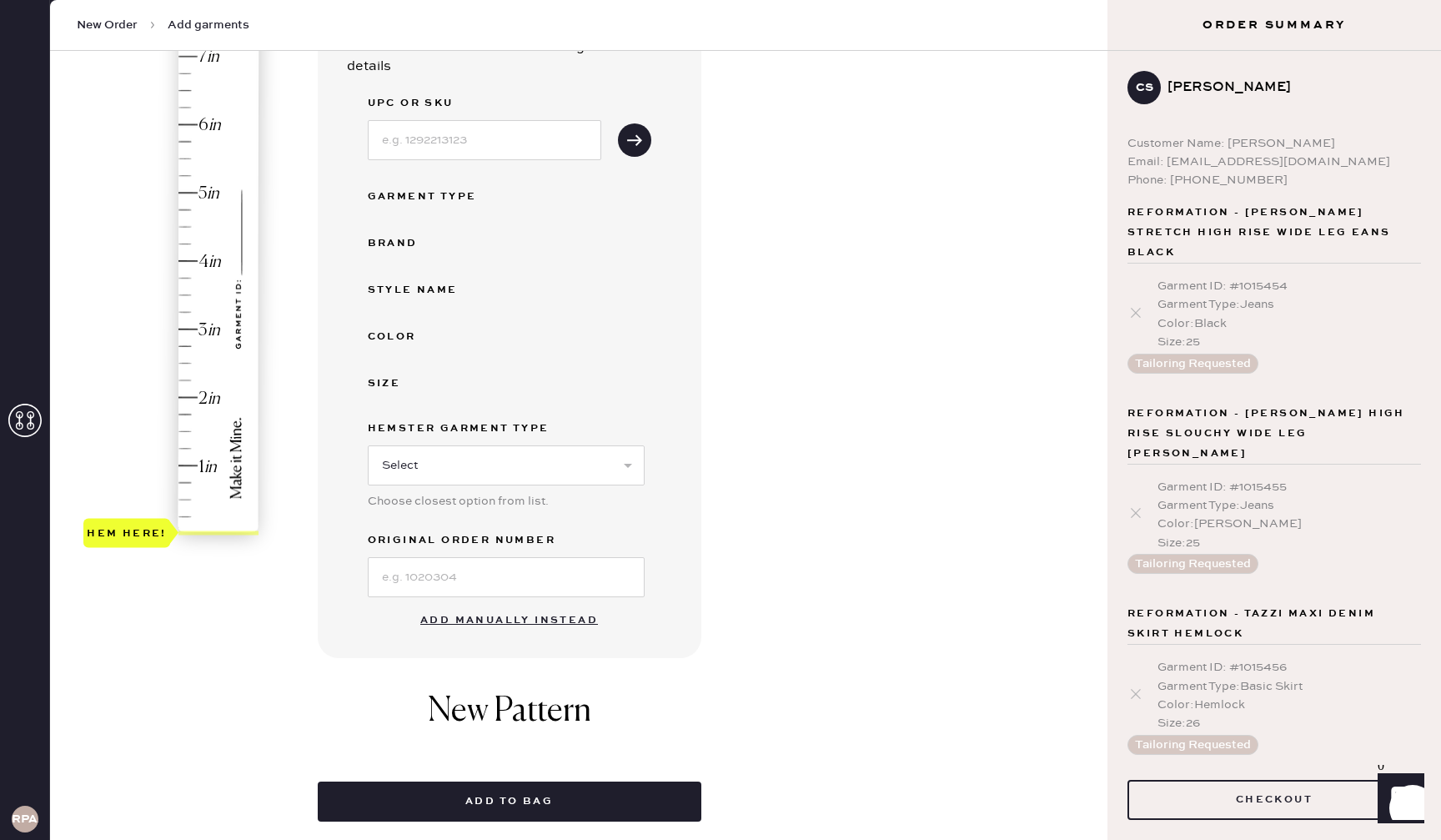
click at [546, 614] on button "Add manually instead" at bounding box center [509, 621] width 197 height 33
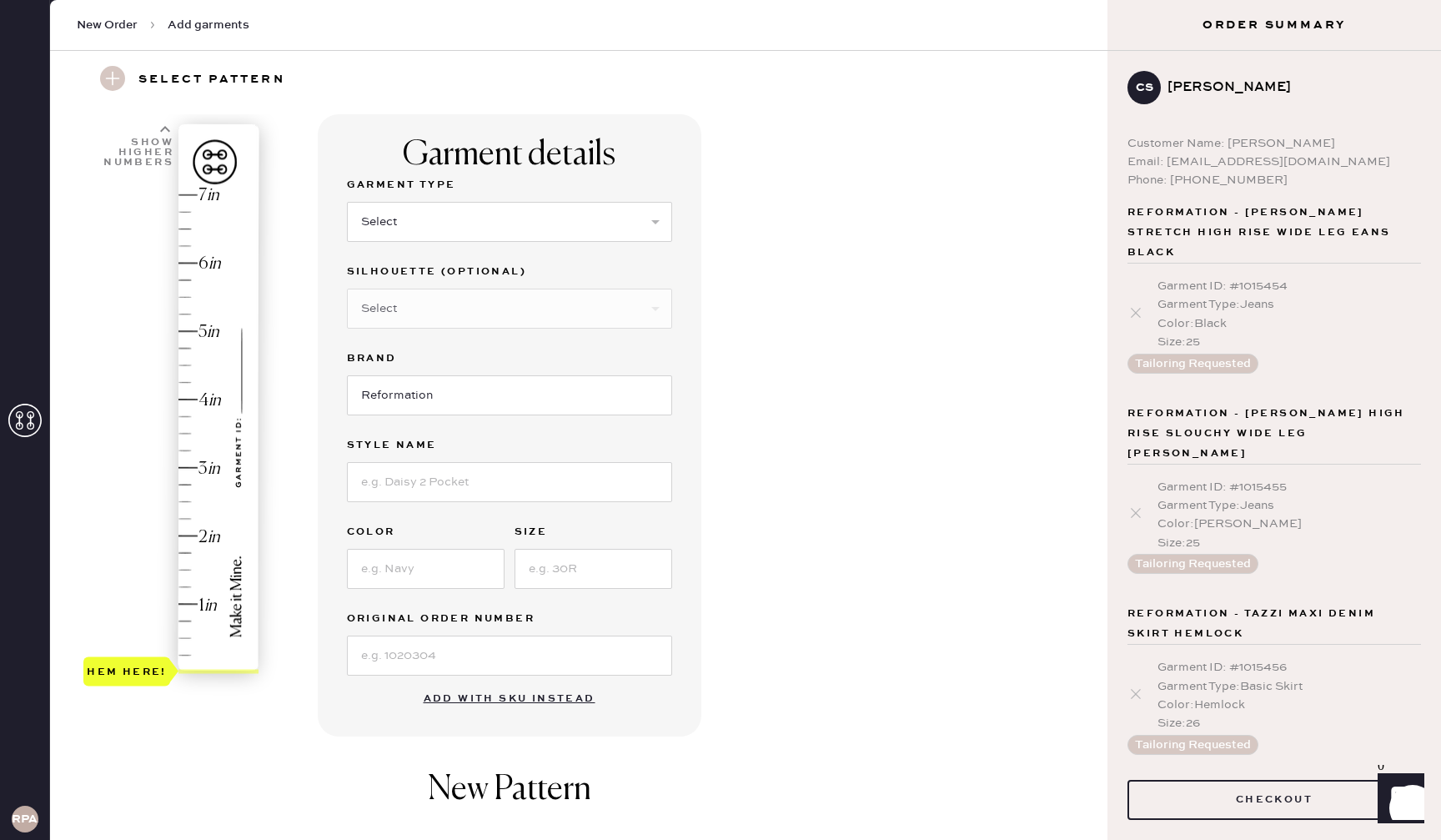
scroll to position [103, 0]
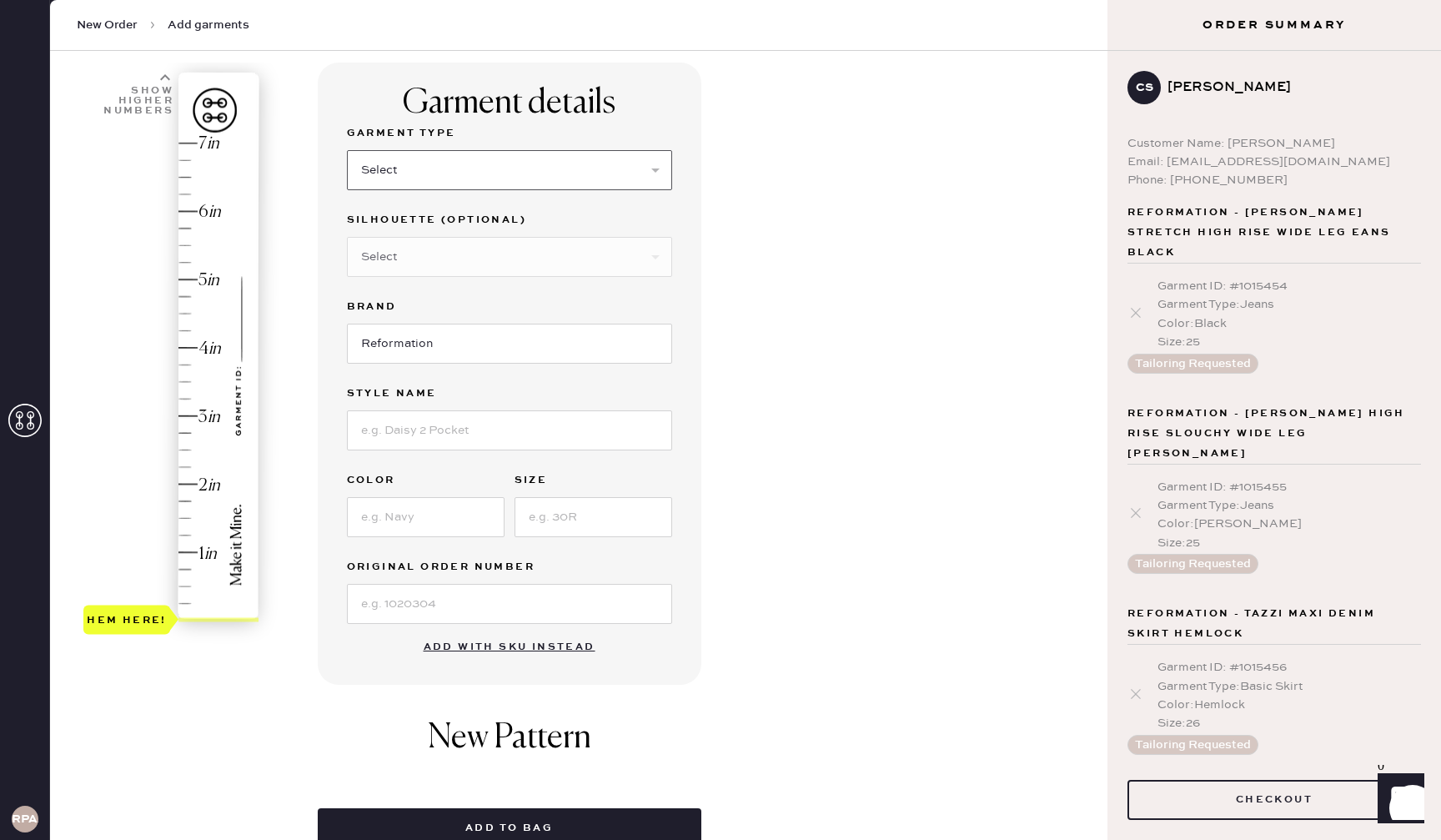
click at [518, 164] on select "Select Basic Skirt Jeans Leggings Pants Shorts Basic Sleeved Dress Basic Sleeve…" at bounding box center [509, 169] width 325 height 40
select select "15"
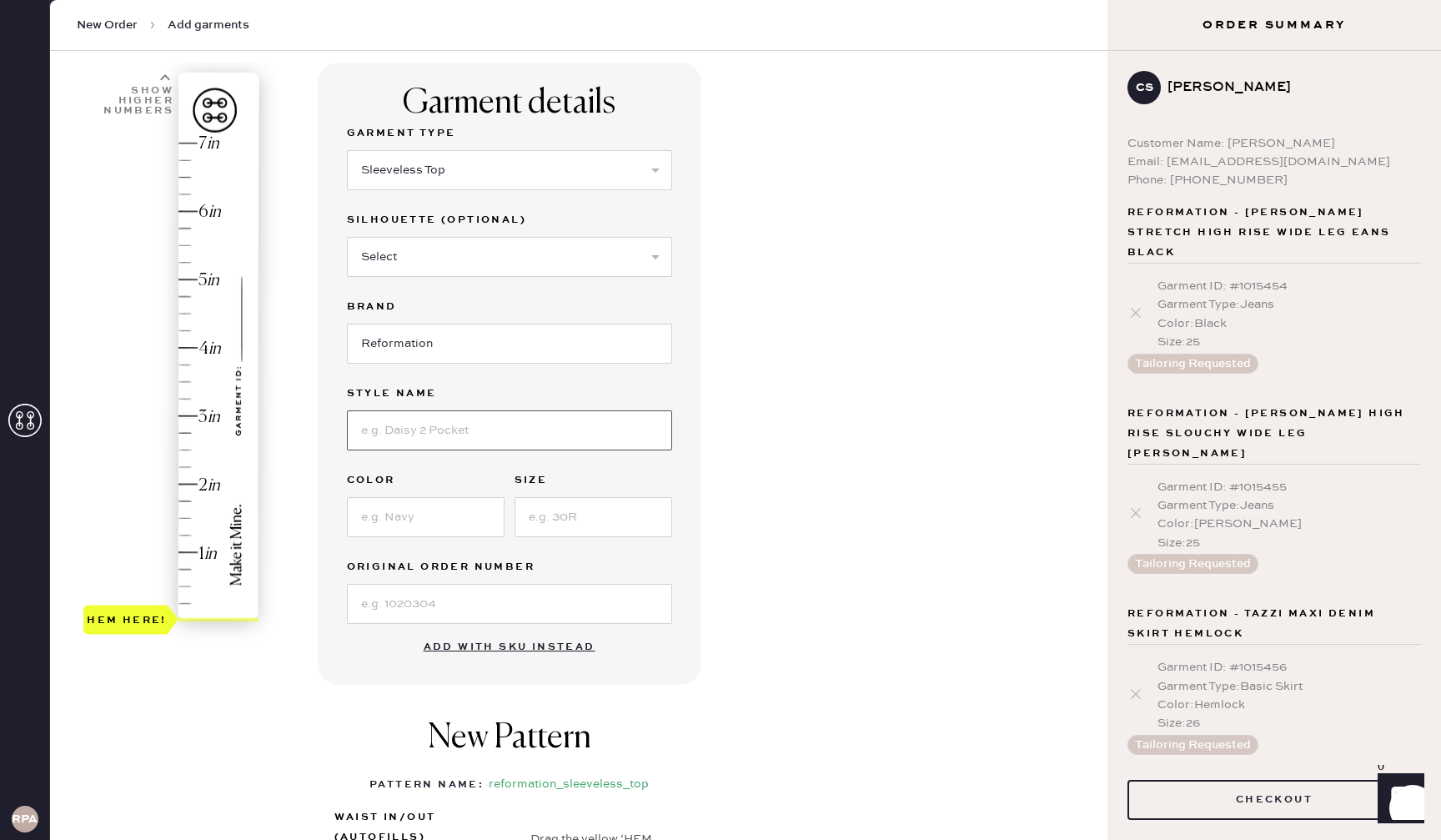
click at [469, 427] on input at bounding box center [509, 429] width 325 height 40
type input "finnian knit top"
type input "cafe"
type input "4"
click at [322, 647] on div "Garment details Garment Type Select Basic Skirt Jeans Leggings Pants Shorts Bas…" at bounding box center [509, 374] width 383 height 622
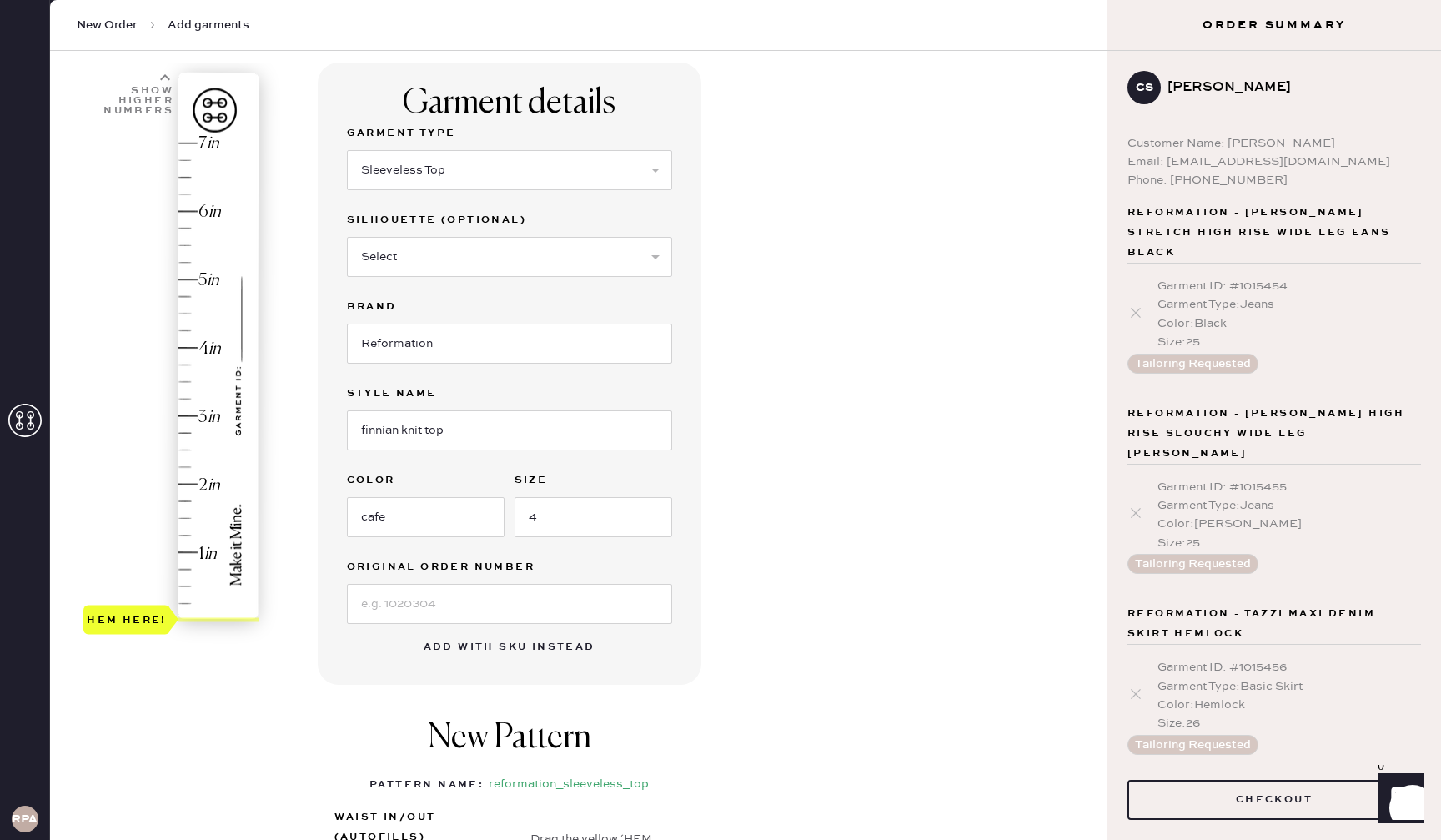
scroll to position [361, 0]
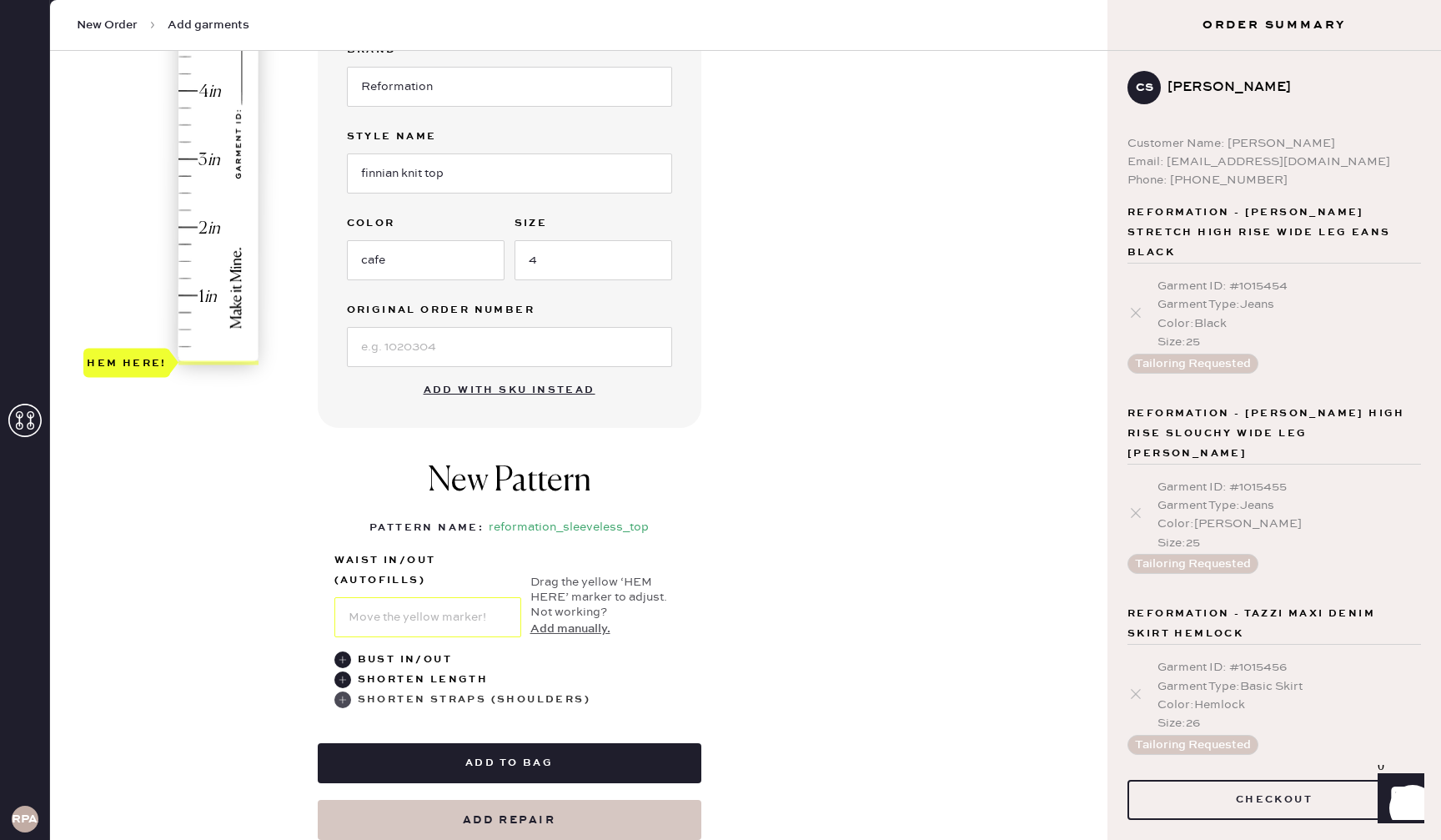
click at [440, 697] on div "Shorten Straps (Shoulders)" at bounding box center [474, 699] width 233 height 20
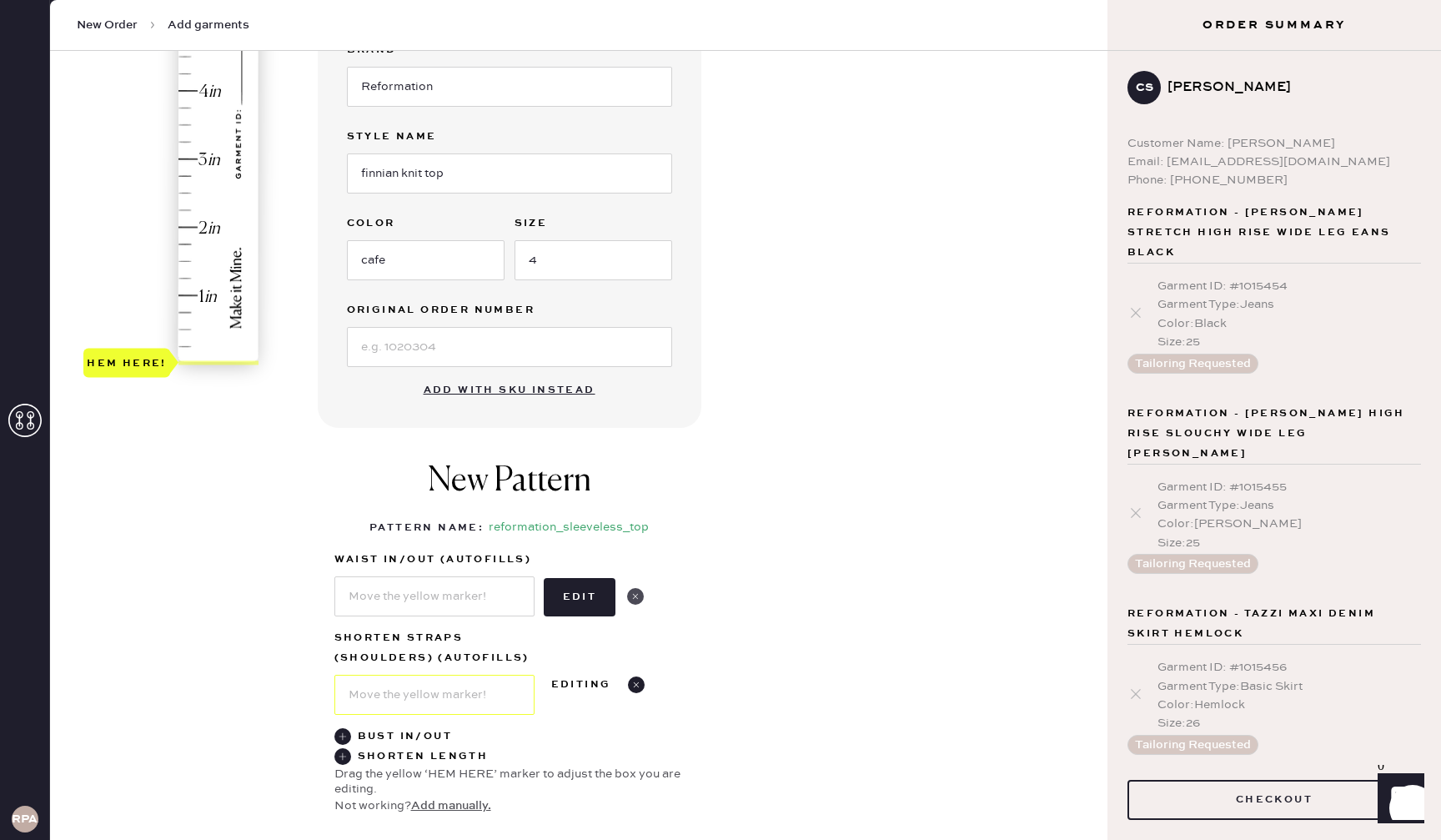
click at [640, 599] on use at bounding box center [635, 596] width 17 height 17
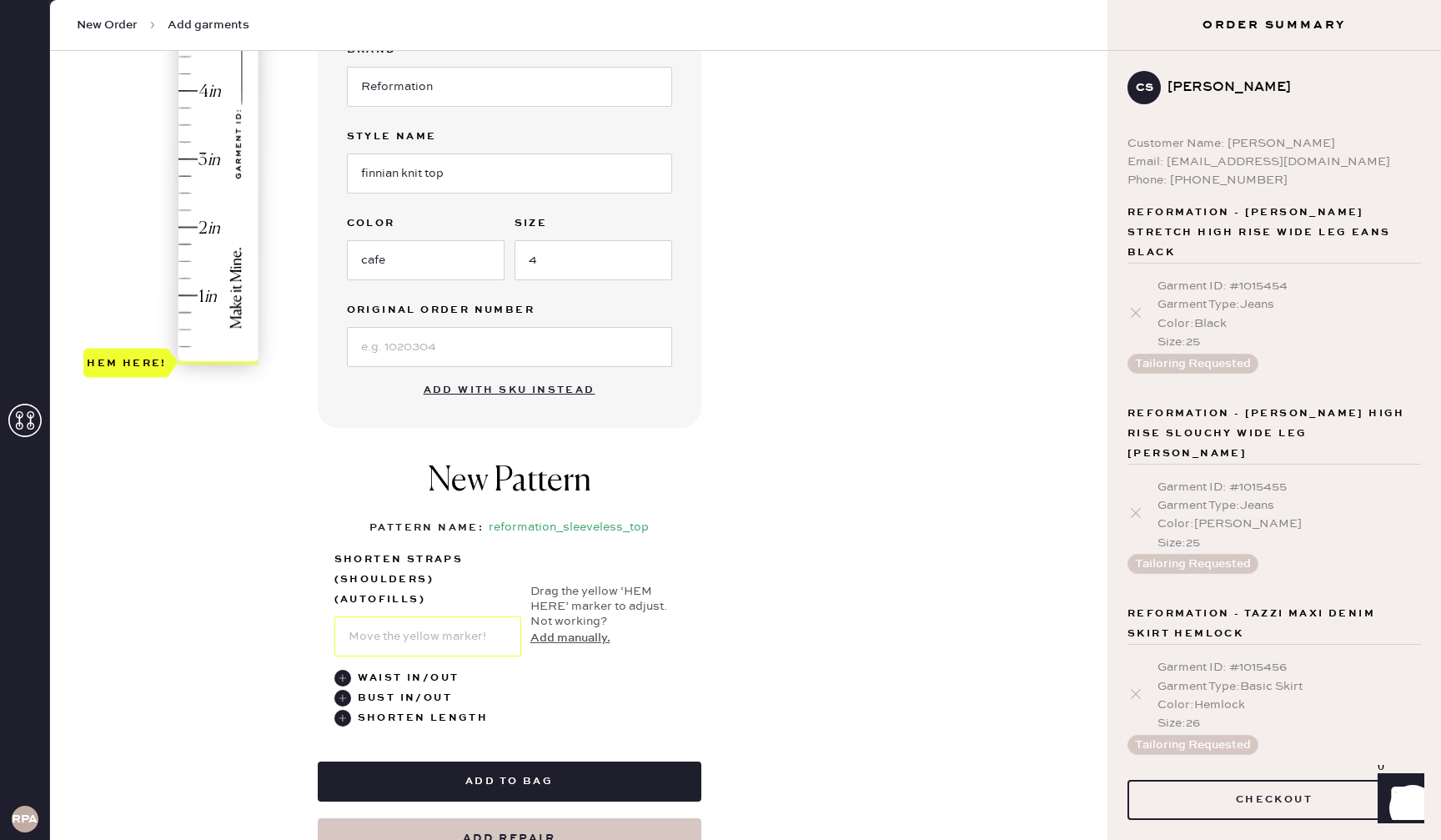
type input "3"
click at [224, 161] on div "Hem here!" at bounding box center [172, 125] width 177 height 492
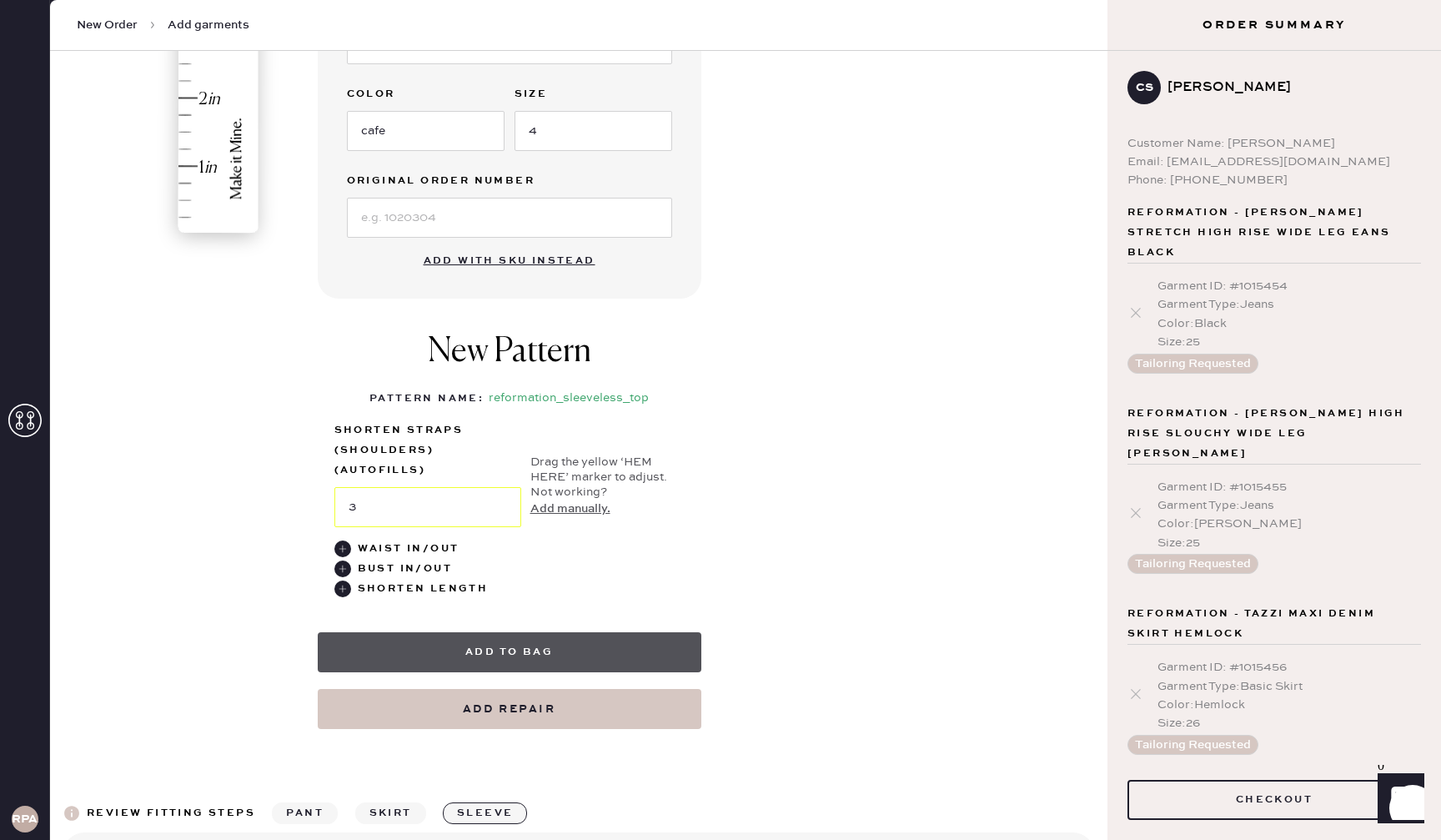
click at [581, 658] on button "Add to bag" at bounding box center [509, 651] width 383 height 40
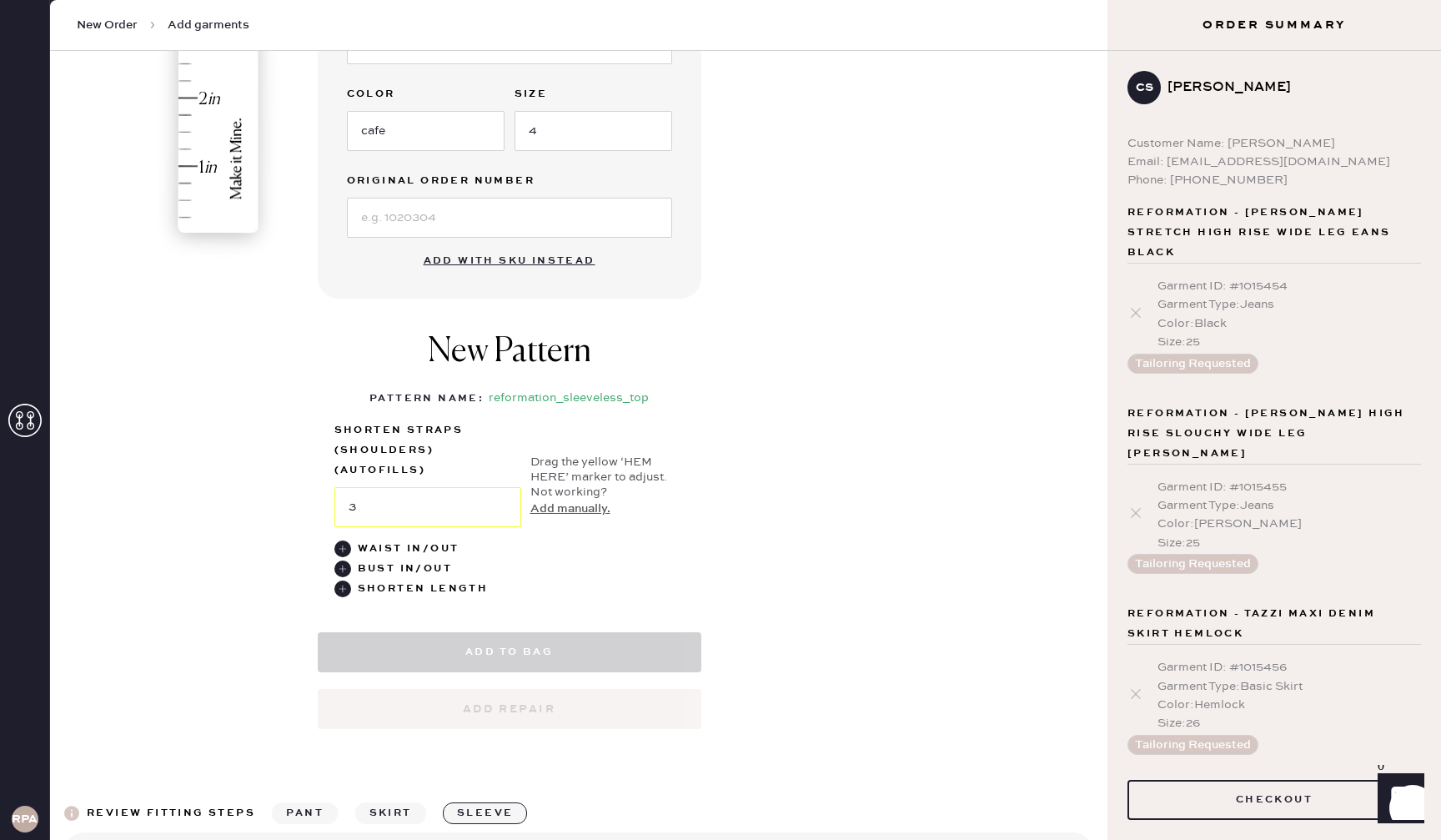
scroll to position [491, 0]
select select "15"
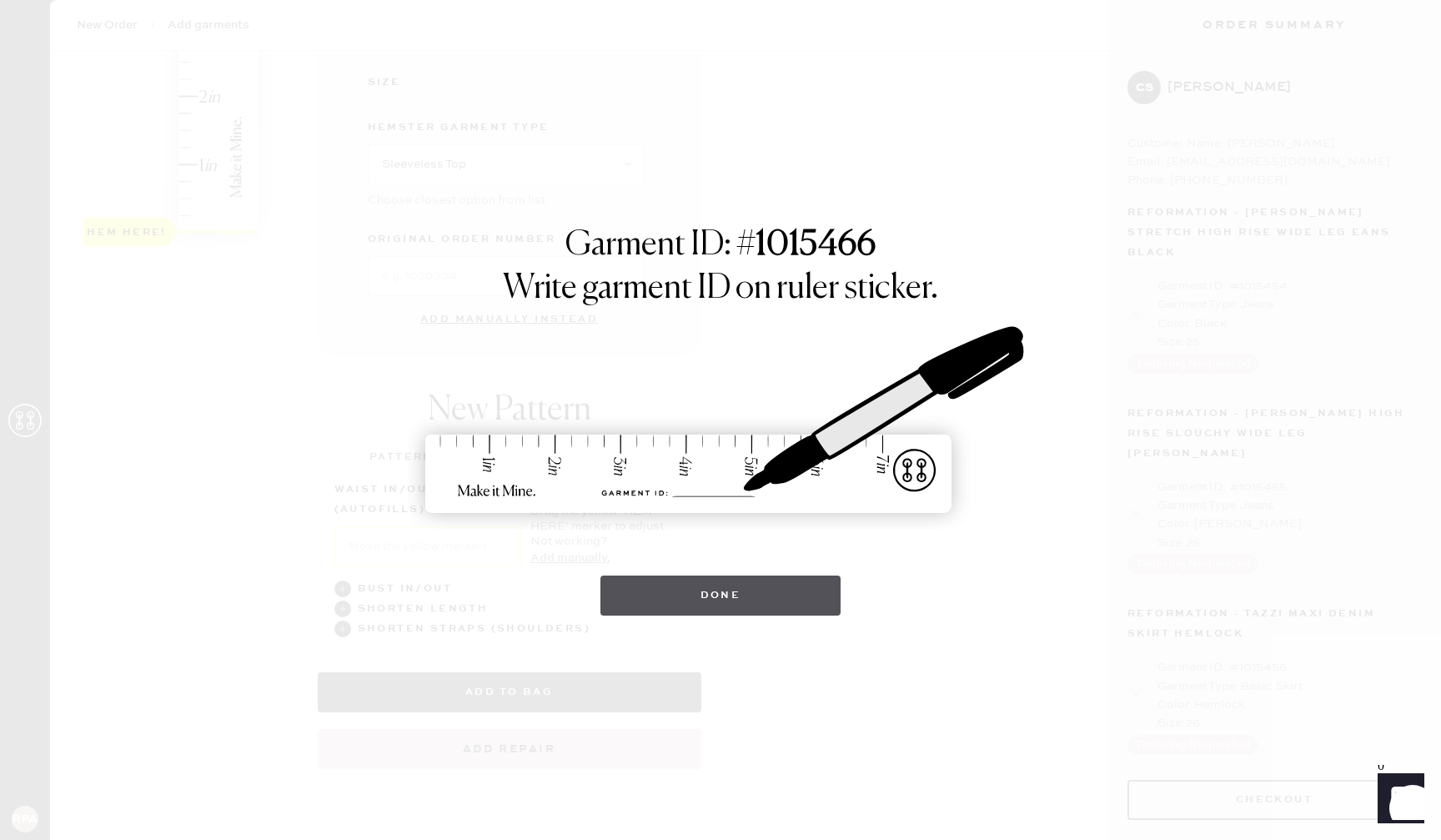
click at [746, 583] on button "Done" at bounding box center [720, 595] width 241 height 40
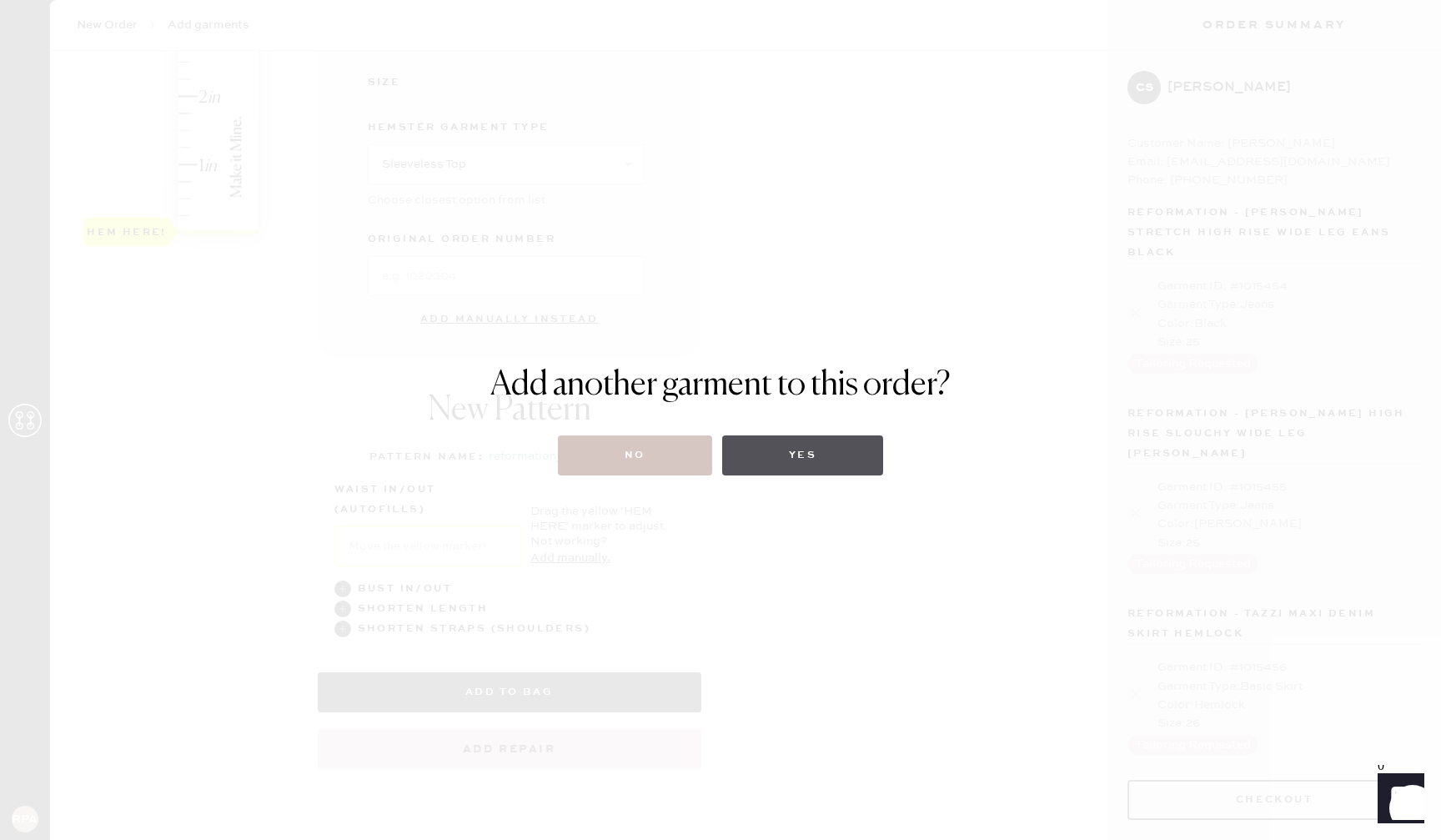
click at [791, 465] on button "Yes" at bounding box center [802, 455] width 161 height 40
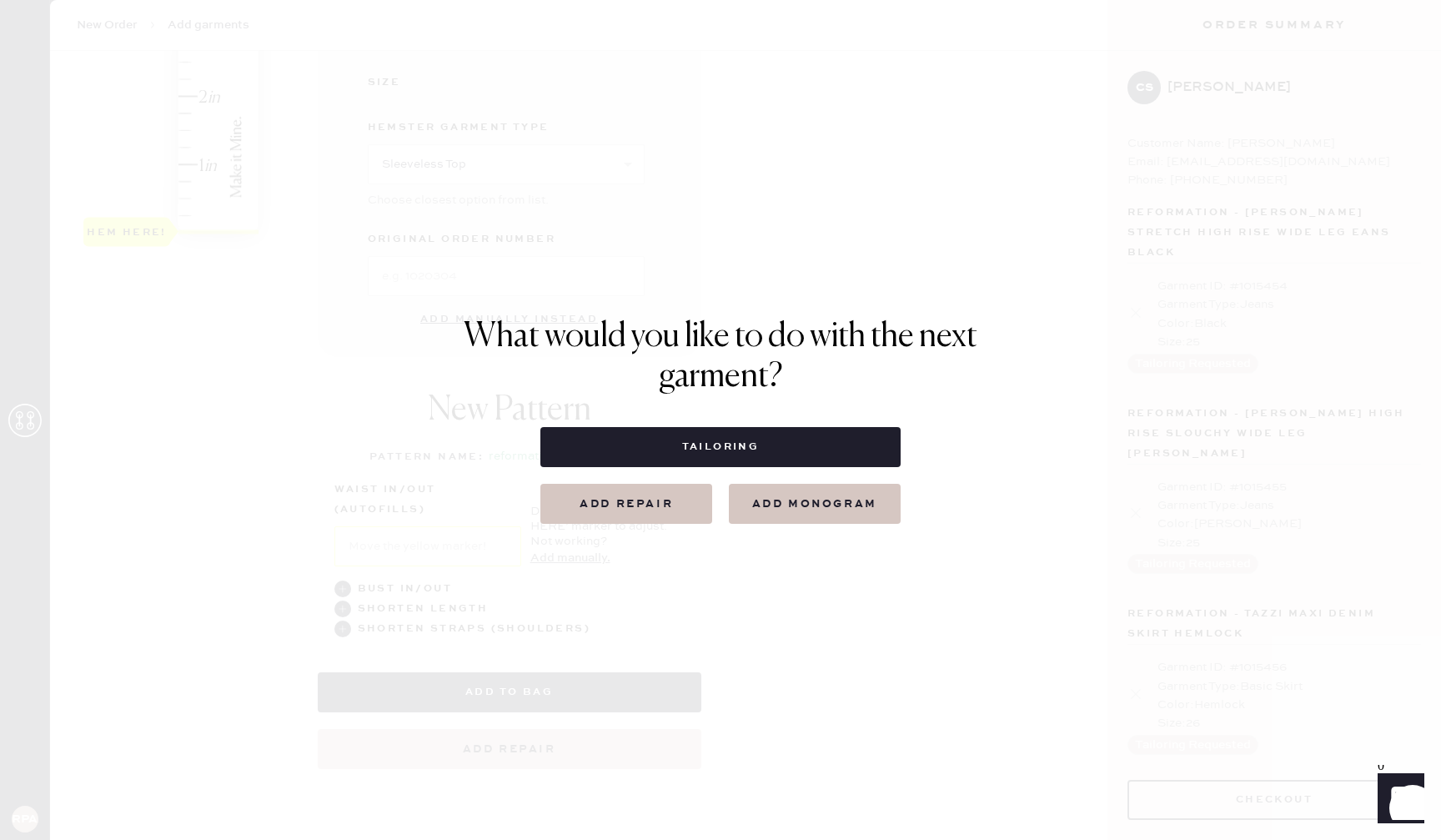
click at [734, 453] on button "Tailoring" at bounding box center [720, 446] width 360 height 40
select select
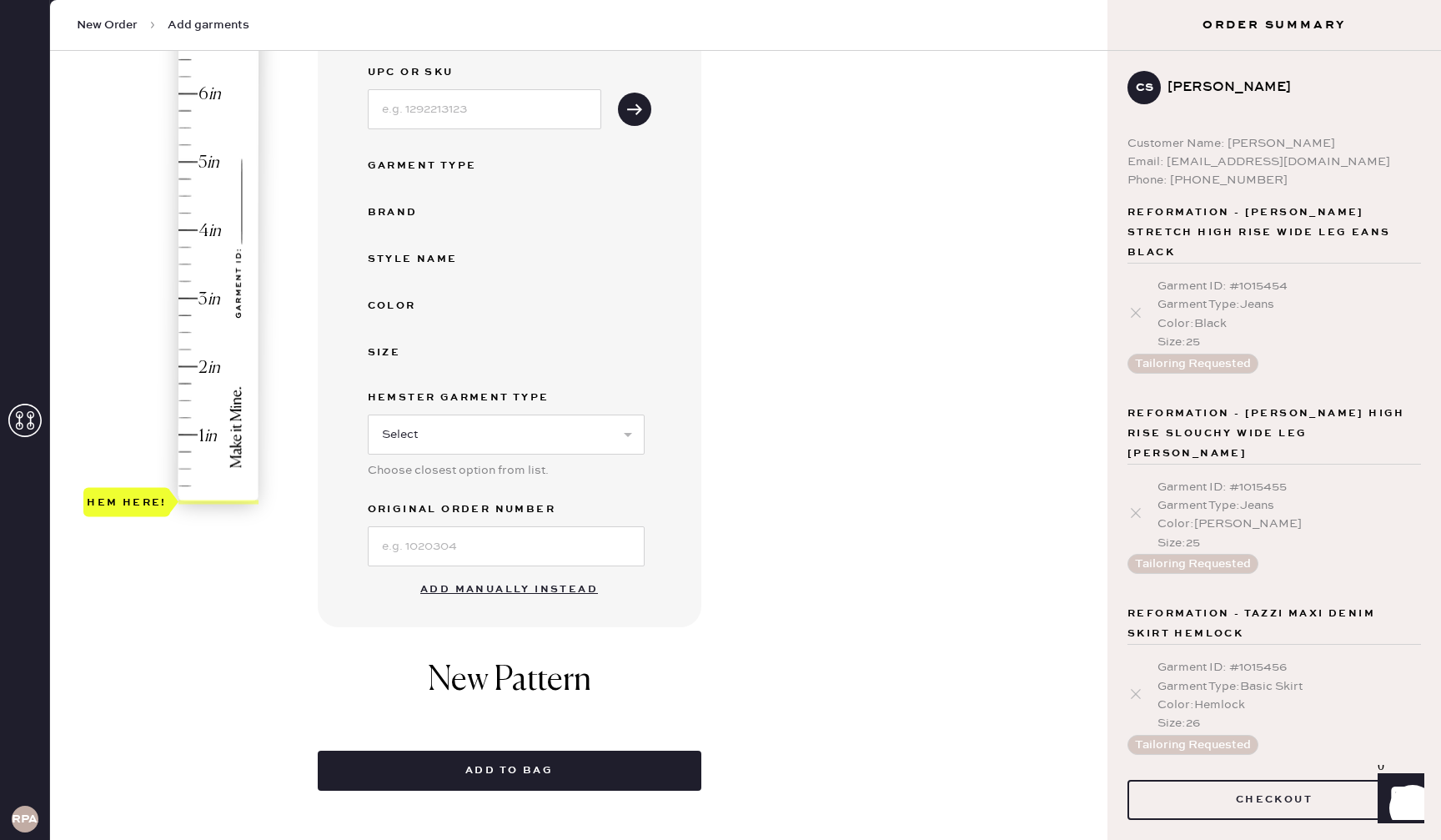
click at [535, 587] on button "Add manually instead" at bounding box center [509, 590] width 197 height 33
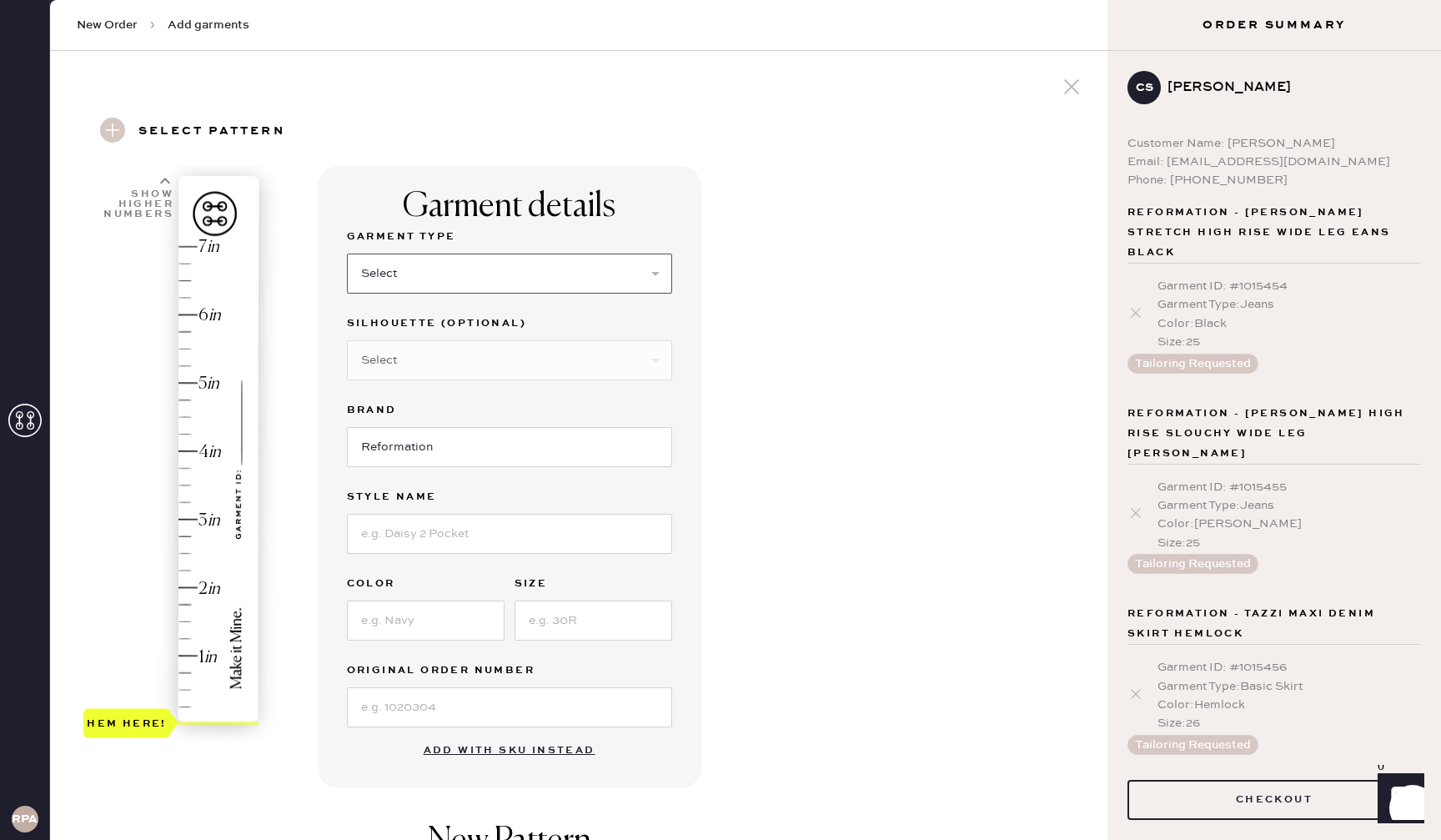
click at [464, 283] on select "Select Basic Skirt Jeans Leggings Pants Shorts Basic Sleeved Dress Basic Sleeve…" at bounding box center [509, 273] width 325 height 40
select select "6"
click at [813, 418] on div "Garment details Garment Type Select Basic Skirt Jeans Leggings Pants Shorts Bas…" at bounding box center [705, 663] width 776 height 994
click at [525, 536] on input at bounding box center [509, 533] width 325 height 40
drag, startPoint x: 895, startPoint y: 454, endPoint x: 664, endPoint y: 552, distance: 250.9
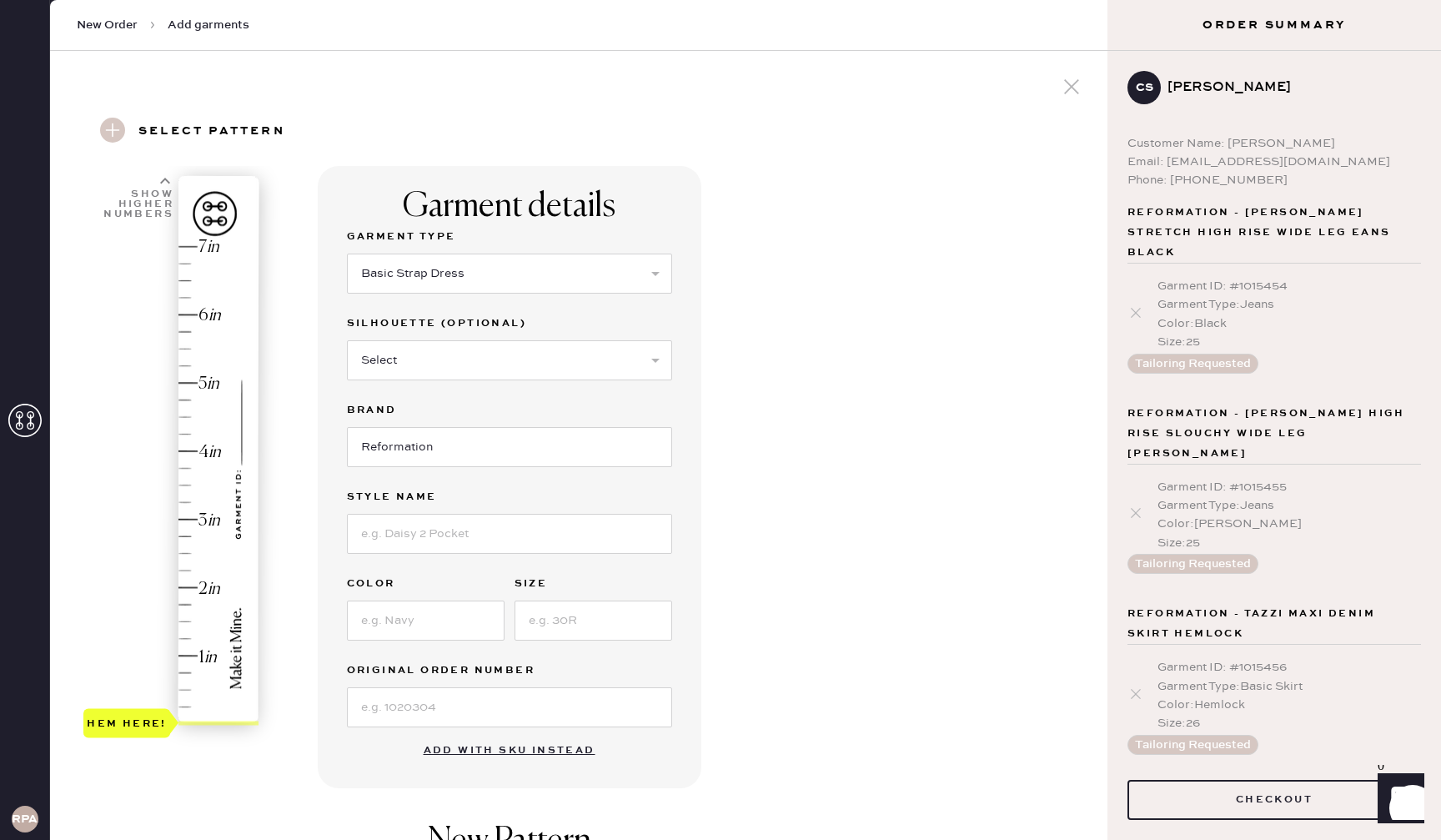
click at [894, 453] on div "Garment details Garment Type Select Basic Skirt Jeans Leggings Pants Shorts Bas…" at bounding box center [705, 663] width 776 height 994
click at [479, 600] on input at bounding box center [426, 620] width 158 height 40
click at [474, 615] on input "pink pliad" at bounding box center [426, 620] width 158 height 40
type input "pink plaid"
type input "s"
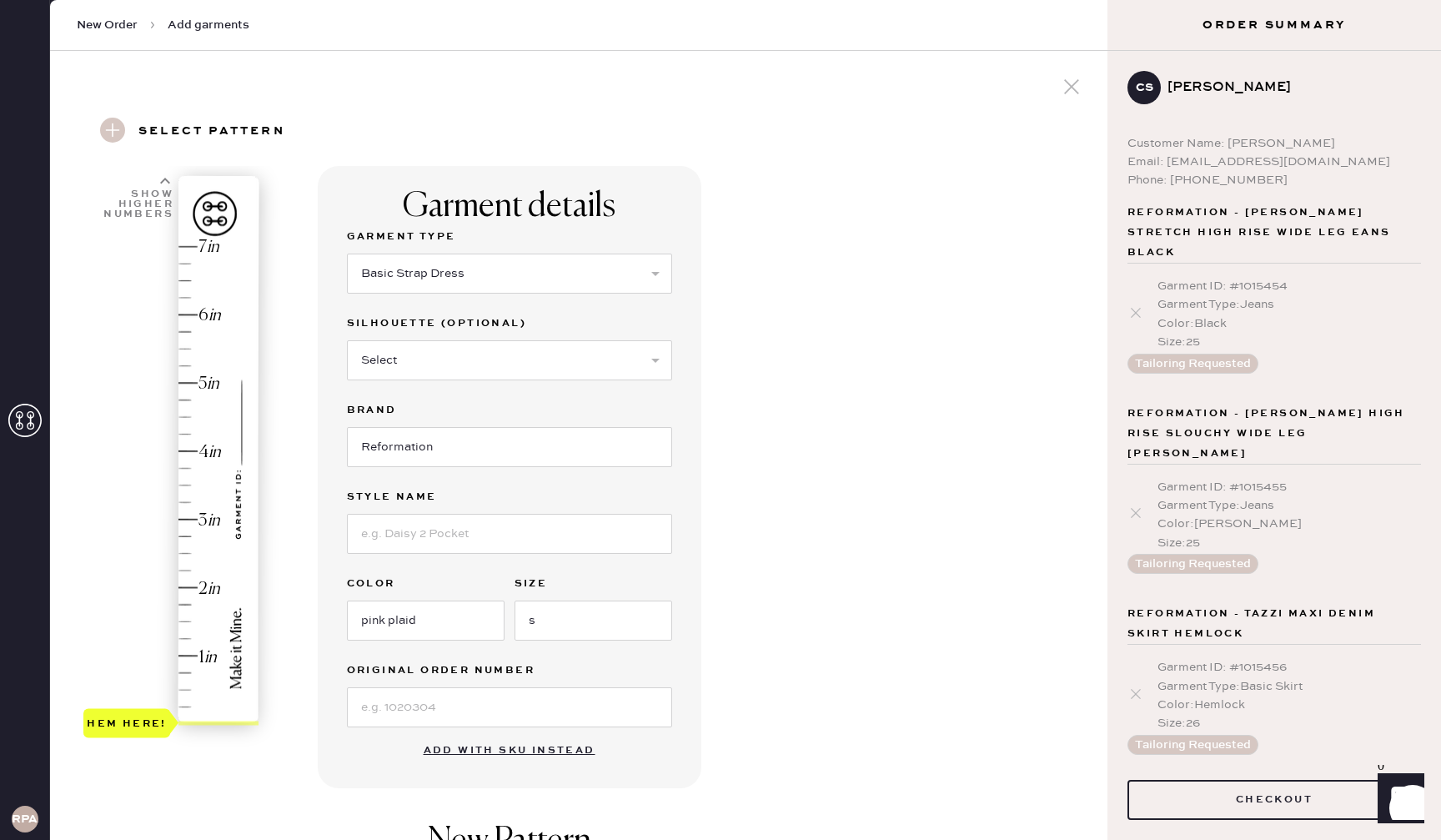
click at [755, 564] on div "Garment details Garment Type Select Basic Skirt Jeans Leggings Pants Shorts Bas…" at bounding box center [705, 663] width 776 height 994
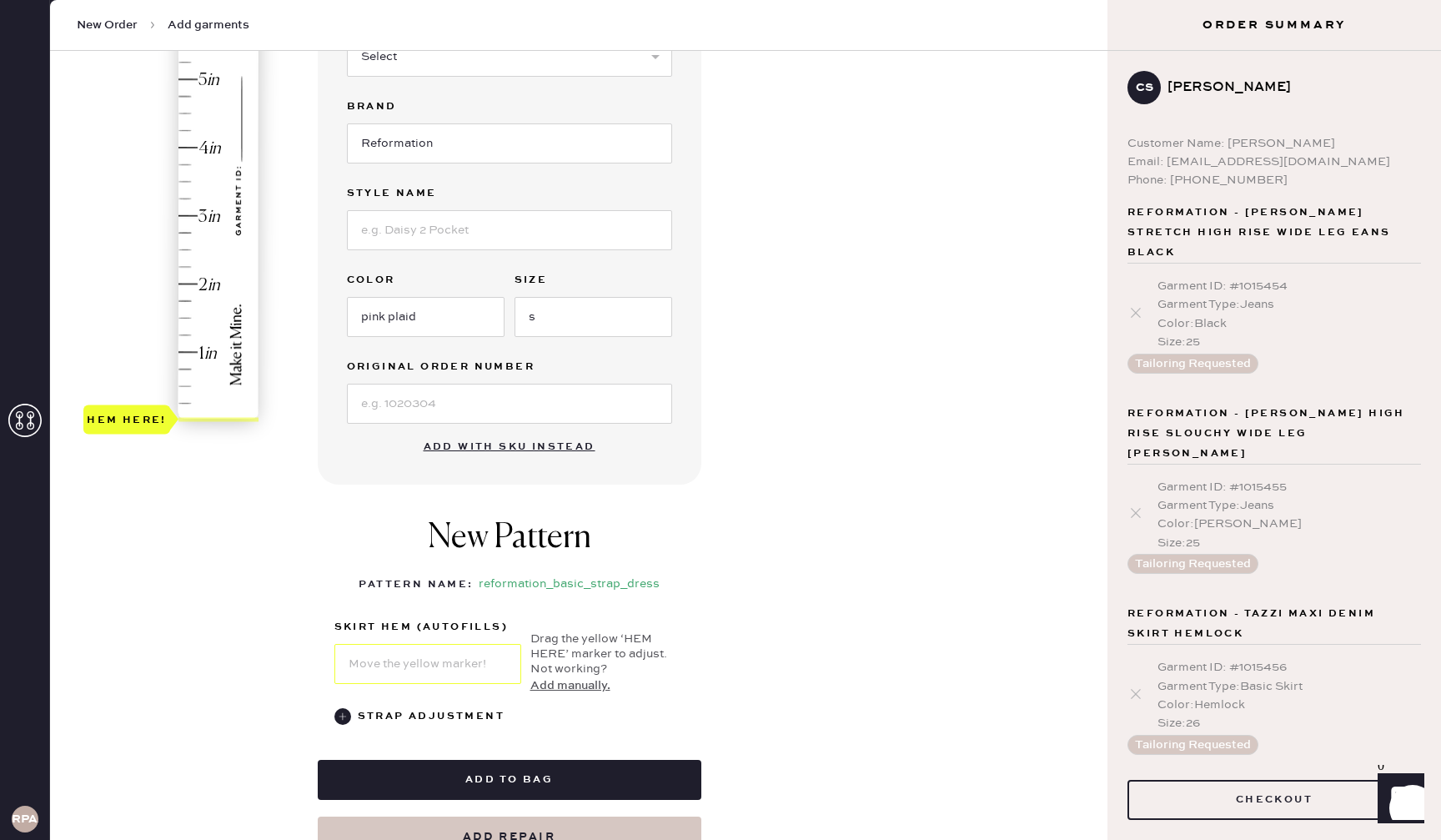
scroll to position [324, 0]
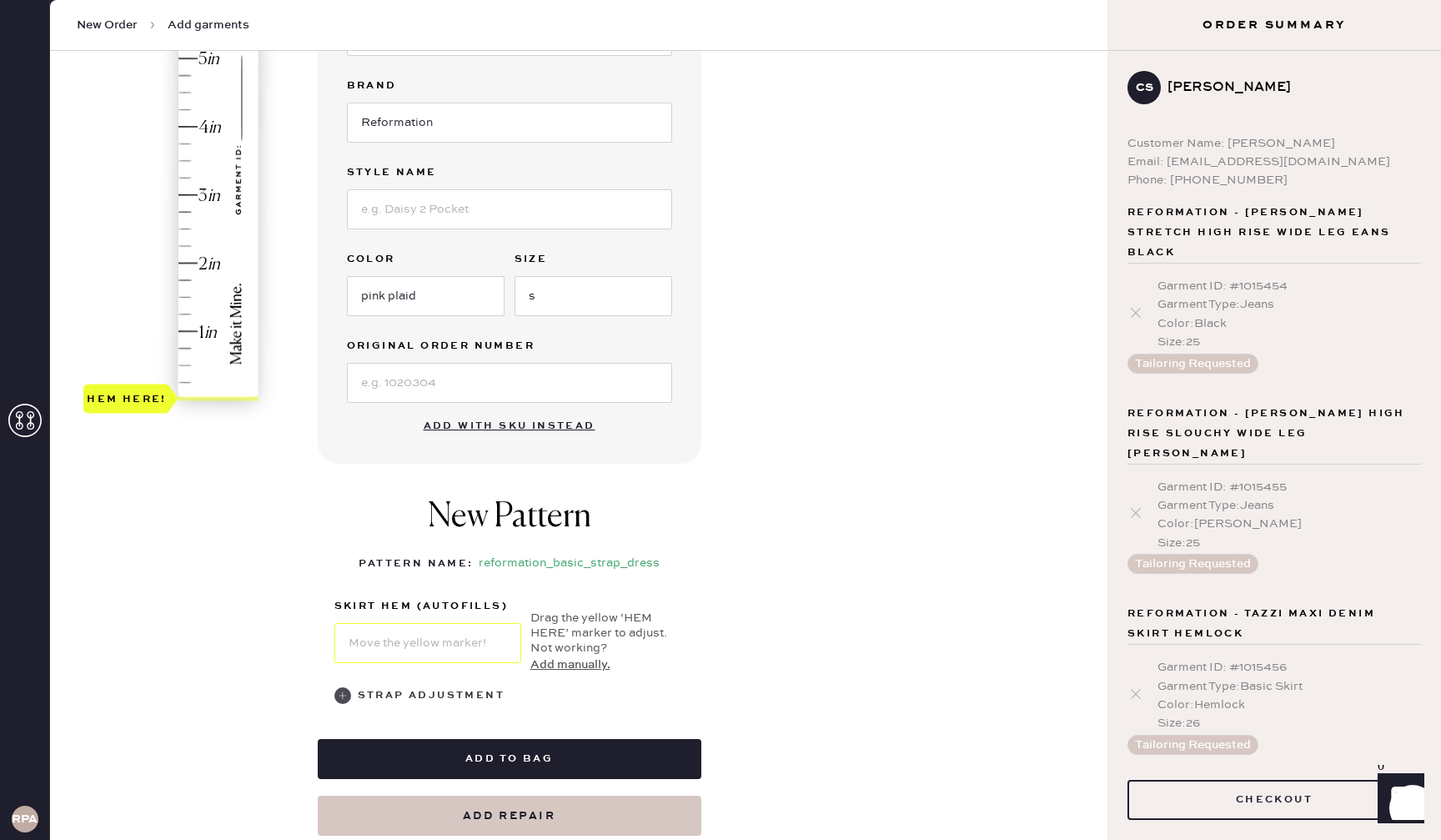
click at [386, 701] on div "Strap Adjustment" at bounding box center [431, 695] width 146 height 20
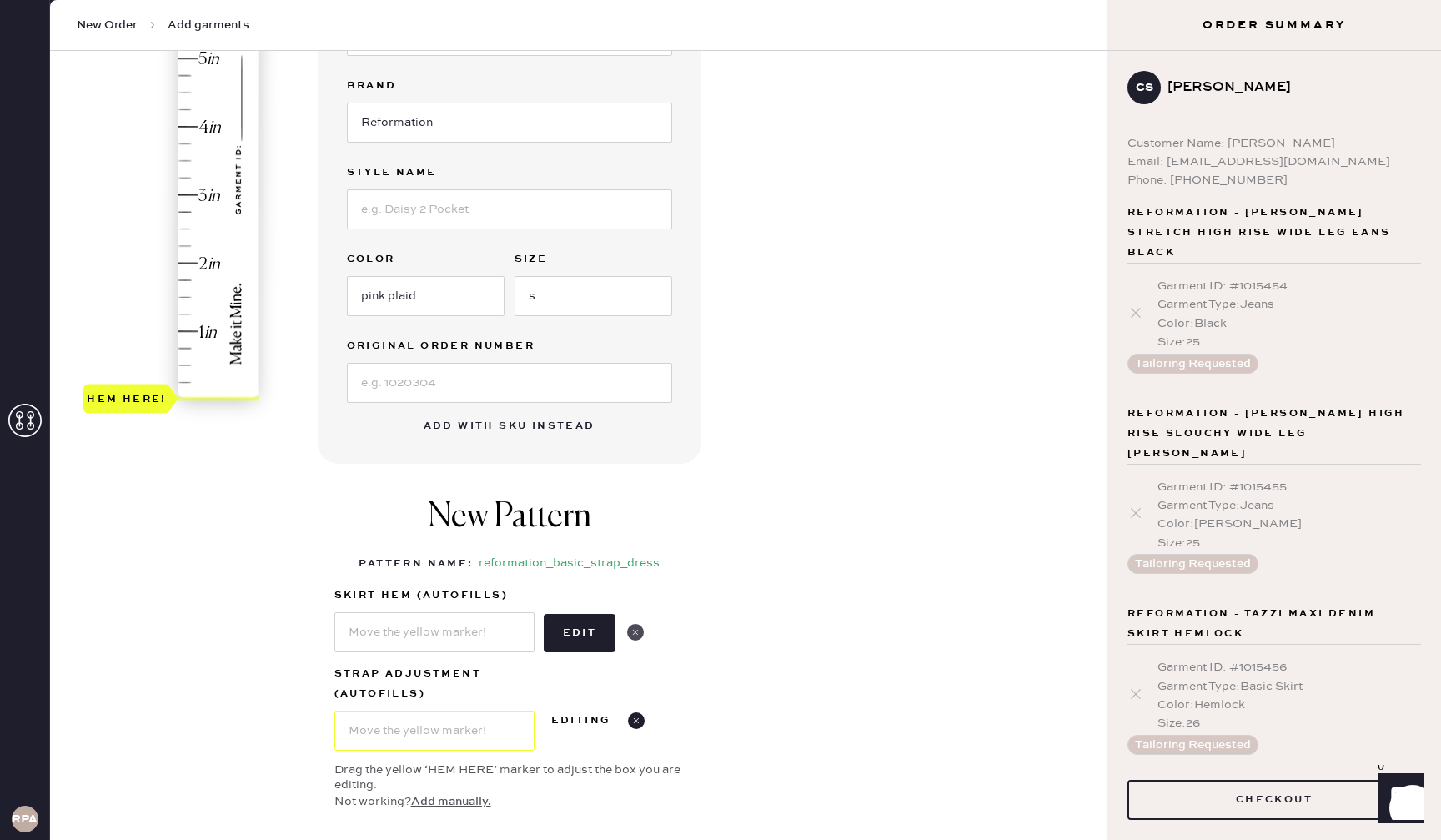
click at [640, 629] on use at bounding box center [635, 632] width 17 height 17
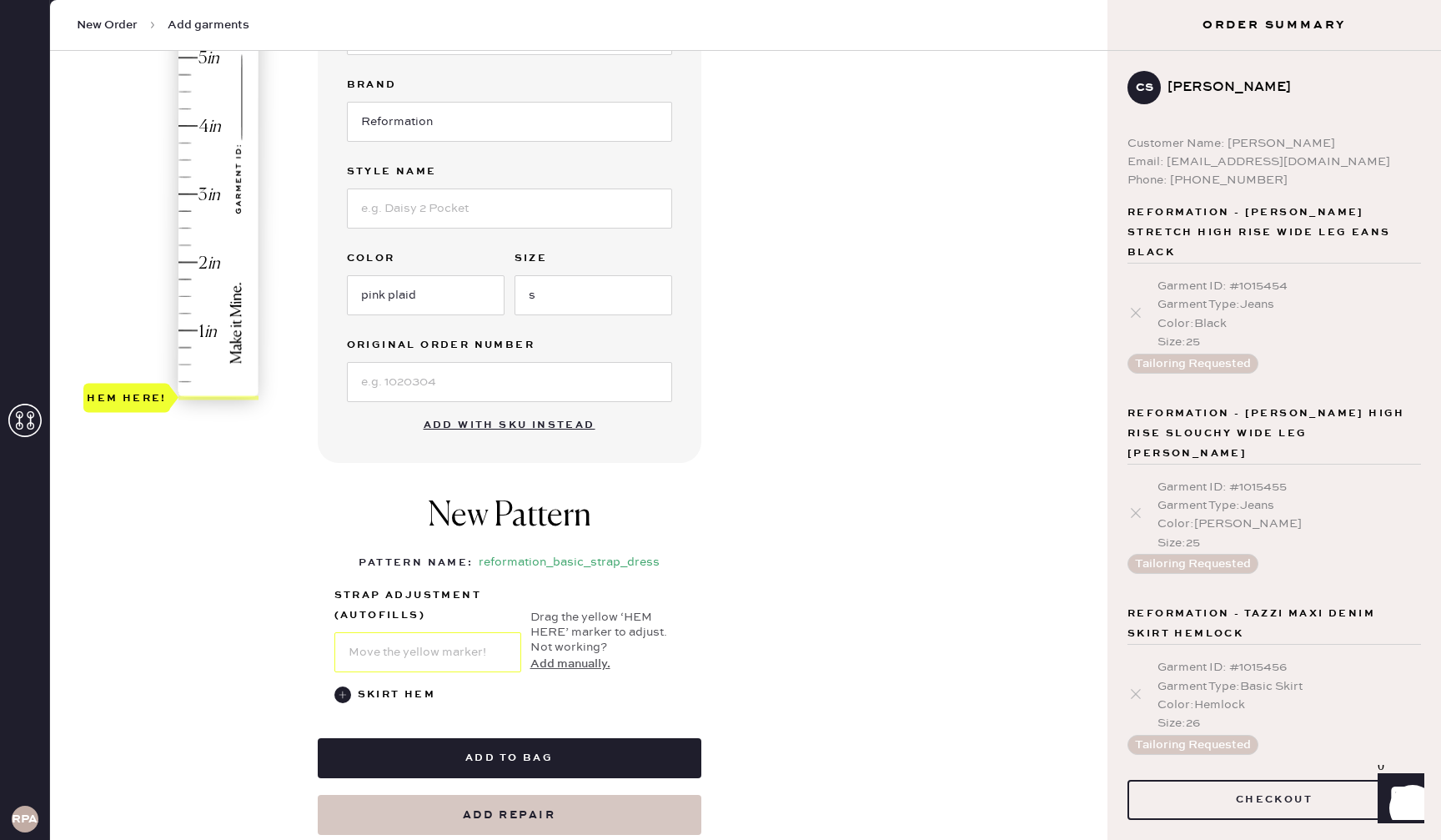
scroll to position [323, 0]
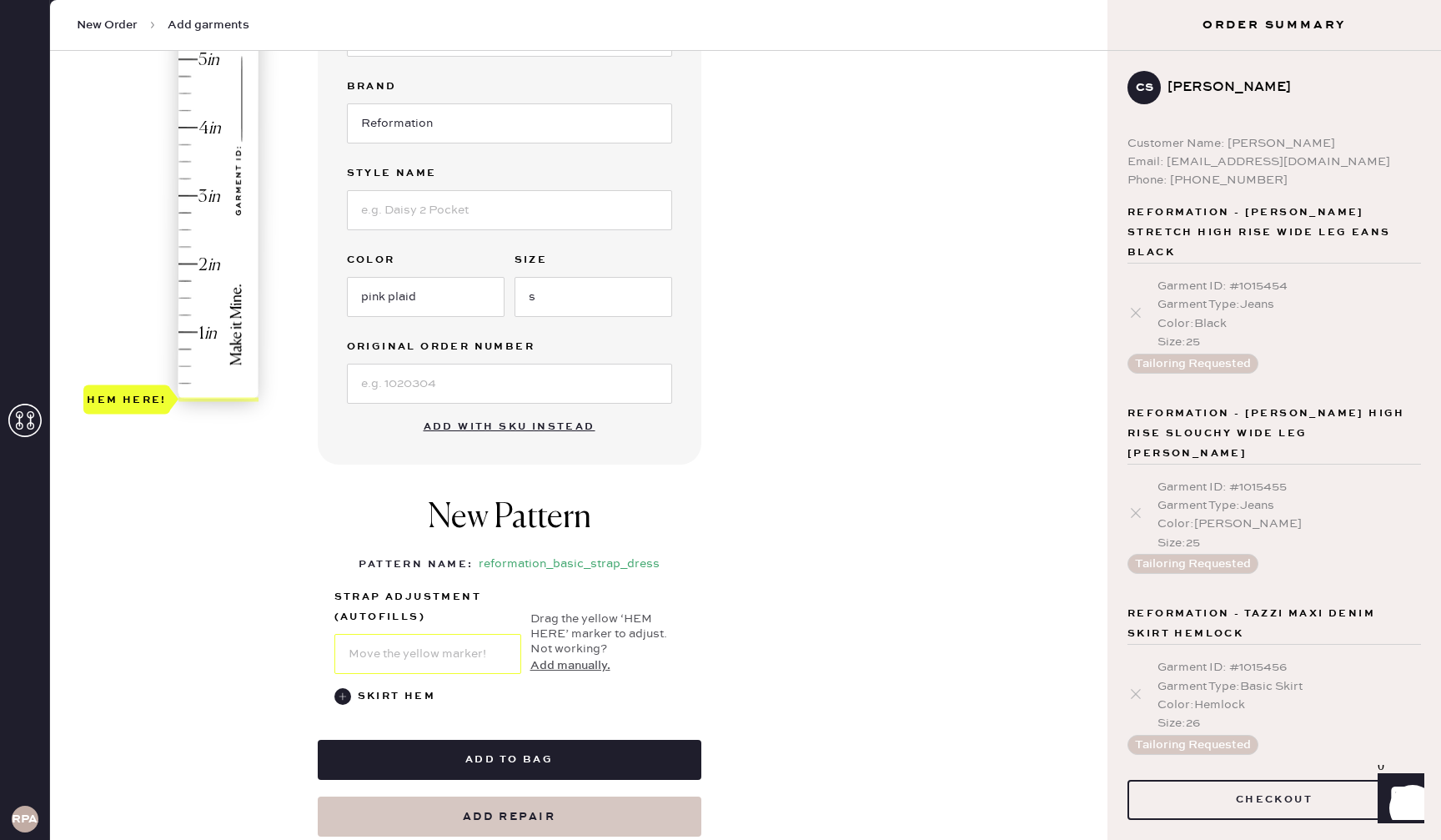
type input "3.5"
click at [198, 162] on div "Hem here!" at bounding box center [172, 161] width 177 height 492
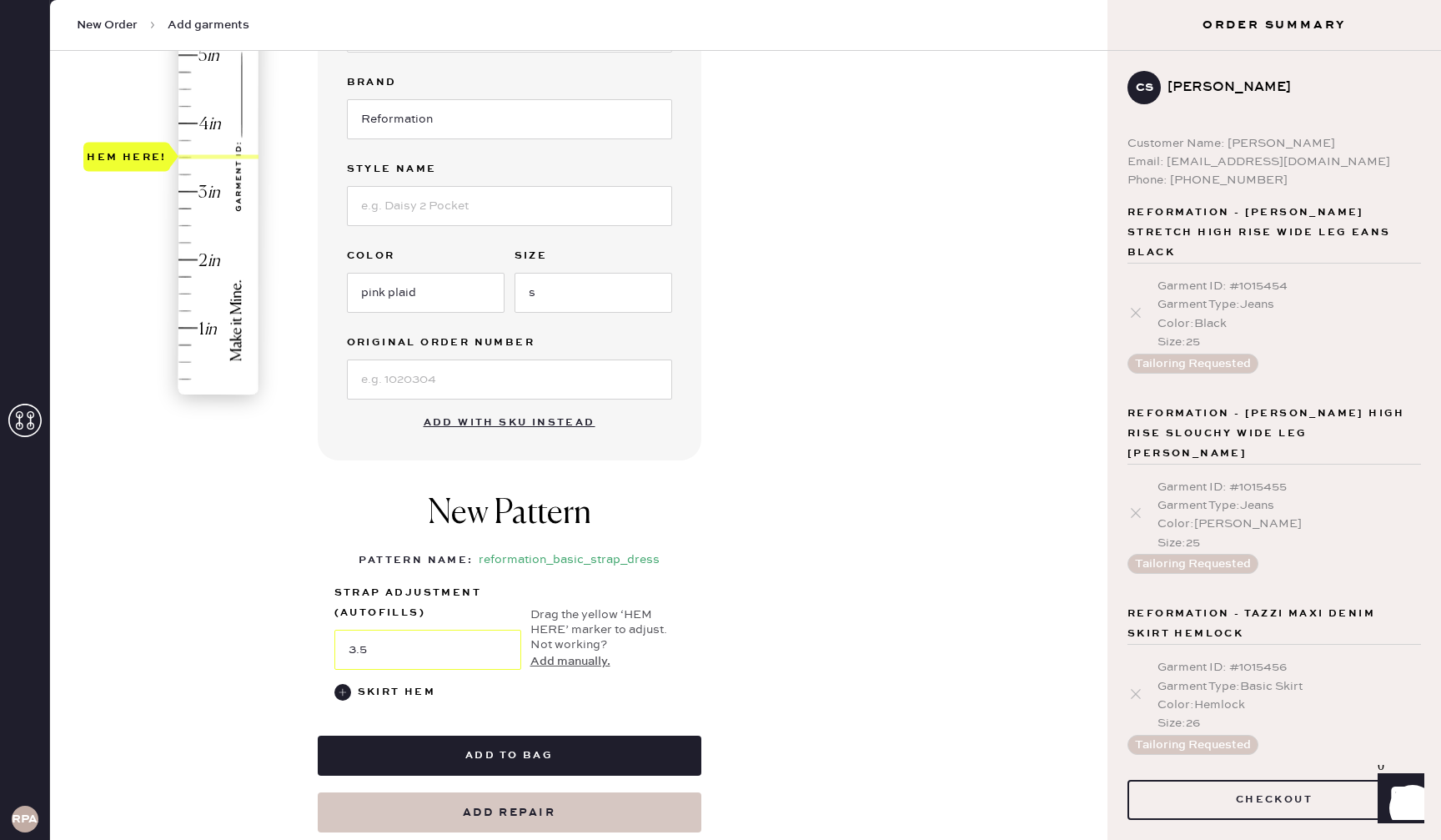
click at [752, 307] on div "Garment details Garment Type Select Basic Skirt Jeans Leggings Pants Shorts Bas…" at bounding box center [705, 335] width 776 height 994
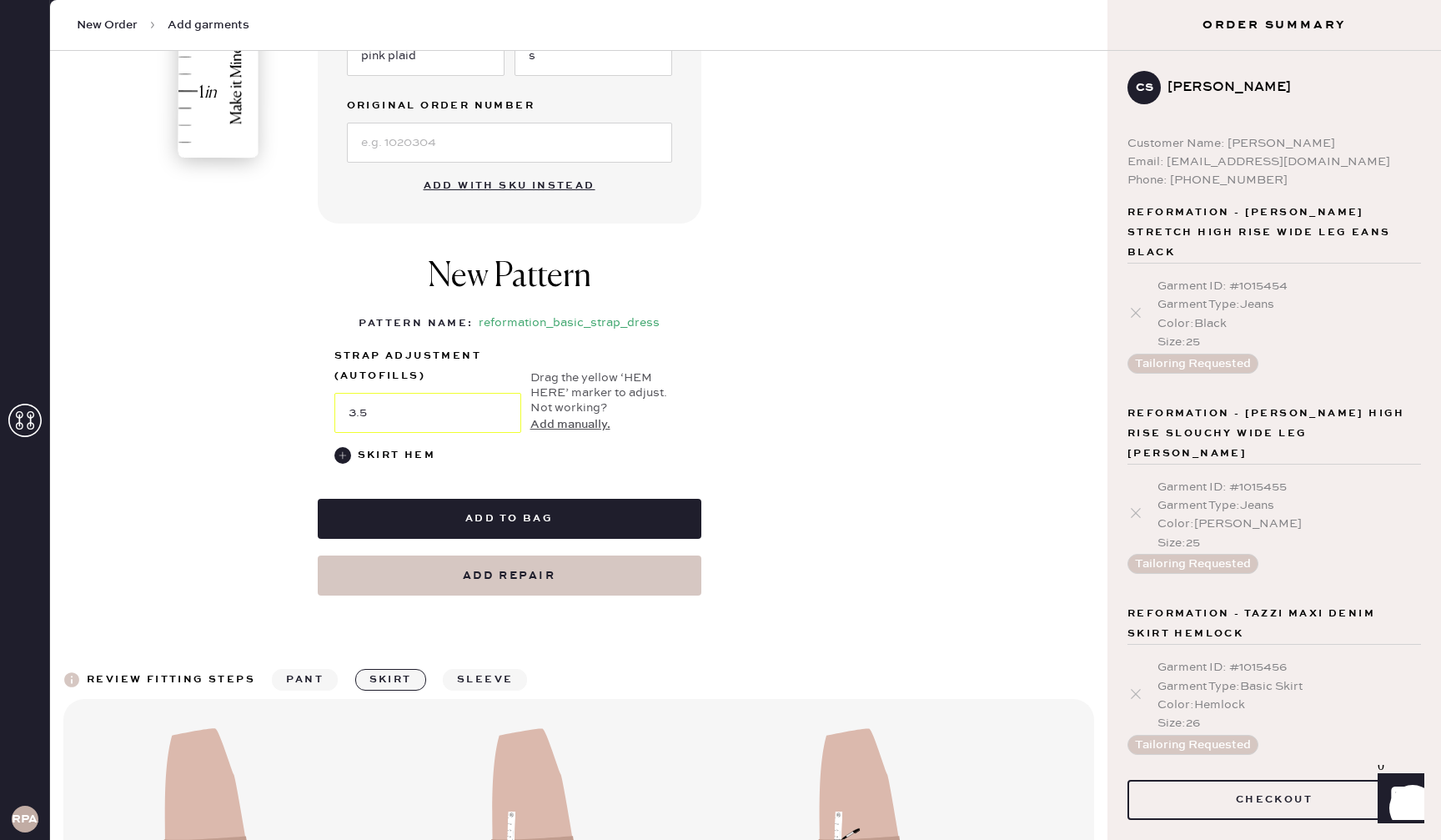
scroll to position [584, 0]
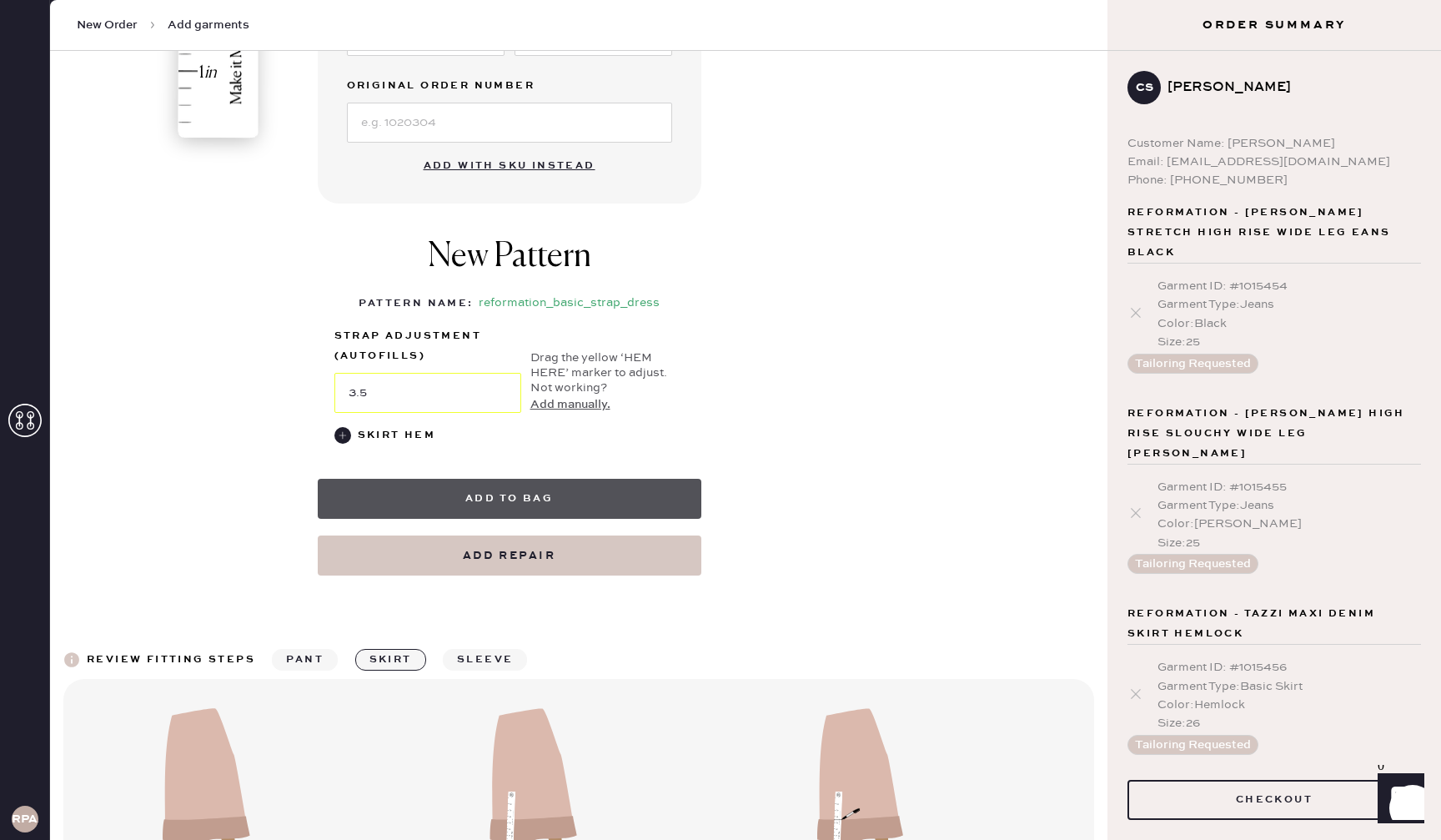
click at [575, 499] on button "Add to bag" at bounding box center [509, 498] width 383 height 40
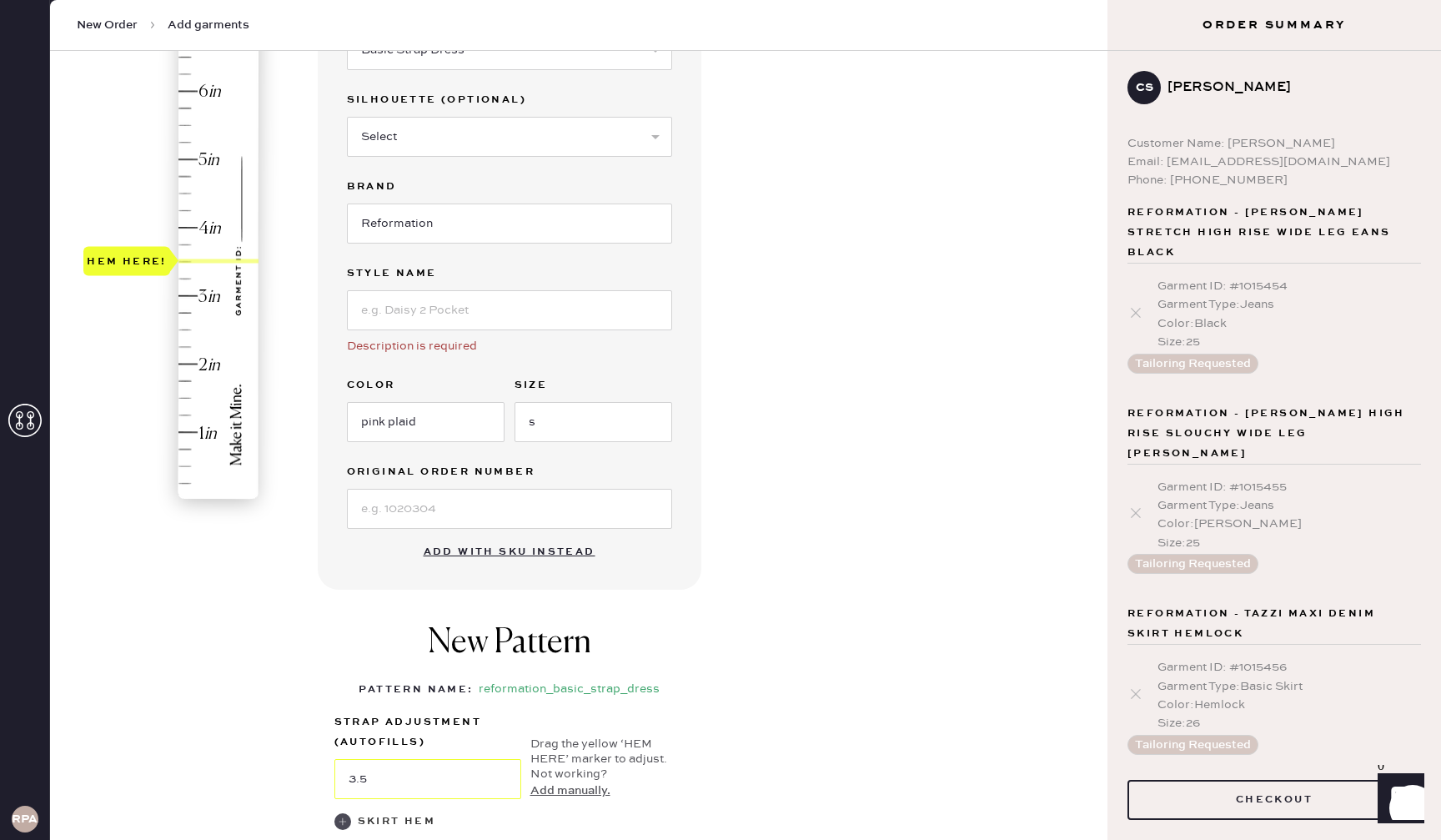
scroll to position [205, 0]
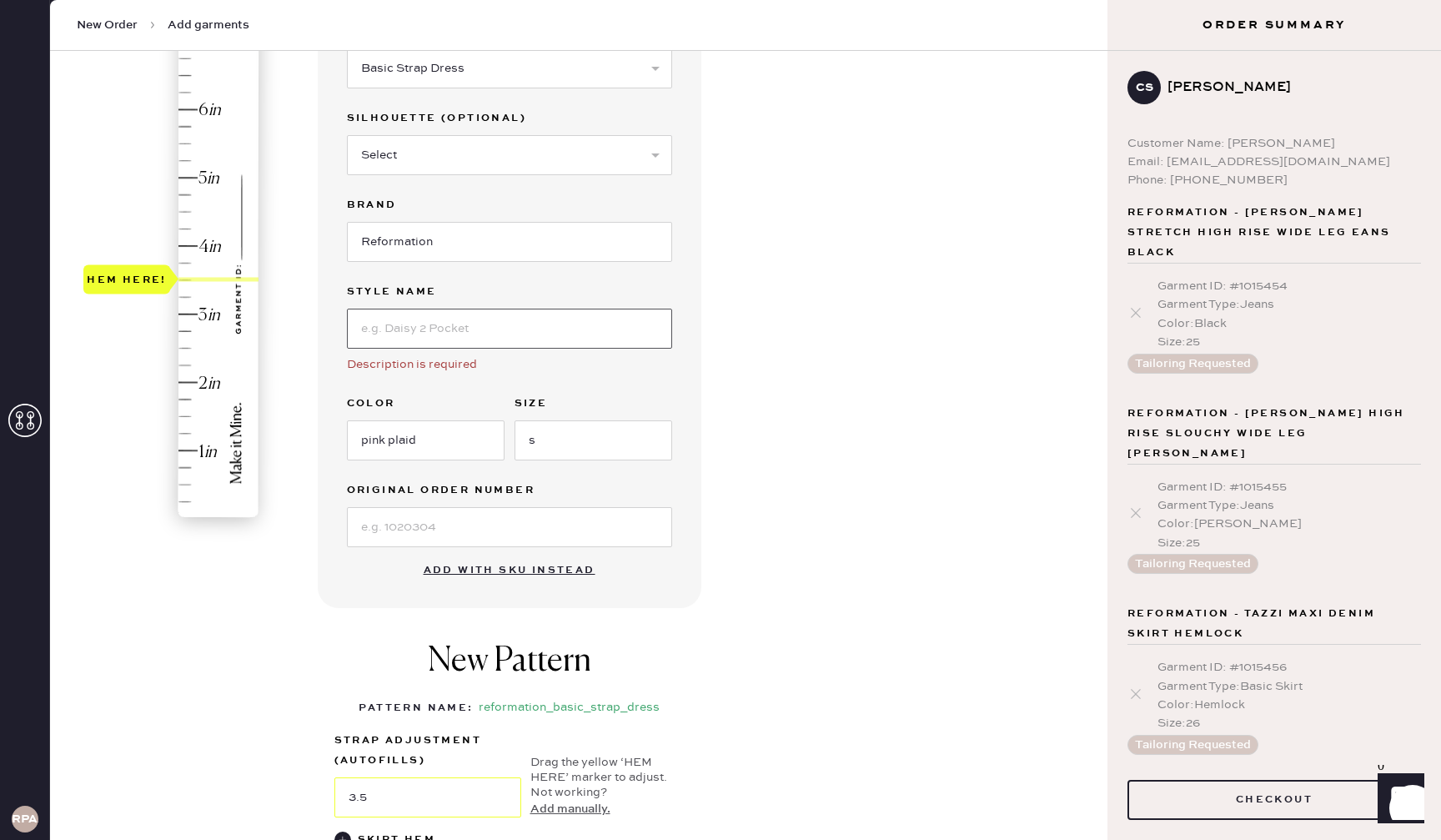
click at [514, 339] on input at bounding box center [509, 328] width 325 height 40
type input "maxi halter dress"
click at [742, 391] on div "Garment details Garment Type Select Basic Skirt Jeans Leggings Pants Shorts Bas…" at bounding box center [705, 471] width 776 height 1019
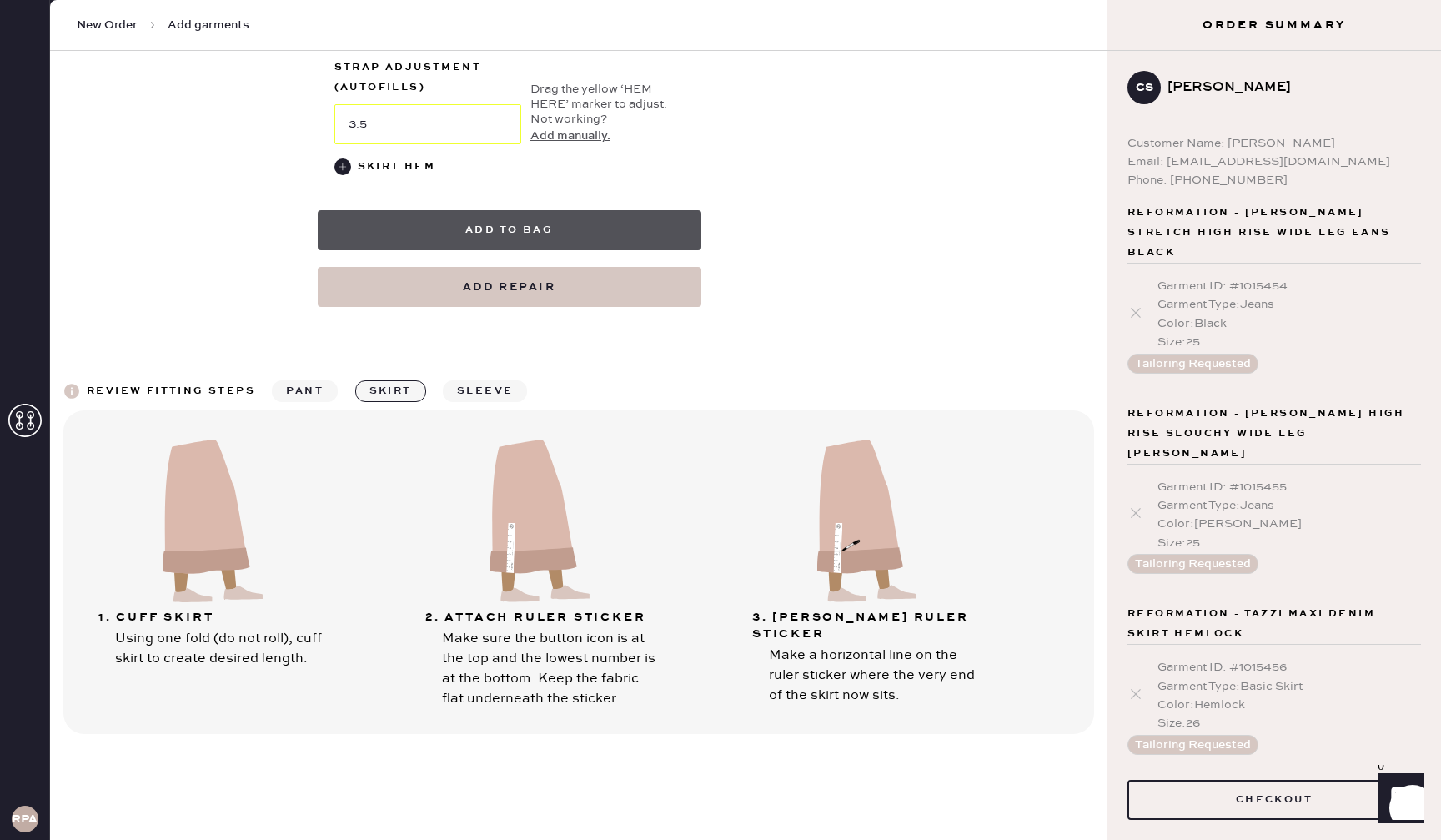
click at [618, 230] on button "Add to bag" at bounding box center [509, 229] width 383 height 40
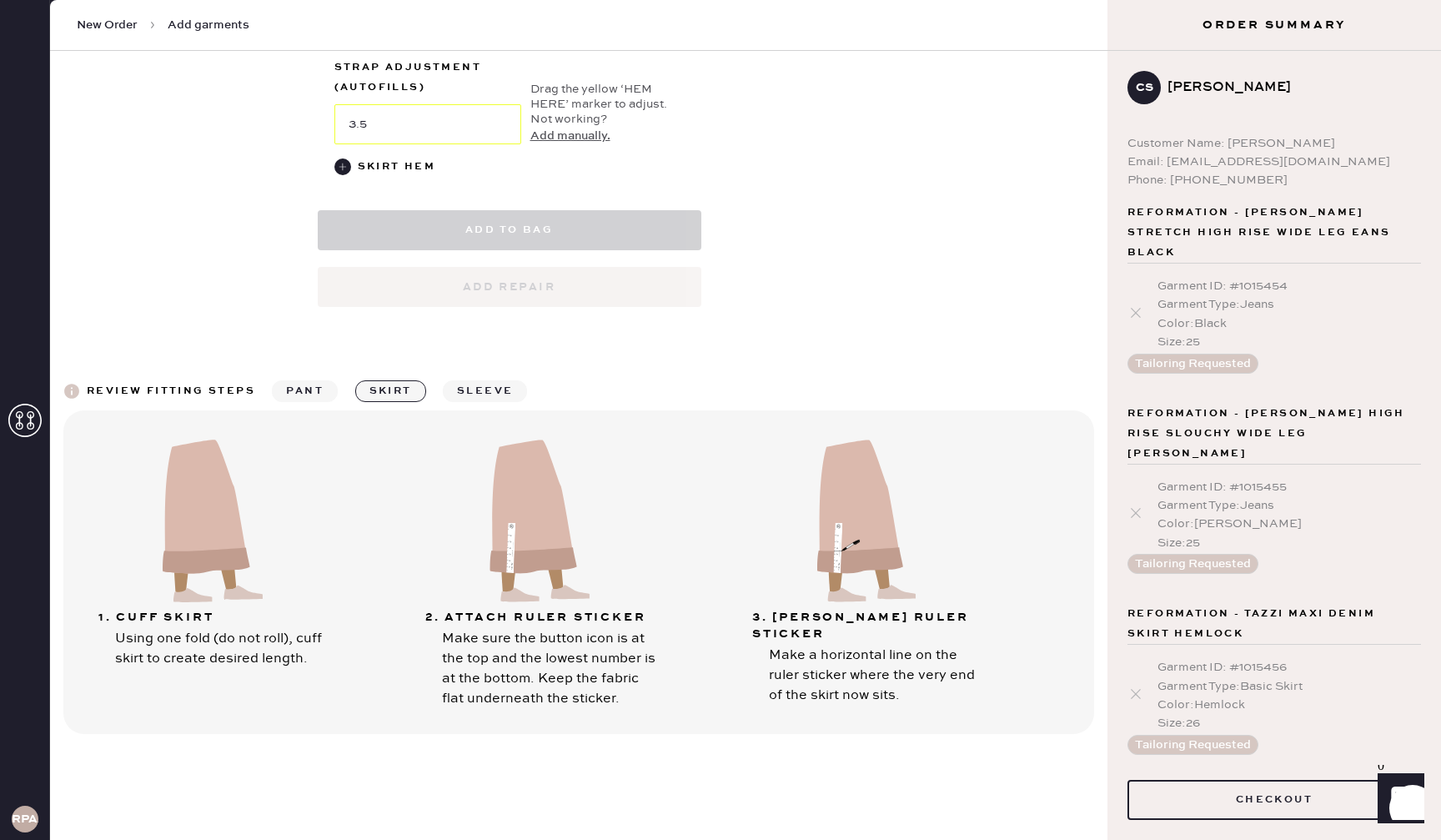
select select "6"
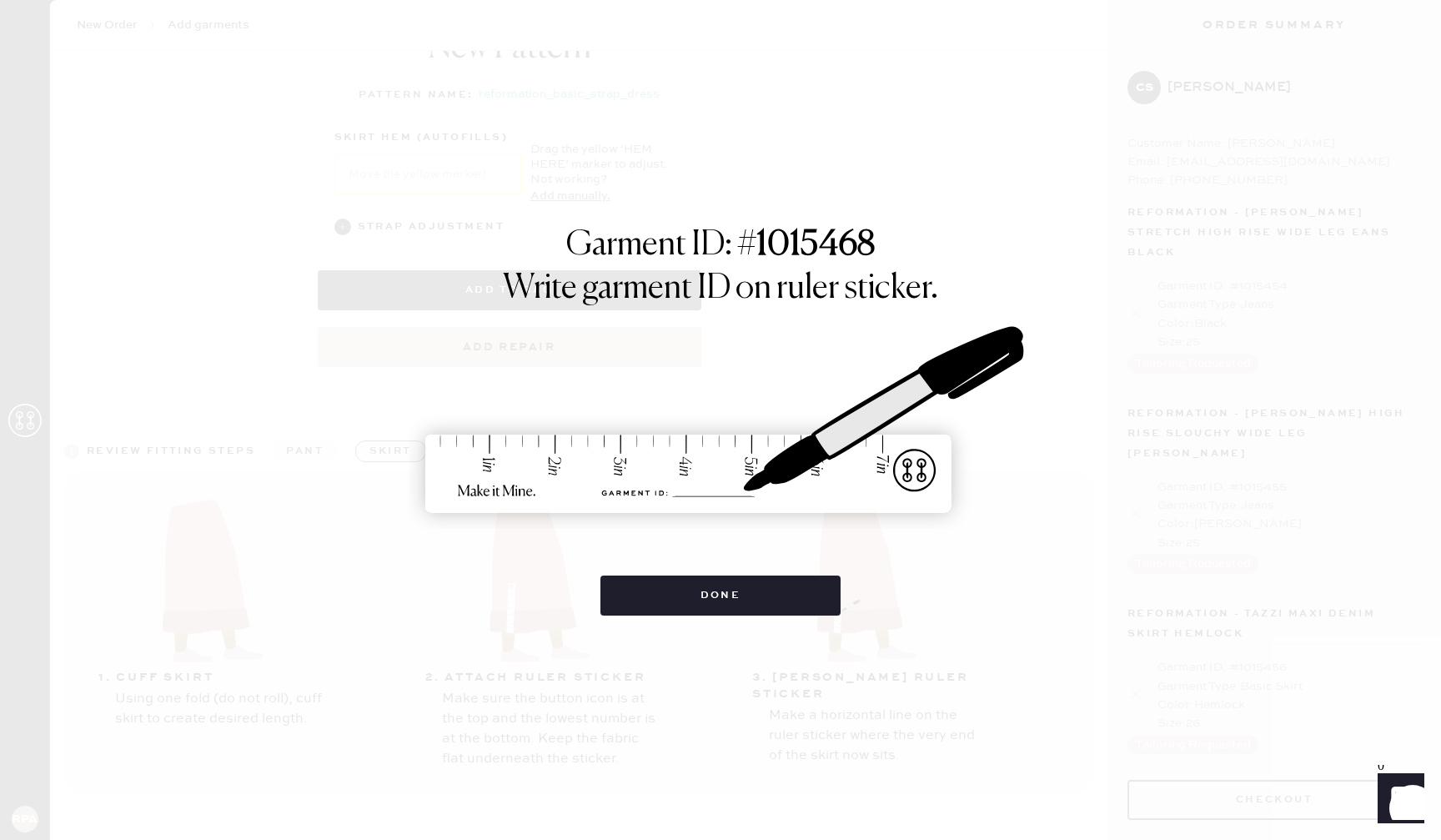
scroll to position [878, 0]
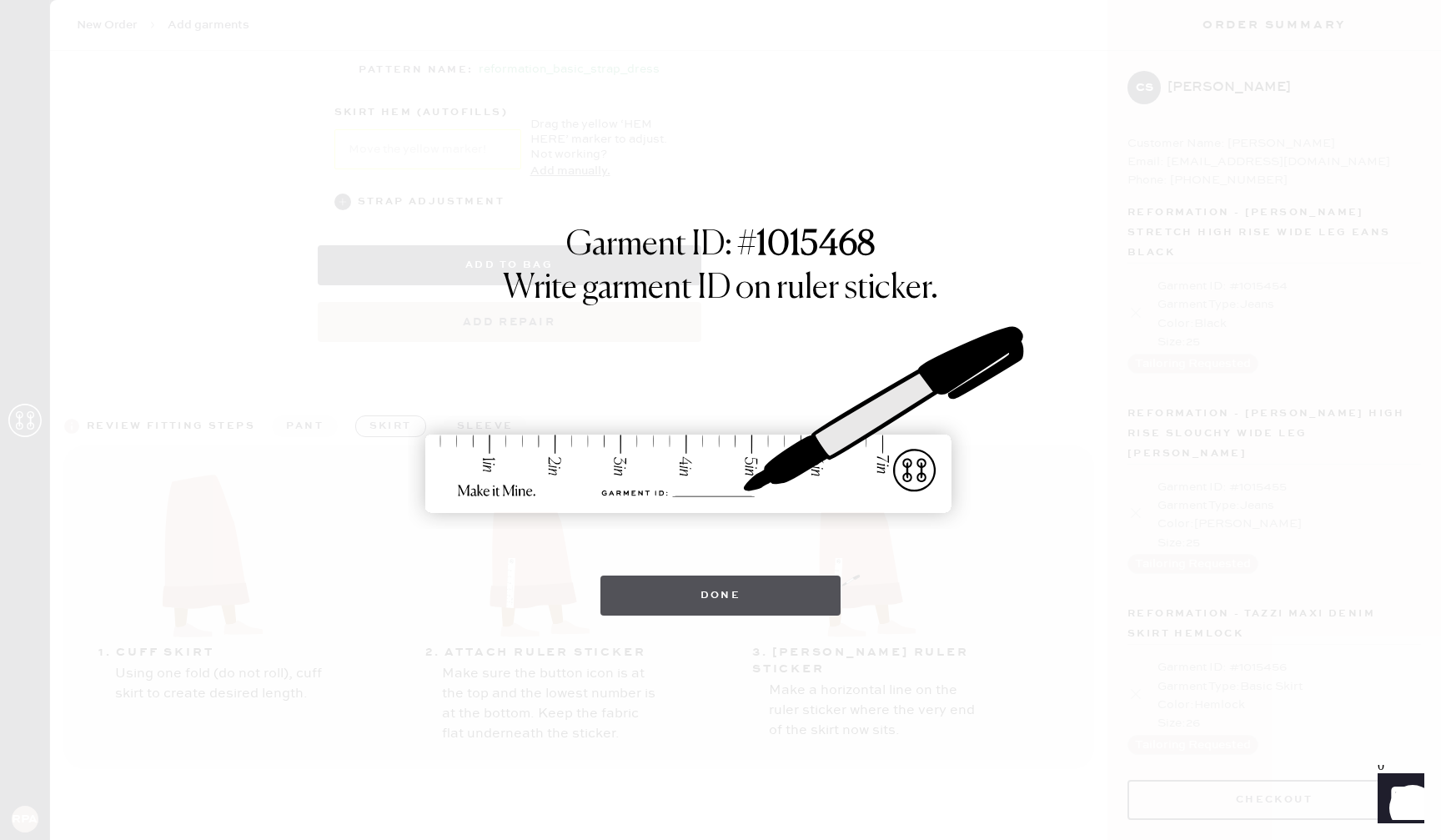
click at [746, 586] on button "Done" at bounding box center [720, 595] width 241 height 40
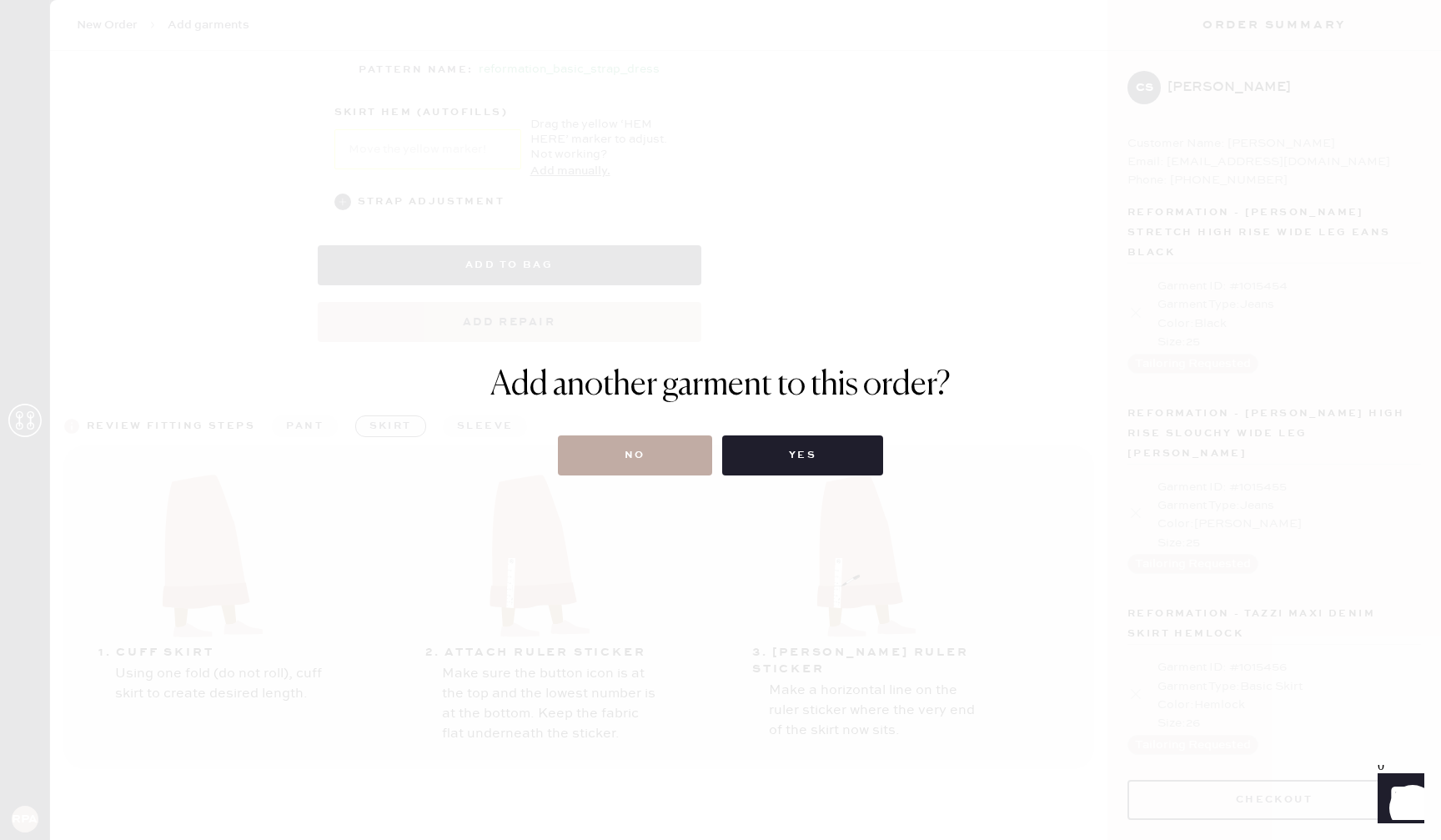
click at [636, 465] on button "No" at bounding box center [635, 455] width 154 height 40
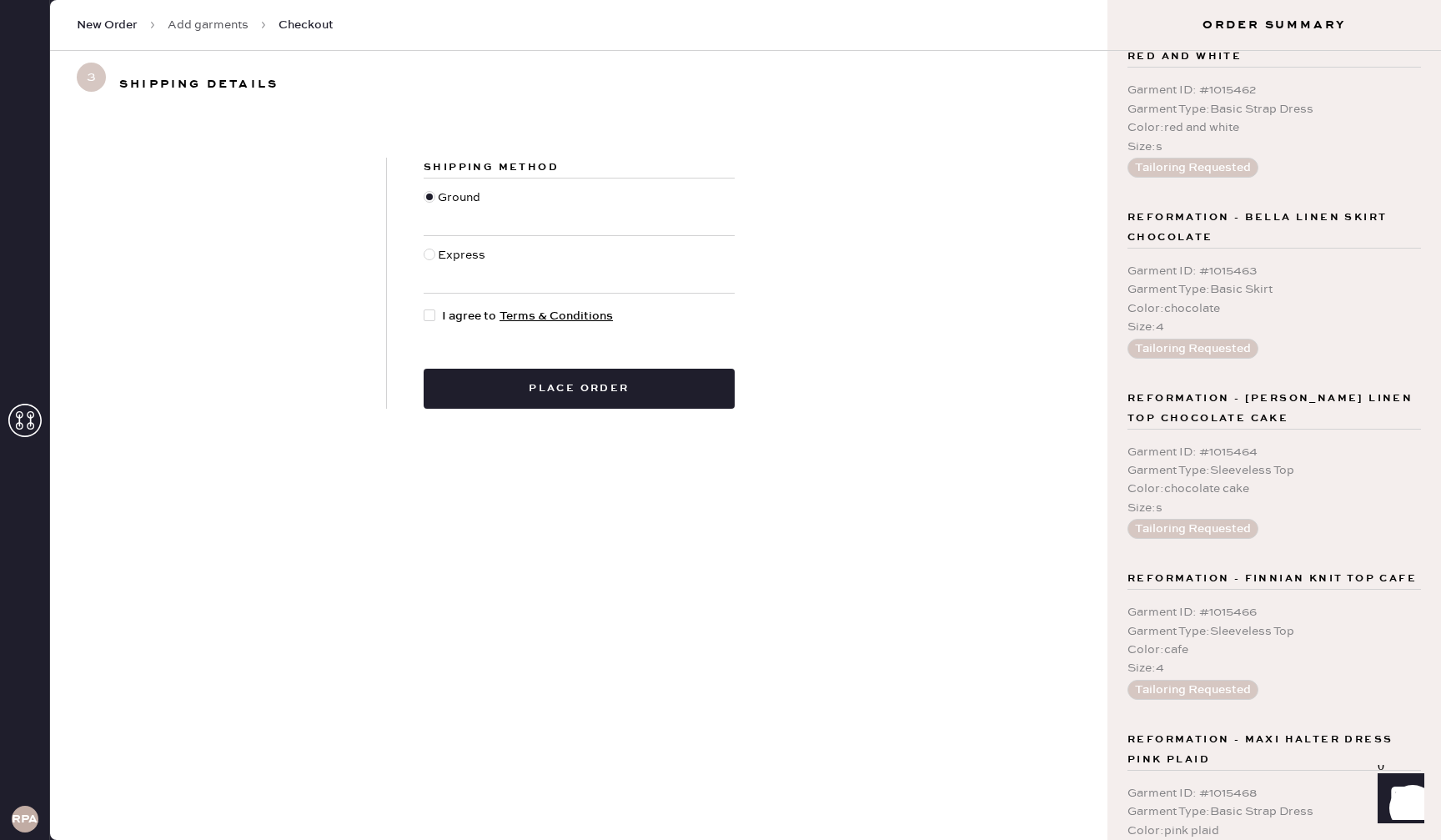
scroll to position [1626, 0]
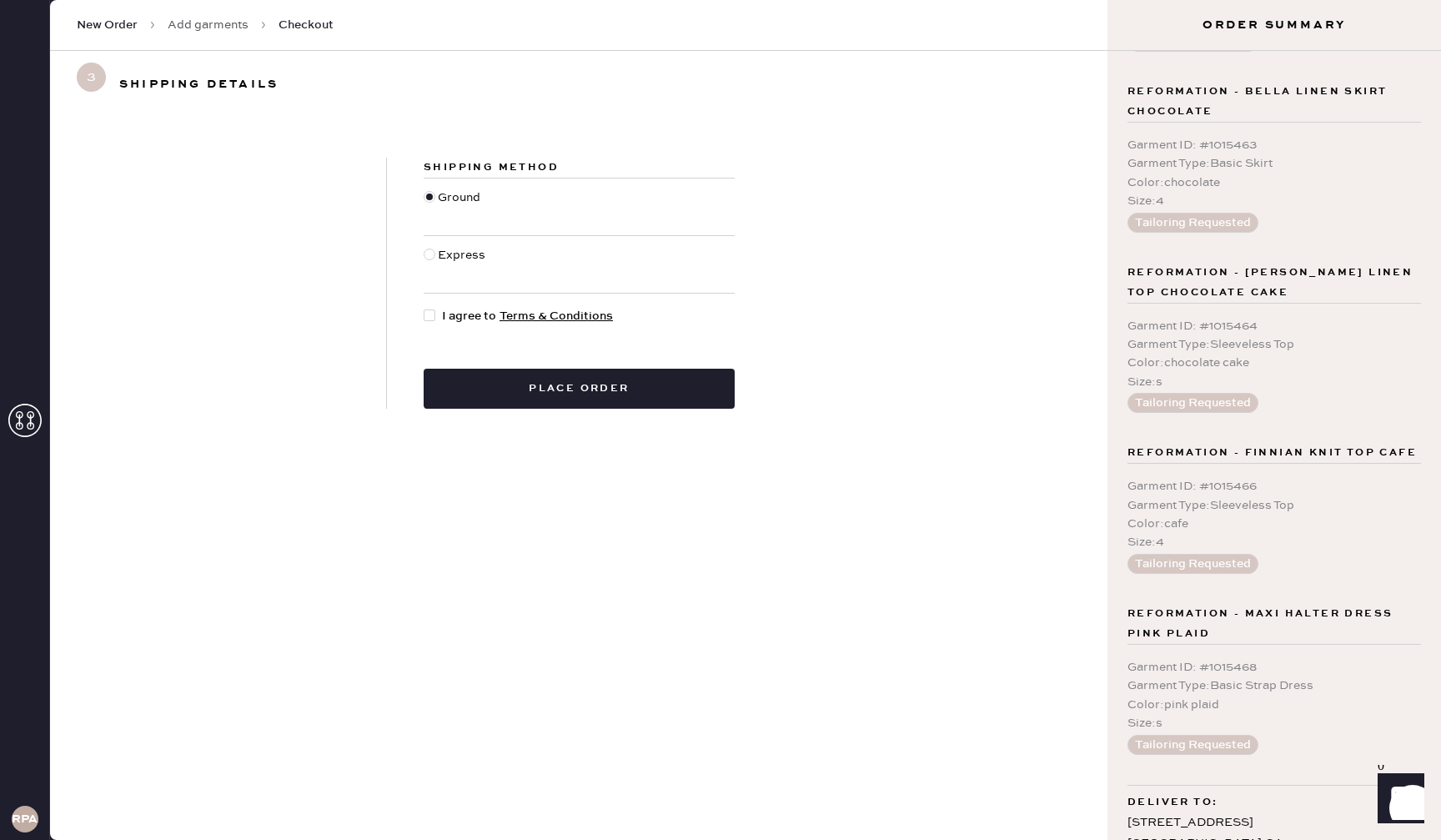
click at [433, 313] on div at bounding box center [429, 315] width 11 height 11
click at [425, 308] on input "I agree to Terms & Conditions" at bounding box center [424, 307] width 1 height 1
checkbox input "true"
click at [650, 449] on div "Shipping Method Ground Express I agree to Terms & Conditions Place order" at bounding box center [579, 478] width 1058 height 722
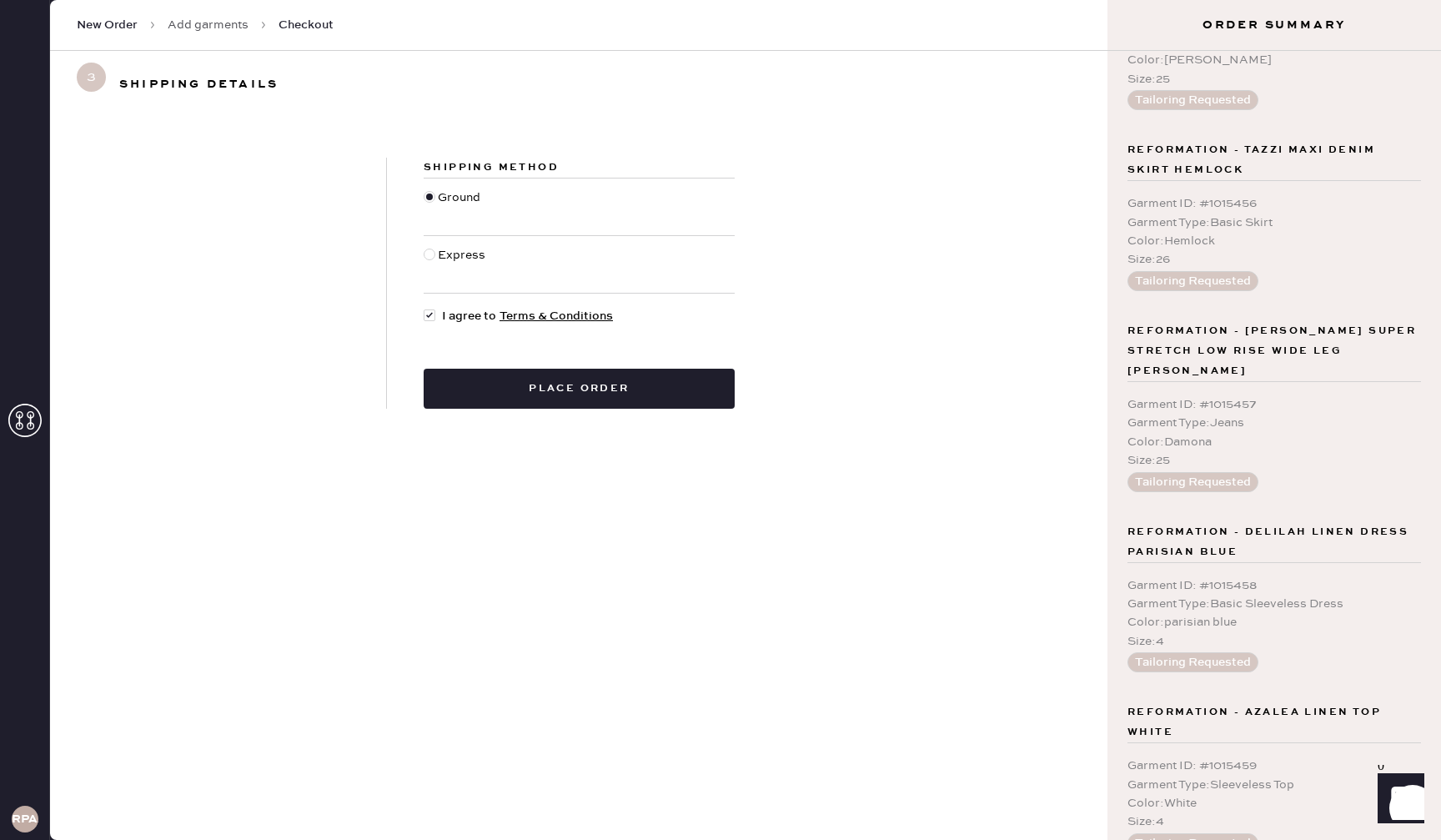
scroll to position [0, 0]
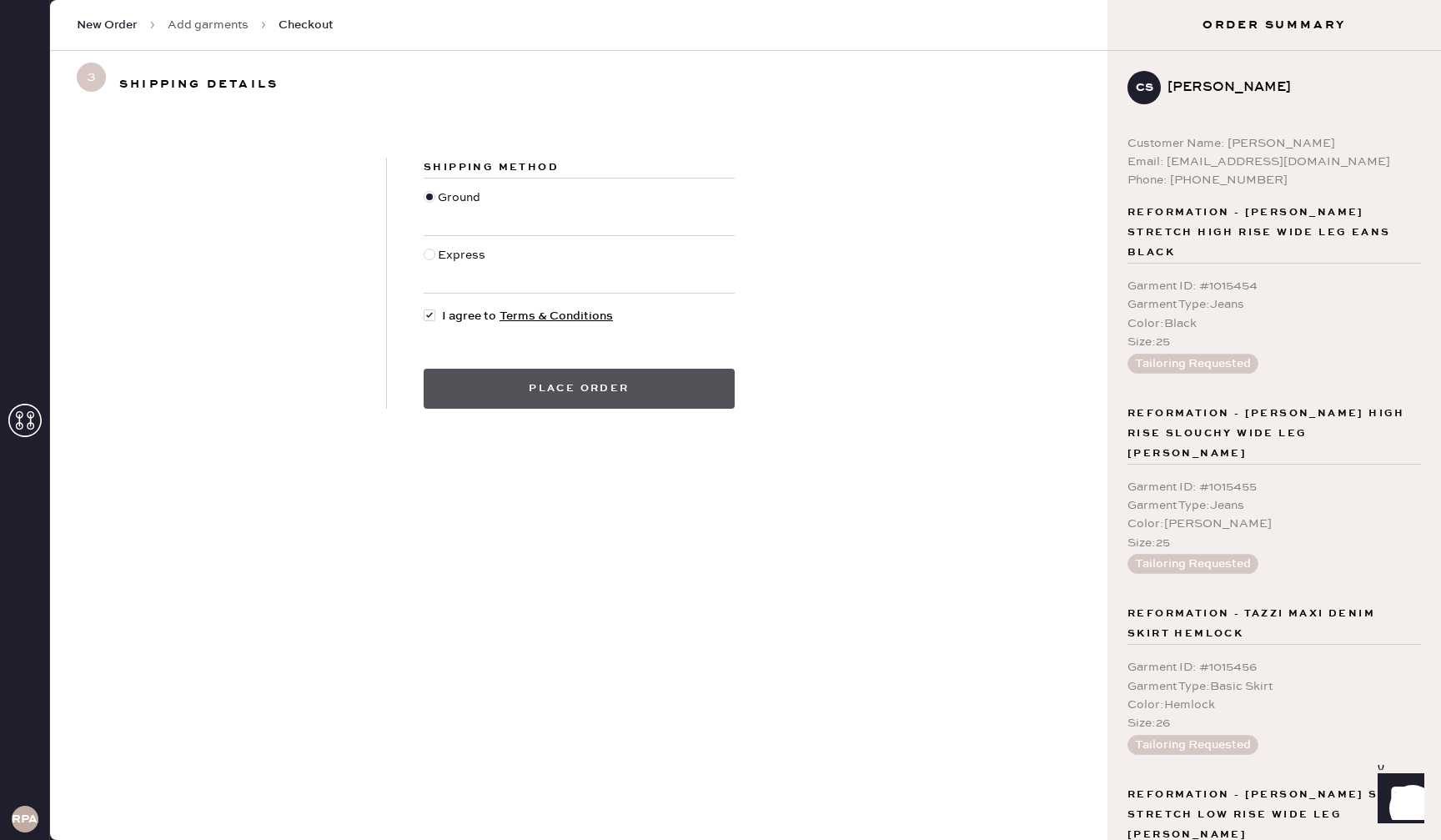
click at [655, 389] on button "Place order" at bounding box center [579, 388] width 311 height 40
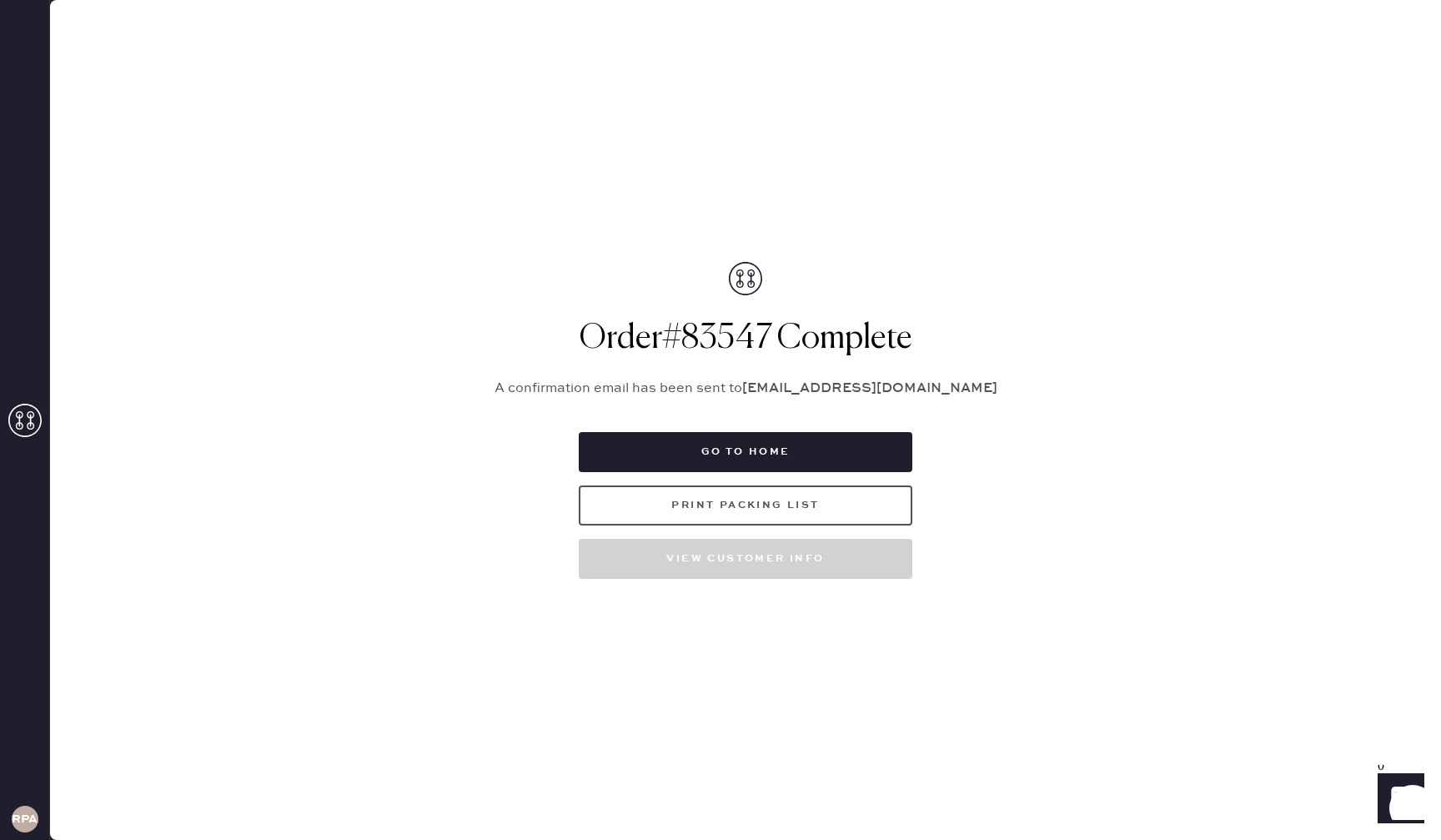
click at [873, 510] on button "Print Packing List" at bounding box center [746, 505] width 333 height 40
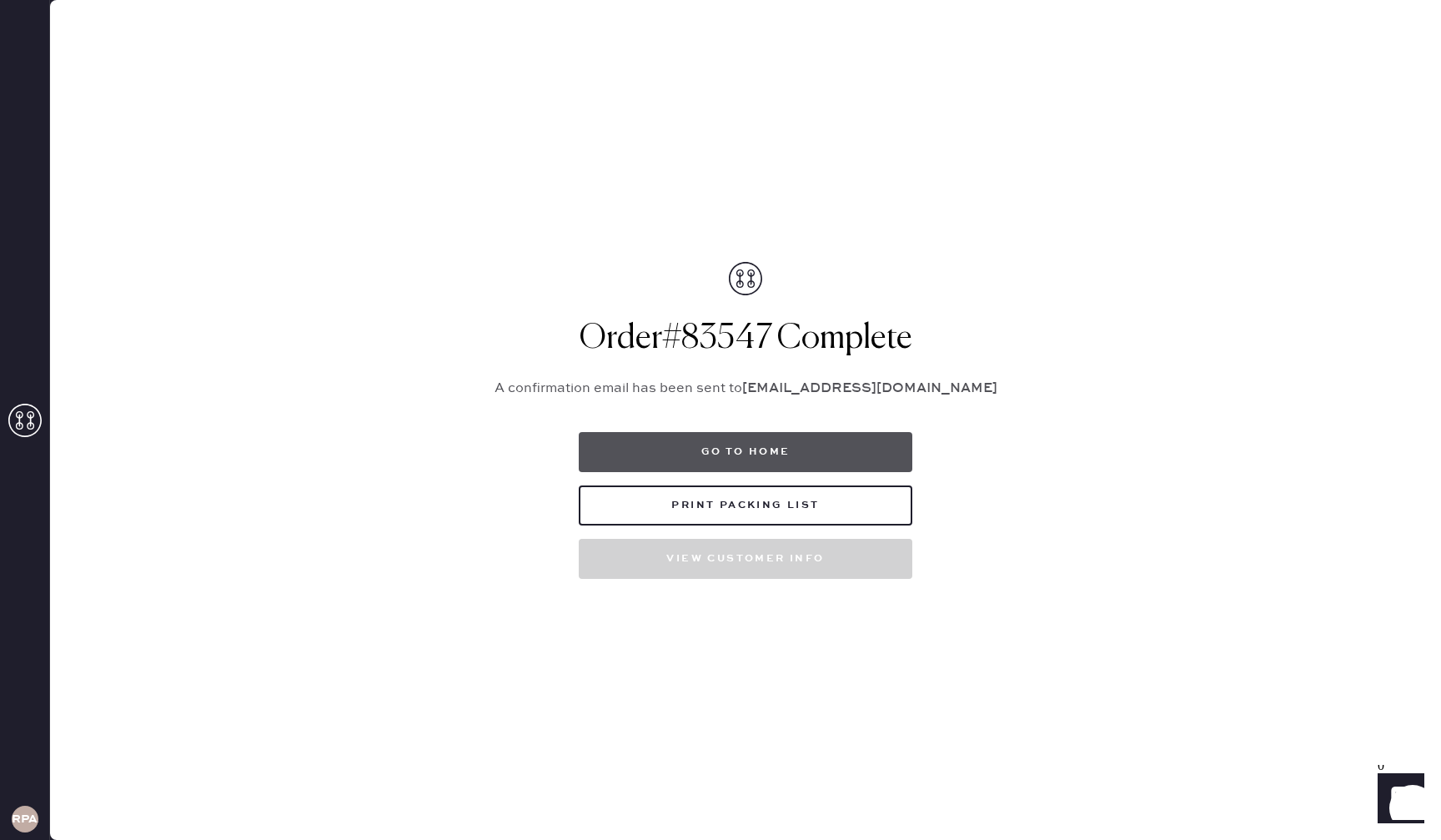
click at [729, 455] on button "Go to home" at bounding box center [746, 451] width 333 height 40
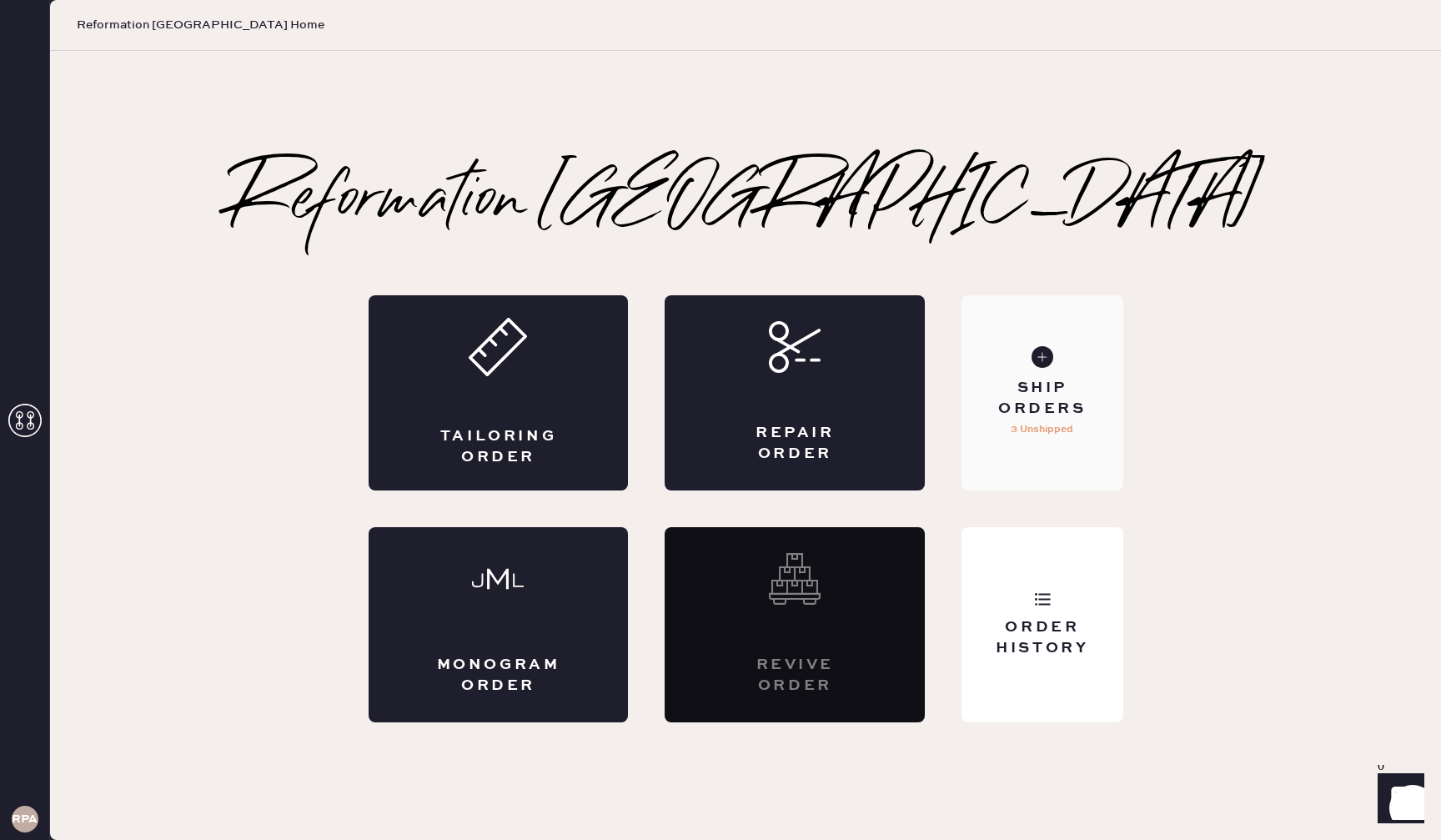
click at [1035, 362] on use at bounding box center [1042, 357] width 22 height 22
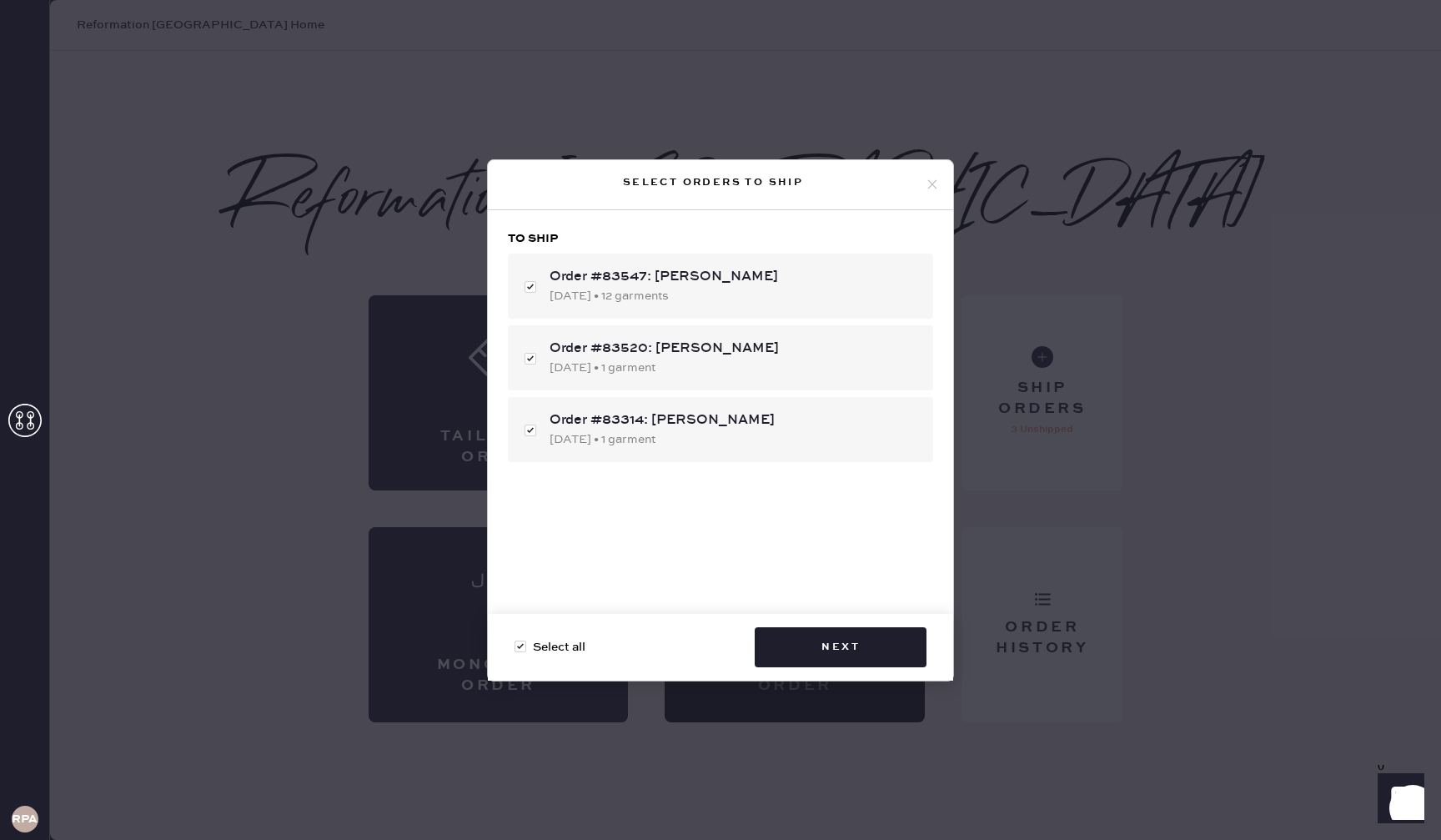
drag, startPoint x: 531, startPoint y: 359, endPoint x: 532, endPoint y: 394, distance: 35.0
click at [531, 359] on div "Order #83520: Yiyun [DATE] • 1 garment" at bounding box center [720, 358] width 425 height 65
checkbox input "false"
click at [526, 427] on div "Order #83314: [PERSON_NAME] [DATE] • 1 garment" at bounding box center [720, 429] width 425 height 65
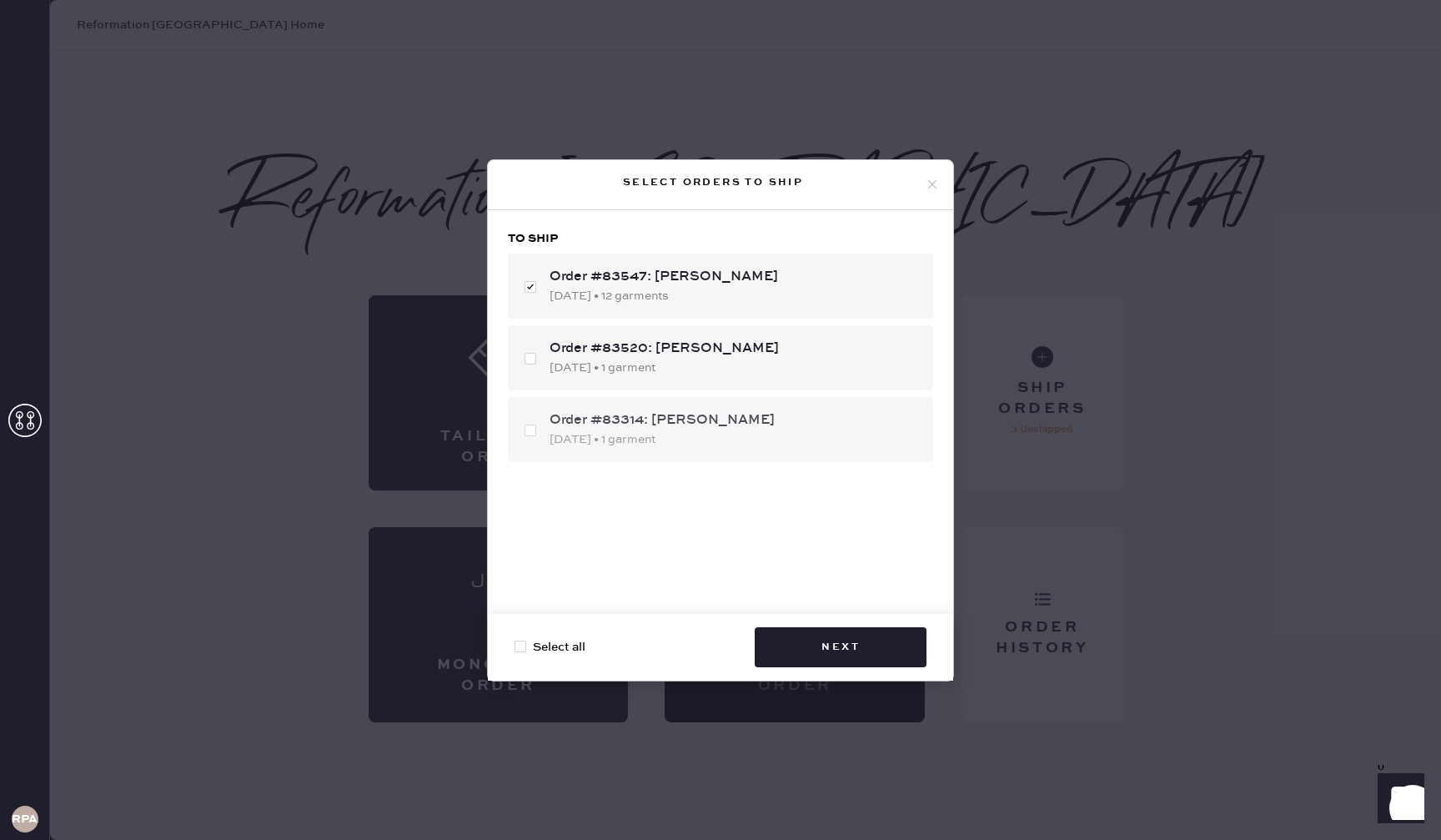
checkbox input "false"
click at [867, 636] on button "Next" at bounding box center [840, 646] width 172 height 40
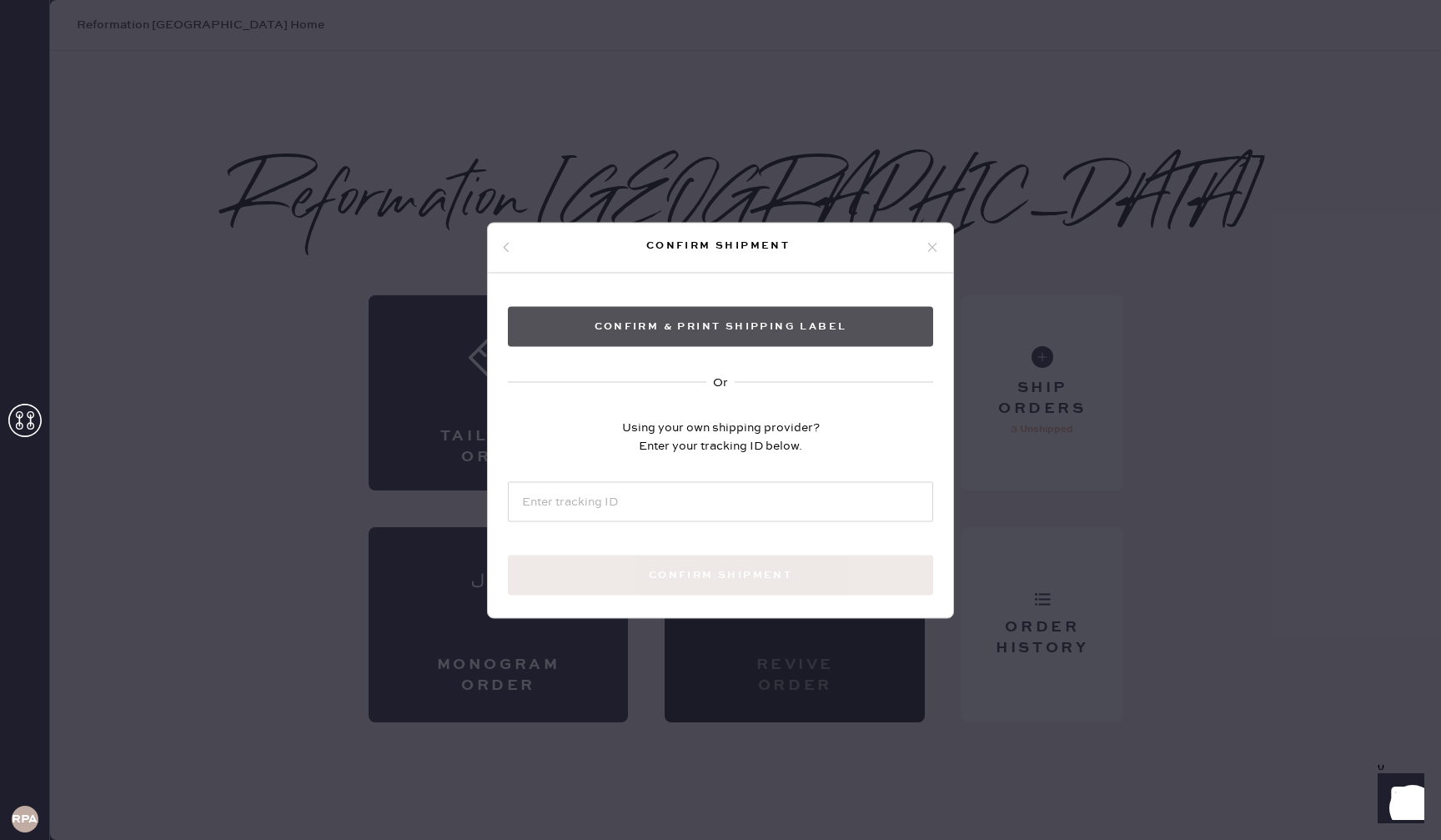
click at [732, 328] on button "Confirm & Print shipping label" at bounding box center [720, 325] width 425 height 40
